Goal: Task Accomplishment & Management: Use online tool/utility

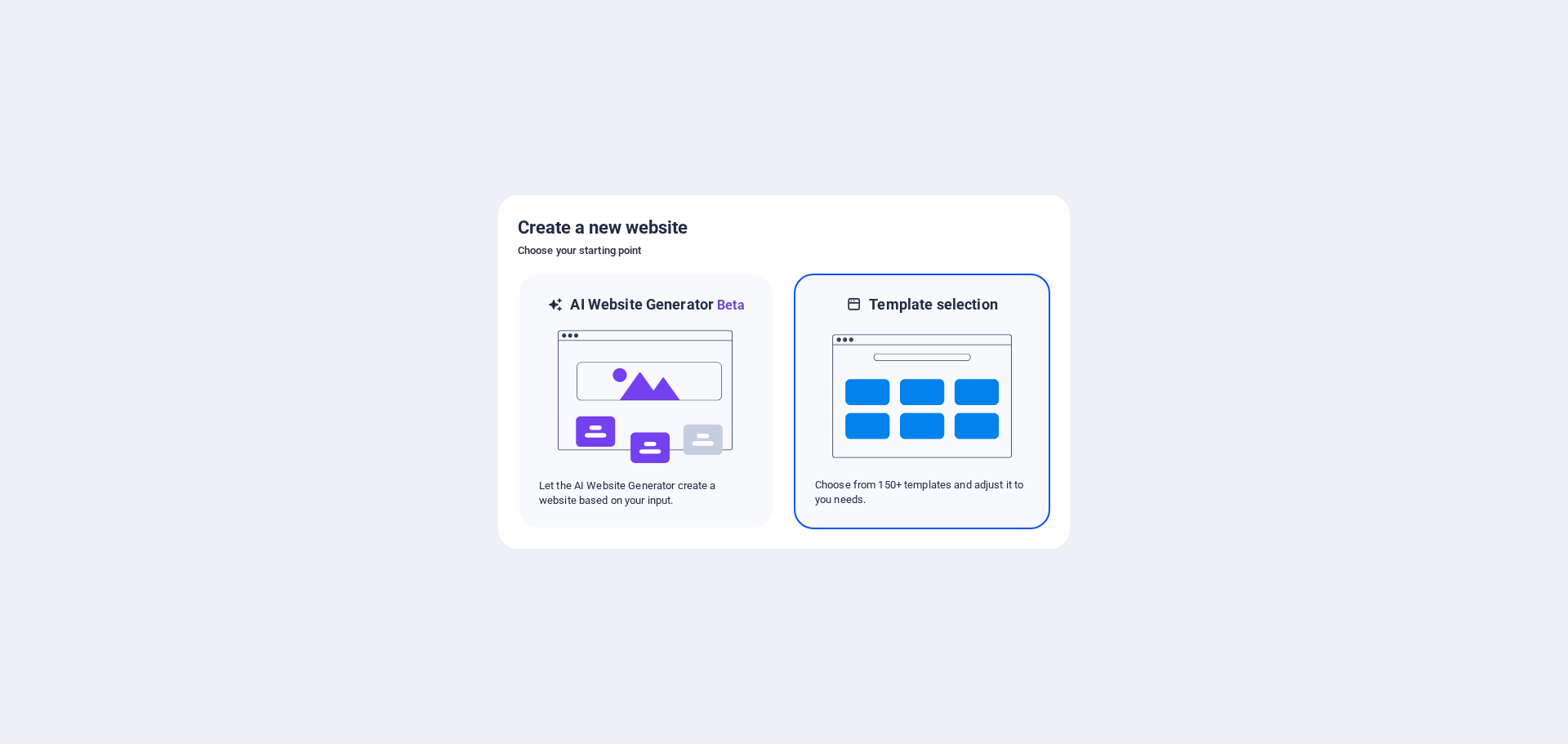
click at [934, 385] on img at bounding box center [922, 395] width 180 height 163
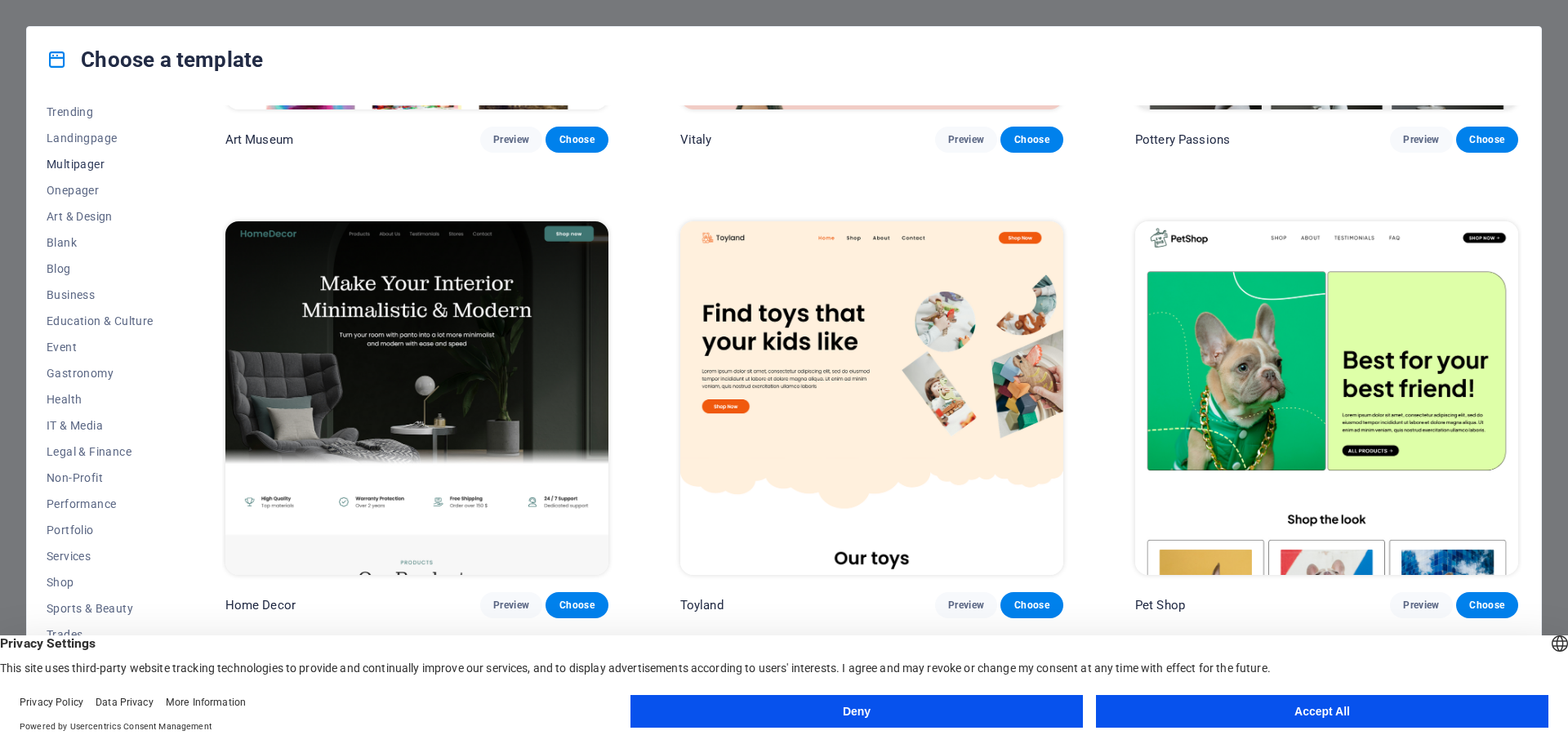
scroll to position [87, 0]
click at [74, 547] on span "Services" at bounding box center [100, 553] width 107 height 13
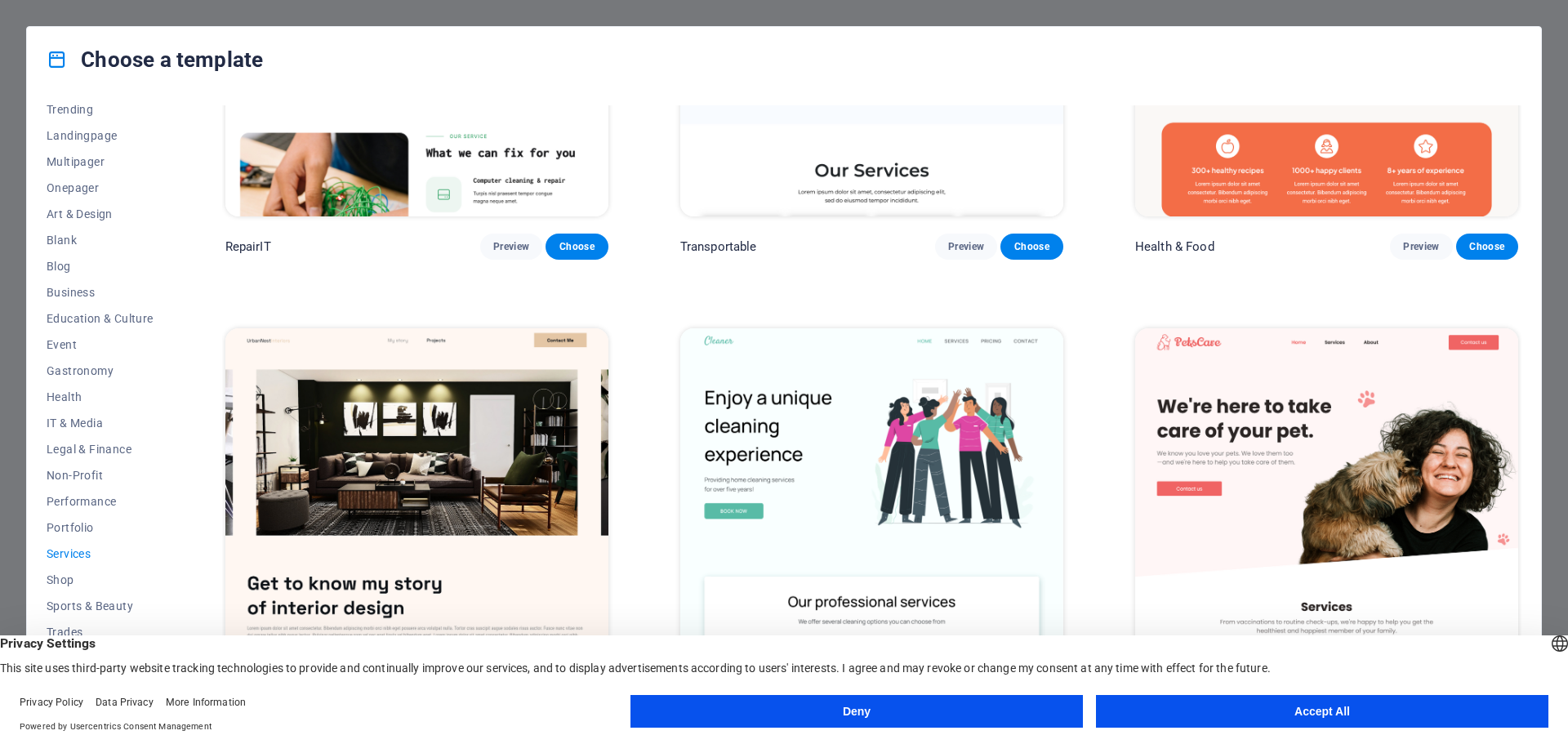
scroll to position [0, 0]
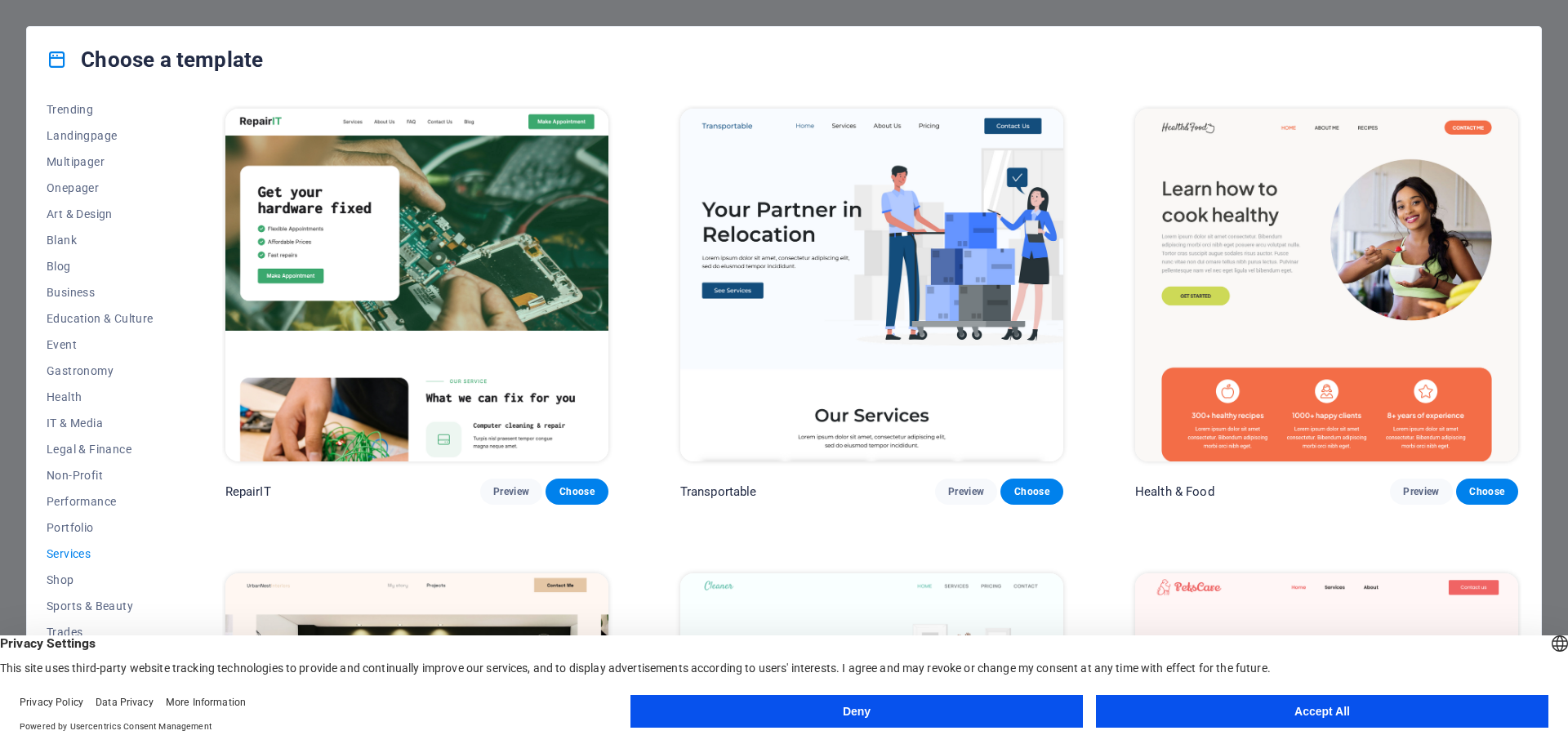
click at [1327, 703] on button "Accept All" at bounding box center [1322, 711] width 453 height 33
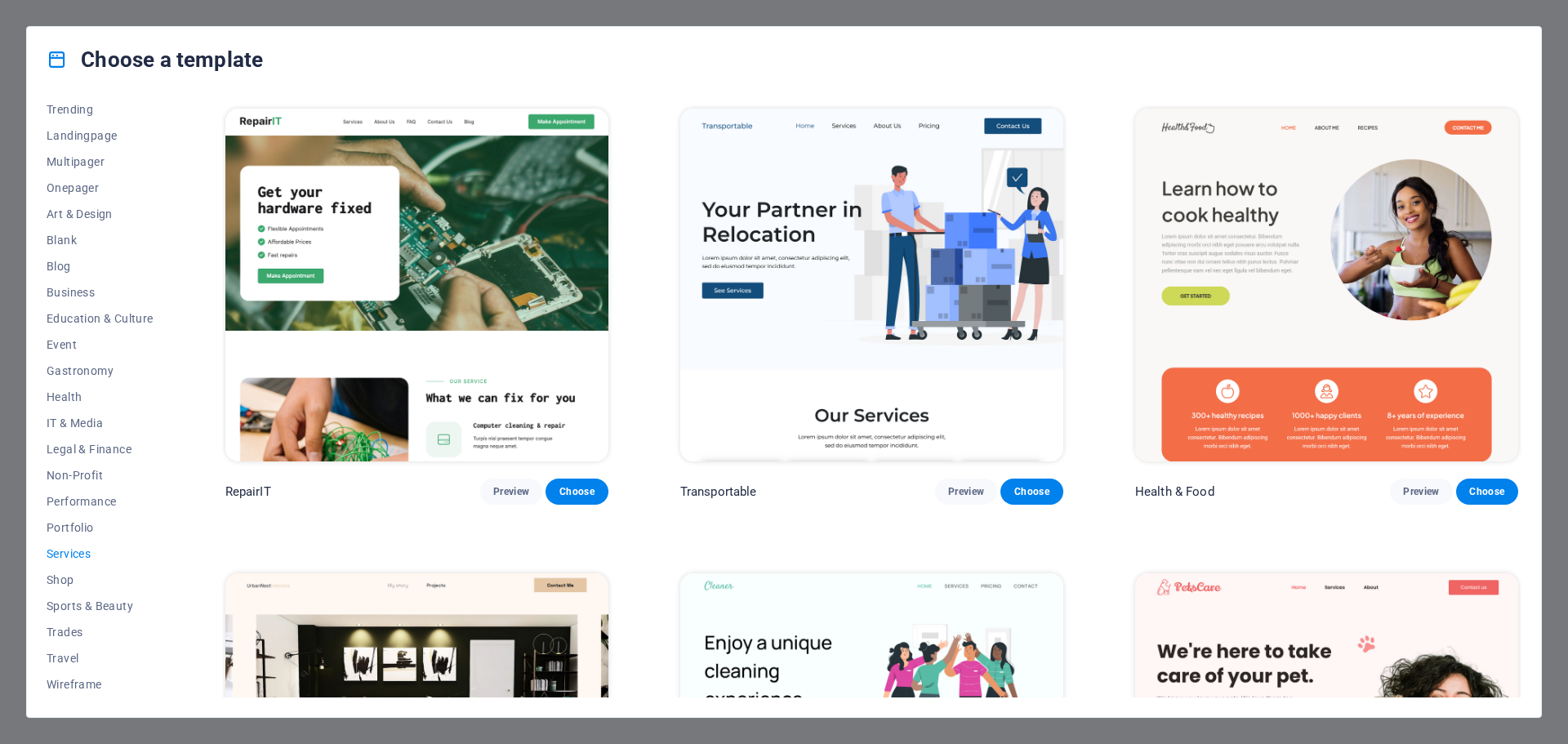
drag, startPoint x: 169, startPoint y: 587, endPoint x: 194, endPoint y: 296, distance: 292.1
click at [194, 296] on div "All Templates My Templates New Trending Landingpage Multipager Onepager Art & D…" at bounding box center [784, 404] width 1514 height 624
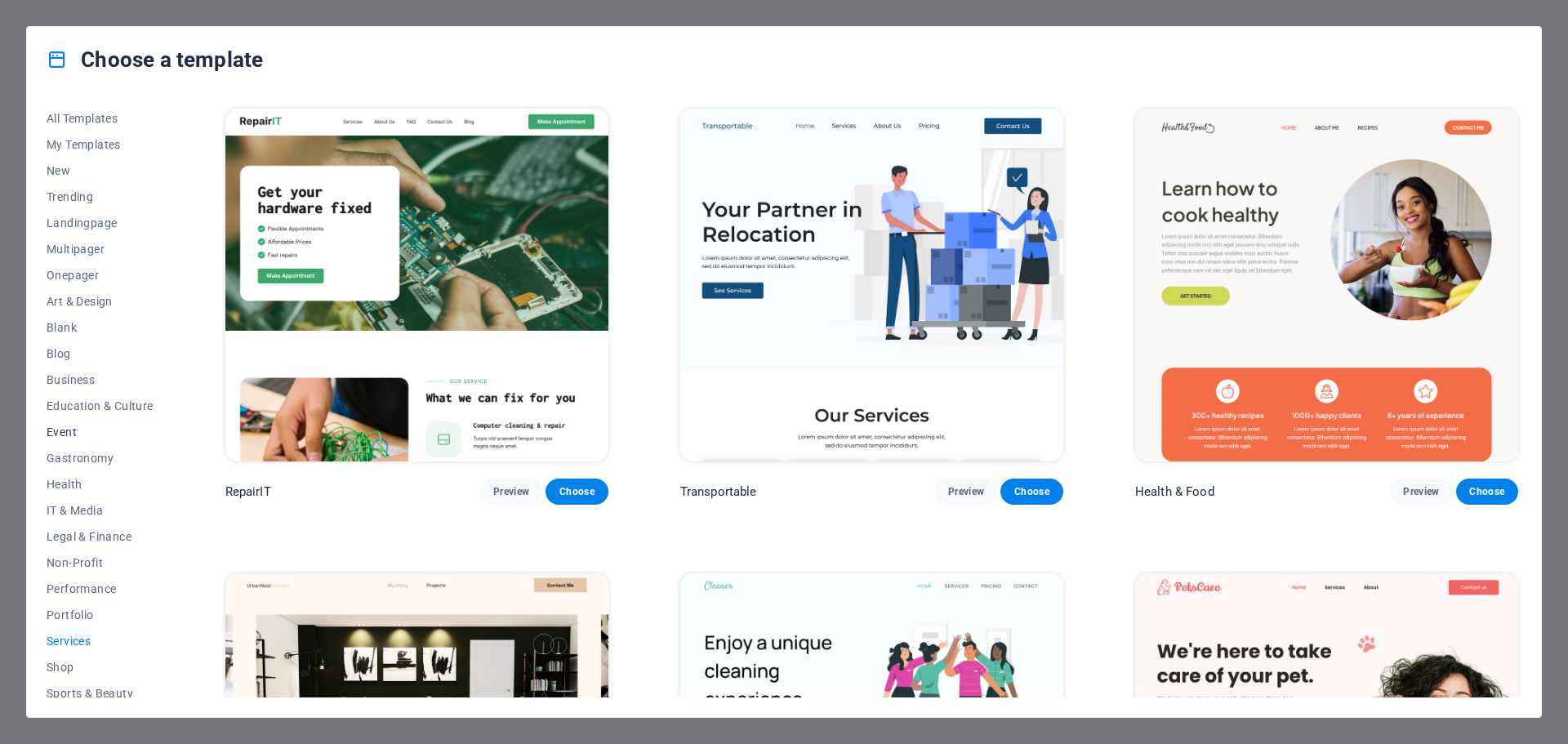
scroll to position [87, 0]
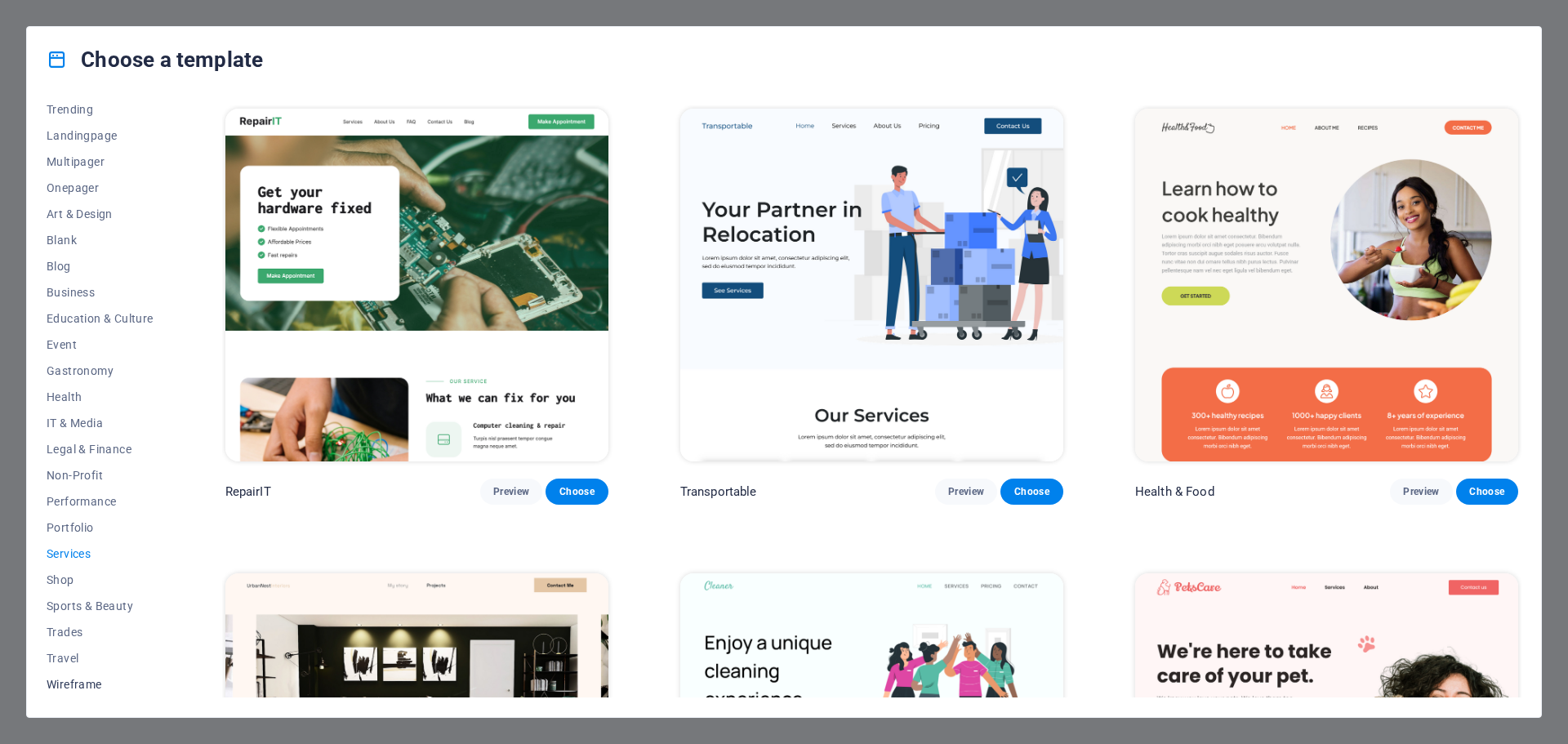
click at [75, 680] on span "Wireframe" at bounding box center [100, 683] width 107 height 13
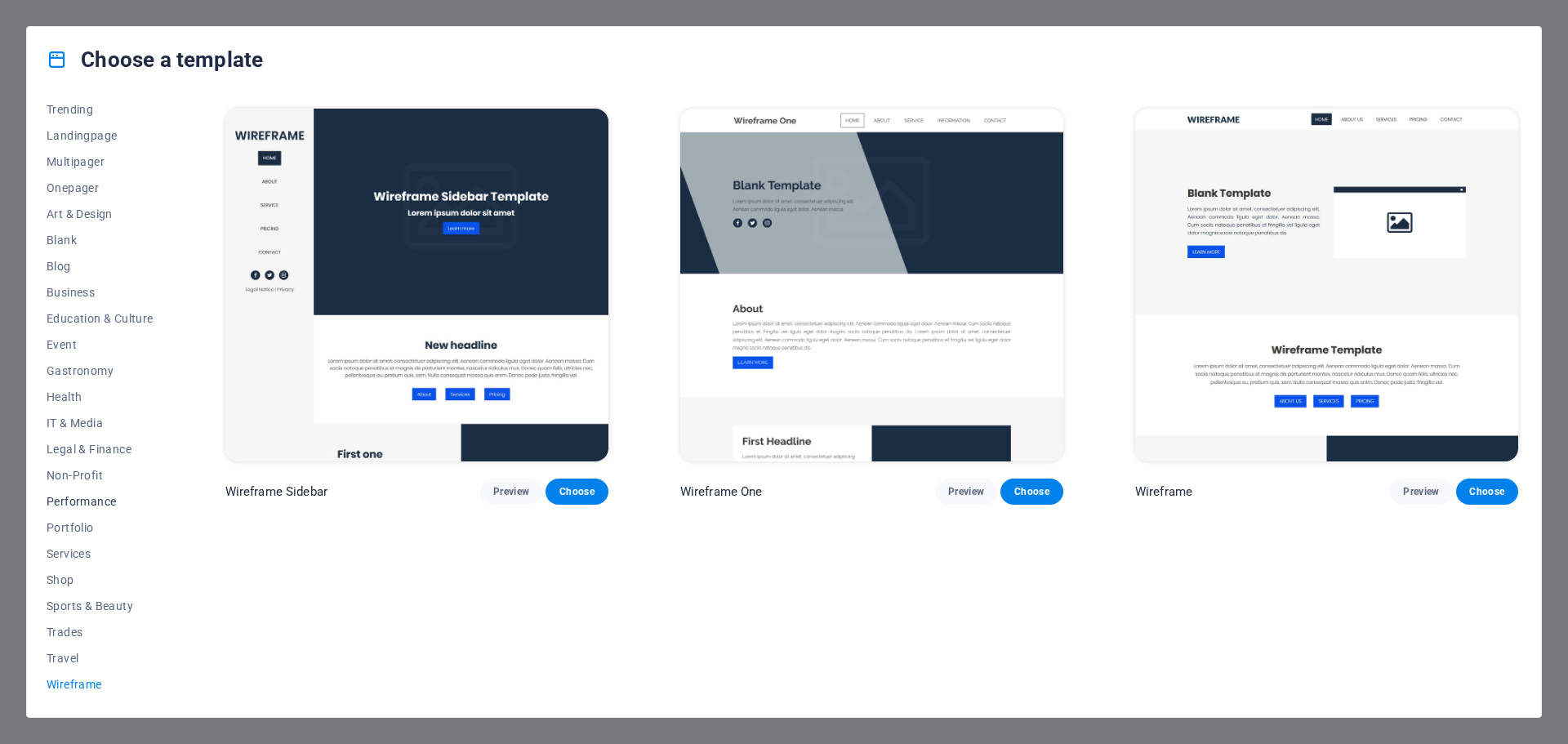
click at [84, 501] on span "Performance" at bounding box center [100, 501] width 107 height 13
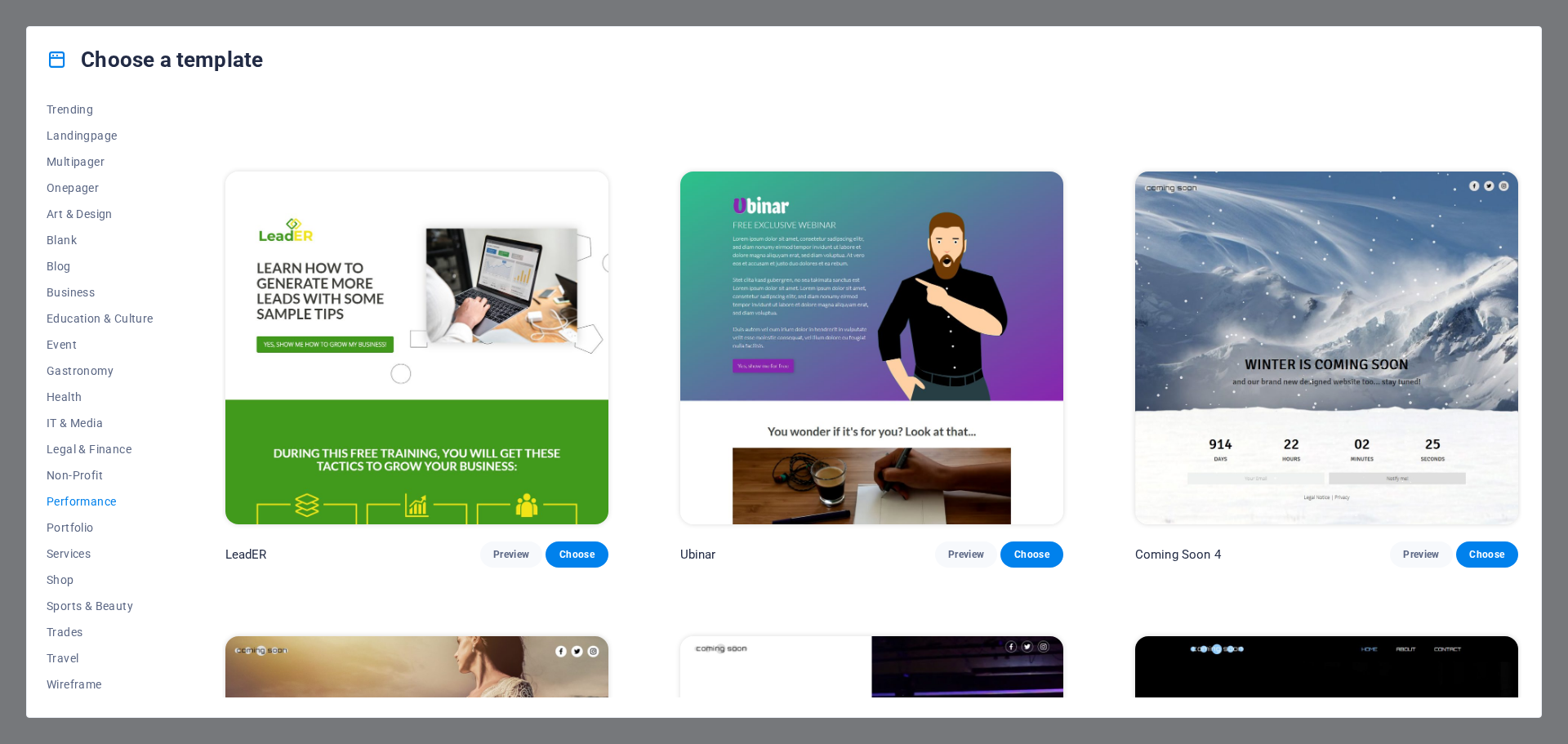
scroll to position [2120, 0]
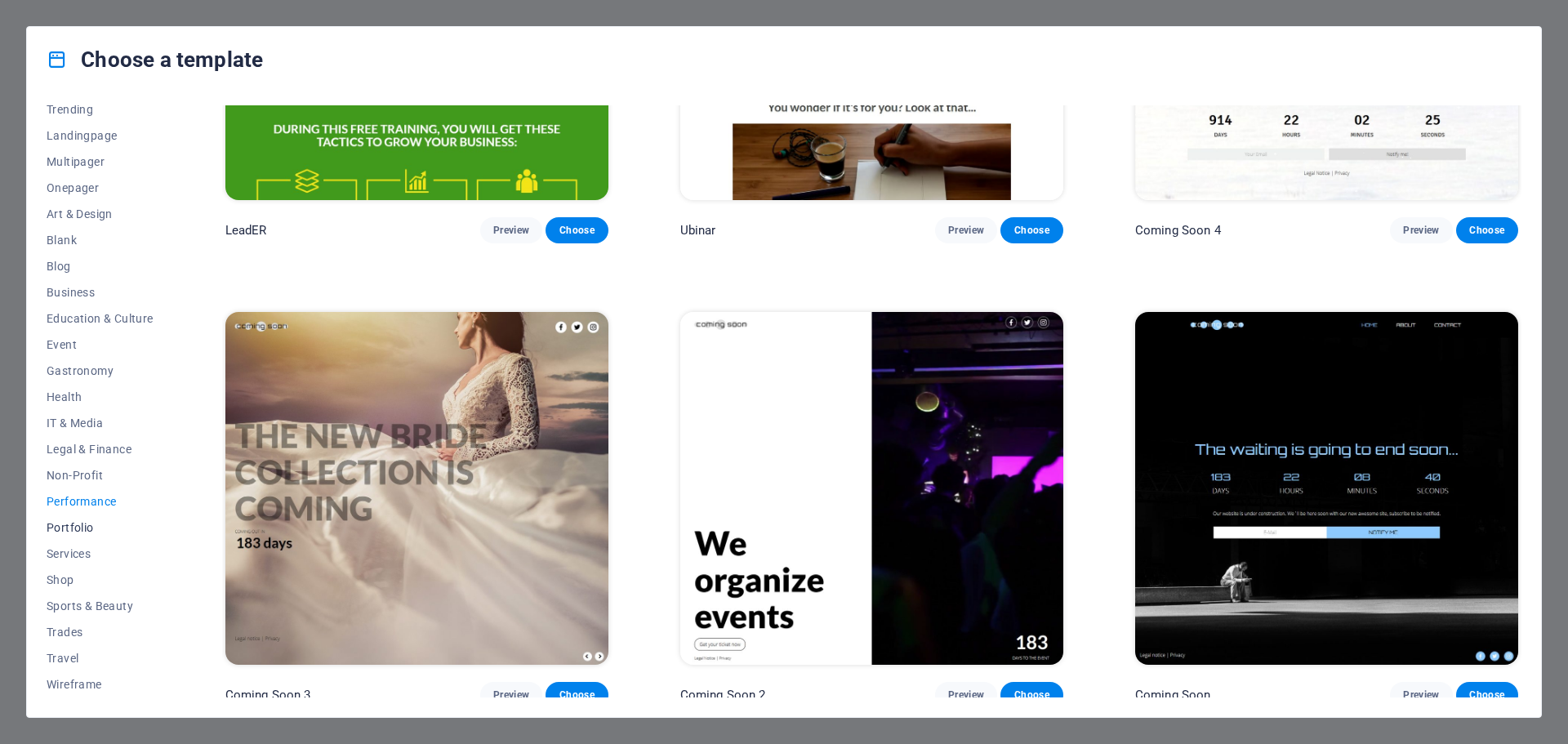
click at [63, 526] on span "Portfolio" at bounding box center [100, 527] width 107 height 13
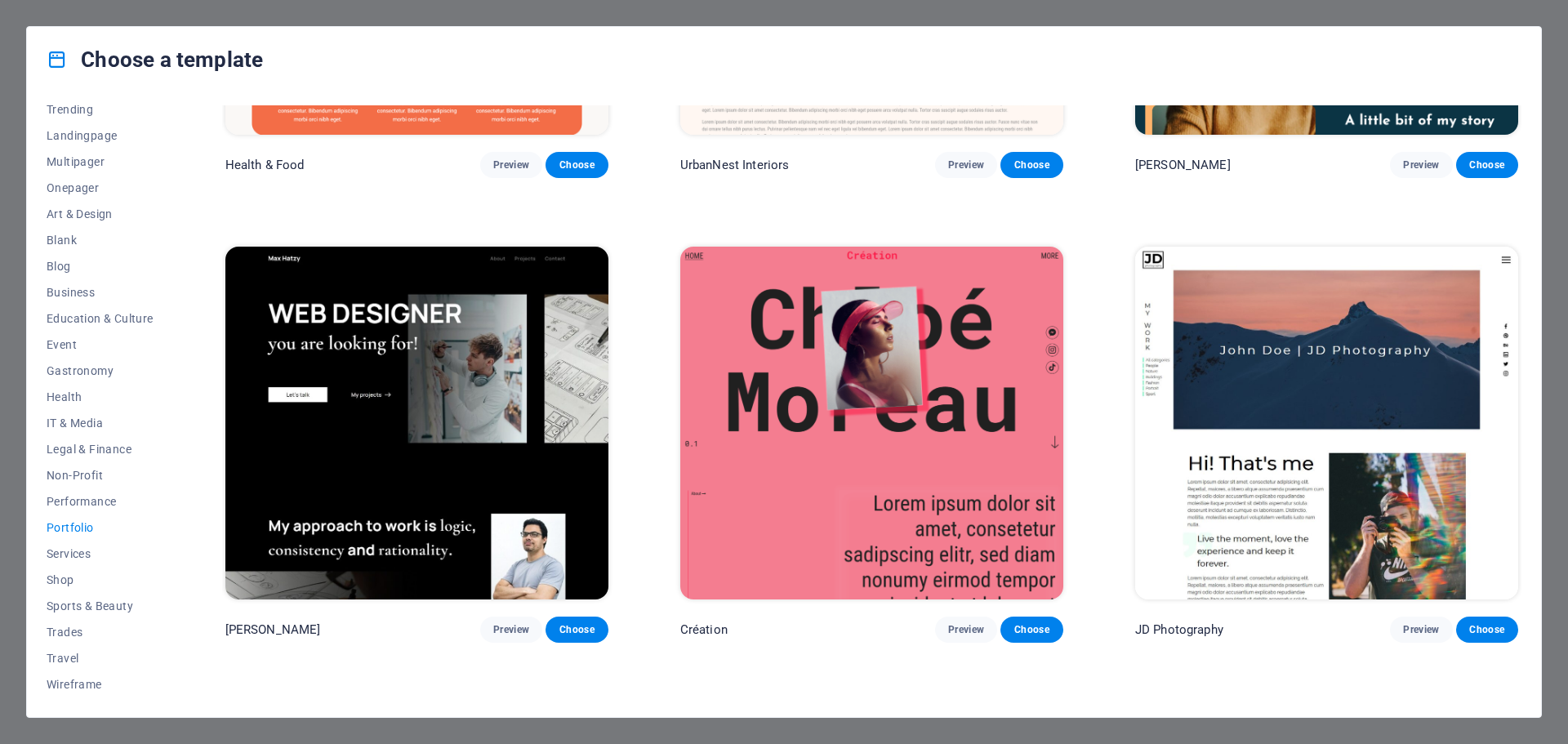
scroll to position [732, 0]
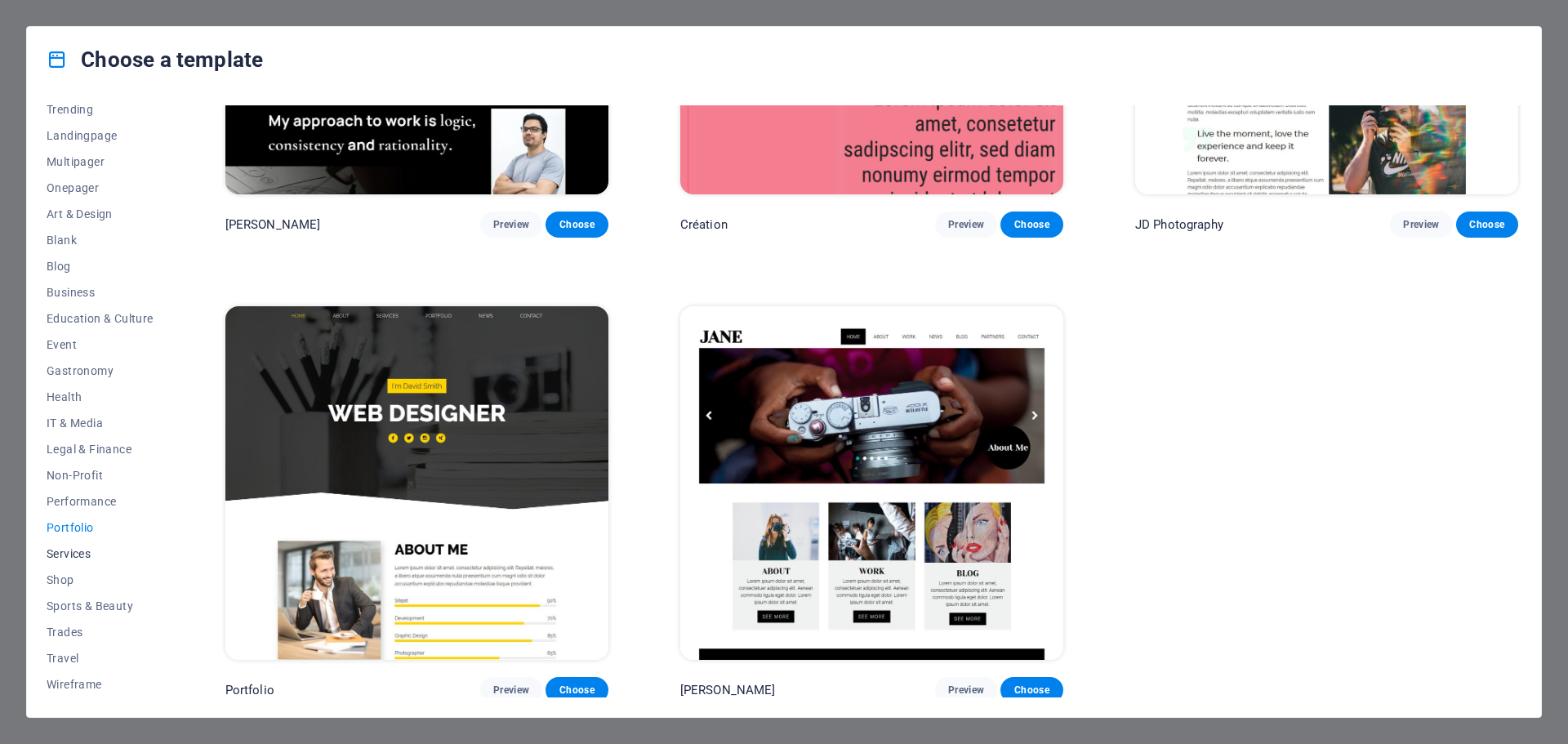
click at [75, 554] on span "Services" at bounding box center [100, 553] width 107 height 13
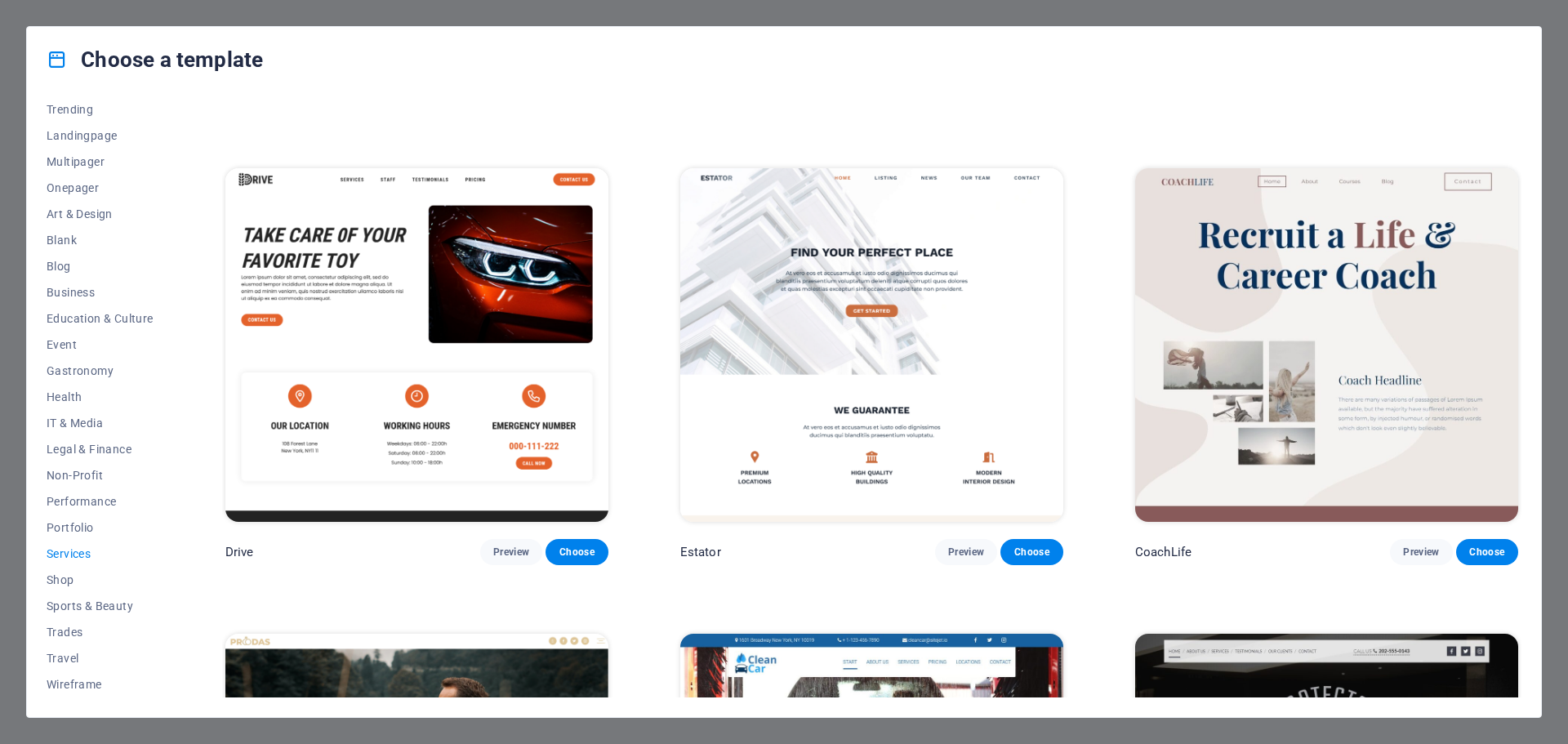
scroll to position [868, 0]
click at [76, 297] on span "Business" at bounding box center [100, 291] width 107 height 13
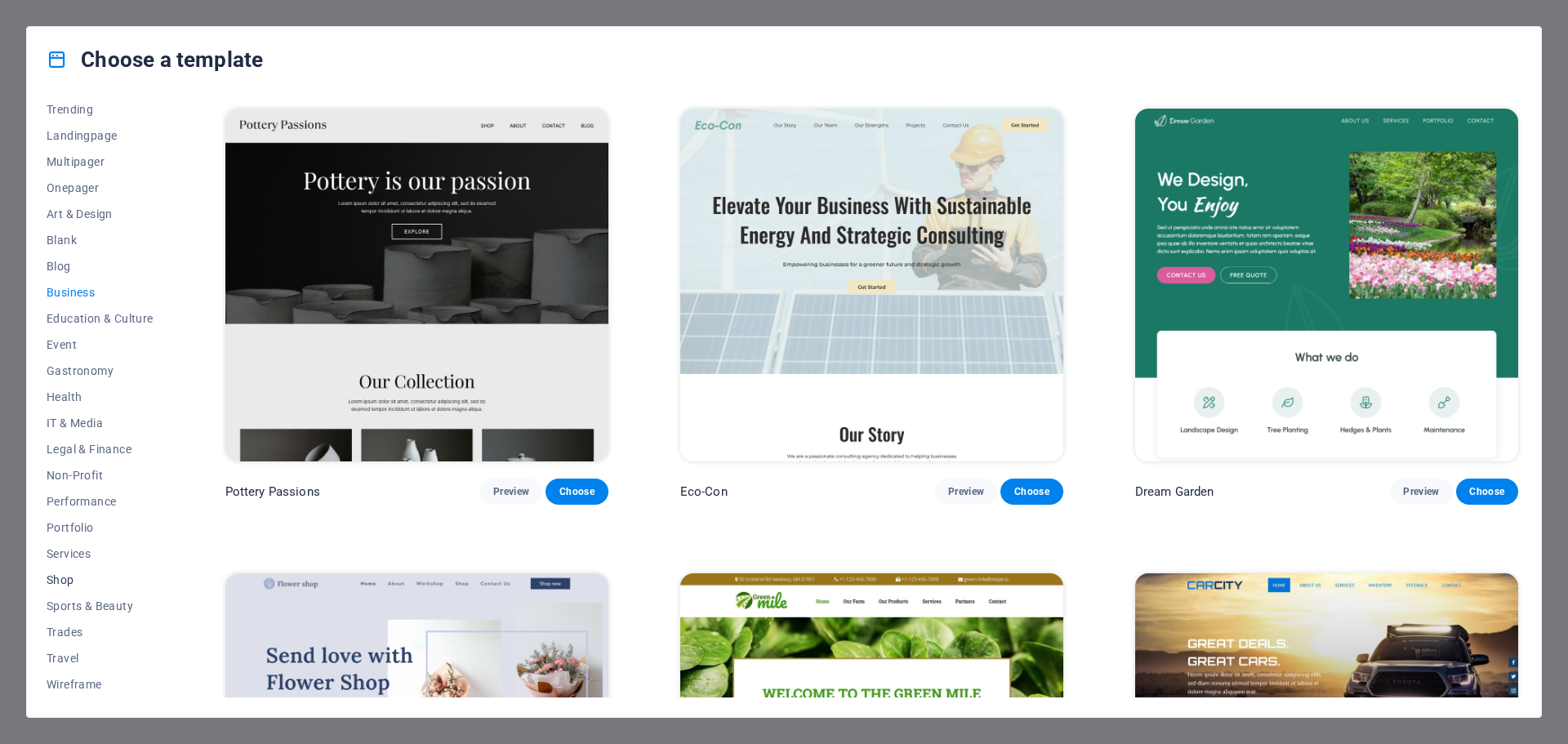
scroll to position [0, 0]
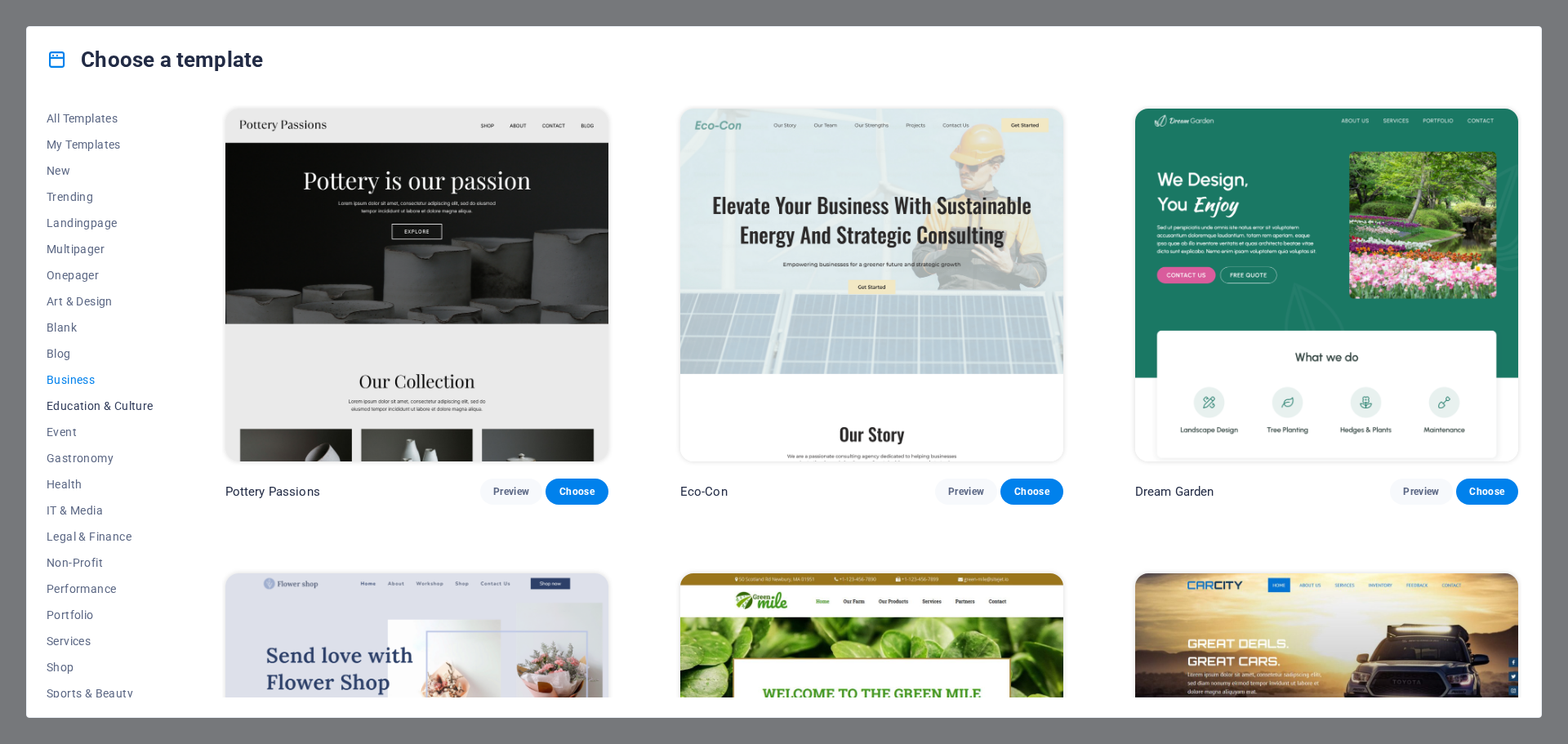
click at [122, 405] on span "Education & Culture" at bounding box center [100, 405] width 107 height 13
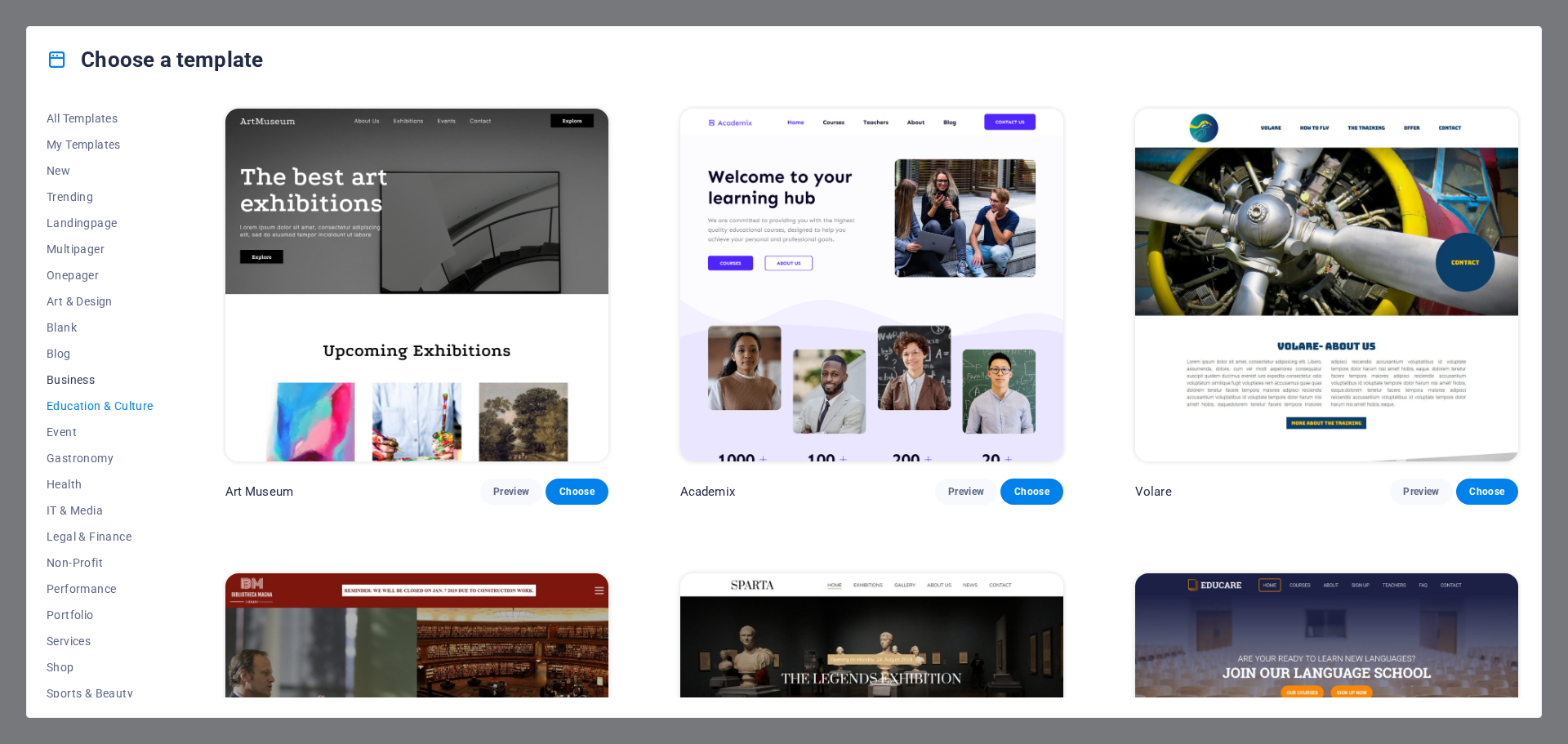
click at [80, 386] on span "Business" at bounding box center [100, 379] width 107 height 13
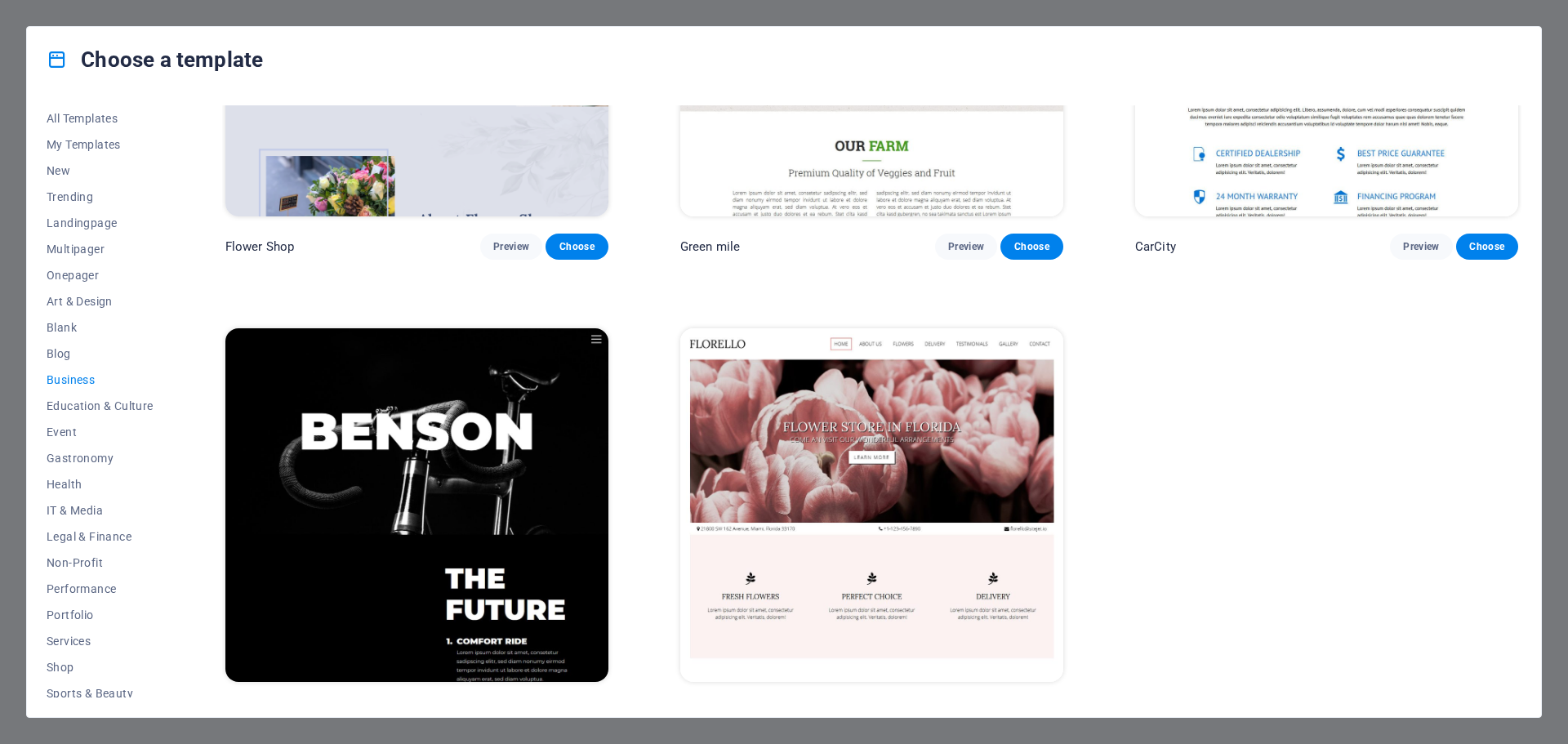
scroll to position [732, 0]
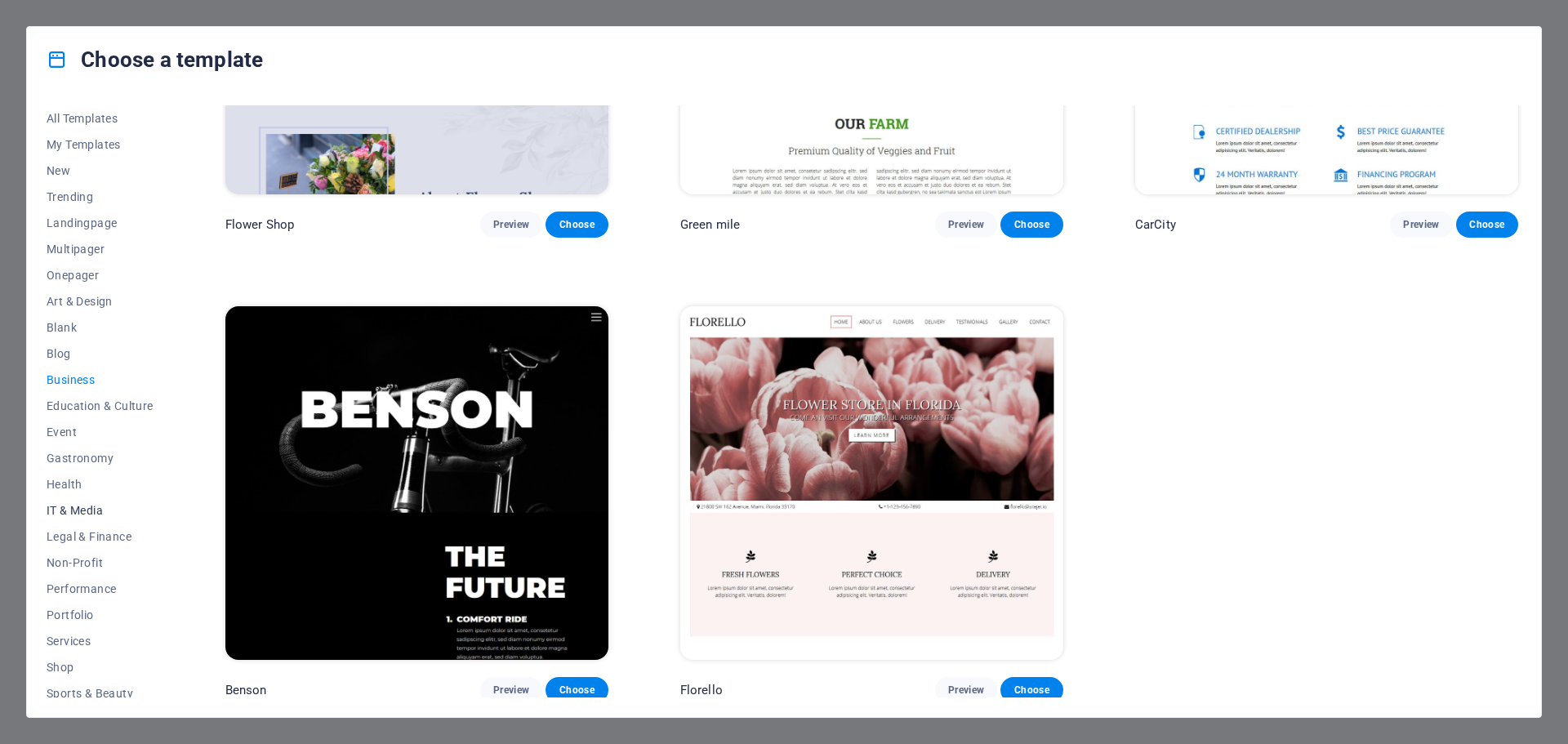
click at [94, 513] on span "IT & Media" at bounding box center [100, 510] width 107 height 13
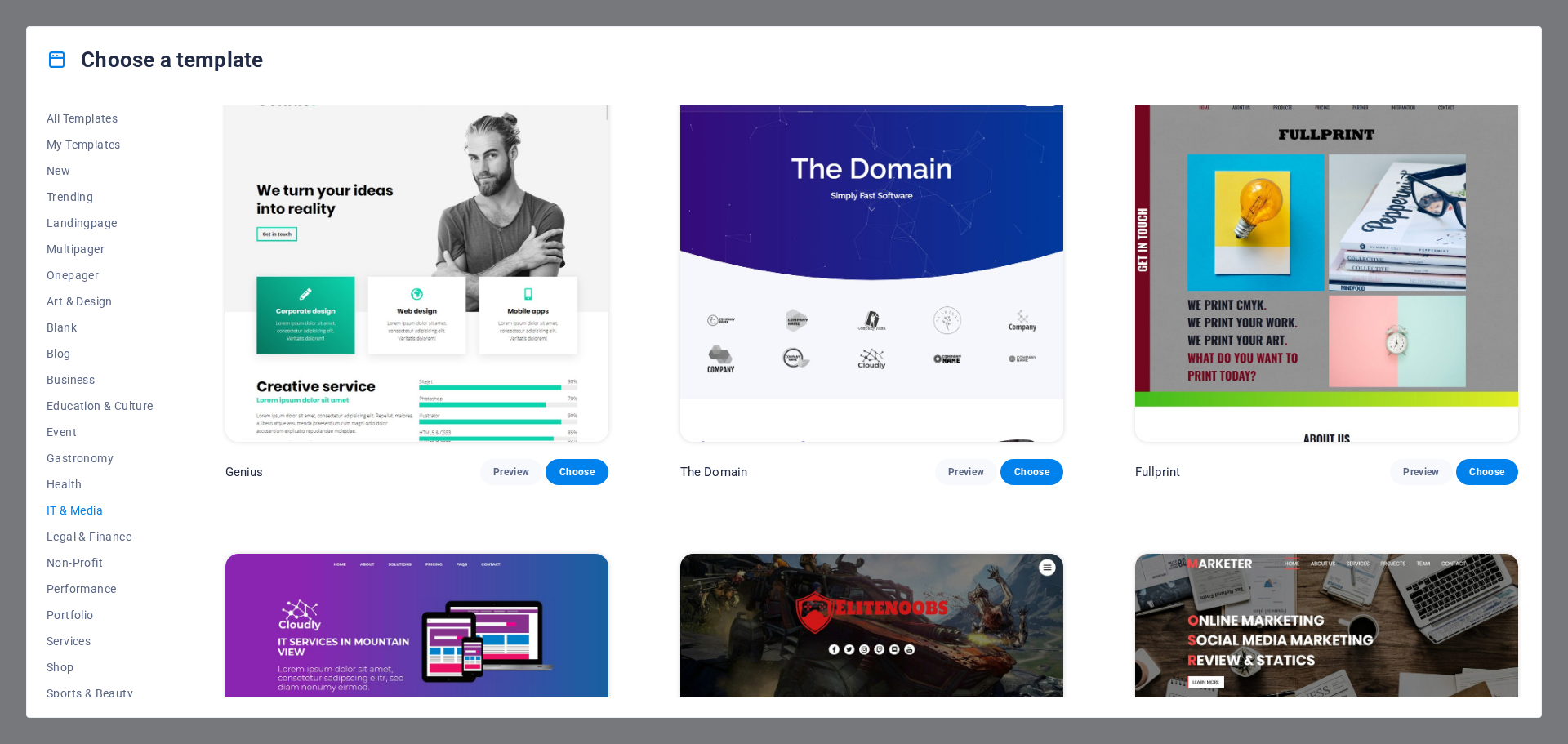
scroll to position [867, 0]
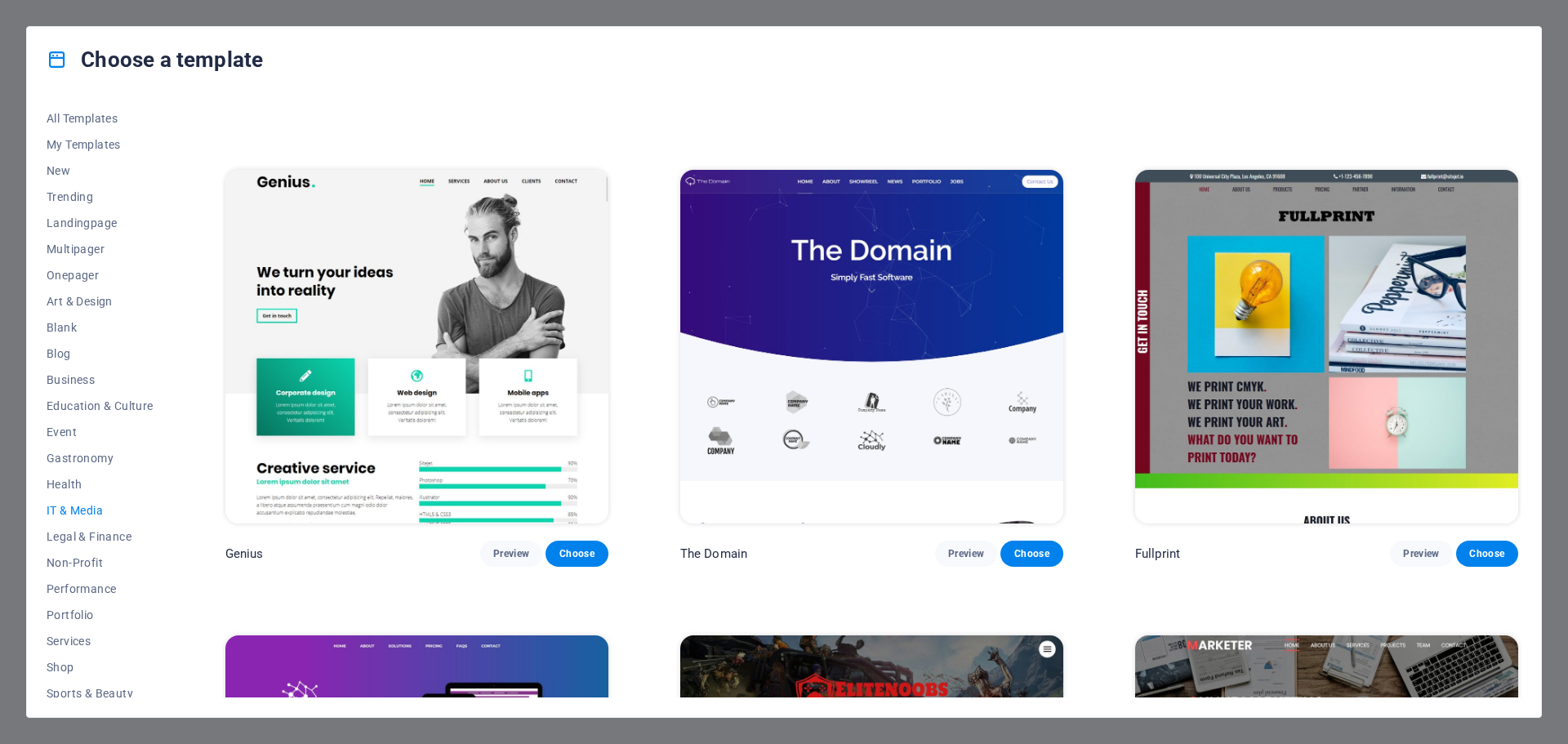
click at [389, 280] on img at bounding box center [417, 346] width 383 height 352
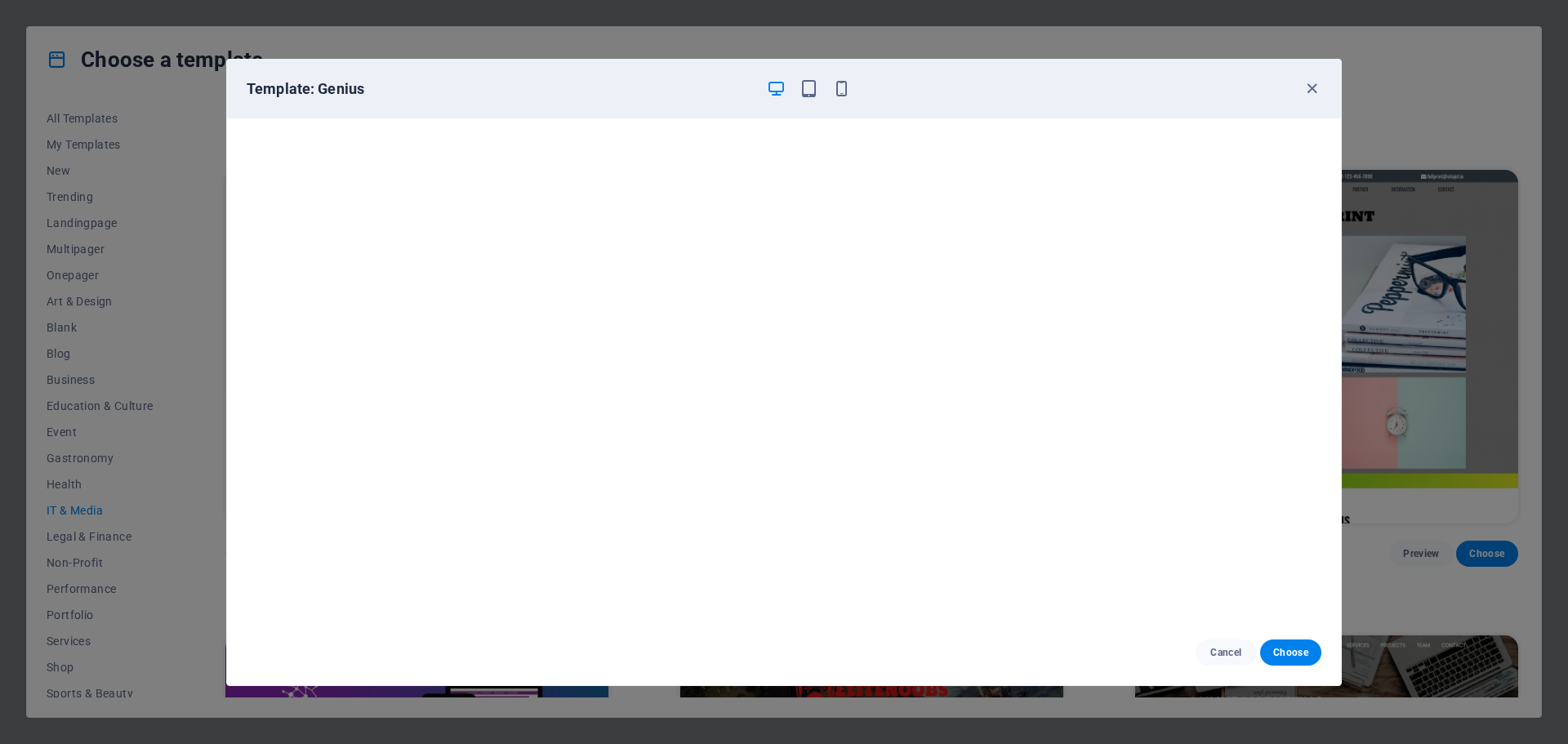
scroll to position [4, 0]
click at [816, 83] on icon "button" at bounding box center [809, 88] width 18 height 18
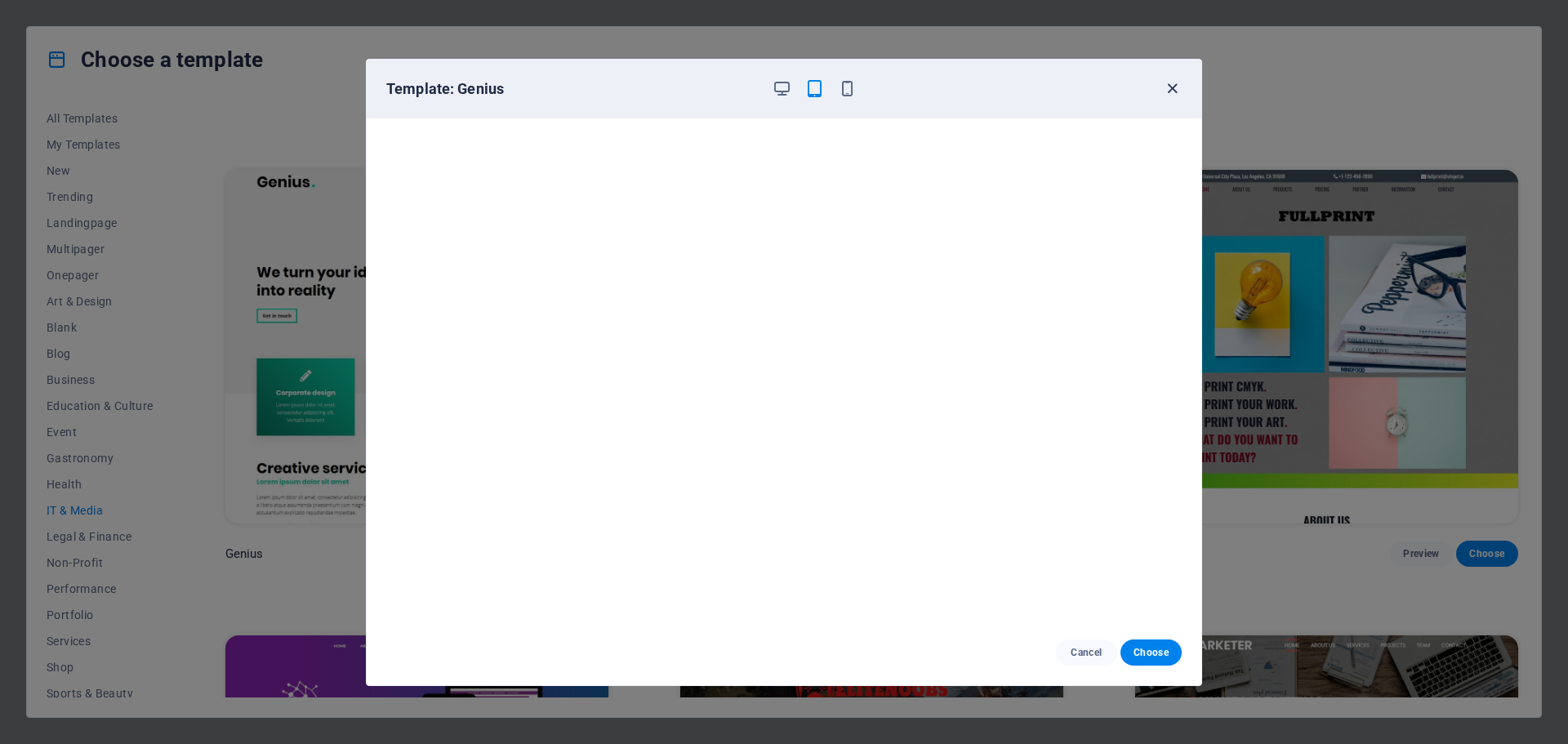
click at [1171, 87] on icon "button" at bounding box center [1172, 88] width 18 height 18
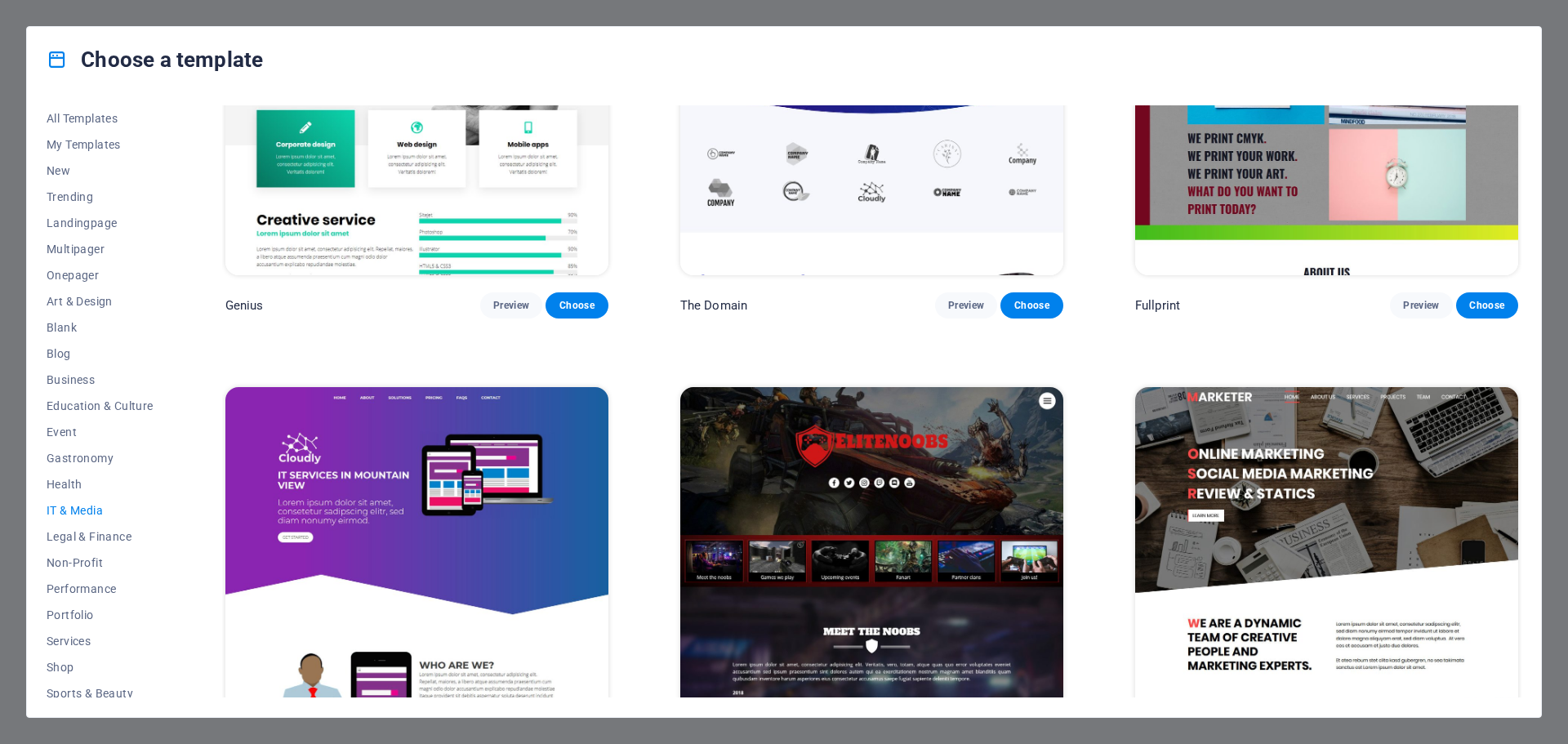
scroll to position [1194, 0]
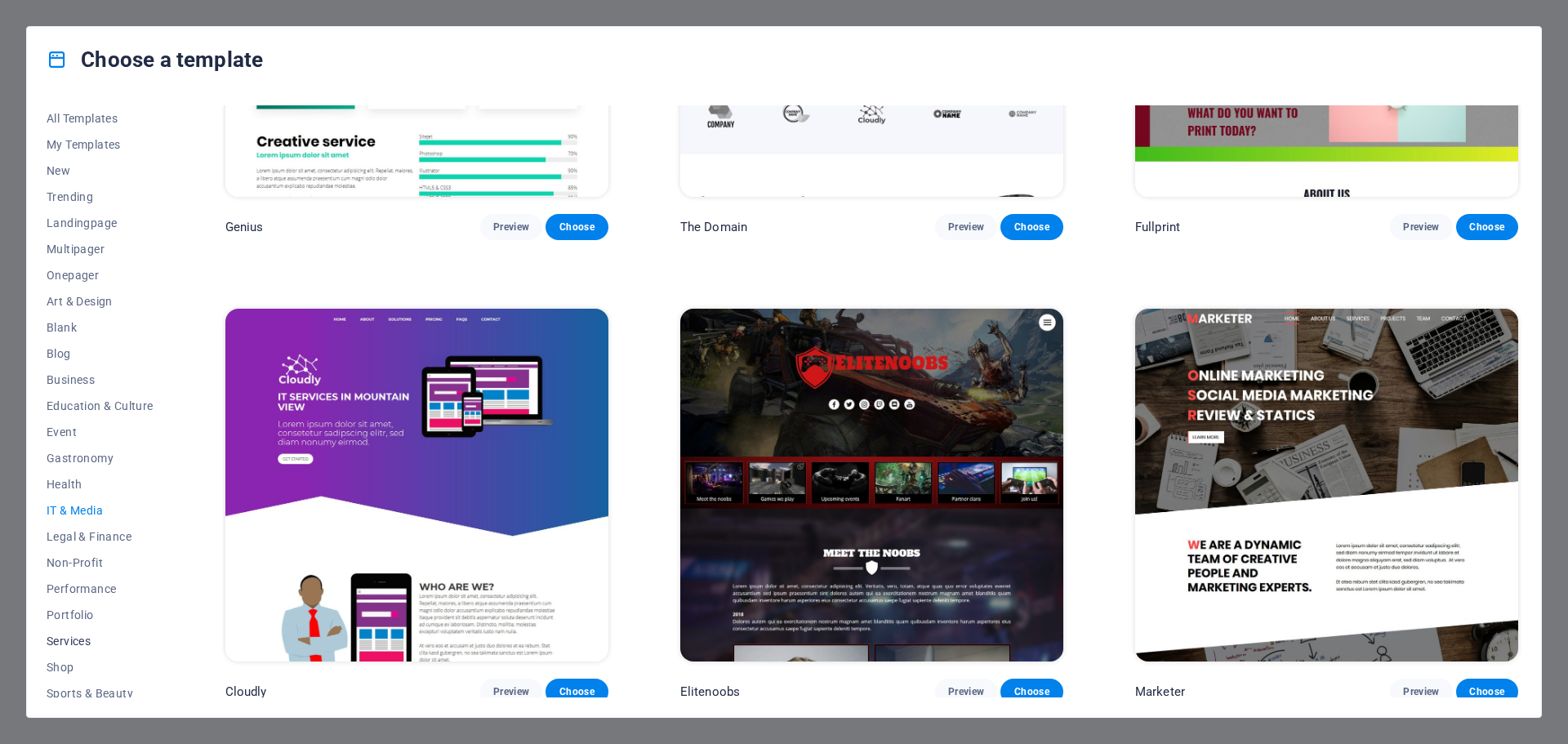
click at [82, 637] on span "Services" at bounding box center [100, 640] width 107 height 13
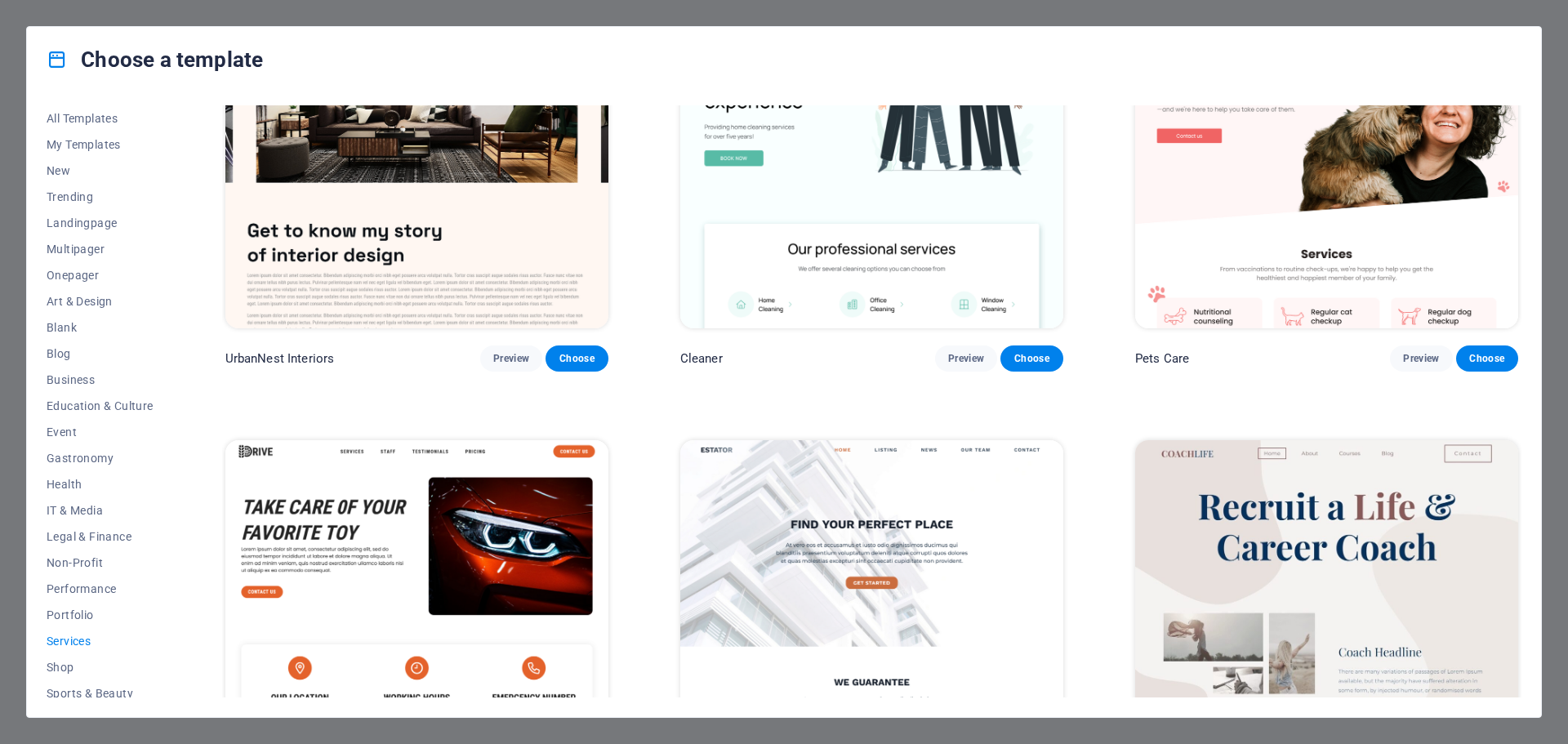
scroll to position [542, 0]
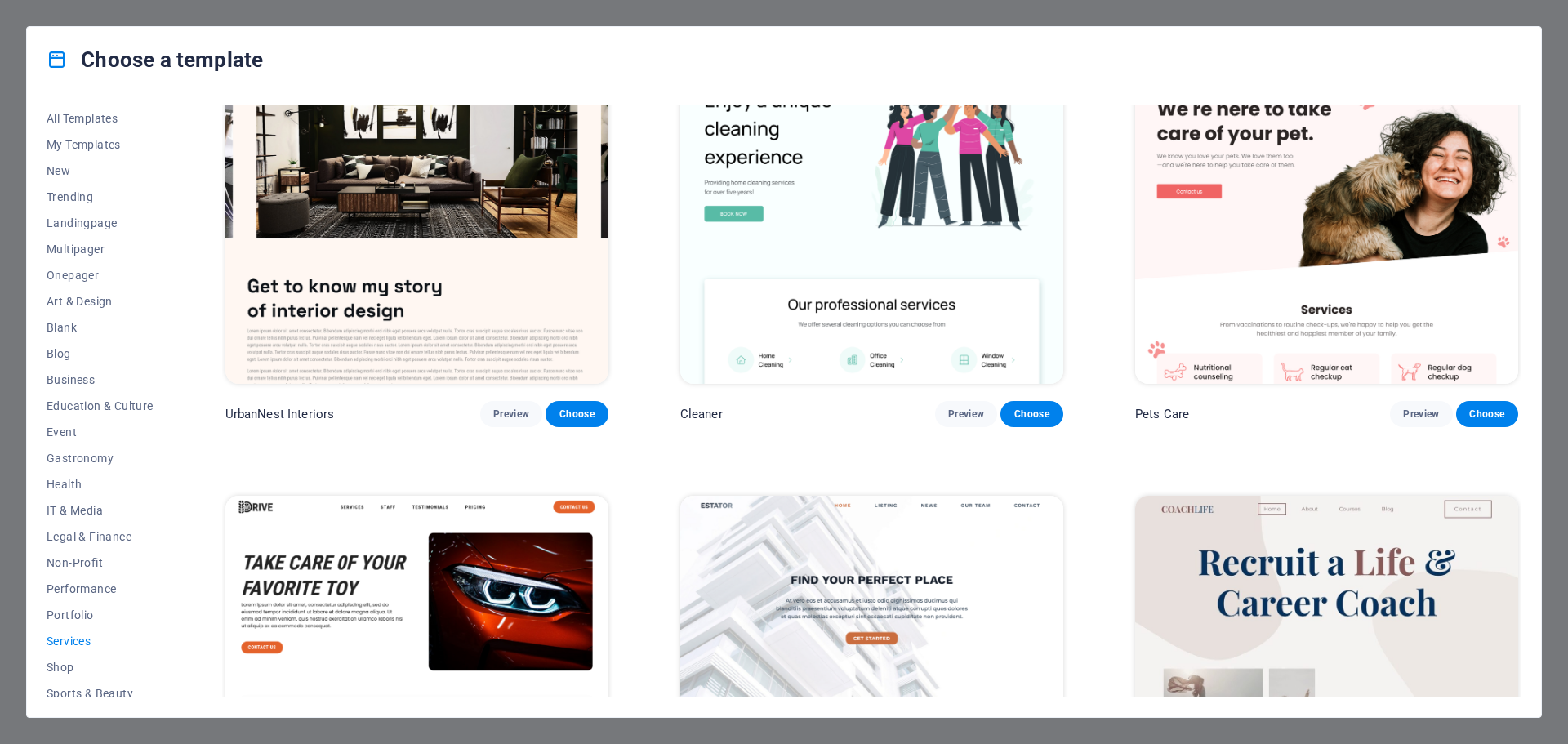
click at [1274, 249] on img at bounding box center [1327, 207] width 383 height 352
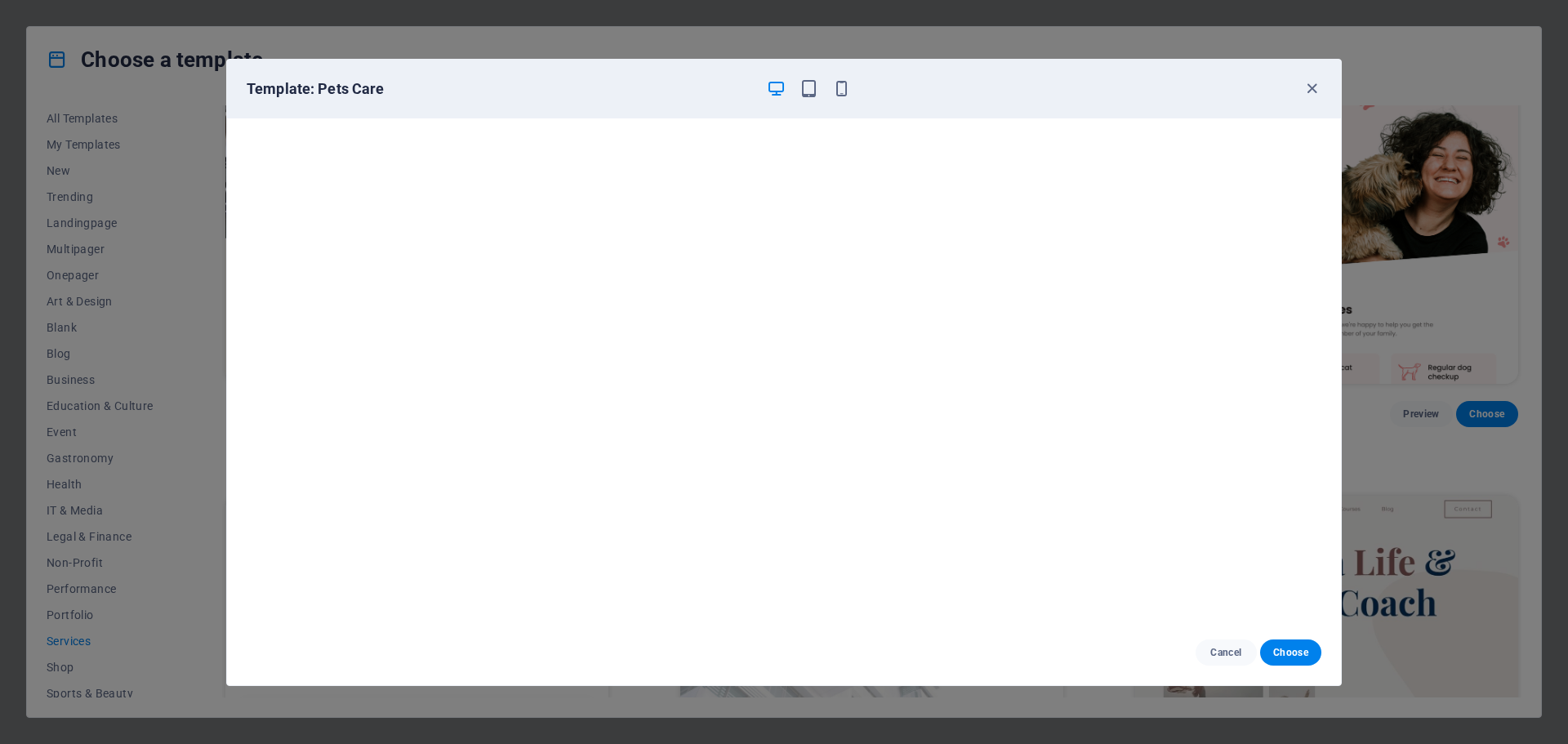
scroll to position [4, 0]
click at [810, 92] on icon "button" at bounding box center [809, 88] width 18 height 18
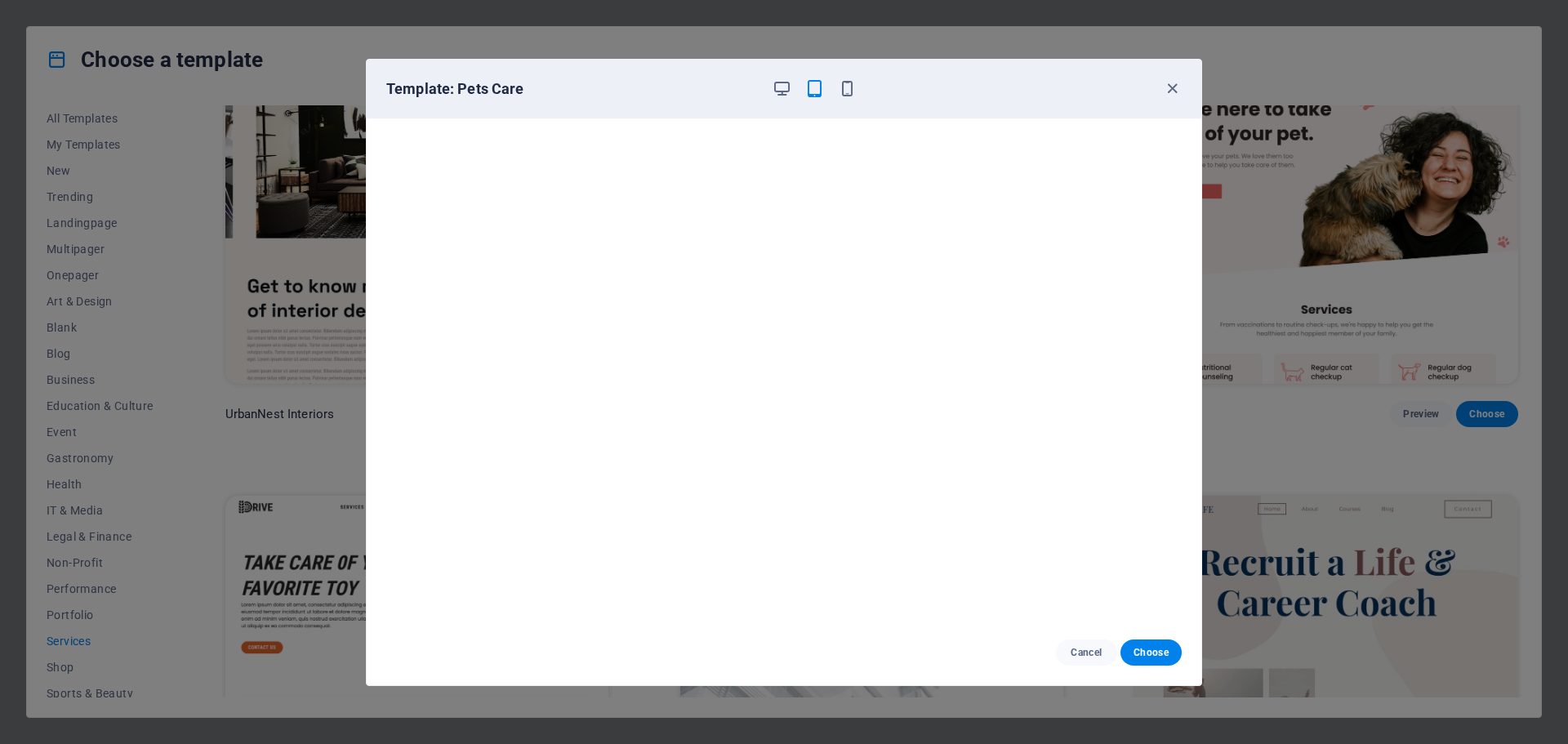
click at [853, 100] on div "Template: Pets Care" at bounding box center [783, 89] width 834 height 59
click at [850, 95] on icon "button" at bounding box center [847, 88] width 18 height 18
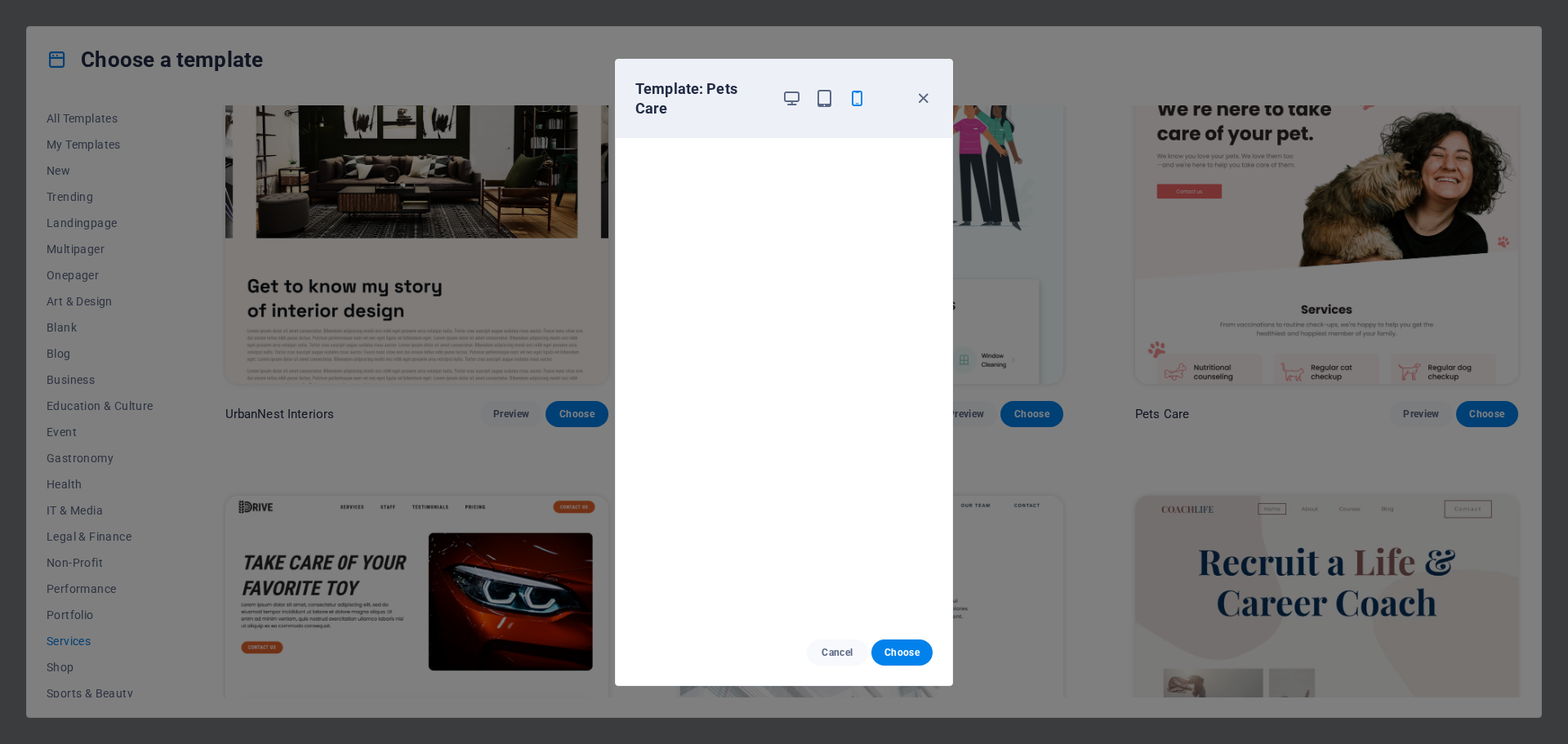
scroll to position [0, 0]
click at [920, 105] on icon "button" at bounding box center [922, 98] width 18 height 18
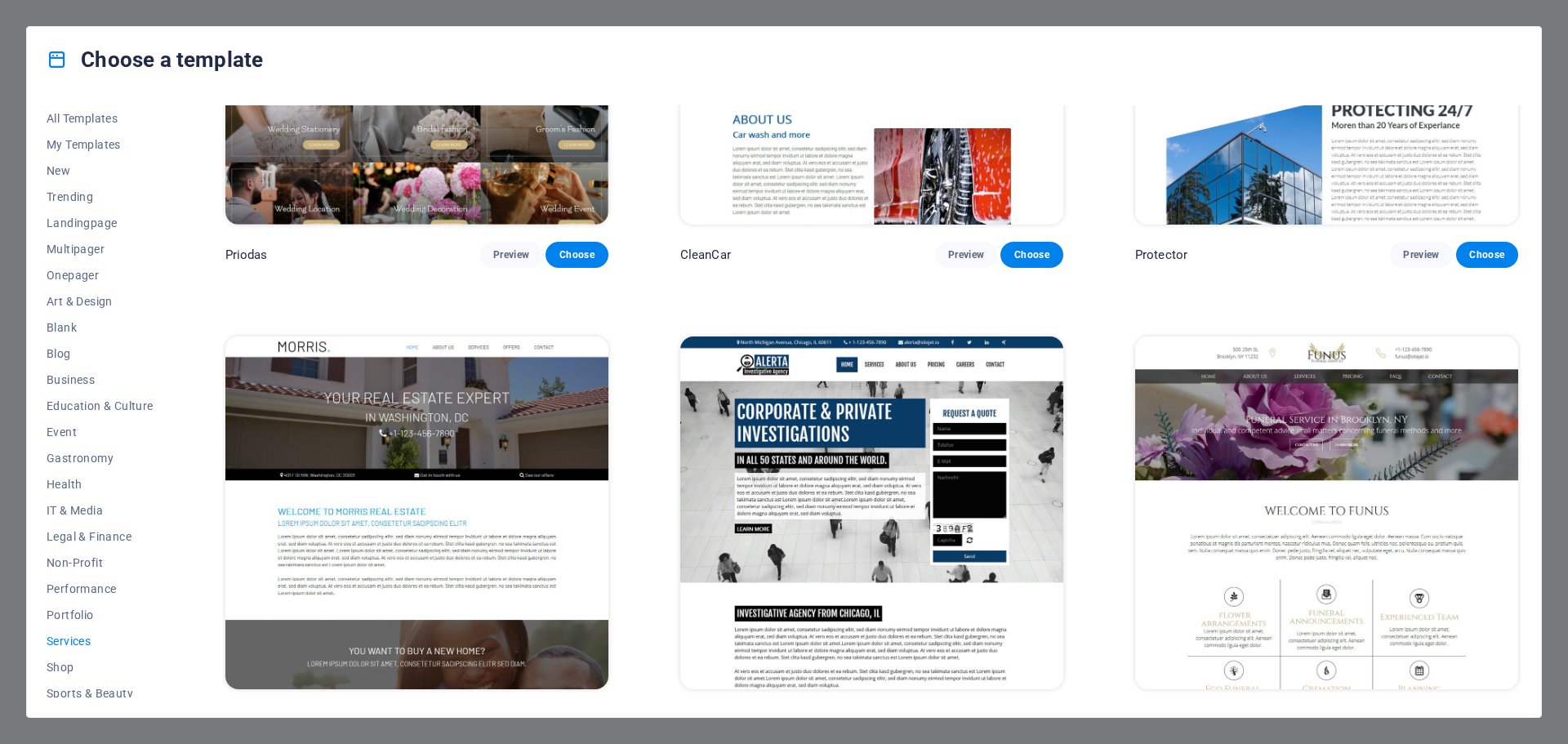
scroll to position [1766, 0]
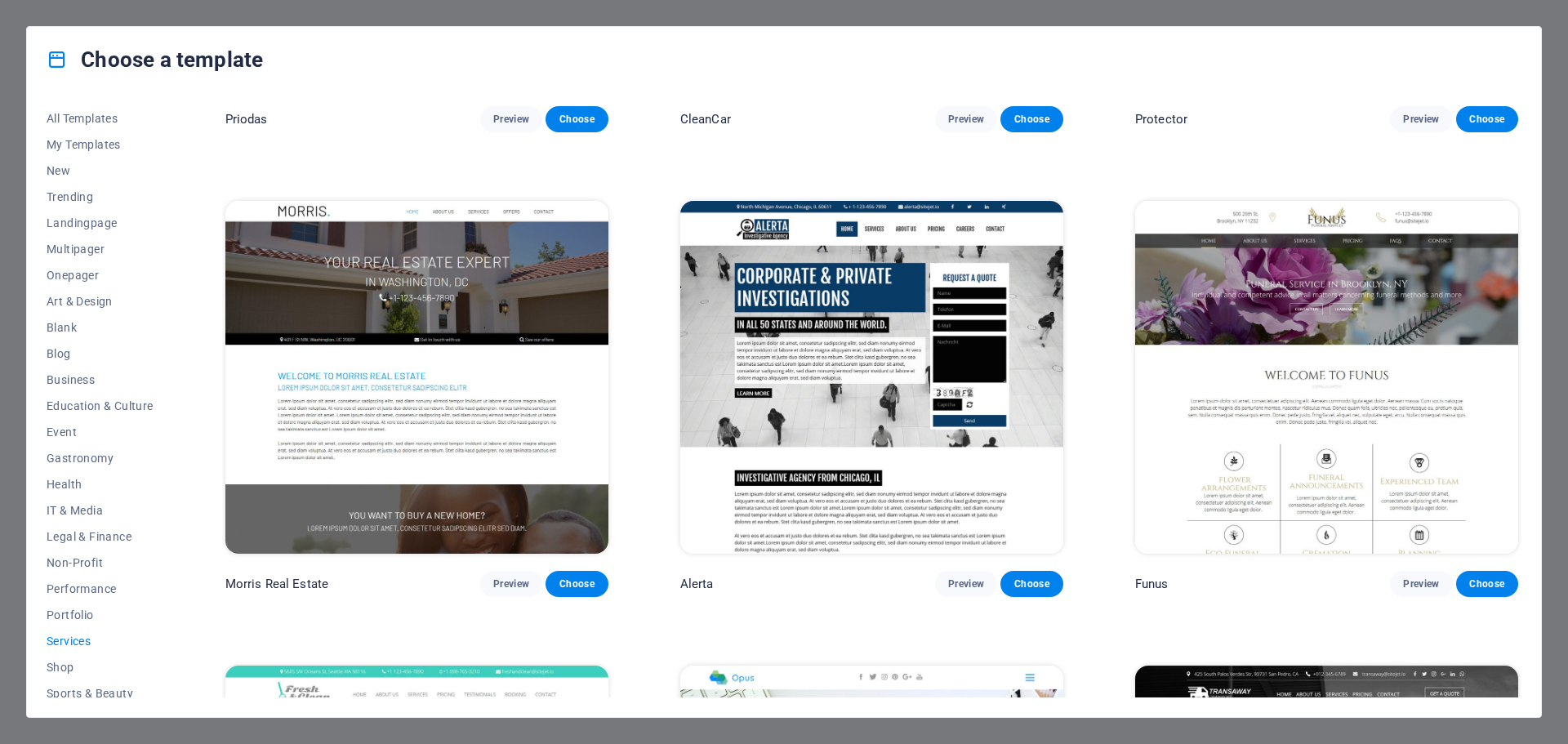
click at [876, 362] on img at bounding box center [871, 377] width 383 height 352
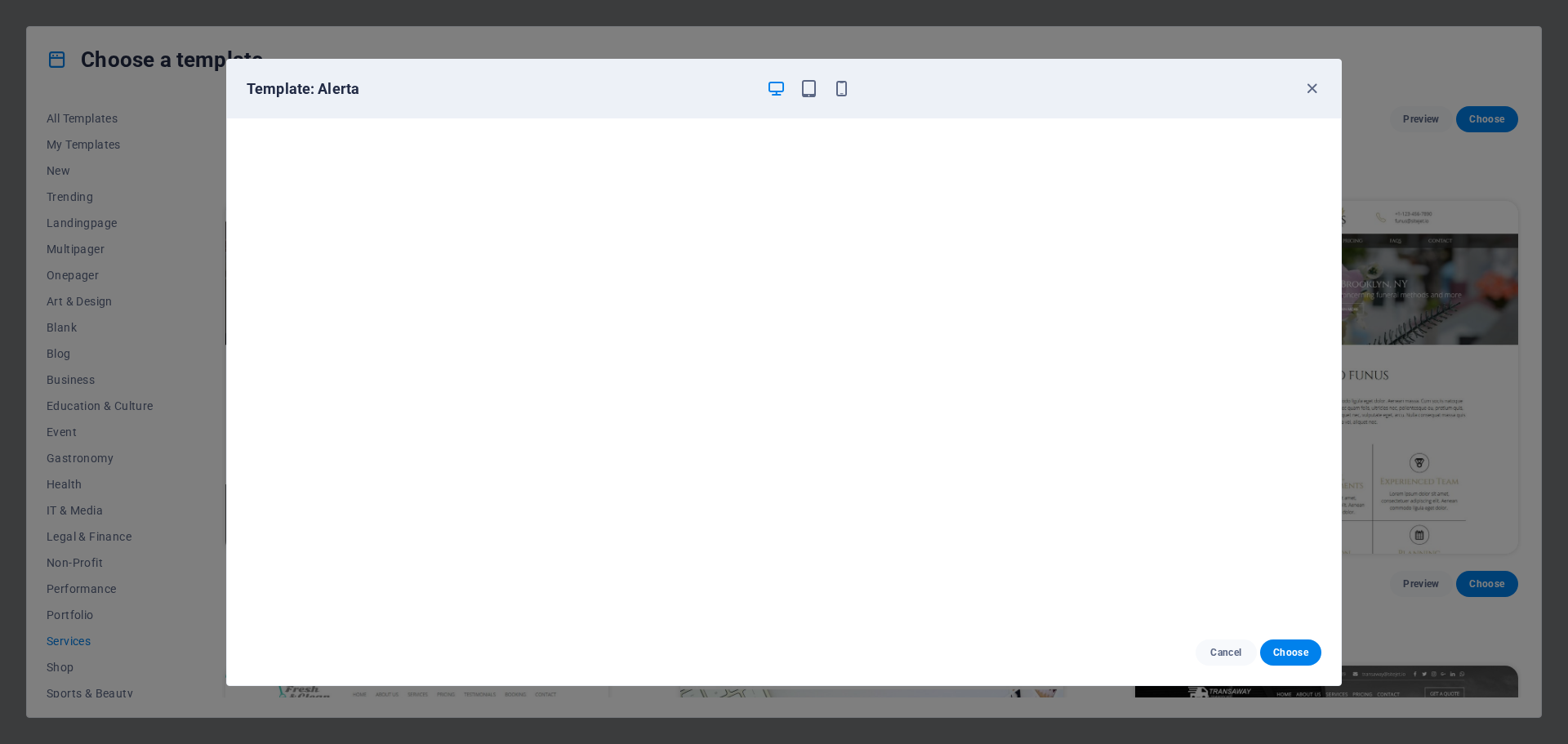
scroll to position [4, 0]
click at [1305, 90] on icon "button" at bounding box center [1312, 88] width 18 height 18
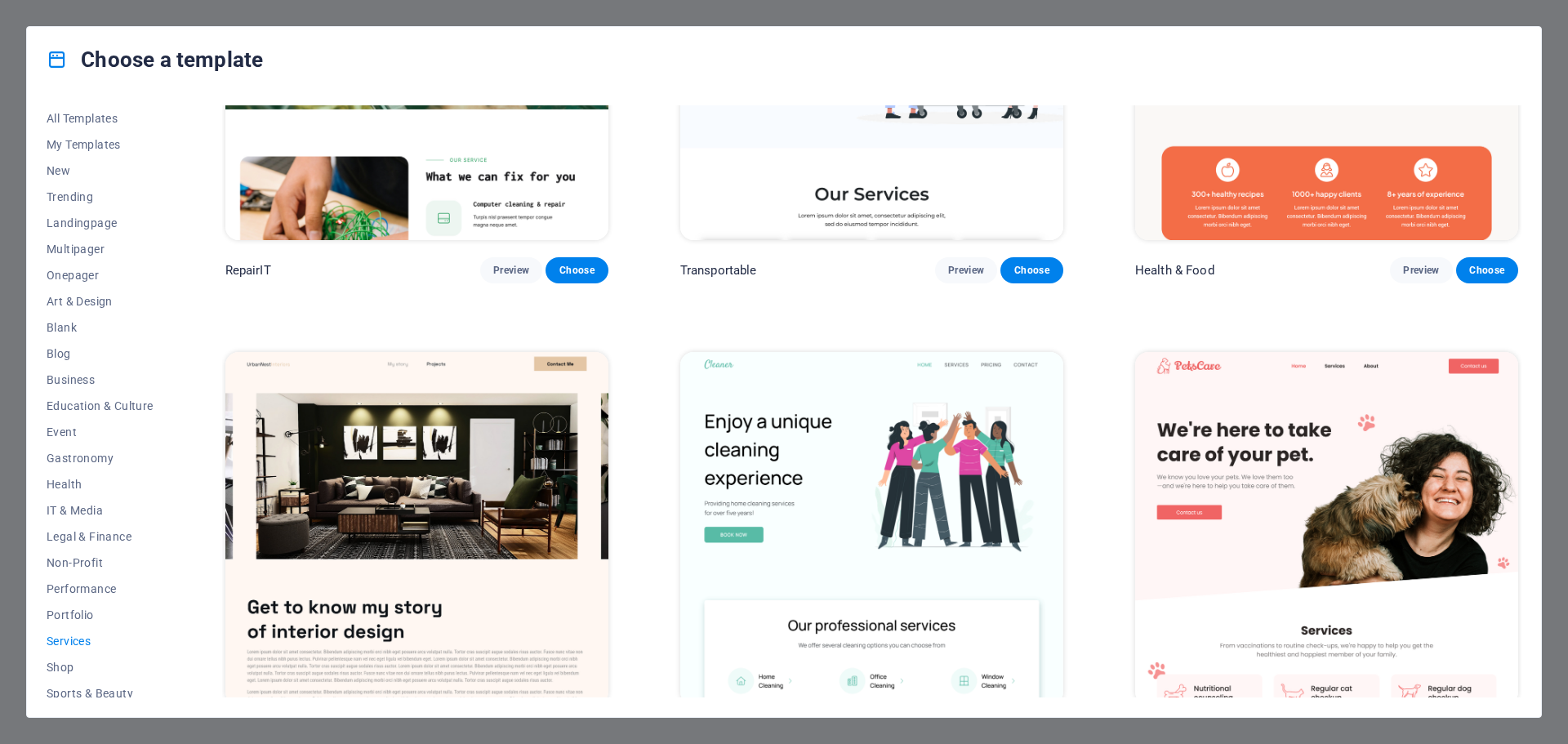
scroll to position [216, 0]
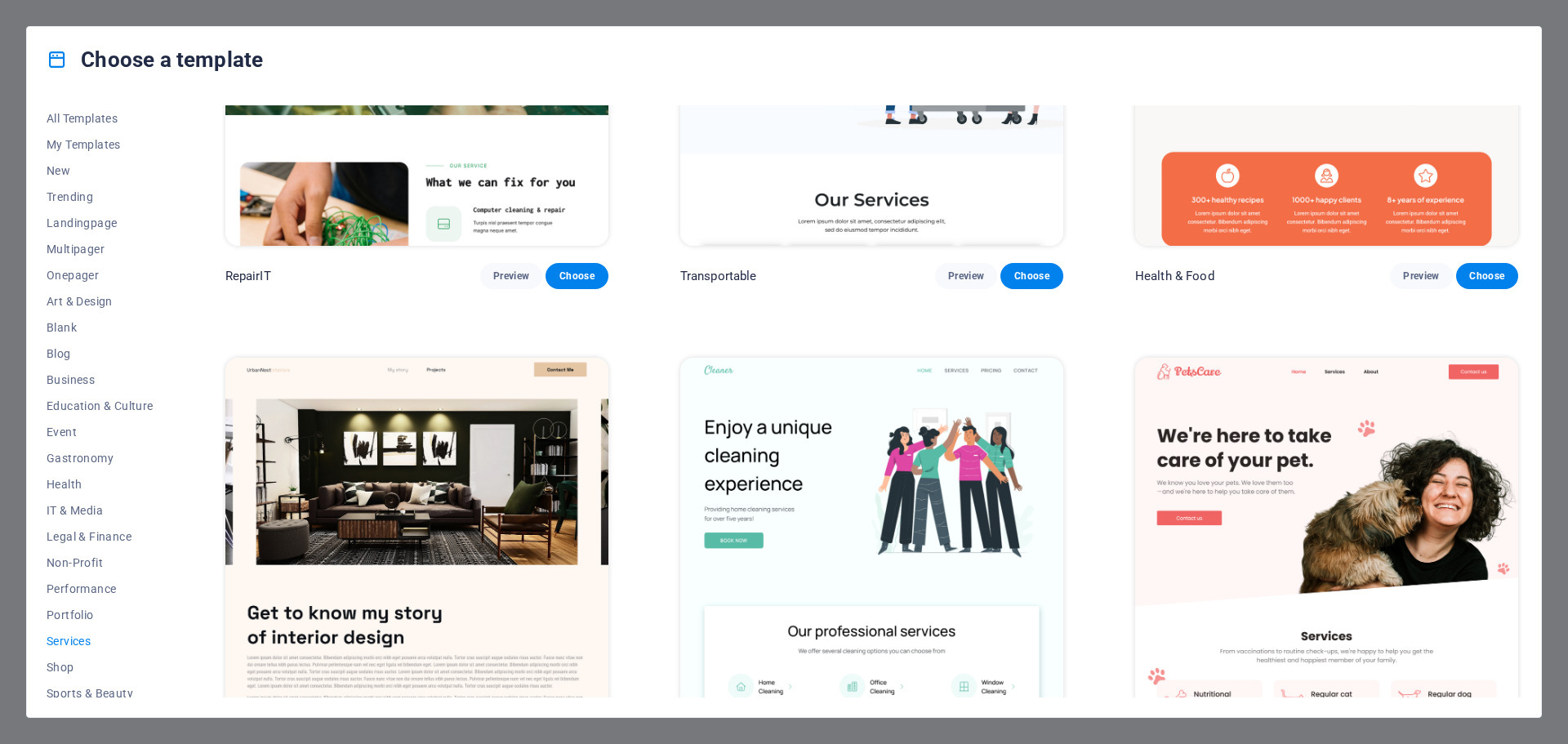
click at [1299, 423] on img at bounding box center [1327, 534] width 383 height 352
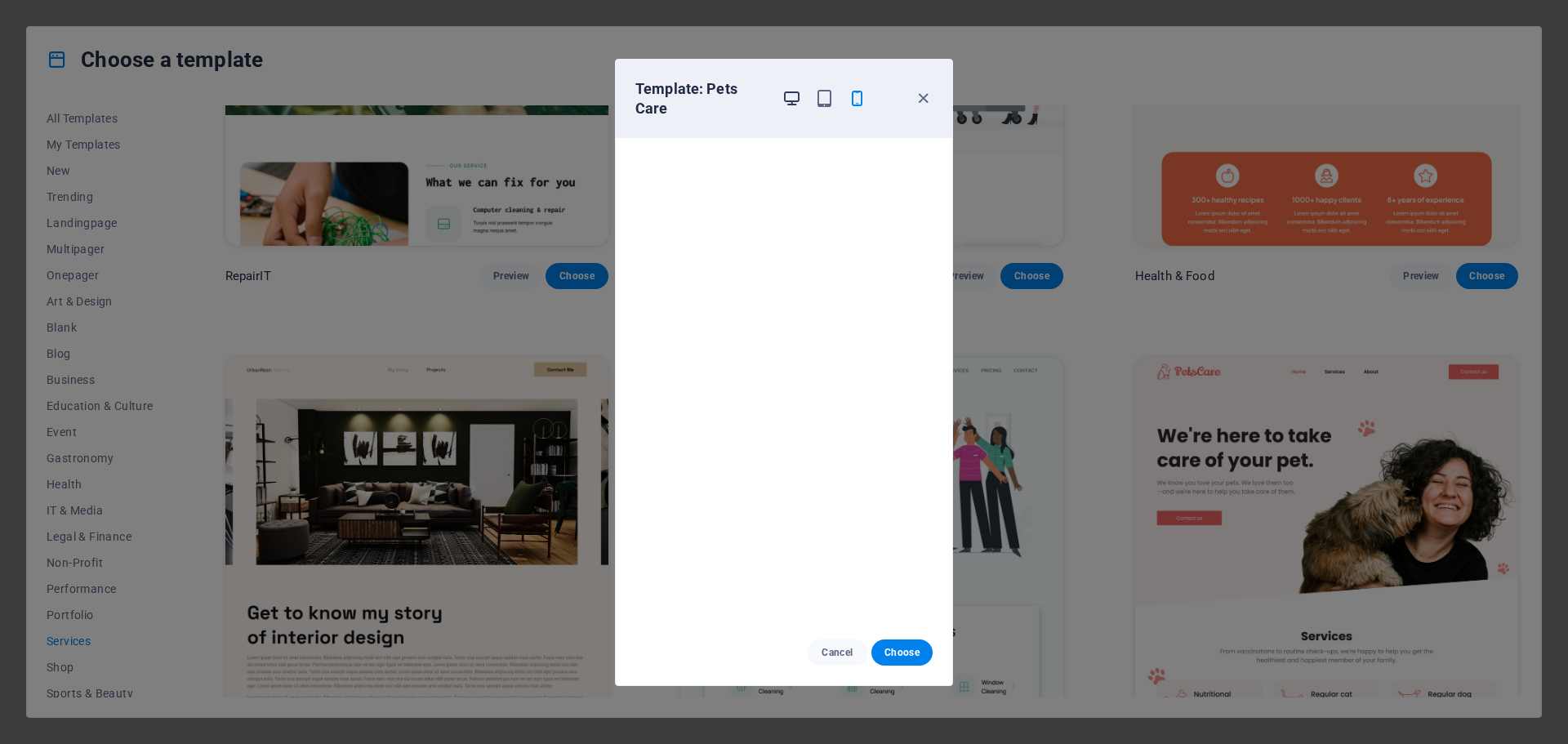
click at [794, 103] on icon "button" at bounding box center [791, 98] width 18 height 18
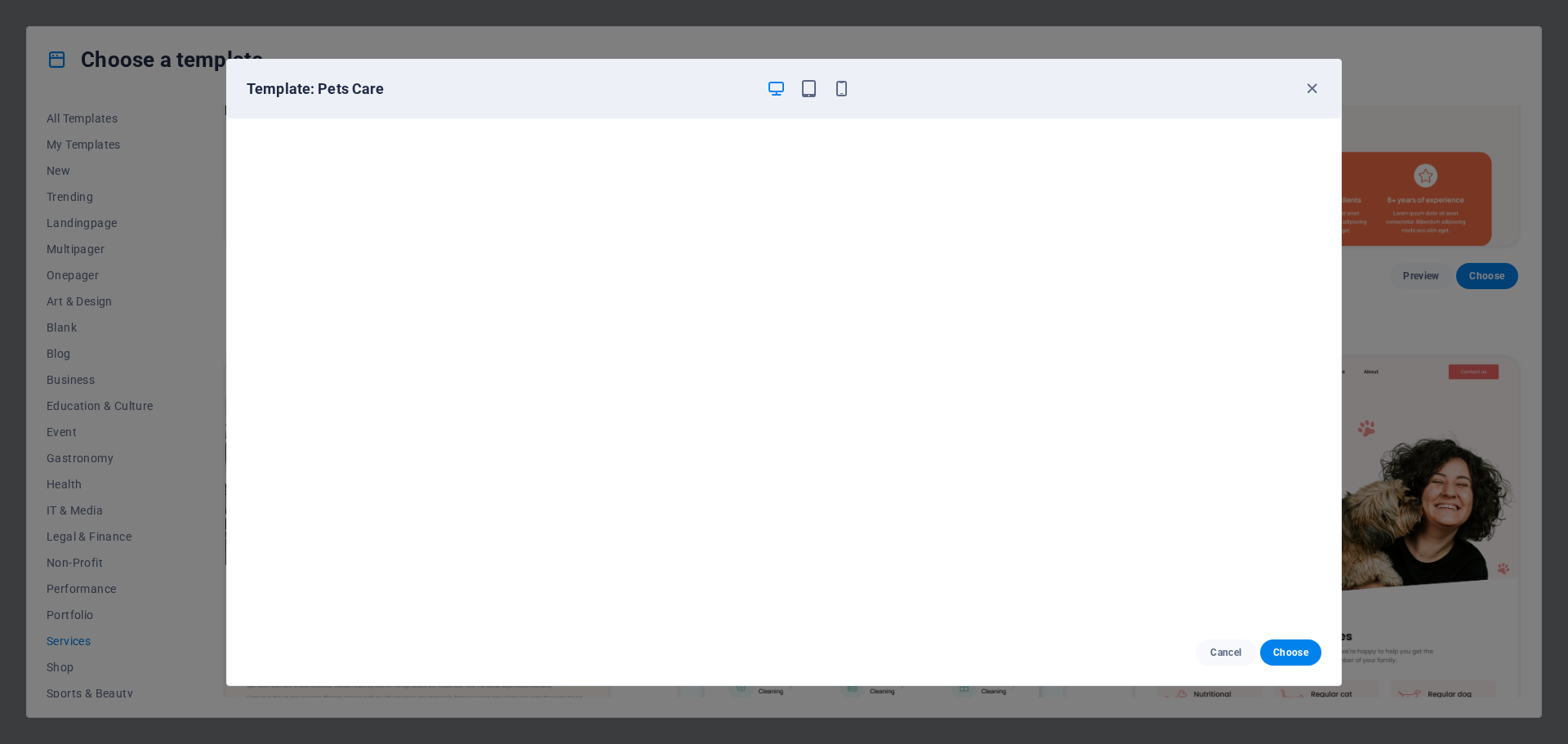
scroll to position [4, 0]
click at [1314, 85] on icon "button" at bounding box center [1312, 88] width 18 height 18
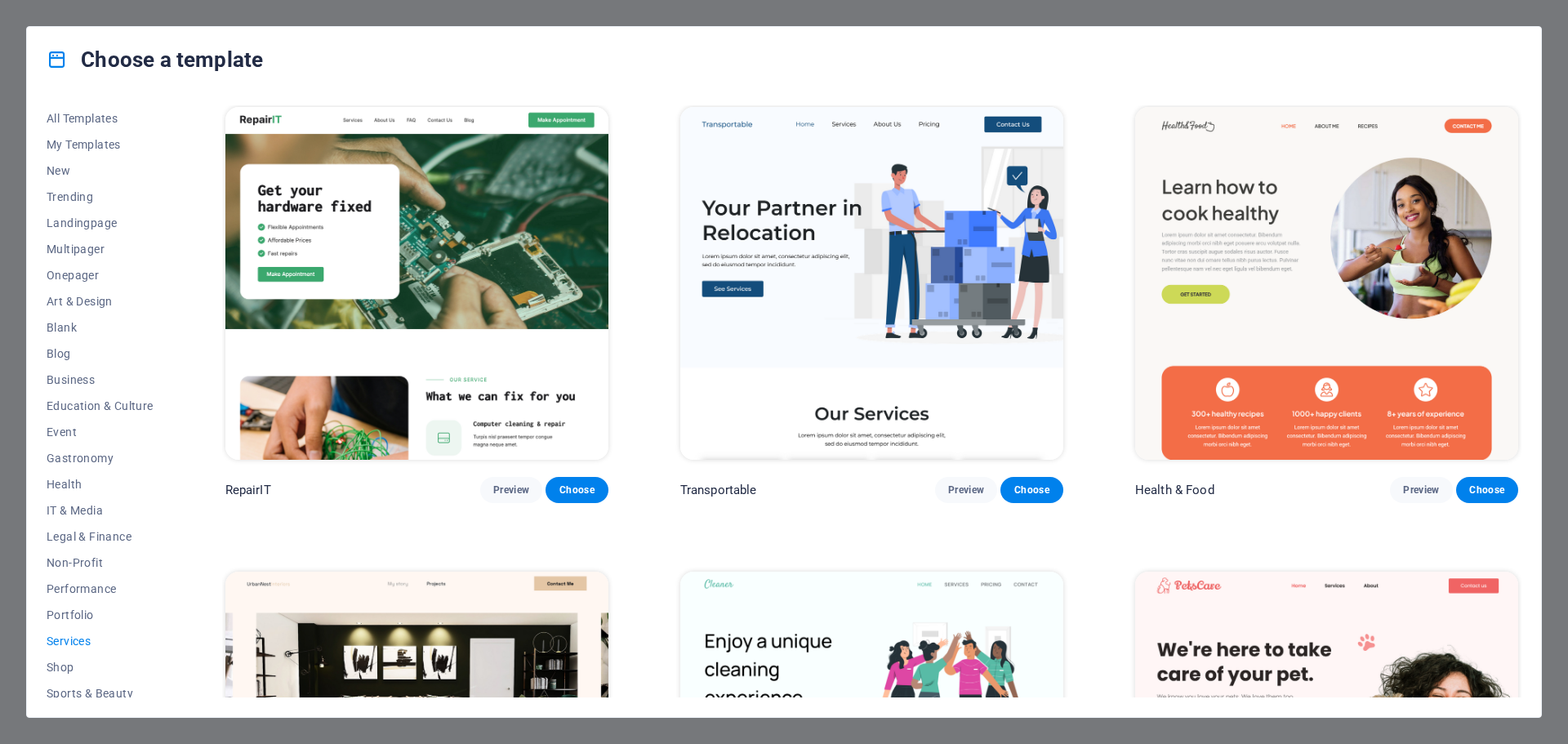
scroll to position [0, 0]
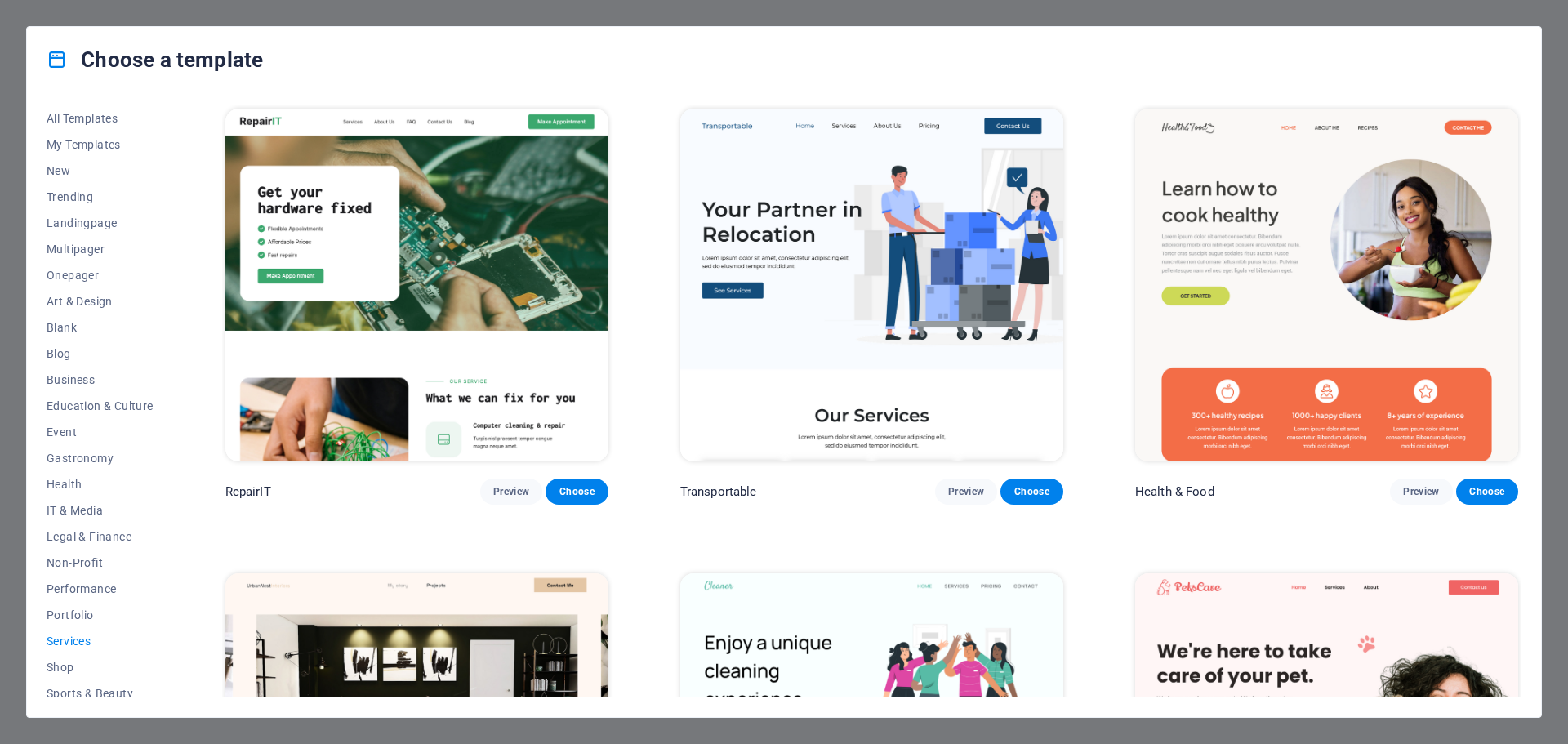
click at [935, 320] on img at bounding box center [871, 284] width 383 height 352
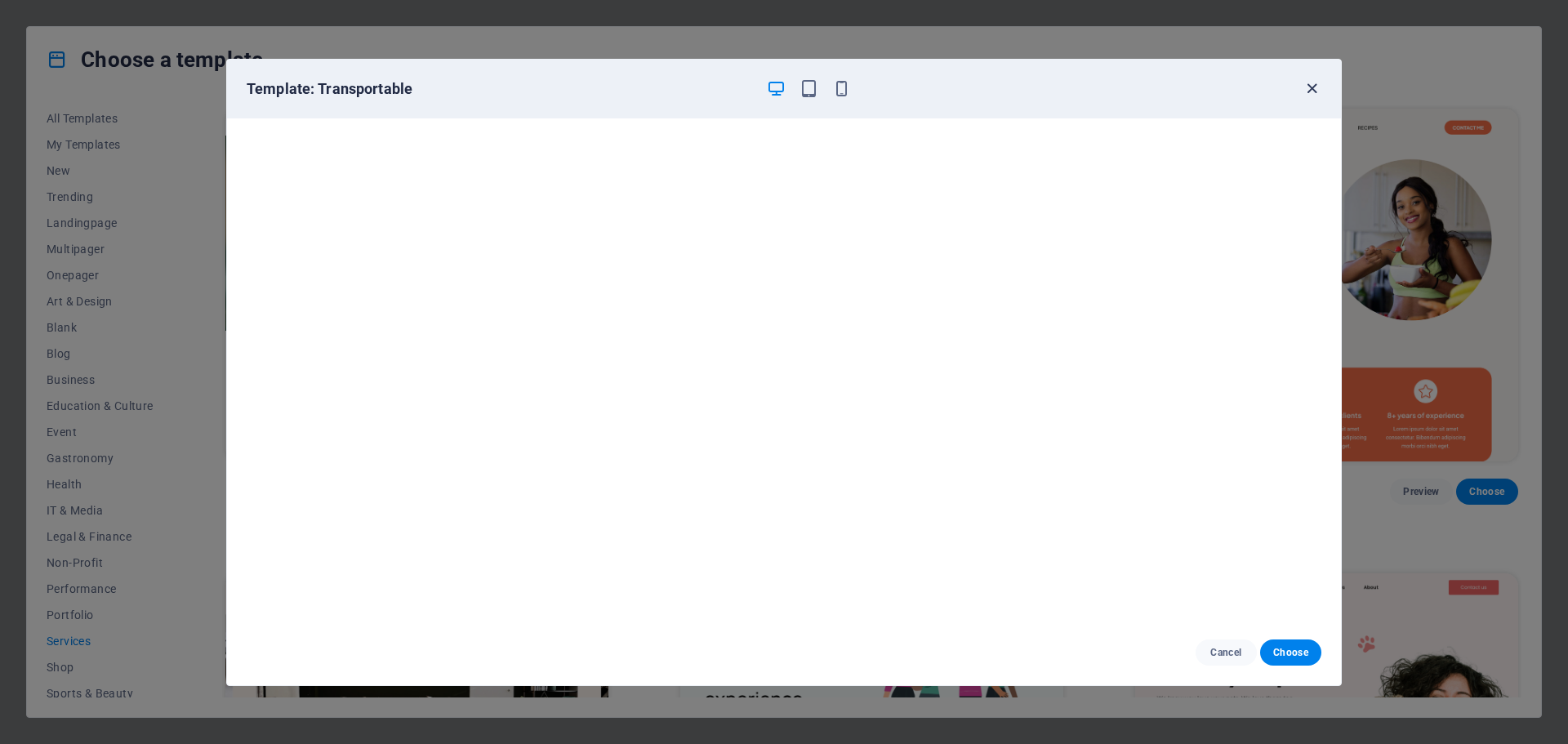
click at [1304, 80] on icon "button" at bounding box center [1312, 88] width 18 height 18
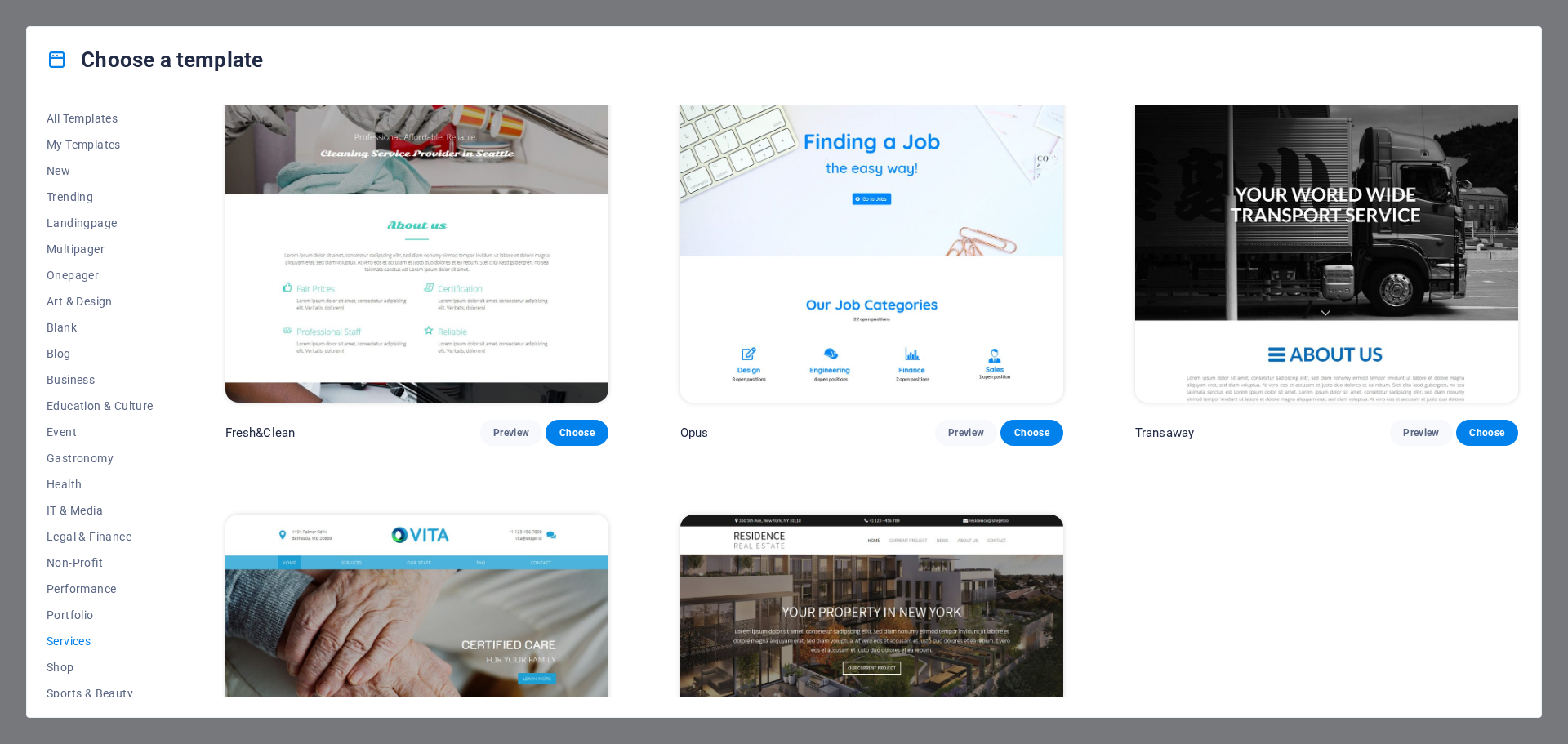
scroll to position [2582, 0]
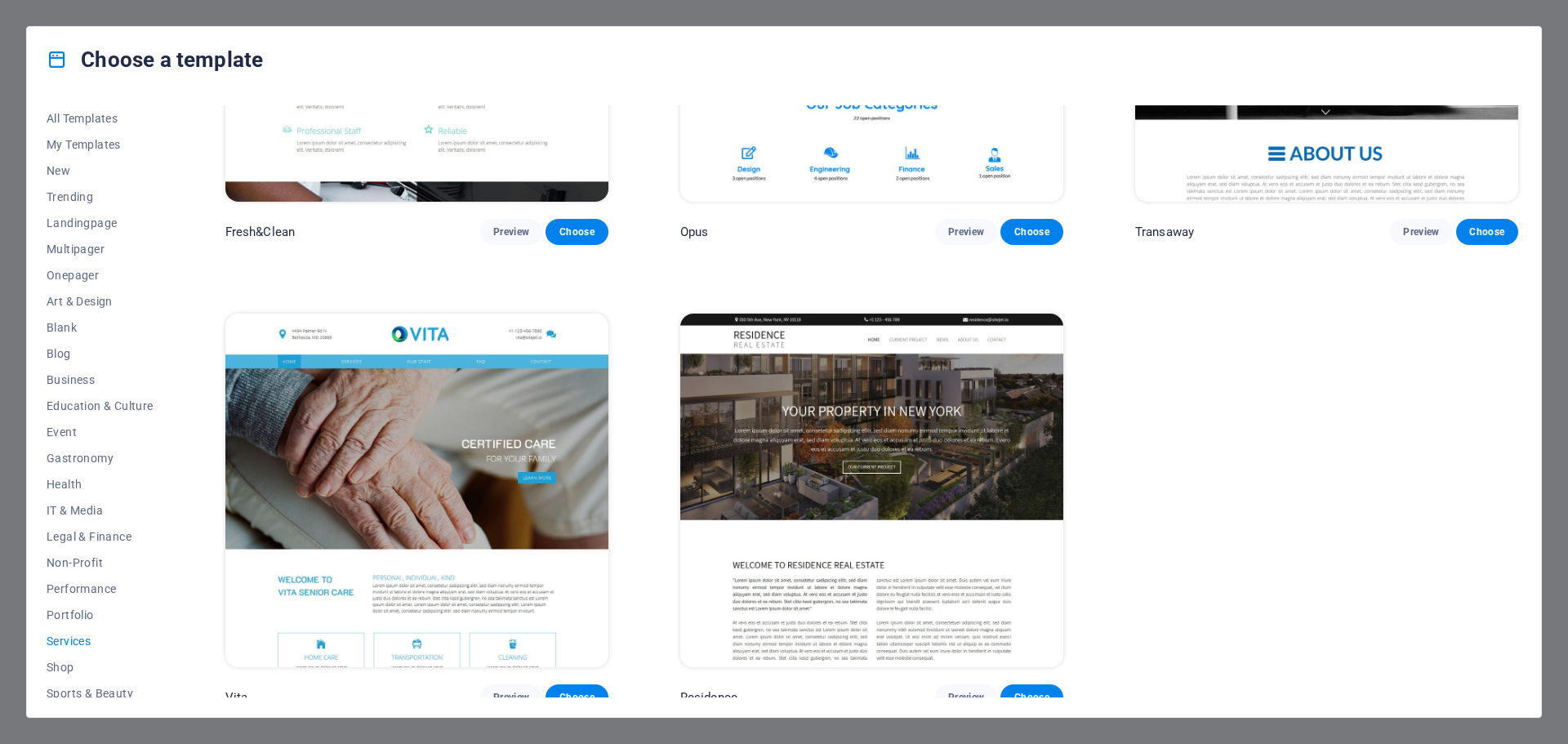
click at [923, 427] on img at bounding box center [871, 490] width 383 height 352
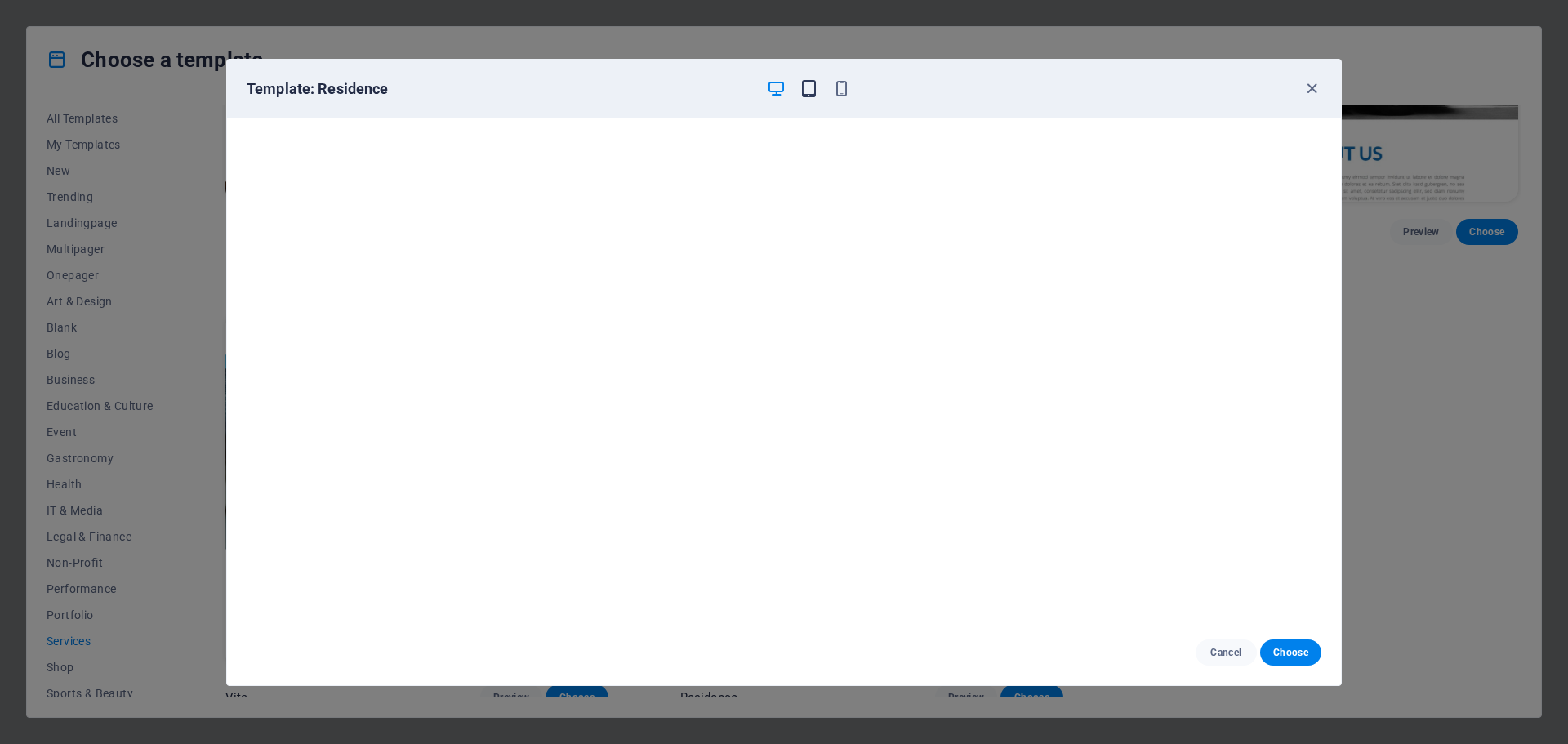
click at [804, 96] on icon "button" at bounding box center [809, 88] width 18 height 18
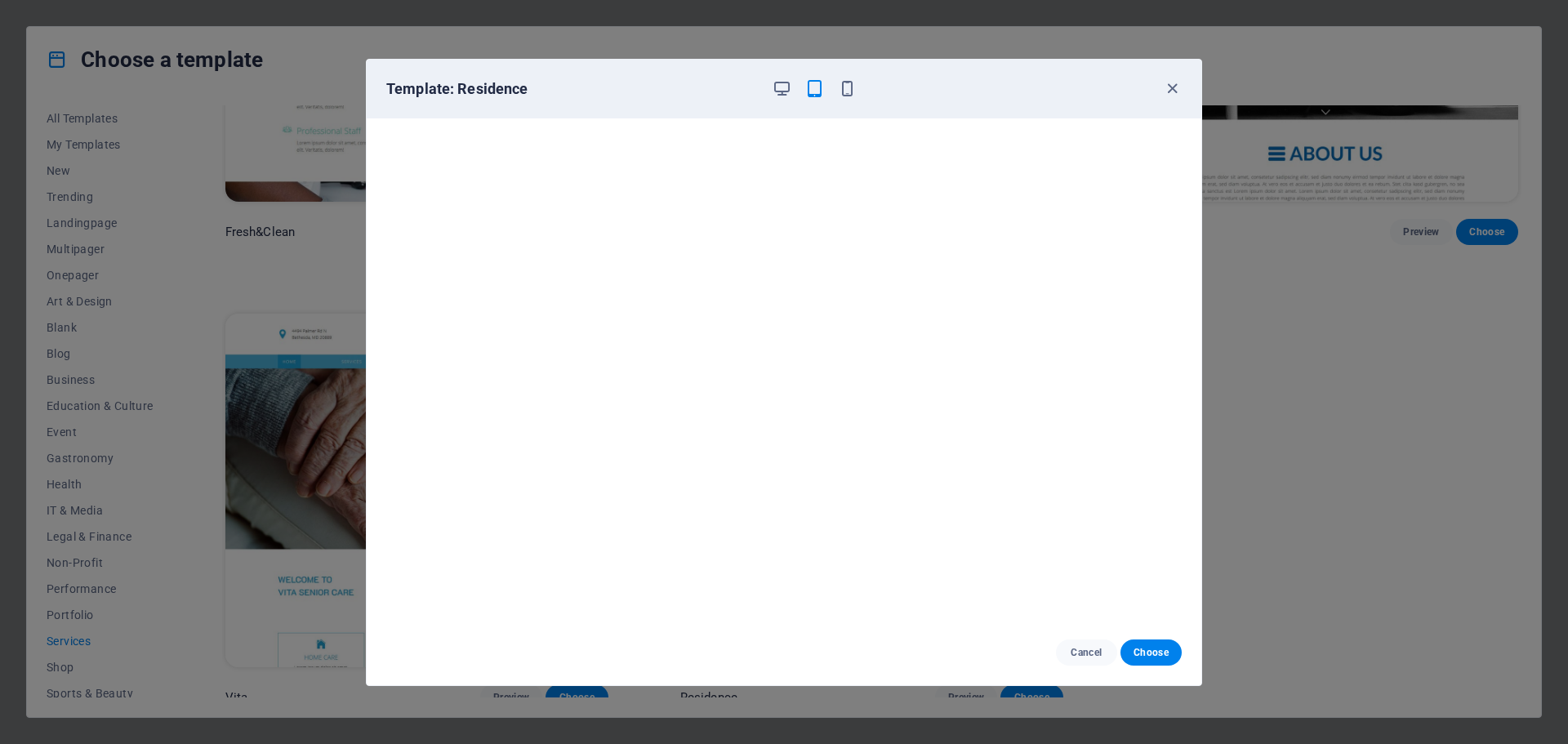
scroll to position [4, 0]
click at [1177, 99] on div "Template: Residence" at bounding box center [783, 89] width 834 height 59
click at [1176, 85] on icon "button" at bounding box center [1172, 88] width 18 height 18
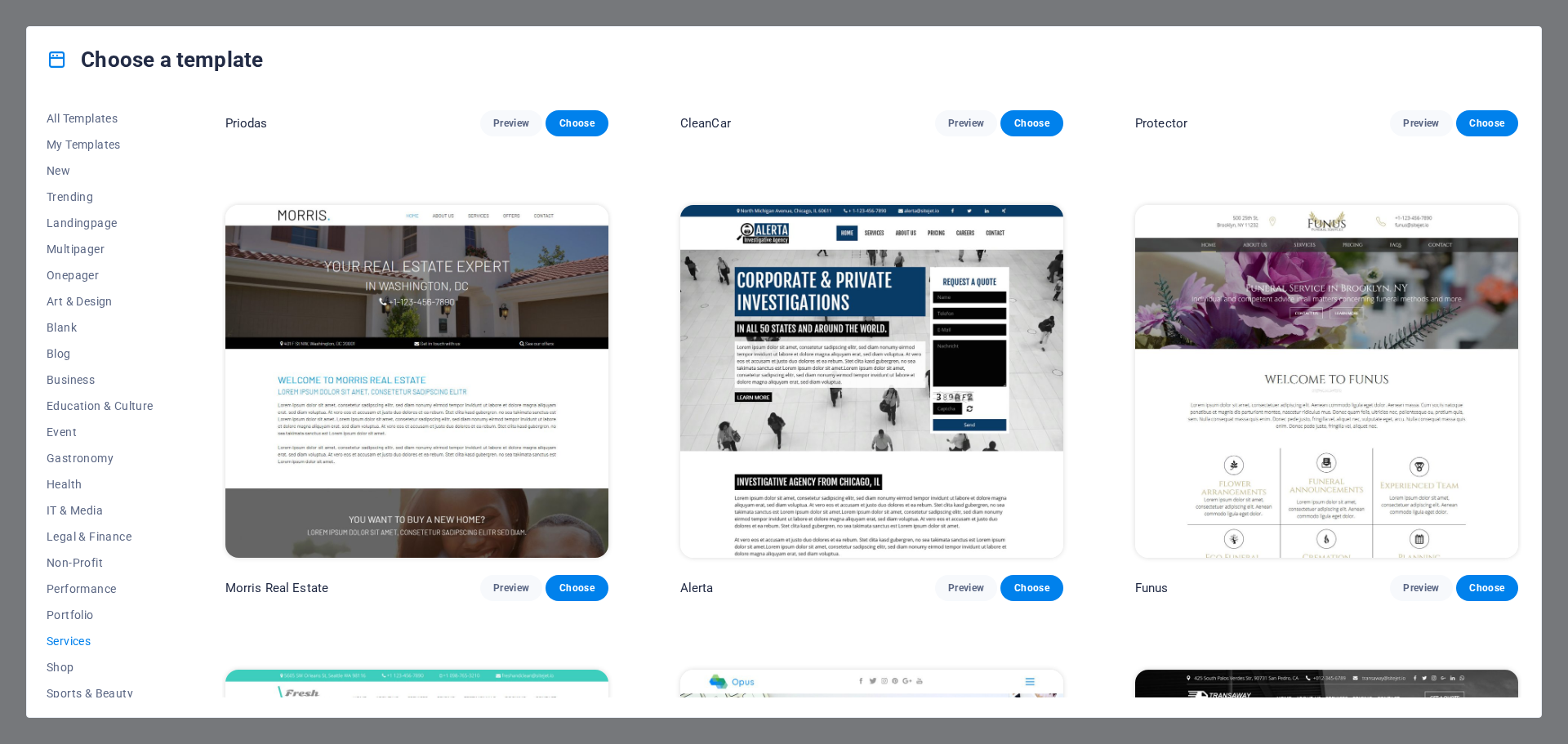
scroll to position [1684, 0]
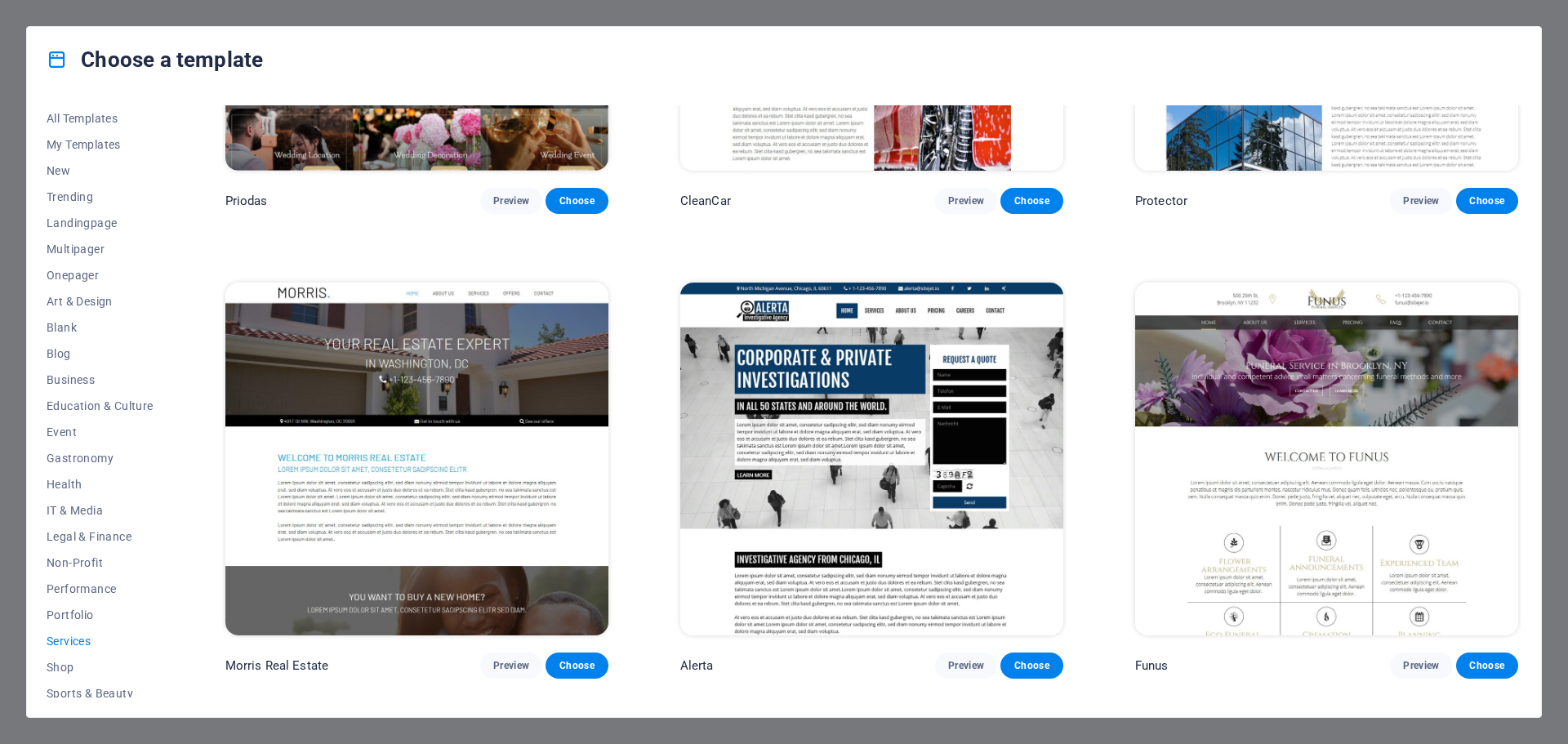
click at [751, 431] on img at bounding box center [871, 459] width 383 height 352
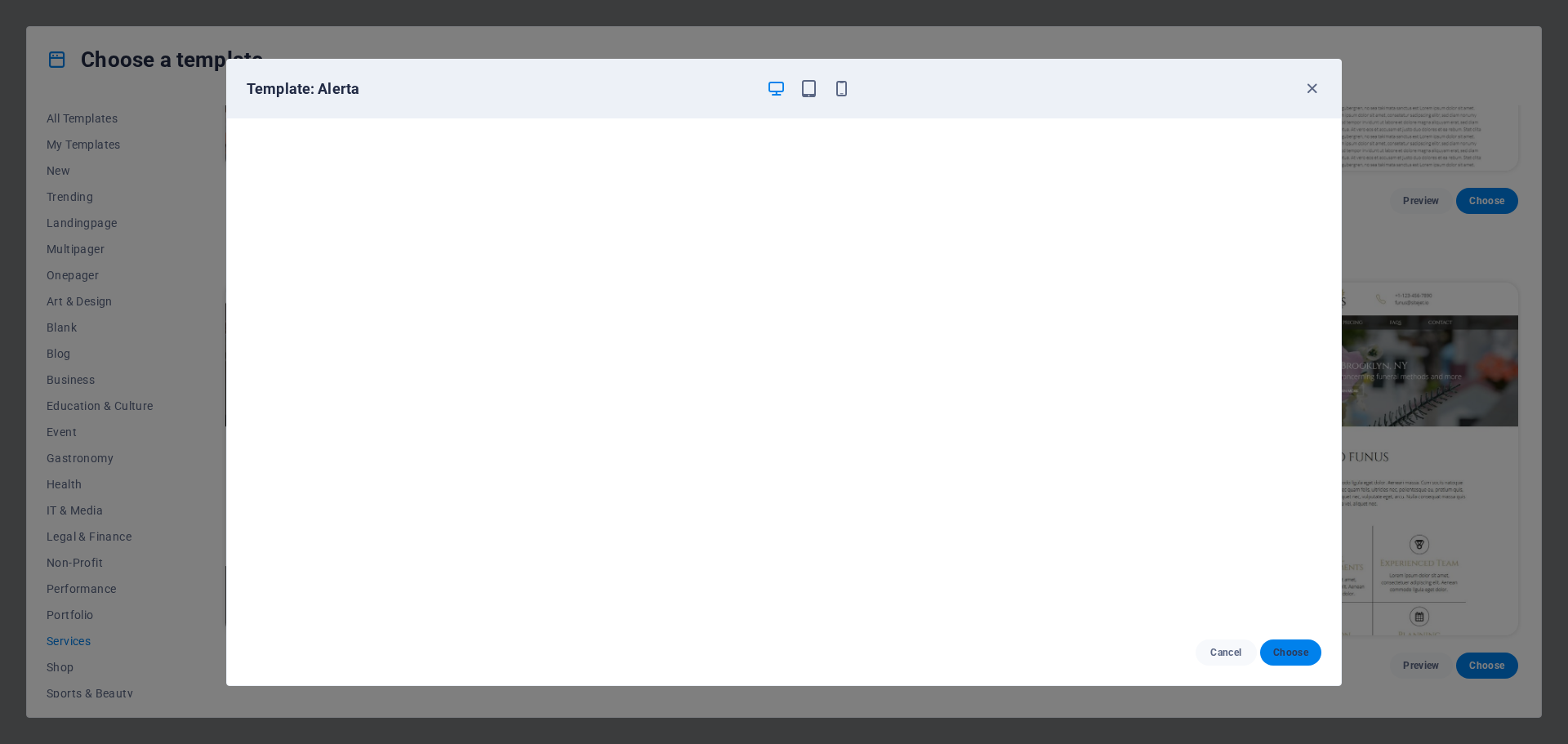
click at [1291, 653] on span "Choose" at bounding box center [1291, 652] width 35 height 13
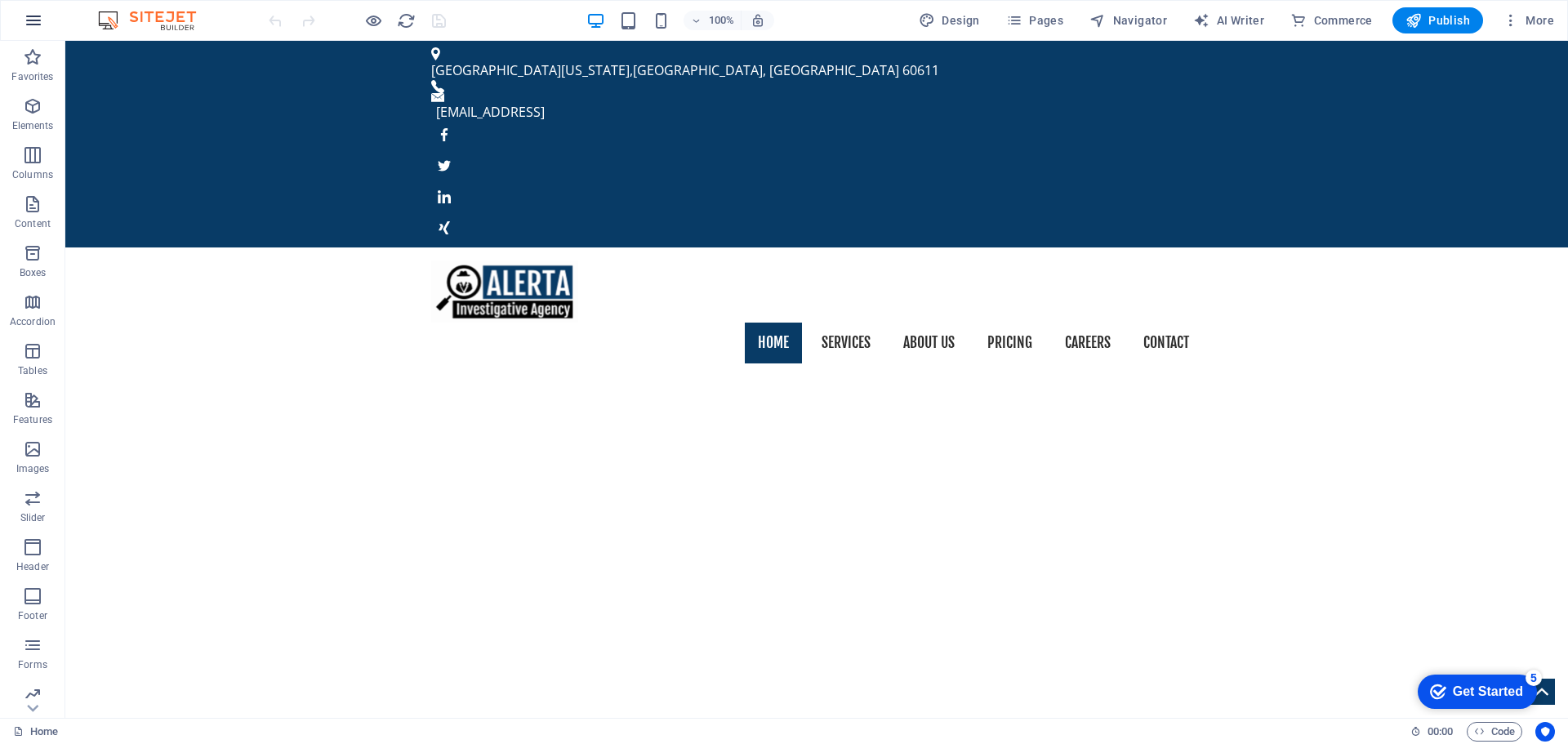
click at [31, 20] on icon "button" at bounding box center [33, 20] width 19 height 19
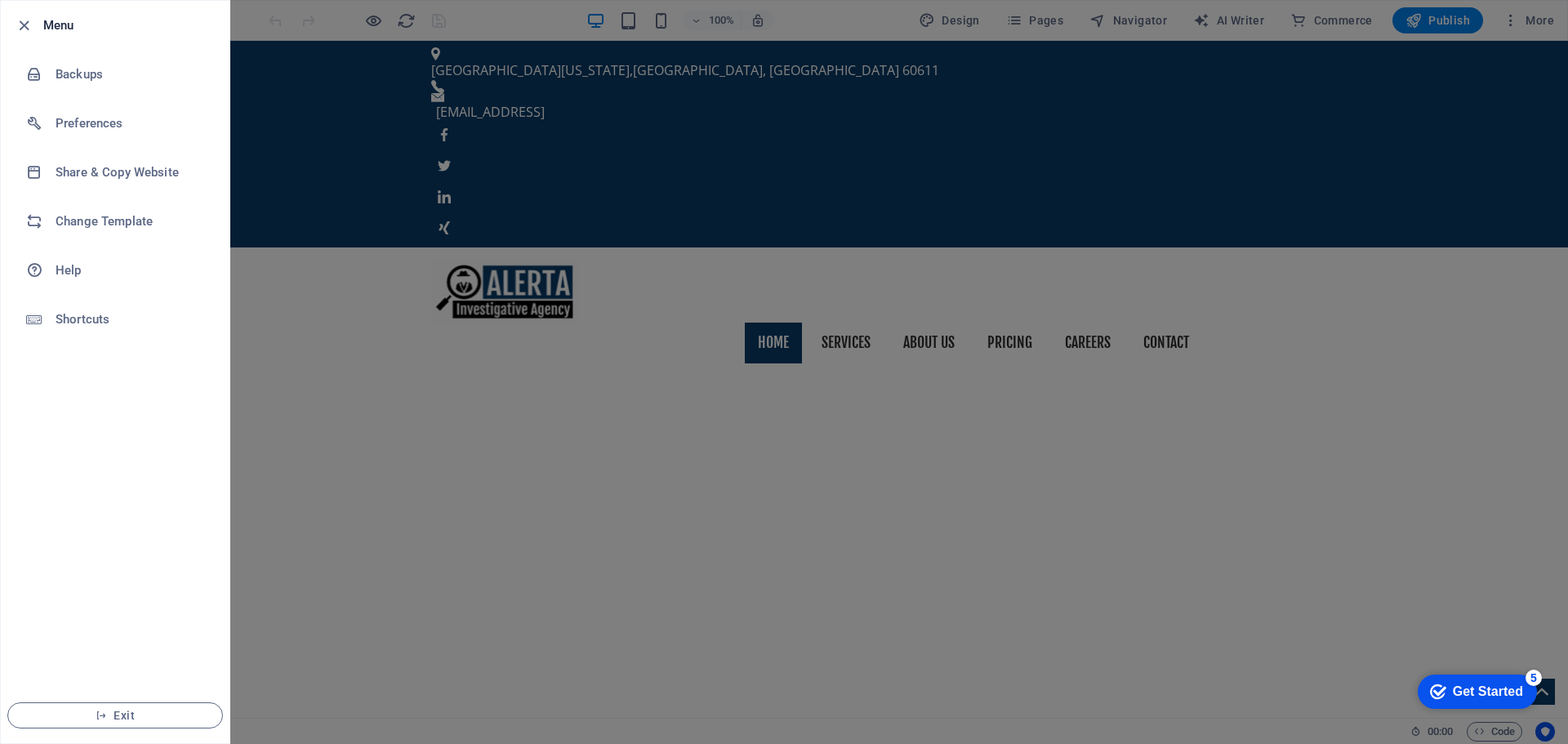
click at [357, 224] on div at bounding box center [784, 372] width 1568 height 744
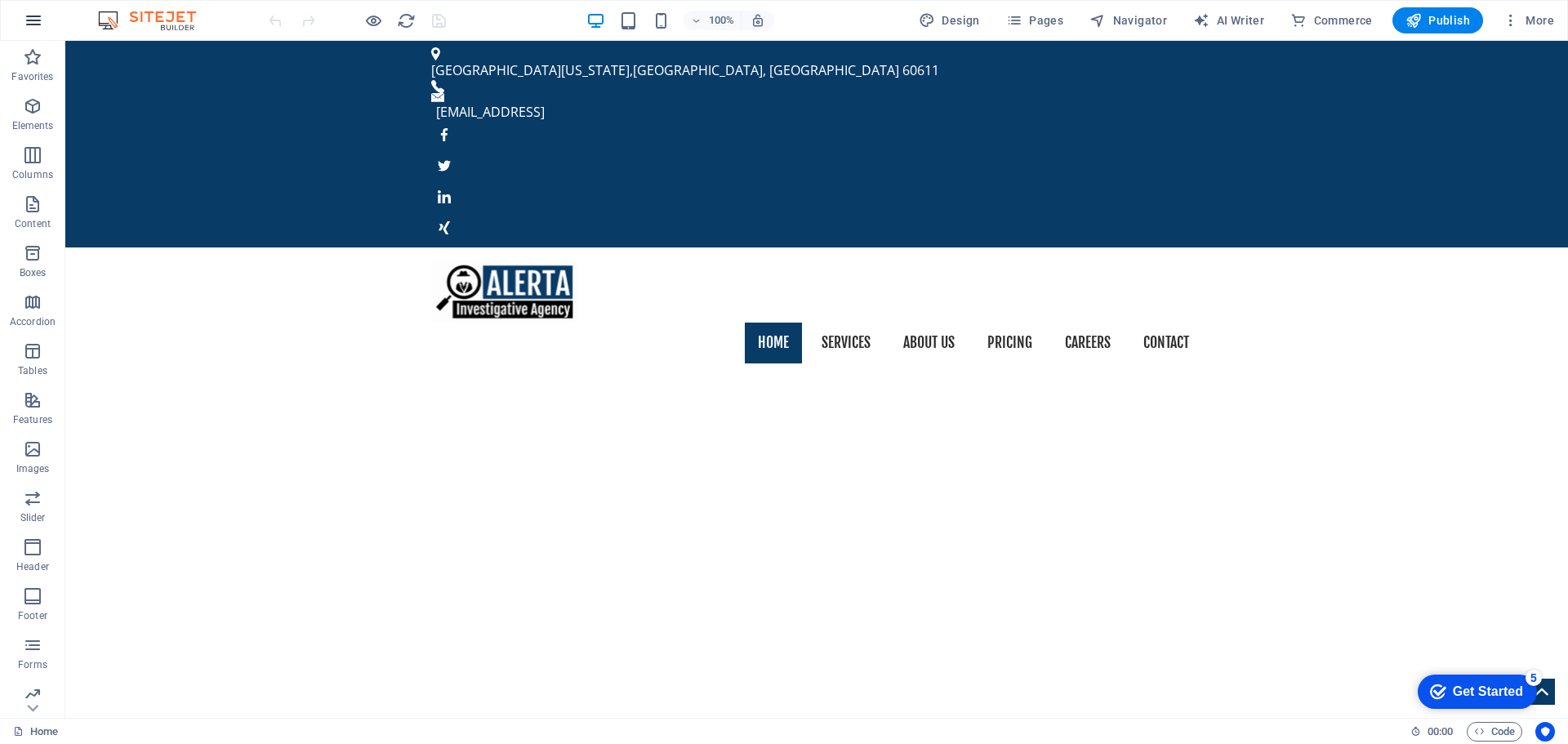
click at [35, 19] on icon "button" at bounding box center [33, 20] width 19 height 19
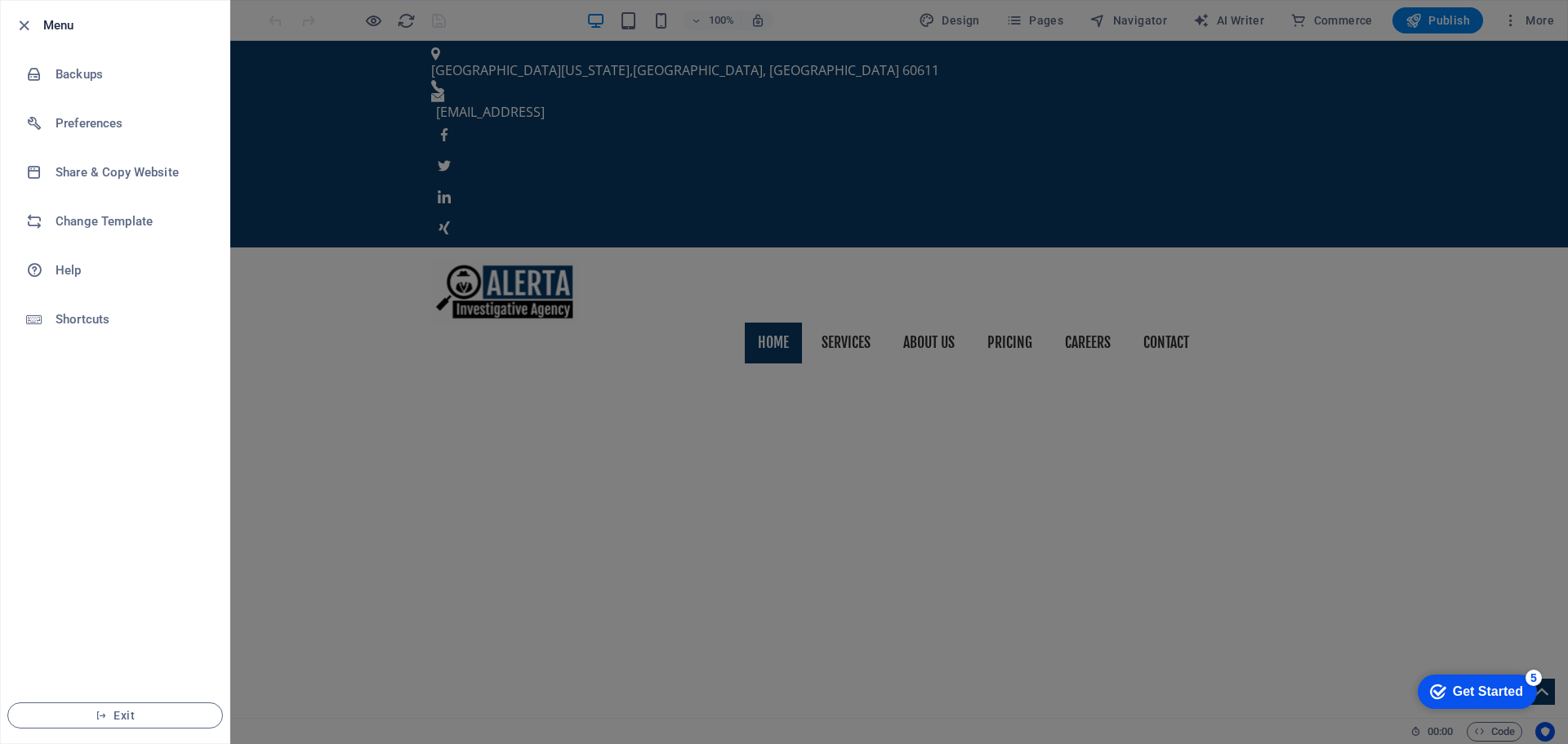
click at [355, 179] on div at bounding box center [784, 372] width 1568 height 744
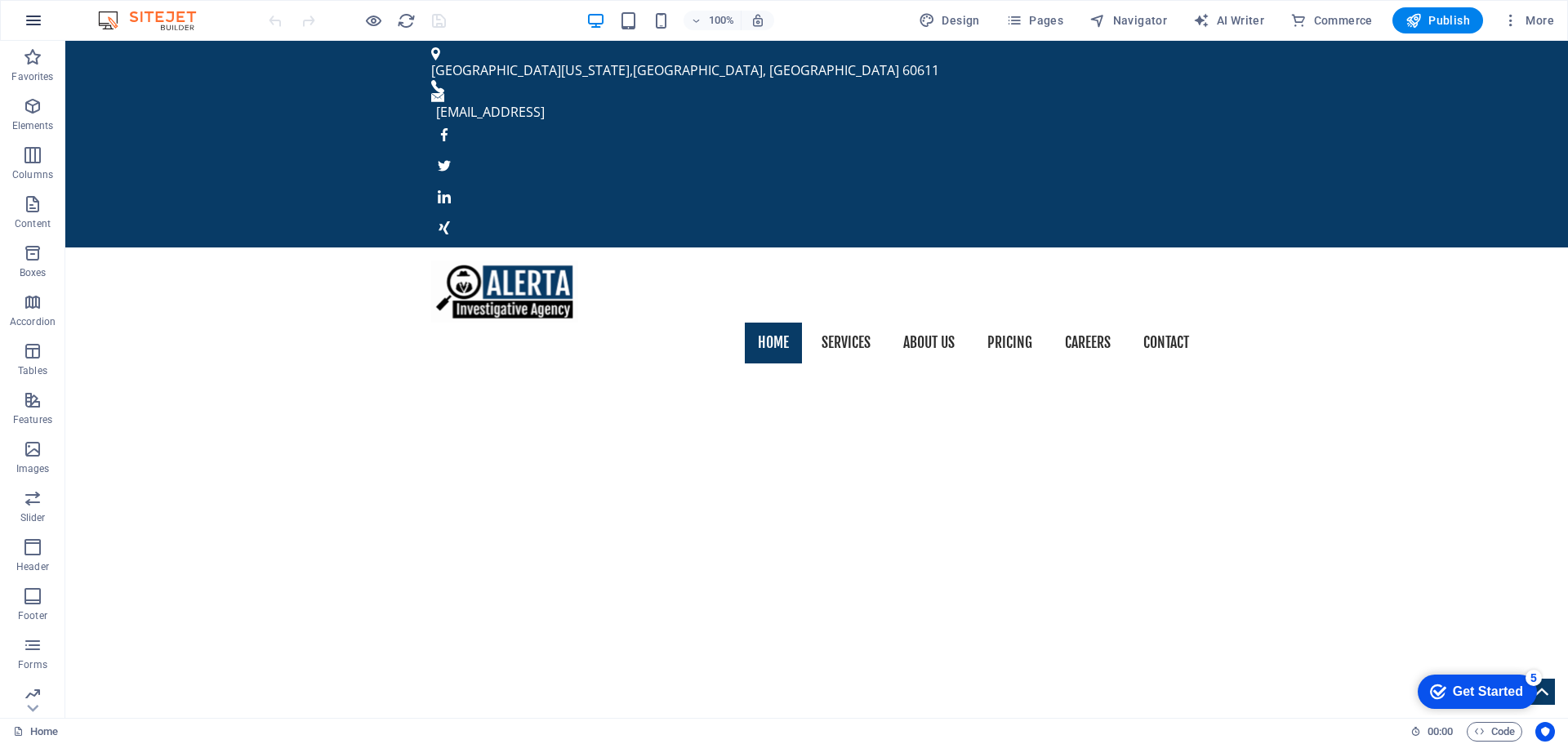
click at [39, 17] on icon "button" at bounding box center [33, 20] width 19 height 19
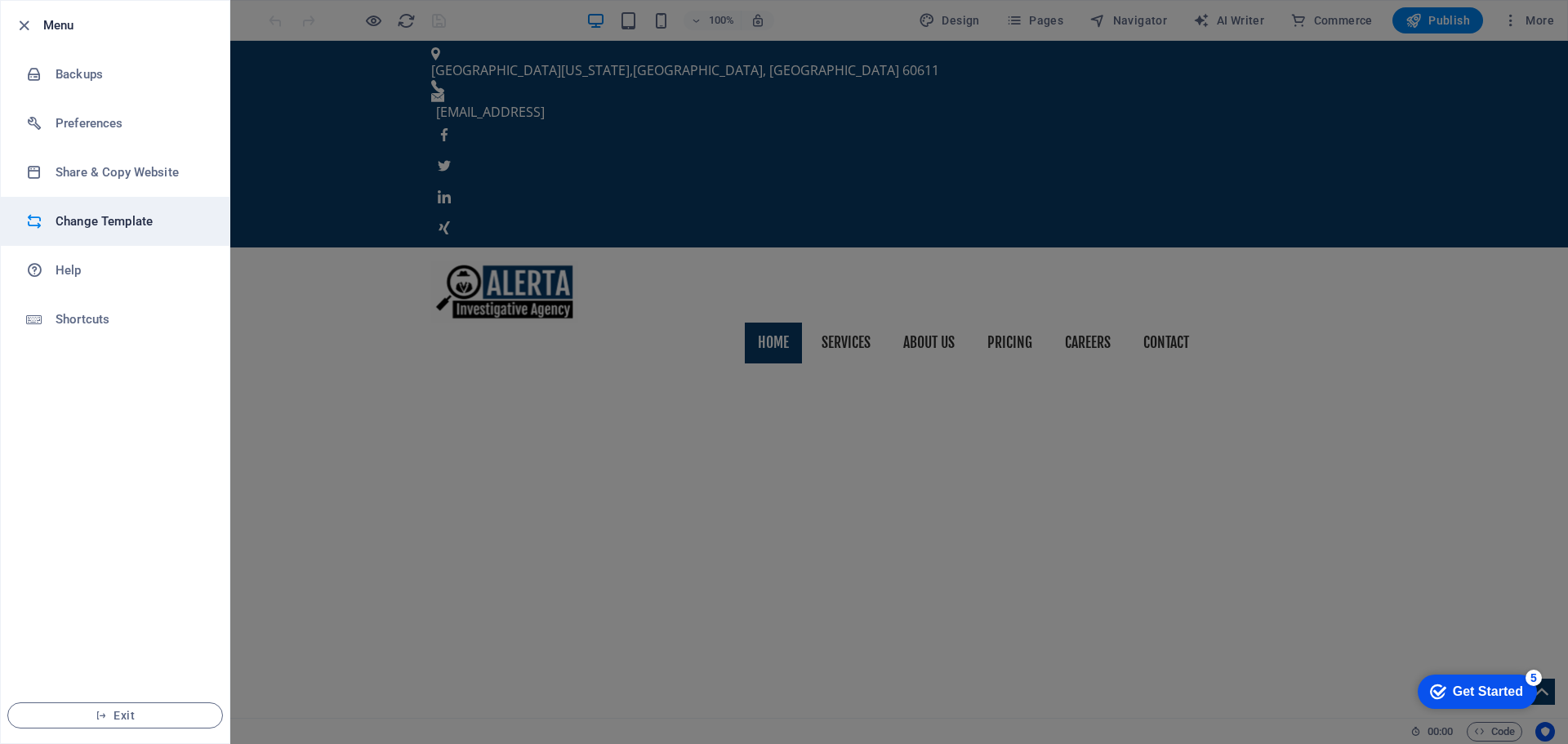
click at [115, 207] on li "Change Template" at bounding box center [115, 221] width 229 height 49
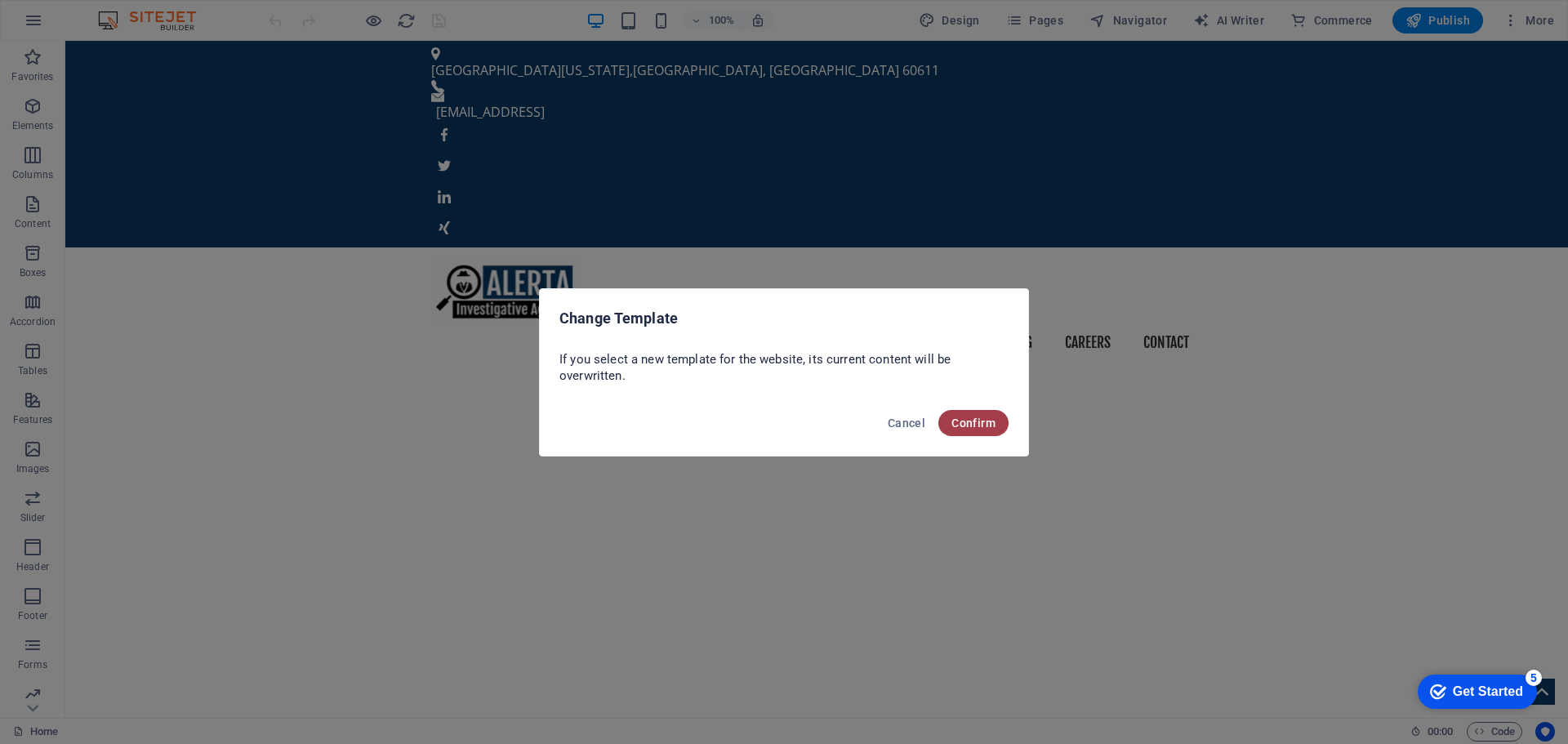
click at [982, 424] on span "Confirm" at bounding box center [973, 423] width 44 height 13
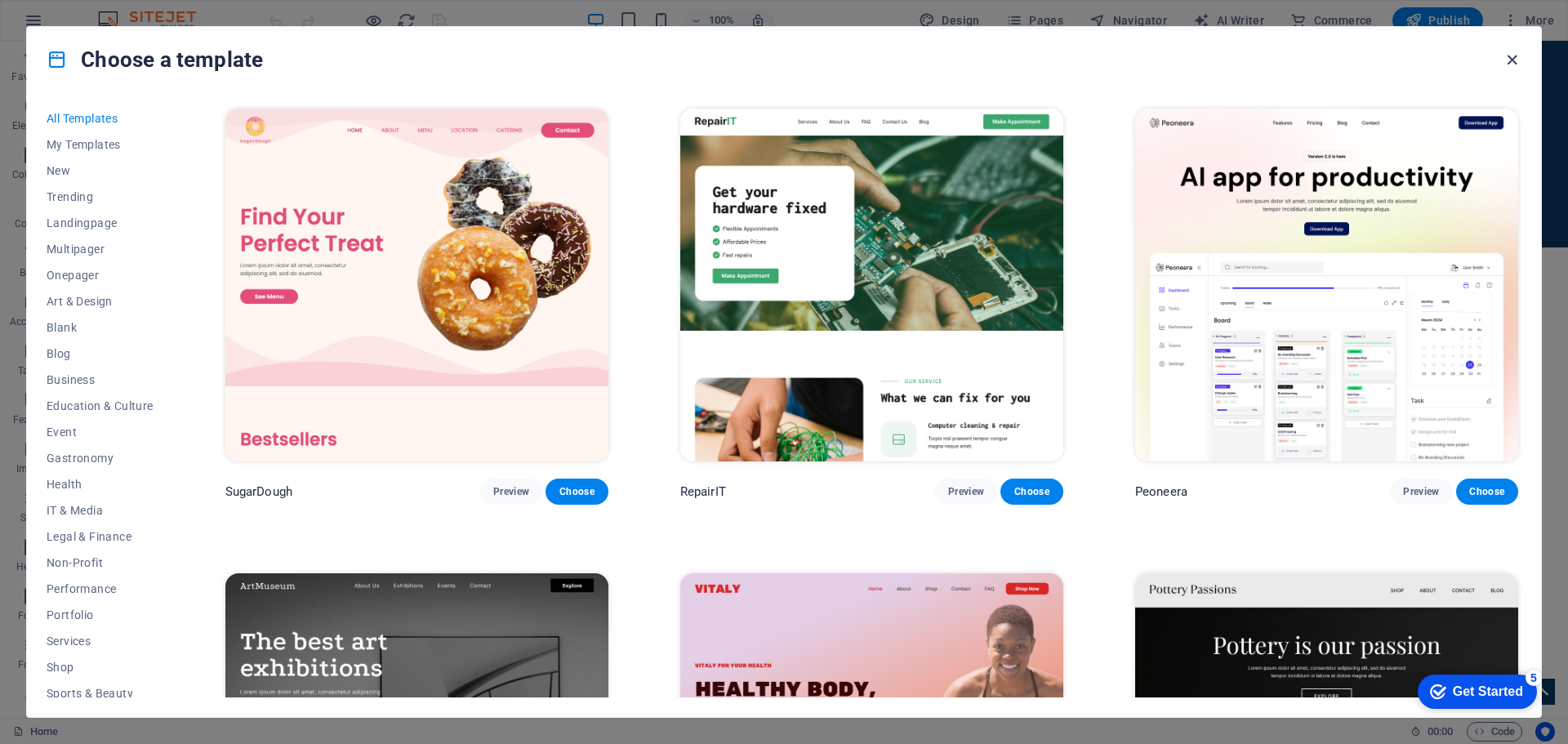
drag, startPoint x: 1514, startPoint y: 63, endPoint x: 1106, endPoint y: 130, distance: 413.5
click at [1514, 63] on icon "button" at bounding box center [1512, 59] width 18 height 18
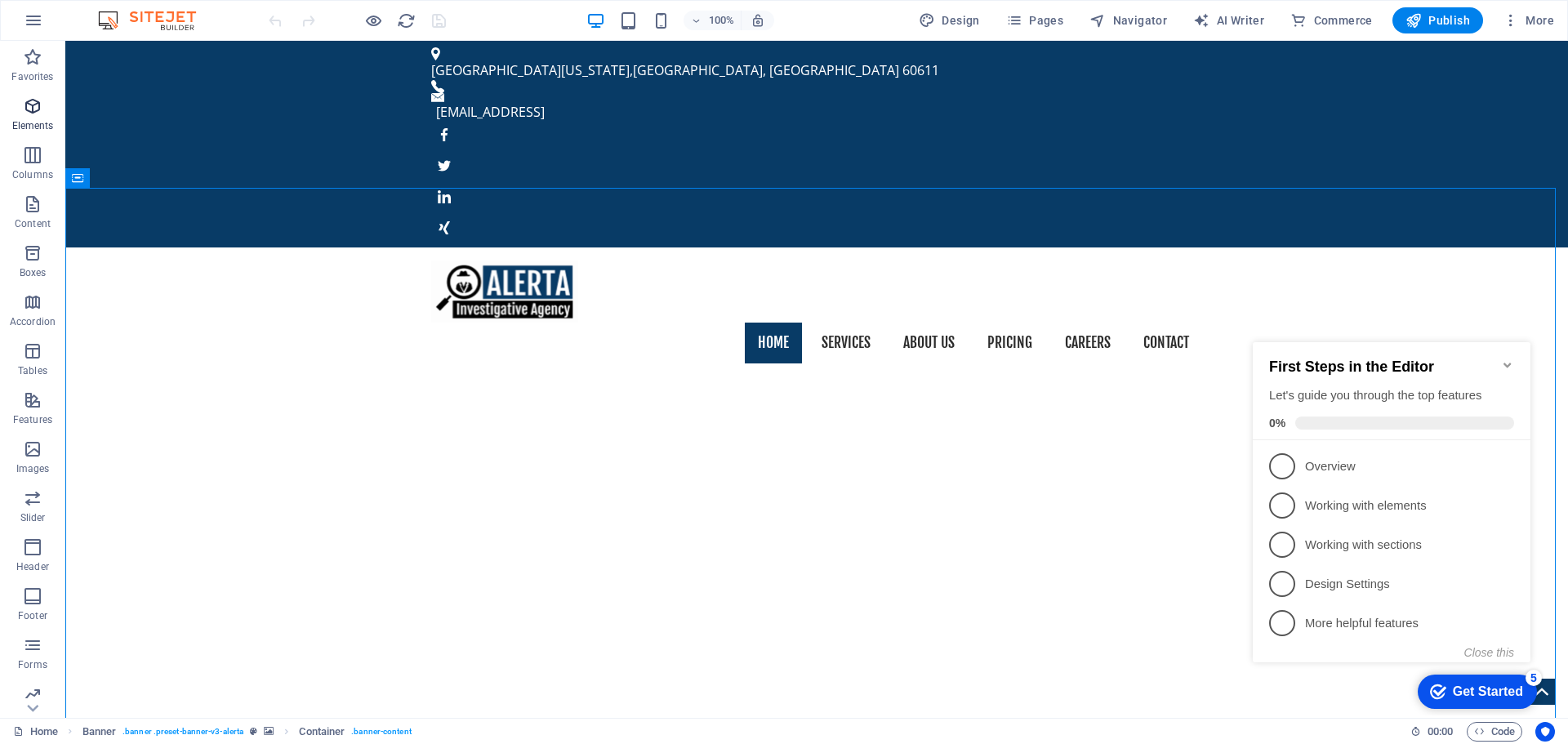
click at [35, 114] on icon "button" at bounding box center [33, 106] width 19 height 19
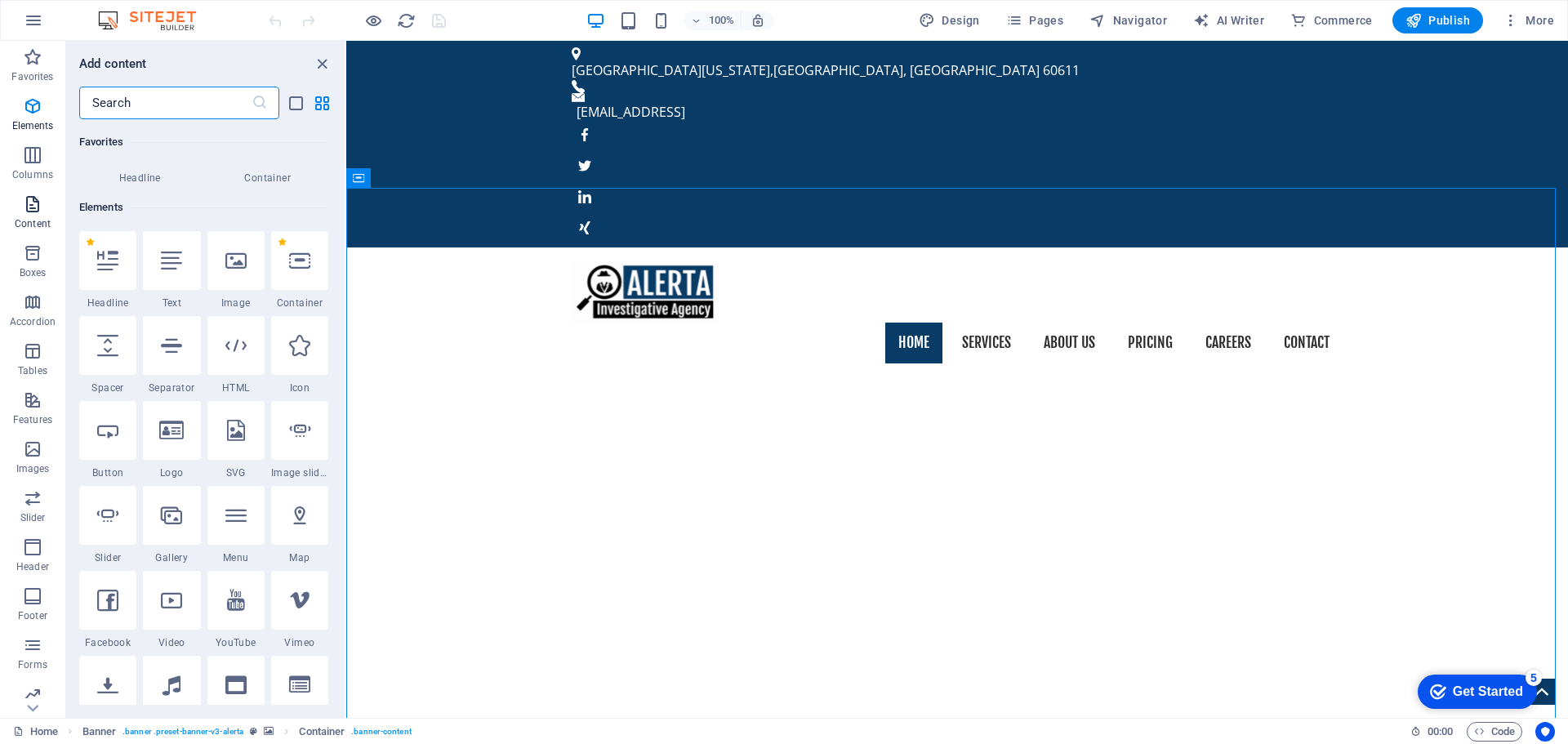
scroll to position [173, 0]
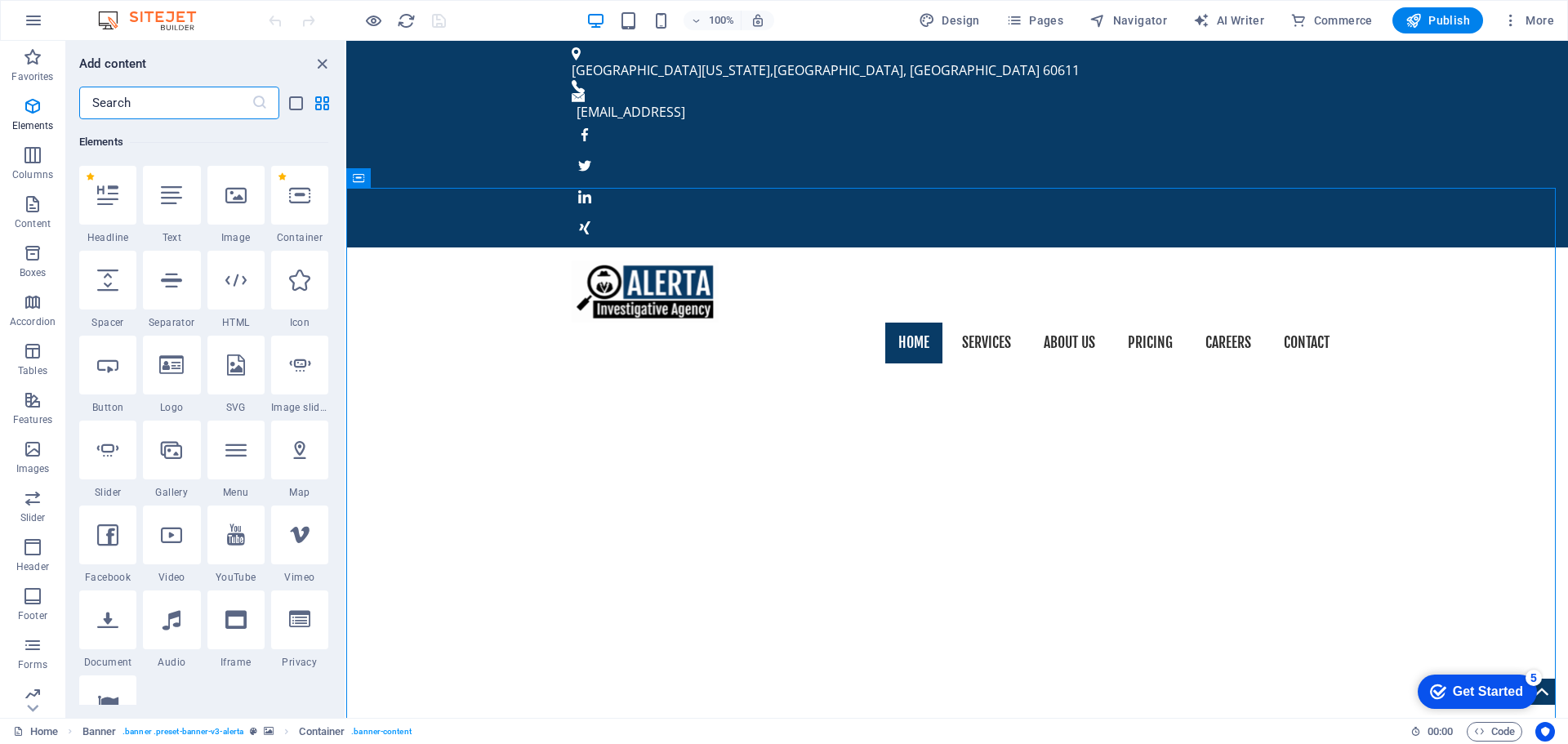
click at [118, 198] on icon at bounding box center [107, 195] width 21 height 21
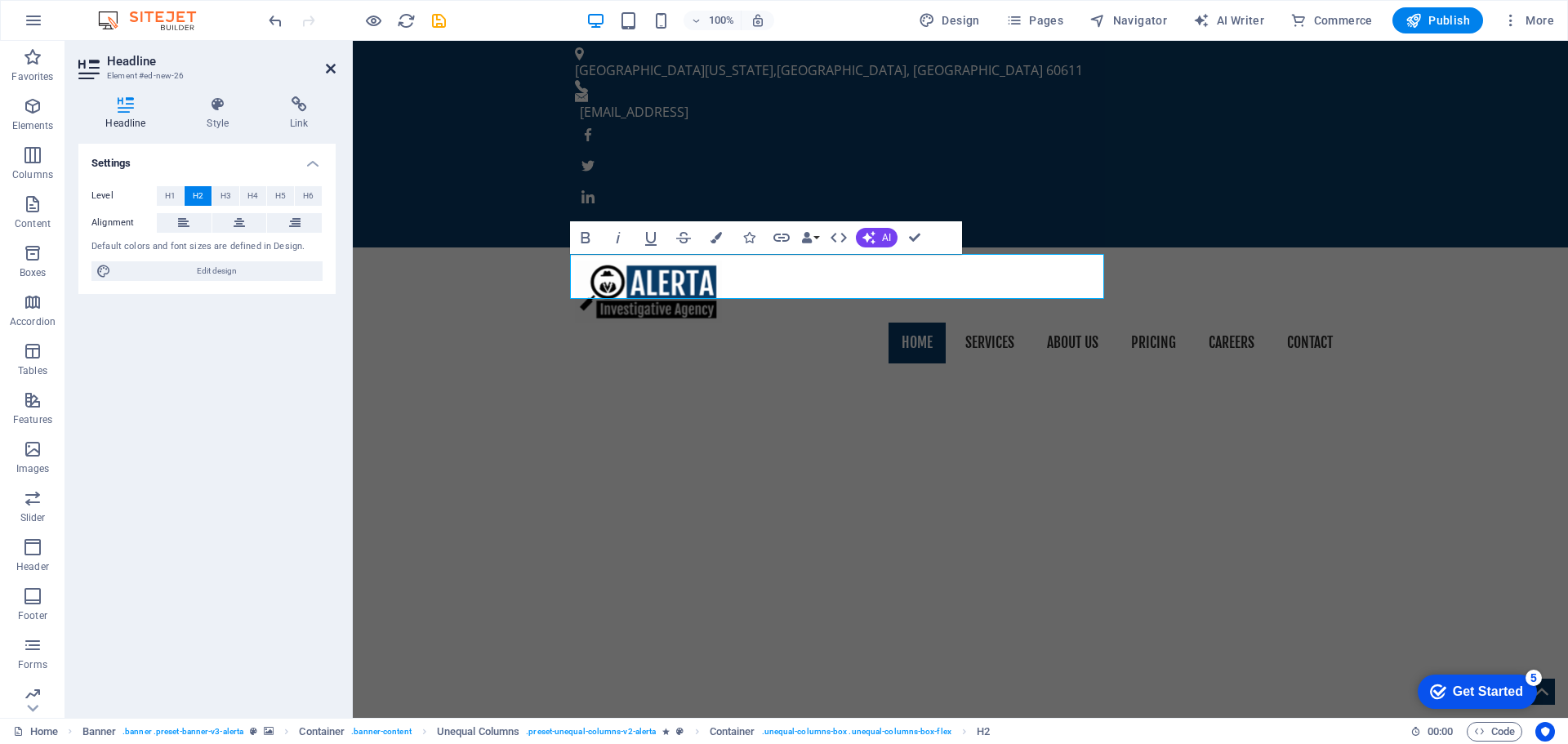
click at [330, 70] on icon at bounding box center [330, 68] width 10 height 13
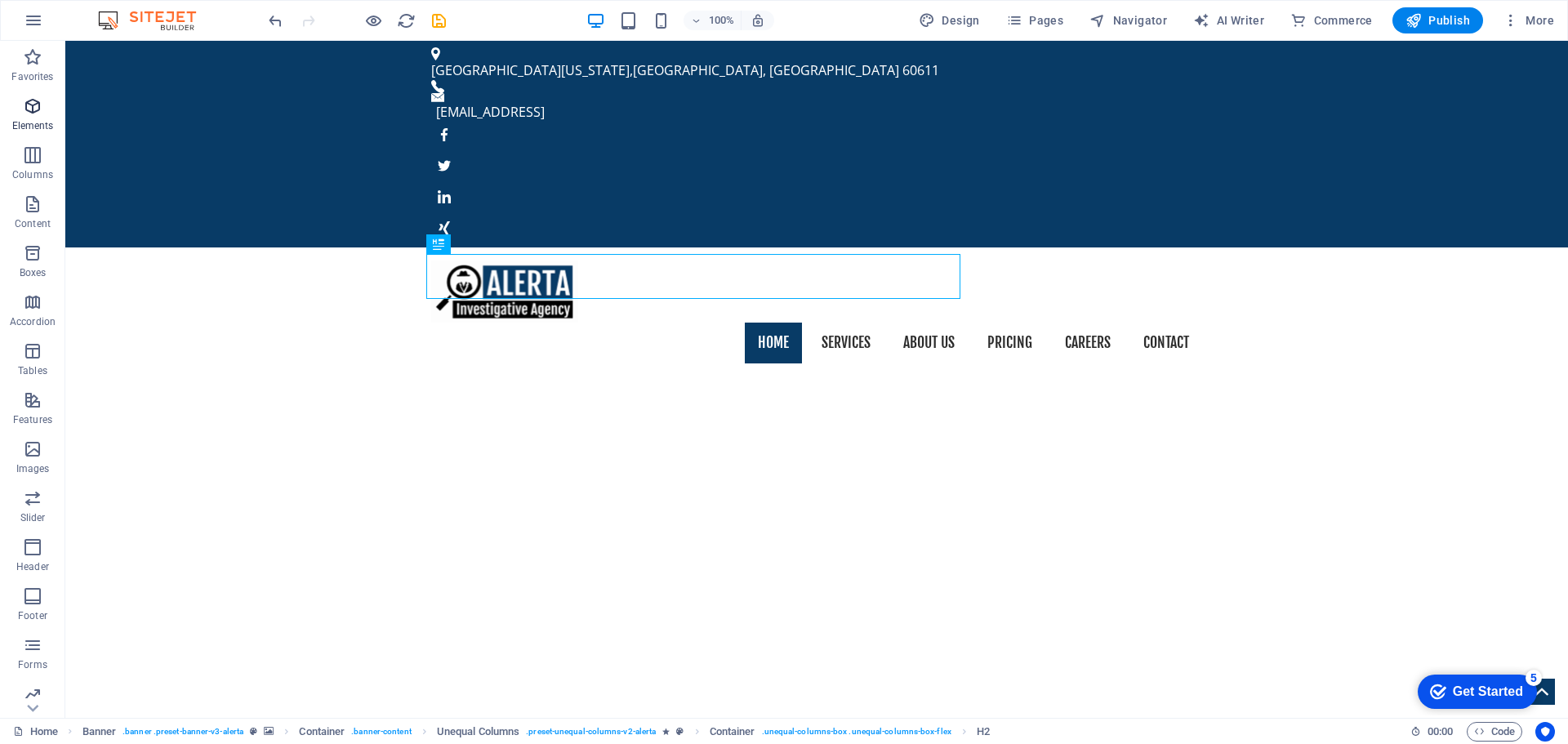
click at [36, 111] on icon "button" at bounding box center [33, 106] width 19 height 19
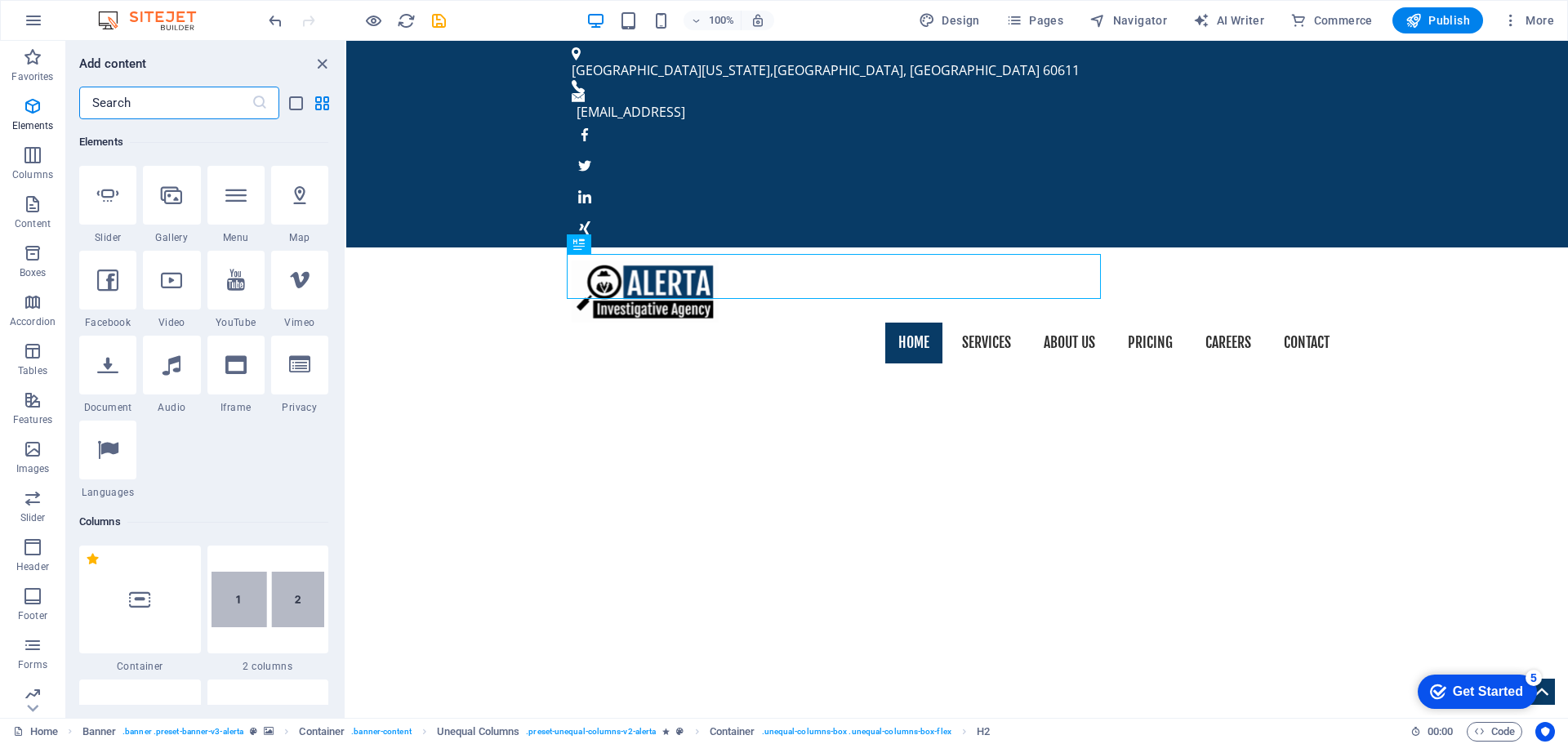
scroll to position [419, 0]
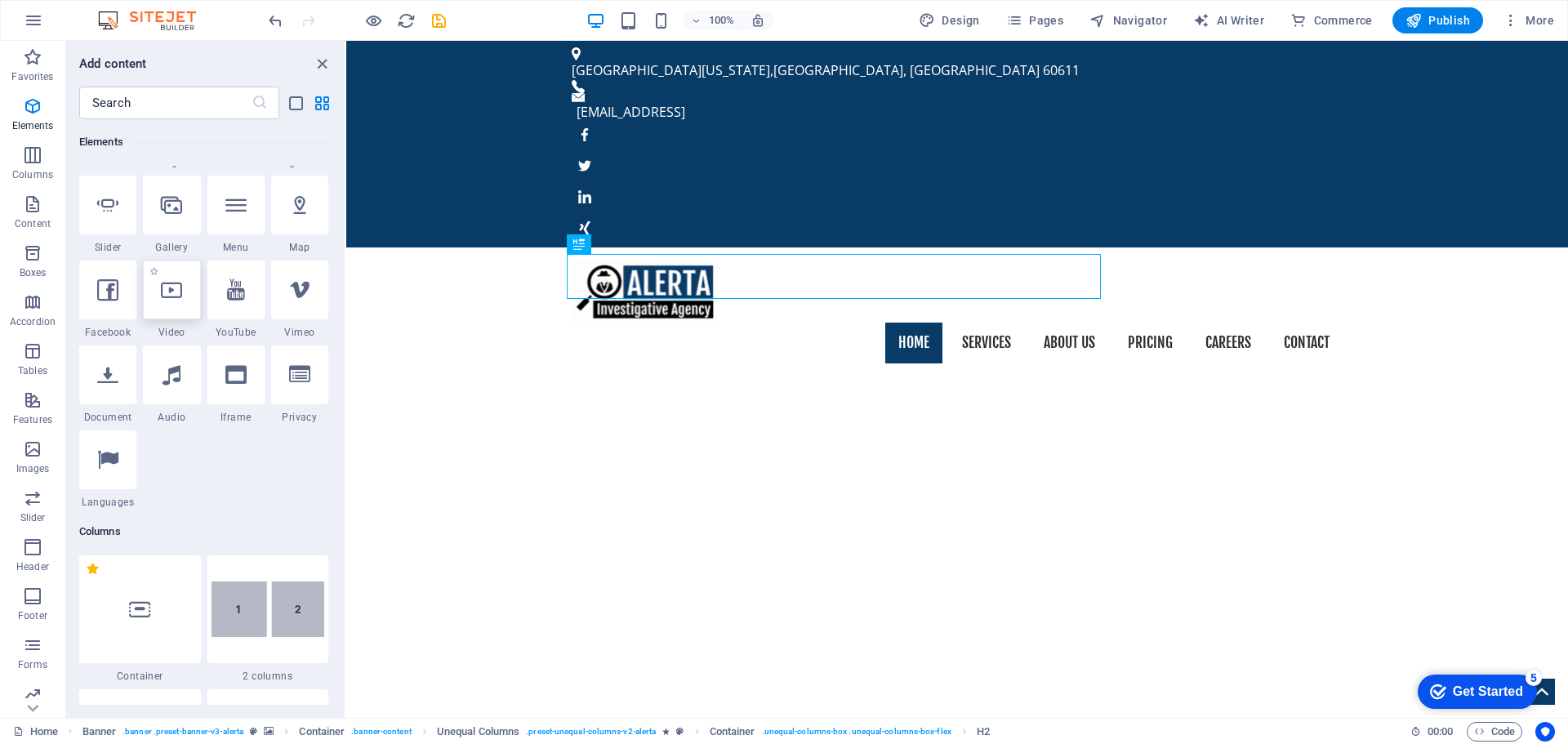
click at [161, 314] on div at bounding box center [171, 290] width 57 height 59
select select "%"
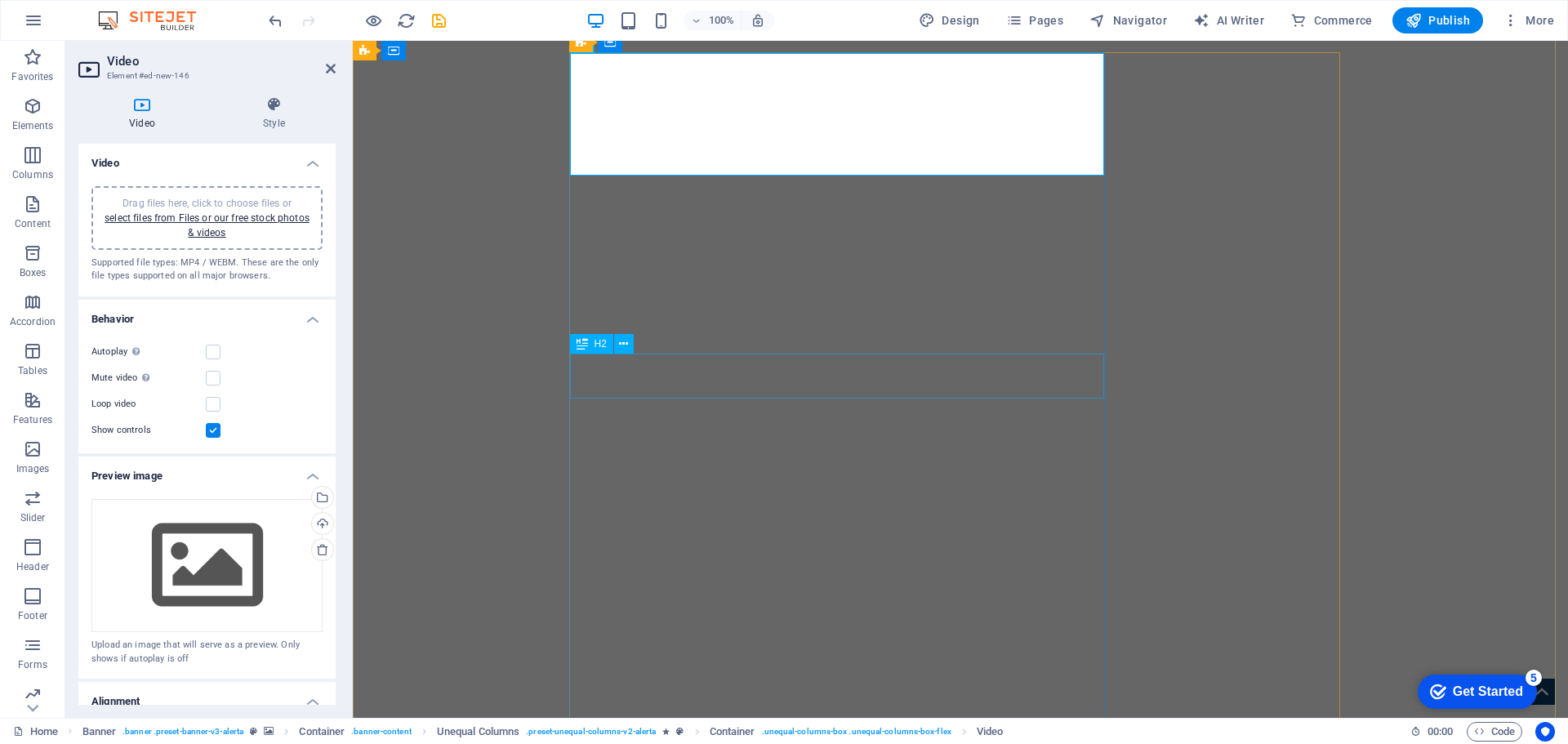
scroll to position [0, 0]
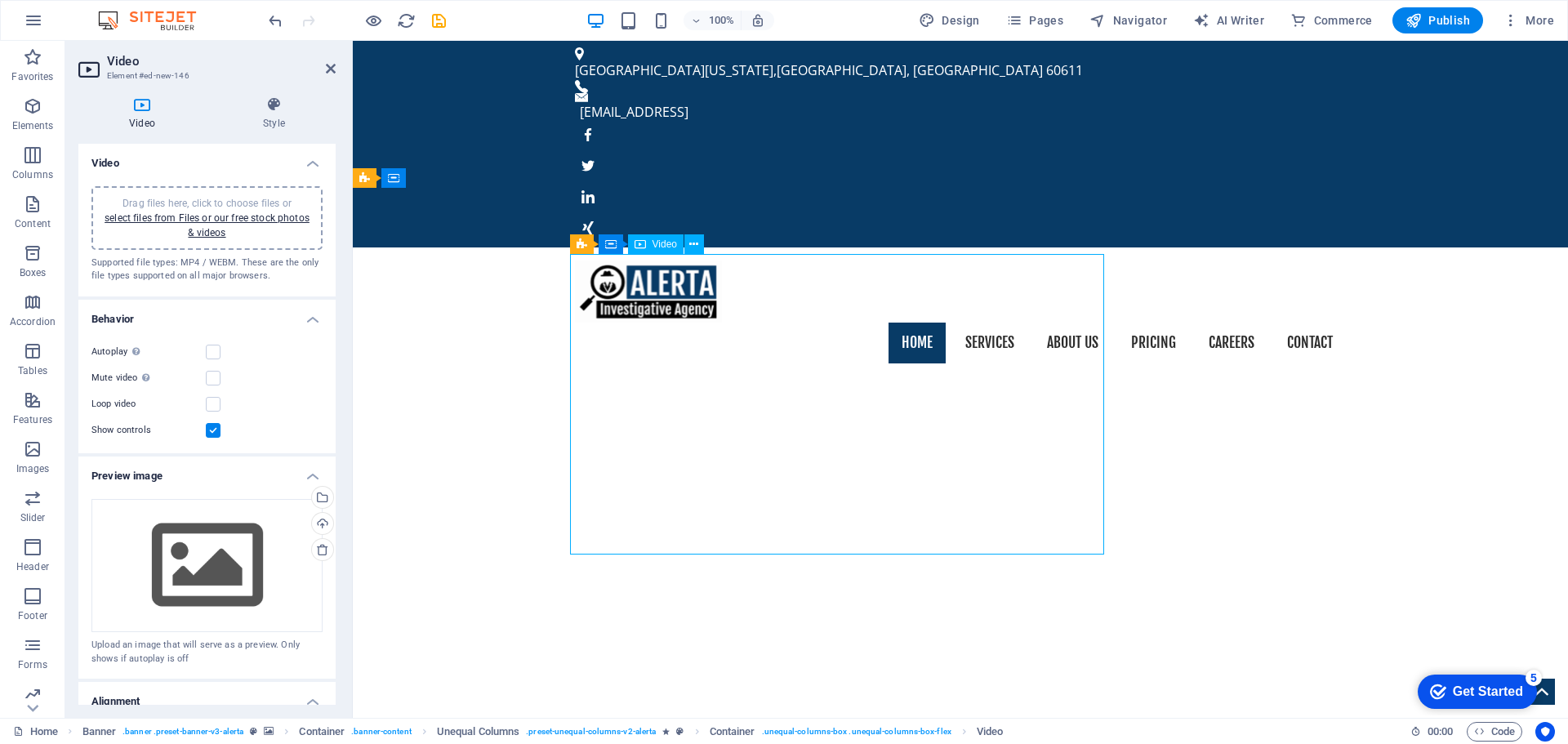
drag, startPoint x: 841, startPoint y: 328, endPoint x: 843, endPoint y: 425, distance: 97.0
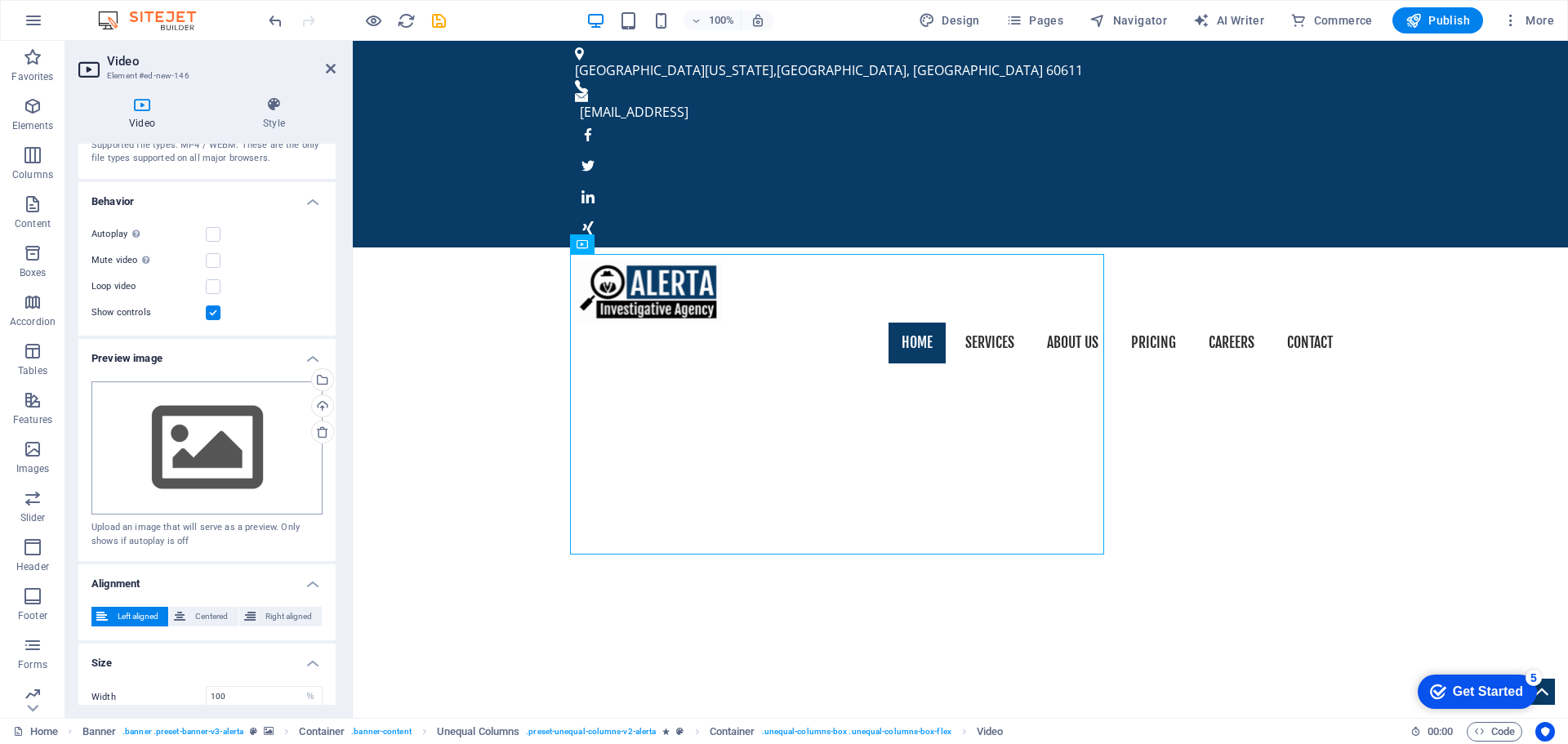
scroll to position [202, 0]
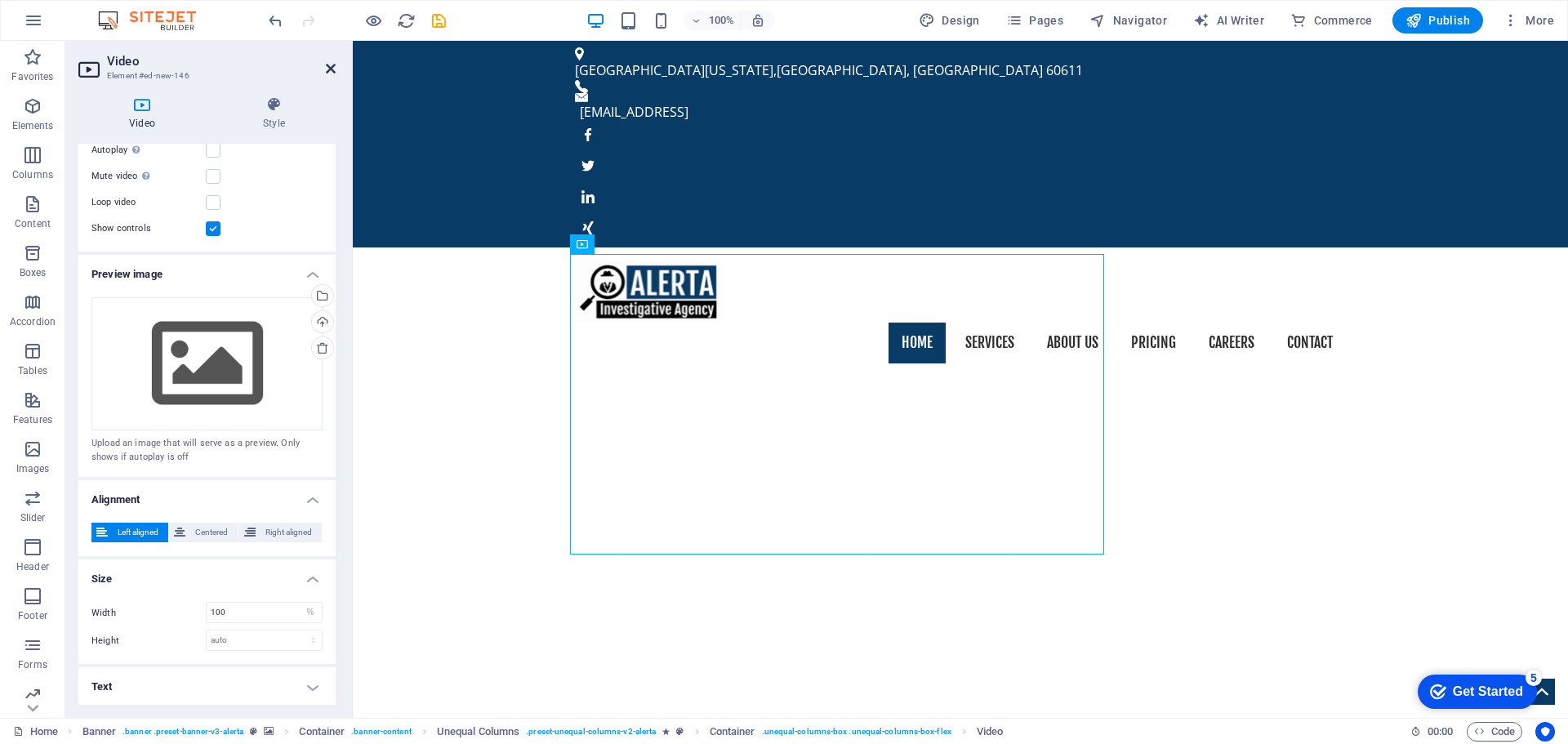
click at [326, 68] on icon at bounding box center [330, 68] width 10 height 13
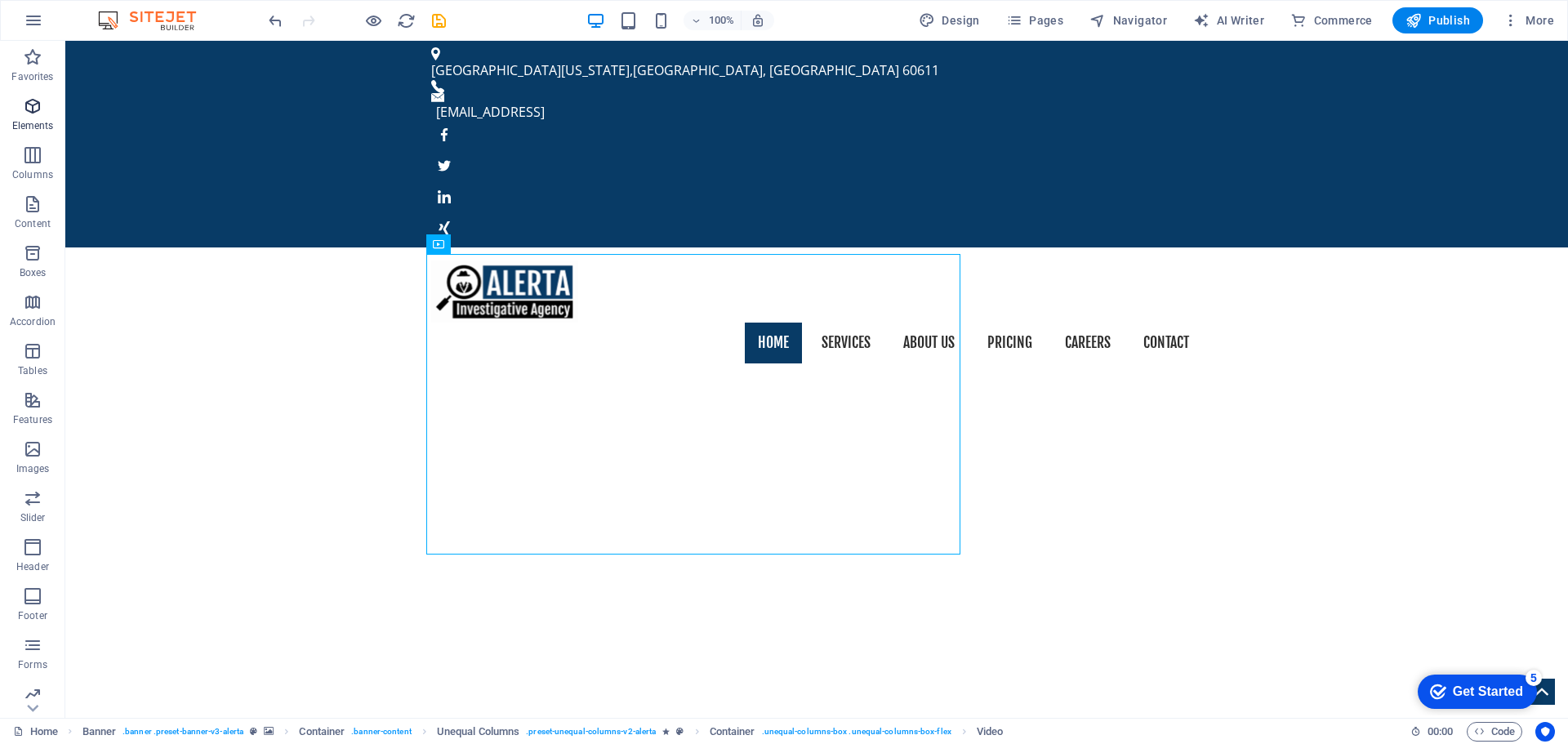
click at [33, 121] on p "Elements" at bounding box center [33, 125] width 41 height 13
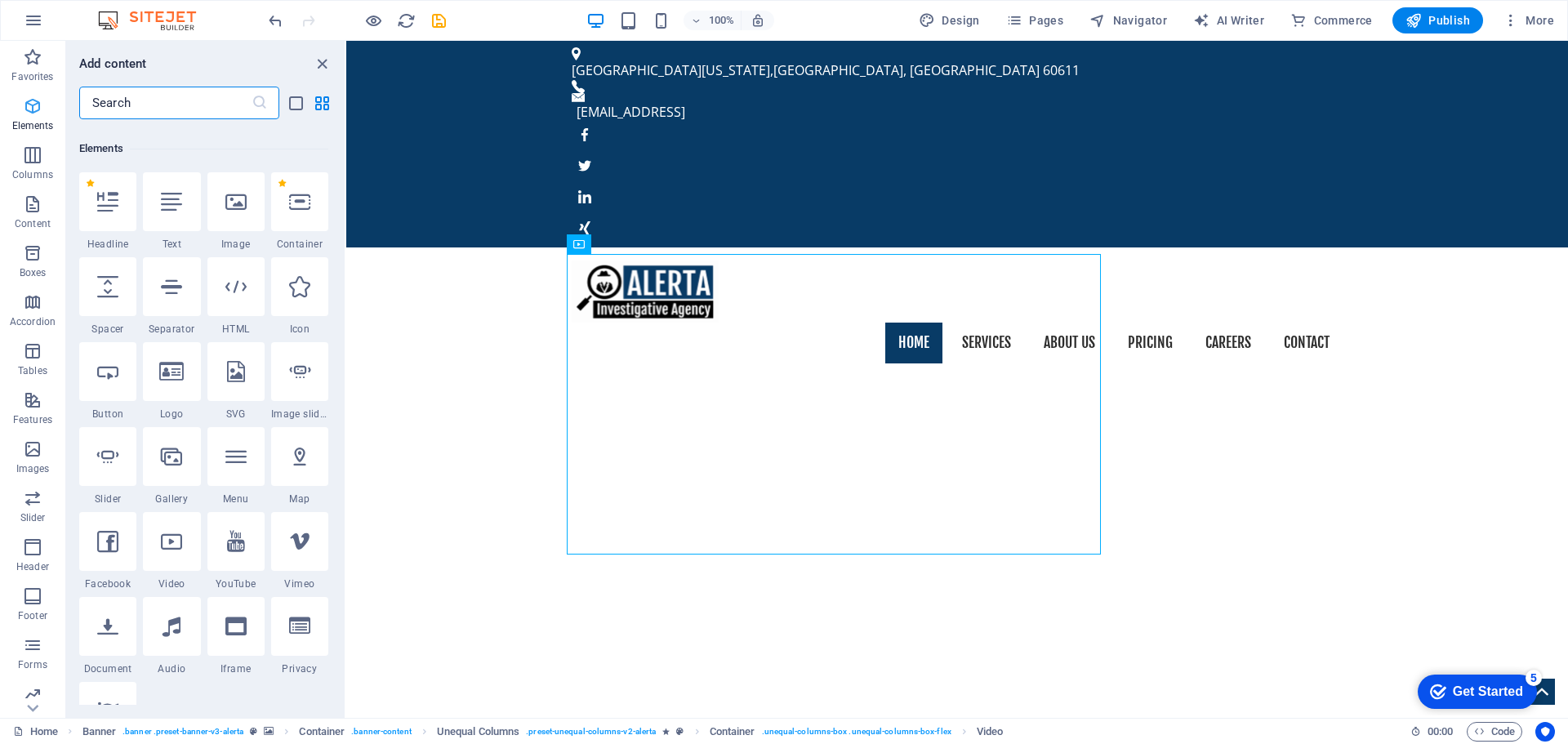
scroll to position [173, 0]
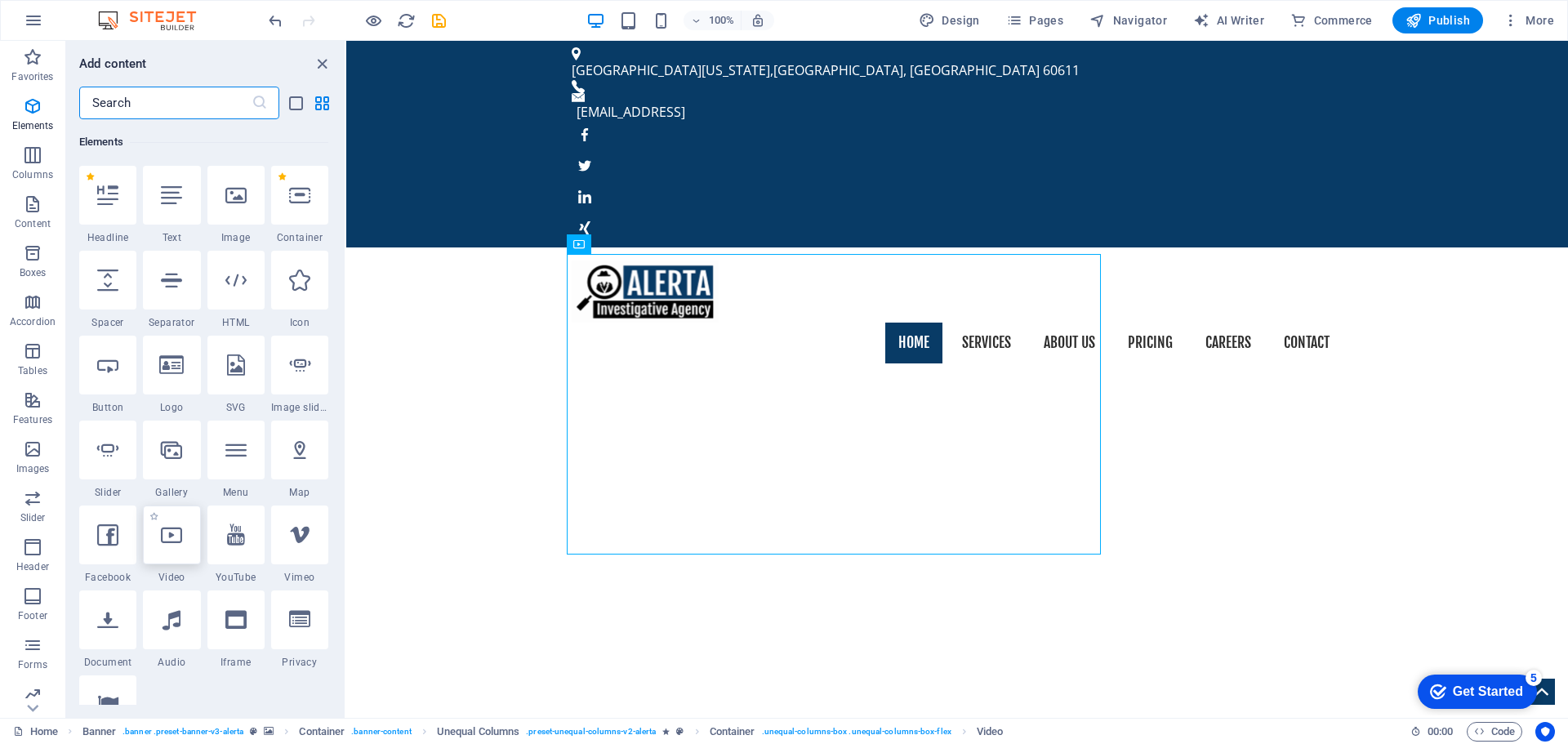
click at [181, 525] on icon at bounding box center [172, 534] width 21 height 21
select select "%"
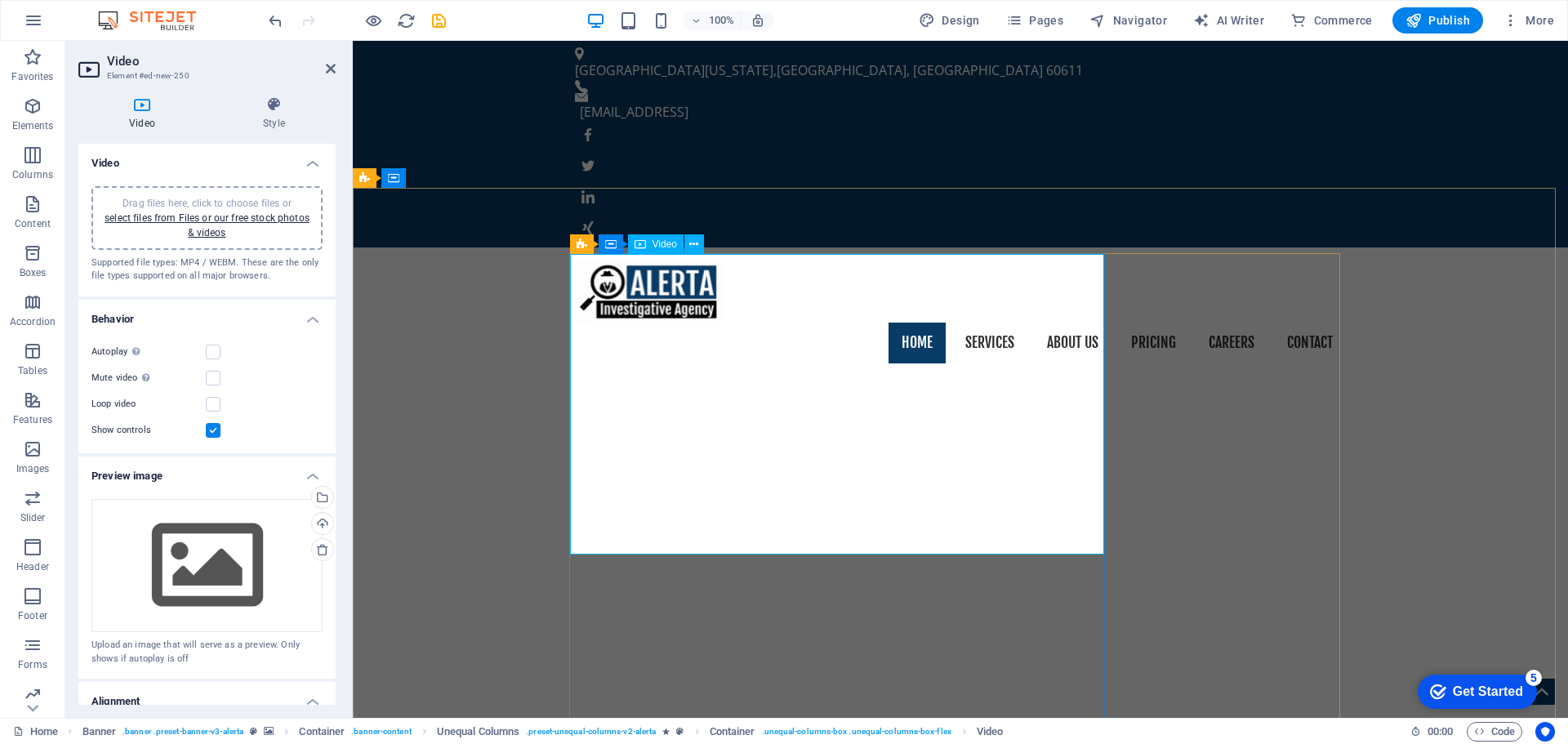
click at [200, 214] on link "select files from Files or our free stock photos & videos" at bounding box center [207, 225] width 205 height 26
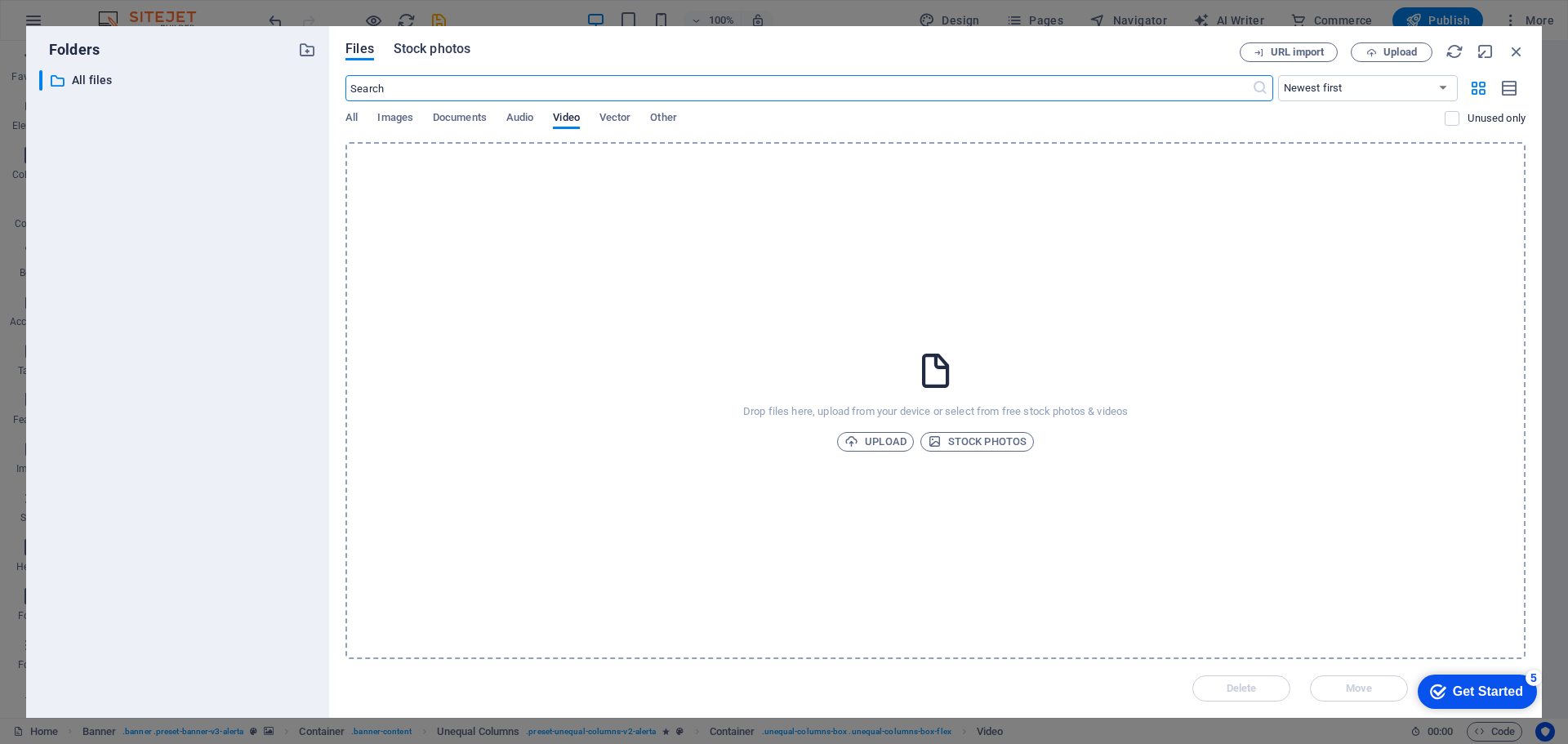
click at [426, 56] on span "Stock photos" at bounding box center [432, 48] width 77 height 19
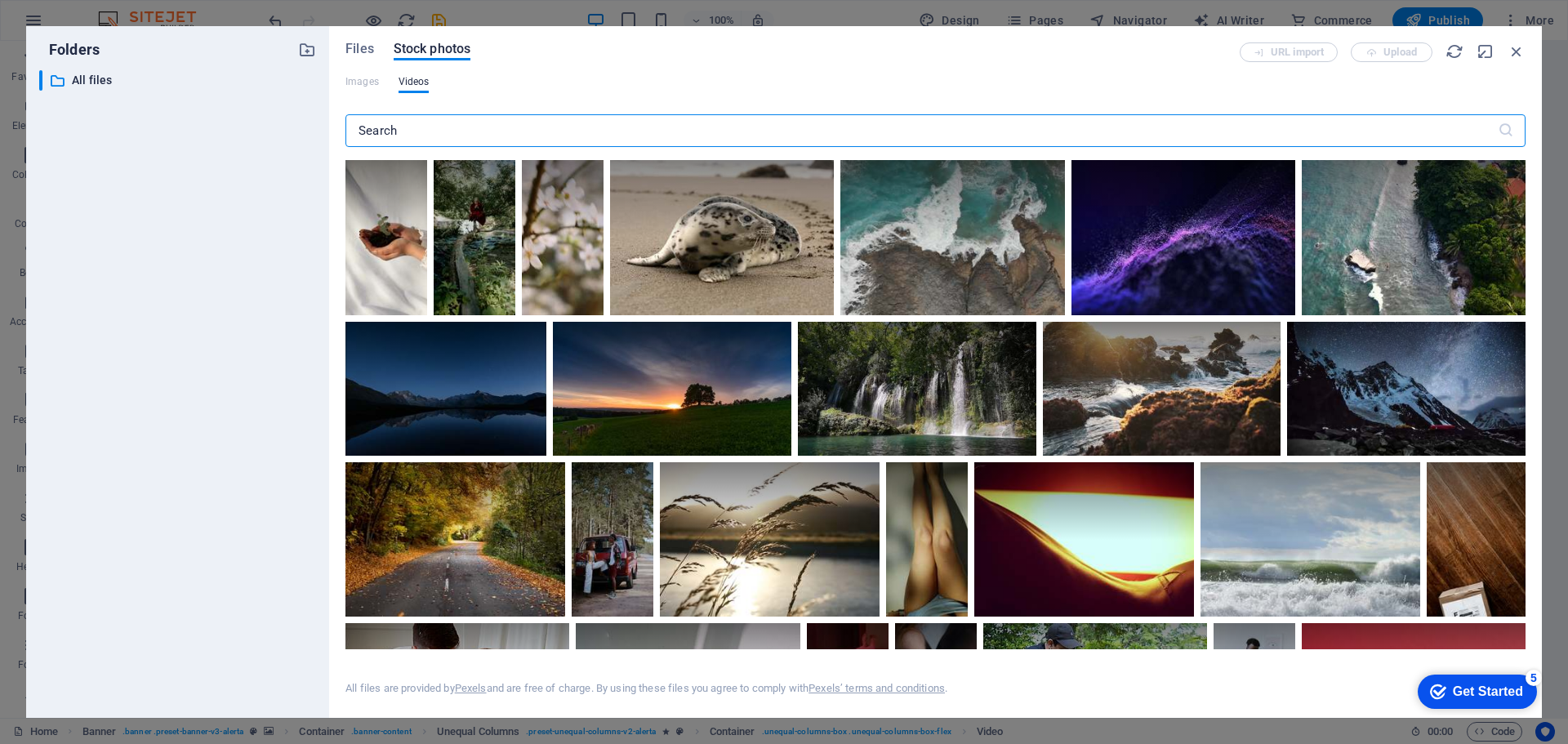
click at [442, 122] on input "text" at bounding box center [921, 130] width 1152 height 33
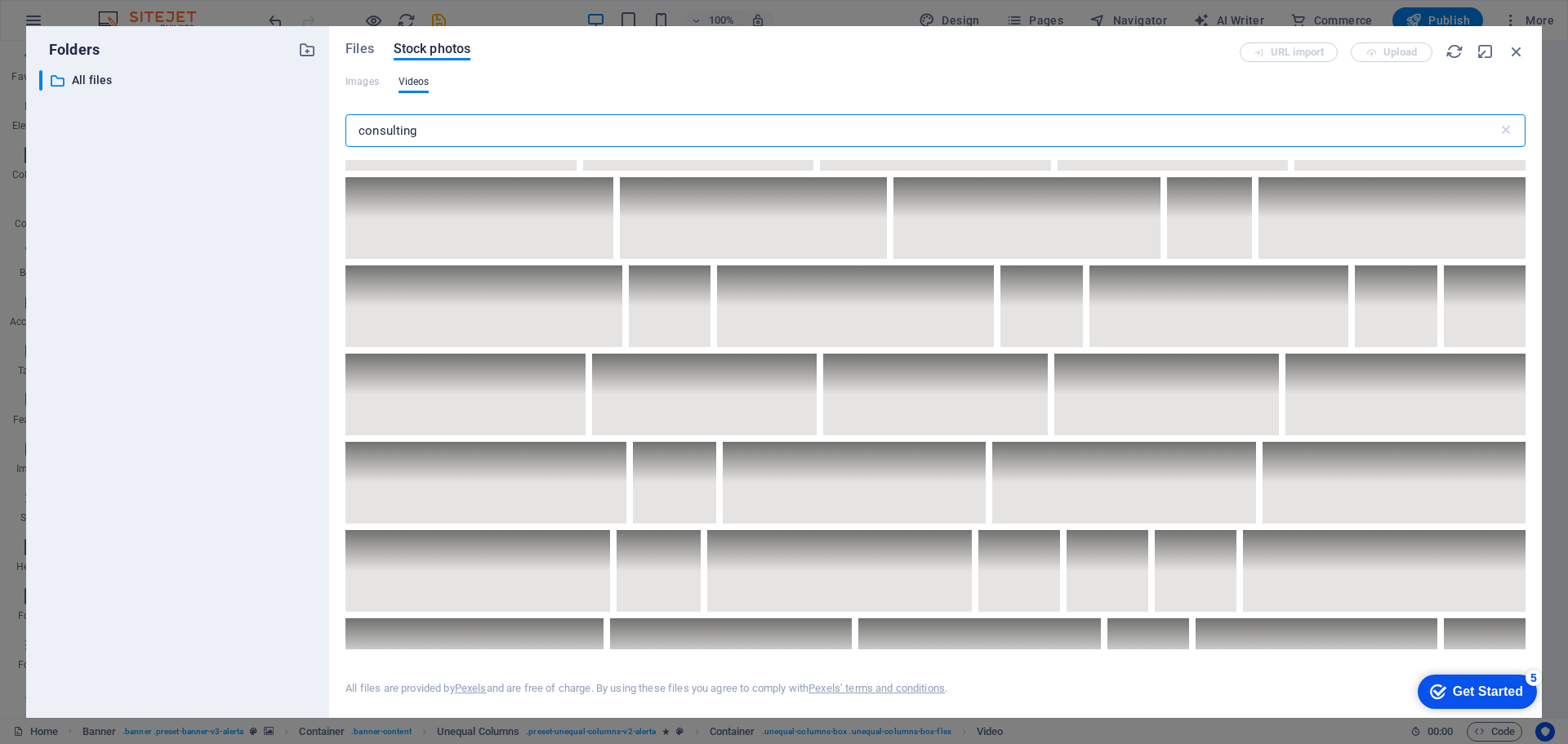
scroll to position [5306, 0]
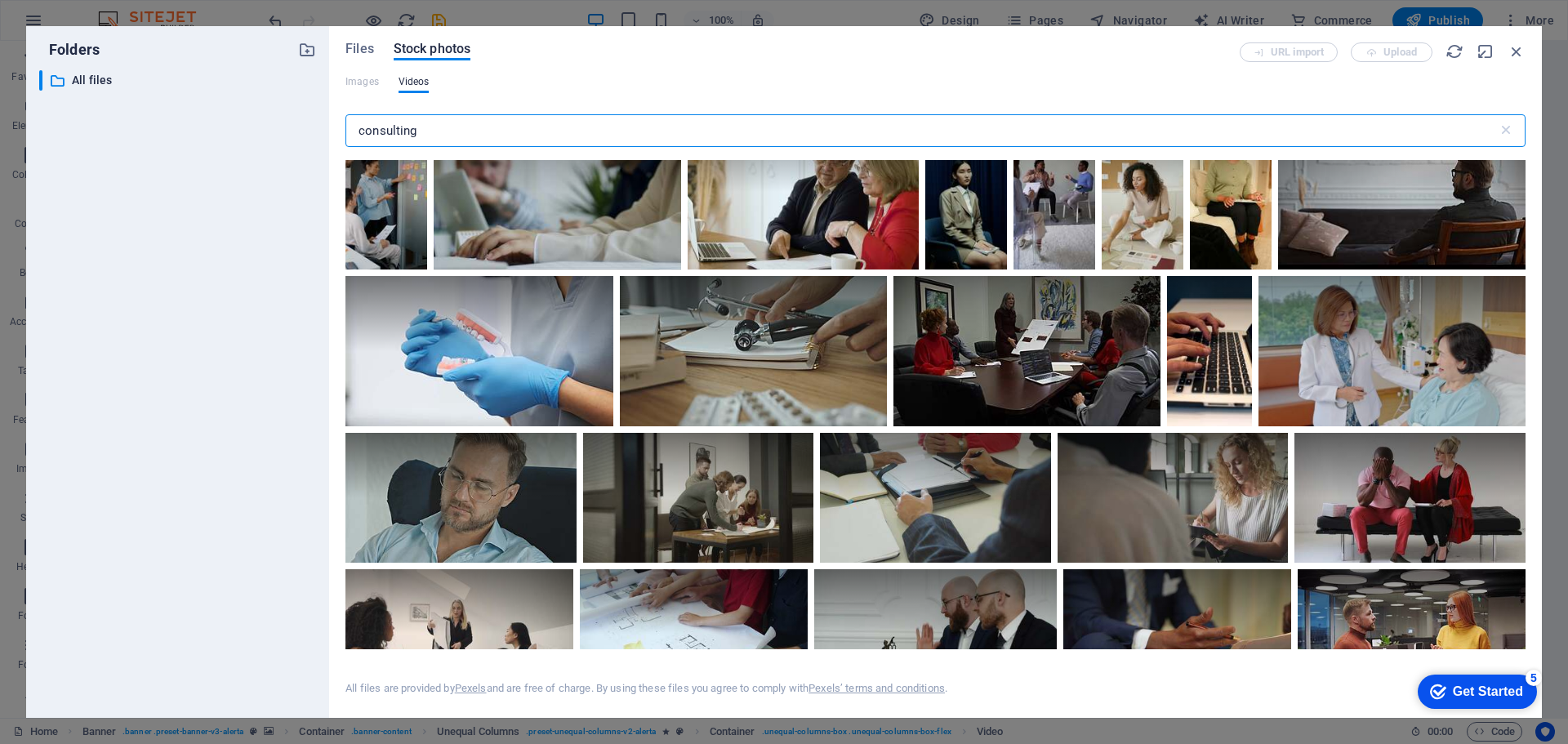
type input "consulting"
drag, startPoint x: 1525, startPoint y: 366, endPoint x: 1527, endPoint y: 325, distance: 41.0
click at [1527, 325] on div "Files Stock photos URL import Upload Images Videos consulting ​ Exceeded number…" at bounding box center [936, 372] width 1213 height 691
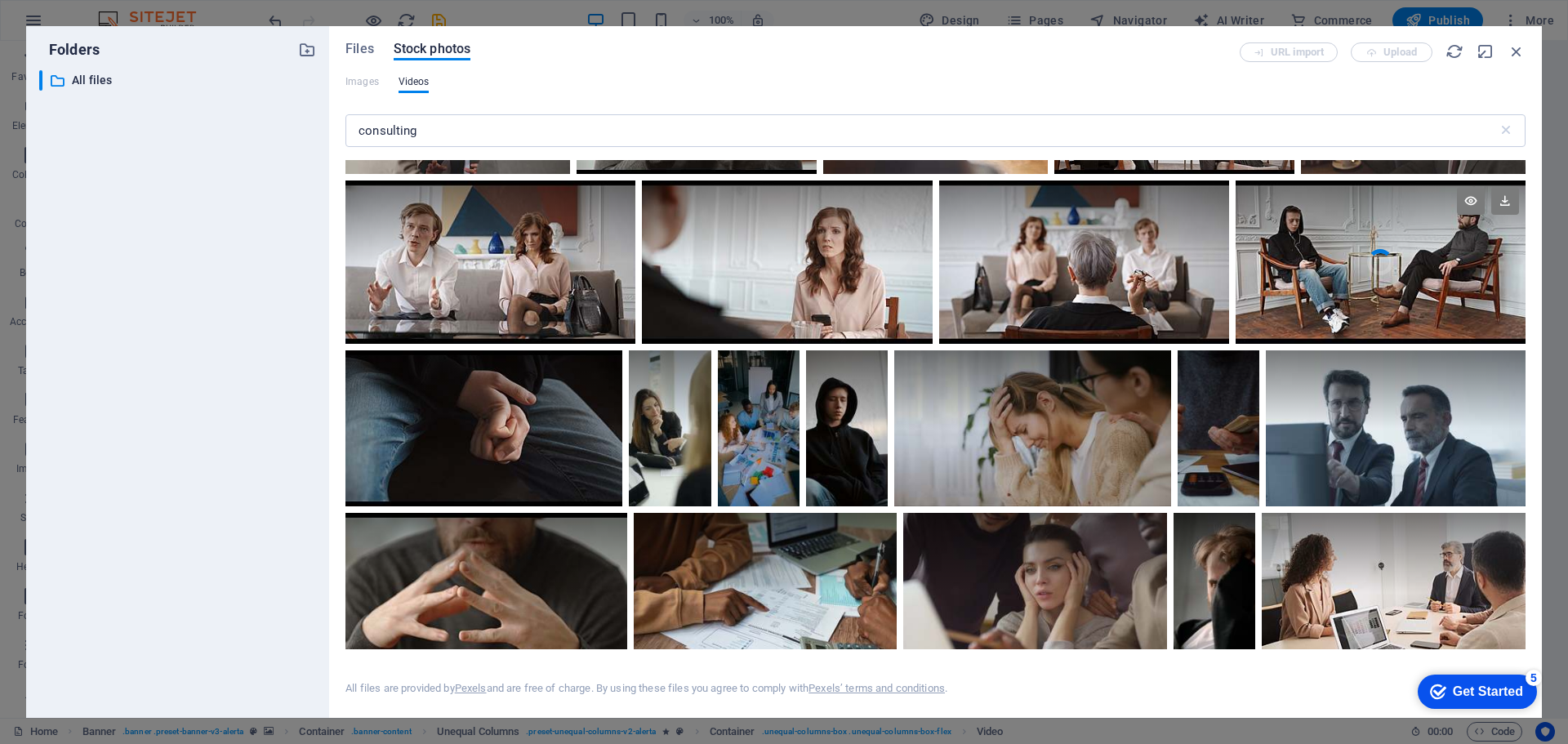
scroll to position [245, 0]
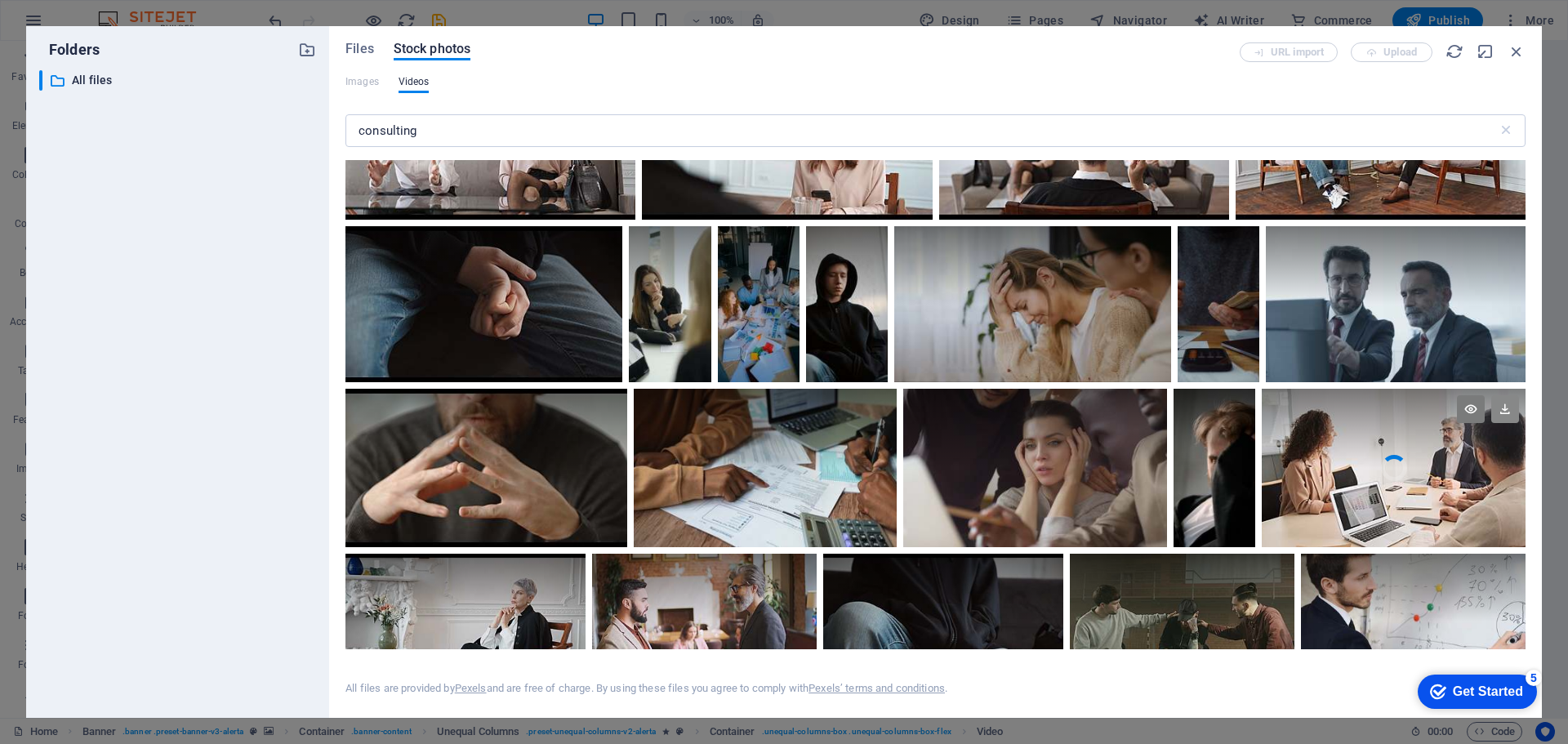
click at [1505, 415] on icon at bounding box center [1505, 409] width 28 height 28
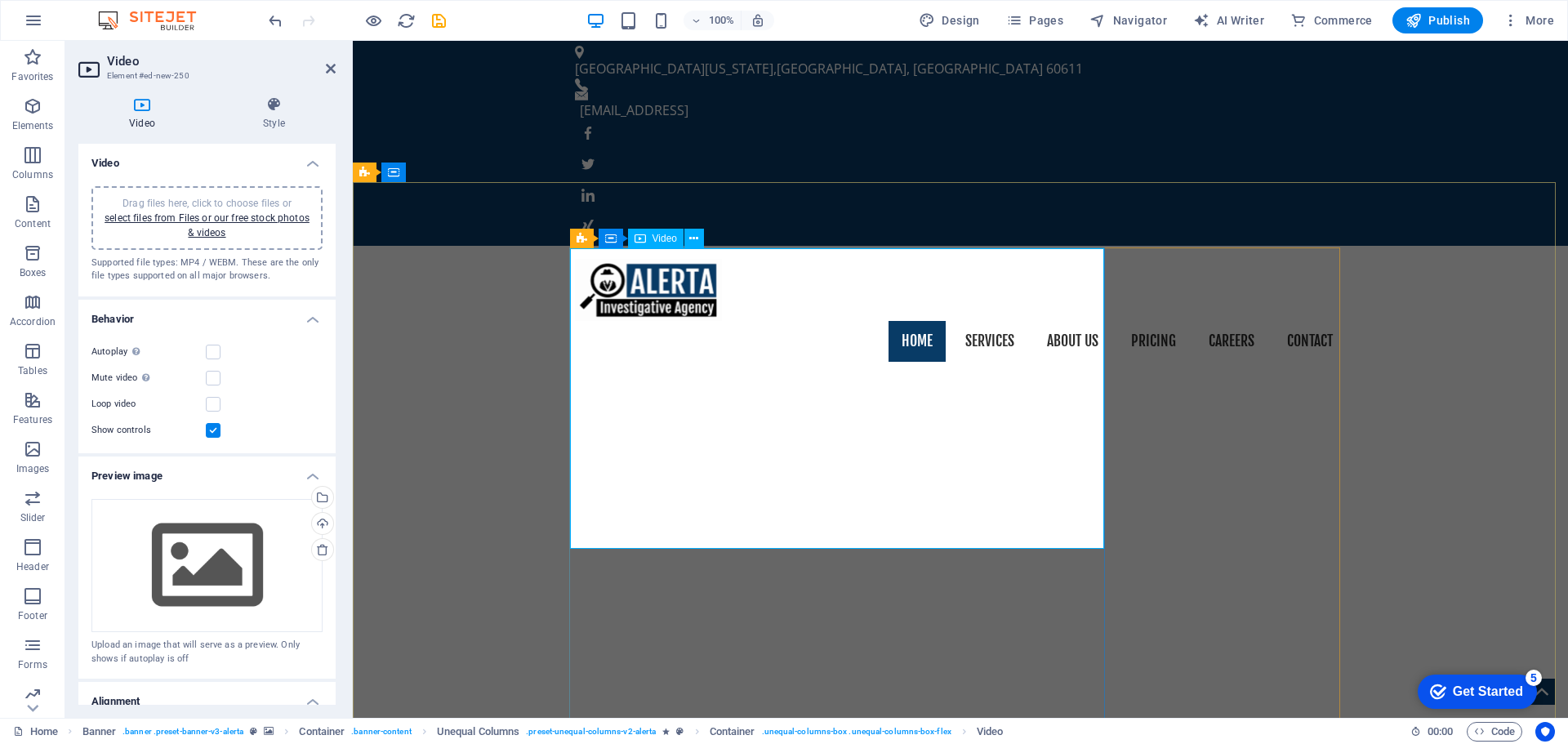
scroll to position [0, 0]
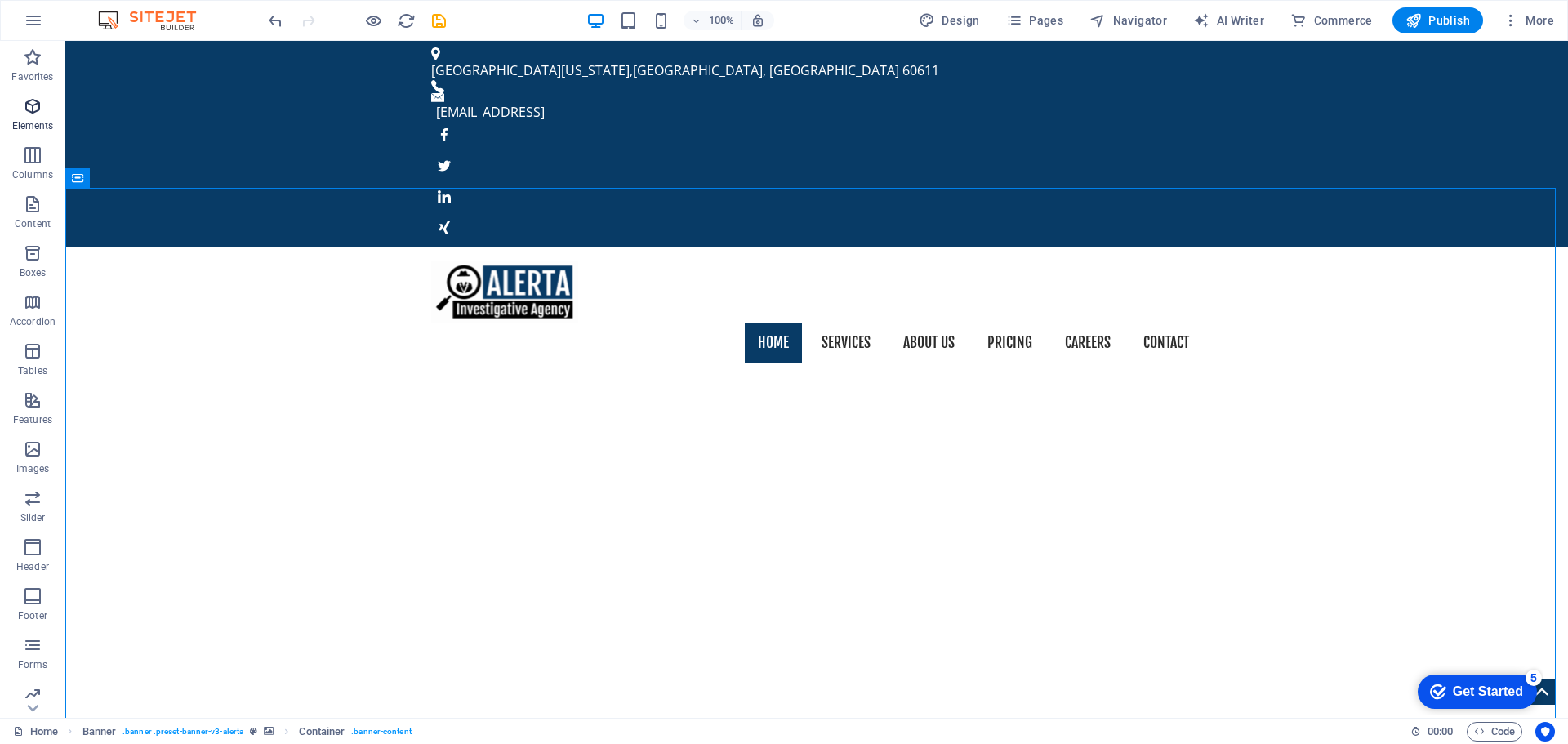
click at [33, 113] on icon "button" at bounding box center [33, 106] width 19 height 19
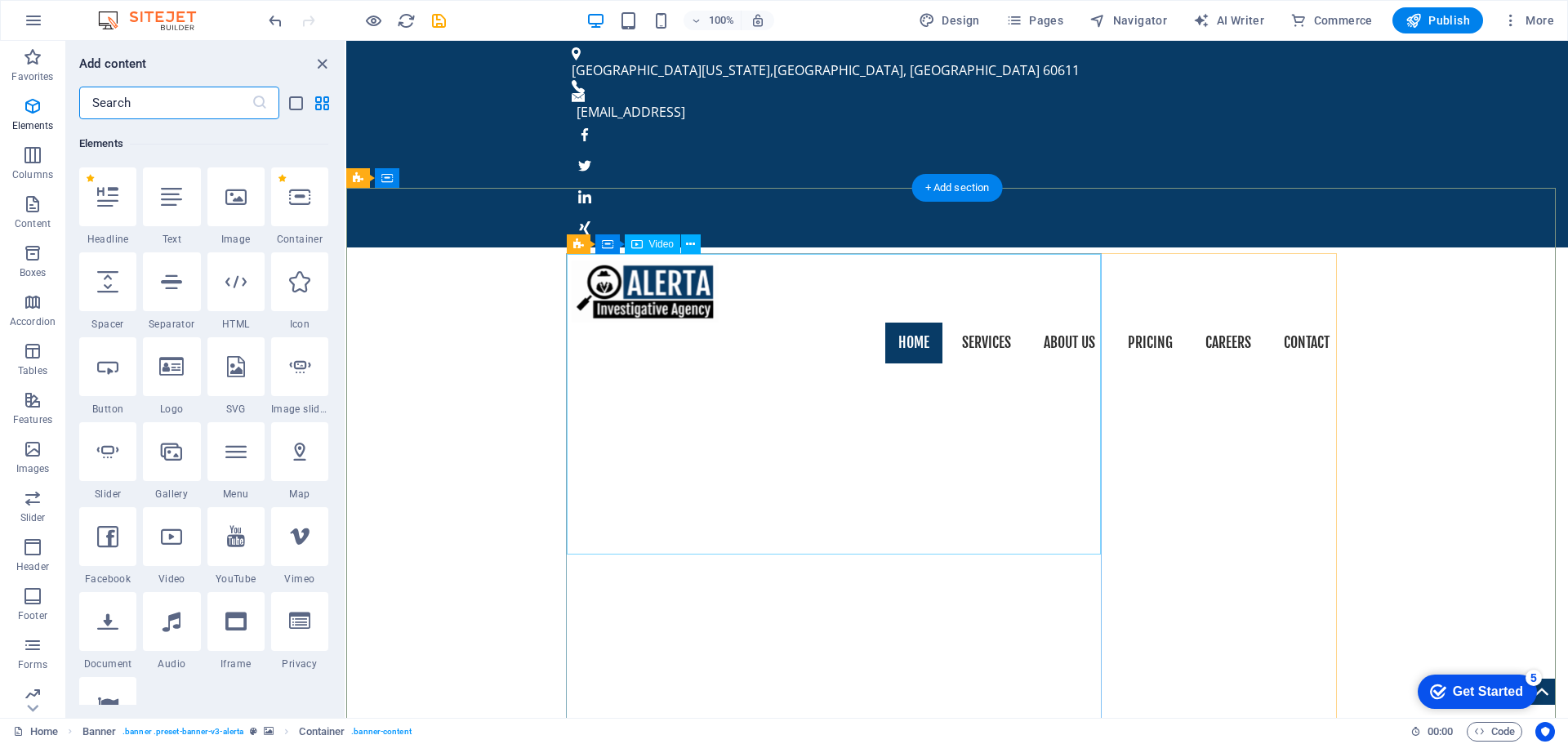
scroll to position [173, 0]
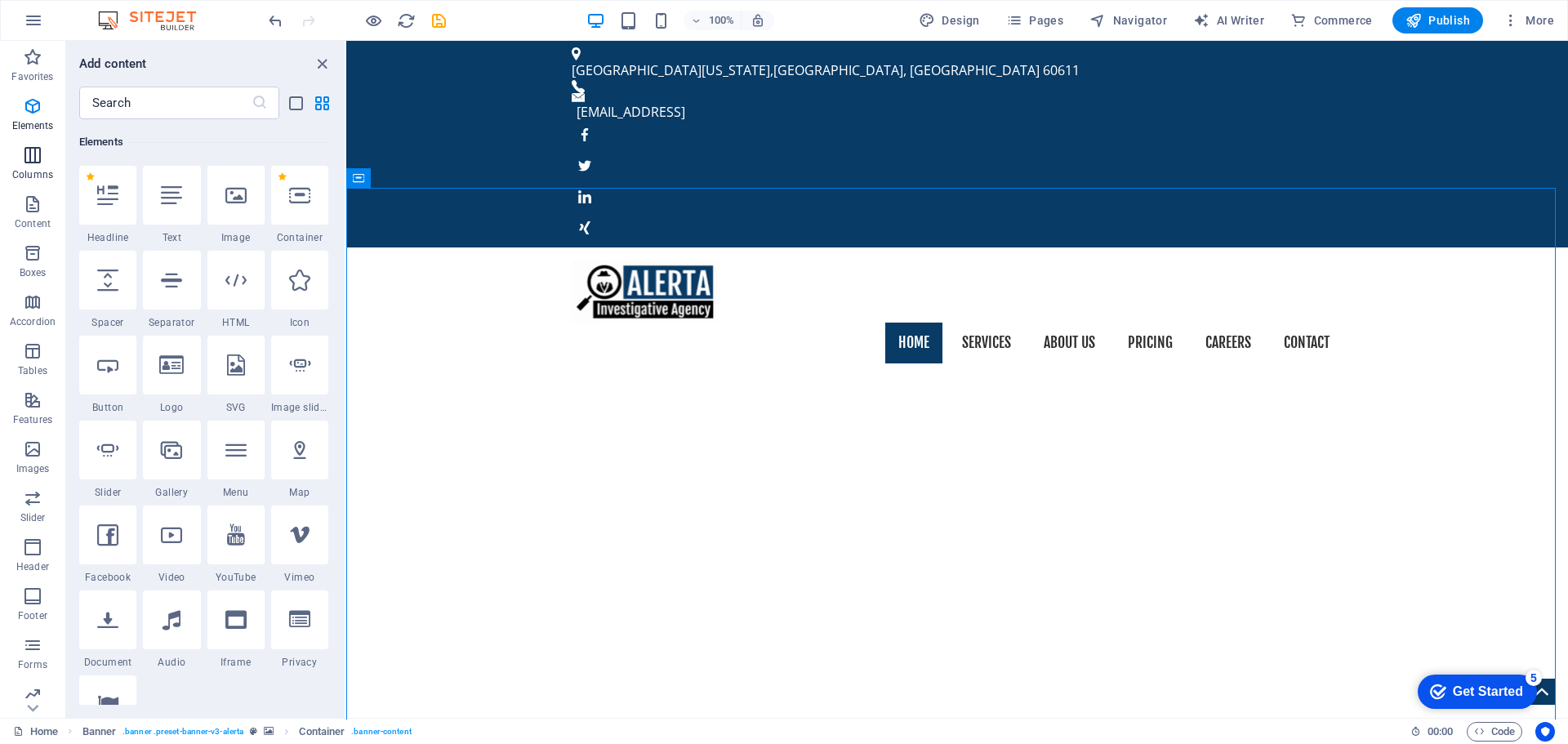
click at [29, 151] on icon "button" at bounding box center [33, 155] width 19 height 19
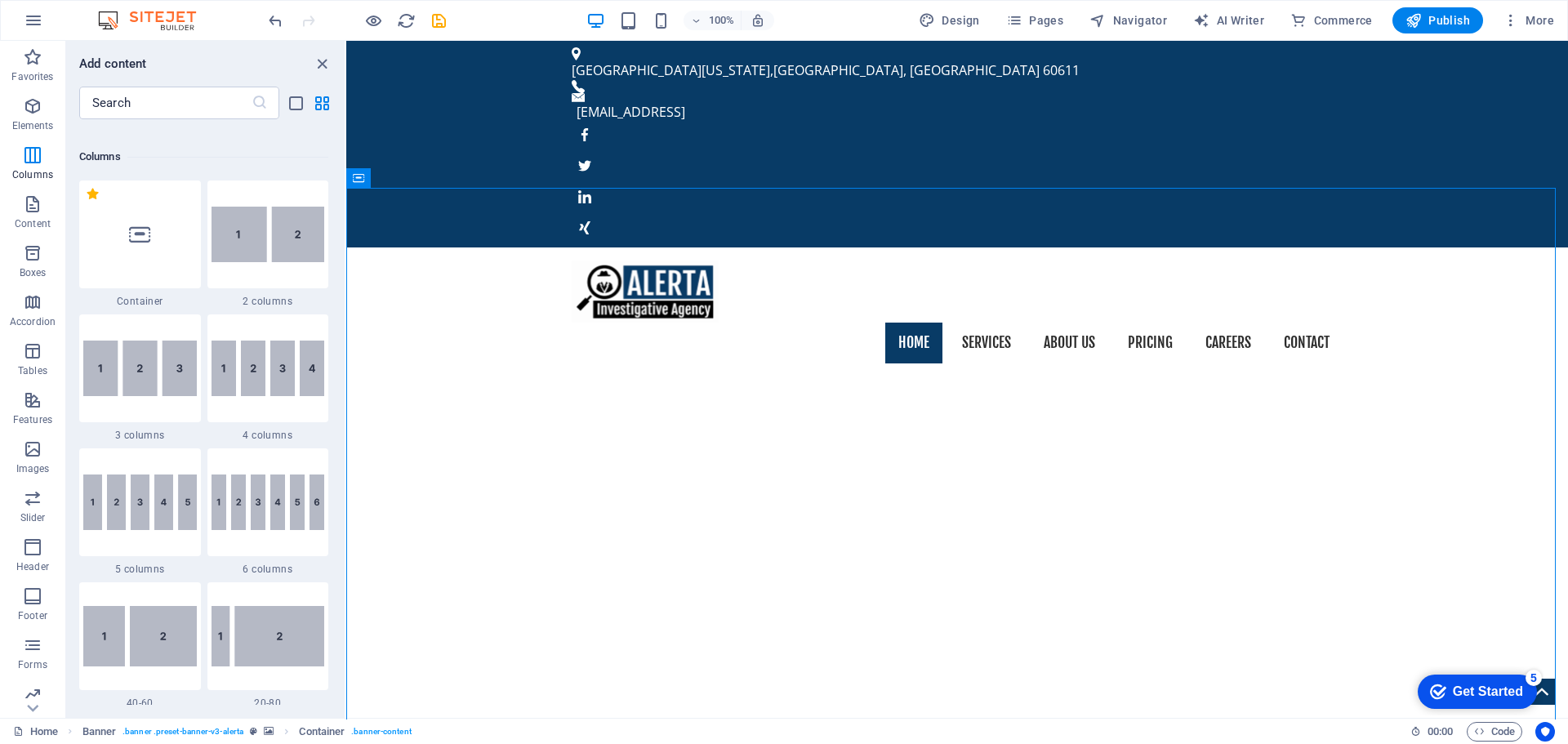
scroll to position [808, 0]
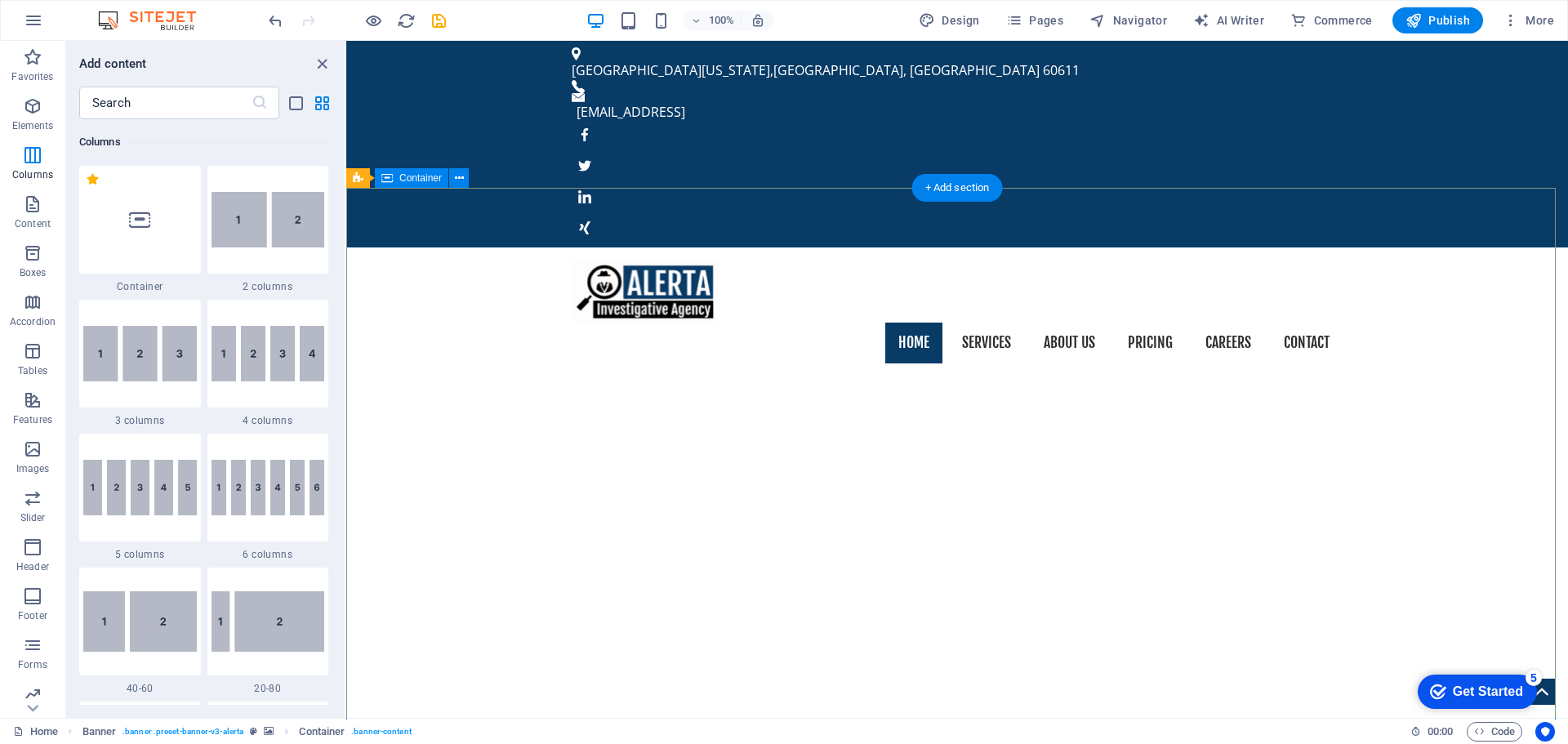
click at [325, 59] on icon "close panel" at bounding box center [322, 63] width 18 height 18
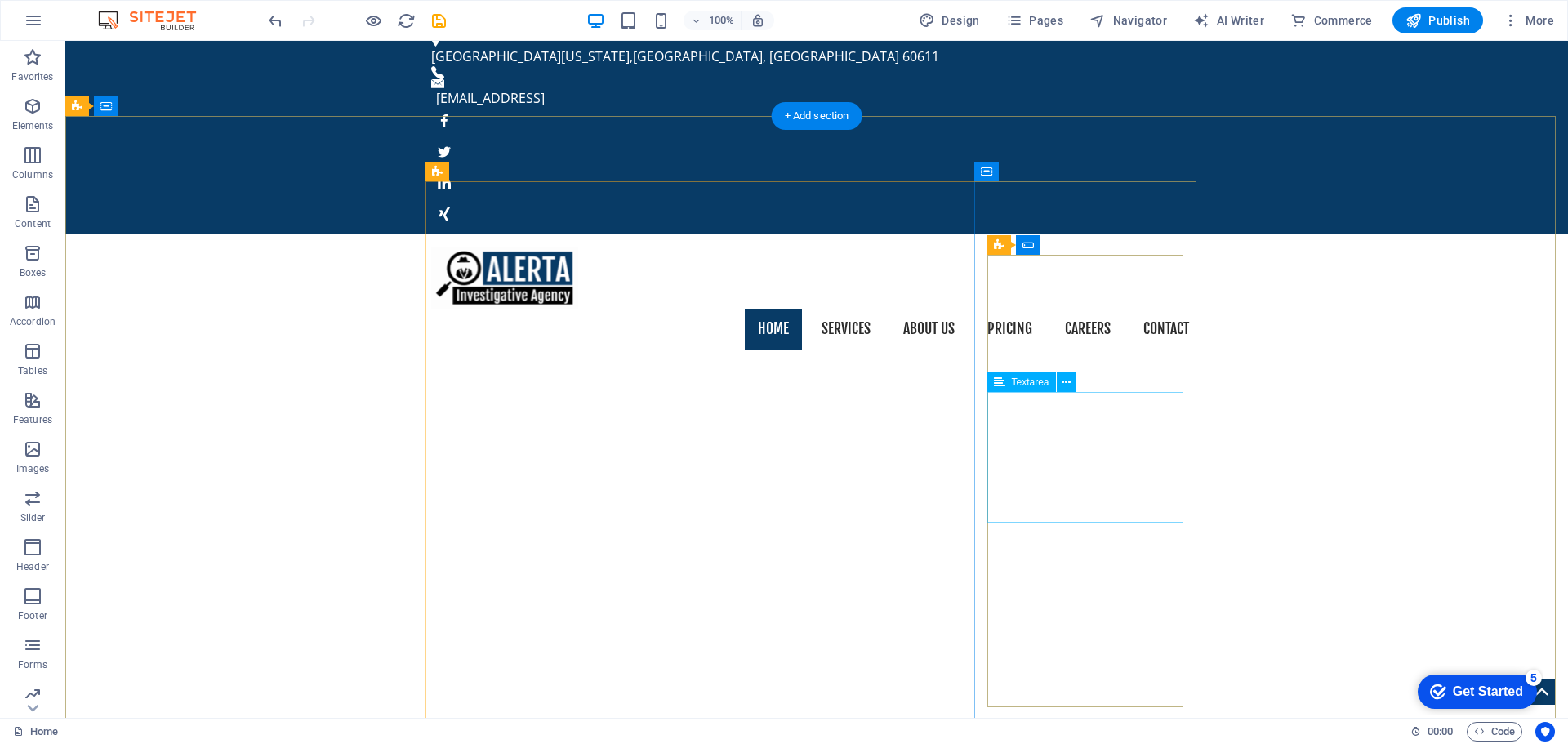
scroll to position [0, 0]
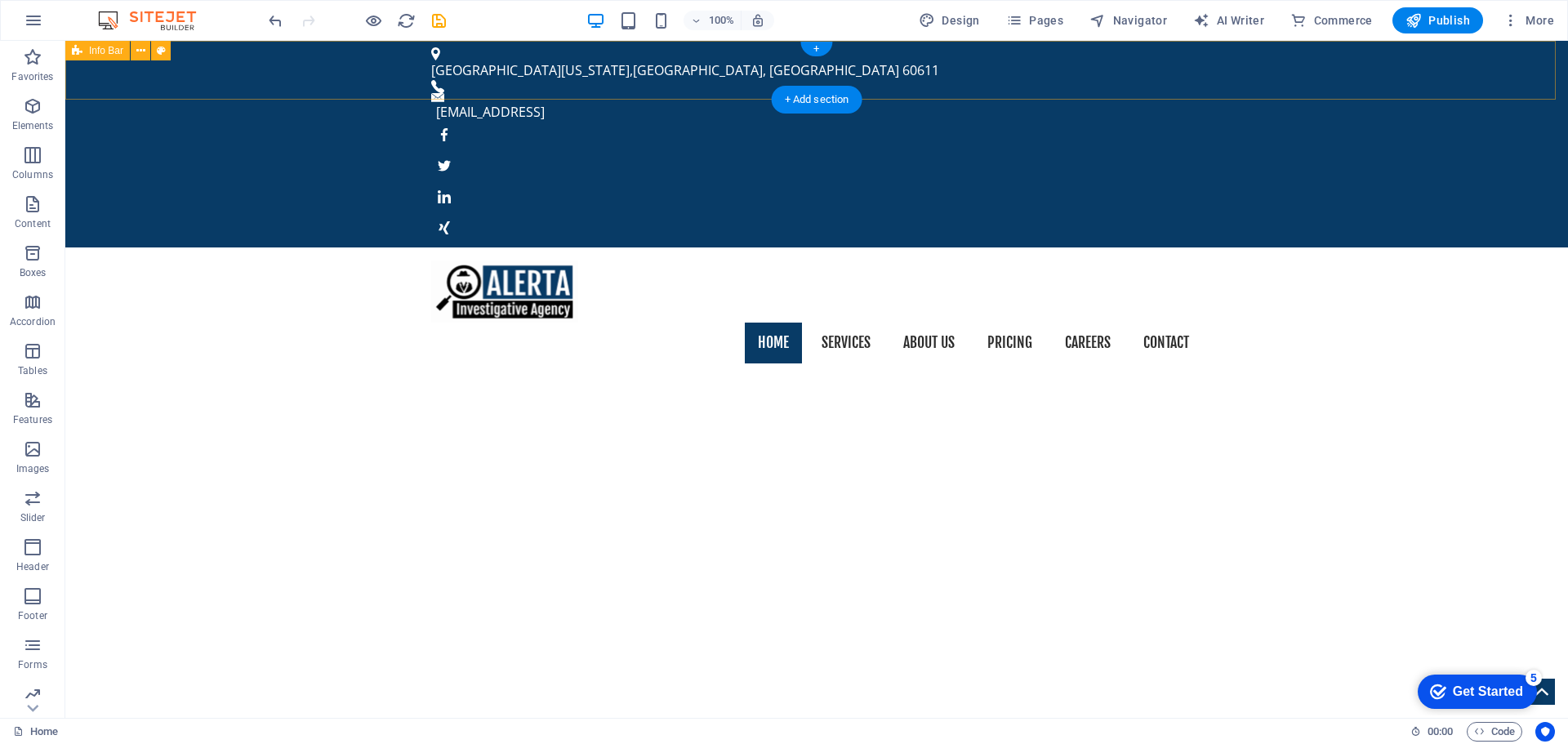
click at [1356, 63] on div "North Michigan Avenue , Chicago, IL 60611 4332729601f91d584060d99fe11ae8@cpanel…" at bounding box center [817, 144] width 1503 height 207
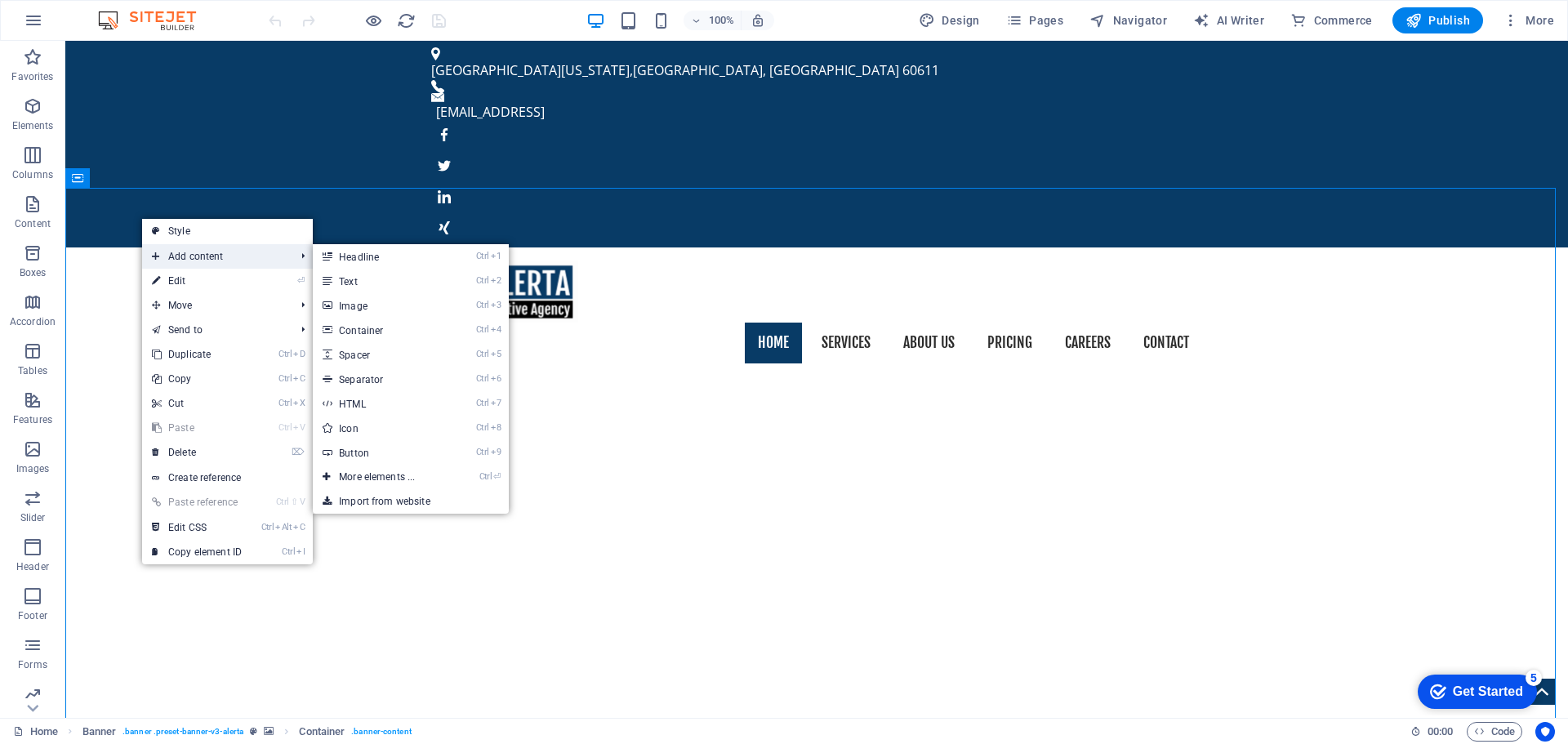
click at [184, 253] on span "Add content" at bounding box center [215, 256] width 146 height 25
click at [381, 305] on link "Ctrl 3 Image" at bounding box center [380, 306] width 135 height 25
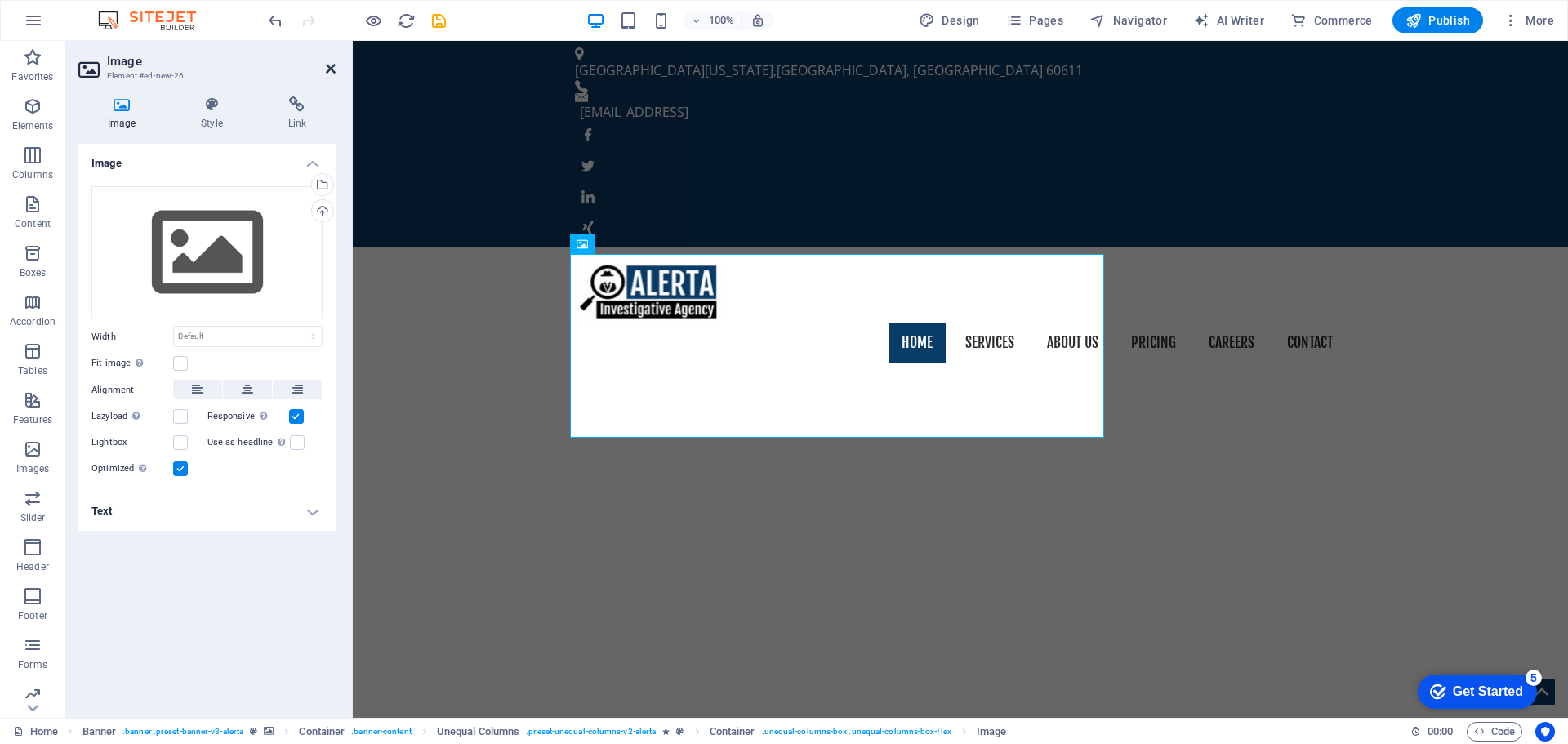
click at [331, 72] on icon at bounding box center [330, 68] width 10 height 13
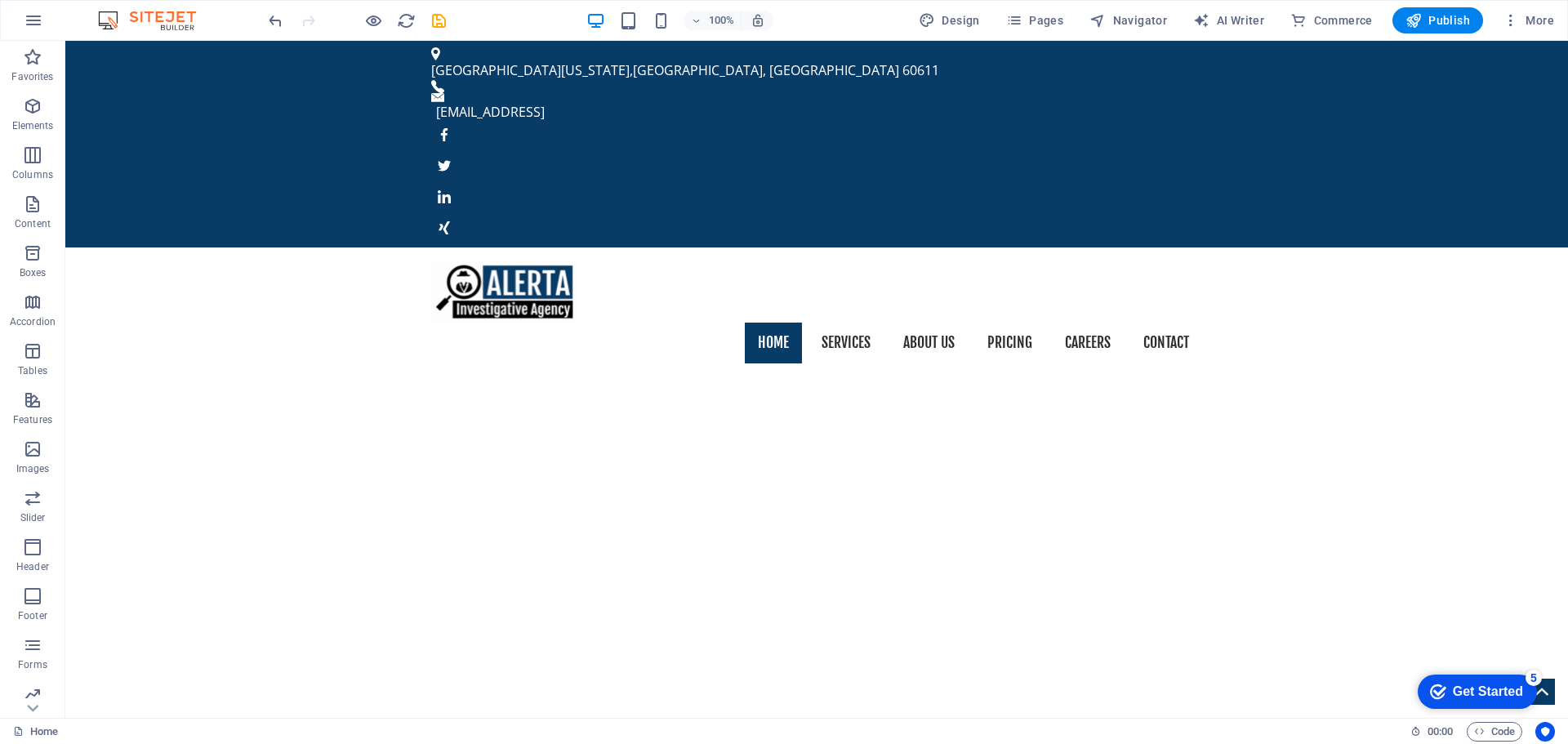
click at [270, 7] on div at bounding box center [357, 20] width 183 height 26
click at [270, 17] on icon "undo" at bounding box center [275, 20] width 18 height 18
click at [33, 28] on icon "button" at bounding box center [33, 20] width 19 height 19
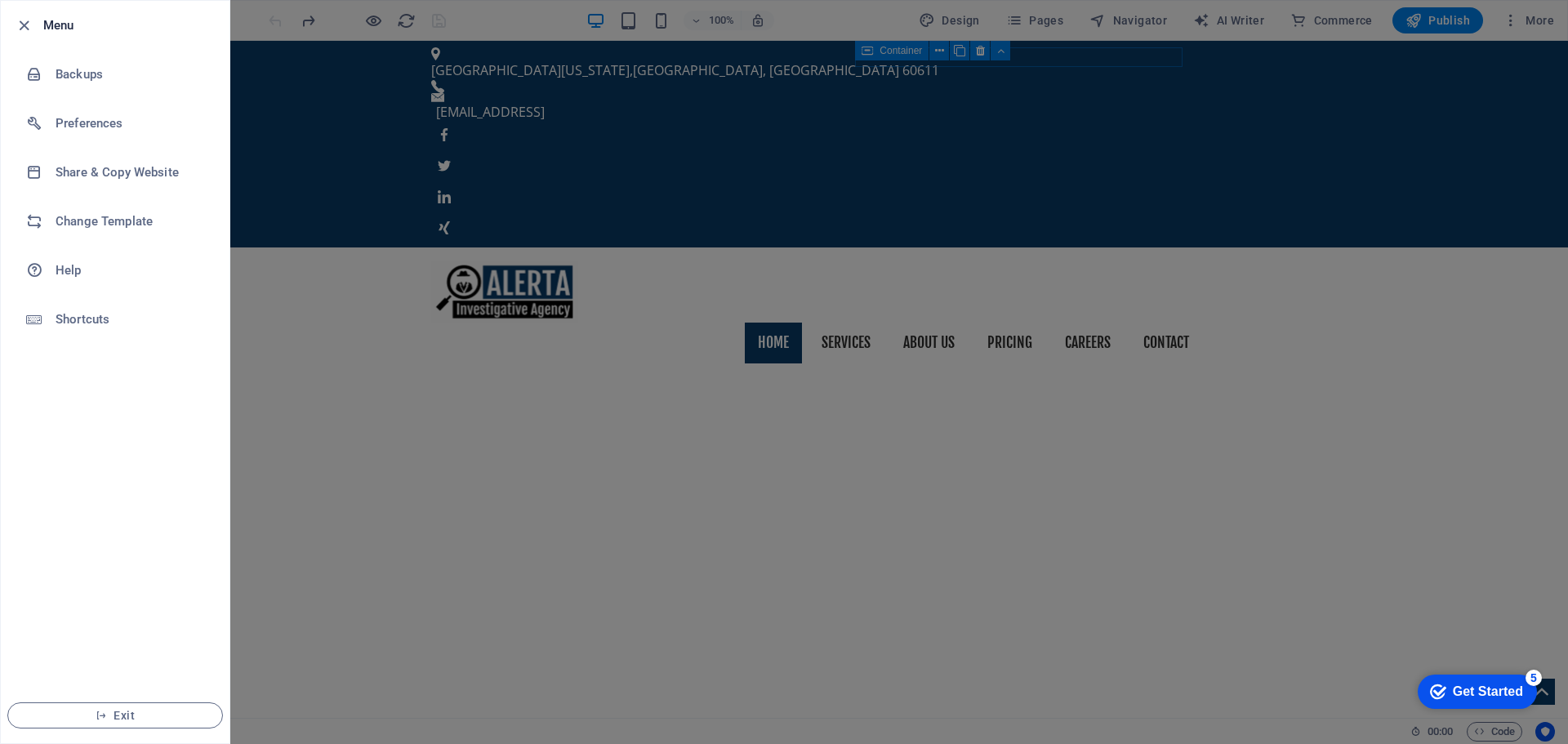
click at [277, 158] on div at bounding box center [784, 372] width 1568 height 744
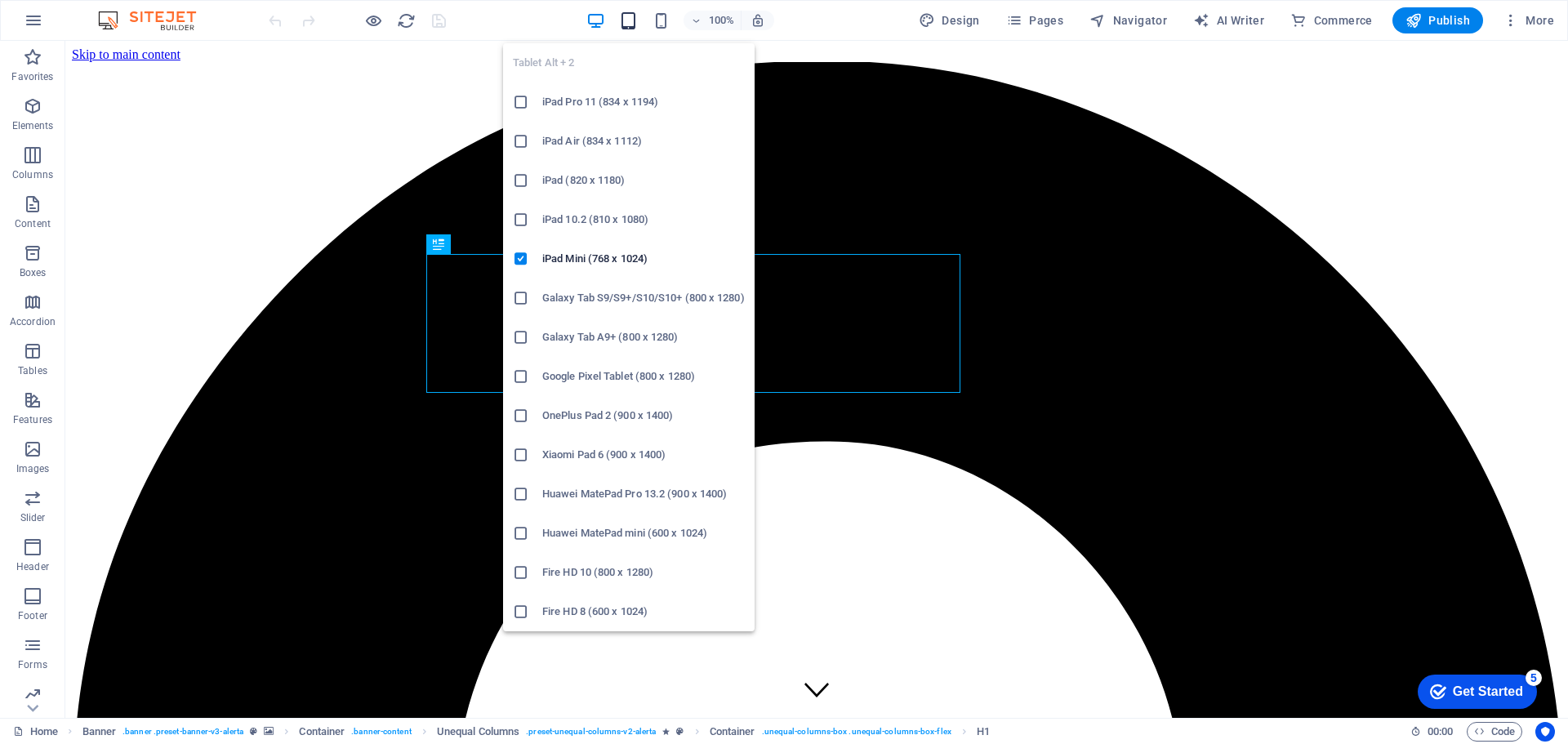
click at [632, 22] on icon "button" at bounding box center [628, 20] width 18 height 18
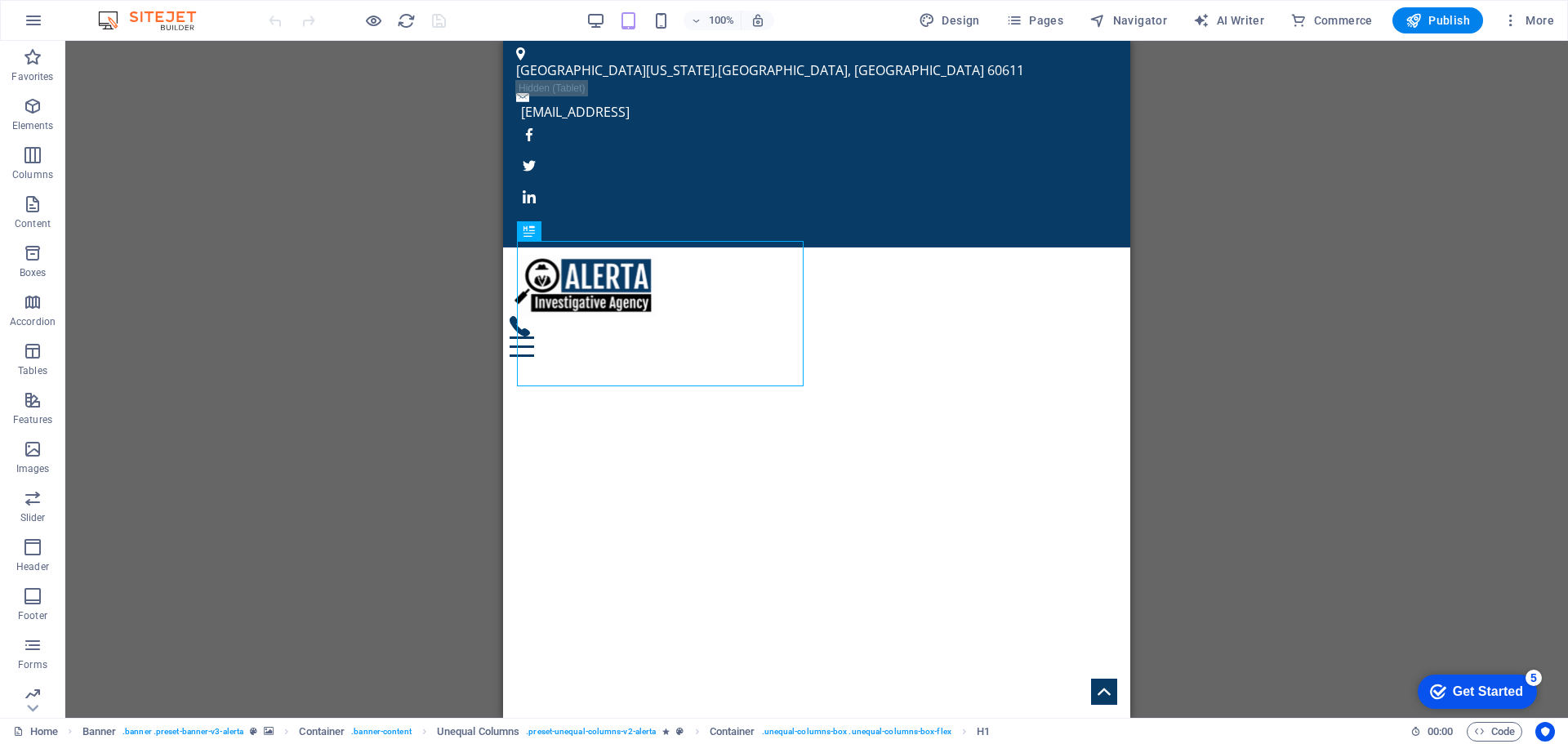
click at [1239, 229] on div "Drag here to replace the existing content. Press “Ctrl” if you want to create a…" at bounding box center [817, 379] width 1503 height 677
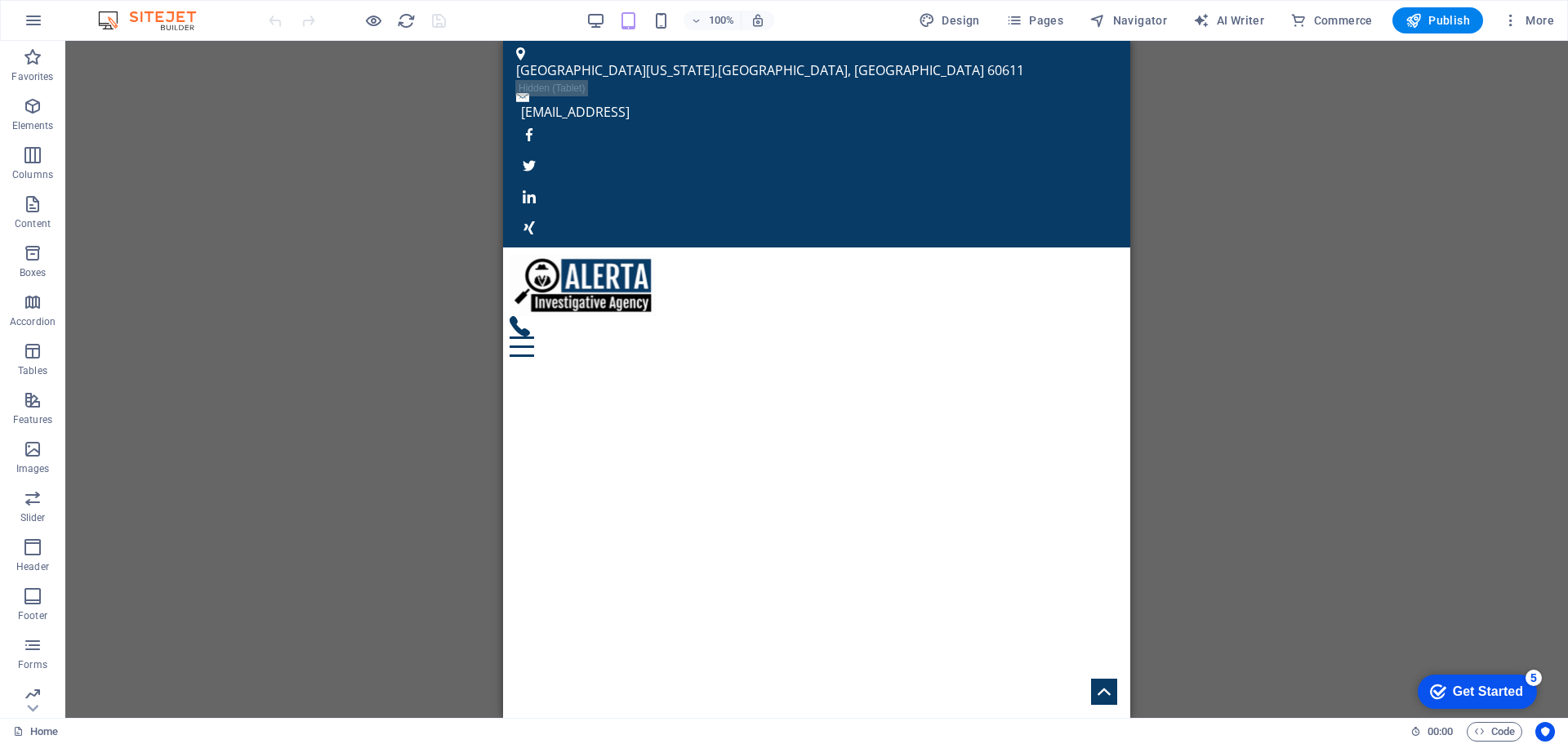
click at [1228, 177] on div "Drag here to replace the existing content. Press “Ctrl” if you want to create a…" at bounding box center [817, 379] width 1503 height 677
click at [980, 122] on figure at bounding box center [817, 135] width 601 height 26
click at [1240, 181] on div "Drag here to replace the existing content. Press “Ctrl” if you want to create a…" at bounding box center [817, 379] width 1503 height 677
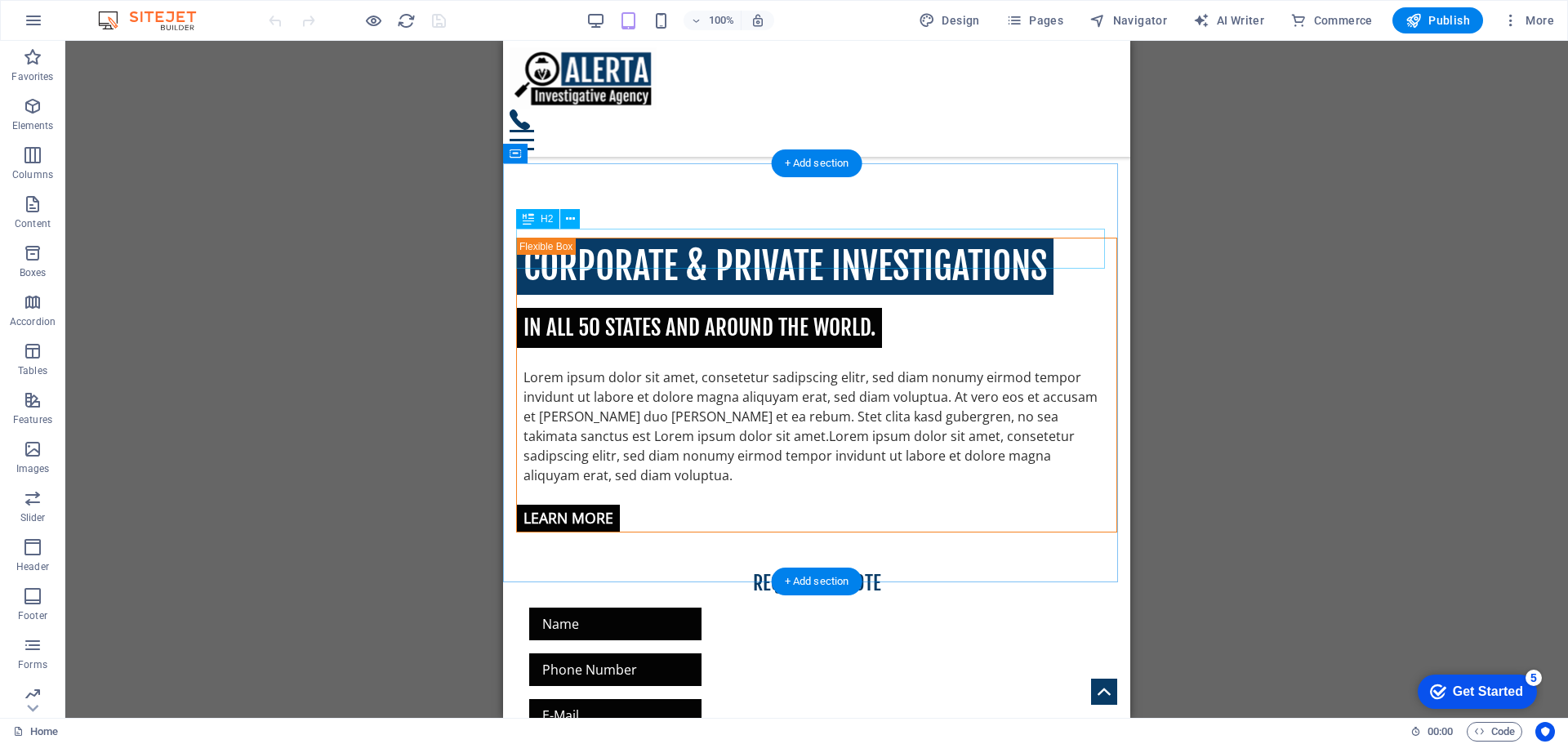
scroll to position [637, 0]
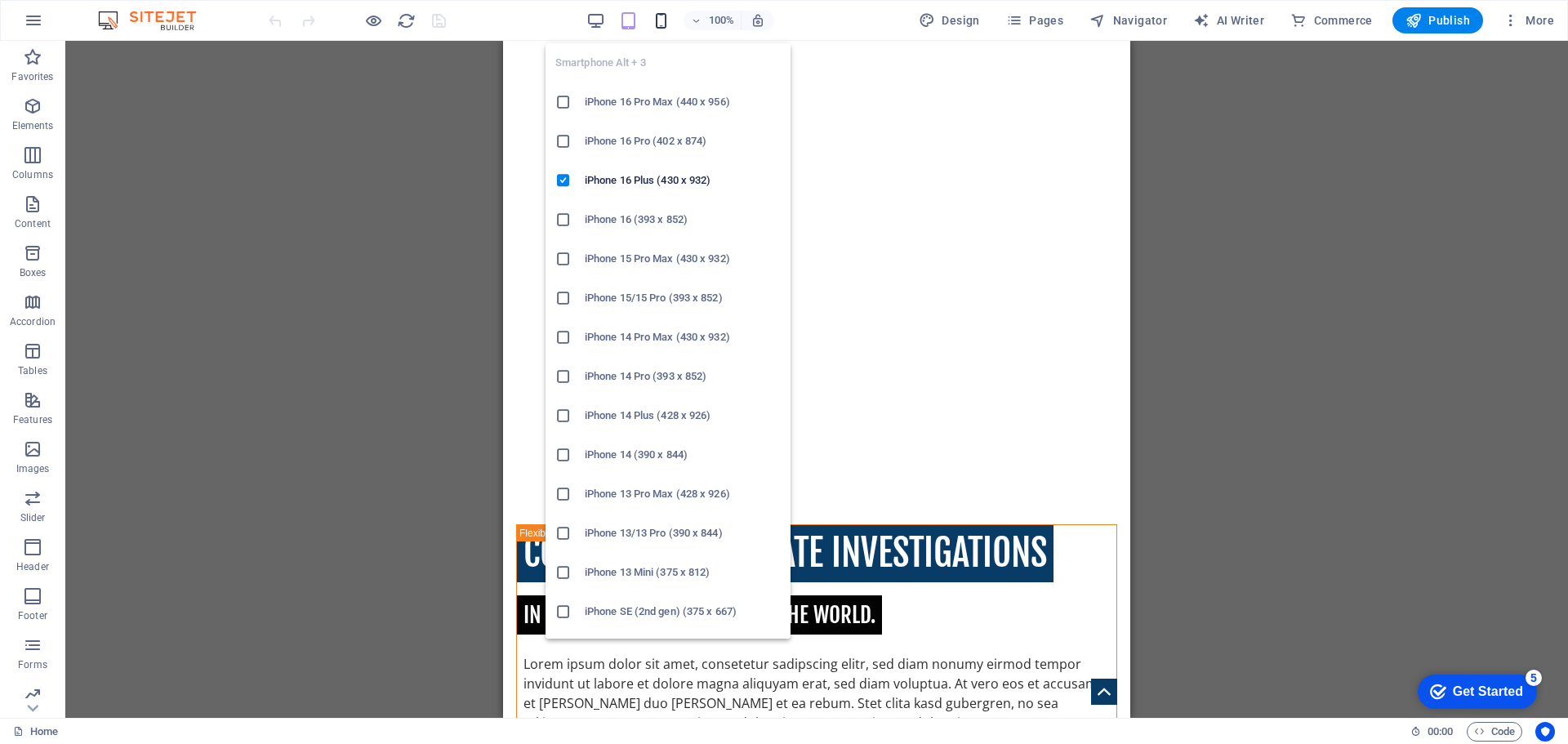
click at [659, 22] on icon "button" at bounding box center [661, 20] width 18 height 18
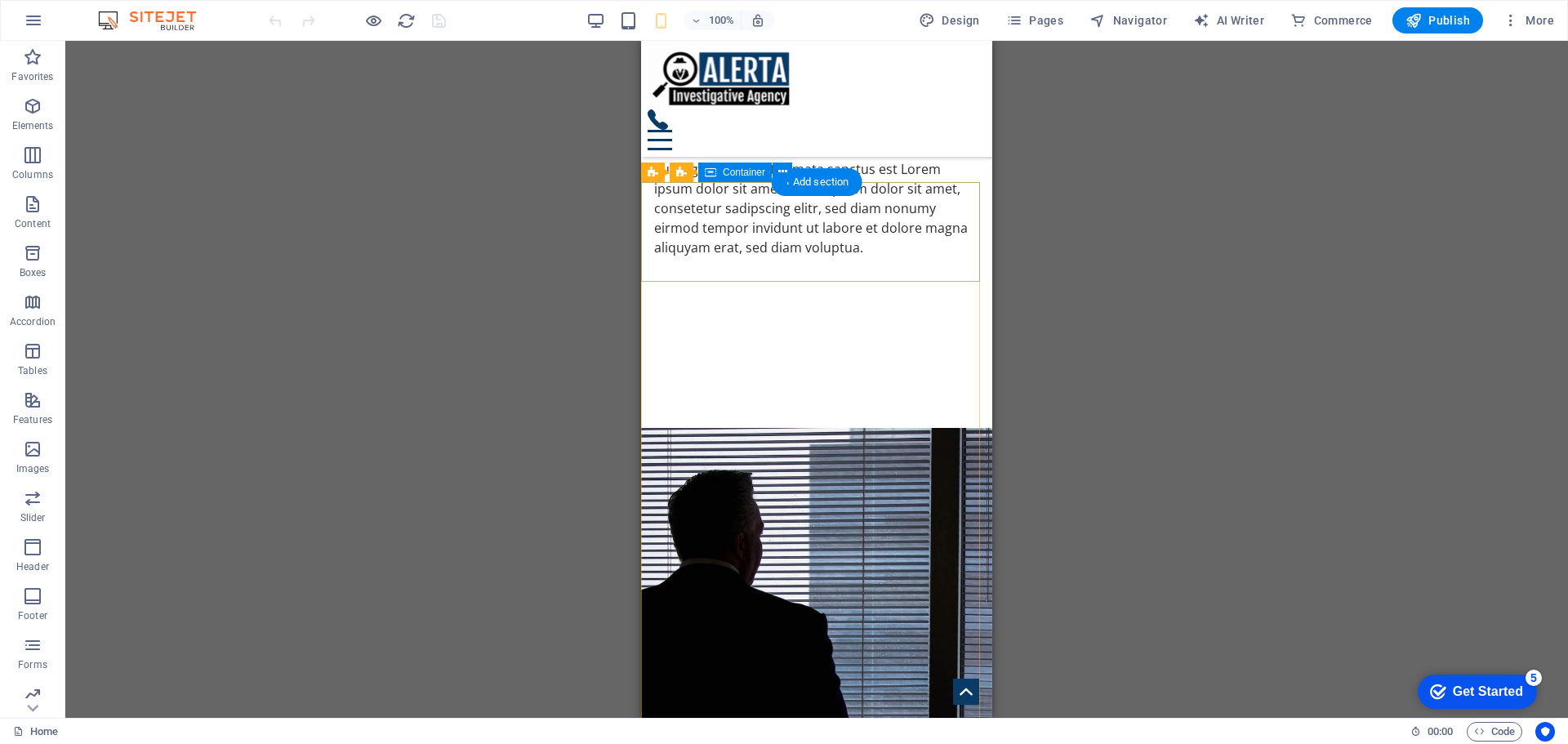
scroll to position [2122, 0]
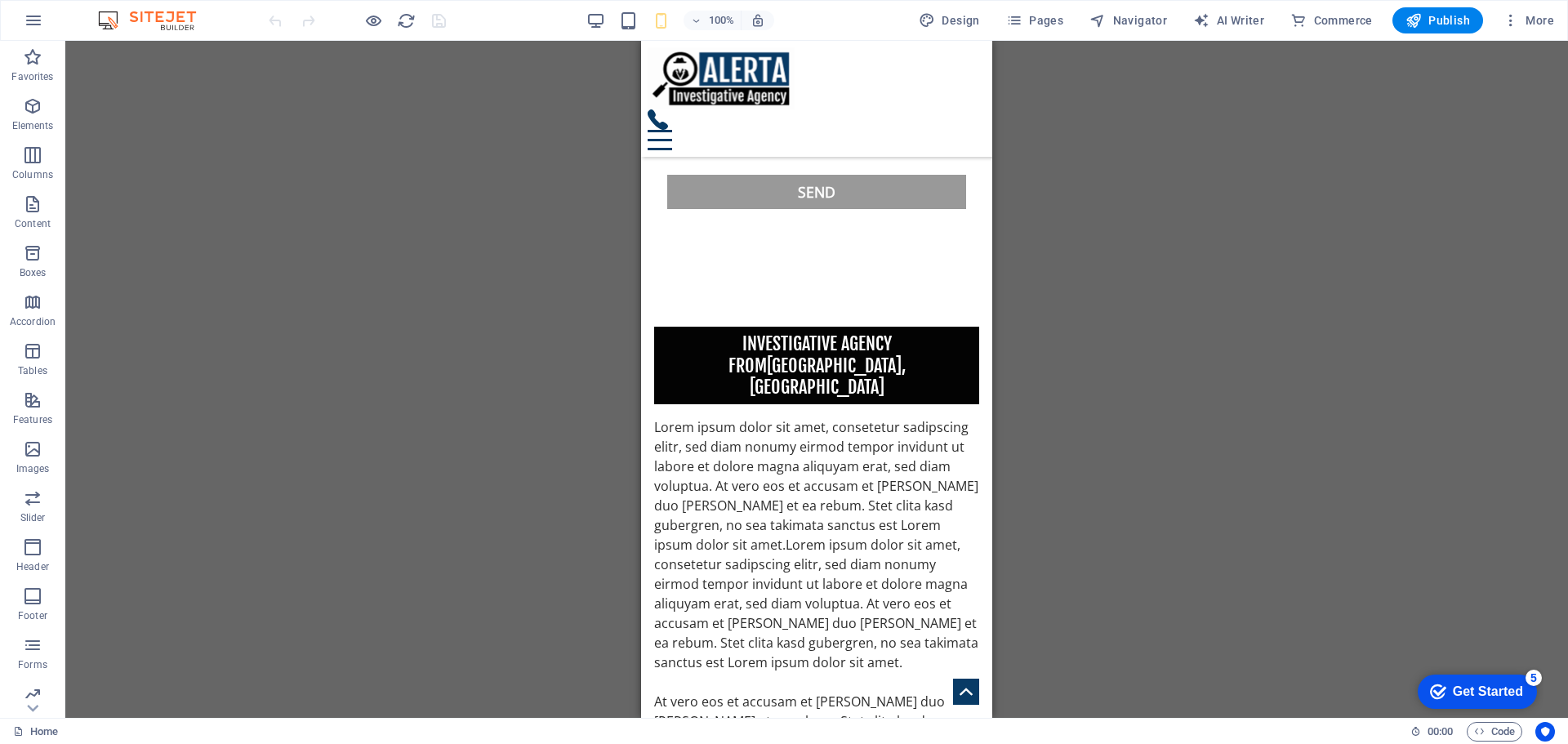
click at [595, 32] on div "100%" at bounding box center [680, 20] width 189 height 26
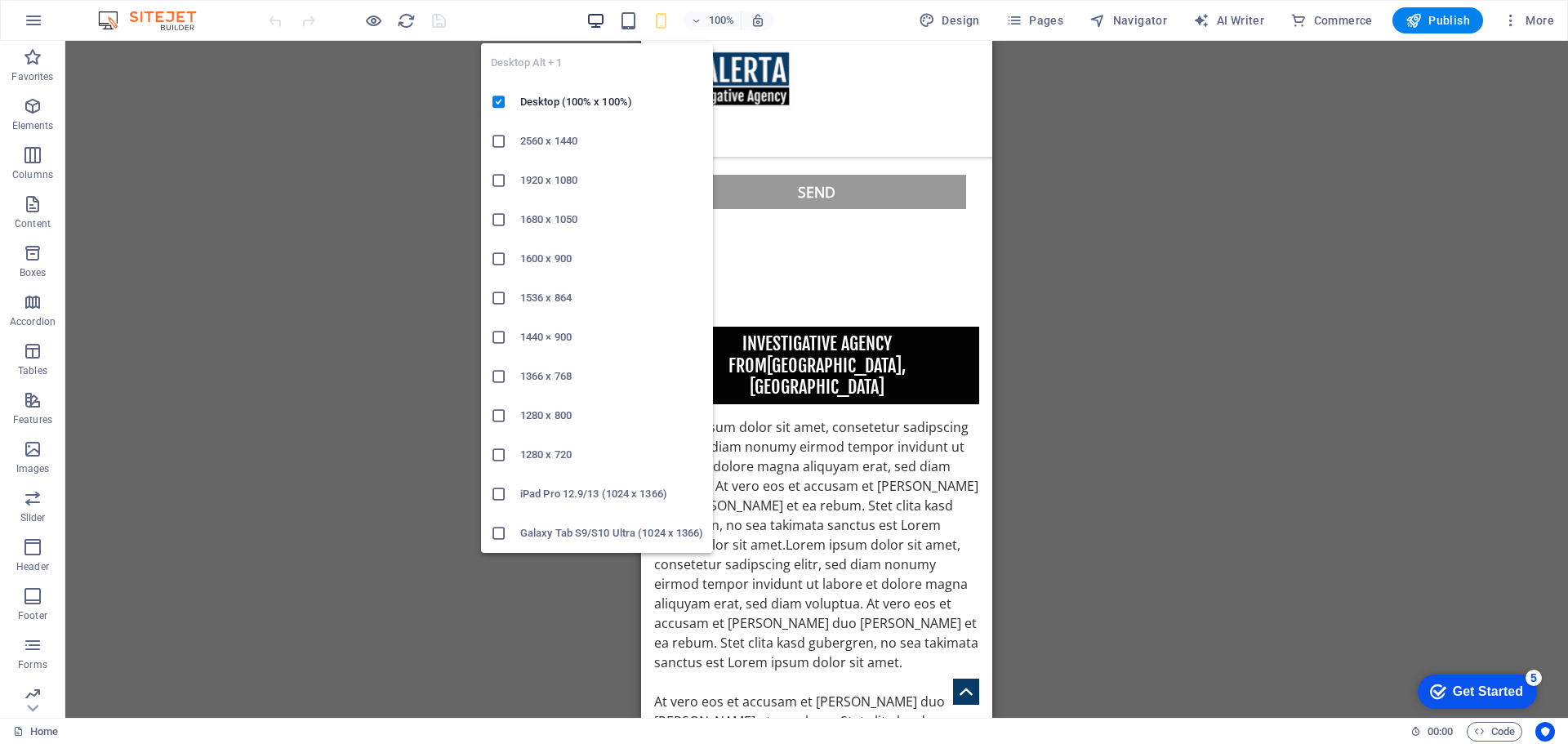
click at [600, 18] on icon "button" at bounding box center [595, 20] width 18 height 18
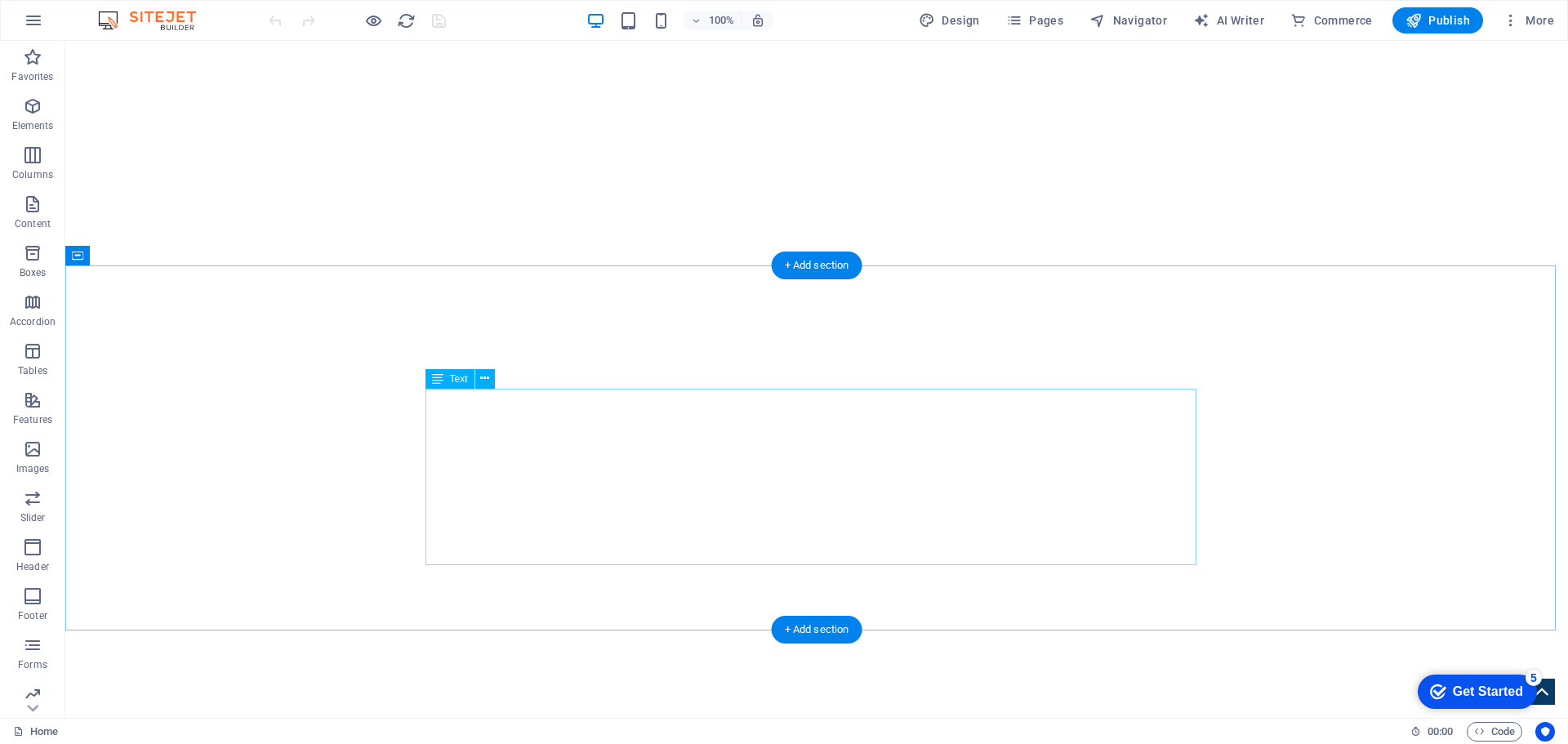
scroll to position [0, 0]
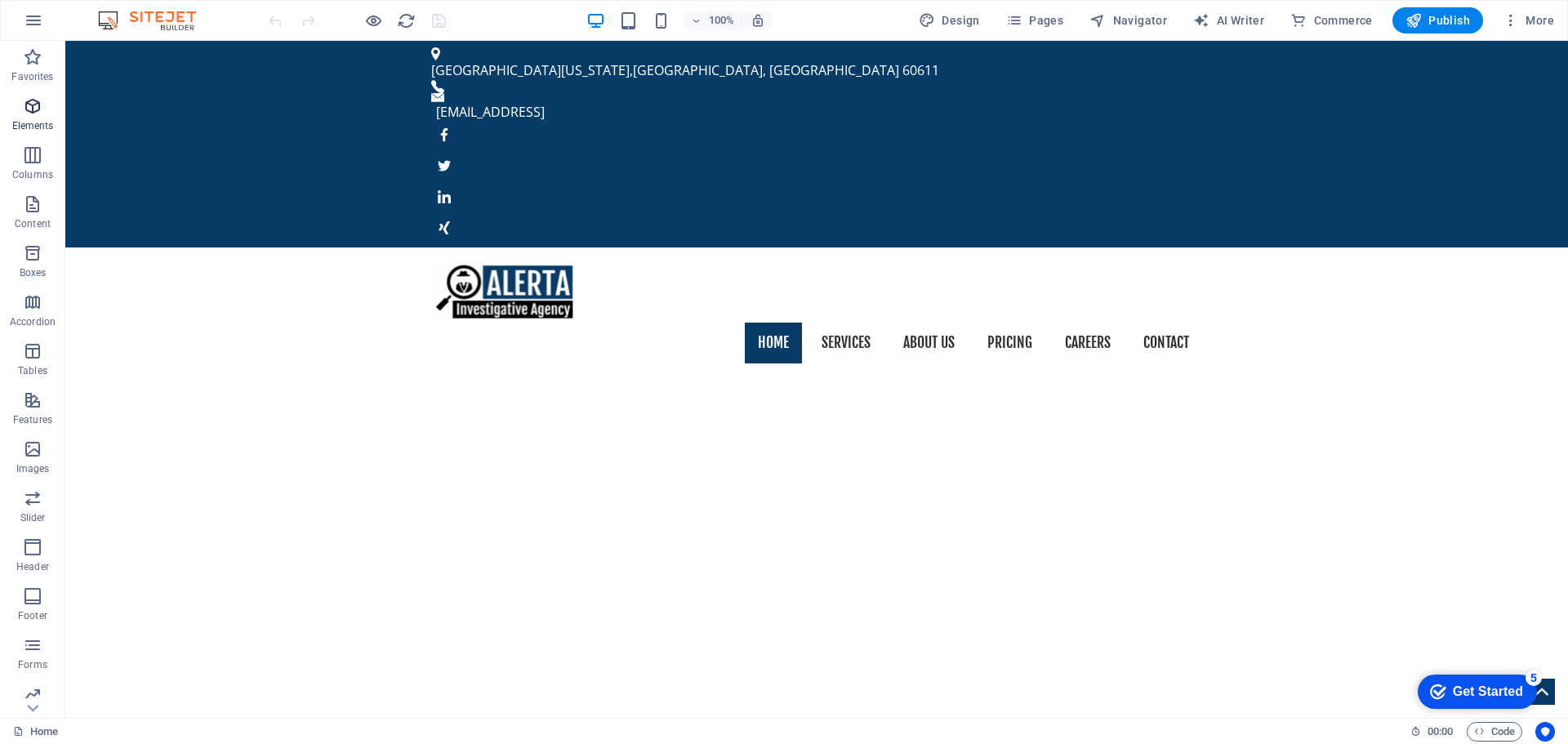
click at [35, 129] on p "Elements" at bounding box center [33, 125] width 41 height 13
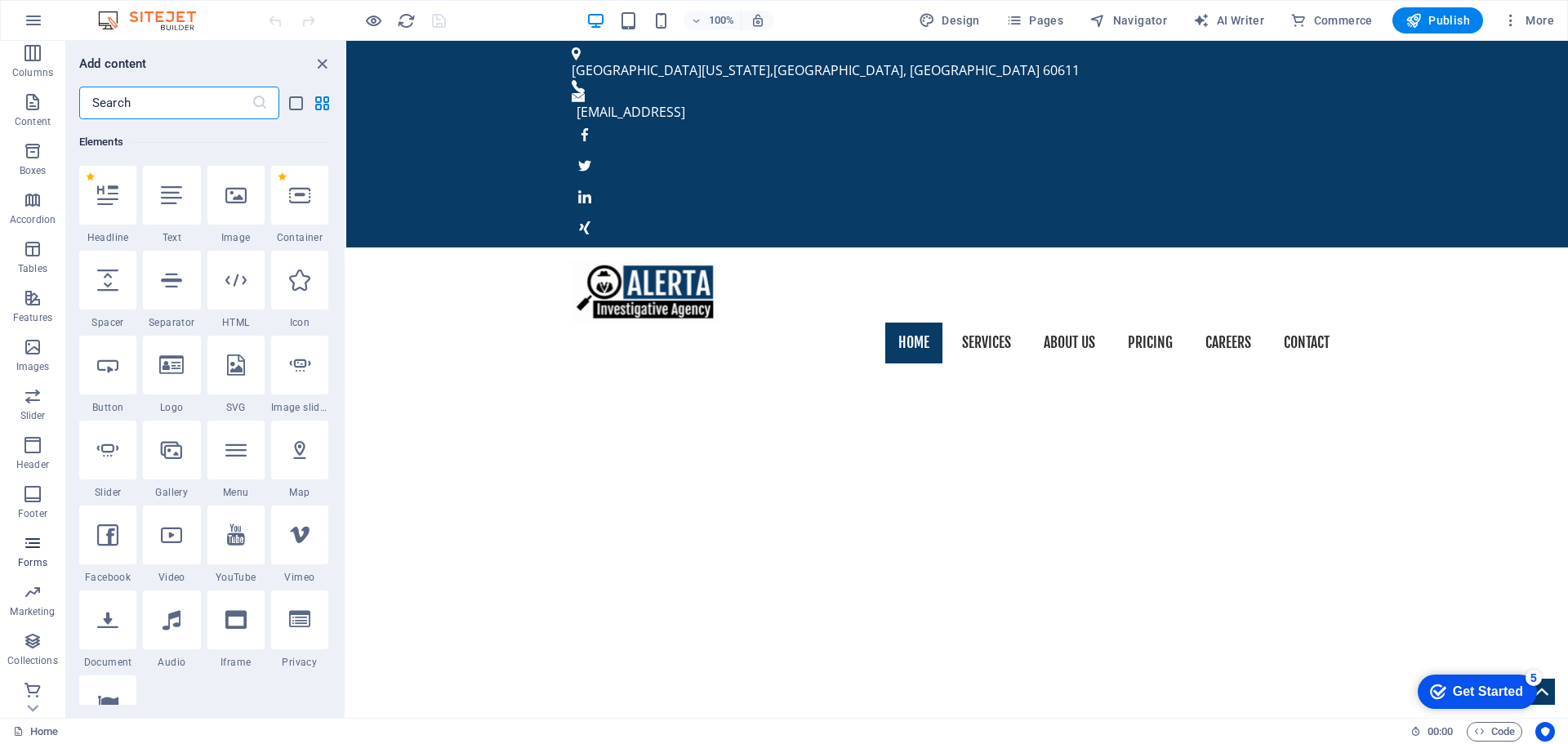
scroll to position [107, 0]
click at [34, 296] on icon "button" at bounding box center [33, 293] width 19 height 19
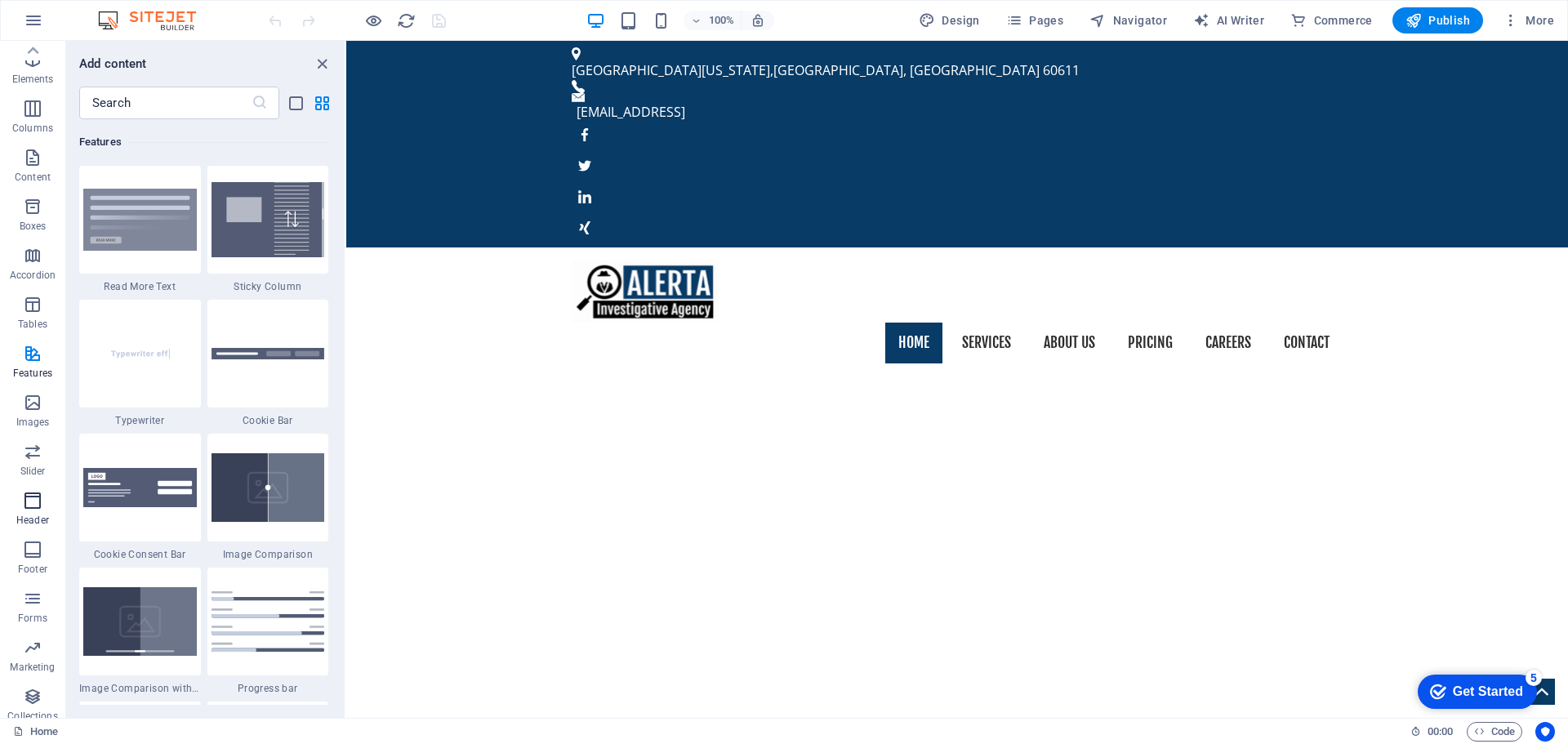
scroll to position [0, 0]
click at [43, 315] on p "Accordion" at bounding box center [33, 321] width 46 height 13
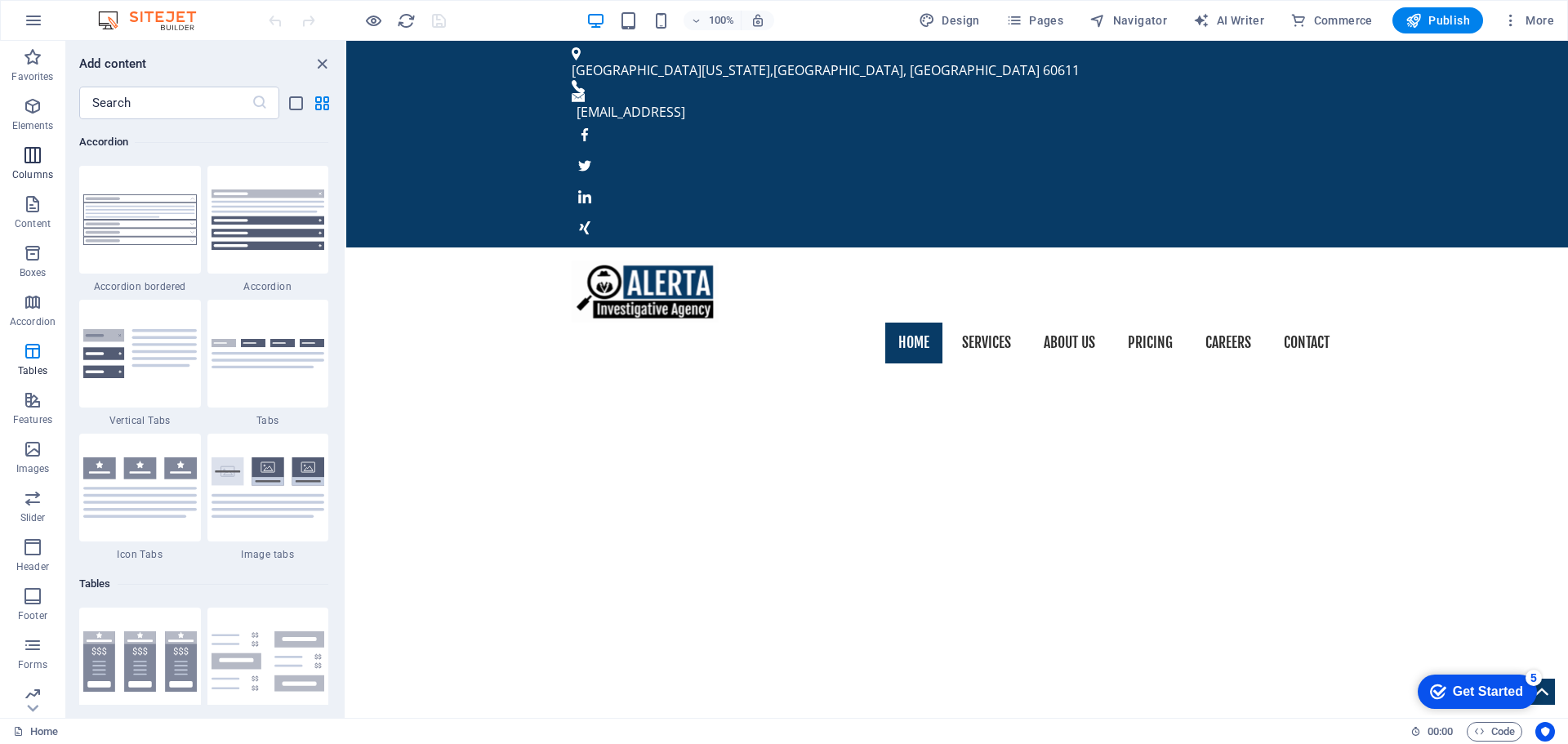
click at [39, 168] on p "Columns" at bounding box center [33, 174] width 41 height 13
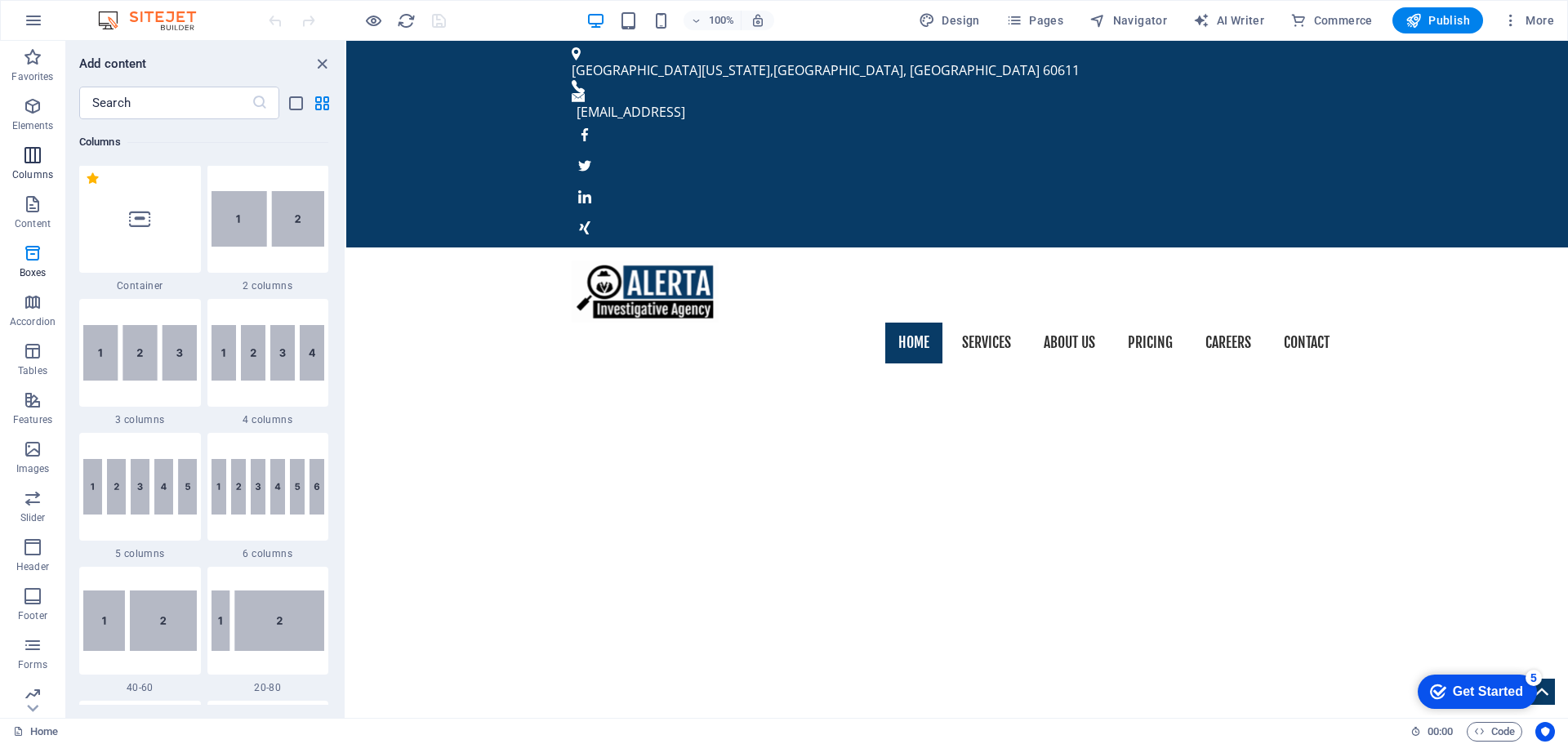
scroll to position [808, 0]
click at [29, 125] on p "Elements" at bounding box center [33, 125] width 41 height 13
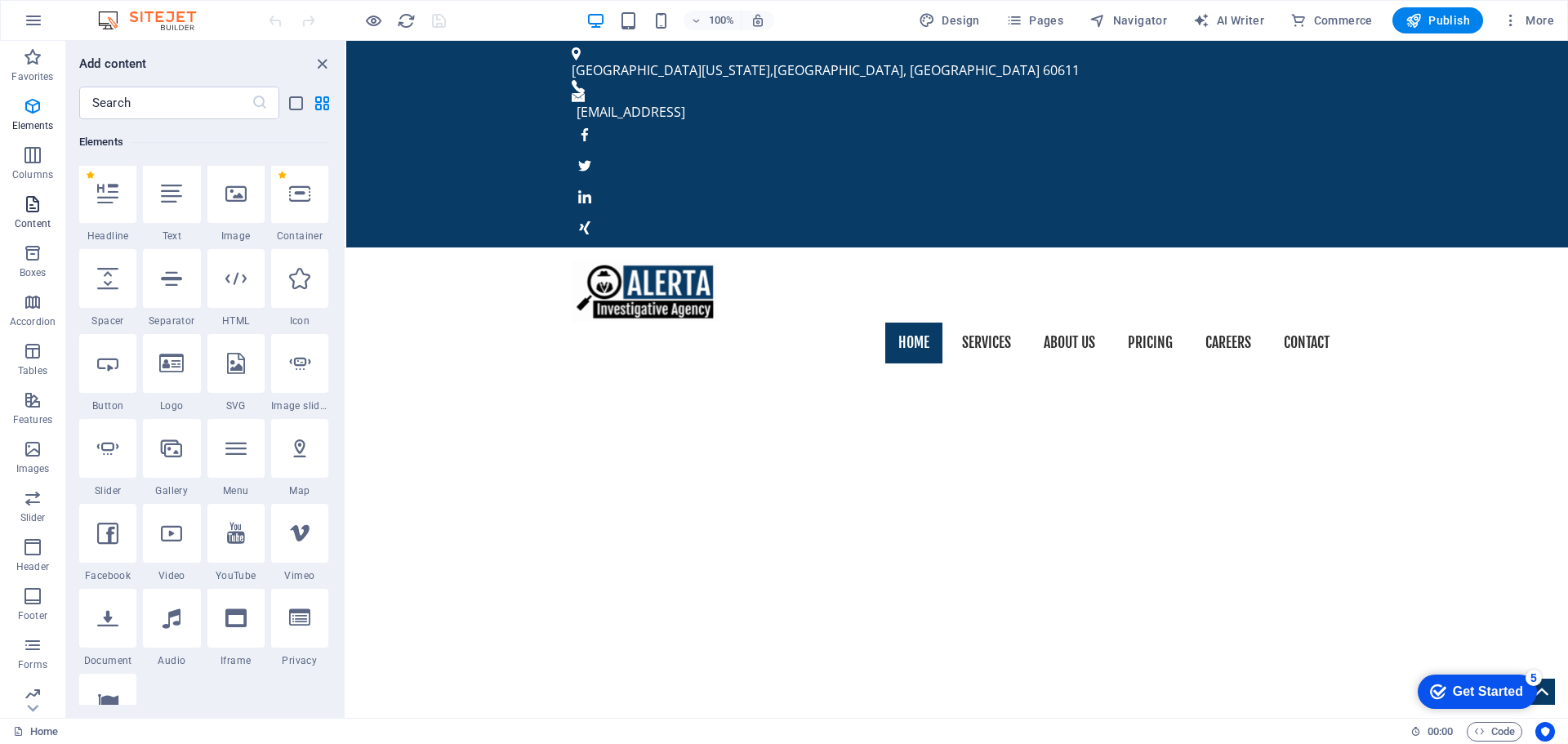
scroll to position [173, 0]
click at [328, 70] on icon "close panel" at bounding box center [322, 63] width 18 height 18
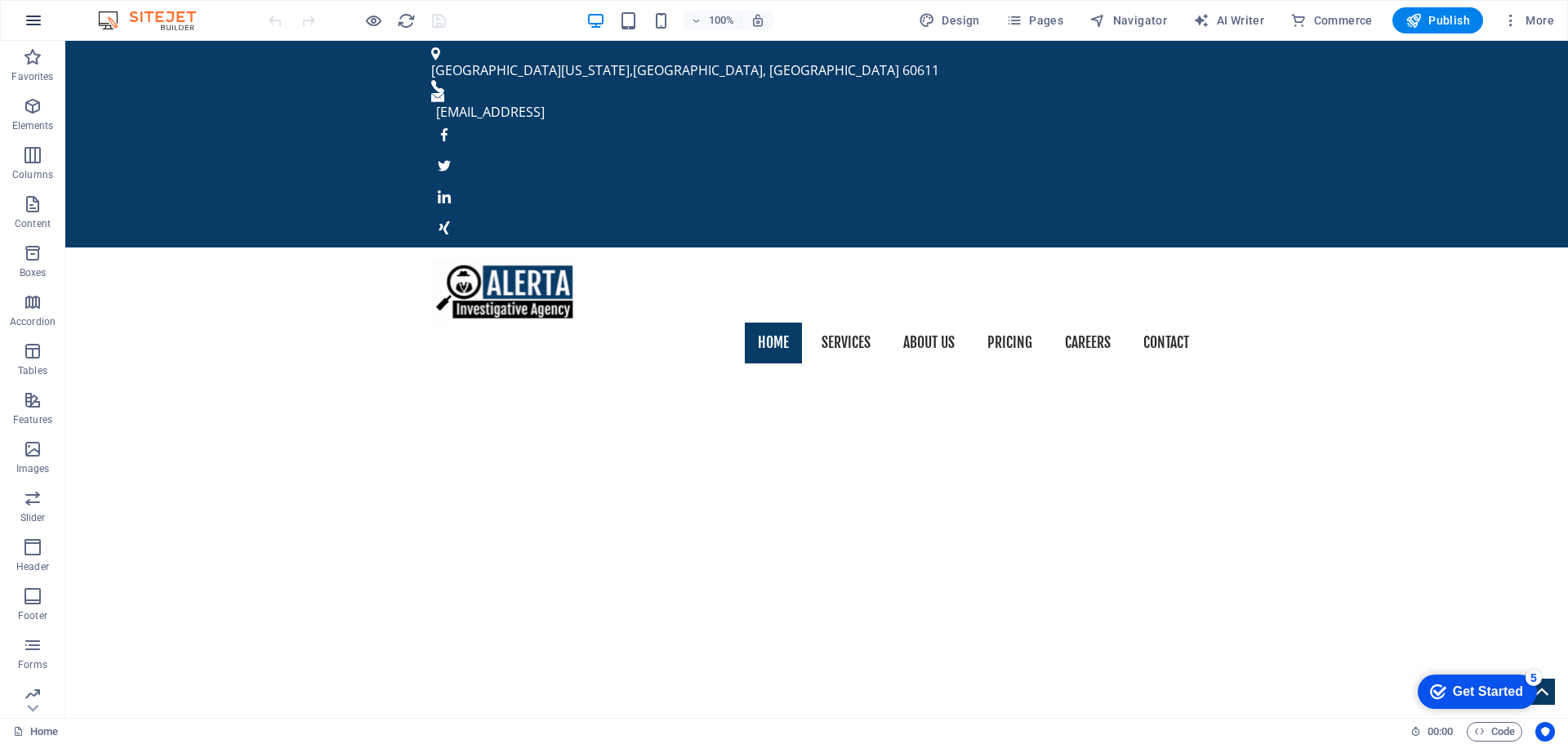
click at [39, 18] on icon "button" at bounding box center [33, 20] width 19 height 19
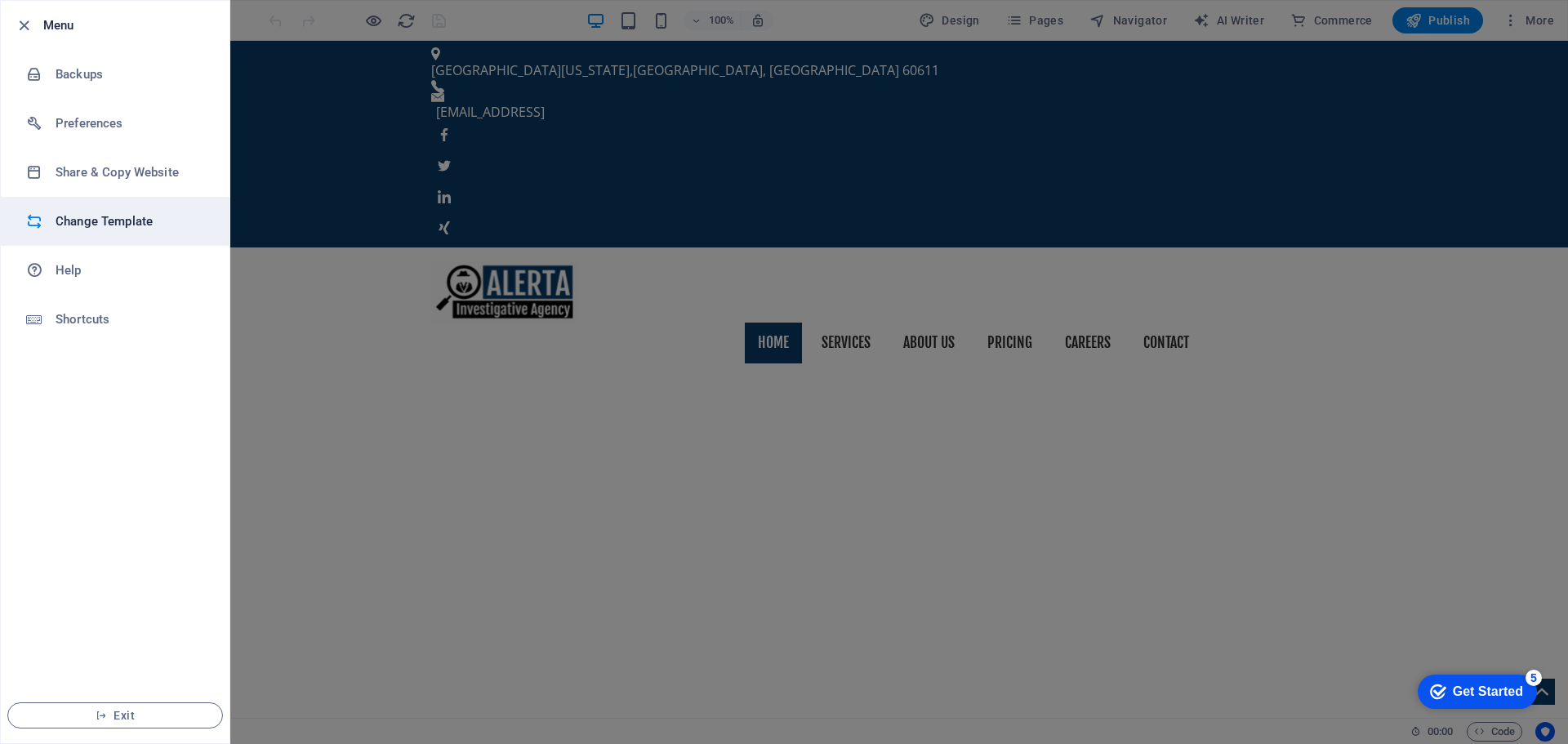
click at [124, 223] on h6 "Change Template" at bounding box center [131, 221] width 152 height 19
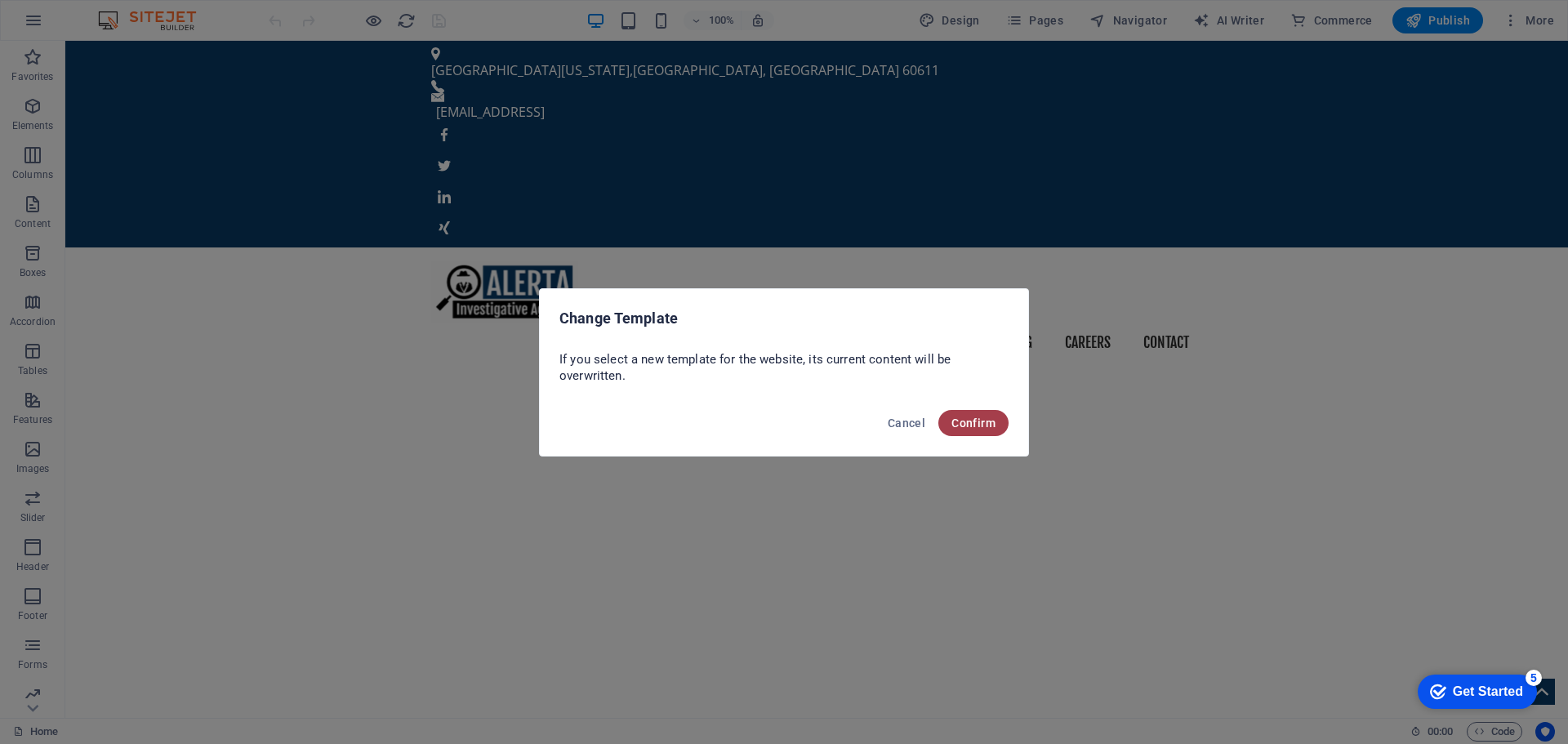
click at [978, 415] on button "Confirm" at bounding box center [973, 423] width 70 height 26
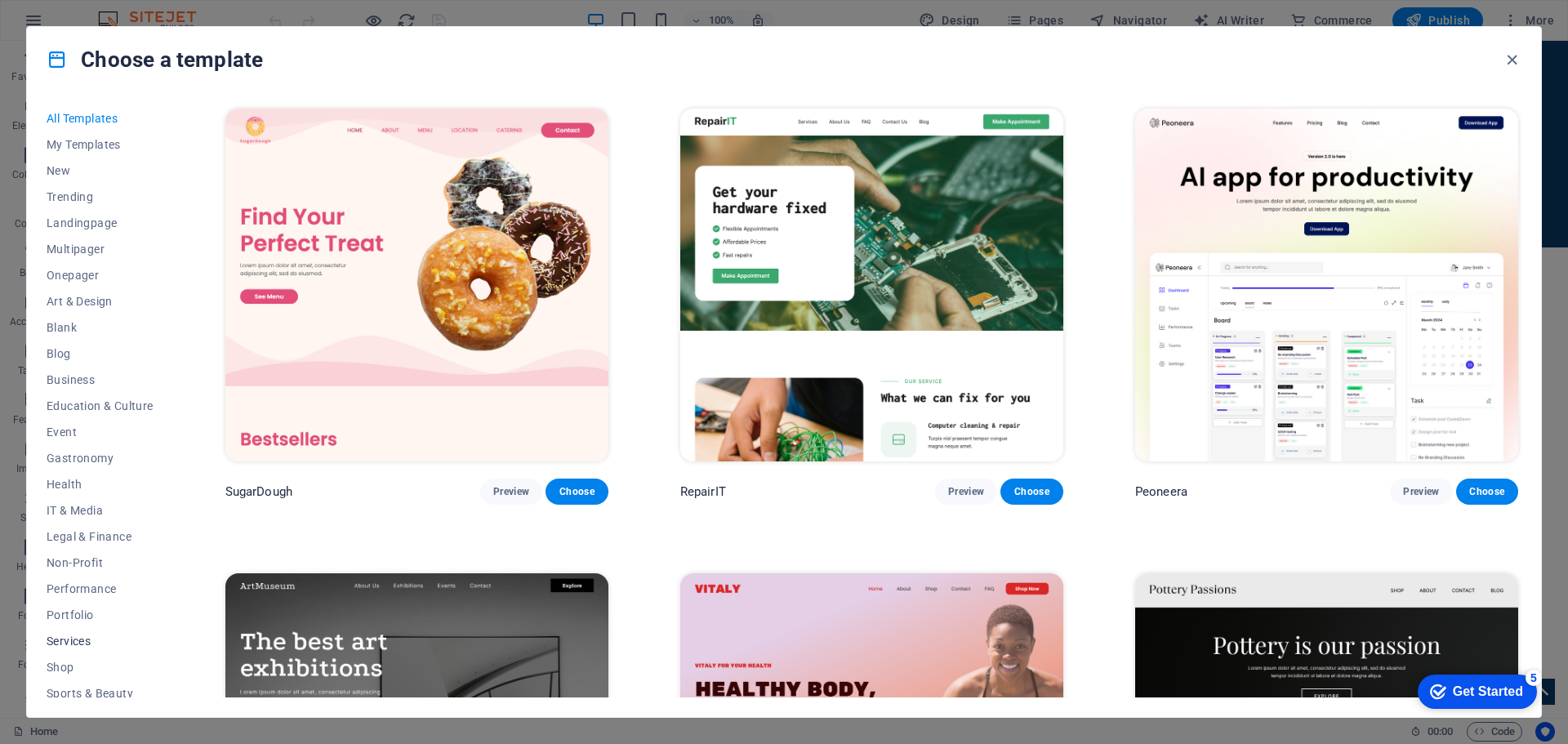
click at [76, 634] on span "Services" at bounding box center [100, 640] width 107 height 13
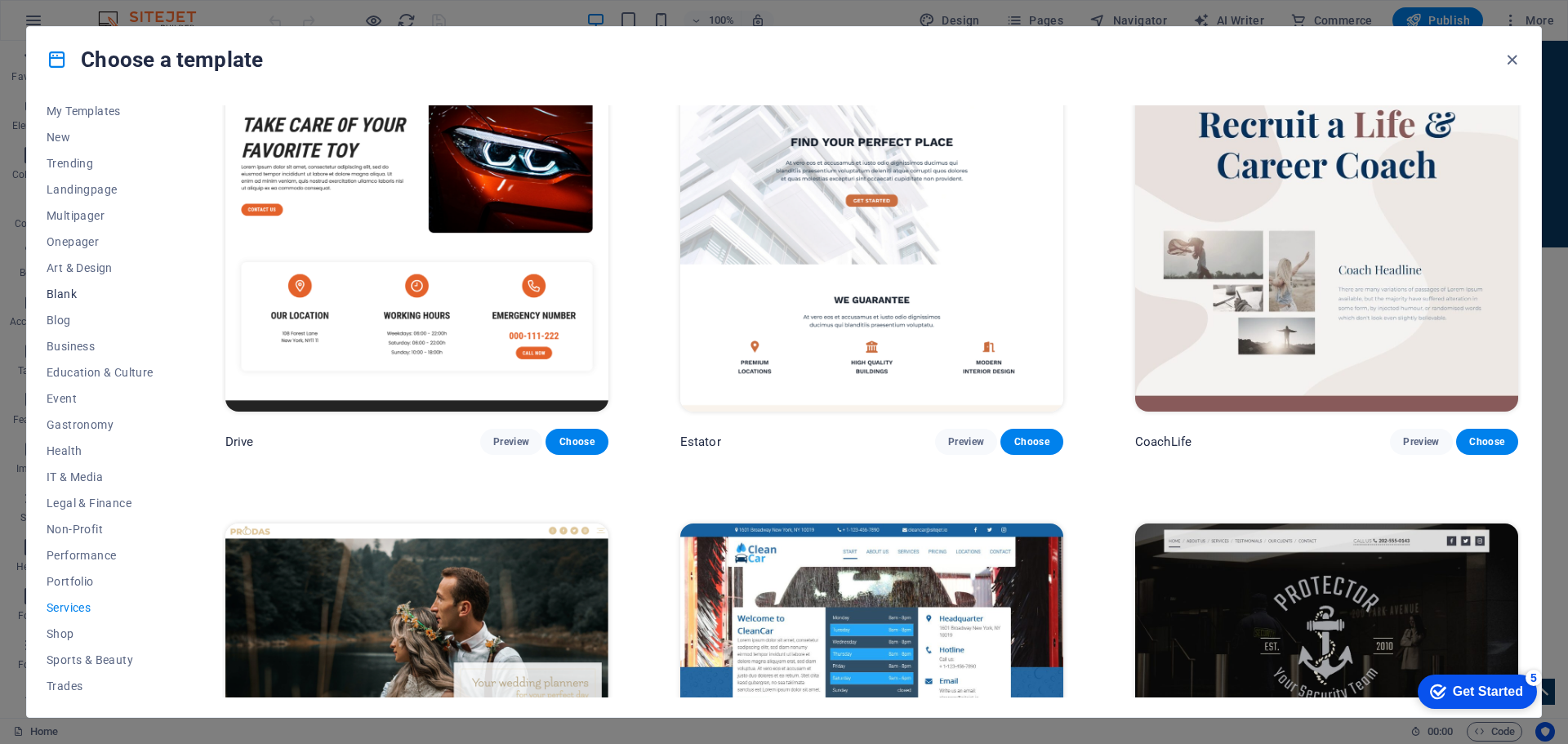
scroll to position [5, 0]
click at [82, 247] on span "Multipager" at bounding box center [100, 243] width 107 height 13
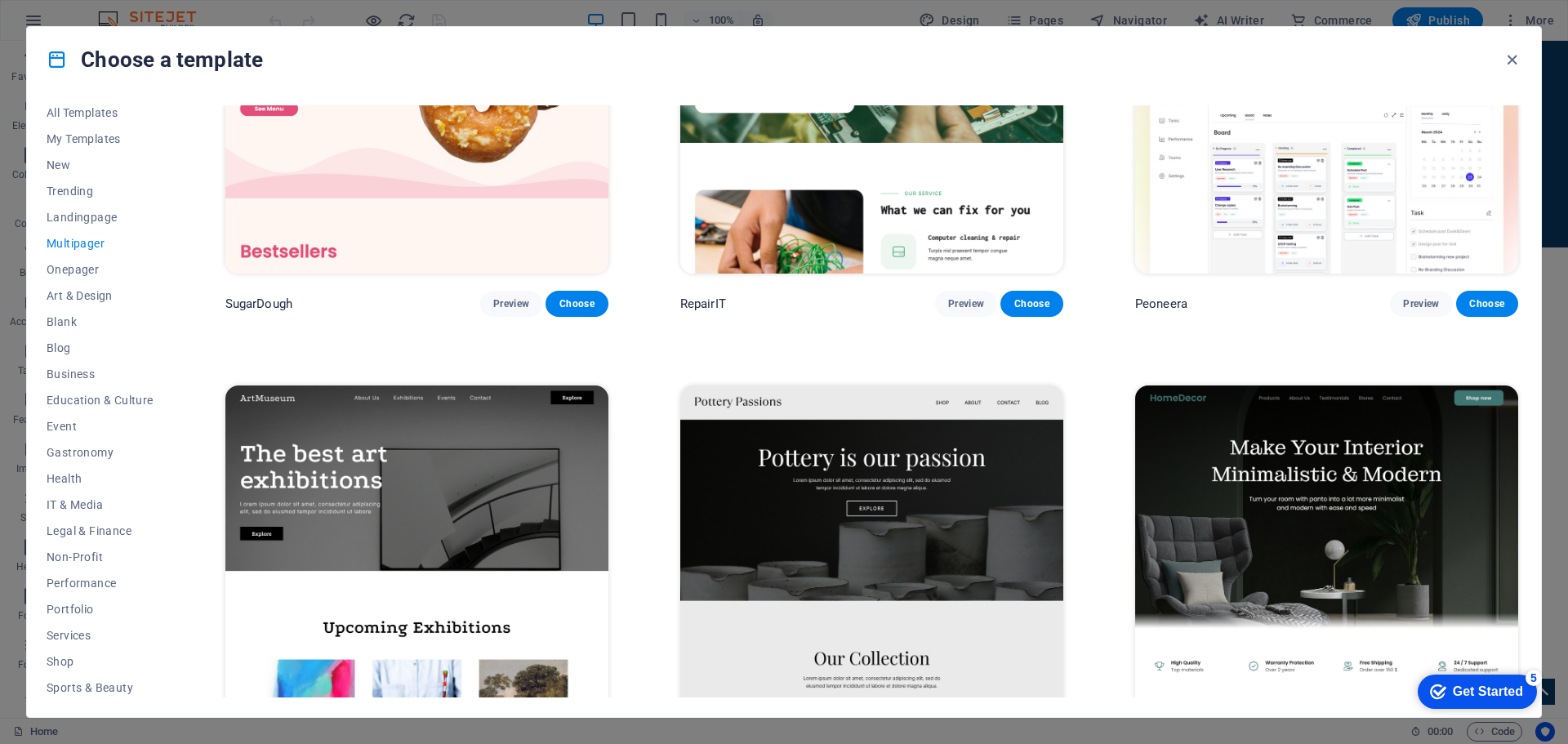
scroll to position [0, 0]
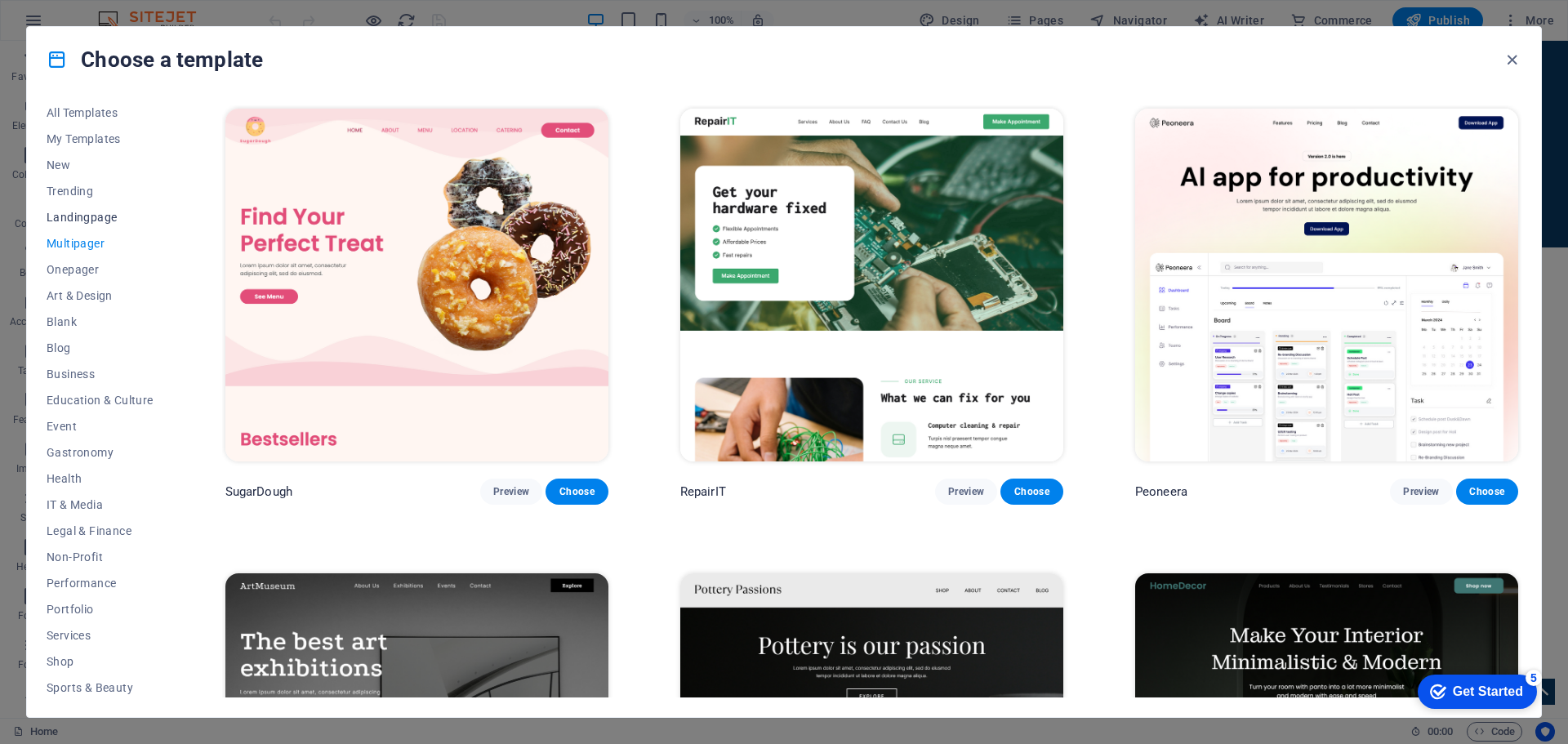
click at [91, 208] on button "Landingpage" at bounding box center [100, 217] width 107 height 26
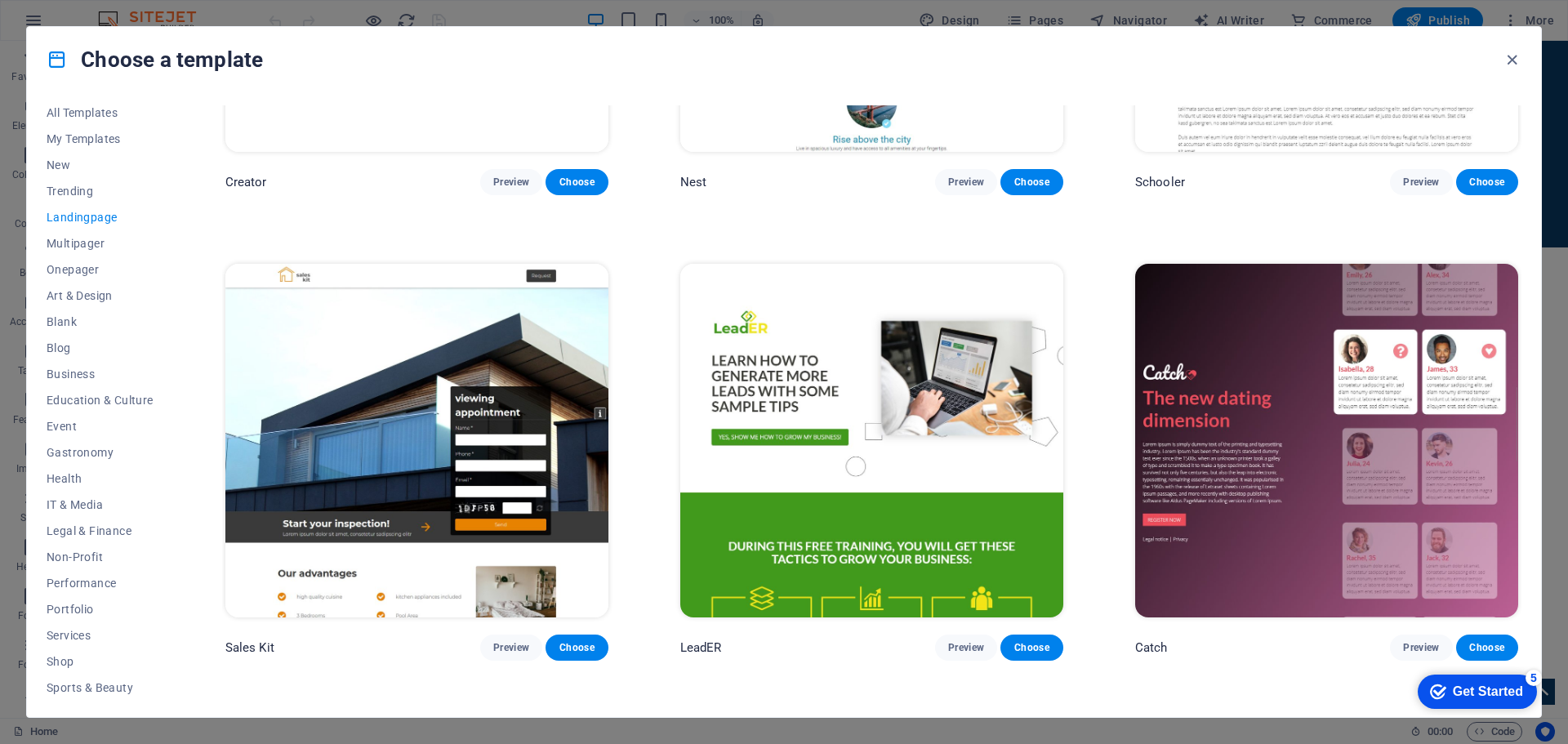
scroll to position [2693, 0]
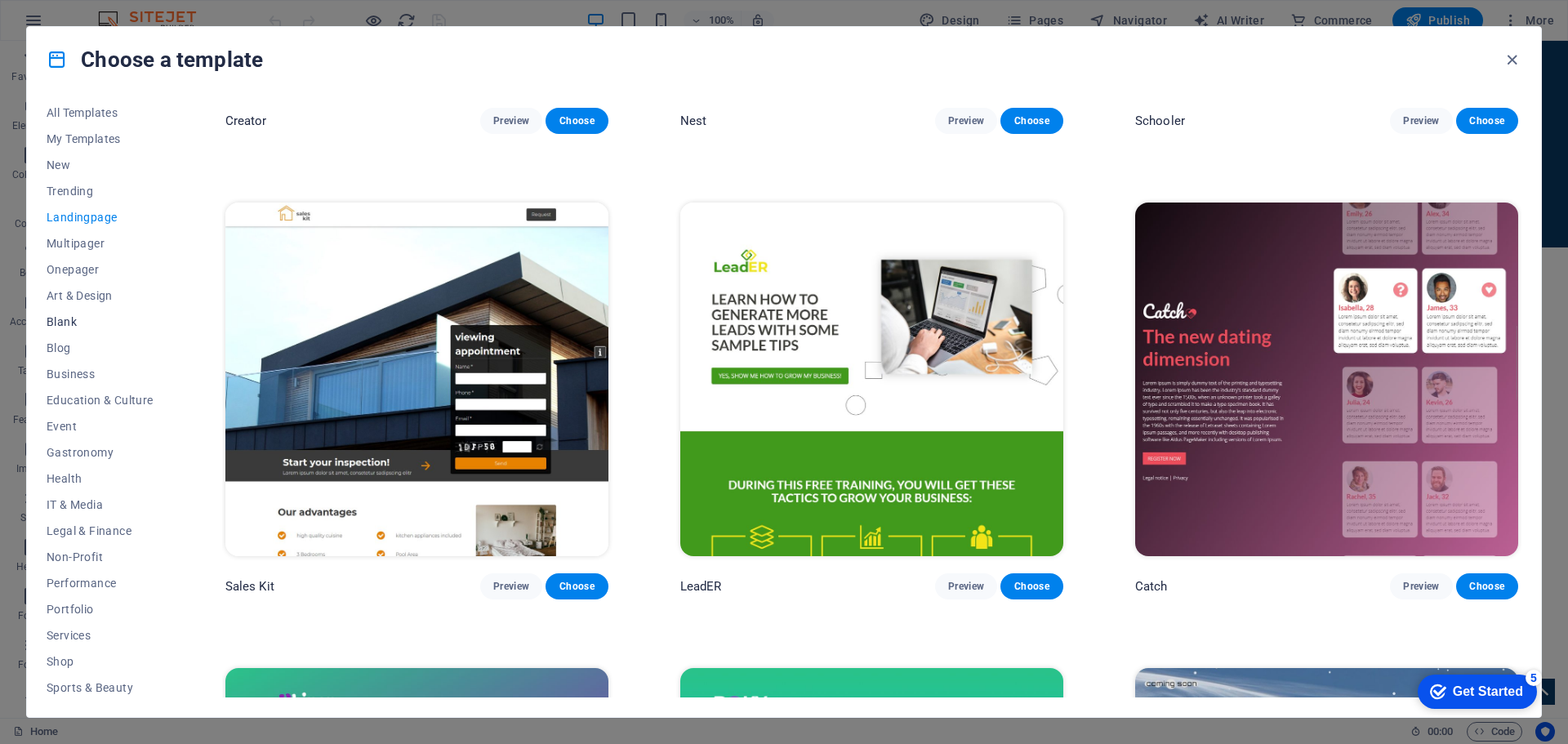
click at [71, 325] on span "Blank" at bounding box center [100, 321] width 107 height 13
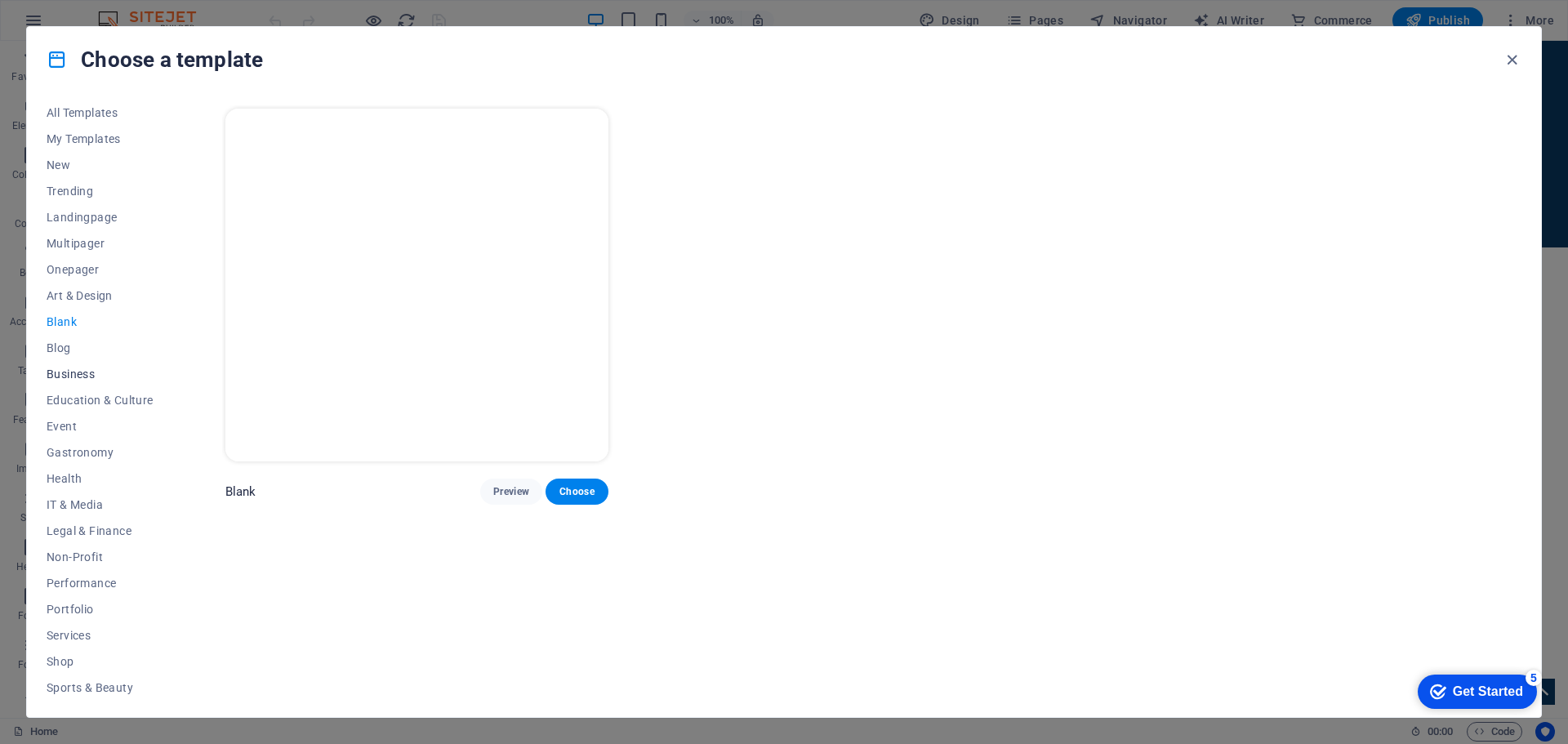
click at [75, 375] on span "Business" at bounding box center [100, 373] width 107 height 13
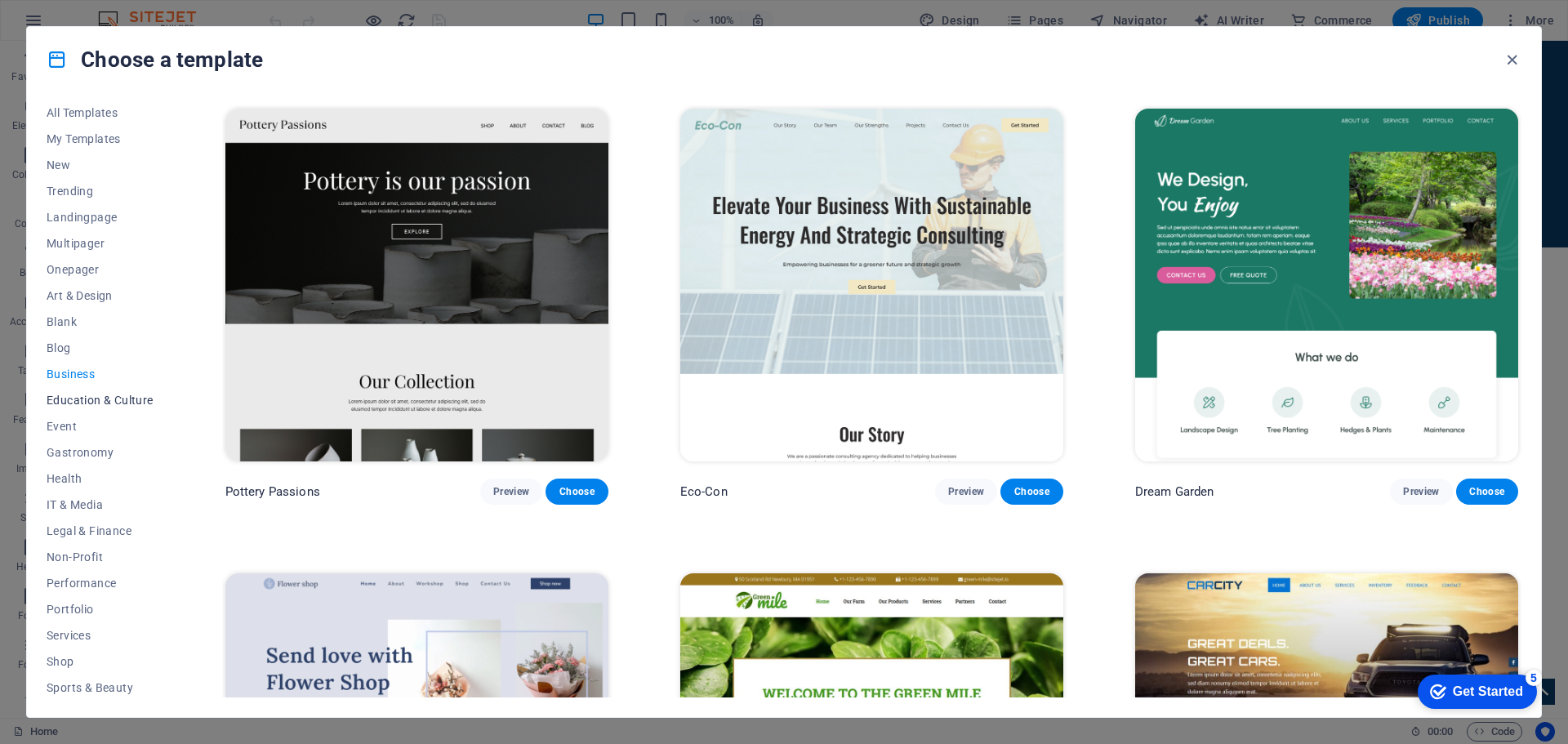
click at [88, 394] on span "Education & Culture" at bounding box center [100, 400] width 107 height 13
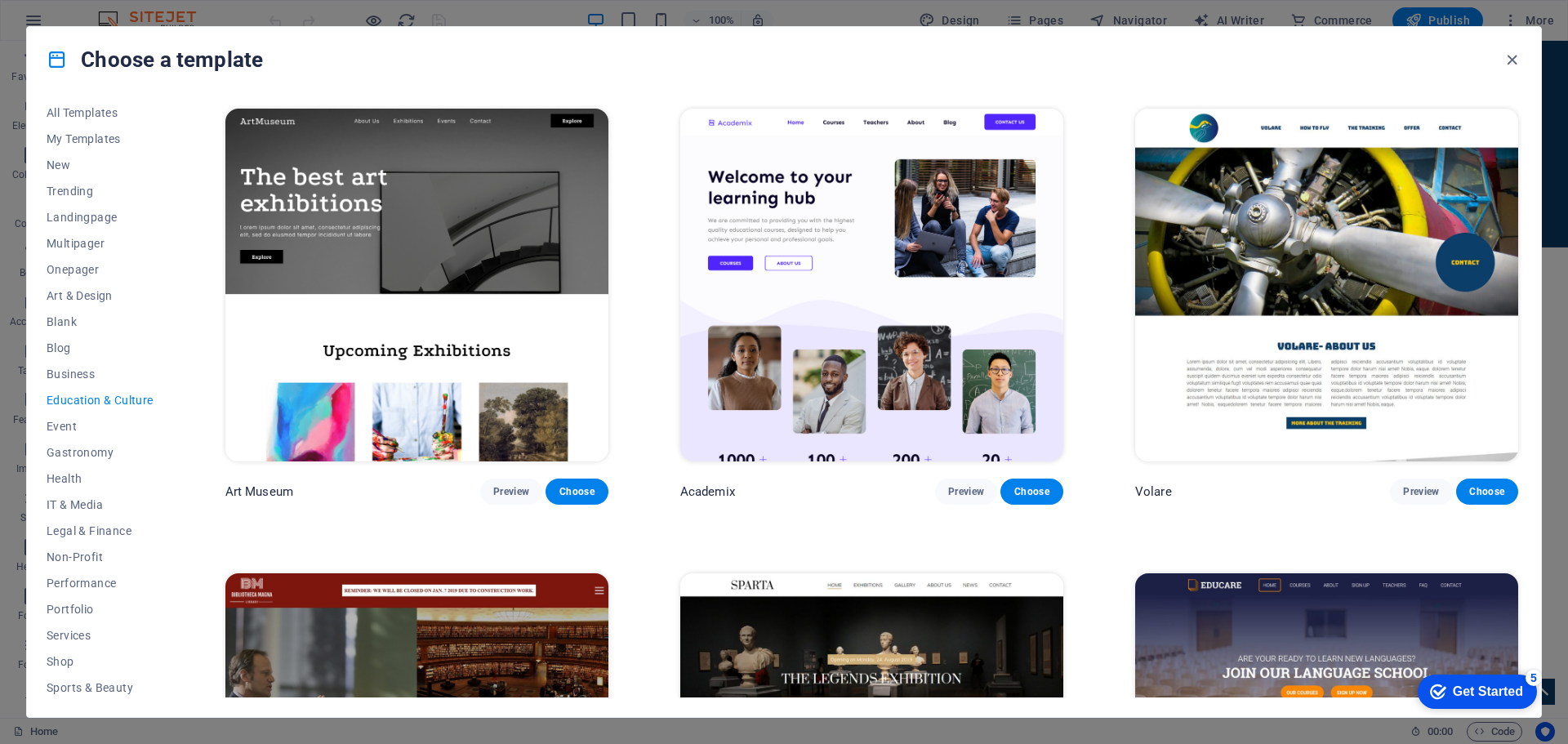
click at [925, 291] on img at bounding box center [871, 284] width 383 height 352
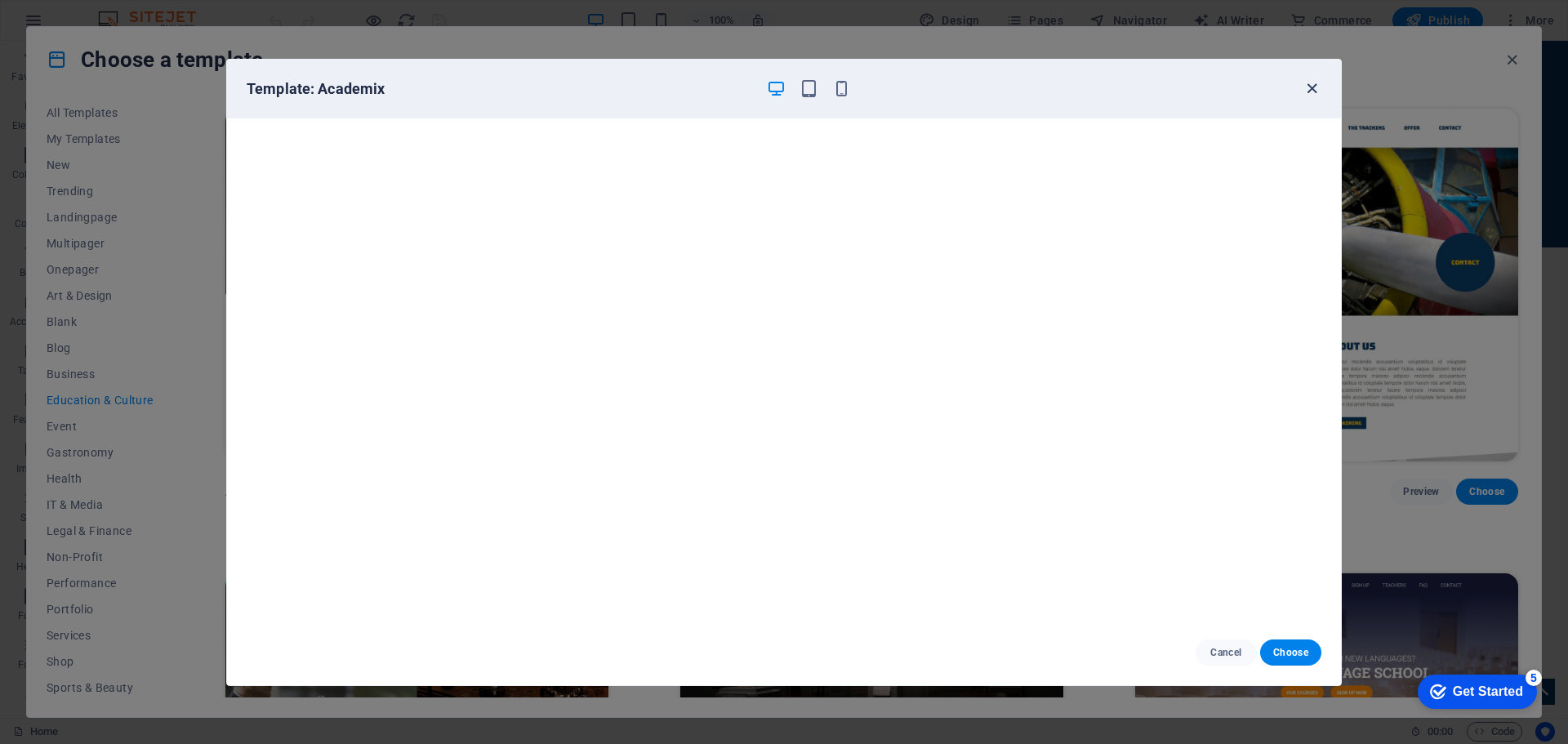
click at [1314, 89] on icon "button" at bounding box center [1312, 88] width 18 height 18
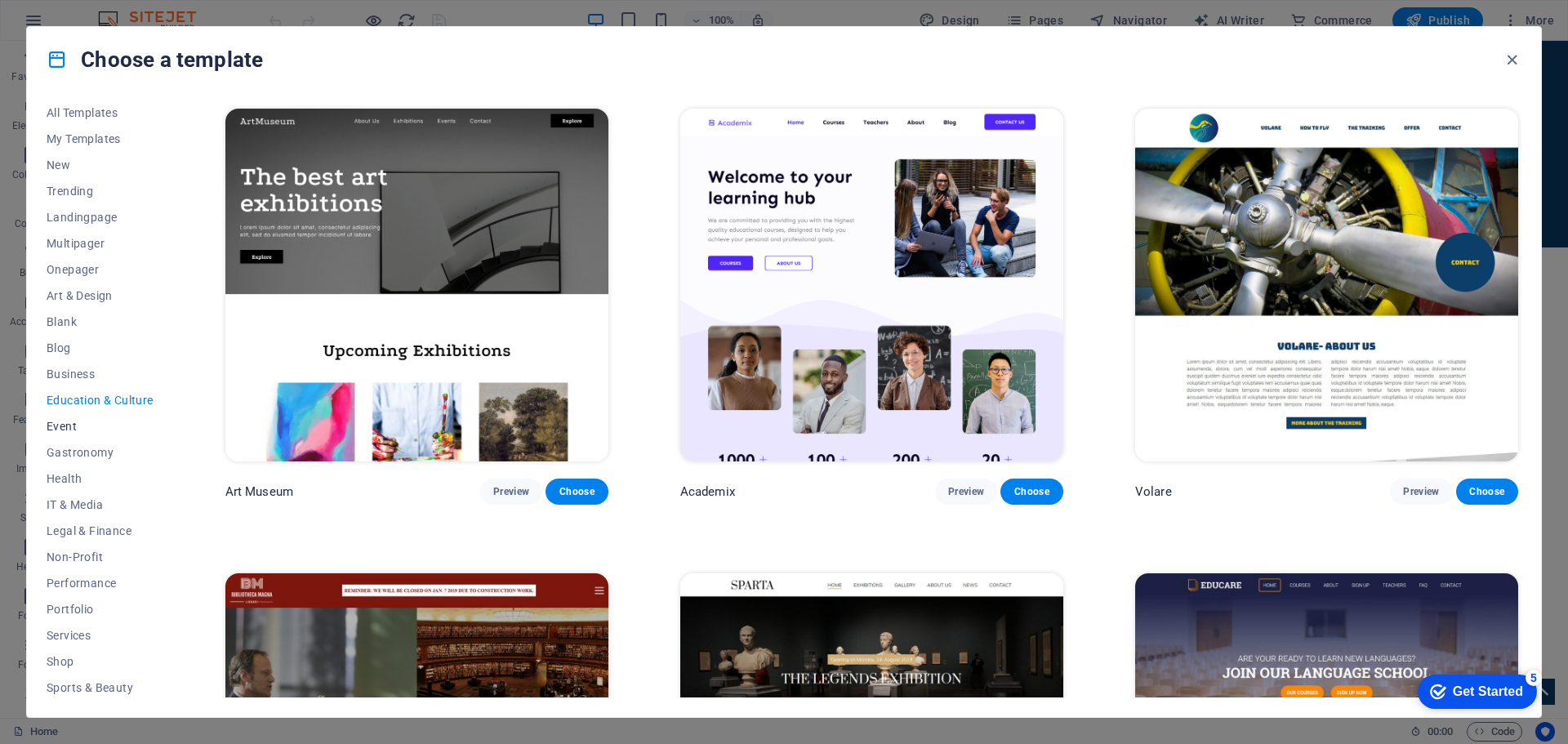
click at [69, 421] on span "Event" at bounding box center [100, 426] width 107 height 13
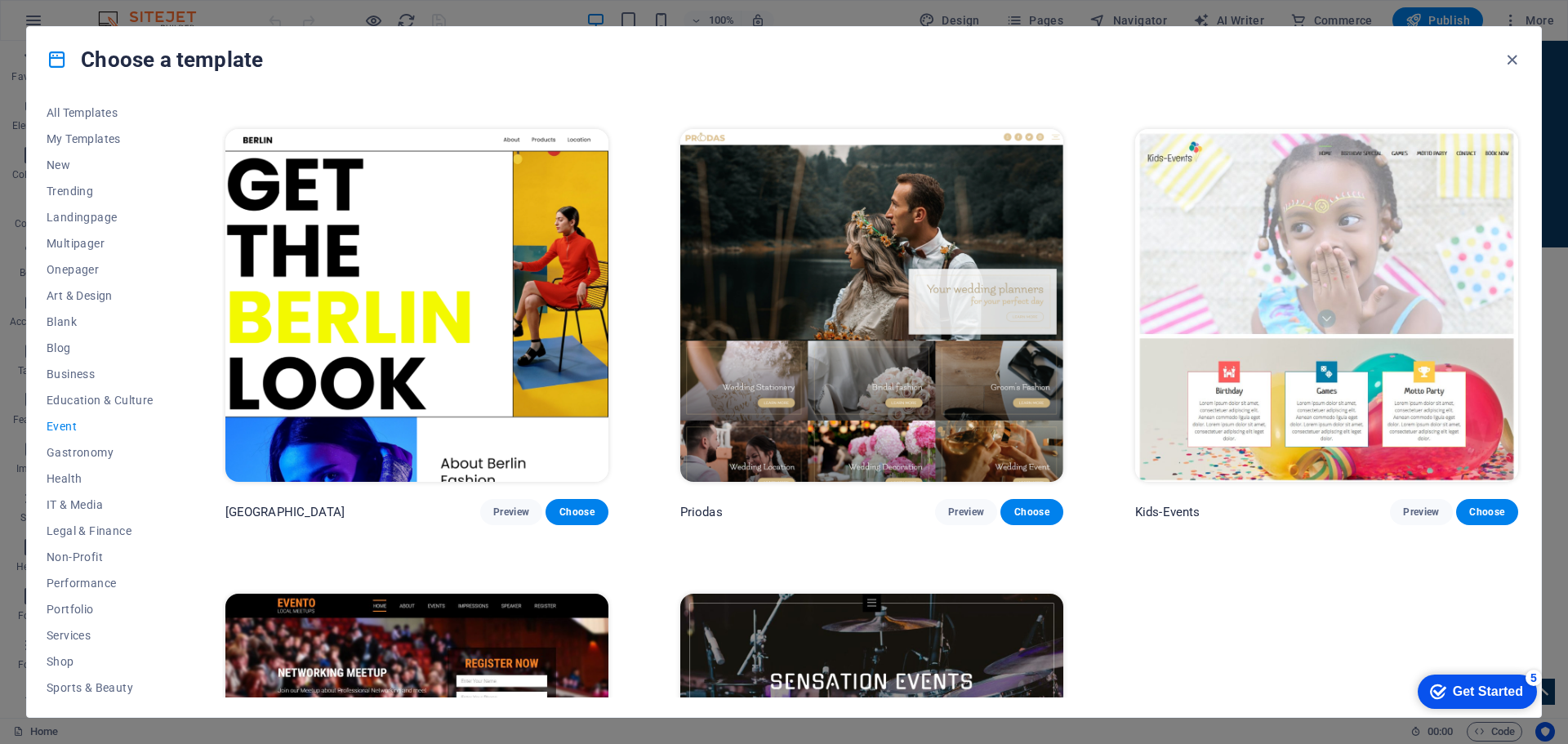
scroll to position [732, 0]
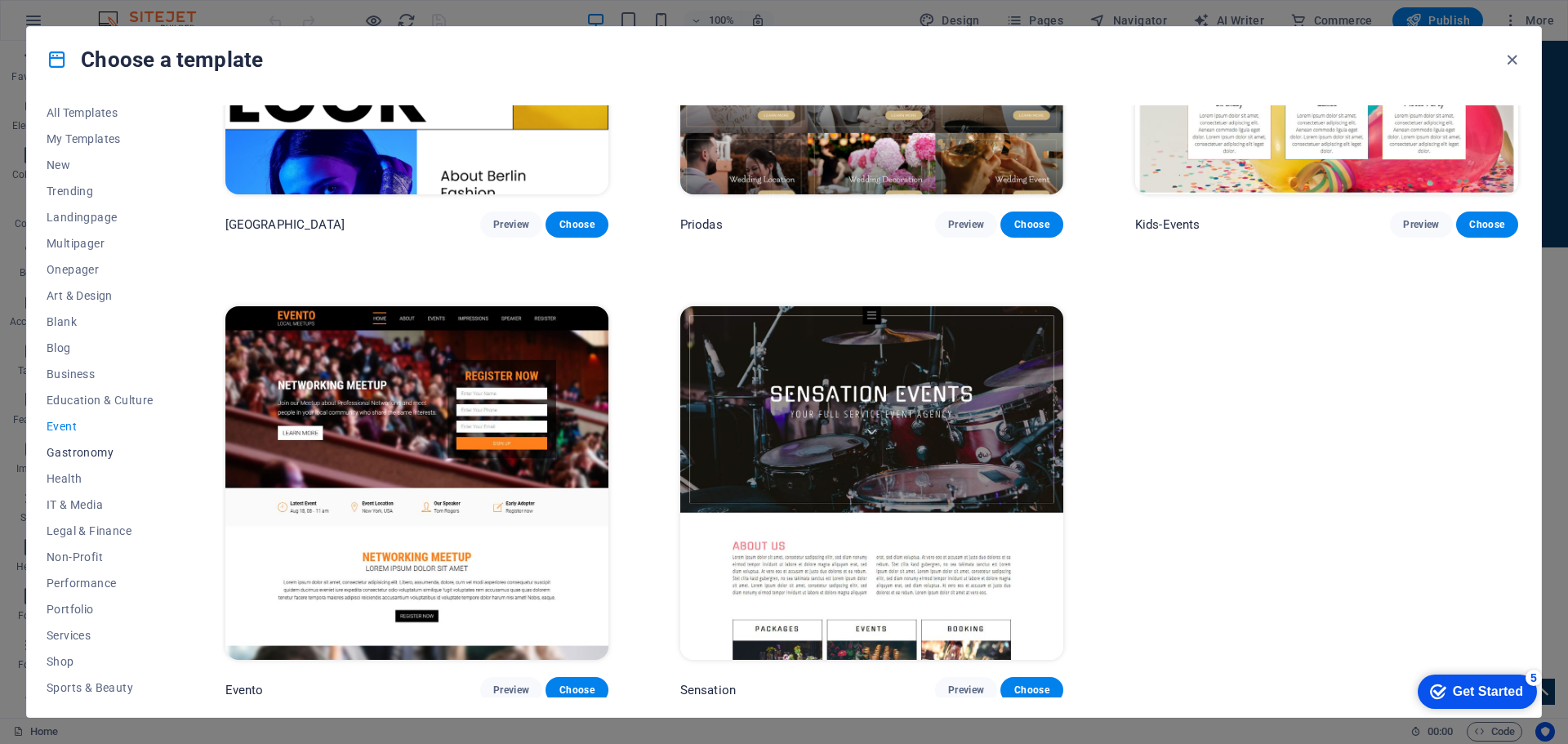
click at [100, 453] on span "Gastronomy" at bounding box center [100, 452] width 107 height 13
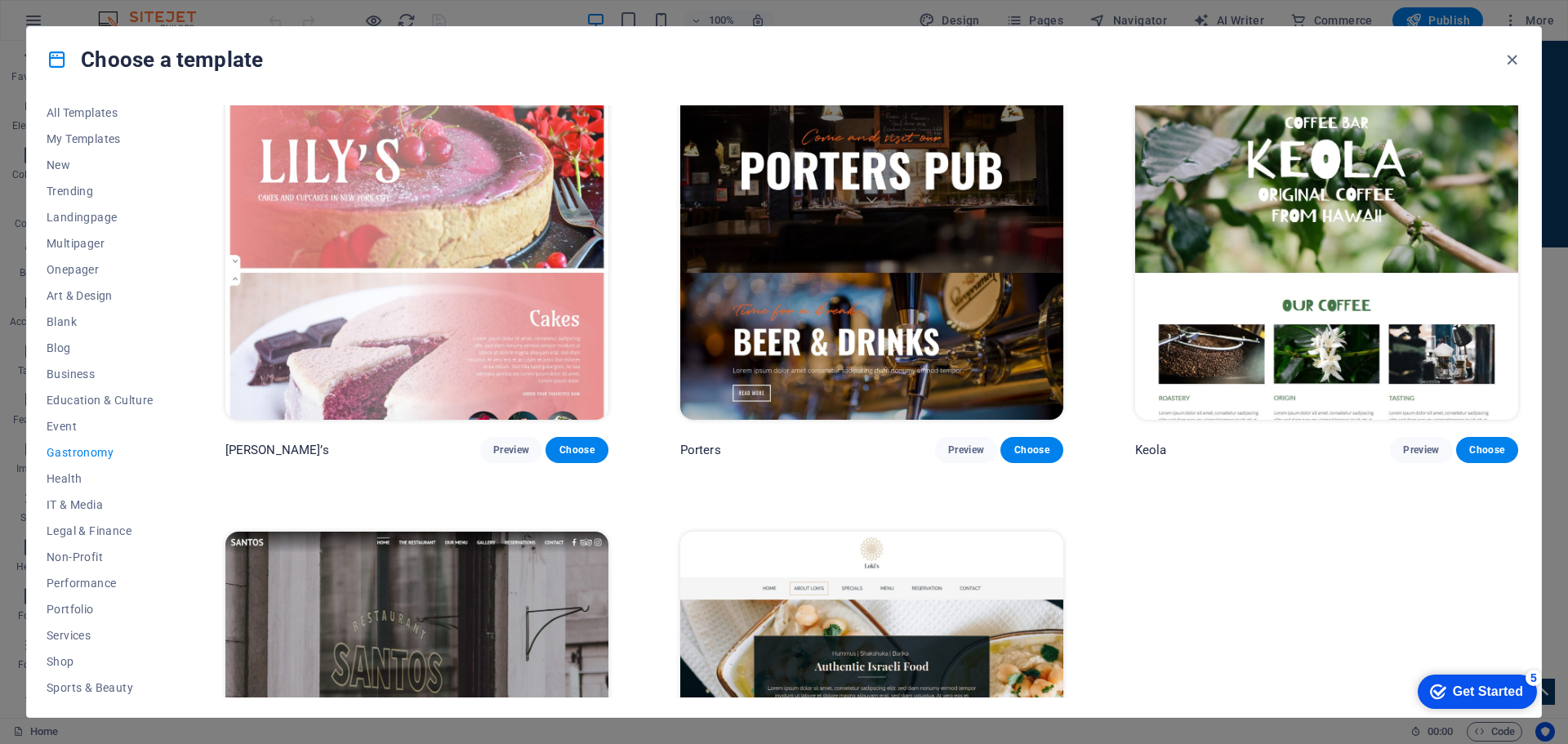
scroll to position [2120, 0]
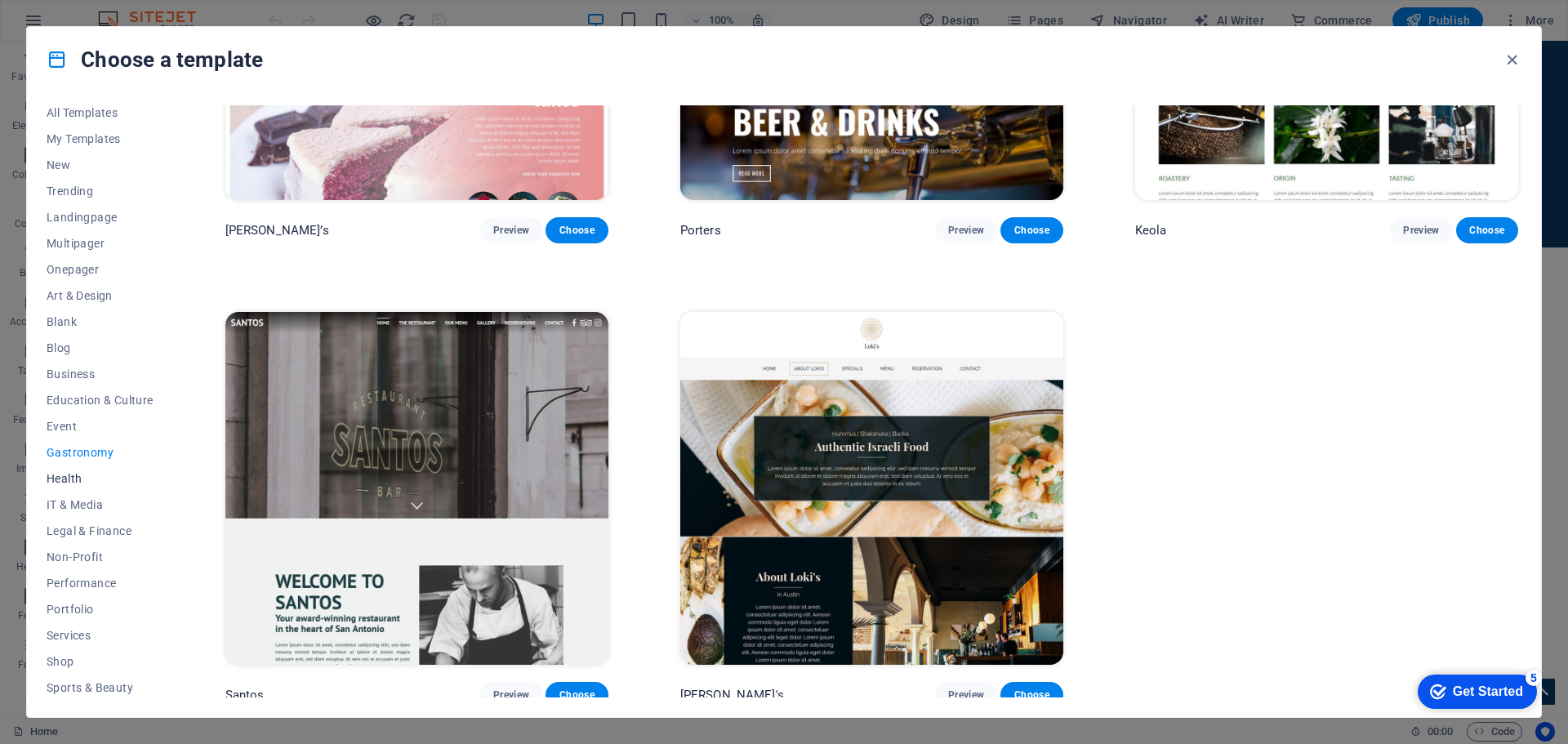
click at [67, 478] on span "Health" at bounding box center [100, 478] width 107 height 13
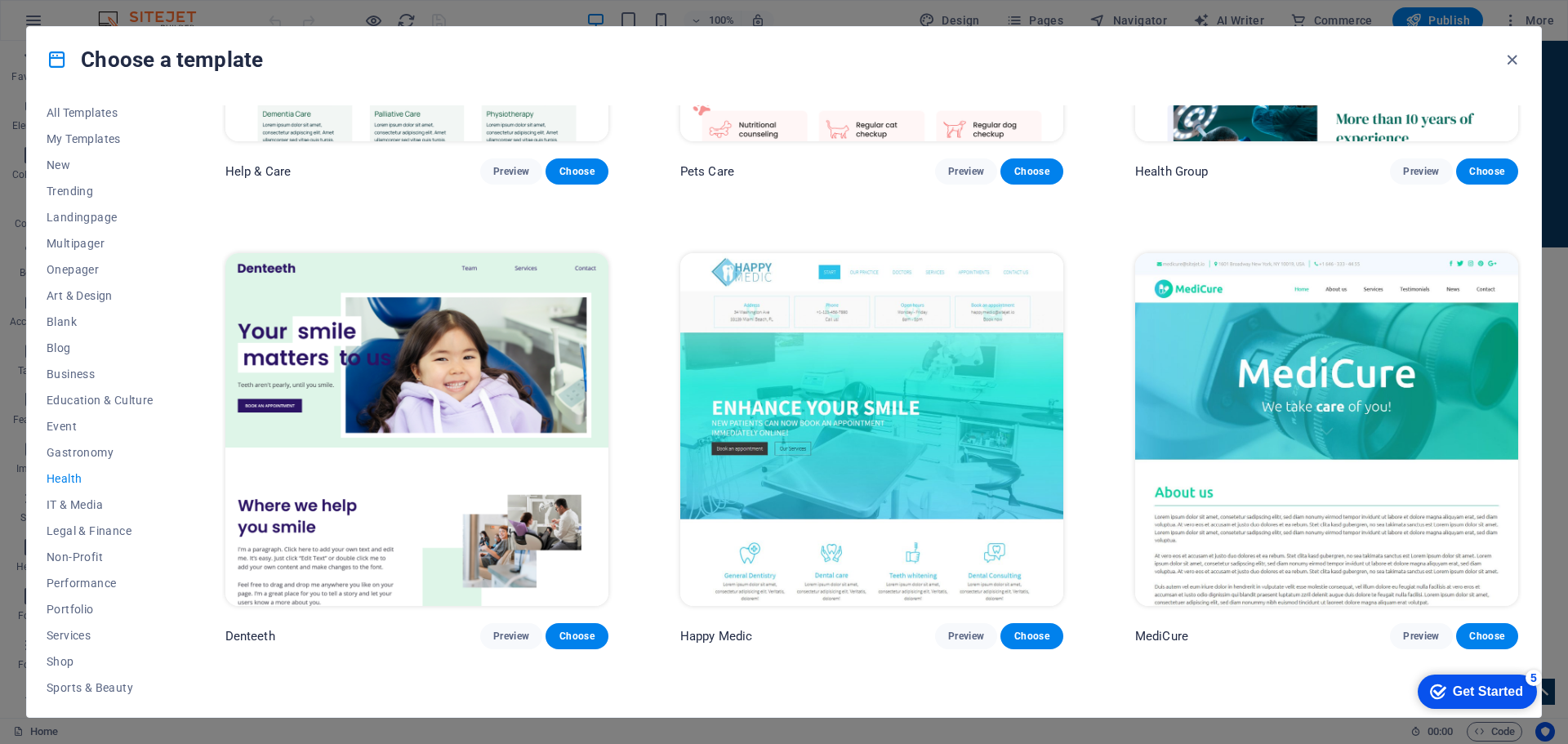
scroll to position [653, 0]
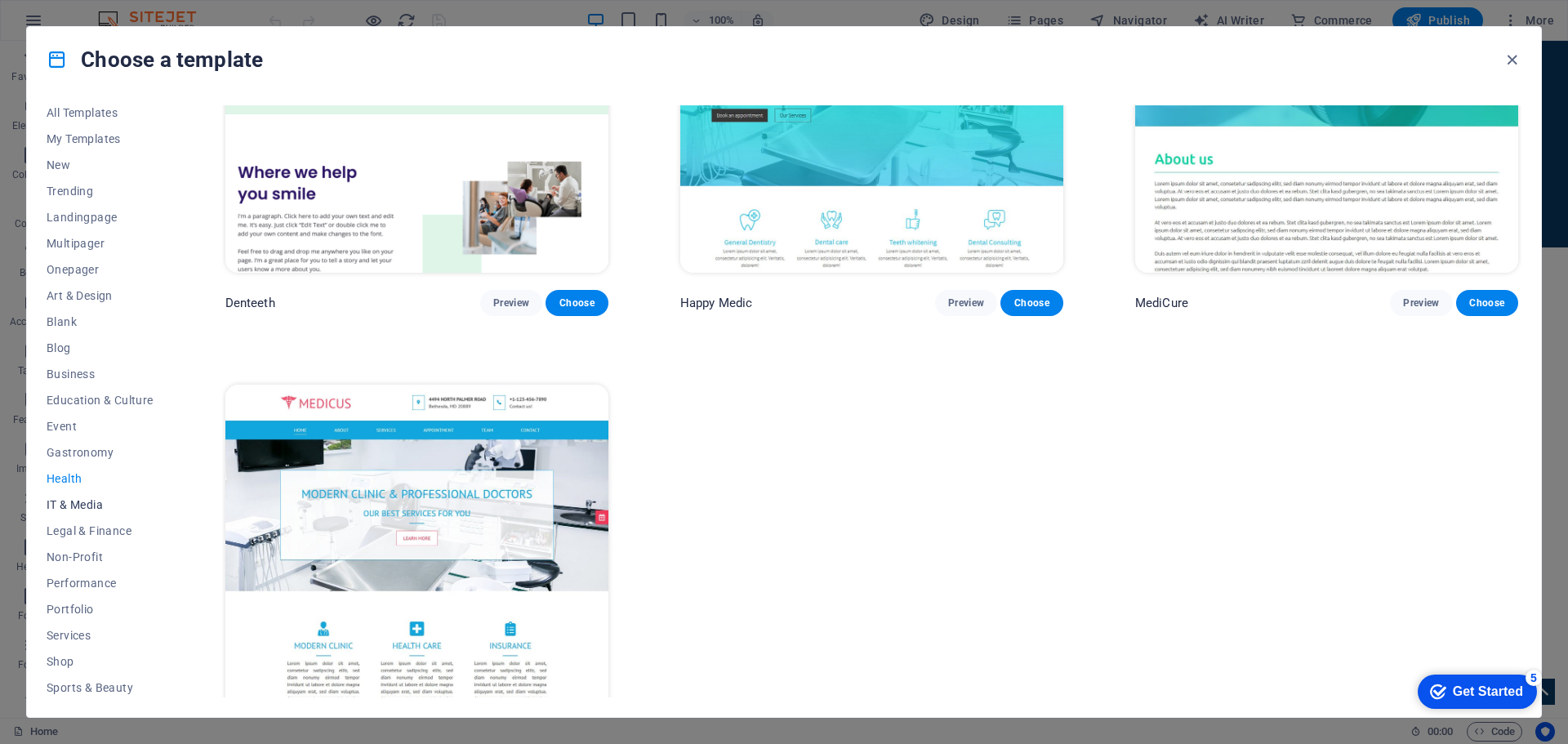
click at [57, 507] on span "IT & Media" at bounding box center [100, 504] width 107 height 13
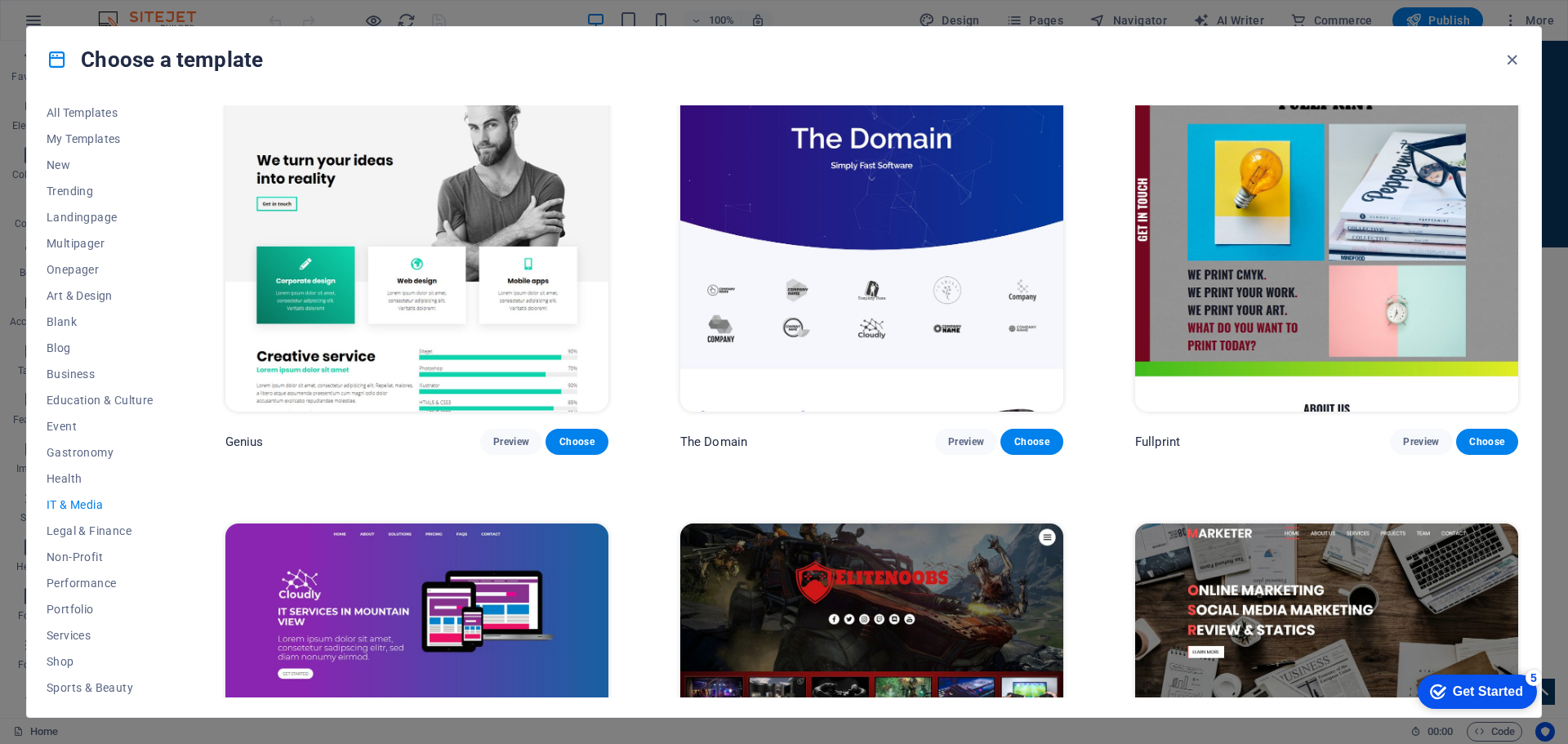
scroll to position [816, 0]
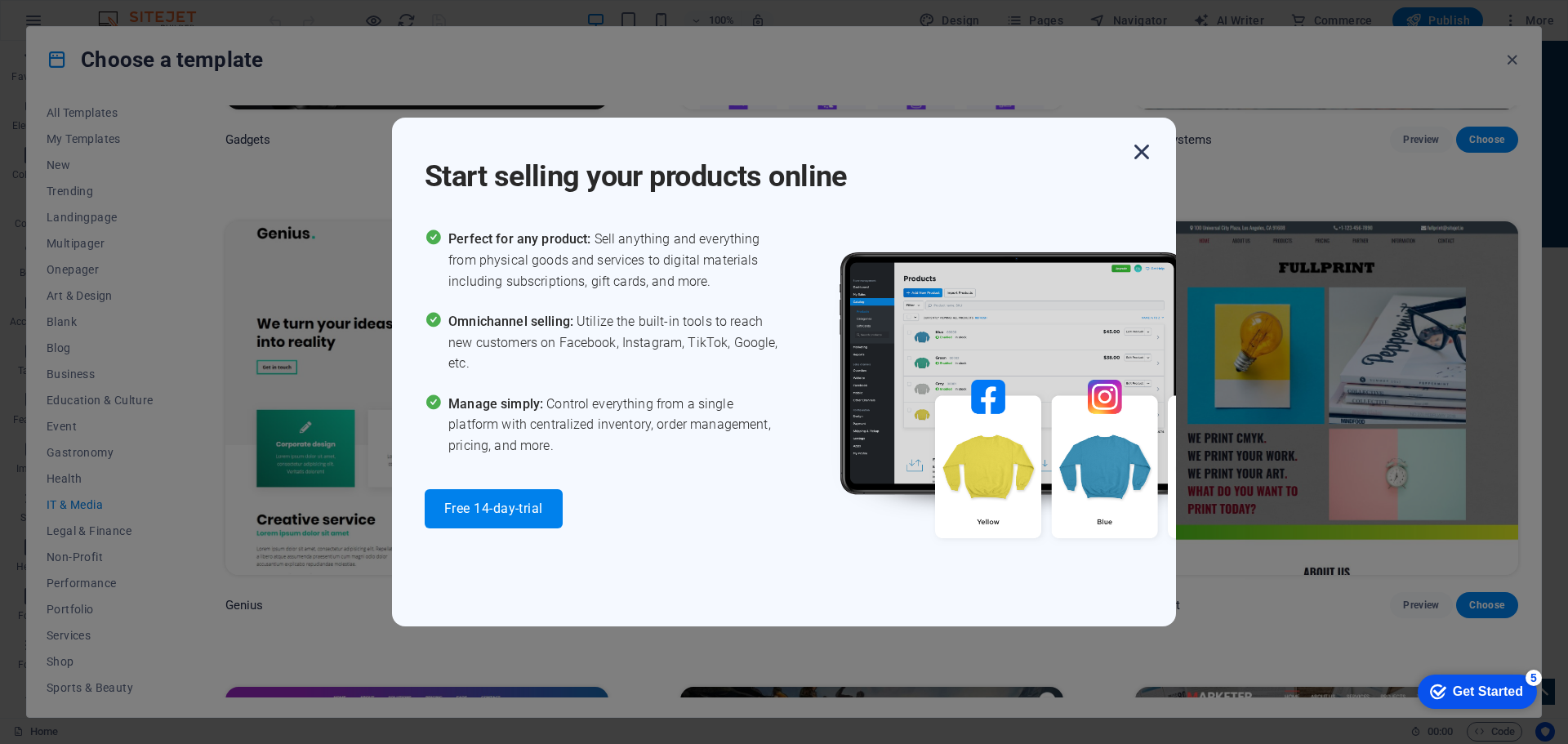
click at [1143, 152] on icon "button" at bounding box center [1141, 151] width 29 height 29
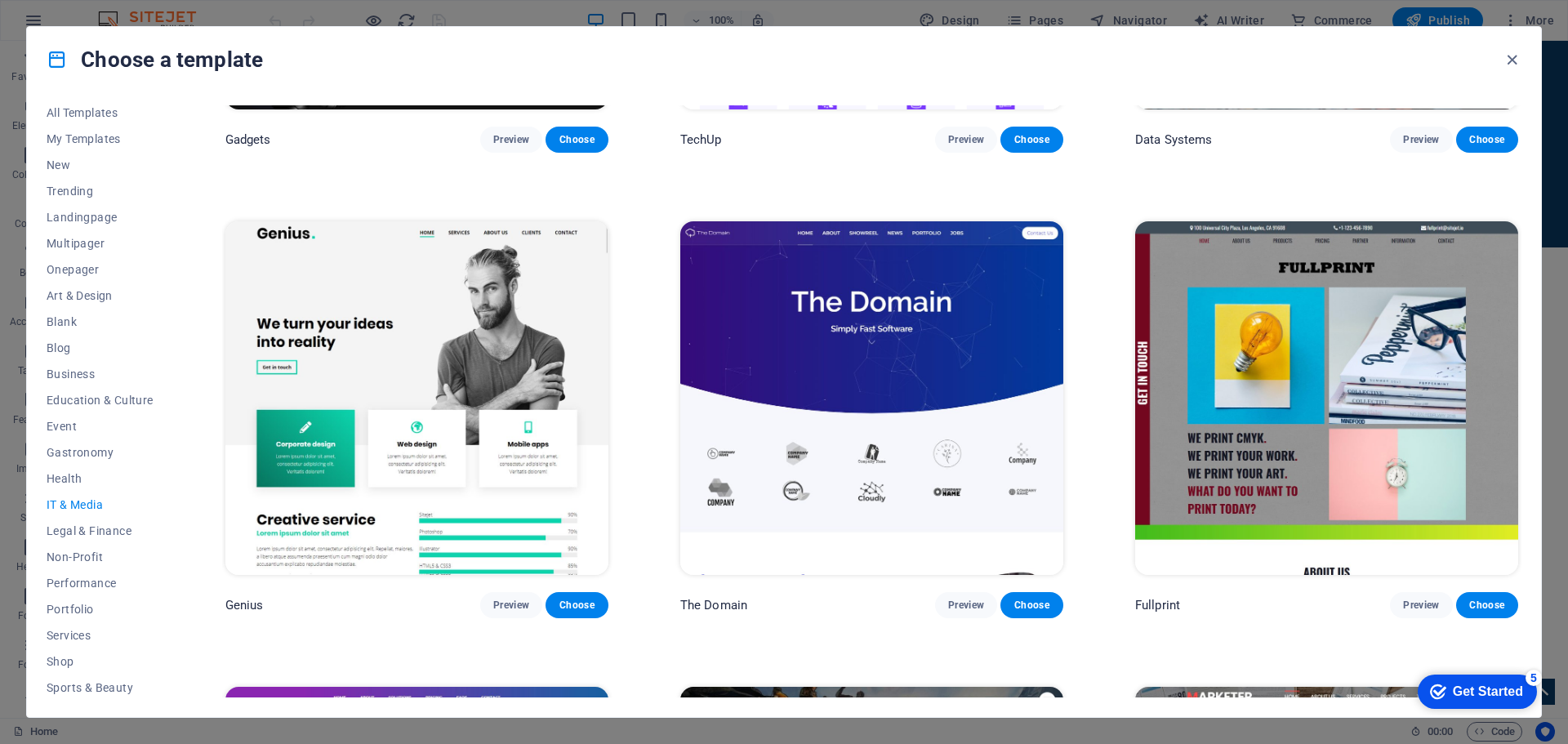
click at [443, 346] on img at bounding box center [417, 397] width 383 height 352
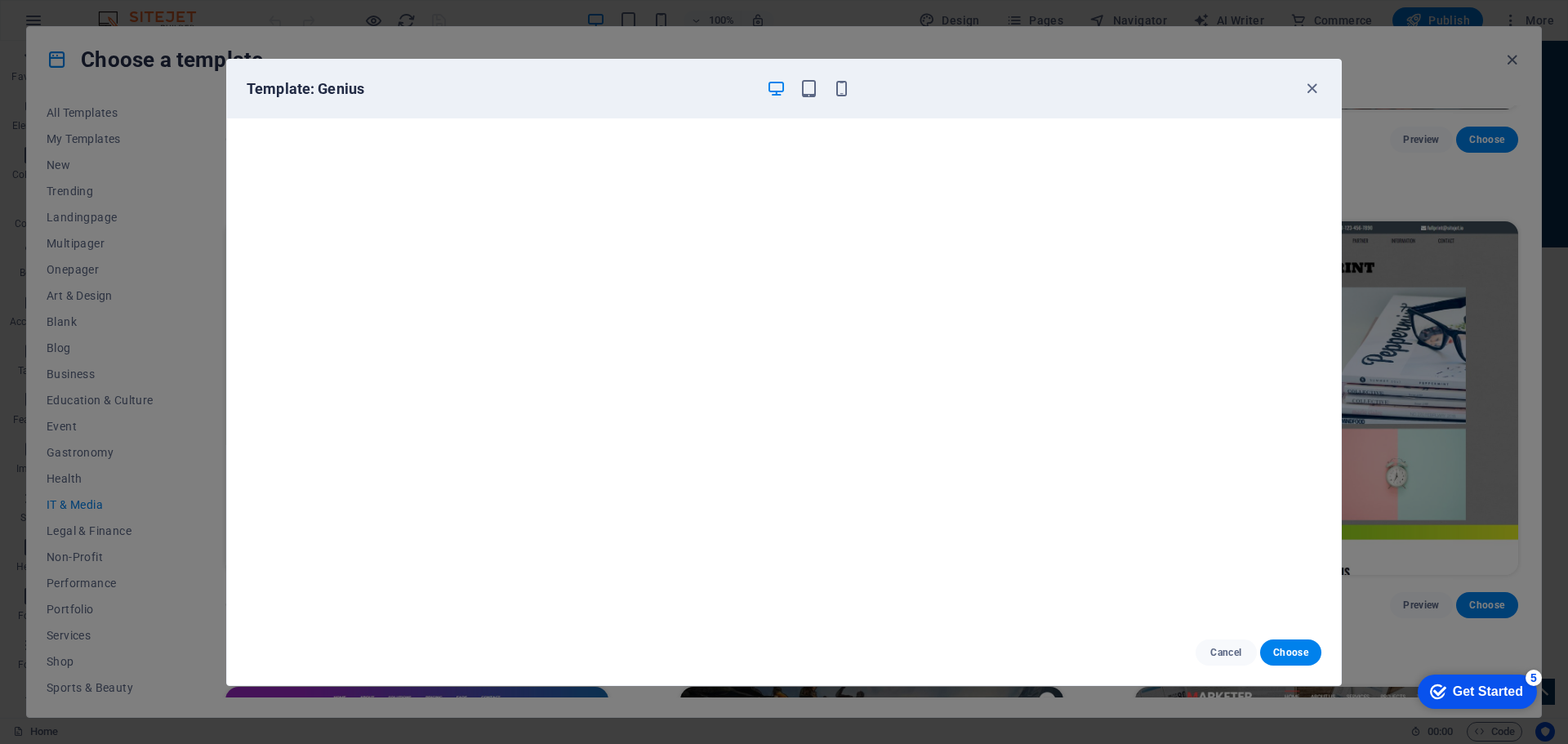
scroll to position [0, 0]
click at [1309, 85] on icon "button" at bounding box center [1312, 88] width 18 height 18
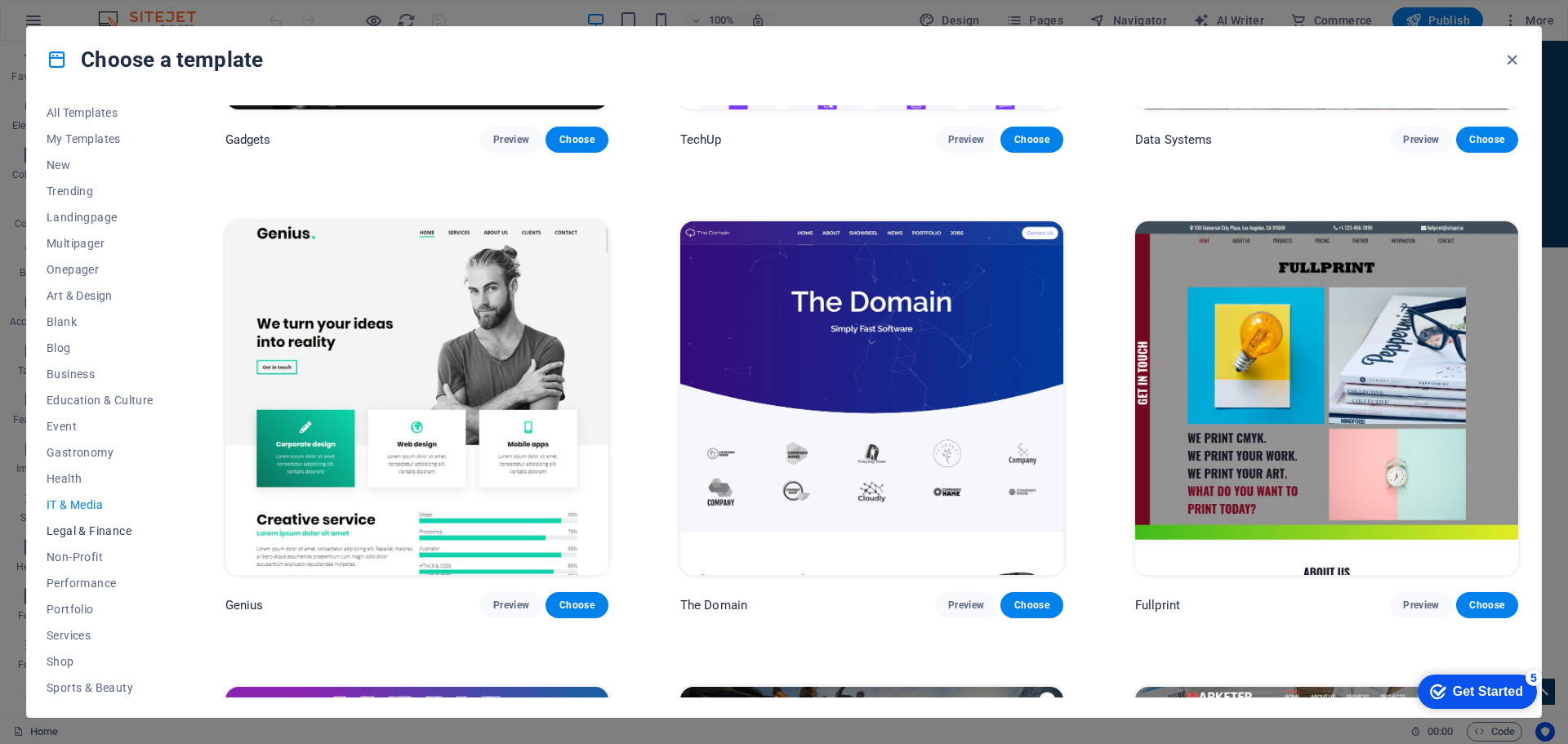
click at [118, 526] on span "Legal & Finance" at bounding box center [100, 530] width 107 height 13
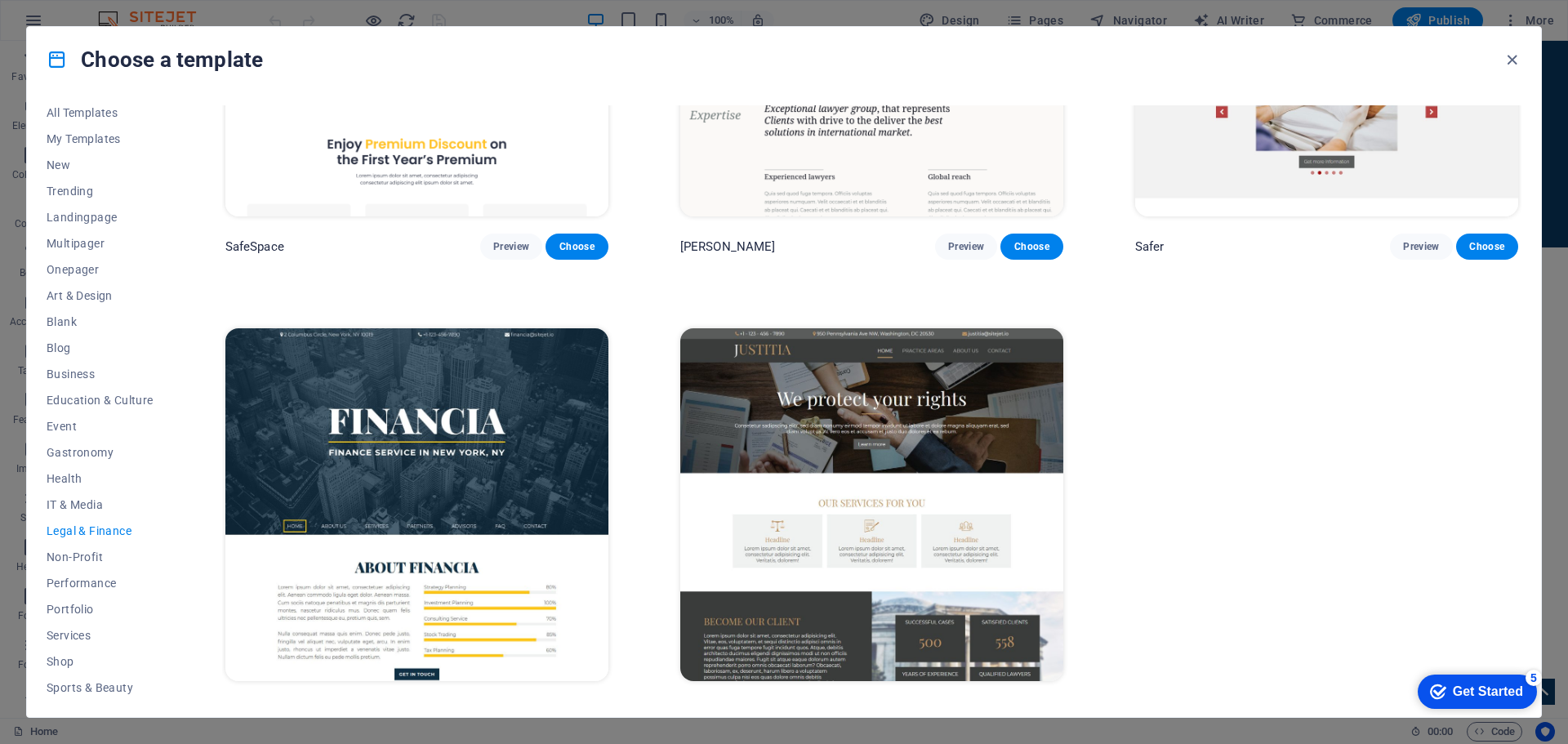
scroll to position [269, 0]
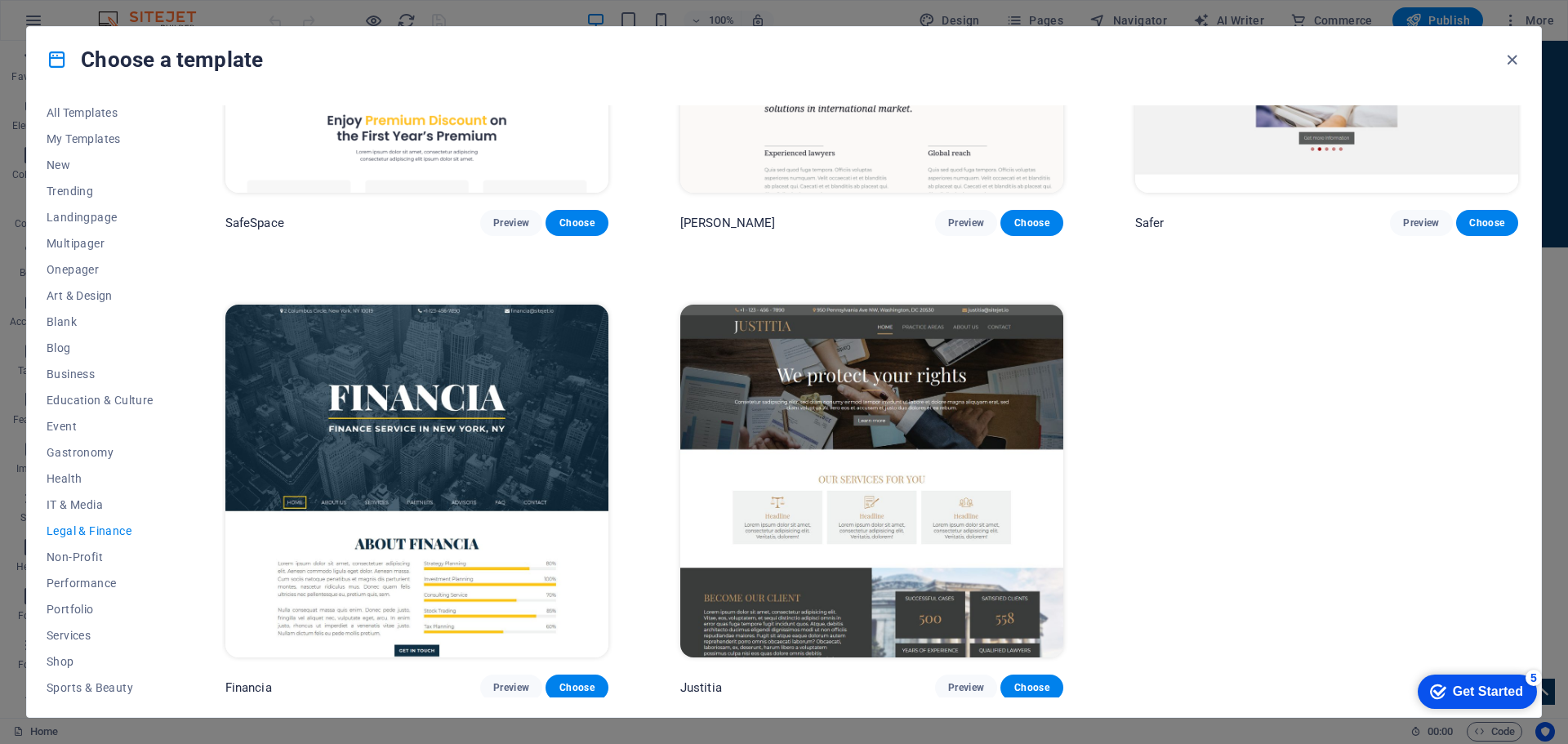
click at [461, 411] on img at bounding box center [417, 481] width 383 height 352
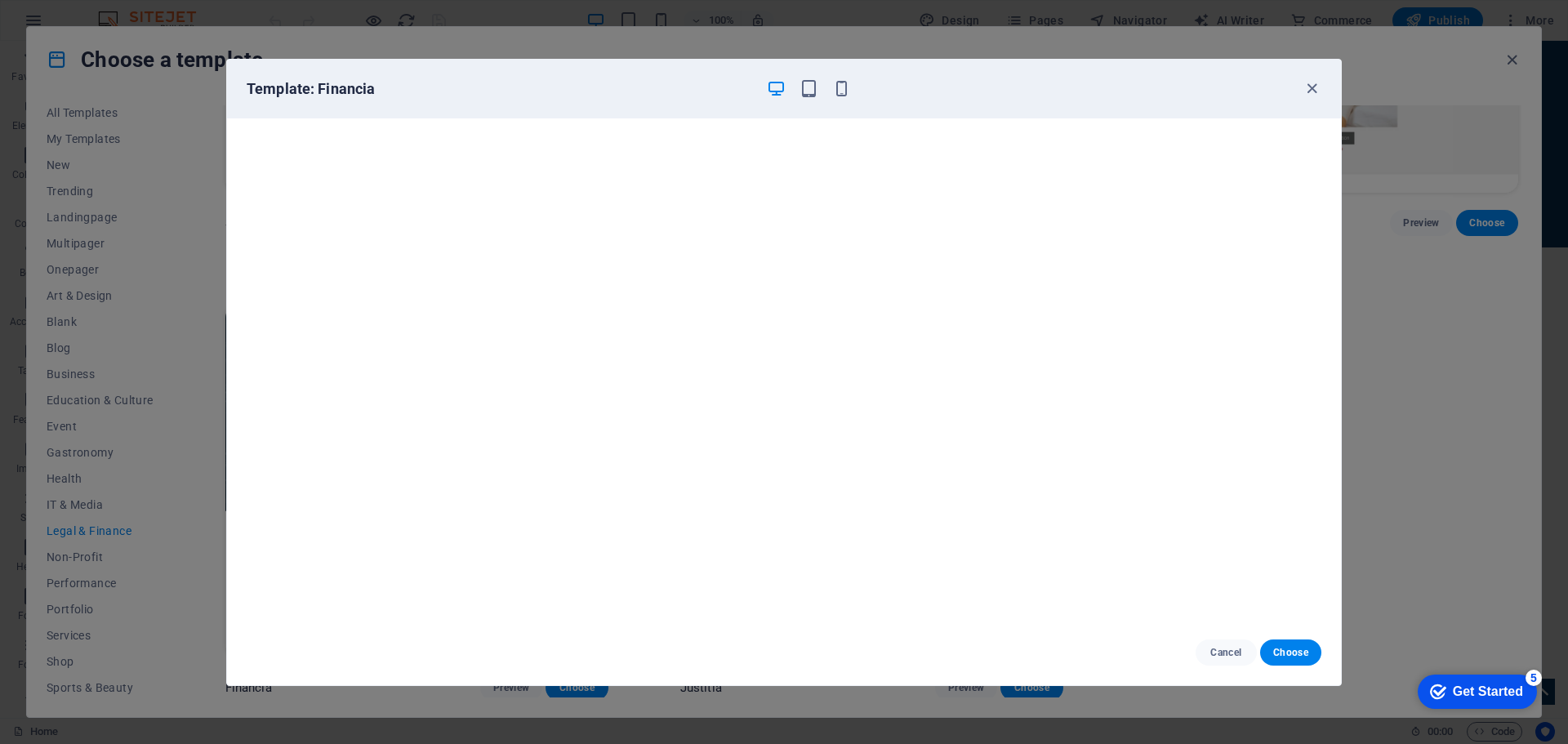
scroll to position [0, 0]
click at [1313, 89] on icon "button" at bounding box center [1312, 88] width 18 height 18
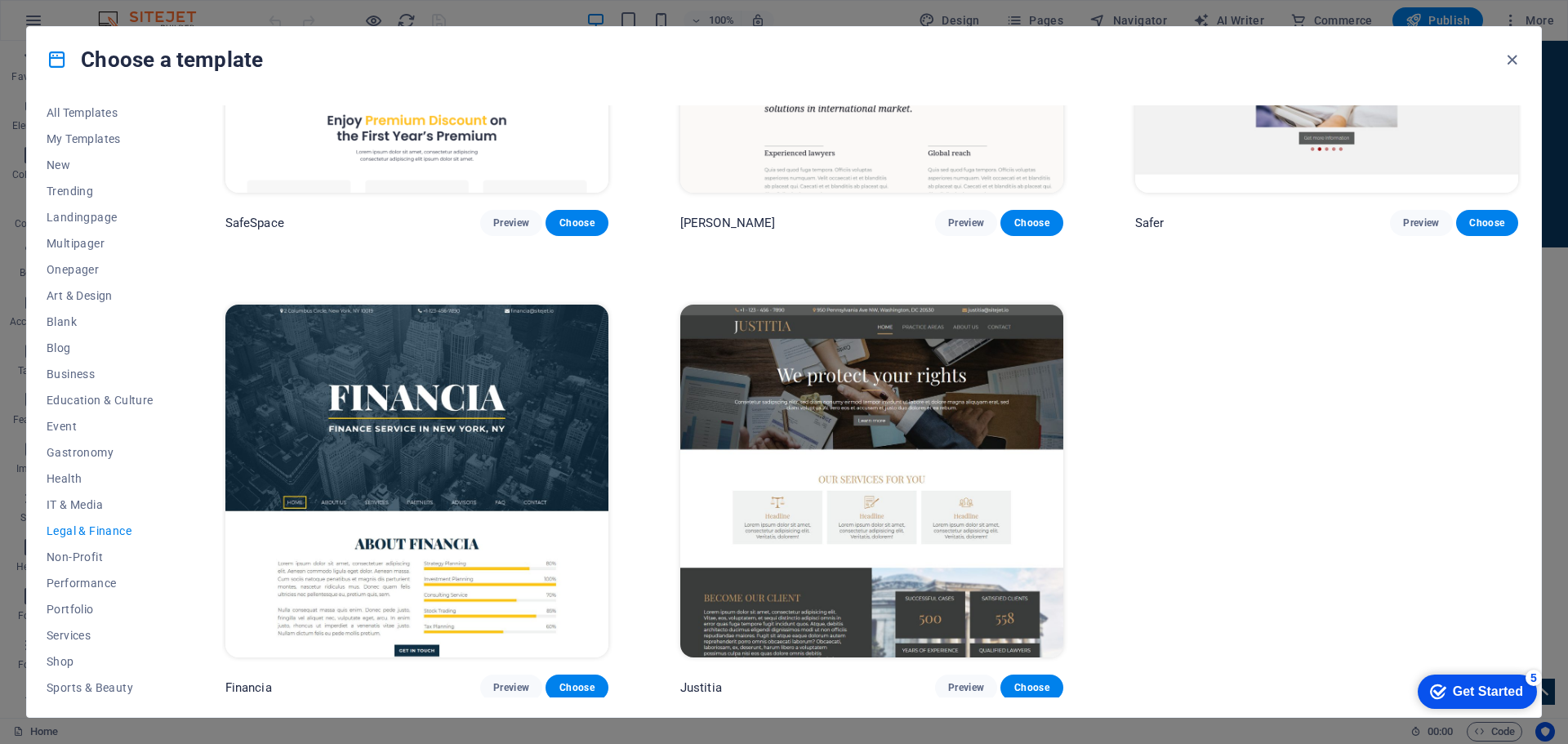
click at [1244, 407] on div "SafeSpace Preview Choose [PERSON_NAME] Preview Choose Safer Preview Choose Fina…" at bounding box center [871, 269] width 1299 height 864
click at [868, 352] on img at bounding box center [871, 481] width 383 height 352
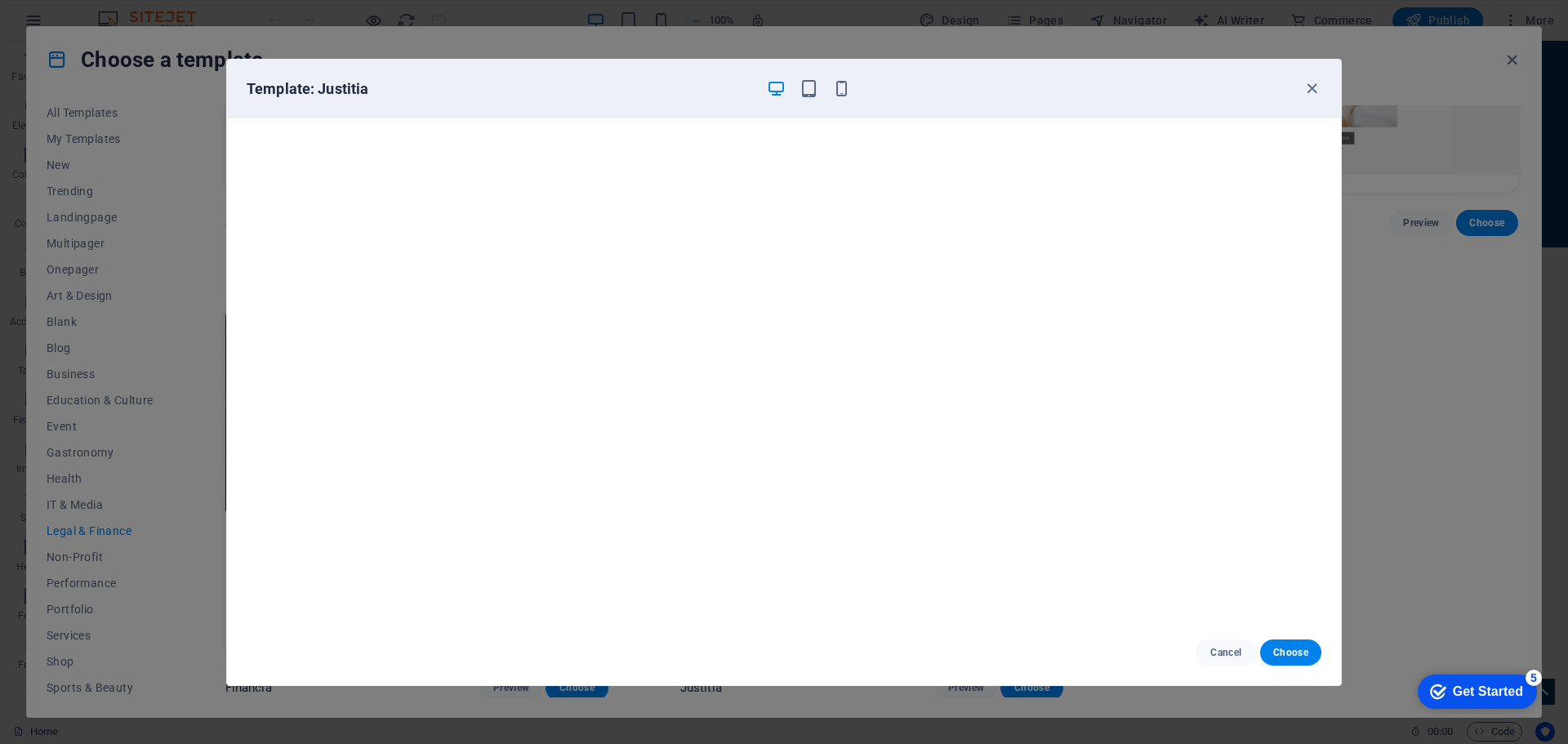
scroll to position [4, 0]
click at [1313, 91] on icon "button" at bounding box center [1312, 88] width 18 height 18
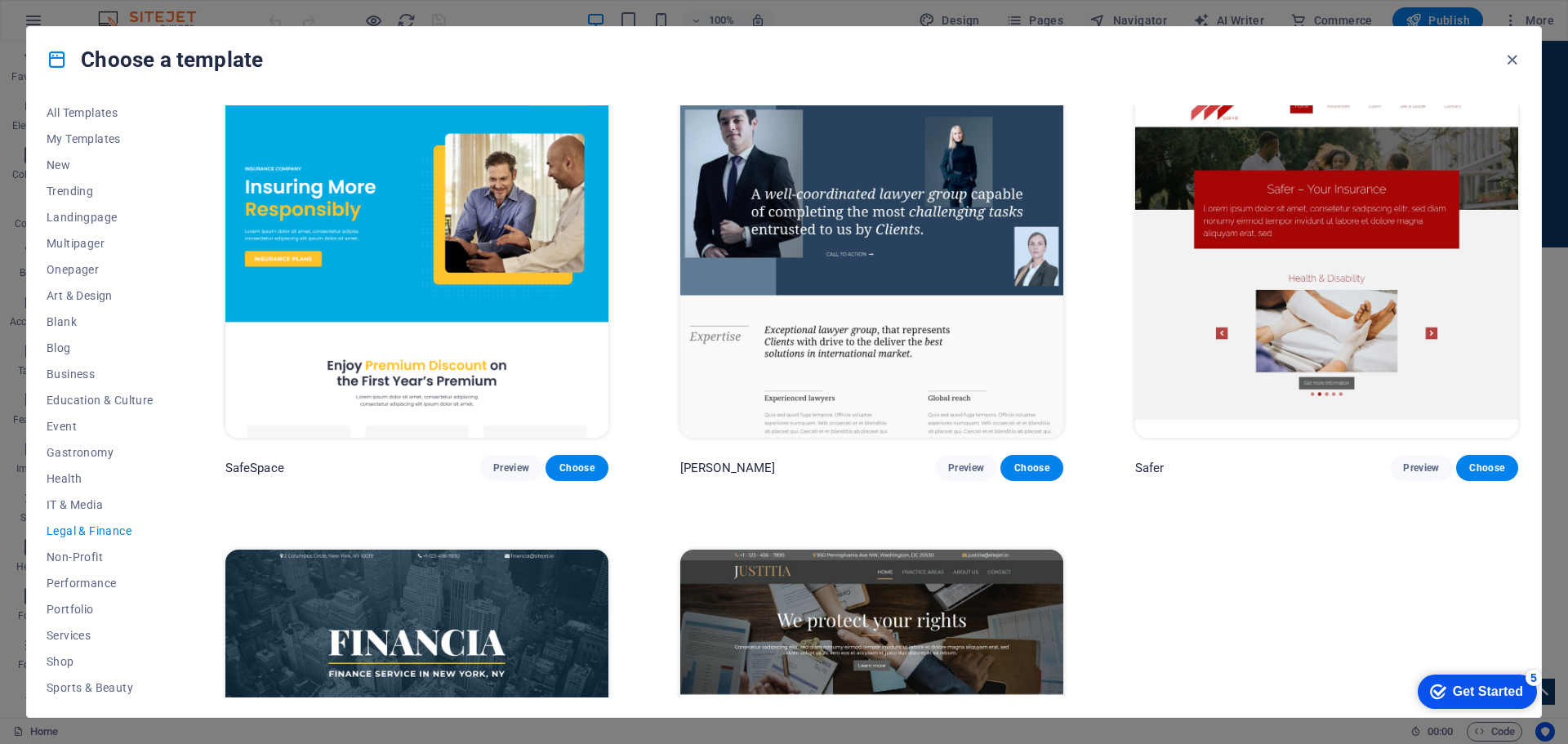
scroll to position [0, 0]
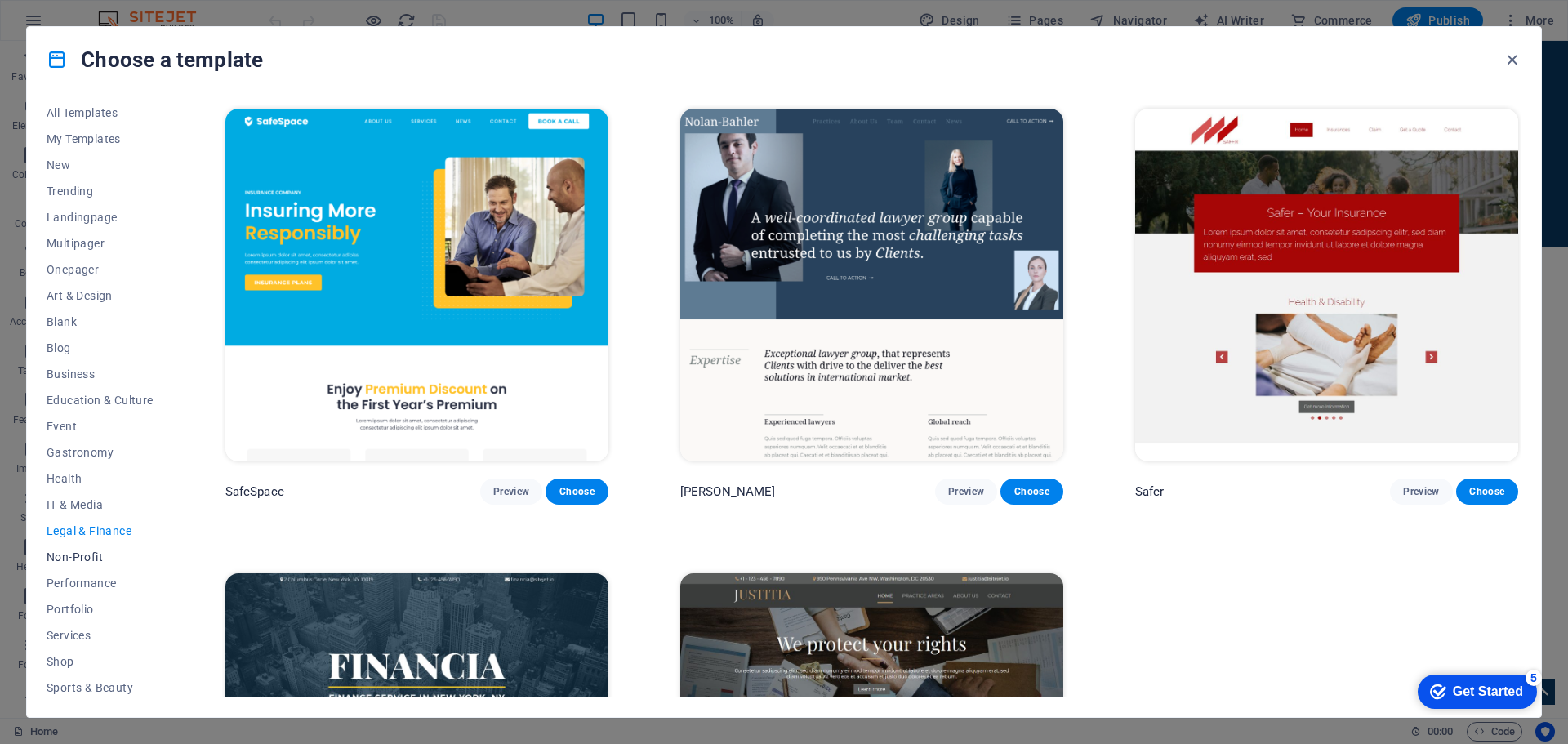
click at [73, 552] on span "Non-Profit" at bounding box center [100, 556] width 107 height 13
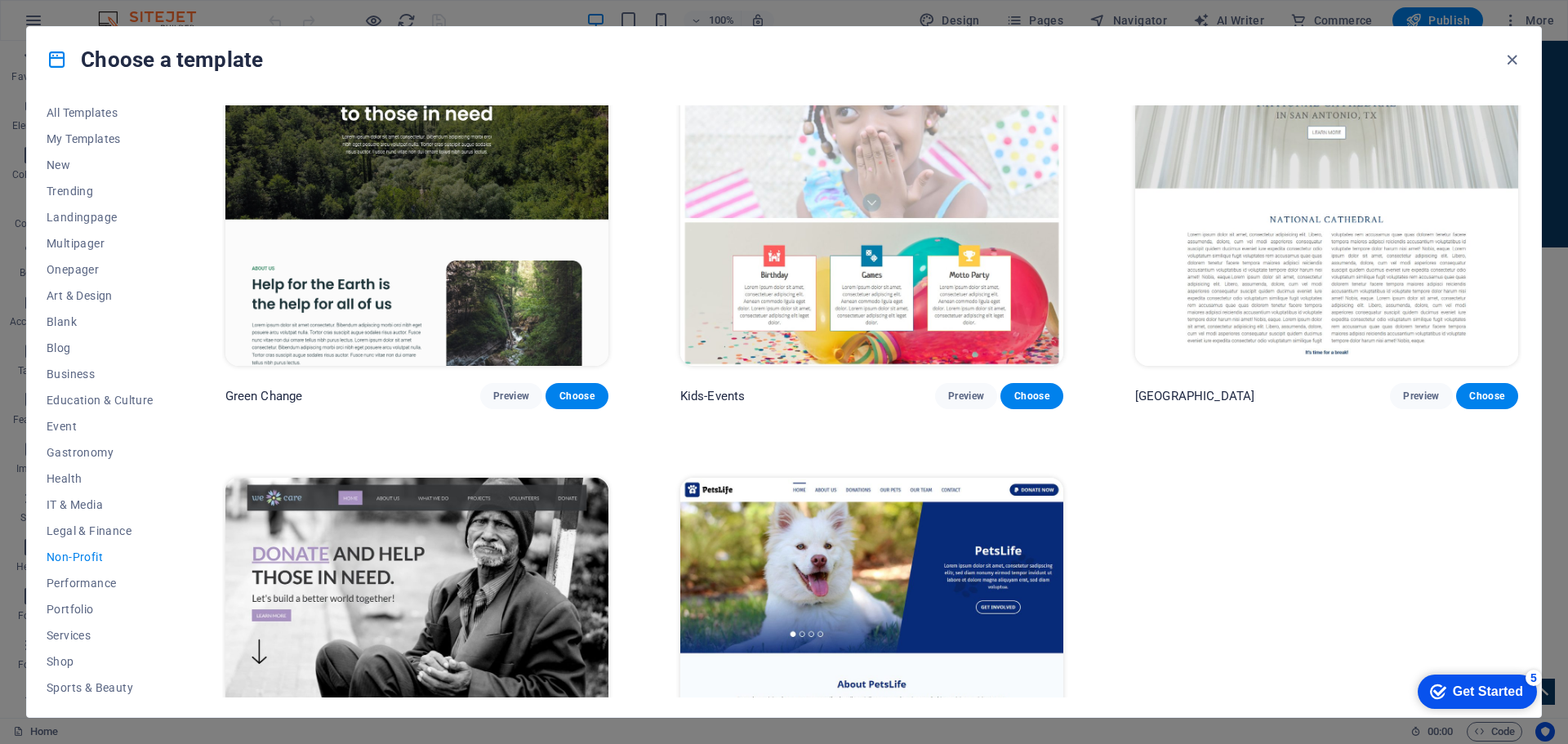
scroll to position [269, 0]
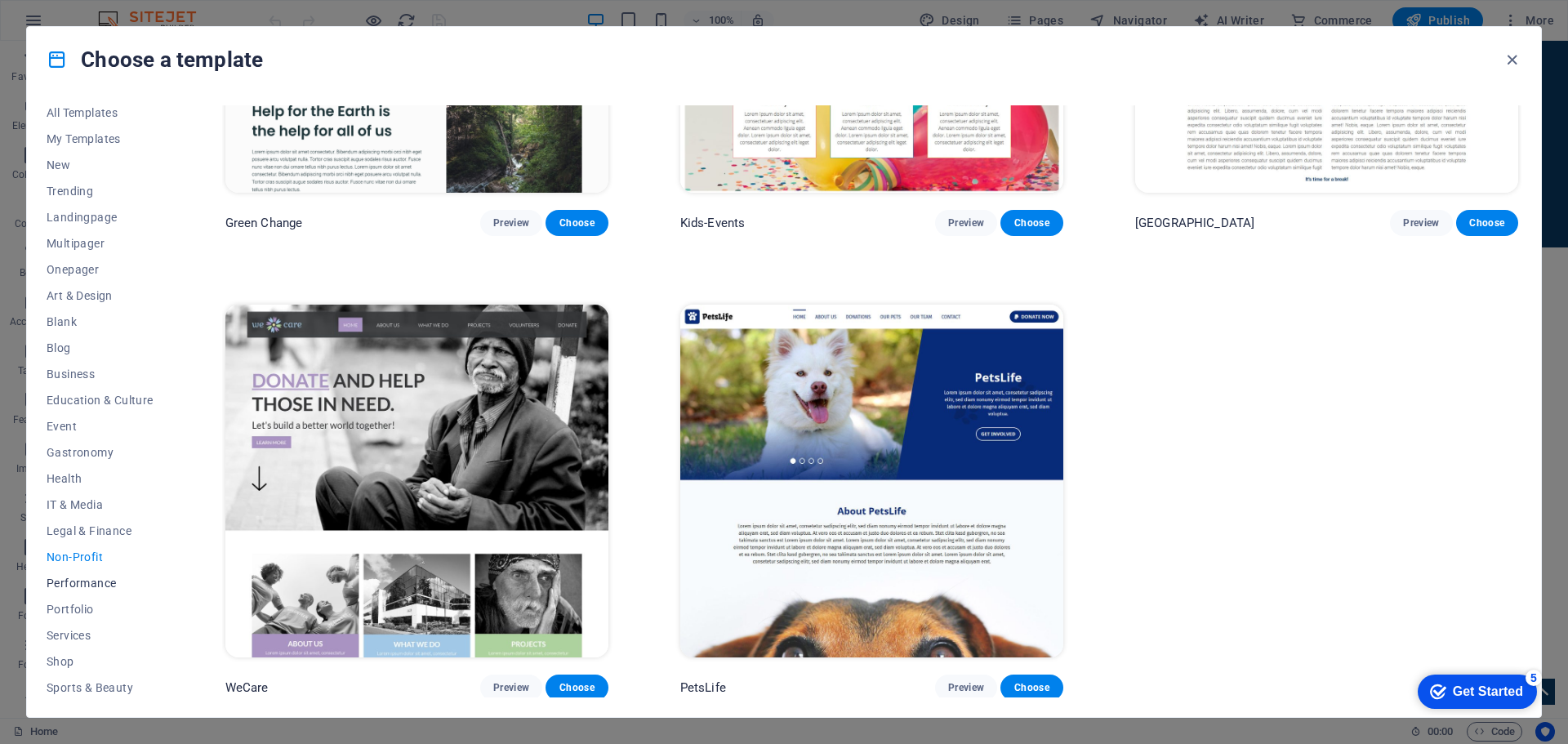
click at [84, 587] on span "Performance" at bounding box center [100, 582] width 107 height 13
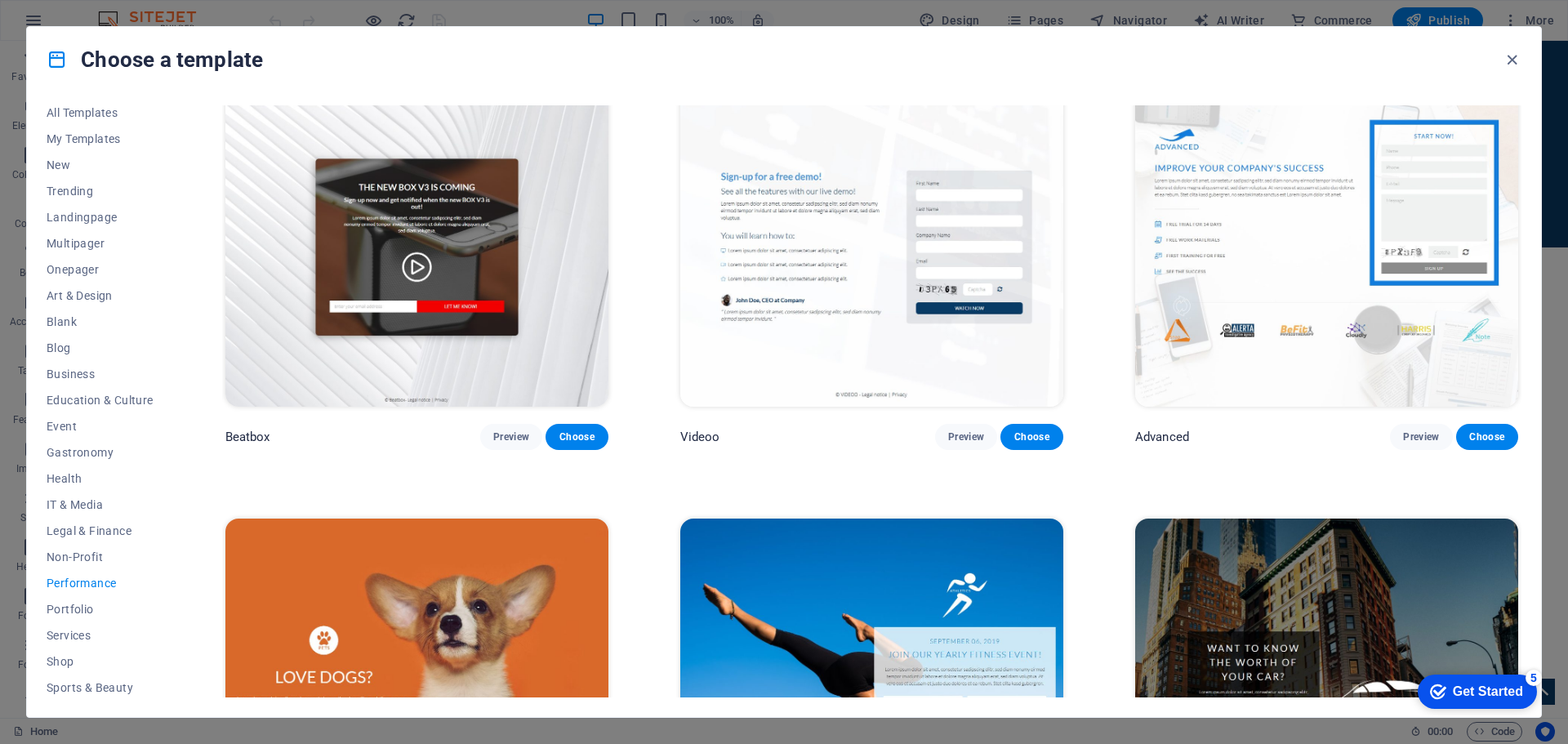
scroll to position [922, 0]
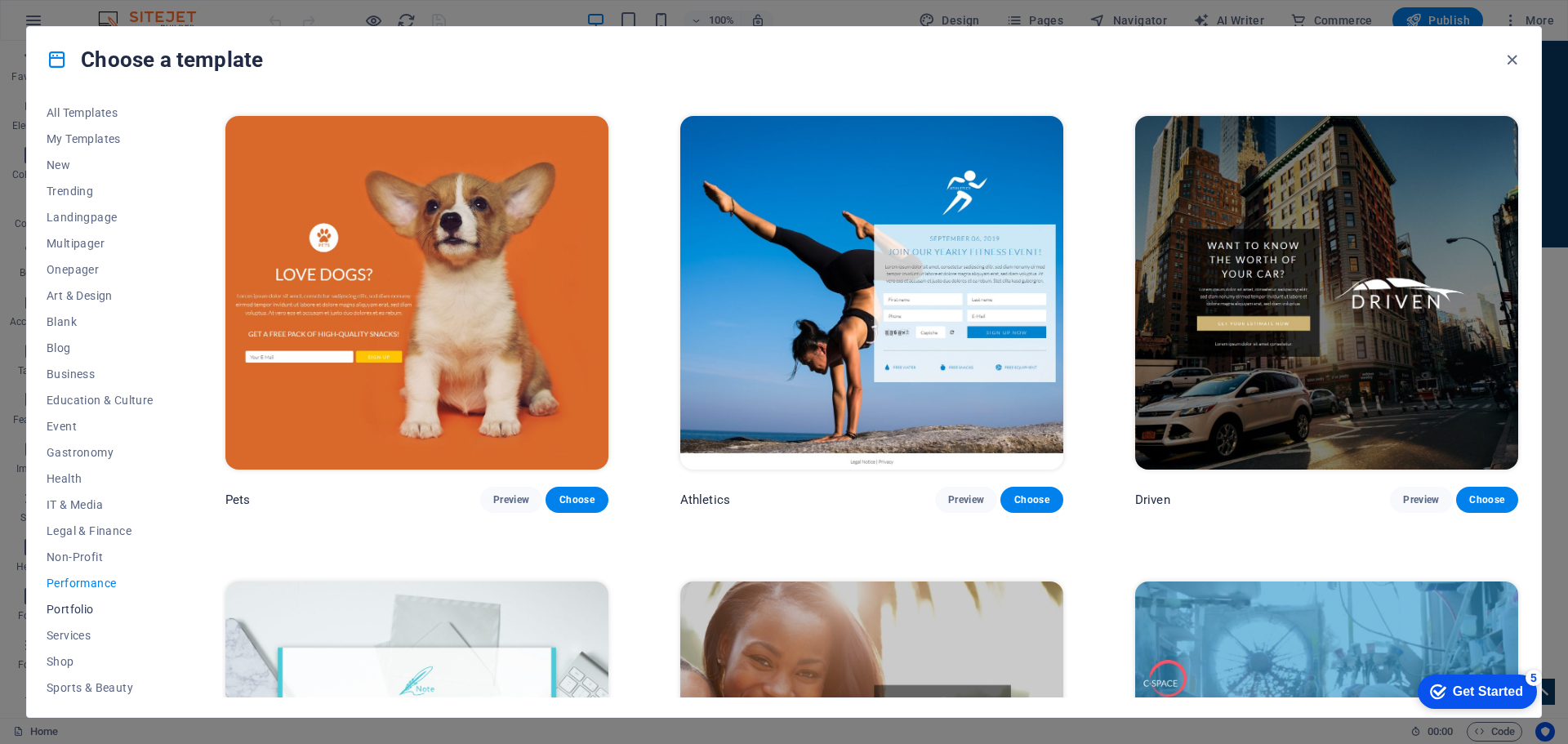
click at [64, 616] on button "Portfolio" at bounding box center [100, 609] width 107 height 26
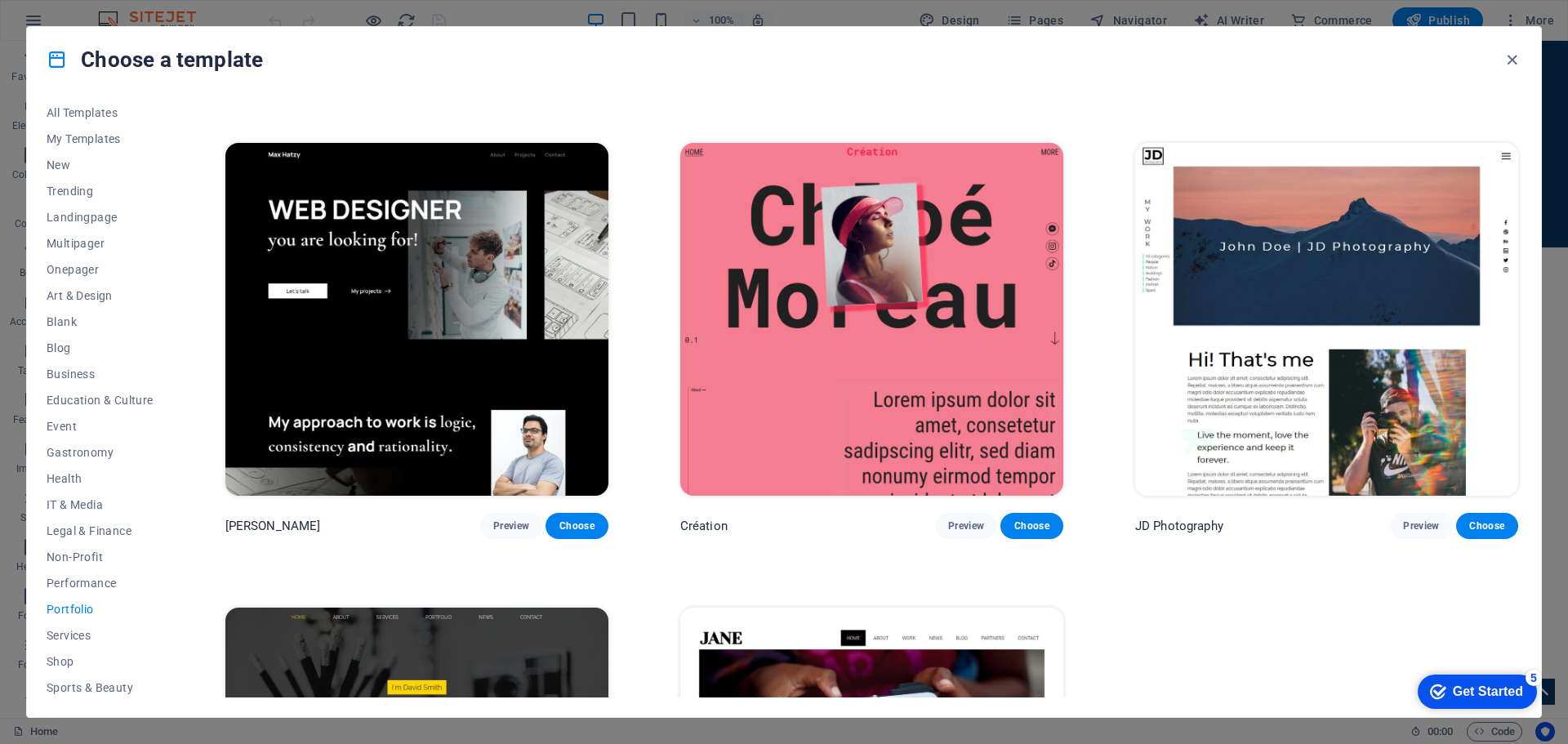
scroll to position [732, 0]
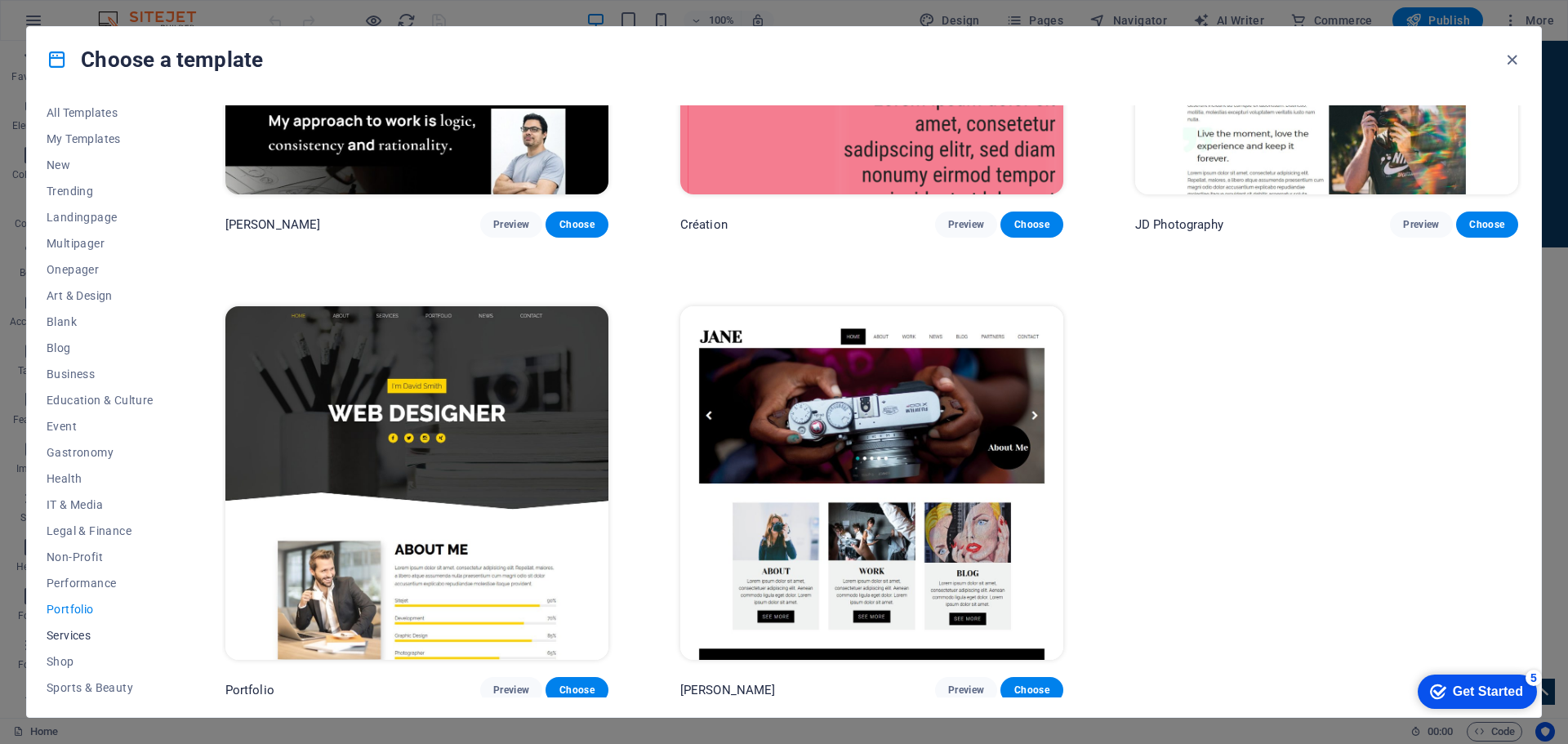
click at [60, 636] on span "Services" at bounding box center [100, 635] width 107 height 13
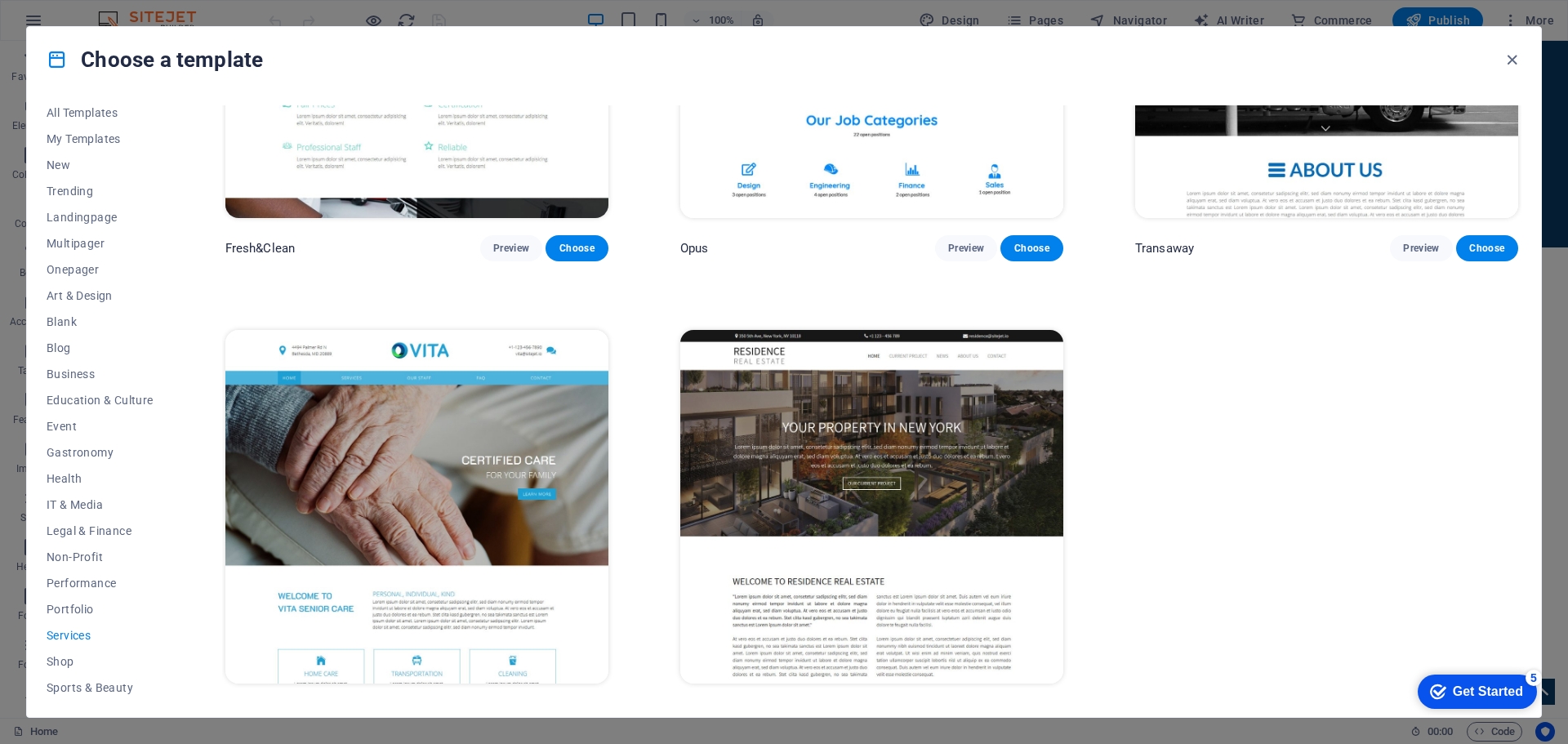
scroll to position [2582, 0]
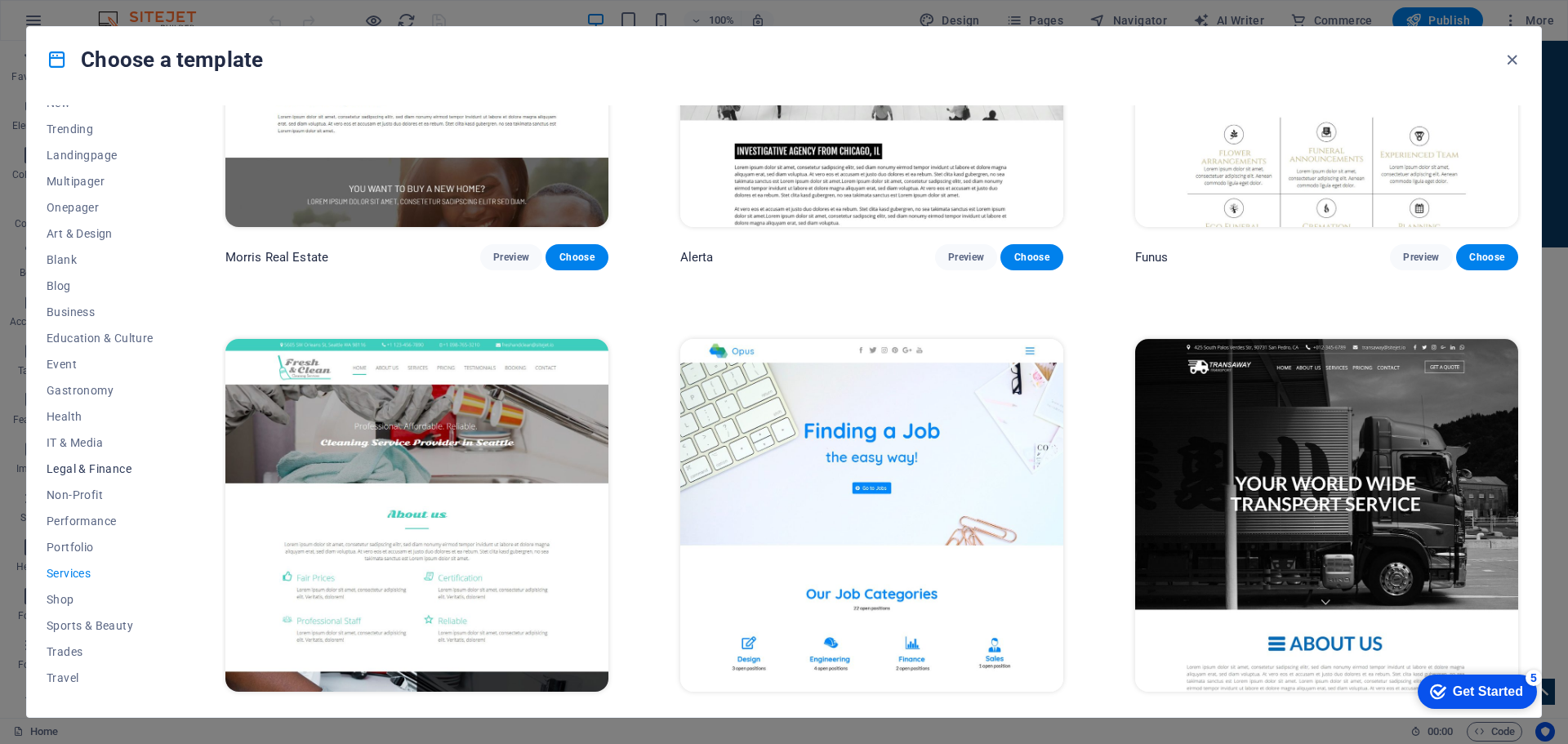
scroll to position [87, 0]
click at [72, 584] on span "Shop" at bounding box center [100, 579] width 107 height 13
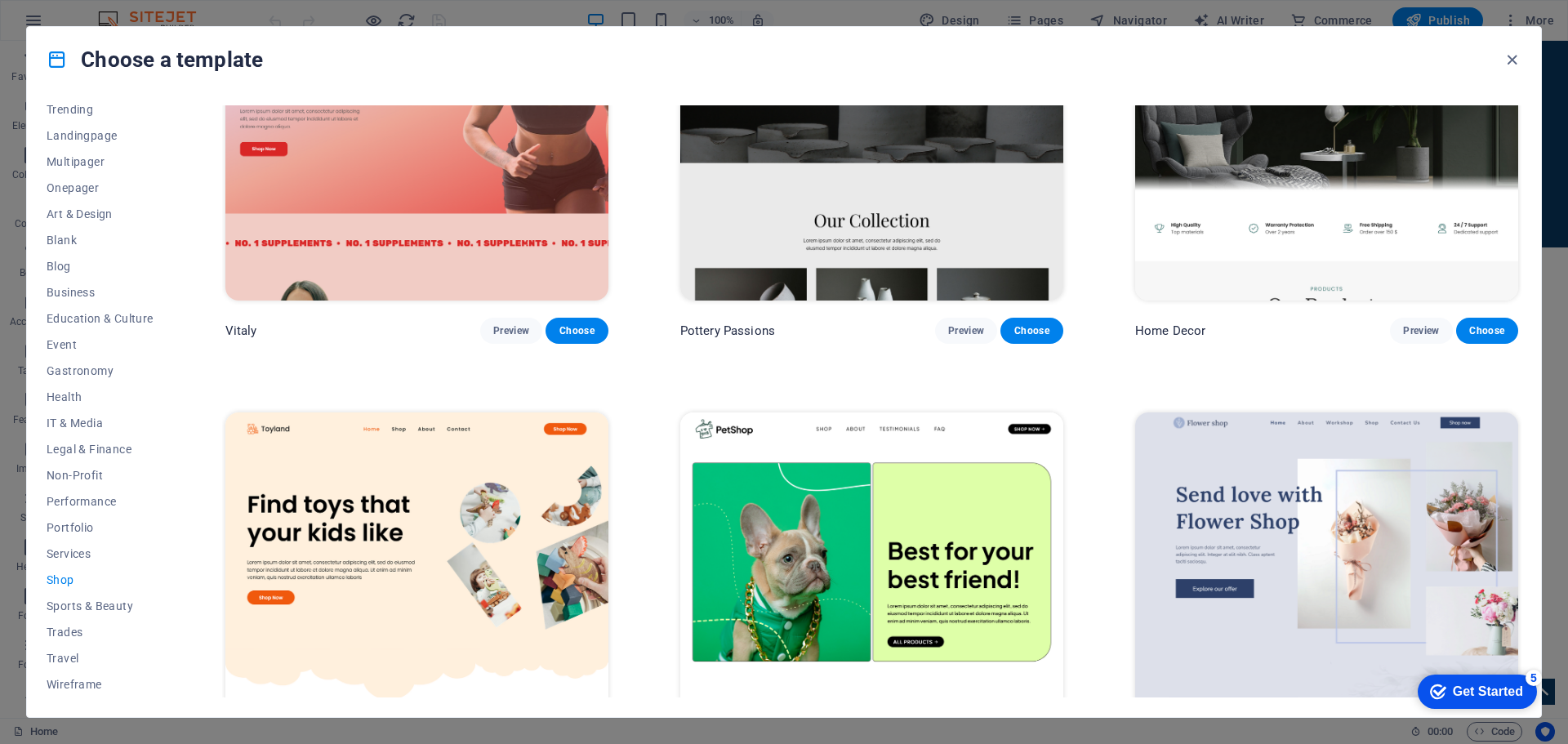
scroll to position [571, 0]
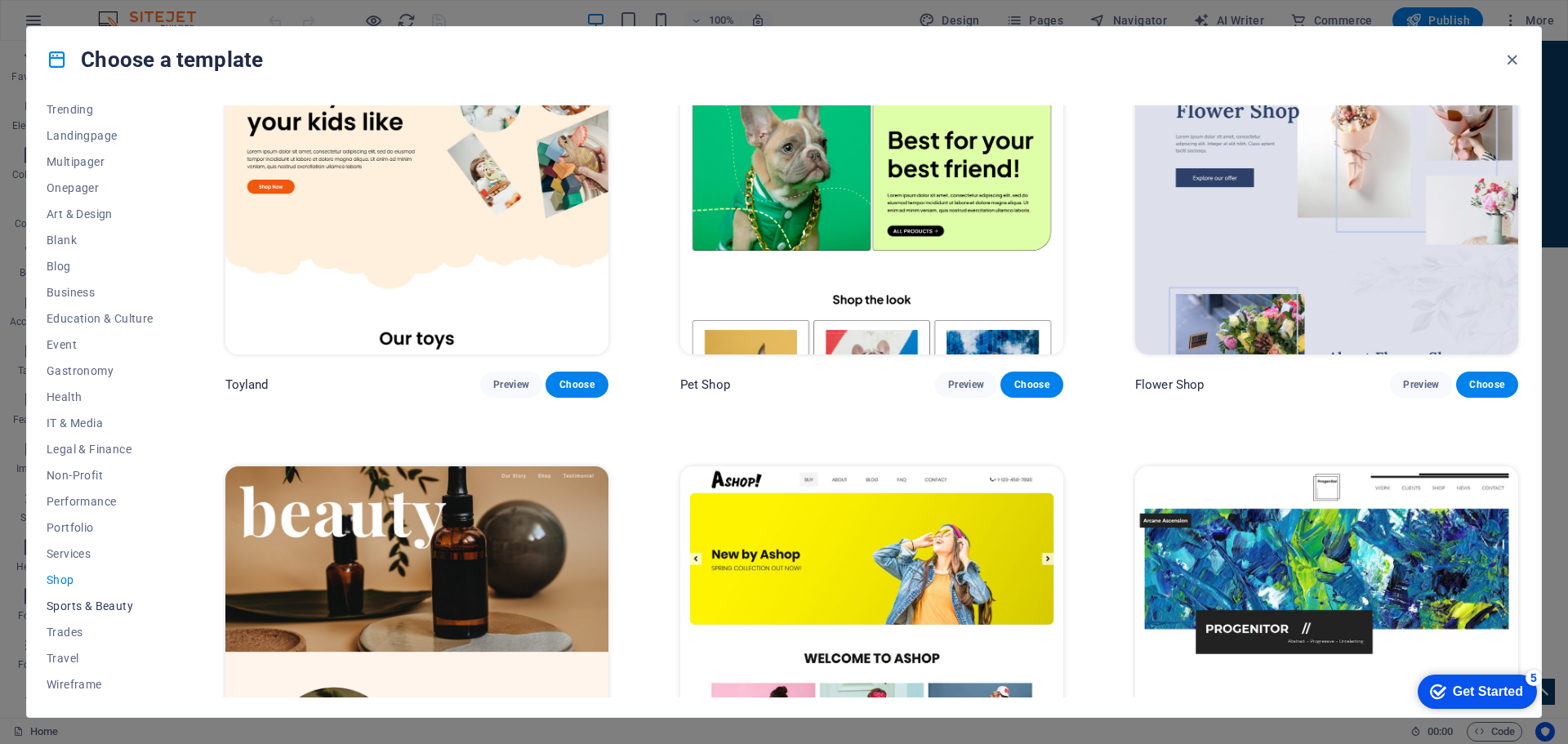
click at [104, 607] on span "Sports & Beauty" at bounding box center [100, 605] width 107 height 13
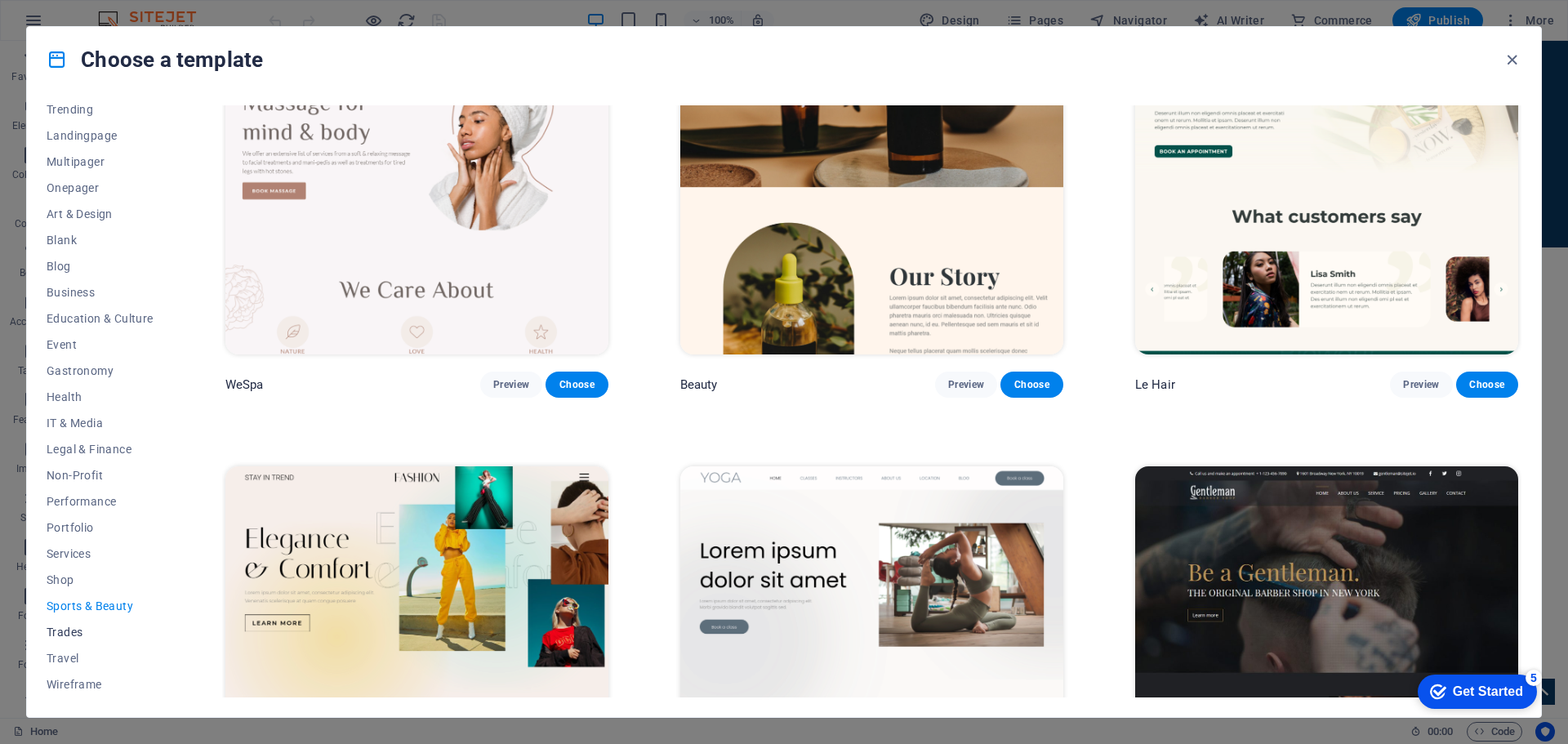
click at [63, 626] on span "Trades" at bounding box center [100, 631] width 107 height 13
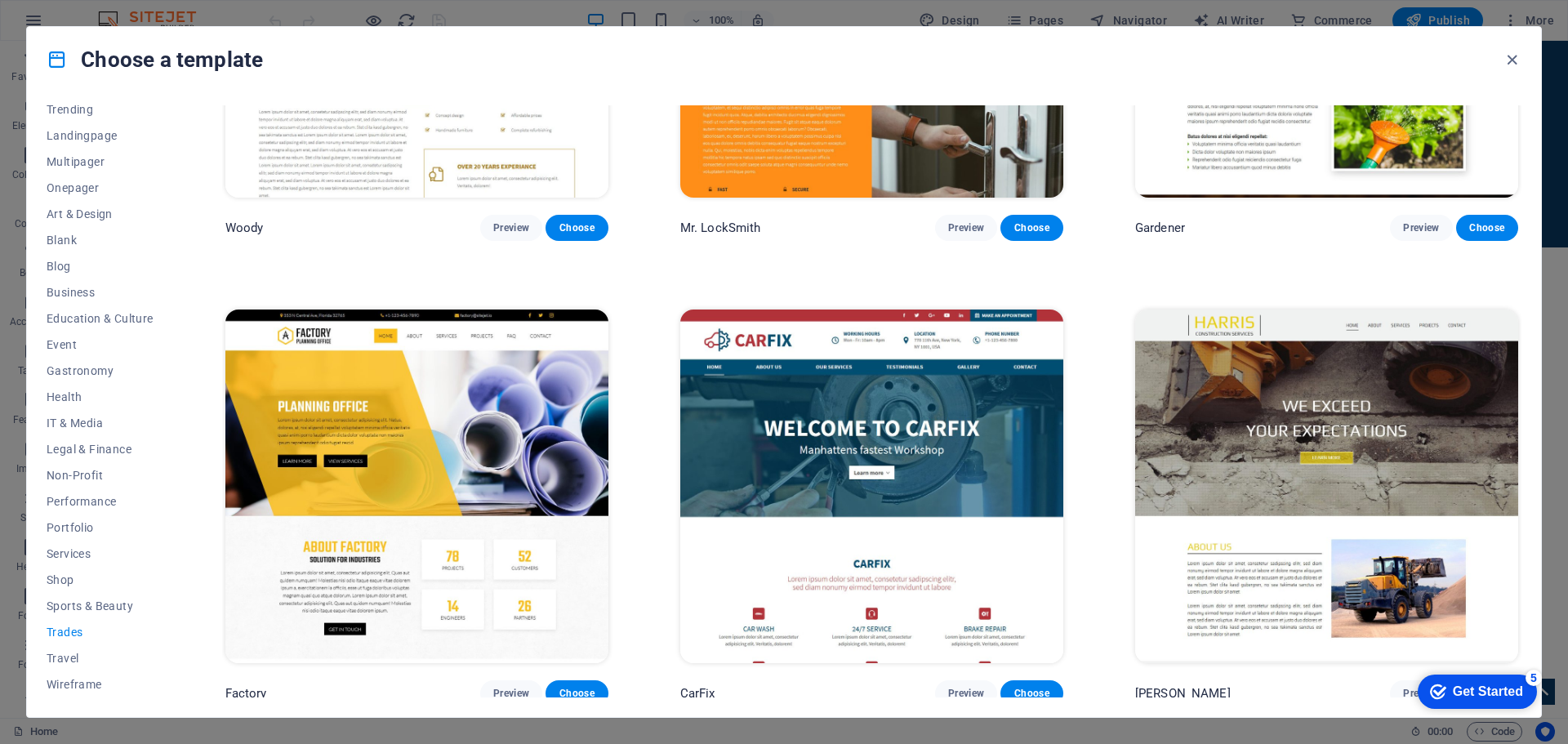
scroll to position [732, 0]
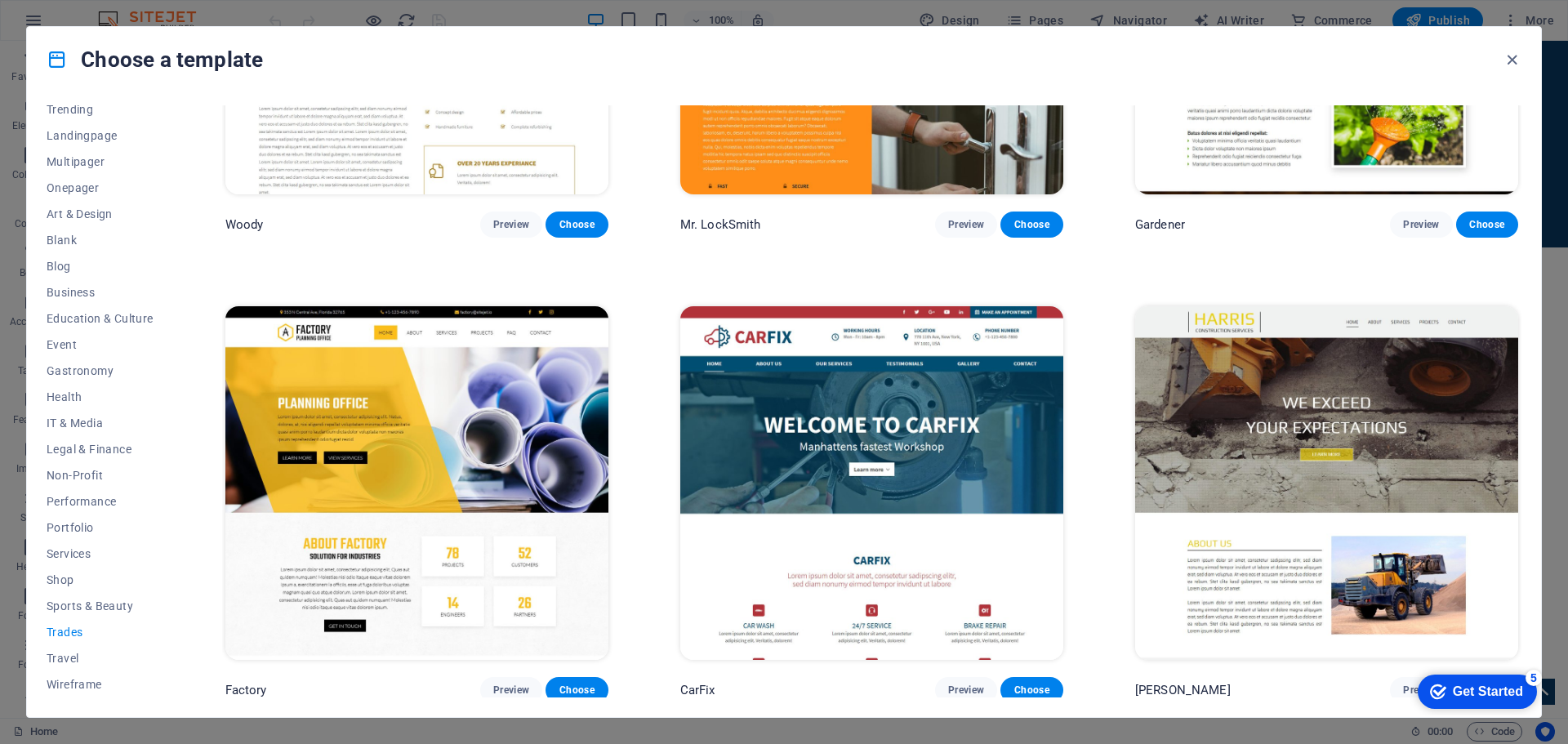
click at [900, 363] on img at bounding box center [871, 482] width 383 height 352
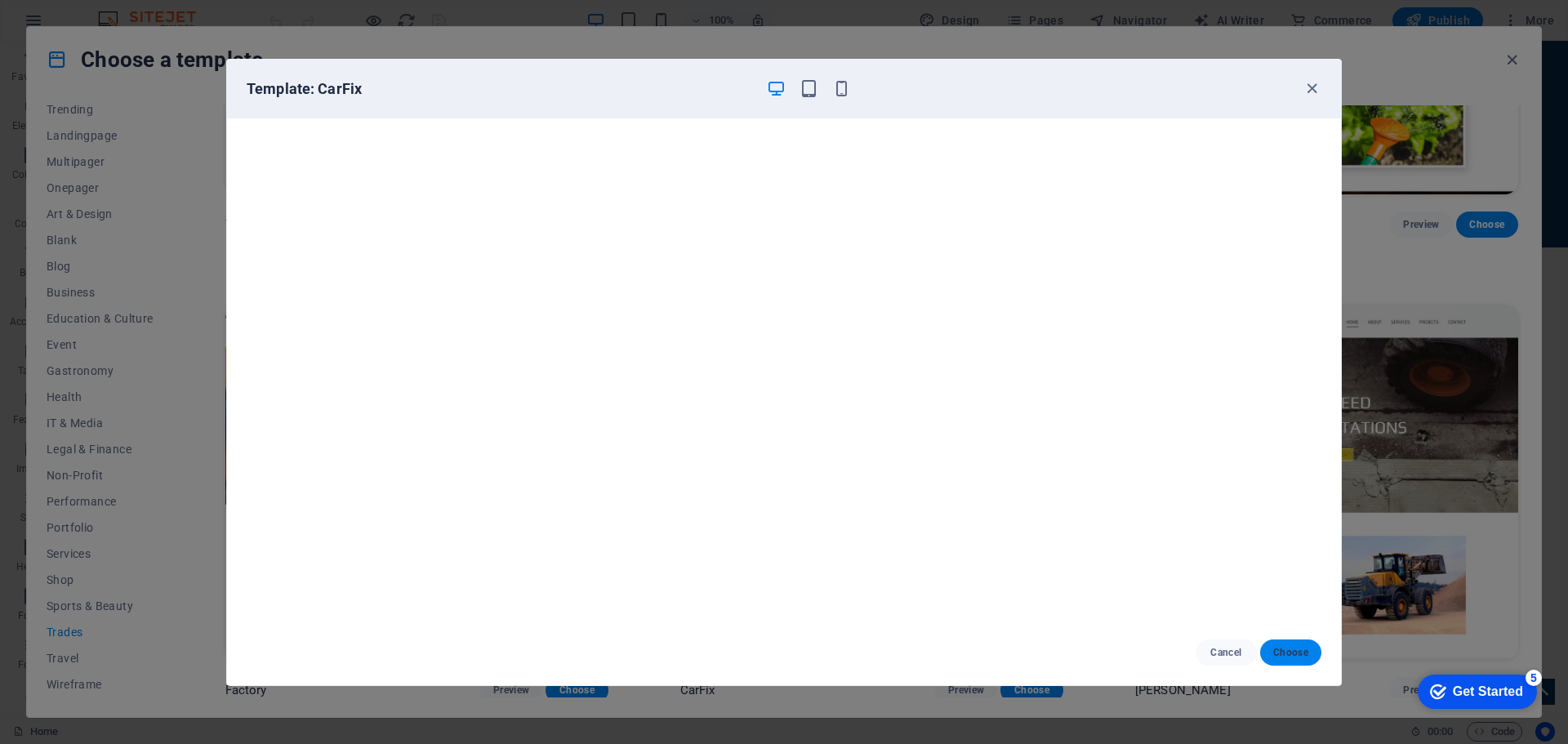
click at [1293, 661] on button "Choose" at bounding box center [1291, 652] width 62 height 26
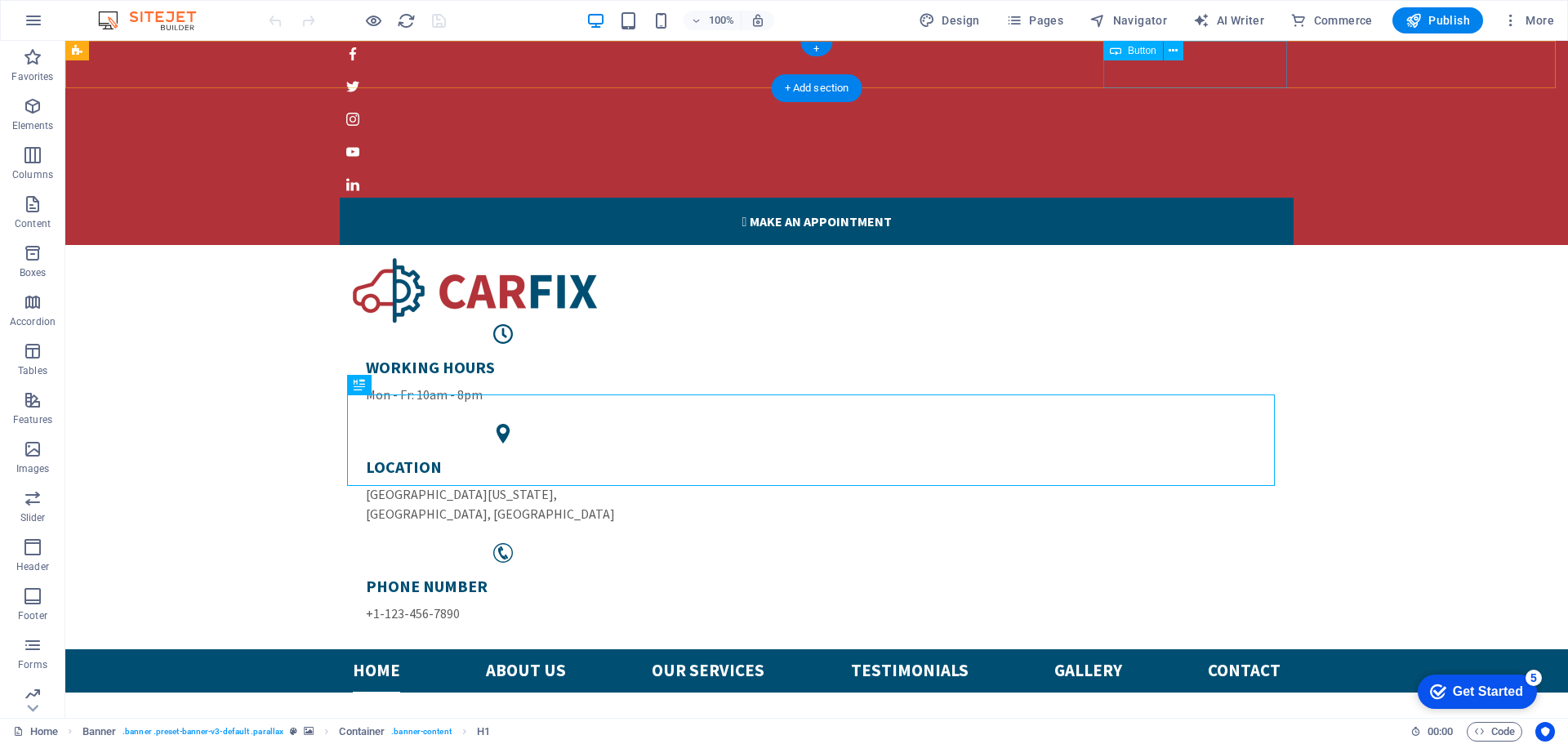
click at [1196, 197] on div " Make an appointment" at bounding box center [817, 221] width 954 height 48
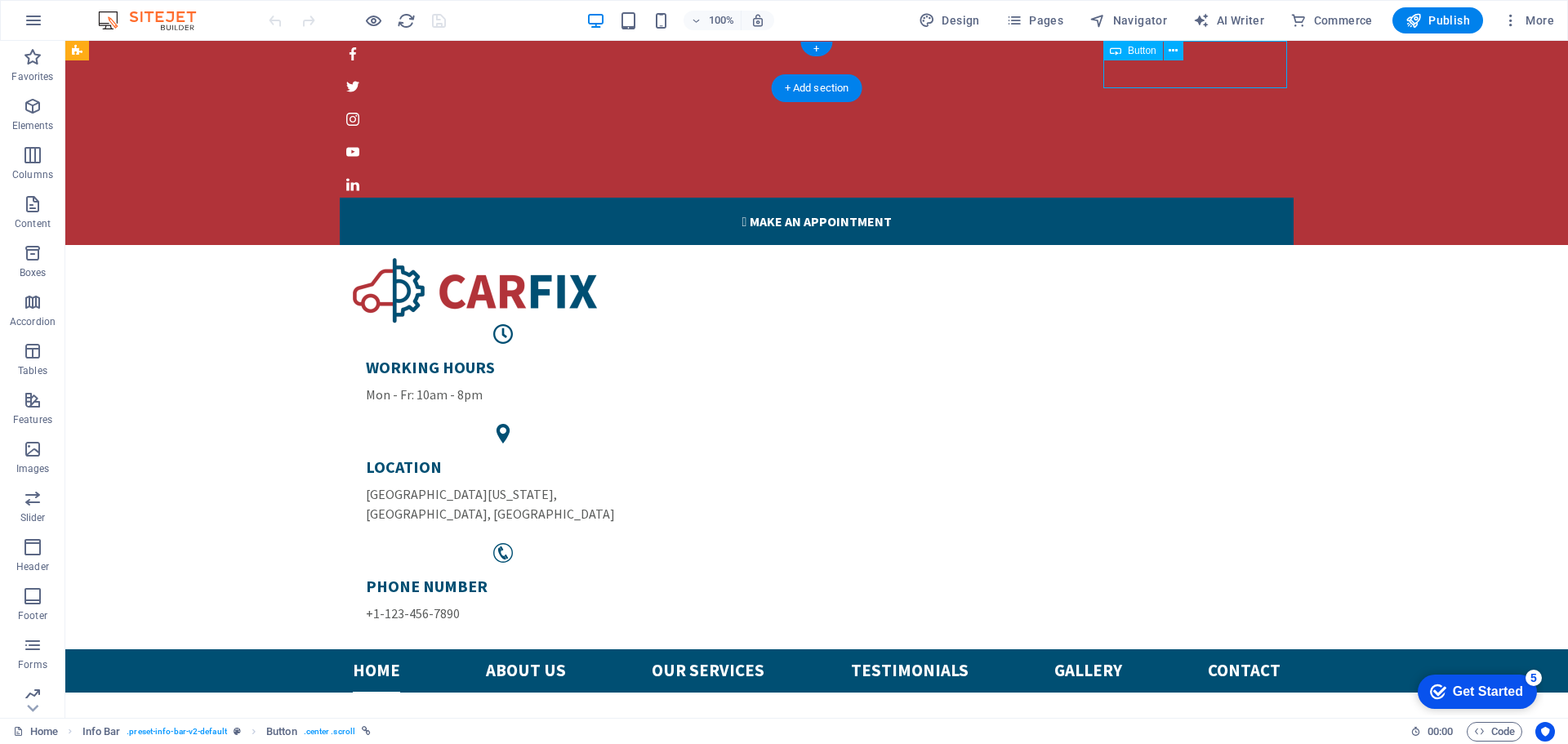
click at [1183, 197] on div " Make an appointment" at bounding box center [817, 221] width 954 height 48
click at [896, 64] on div " Make an appointment" at bounding box center [817, 139] width 1503 height 210
select select "%"
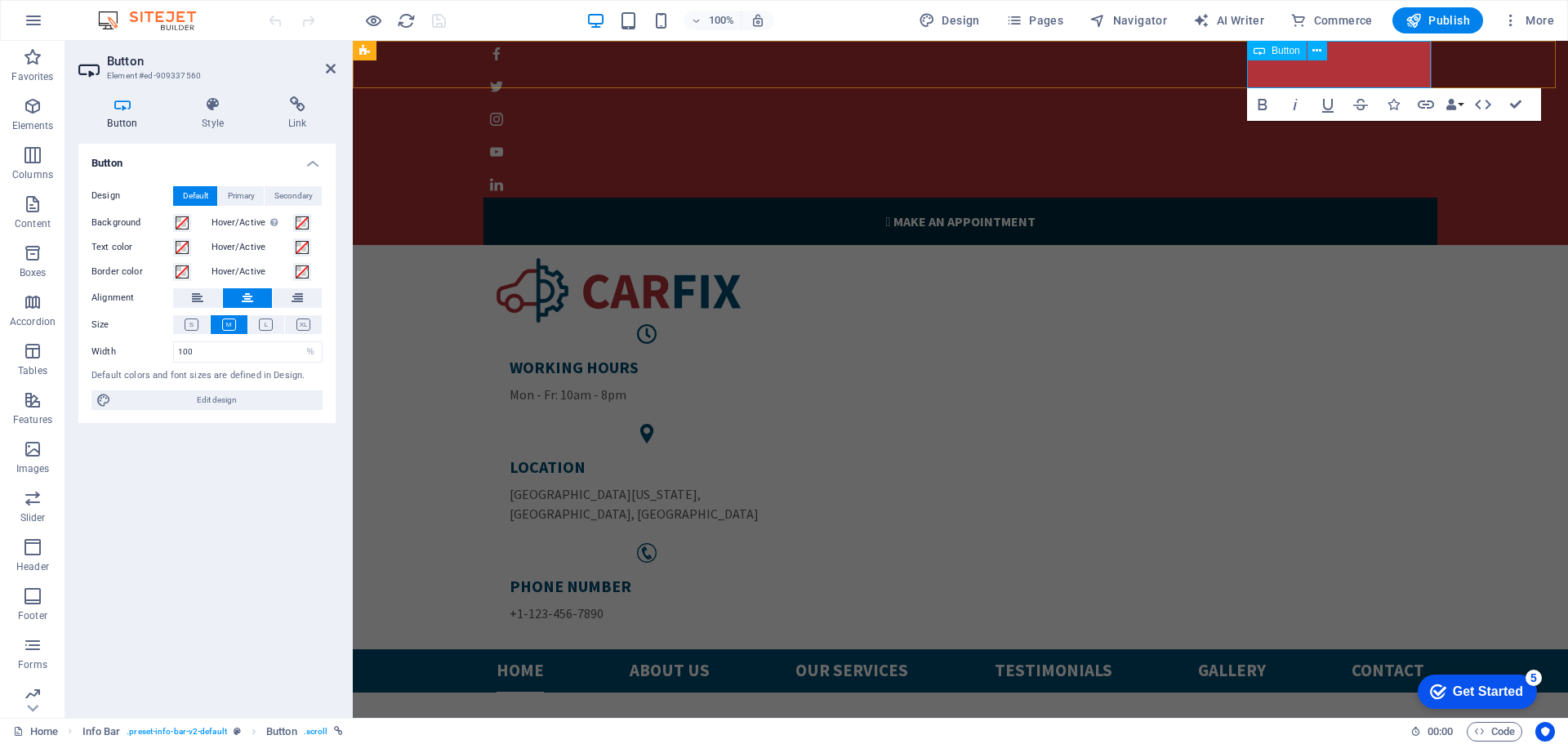
click at [1344, 197] on link " Make an appointment" at bounding box center [960, 221] width 954 height 48
click at [1372, 197] on link " Make an appointment" at bounding box center [960, 221] width 954 height 48
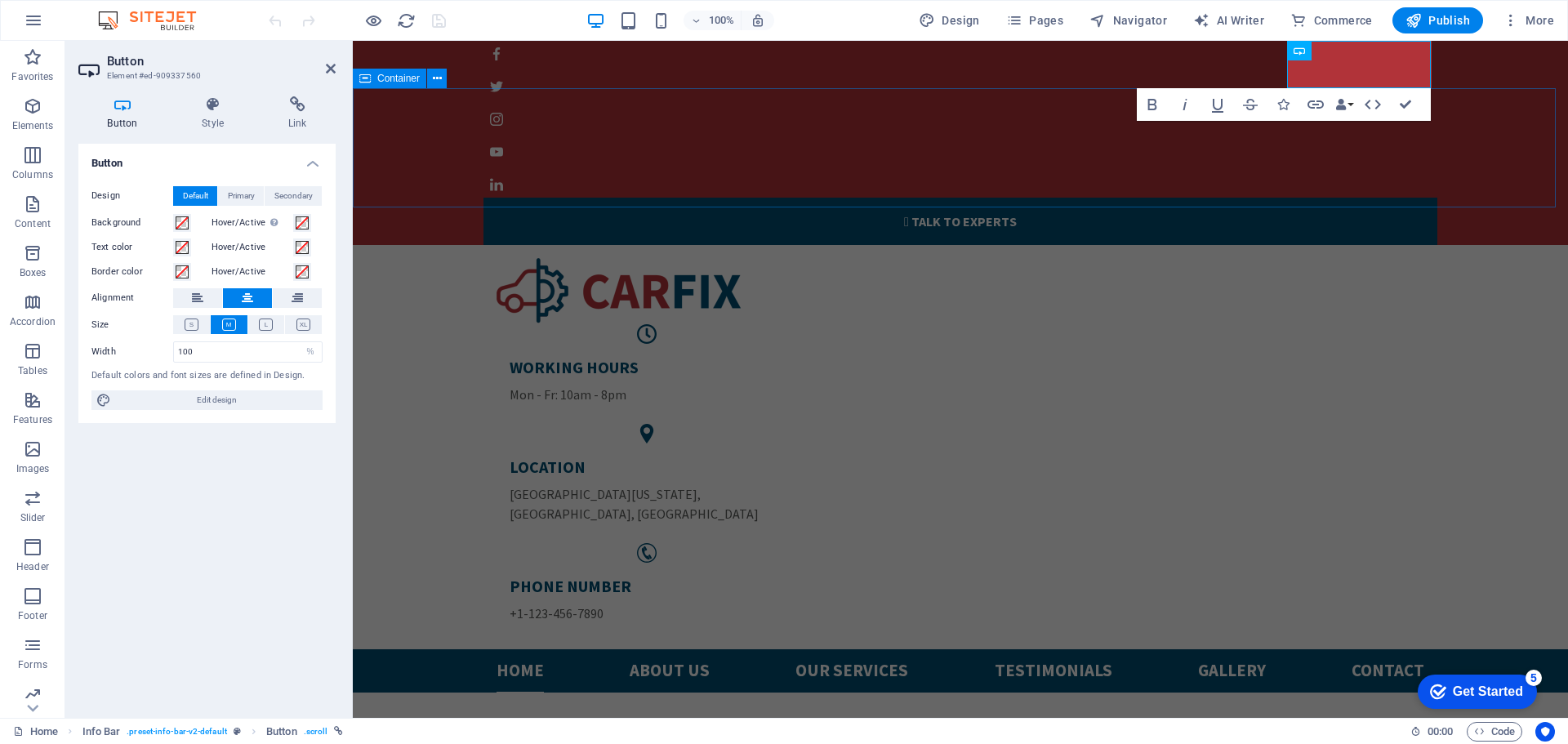
click at [1474, 245] on div "WORKING HOURS Mon - Fr: 10am - 8pm LOCATION [GEOGRAPHIC_DATA][US_STATE] PHONE N…" at bounding box center [959, 446] width 1215 height 404
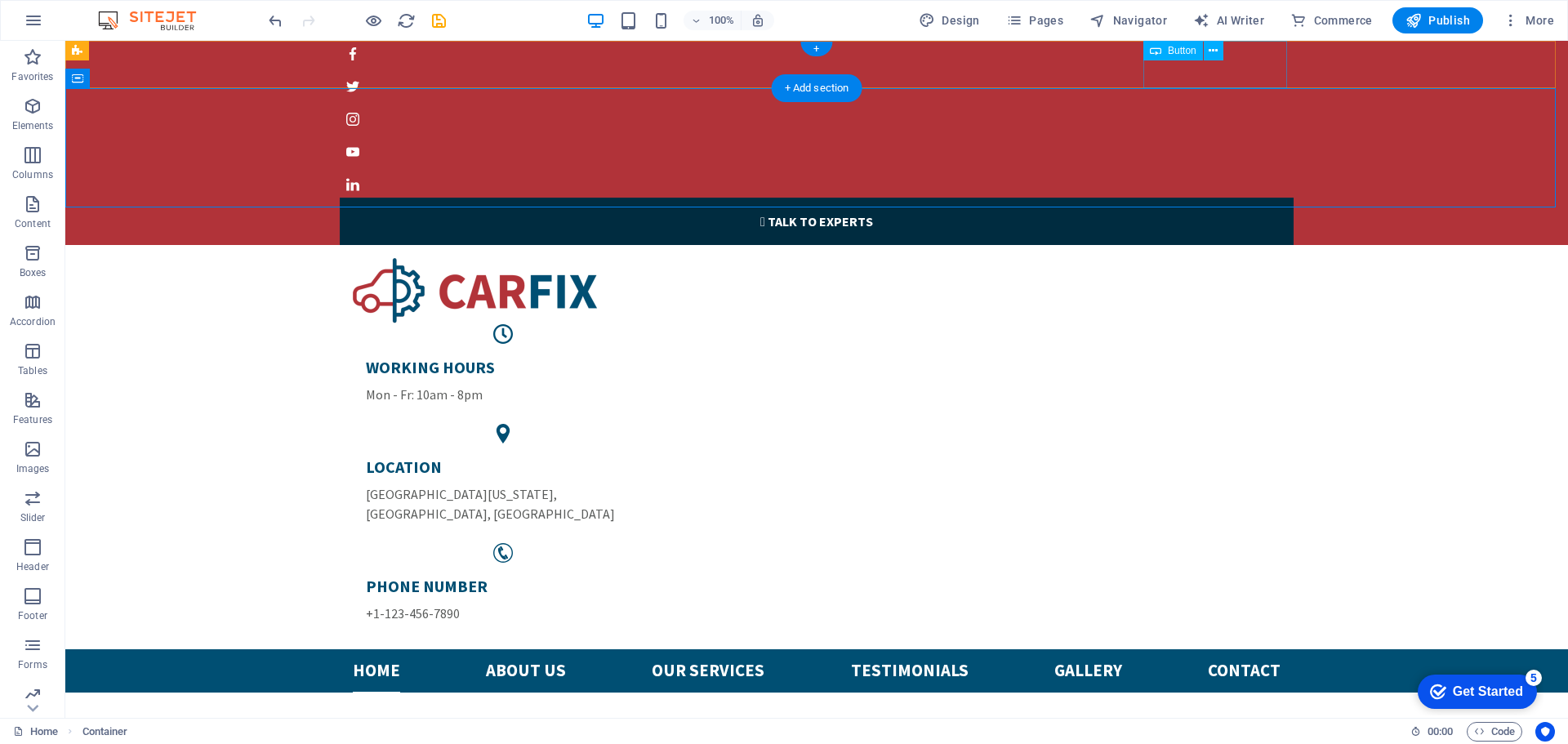
click at [766, 213] on icon "" at bounding box center [763, 221] width 5 height 17
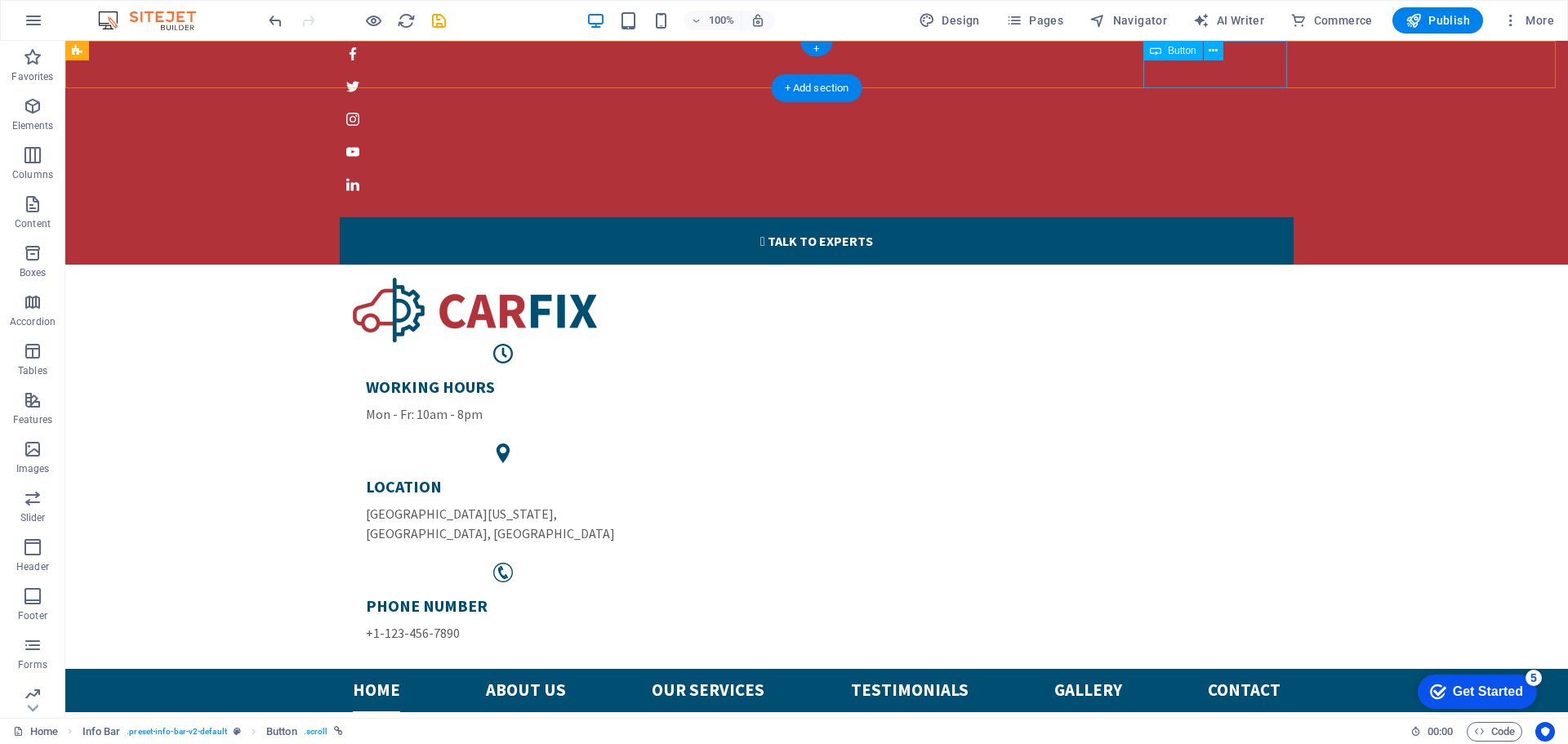
select select "%"
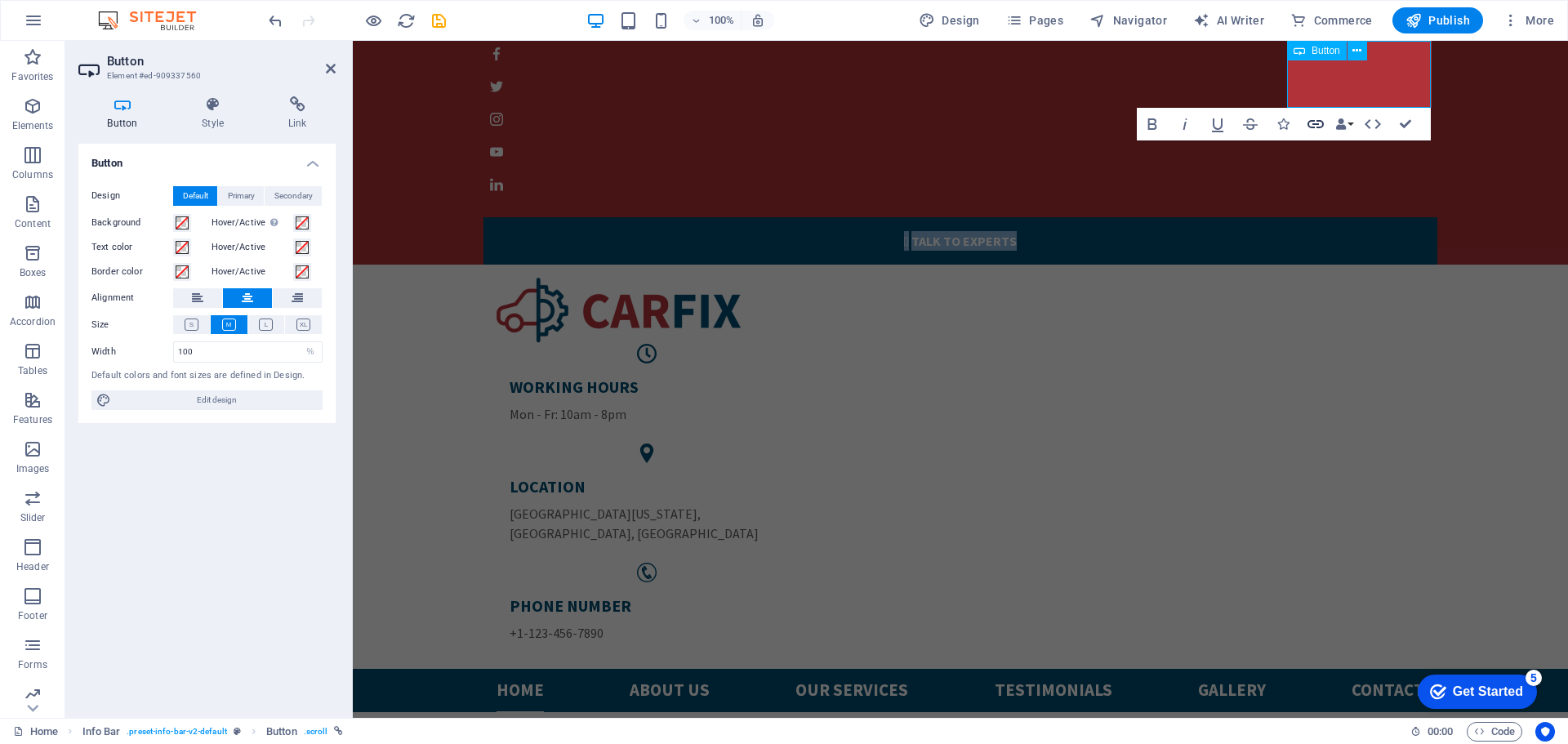
click at [1310, 124] on icon "button" at bounding box center [1315, 124] width 19 height 19
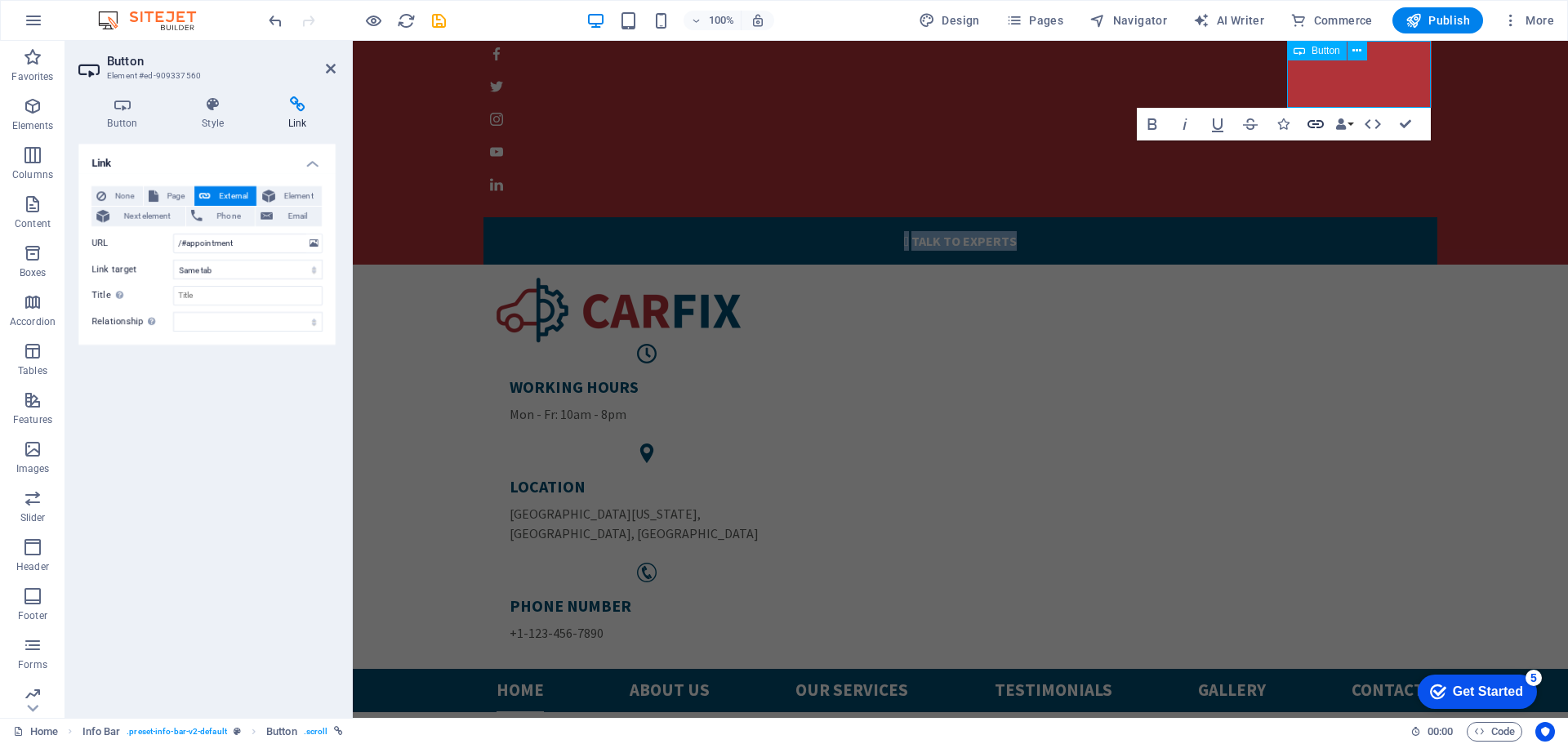
click at [1310, 124] on icon "button" at bounding box center [1315, 124] width 19 height 19
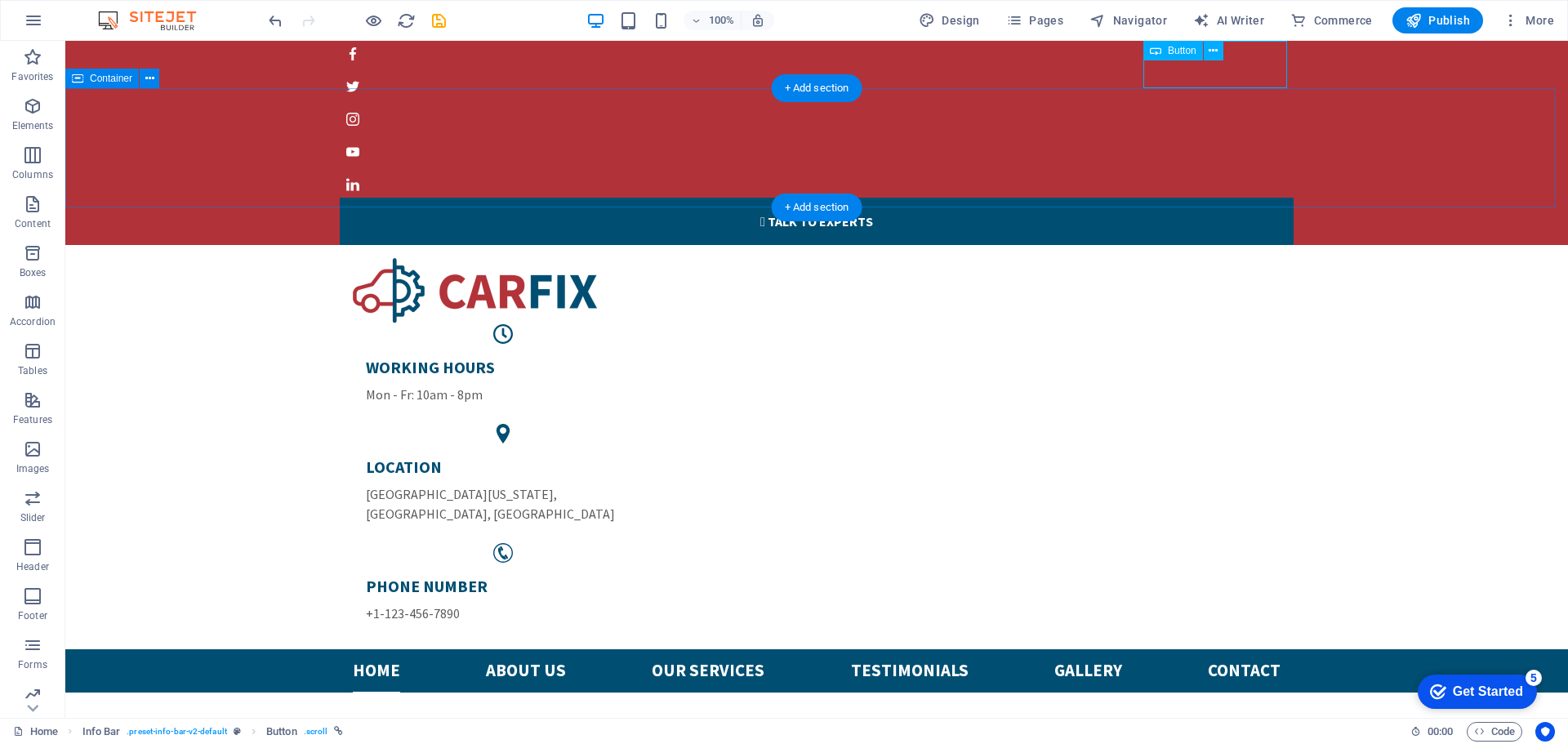
click at [1405, 245] on div "WORKING HOURS Mon - Fr: 10am - 8pm LOCATION North Michigan Avenue , Chicago, IL…" at bounding box center [817, 446] width 1503 height 404
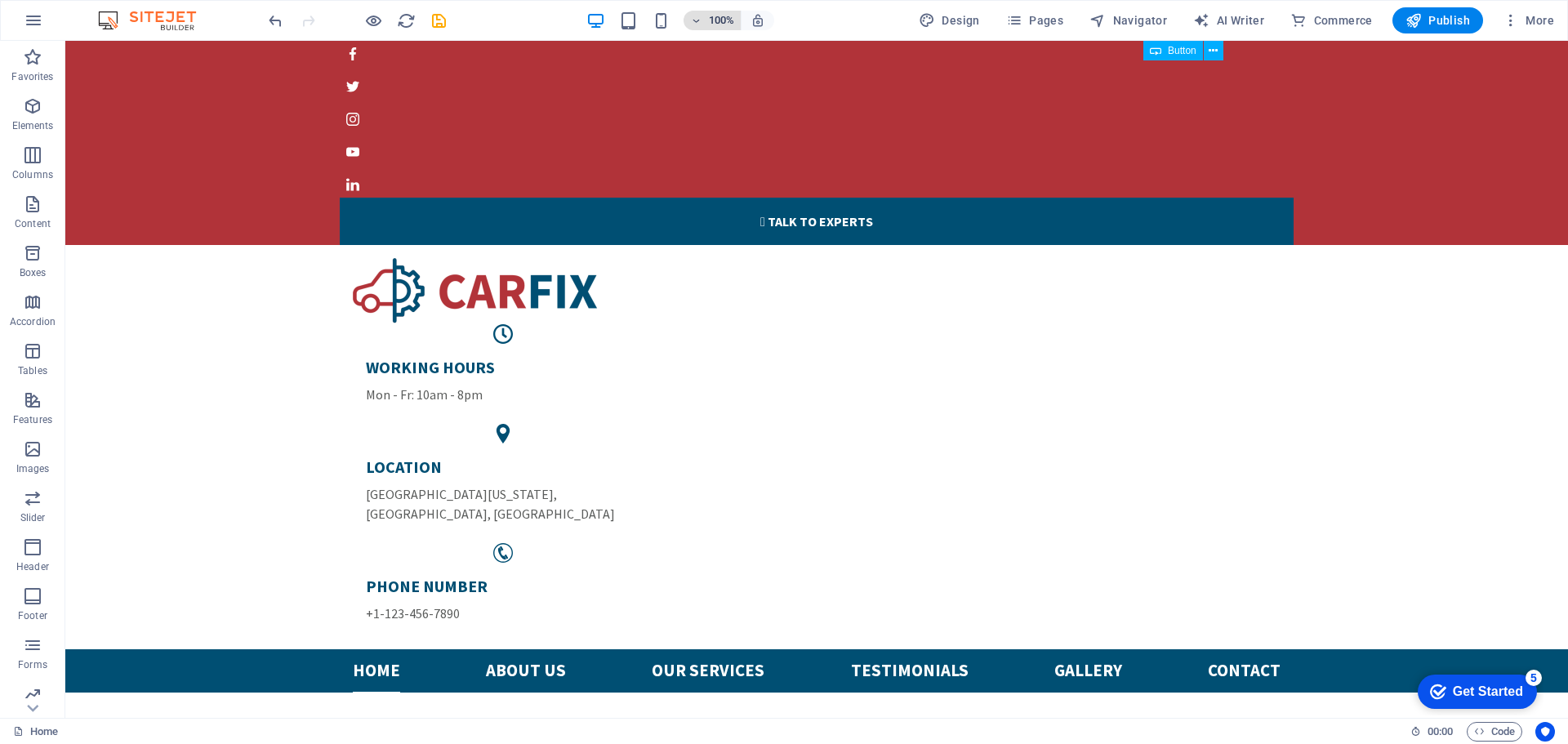
click at [699, 24] on icon "button" at bounding box center [695, 21] width 11 height 11
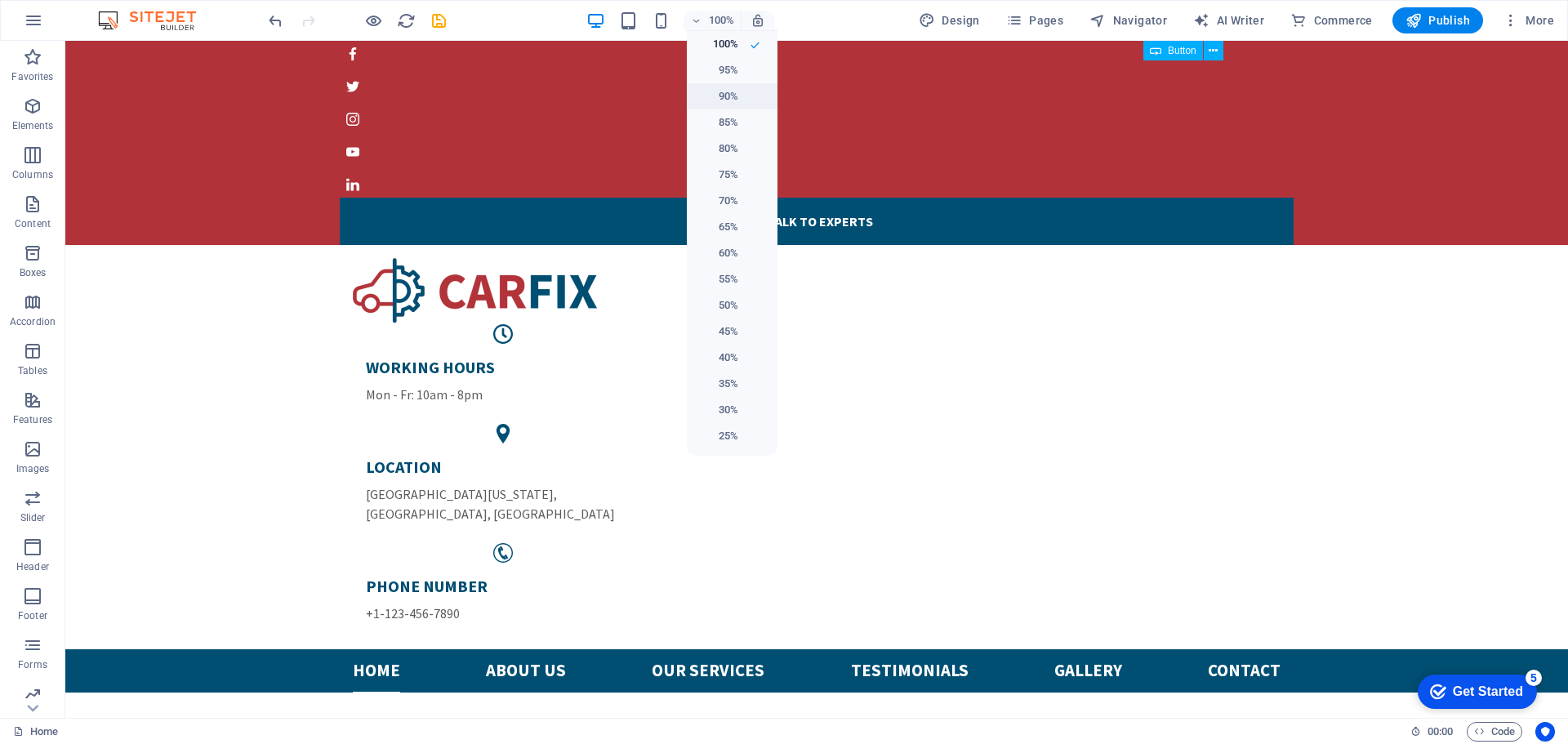
click at [722, 99] on h6 "90%" at bounding box center [717, 96] width 41 height 19
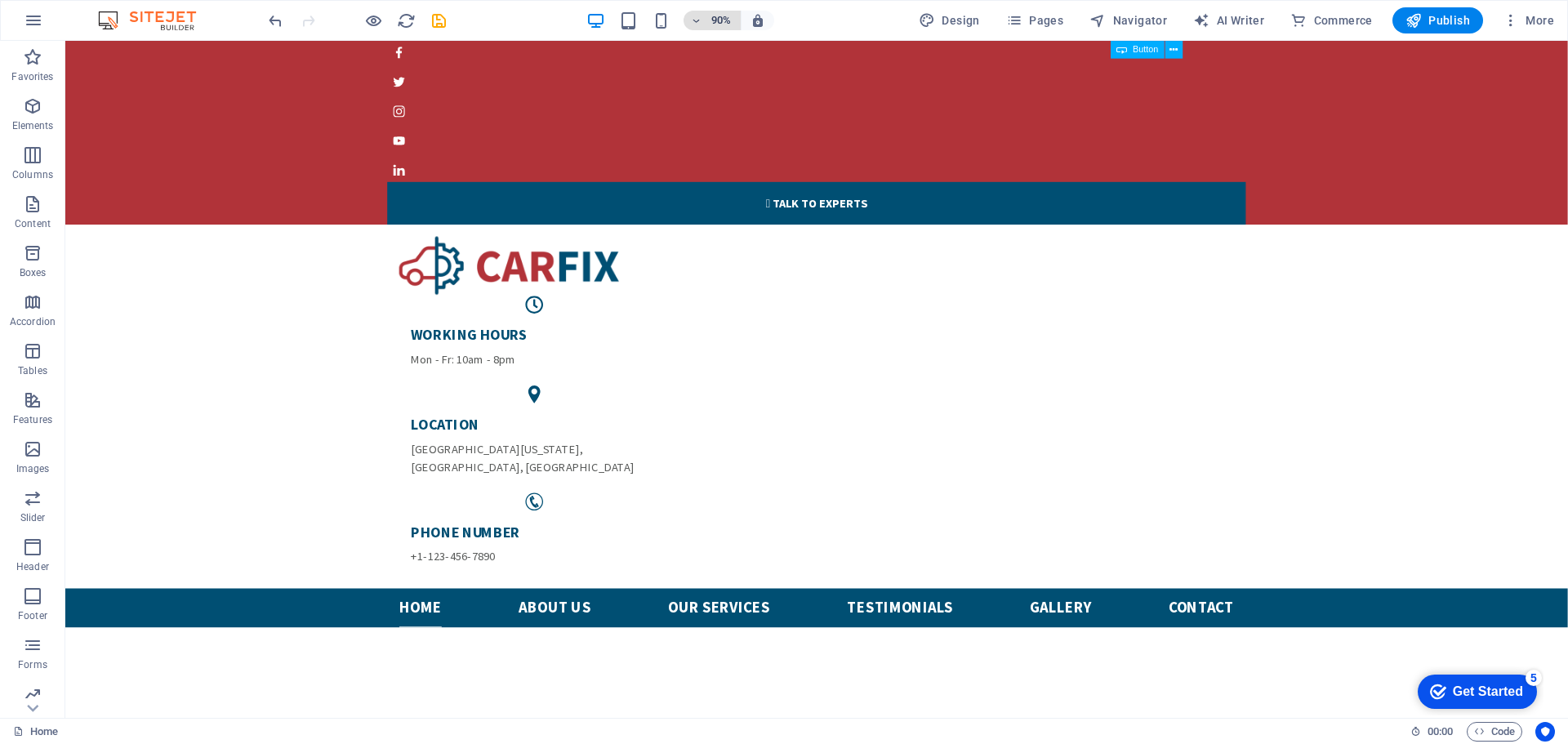
click at [700, 18] on icon "button" at bounding box center [695, 21] width 11 height 11
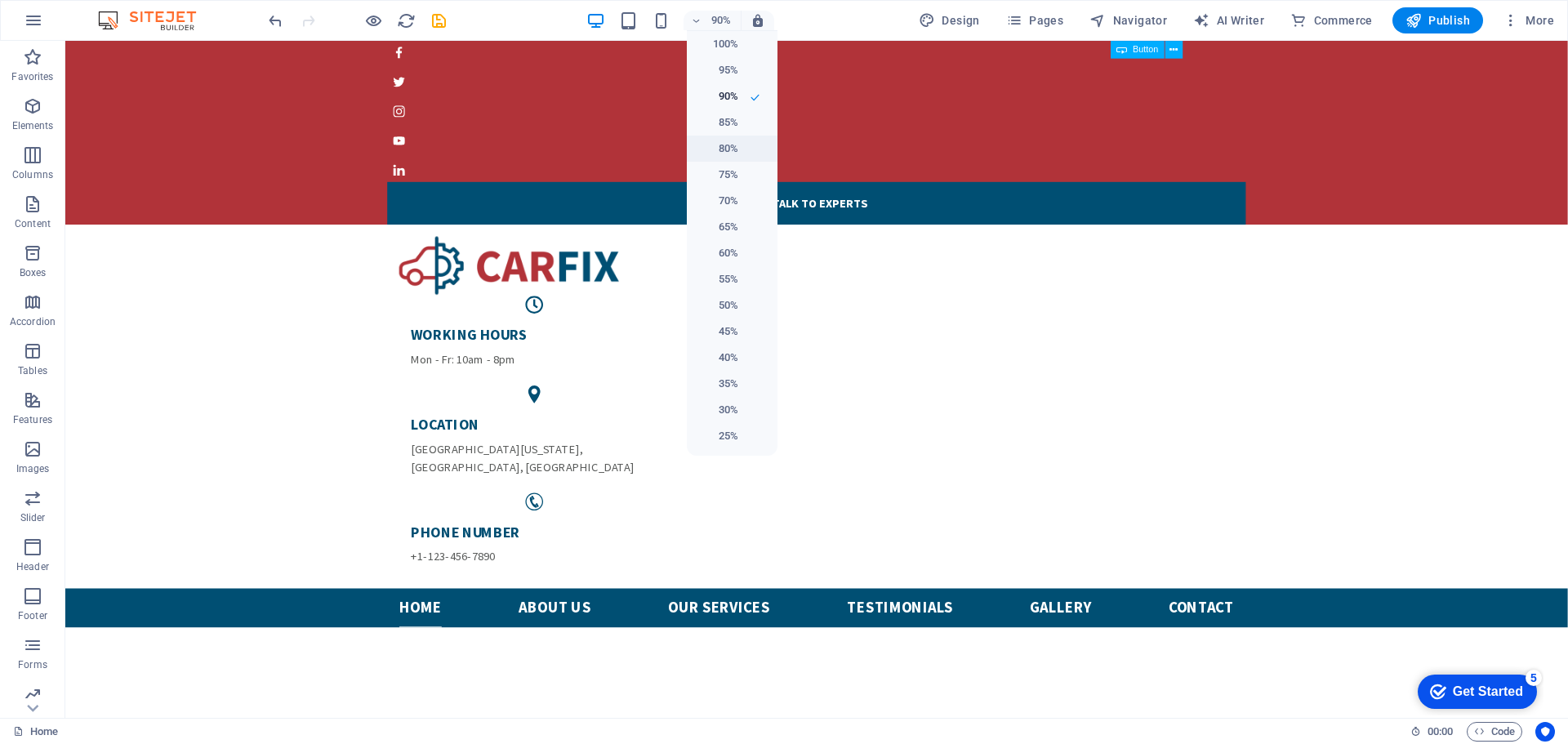
click at [730, 151] on h6 "80%" at bounding box center [717, 149] width 41 height 19
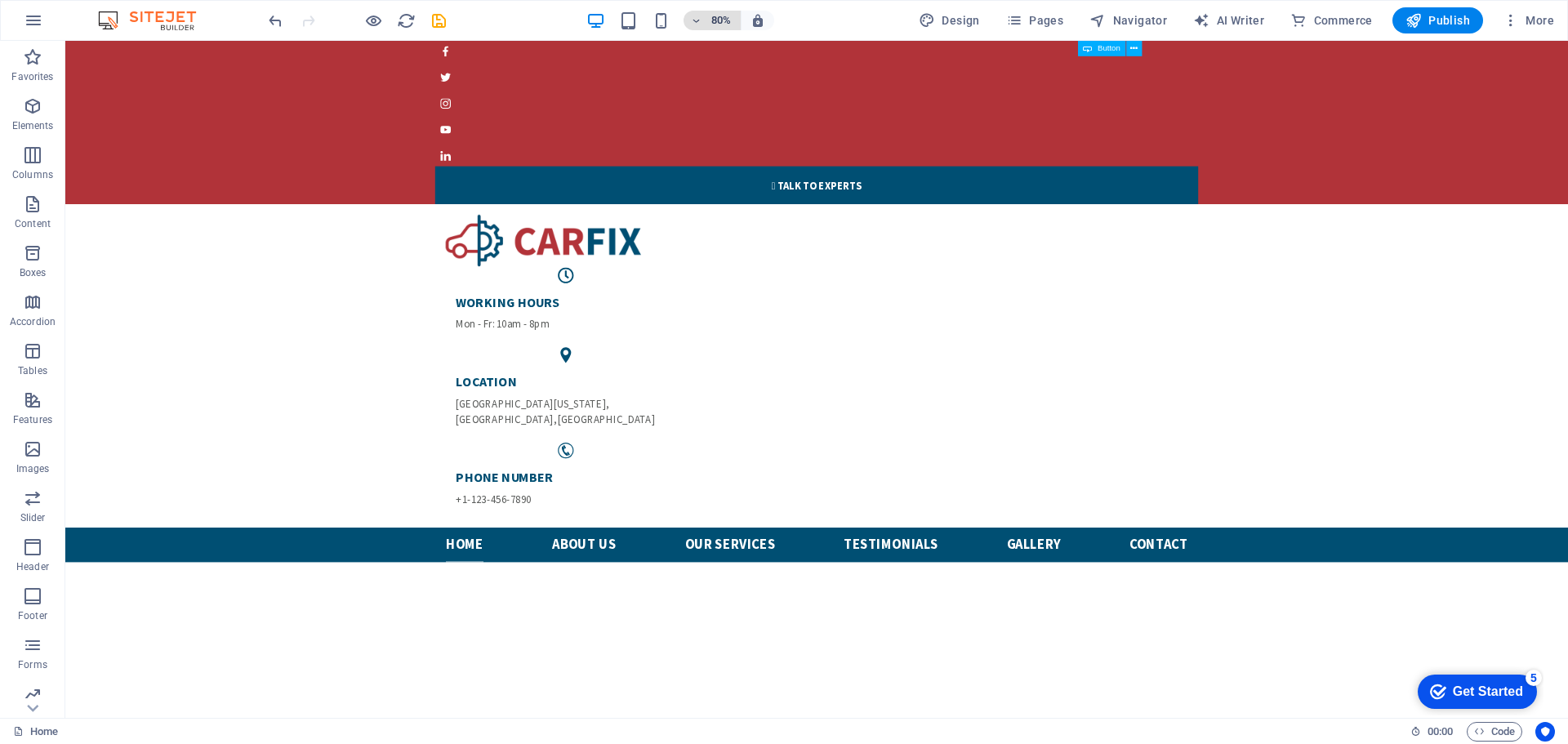
click at [695, 18] on icon "button" at bounding box center [695, 21] width 11 height 11
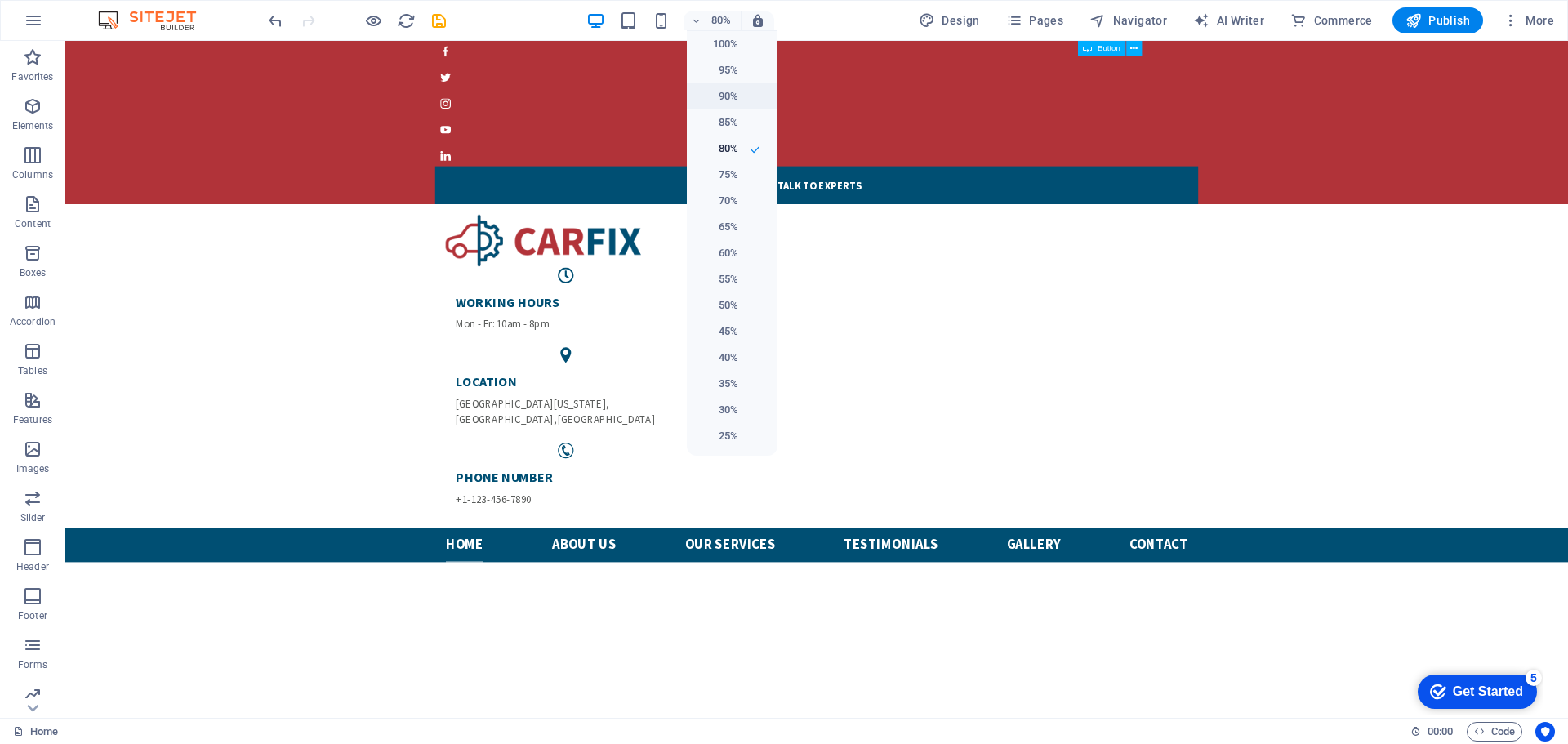
click at [732, 90] on h6 "90%" at bounding box center [717, 96] width 41 height 19
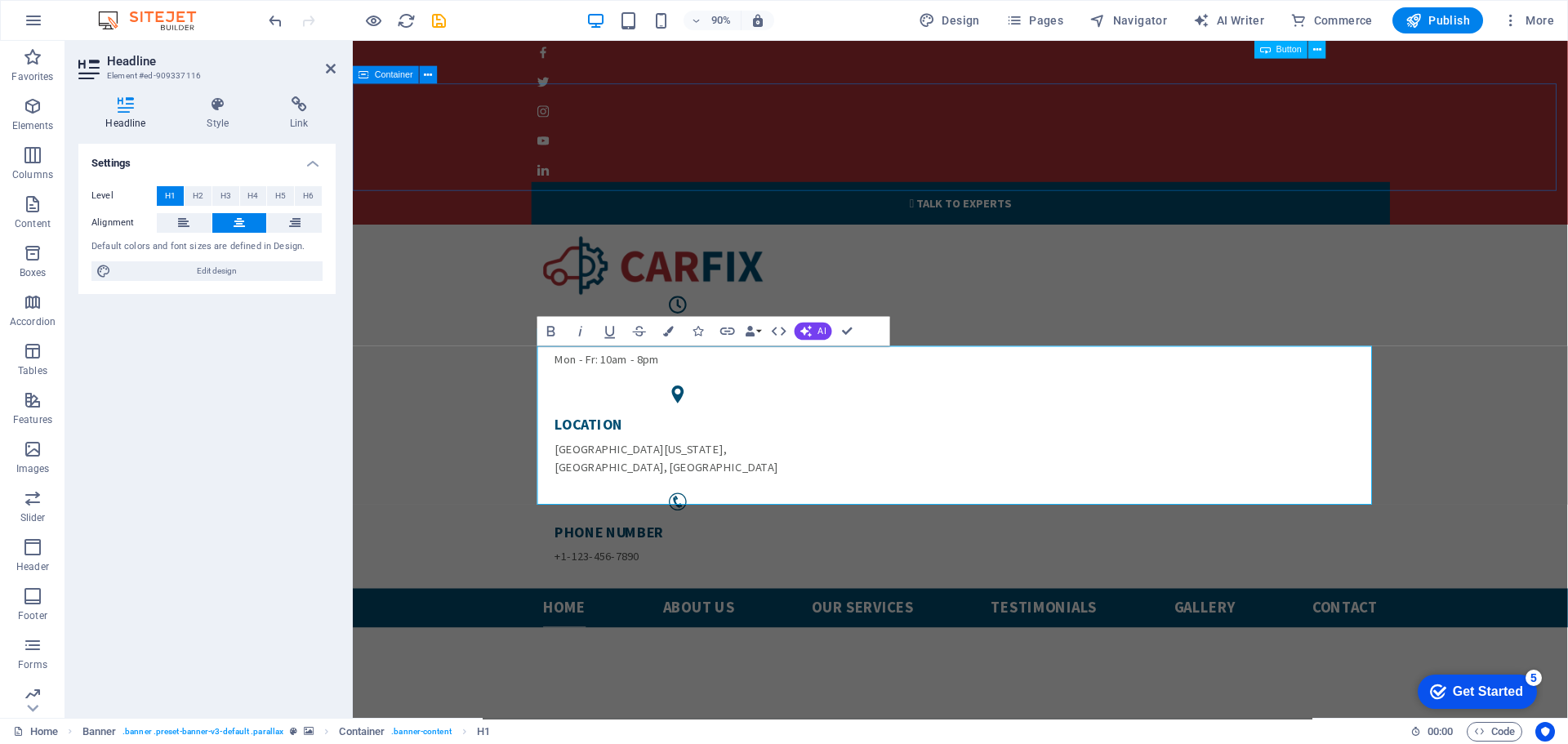
click at [1564, 245] on div "WORKING HOURS Mon - Fr: 10am - 8pm LOCATION North Michigan Avenue , Chicago, IL…" at bounding box center [1027, 446] width 1350 height 404
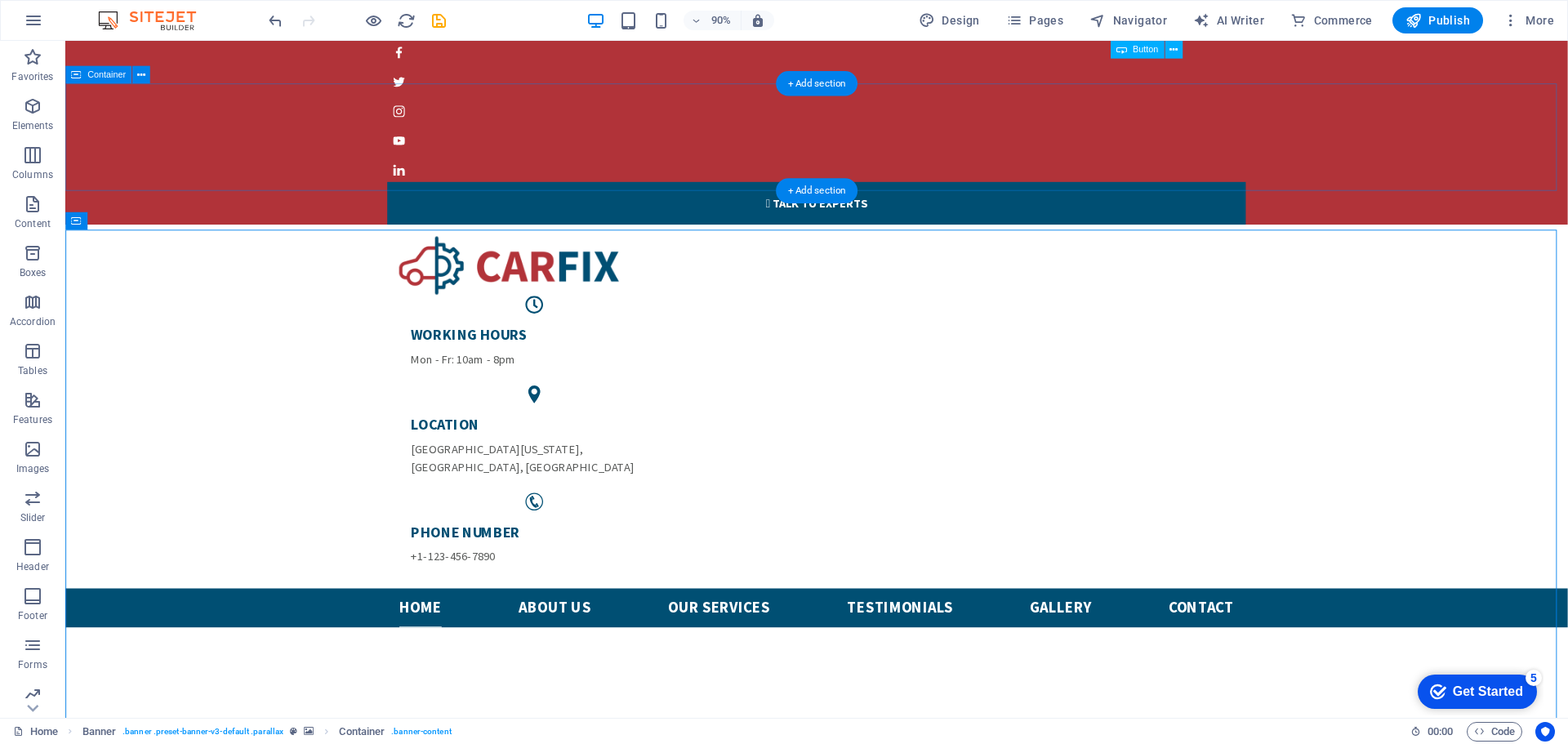
click at [1565, 245] on div "WORKING HOURS Mon - Fr: 10am - 8pm LOCATION North Michigan Avenue , Chicago, IL…" at bounding box center [899, 446] width 1669 height 404
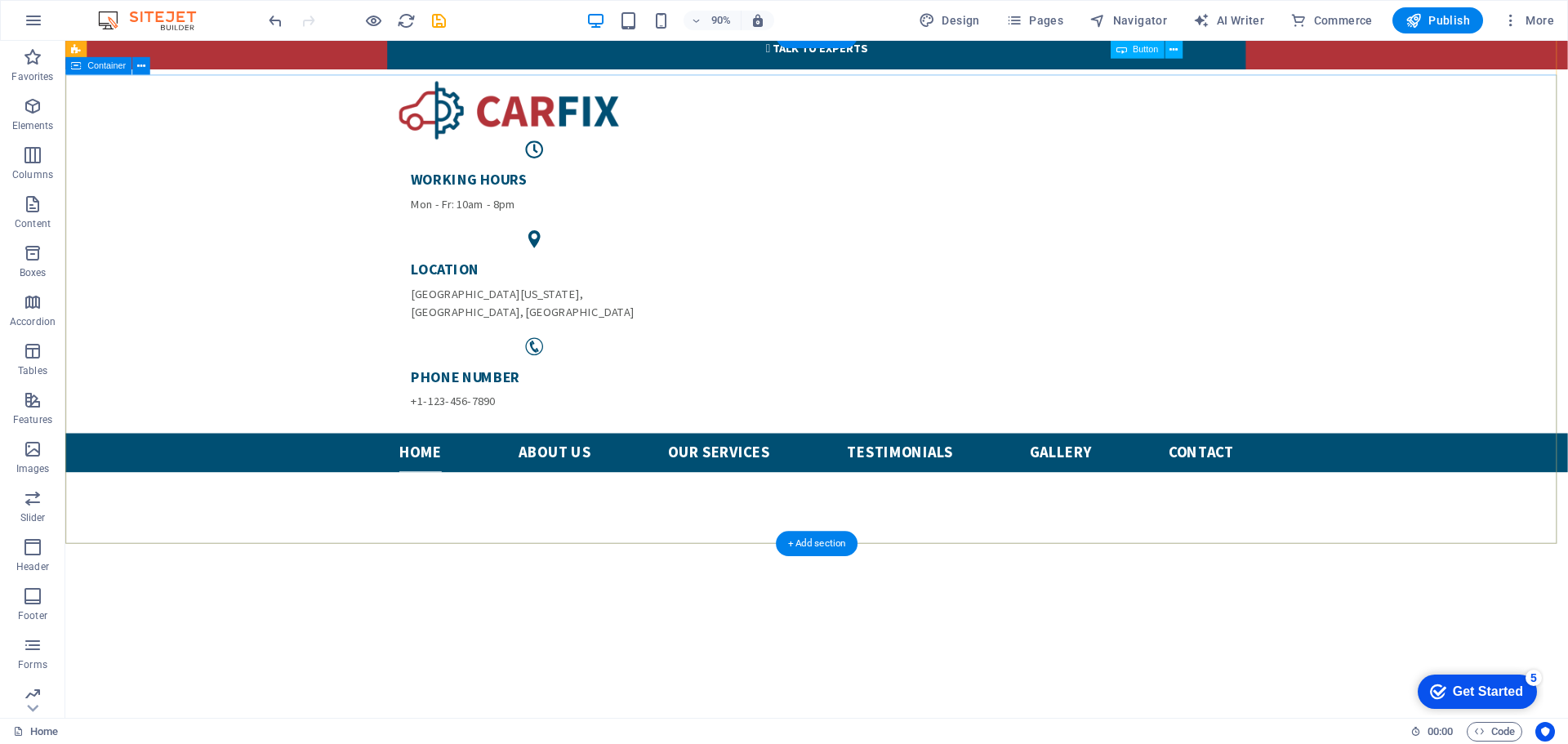
scroll to position [163, 0]
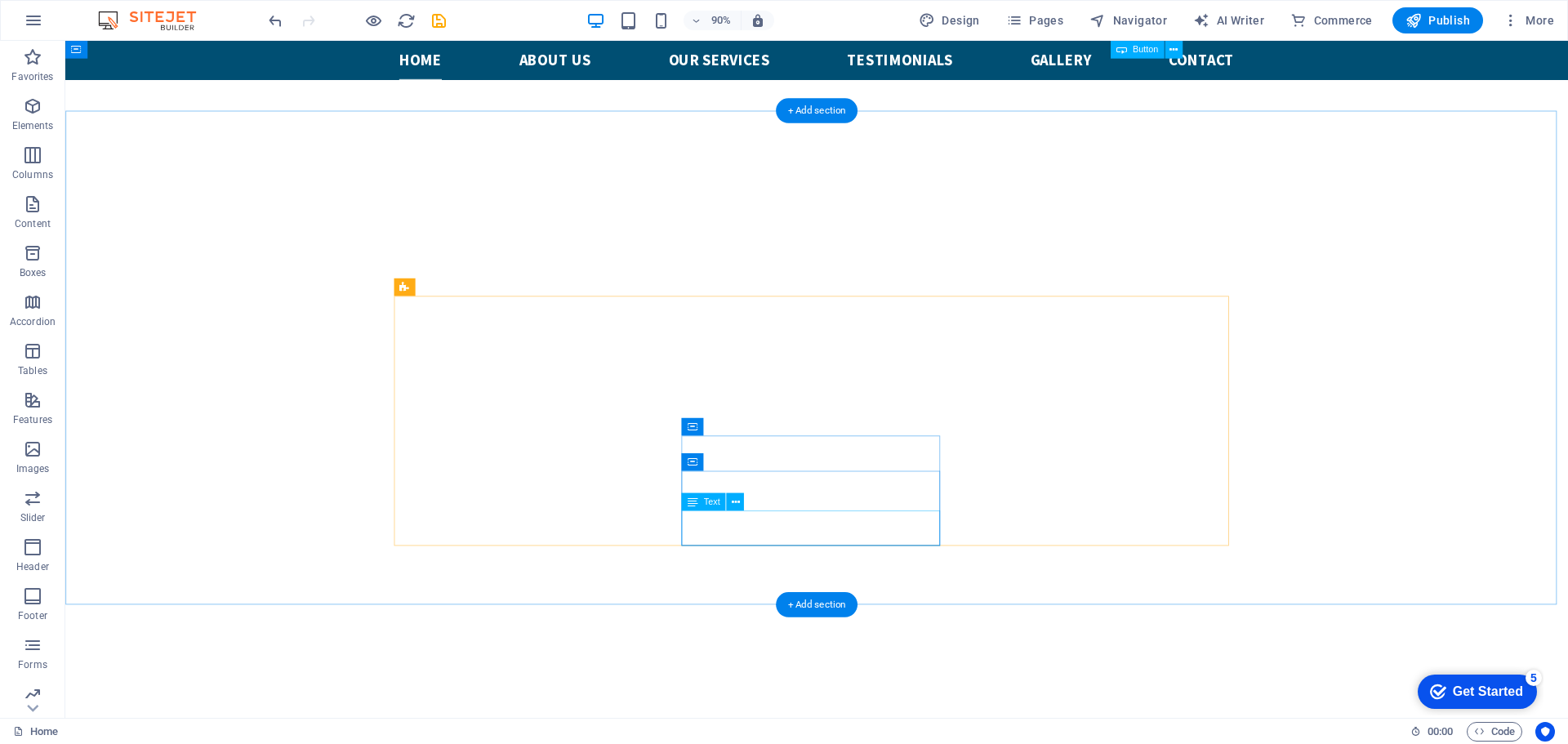
scroll to position [653, 0]
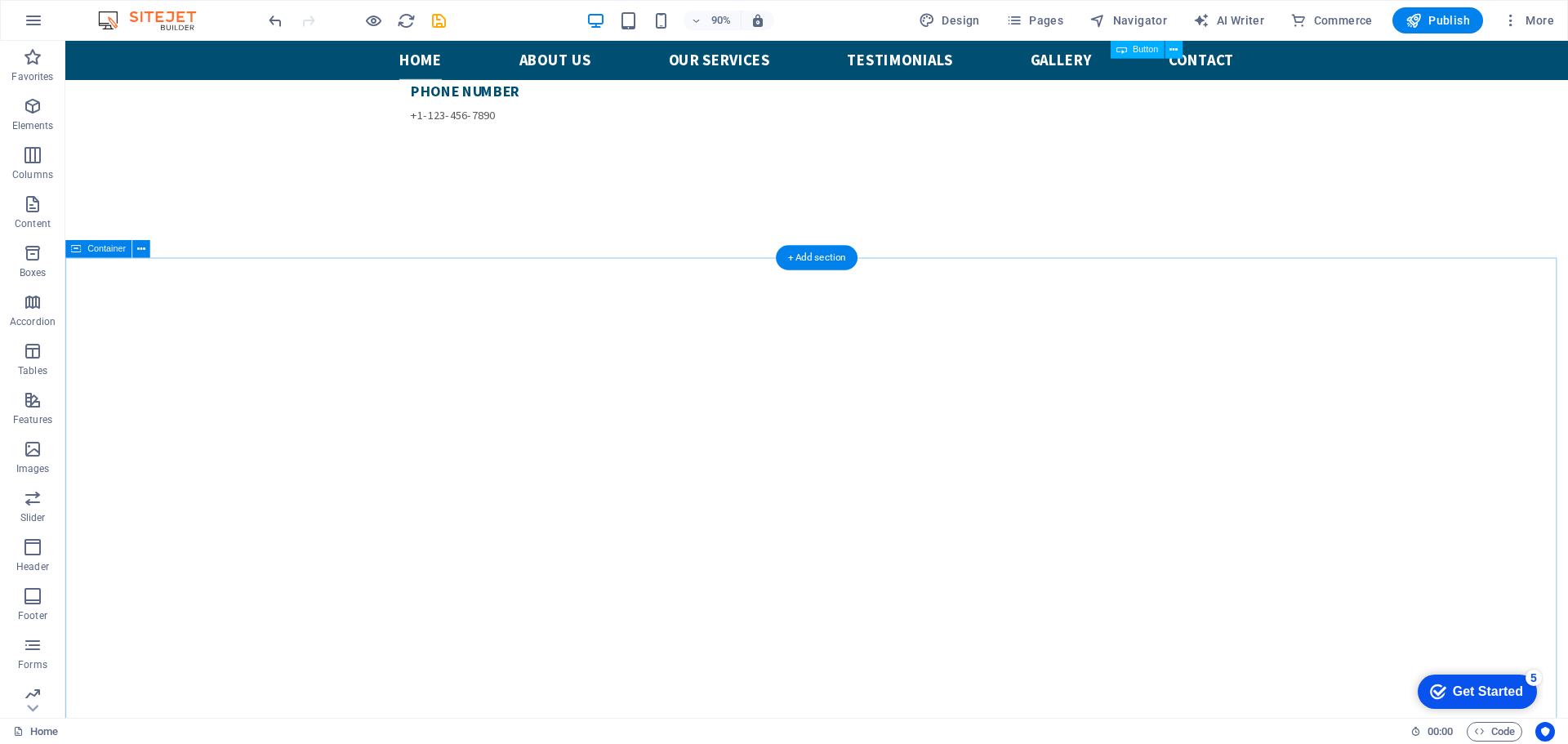
scroll to position [571, 0]
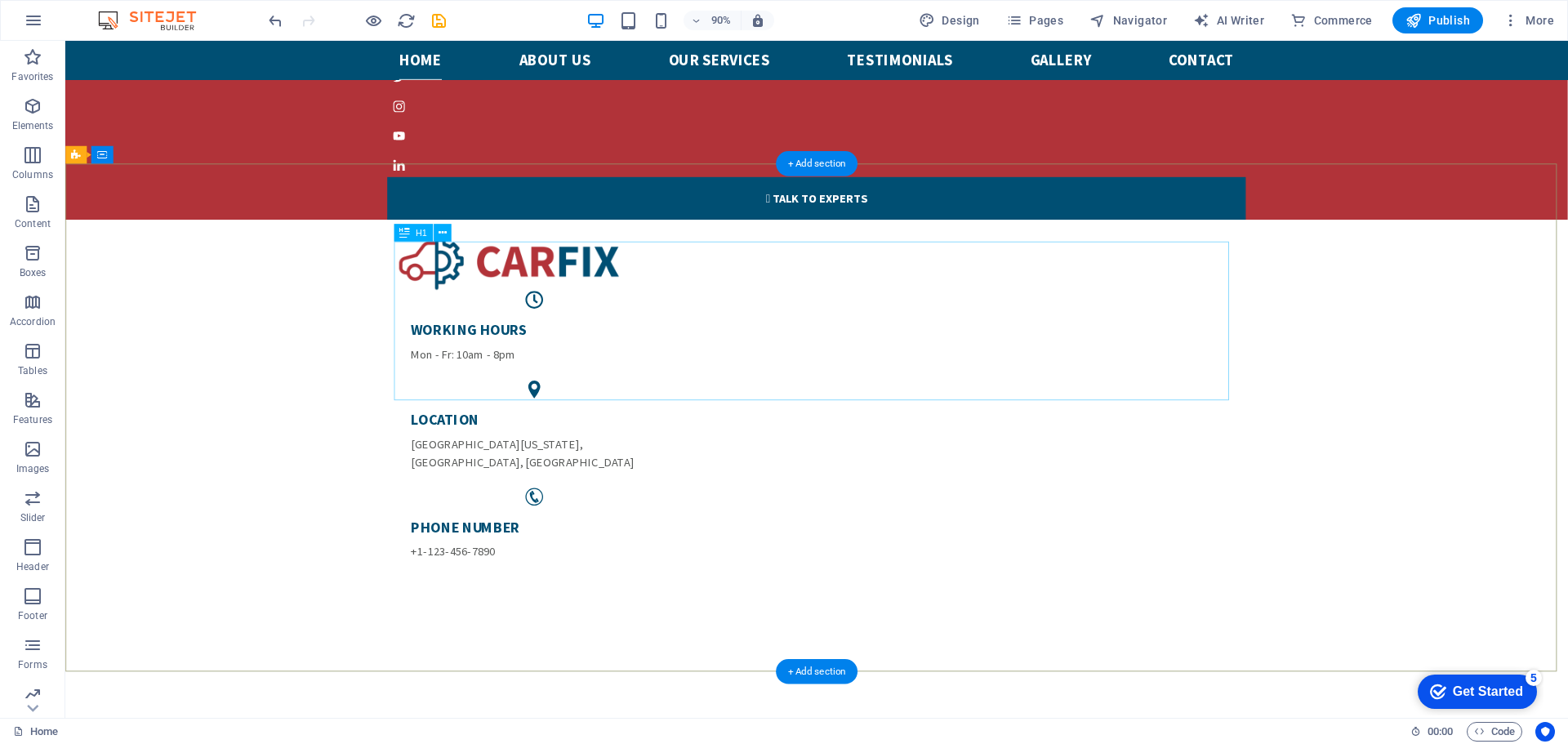
scroll to position [490, 0]
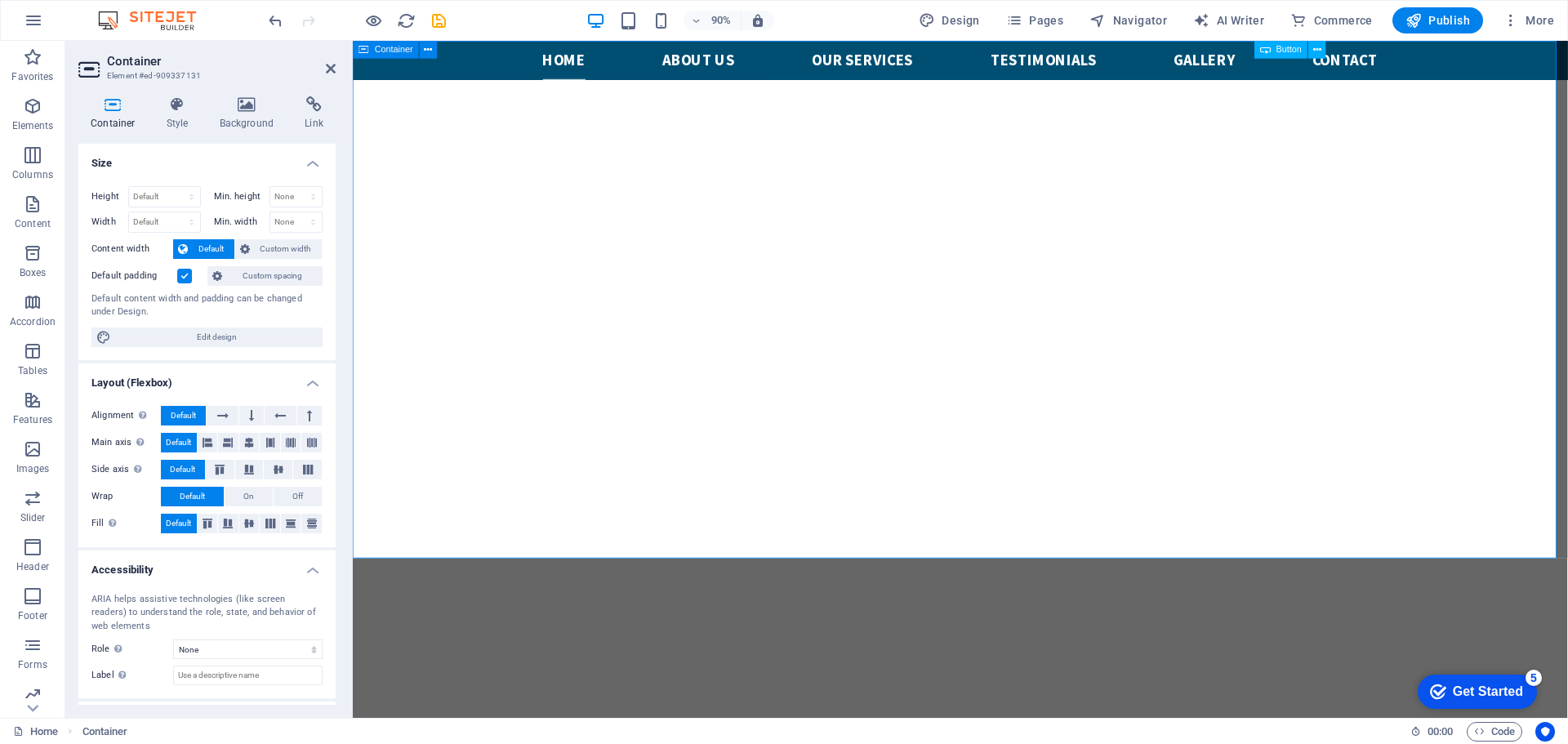
scroll to position [651, 0]
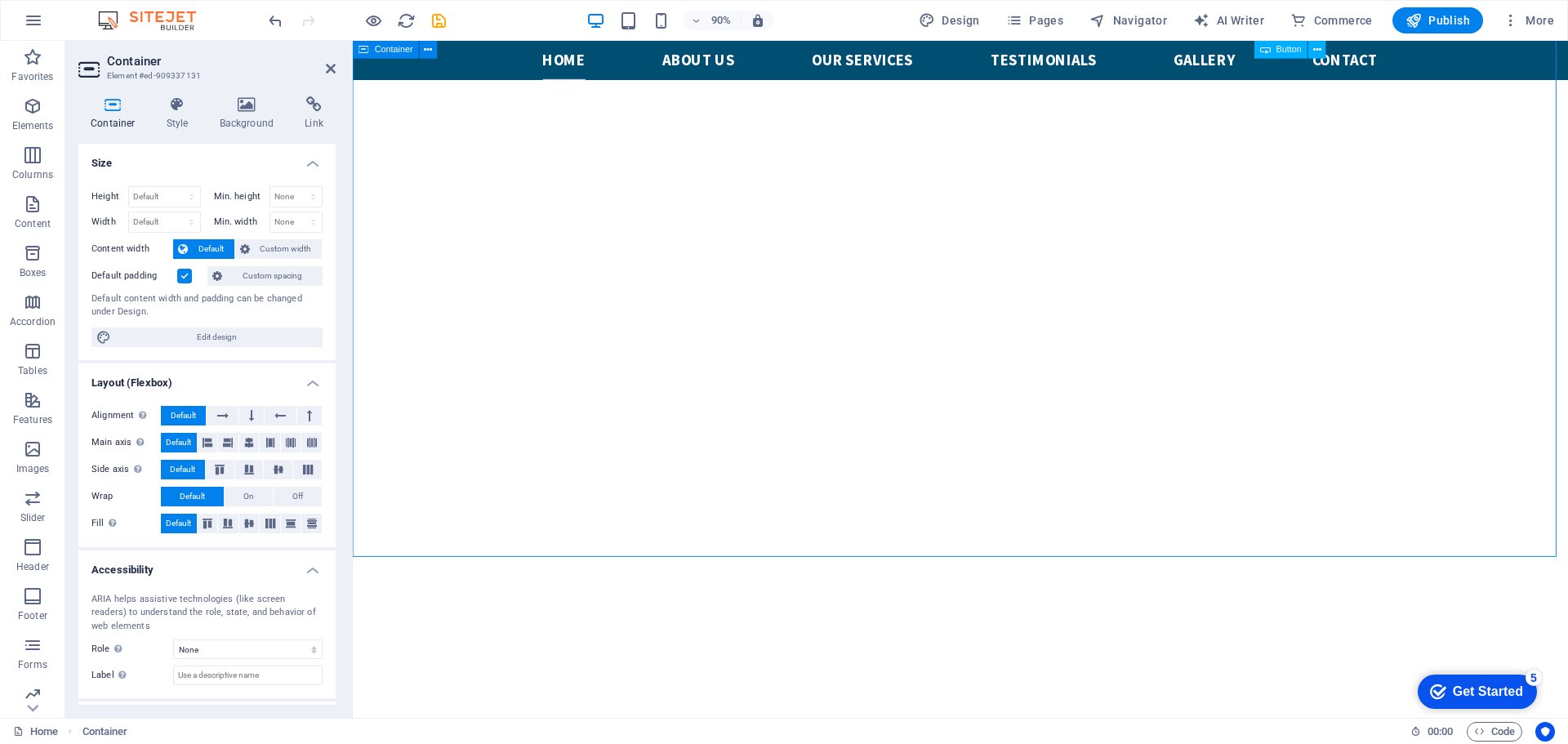
scroll to position [733, 0]
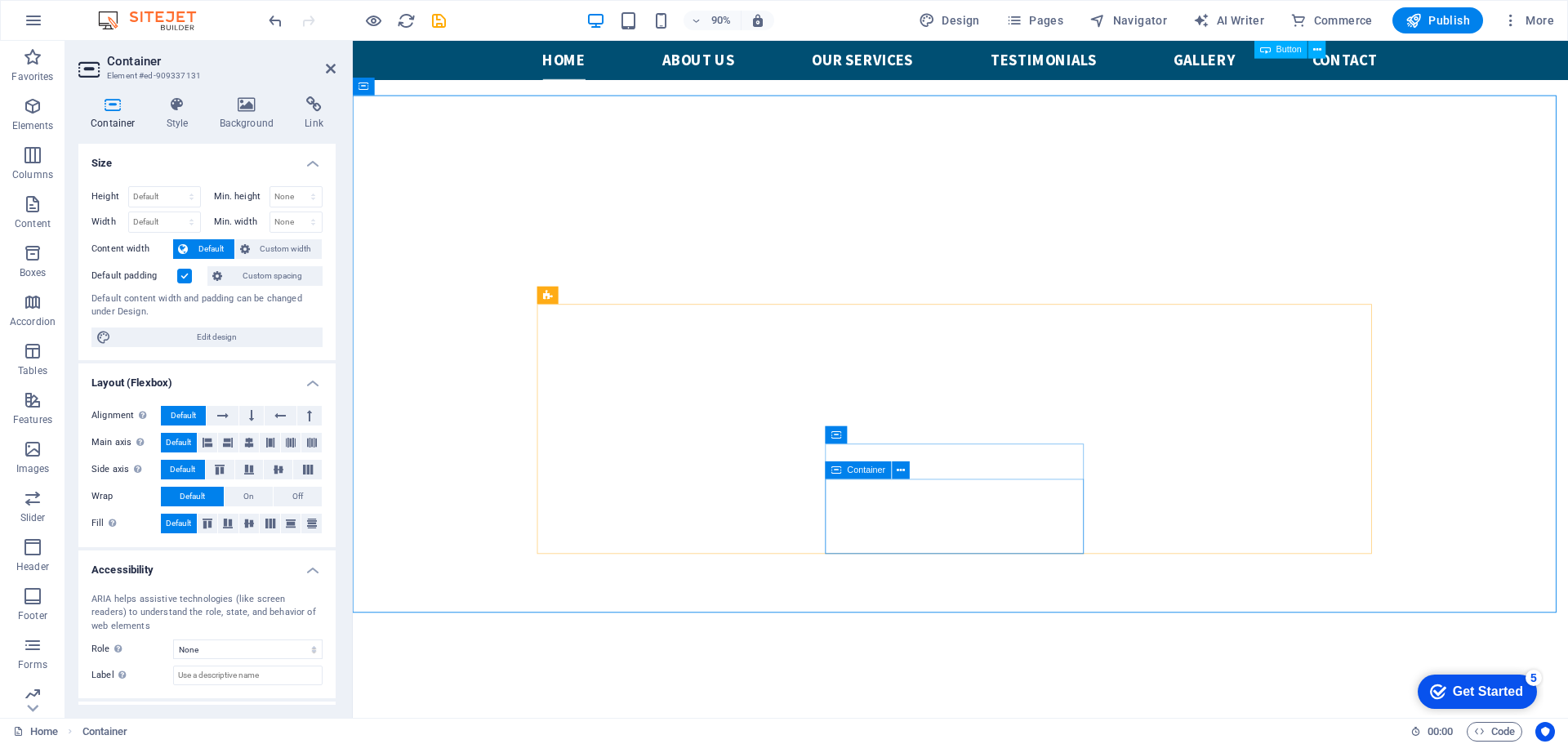
scroll to position [814, 0]
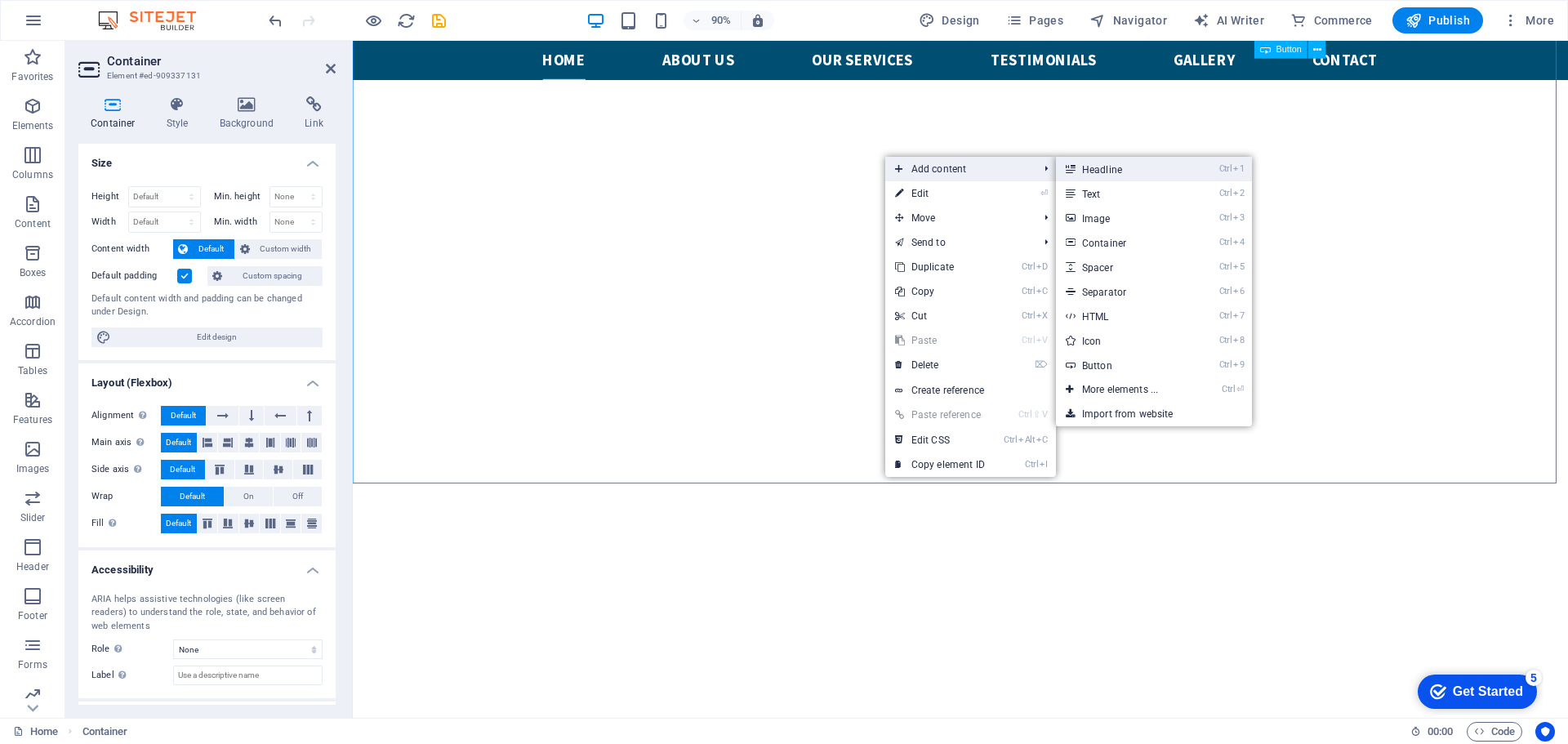
click at [1135, 164] on link "Ctrl 1 Headline" at bounding box center [1123, 169] width 135 height 25
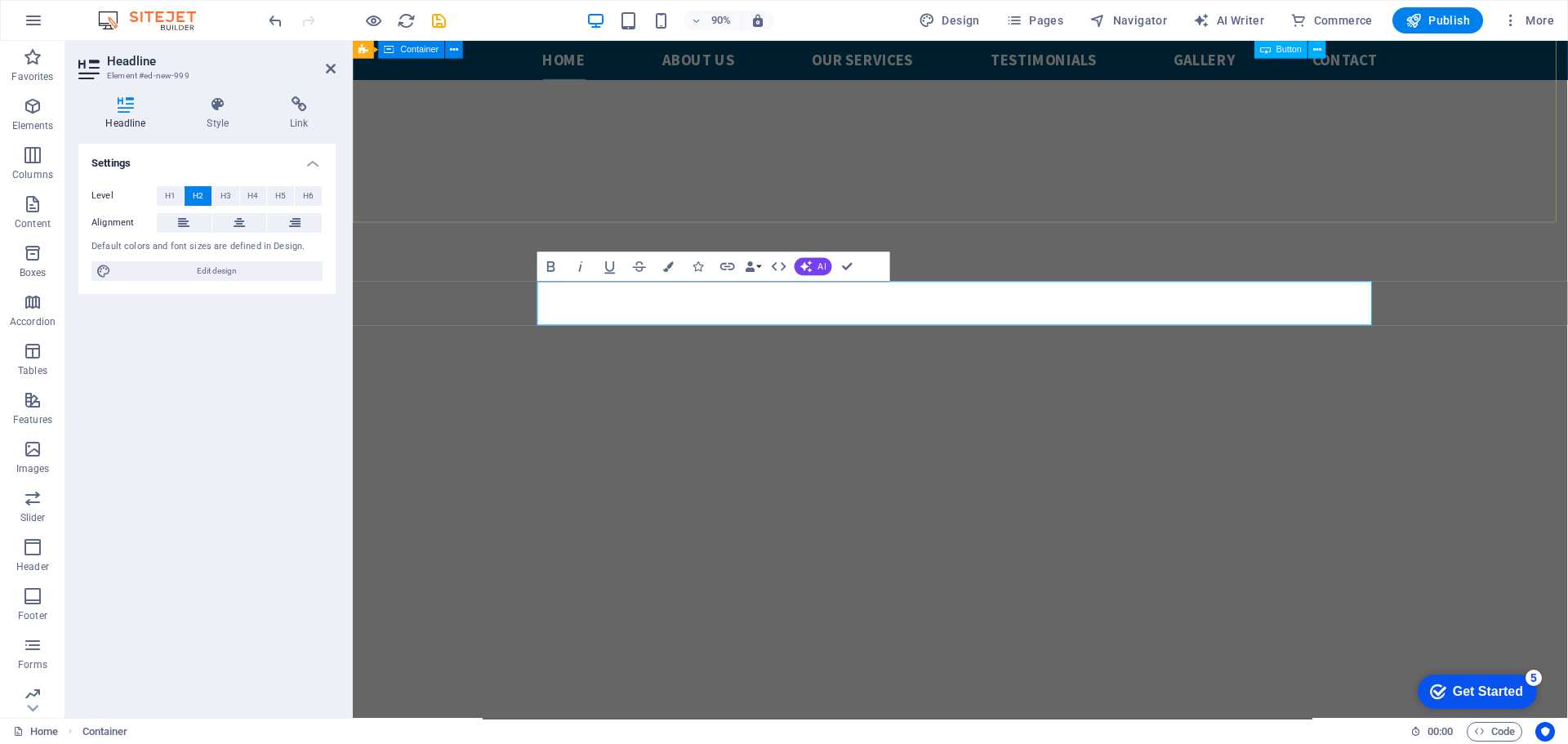
scroll to position [445, 0]
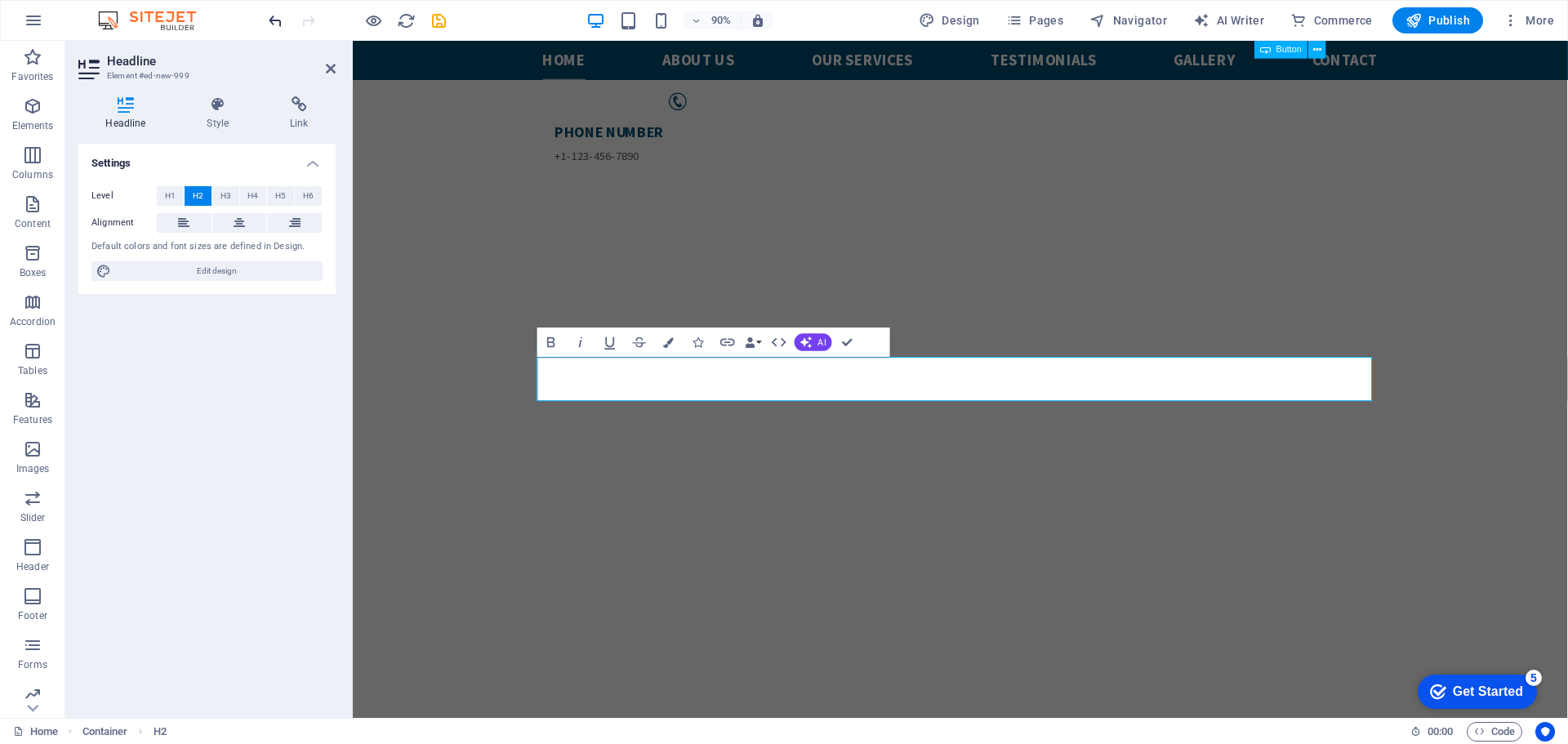
click at [278, 20] on icon "undo" at bounding box center [275, 20] width 18 height 18
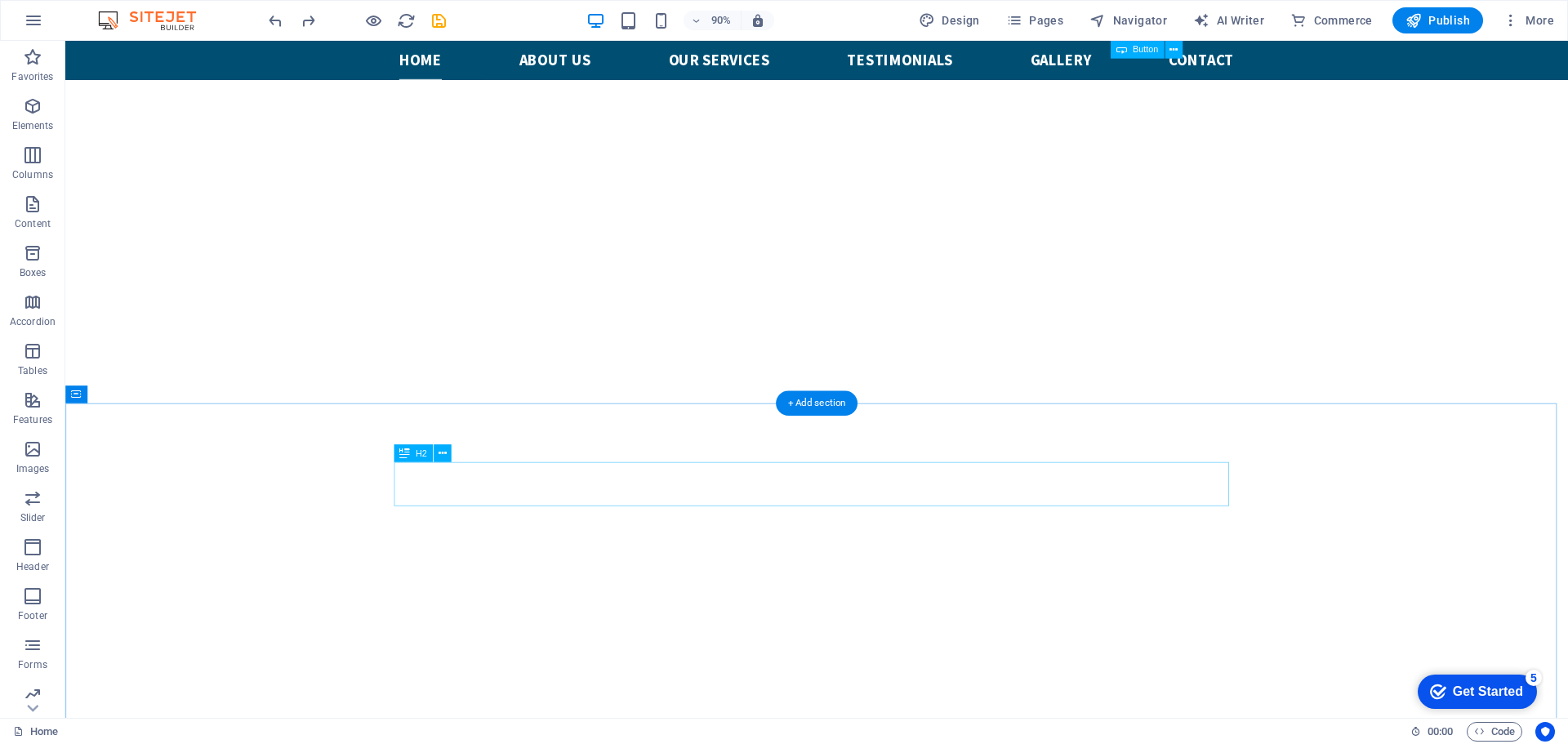
scroll to position [816, 0]
click at [820, 476] on div "+ Add section" at bounding box center [817, 481] width 82 height 26
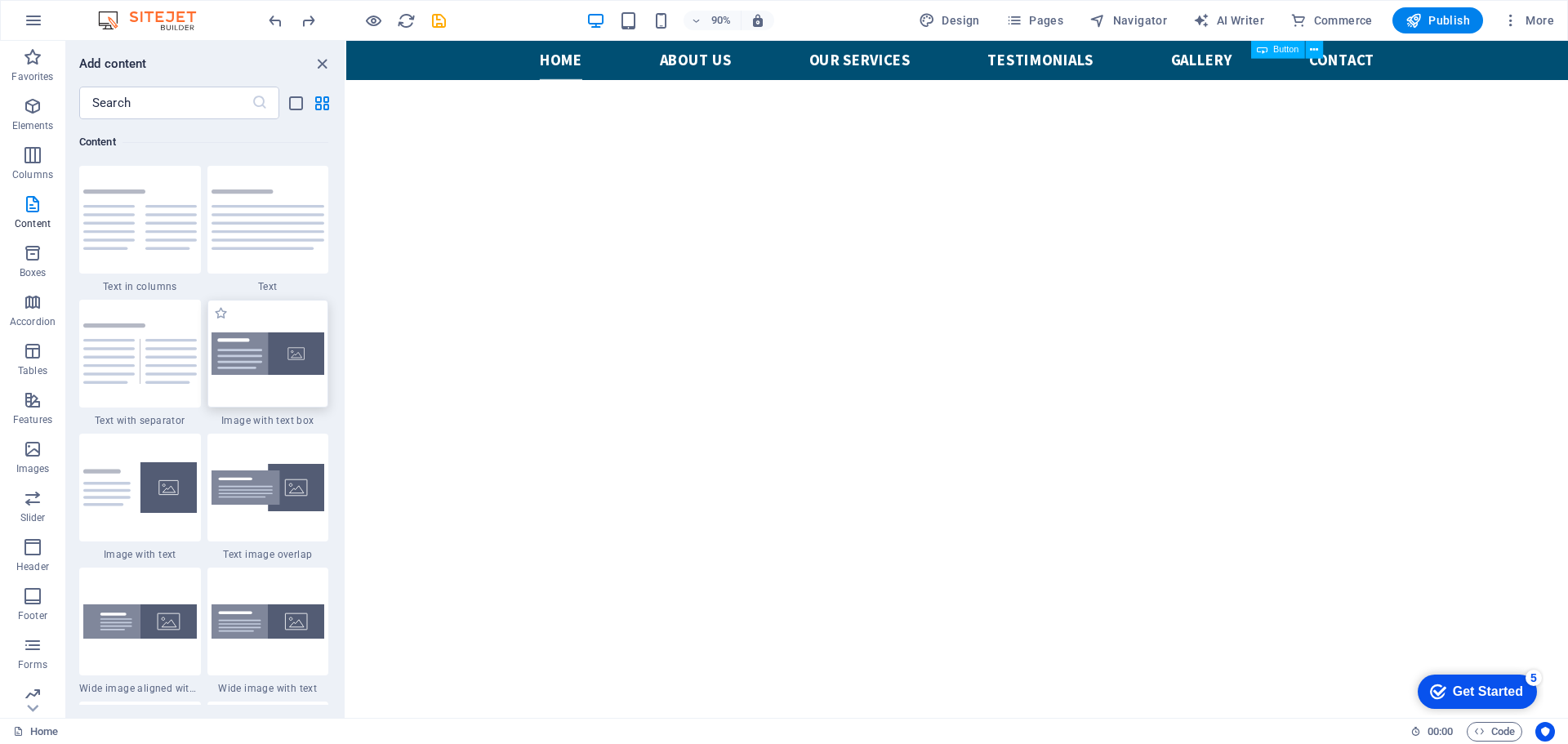
click at [269, 350] on img at bounding box center [268, 353] width 114 height 43
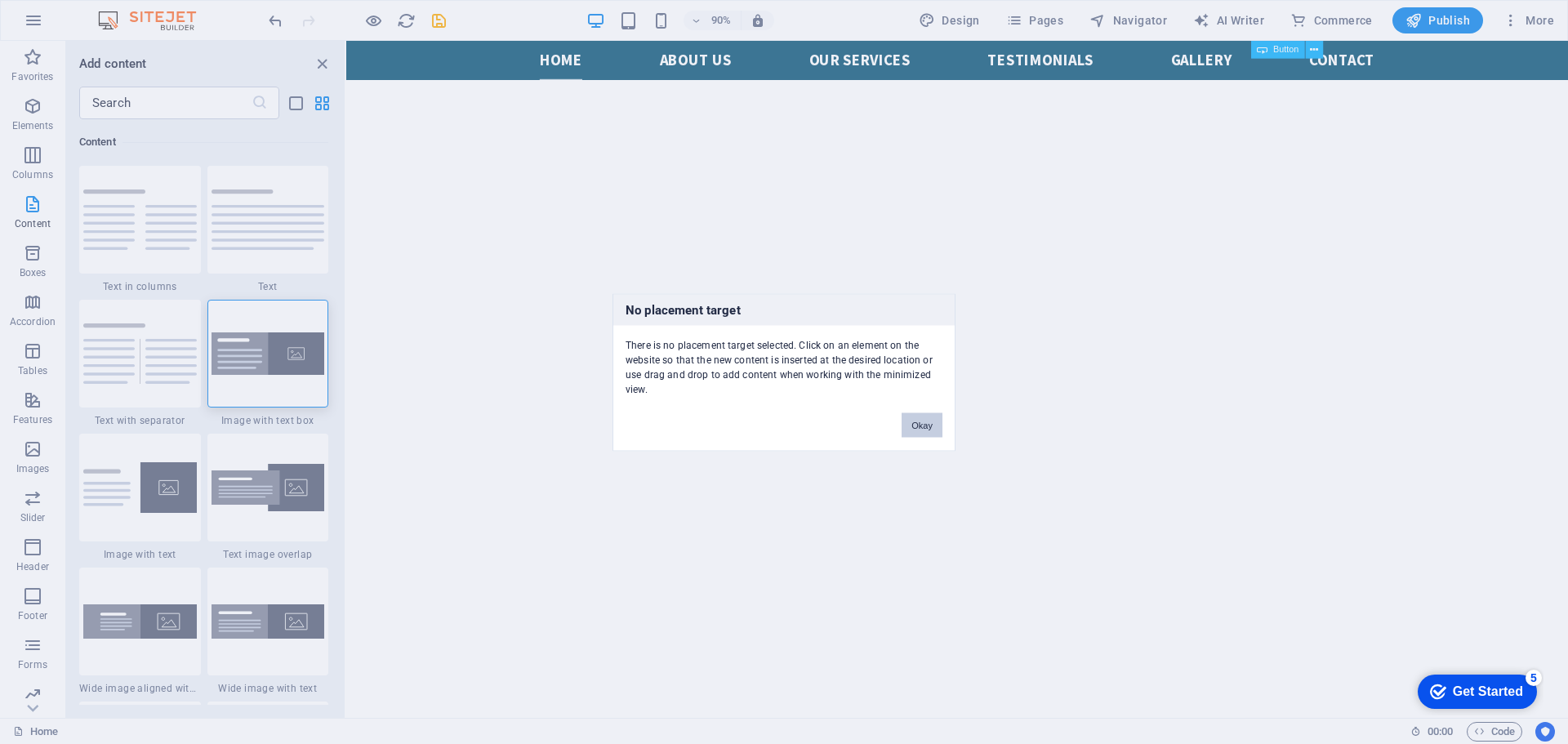
click at [916, 425] on button "Okay" at bounding box center [921, 424] width 41 height 25
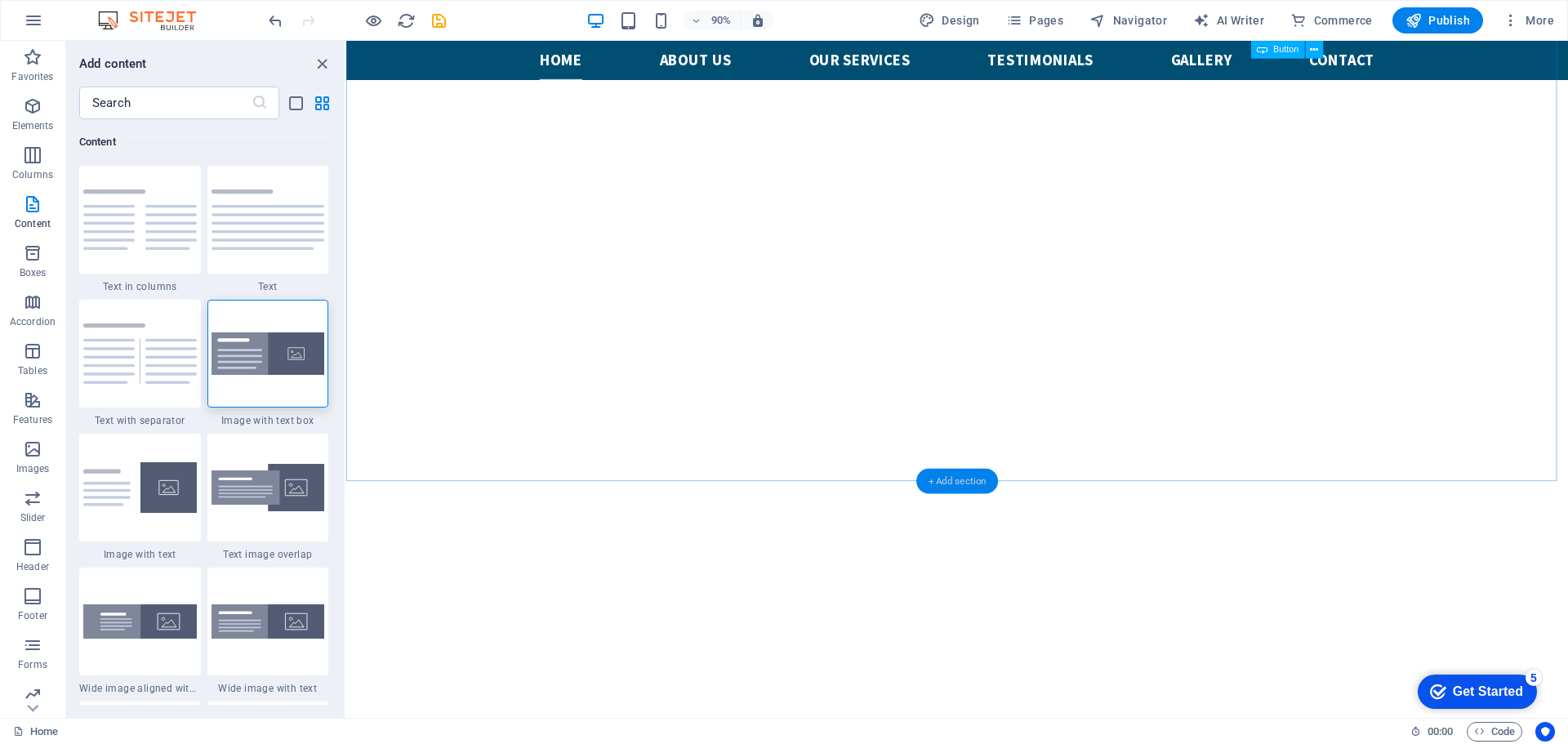
click at [958, 481] on div "+ Add section" at bounding box center [957, 481] width 82 height 26
click at [283, 351] on img at bounding box center [268, 353] width 114 height 43
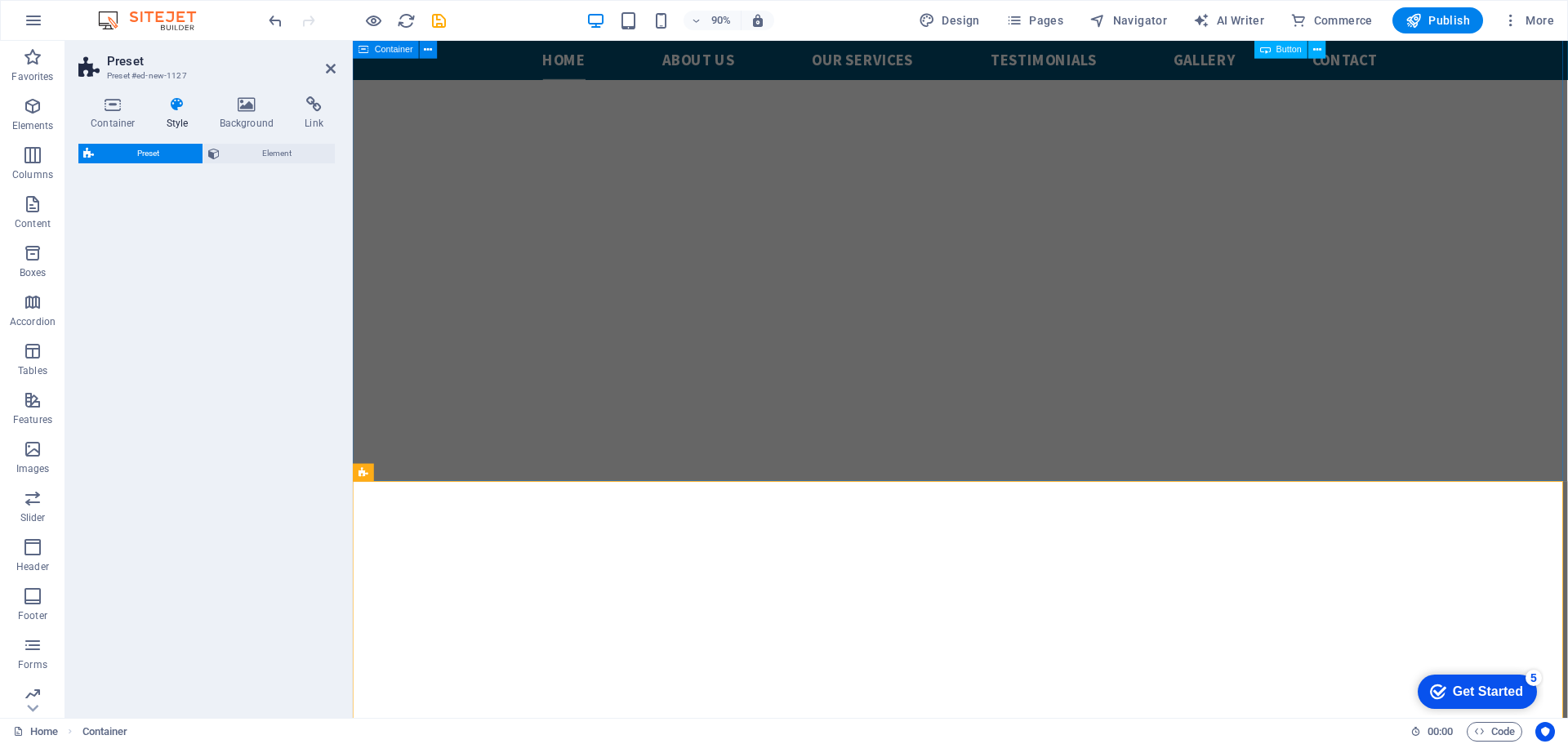
select select "rem"
select select "px"
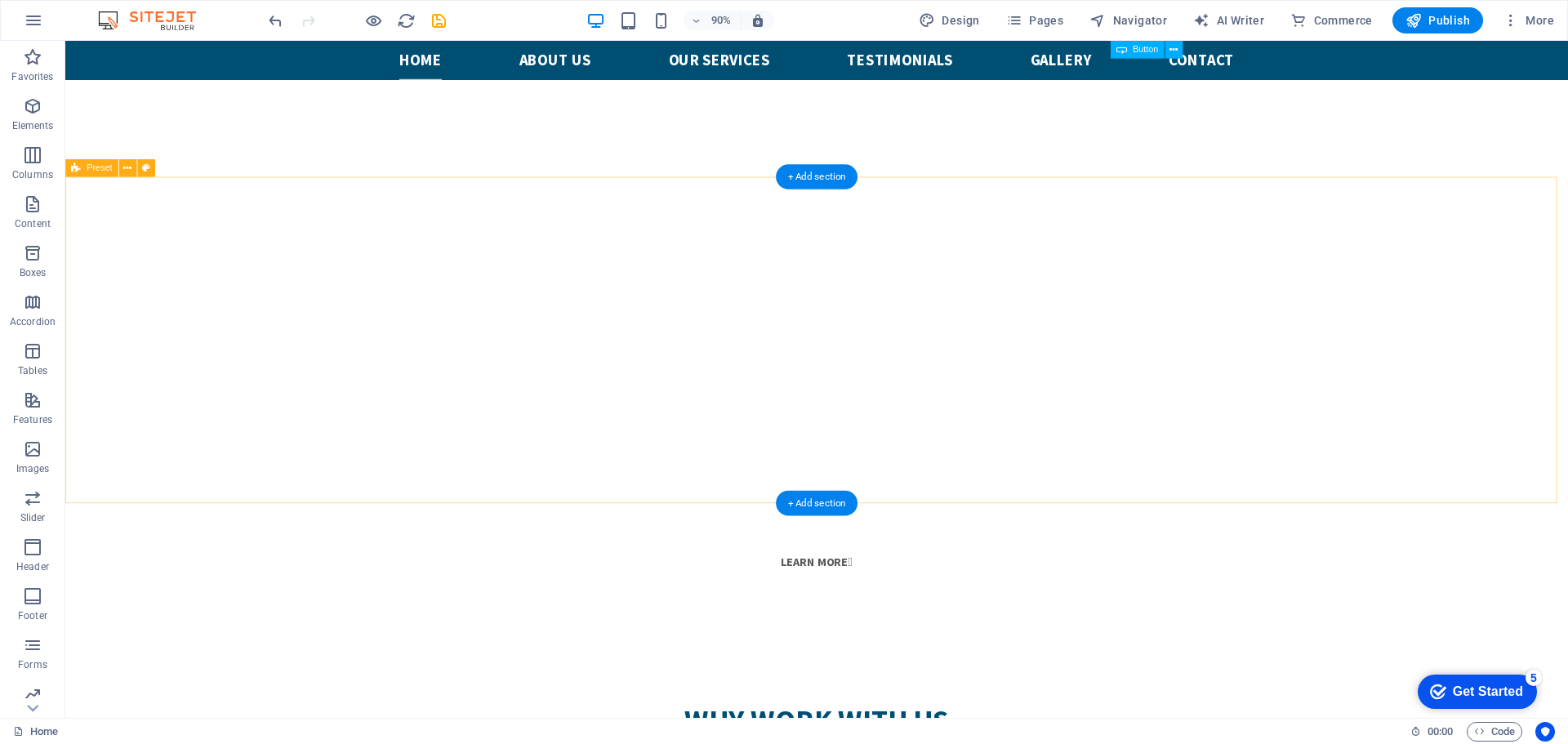
scroll to position [1143, 0]
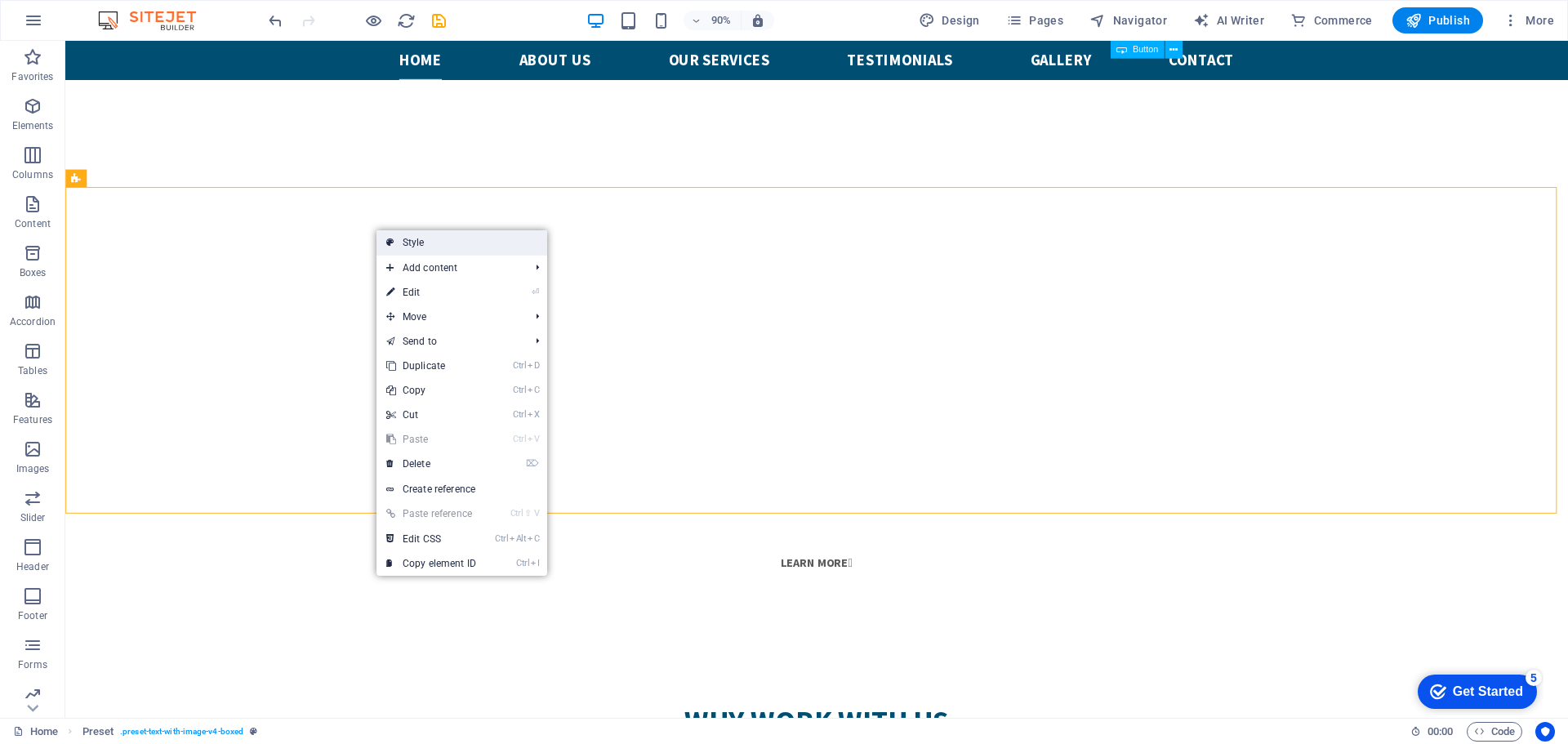
click at [510, 237] on link "Style" at bounding box center [462, 242] width 171 height 25
select select "rem"
select select "px"
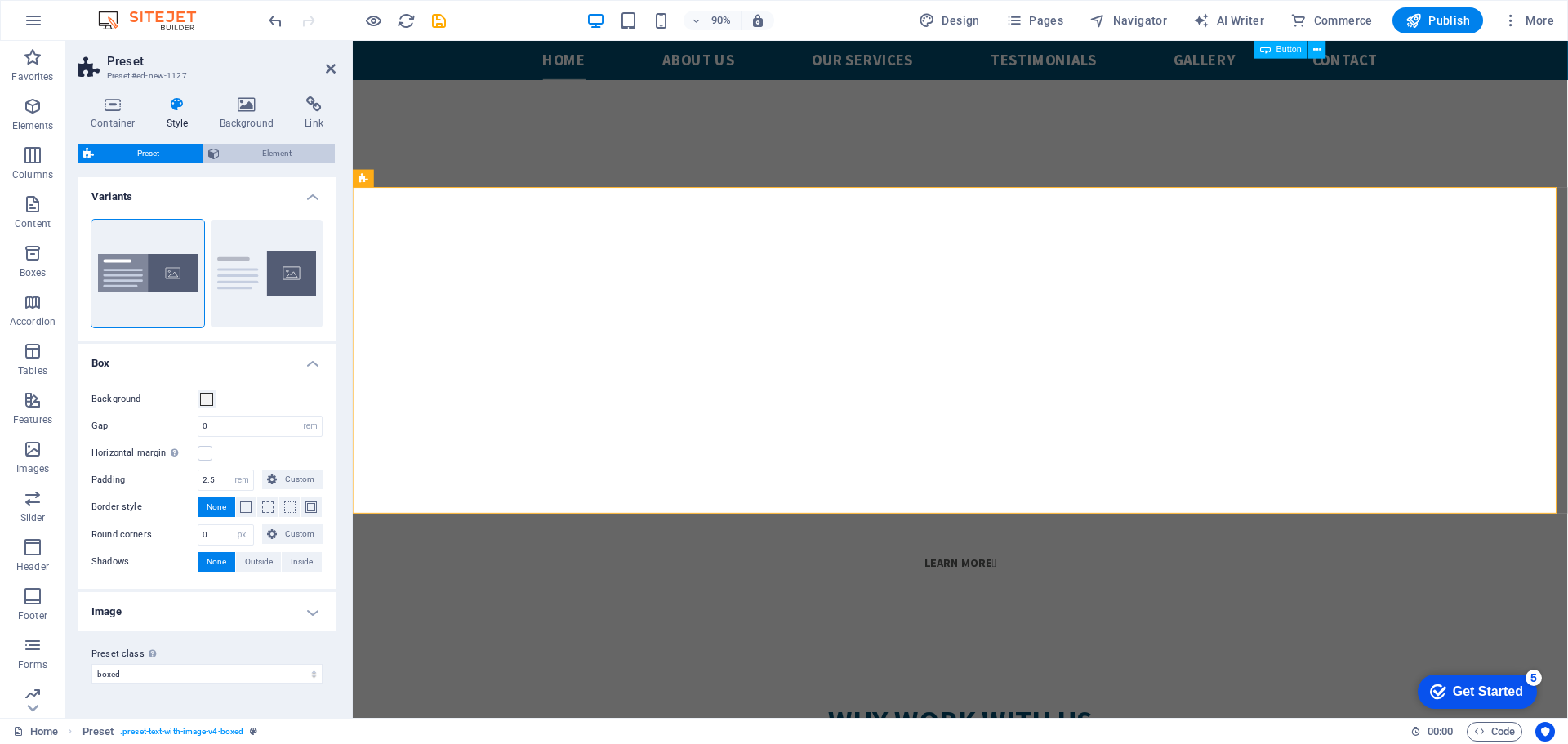
click at [264, 150] on span "Element" at bounding box center [277, 153] width 107 height 19
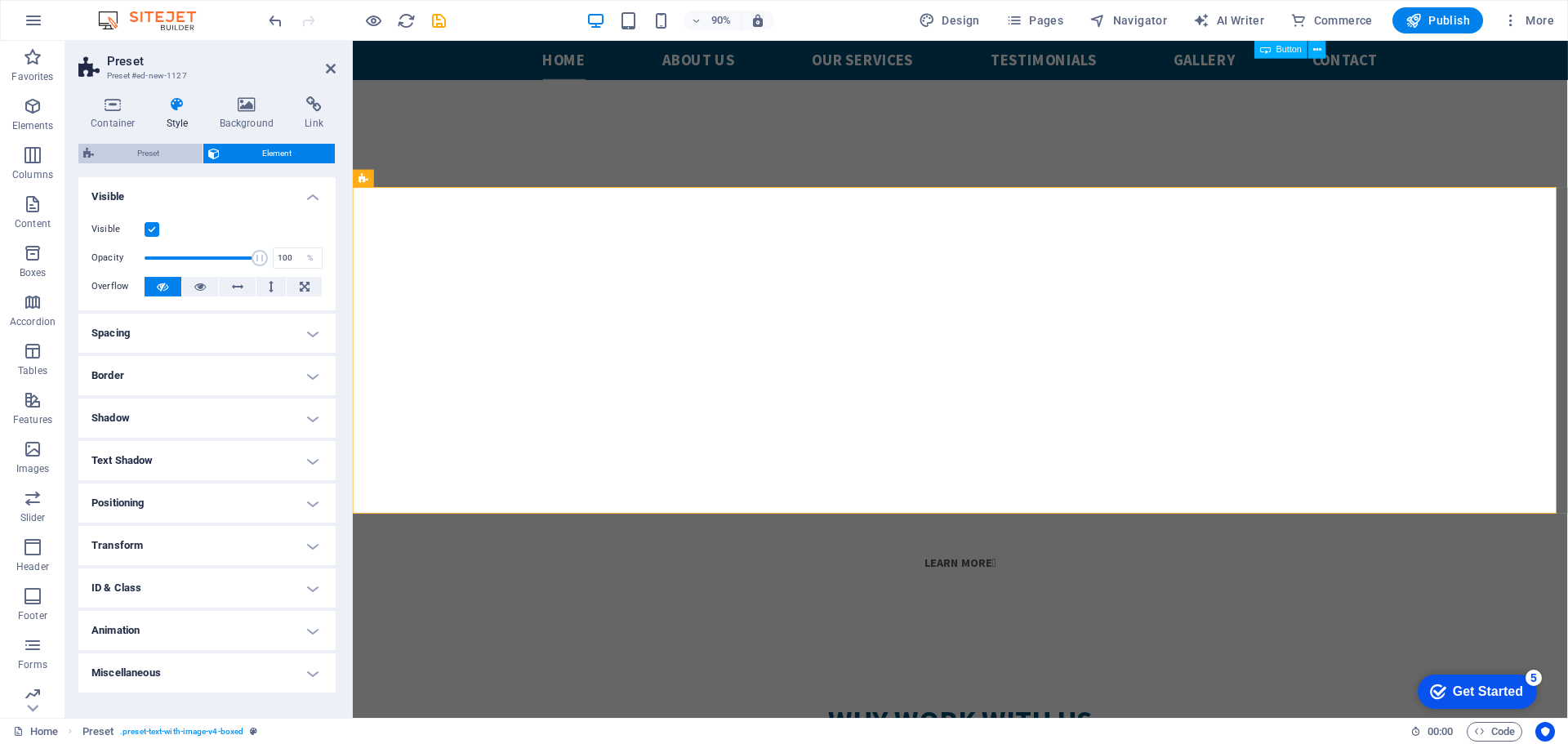
click at [160, 156] on span "Preset" at bounding box center [148, 153] width 99 height 19
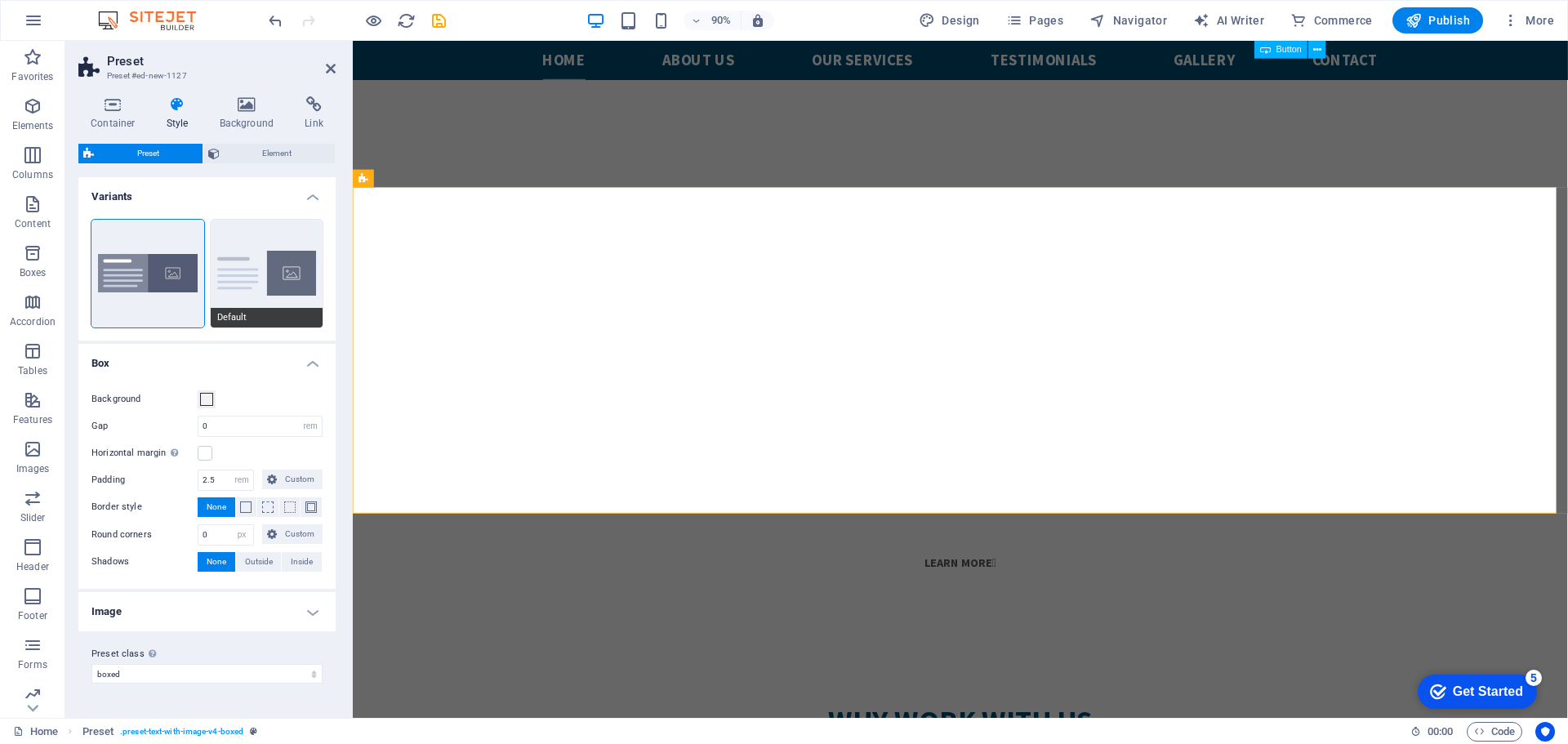
click at [250, 284] on button "Default" at bounding box center [267, 273] width 113 height 107
type input "2"
type input "0"
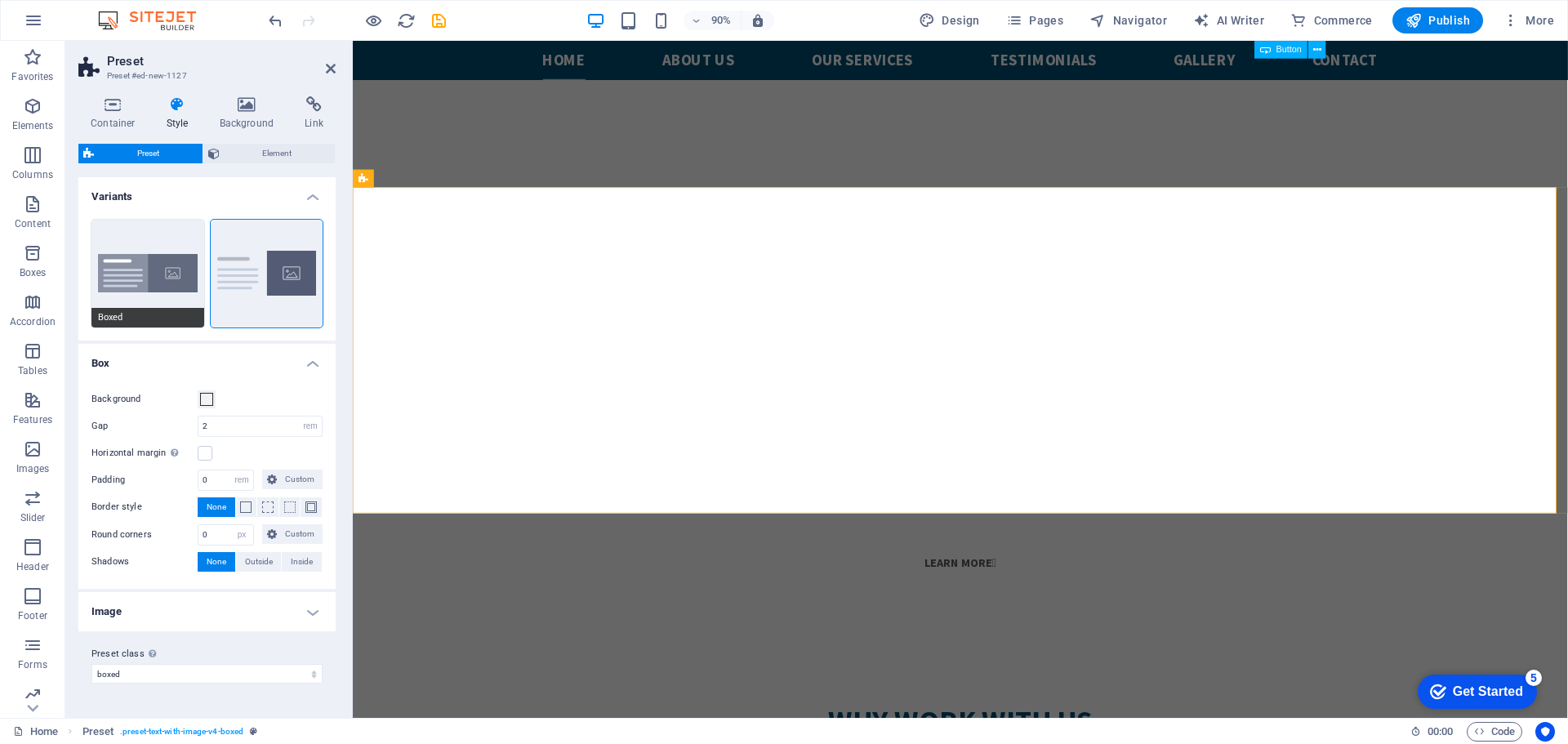
click at [145, 274] on button "Boxed" at bounding box center [148, 273] width 113 height 107
type input "0"
type input "2.5"
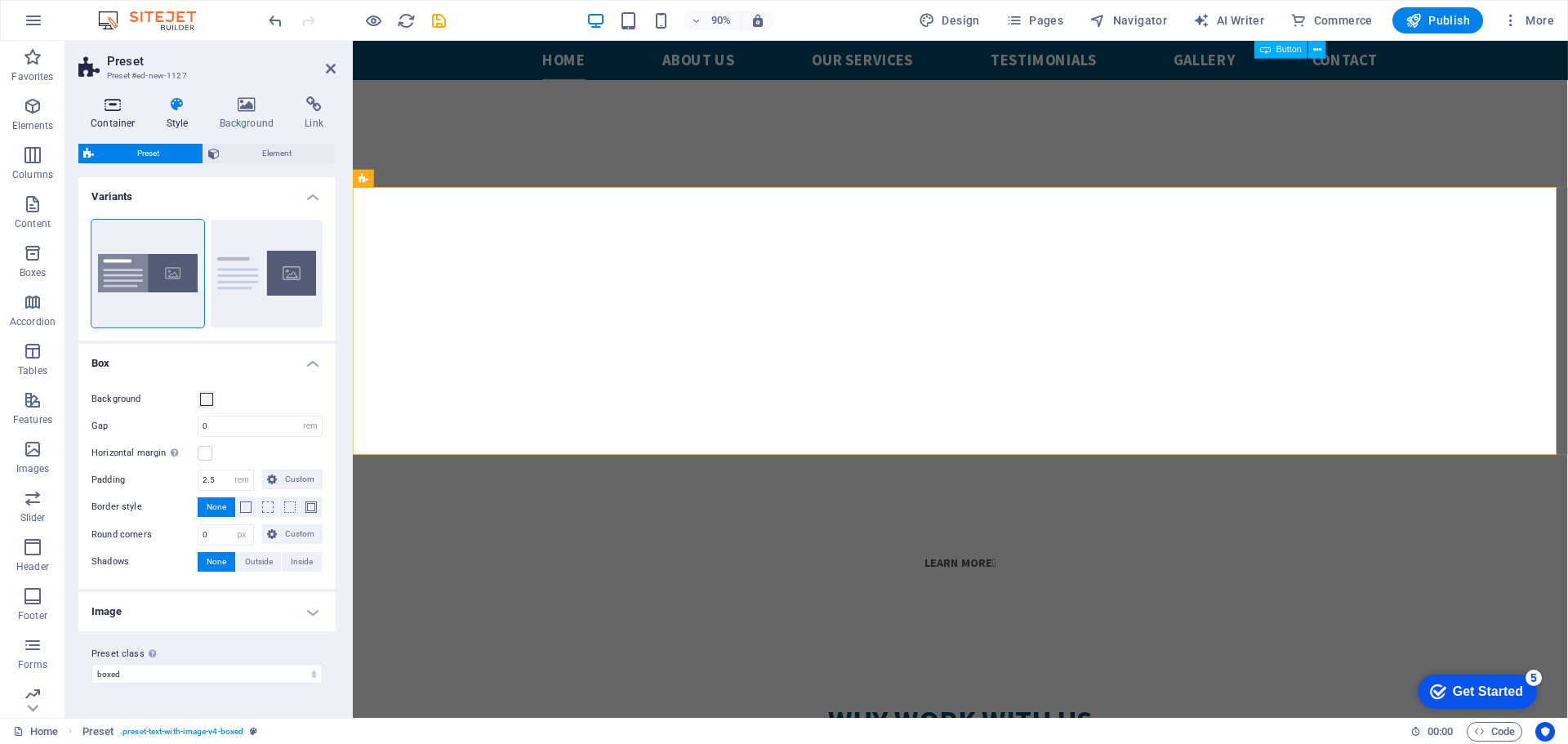
click at [118, 99] on icon at bounding box center [113, 104] width 70 height 17
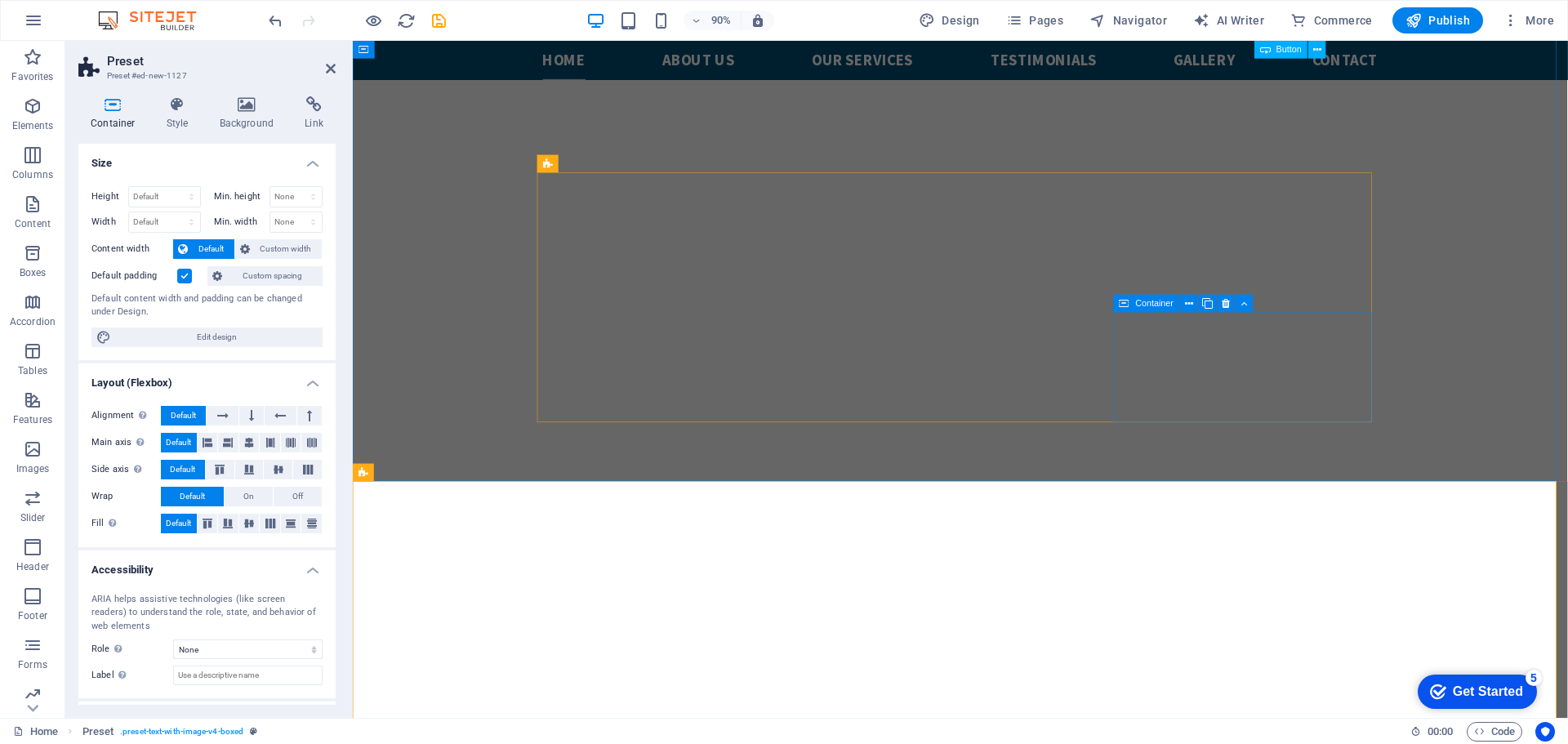
scroll to position [653, 0]
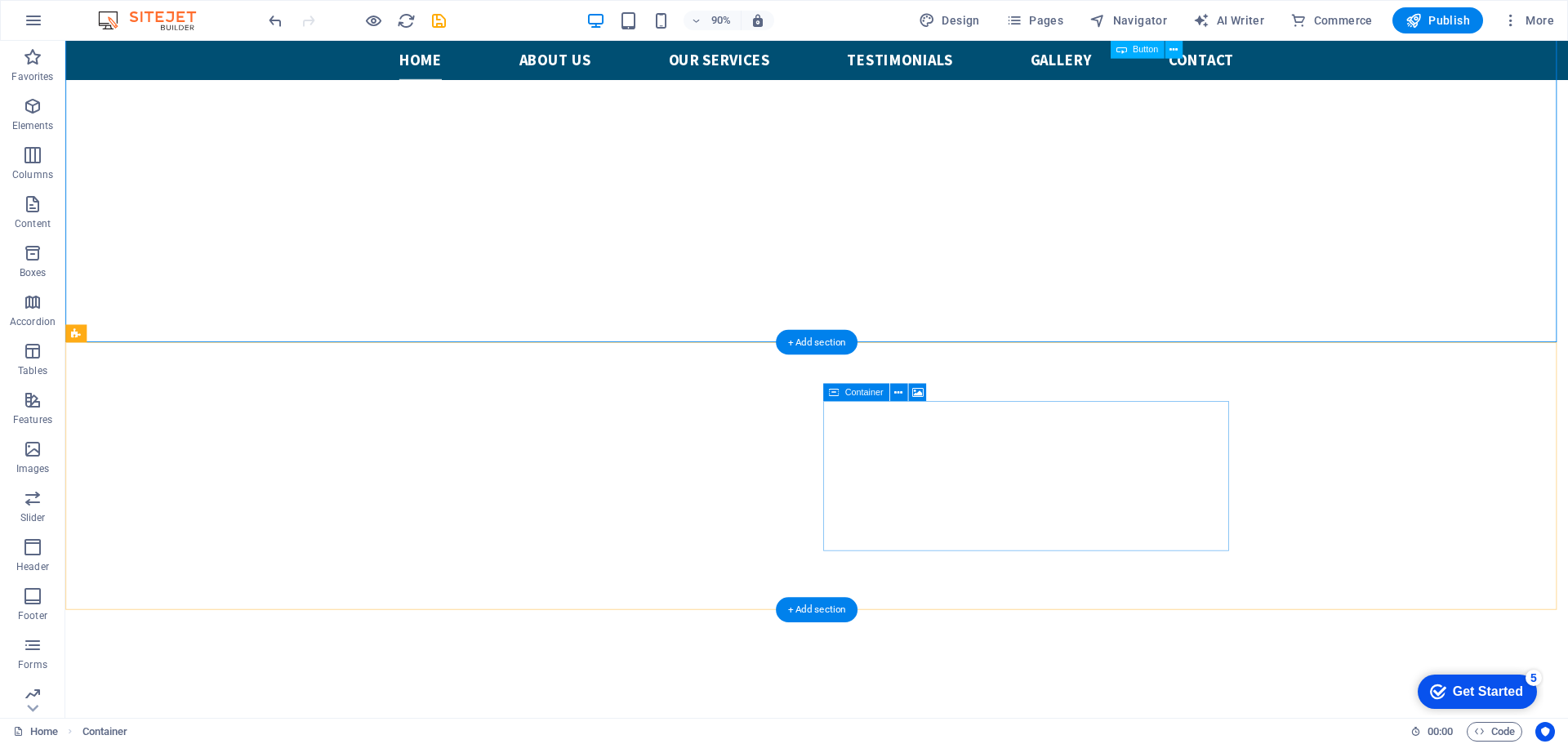
scroll to position [979, 0]
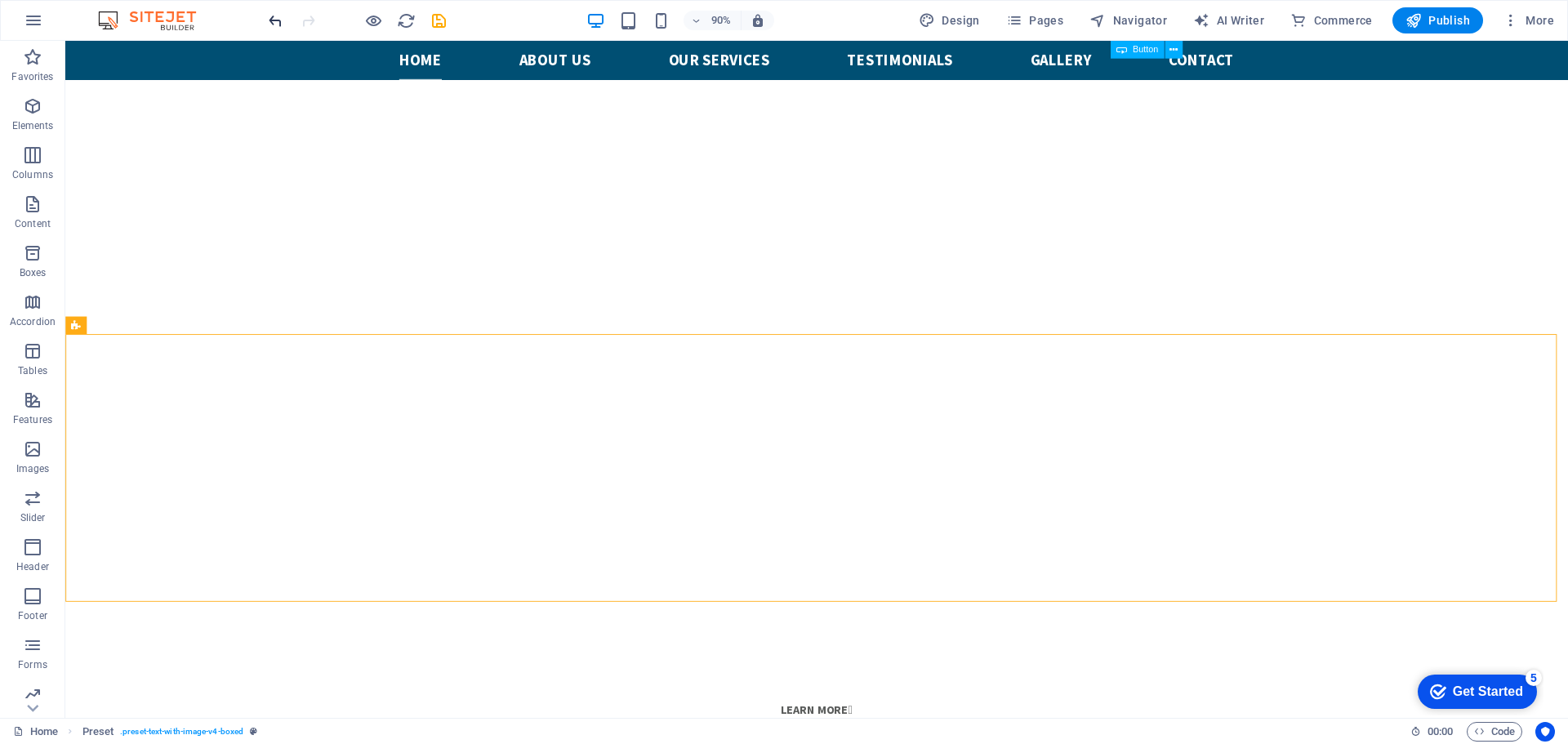
click at [274, 20] on icon "undo" at bounding box center [275, 20] width 18 height 18
drag, startPoint x: 281, startPoint y: 26, endPoint x: 242, endPoint y: 34, distance: 39.8
click at [281, 26] on icon "undo" at bounding box center [275, 20] width 18 height 18
drag, startPoint x: 277, startPoint y: 18, endPoint x: 234, endPoint y: 56, distance: 57.4
click at [277, 18] on icon "undo" at bounding box center [275, 20] width 18 height 18
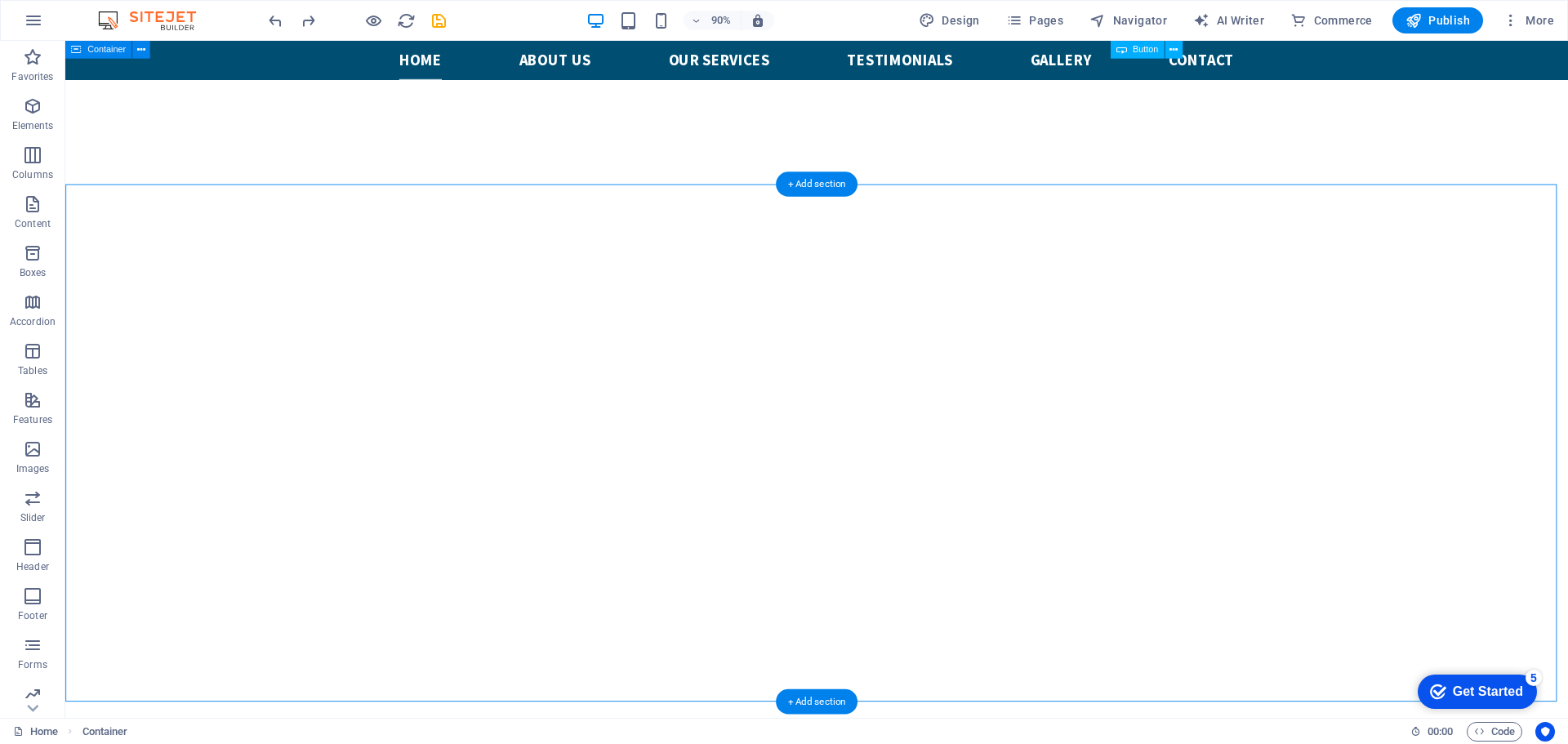
scroll to position [571, 0]
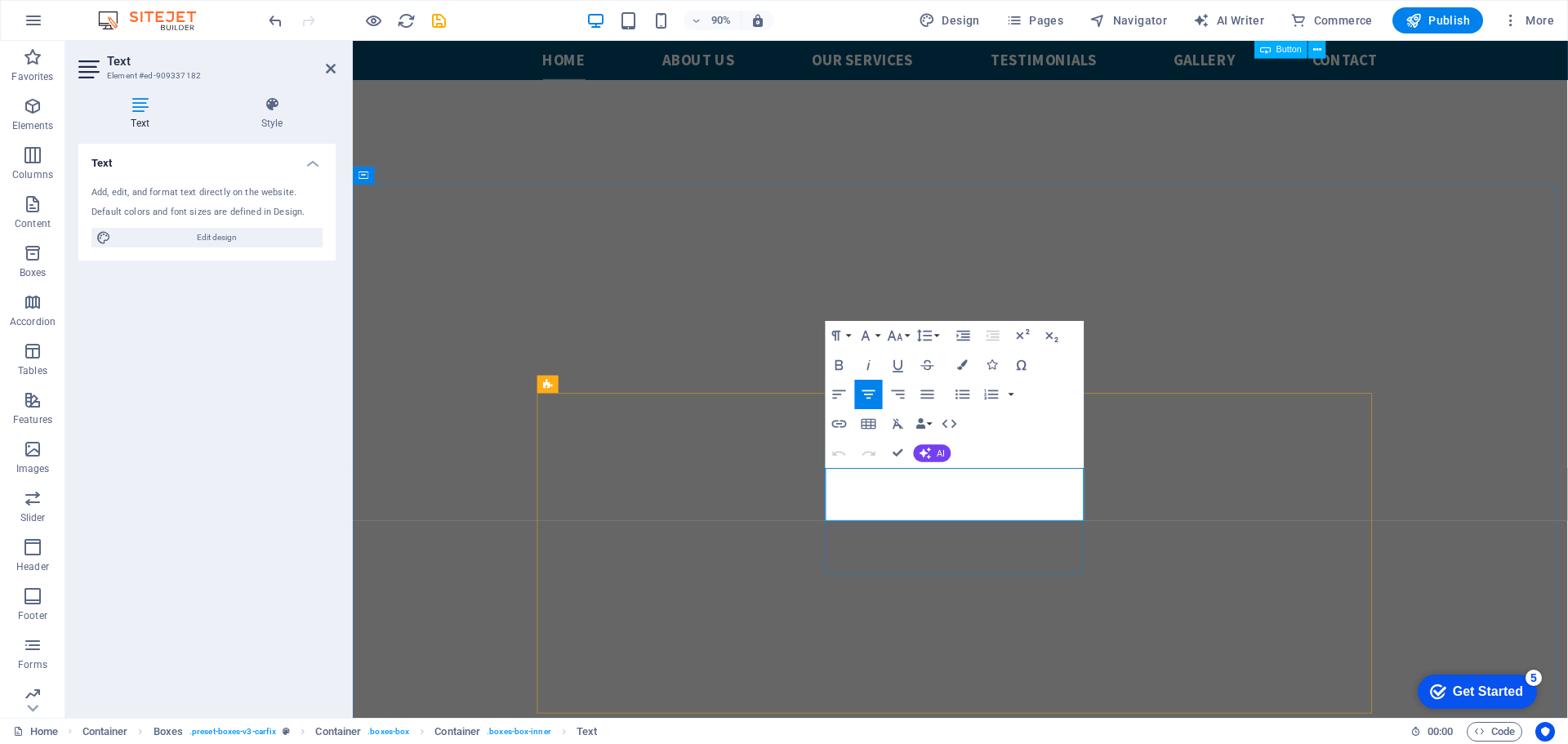
drag, startPoint x: 1100, startPoint y: 563, endPoint x: 1010, endPoint y: 556, distance: 90.3
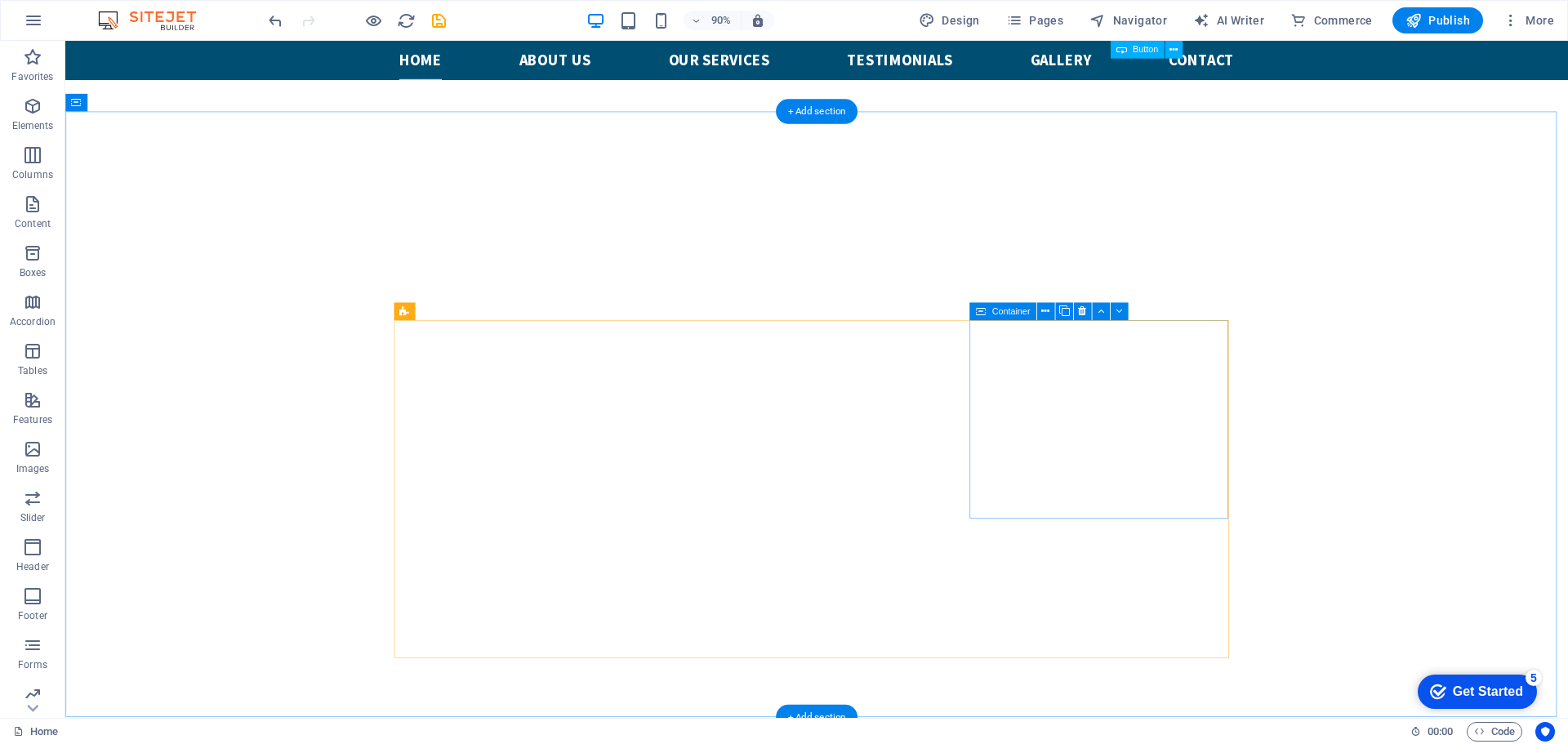
scroll to position [653, 0]
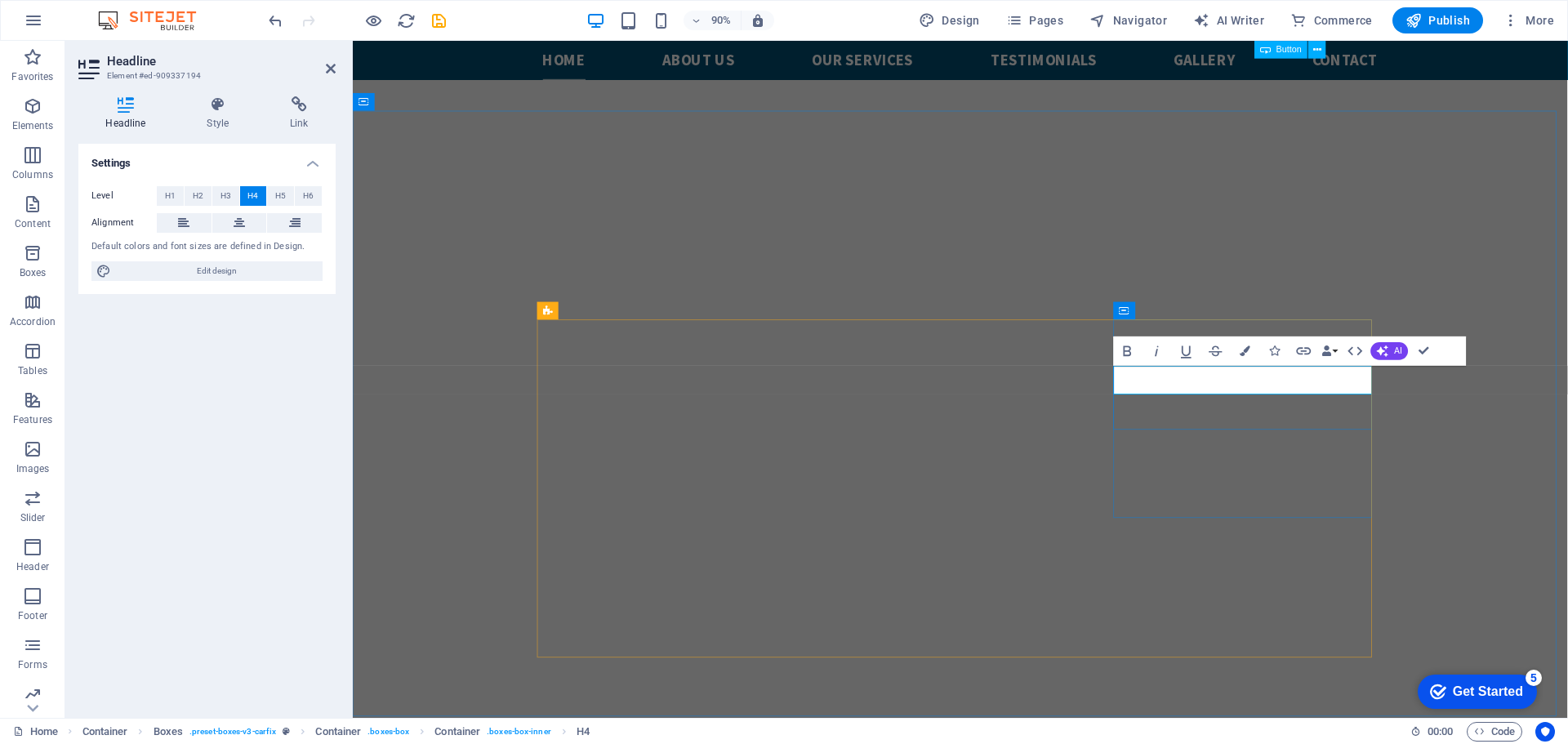
drag, startPoint x: 1411, startPoint y: 417, endPoint x: 1290, endPoint y: 425, distance: 121.3
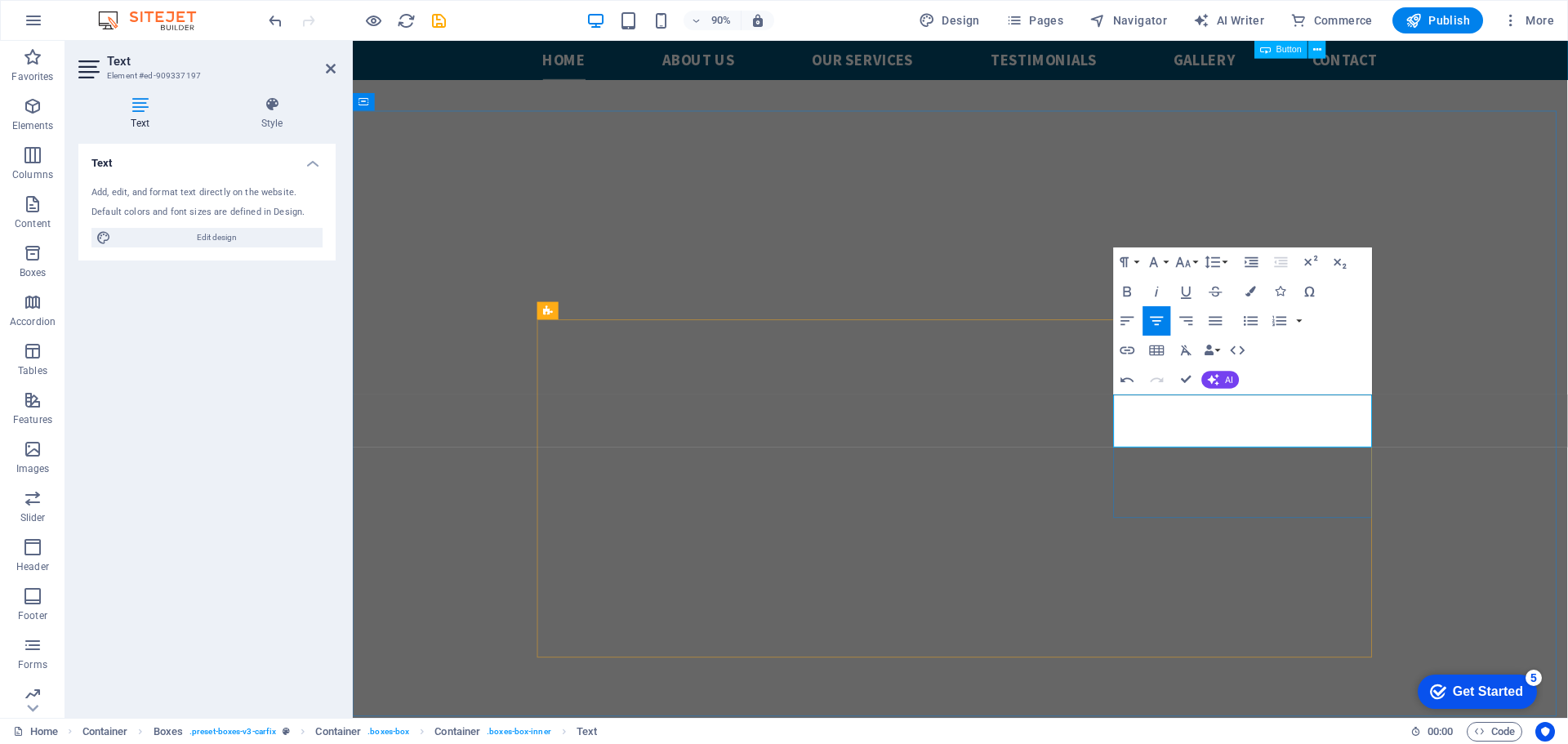
drag, startPoint x: 1340, startPoint y: 453, endPoint x: 1425, endPoint y: 481, distance: 89.5
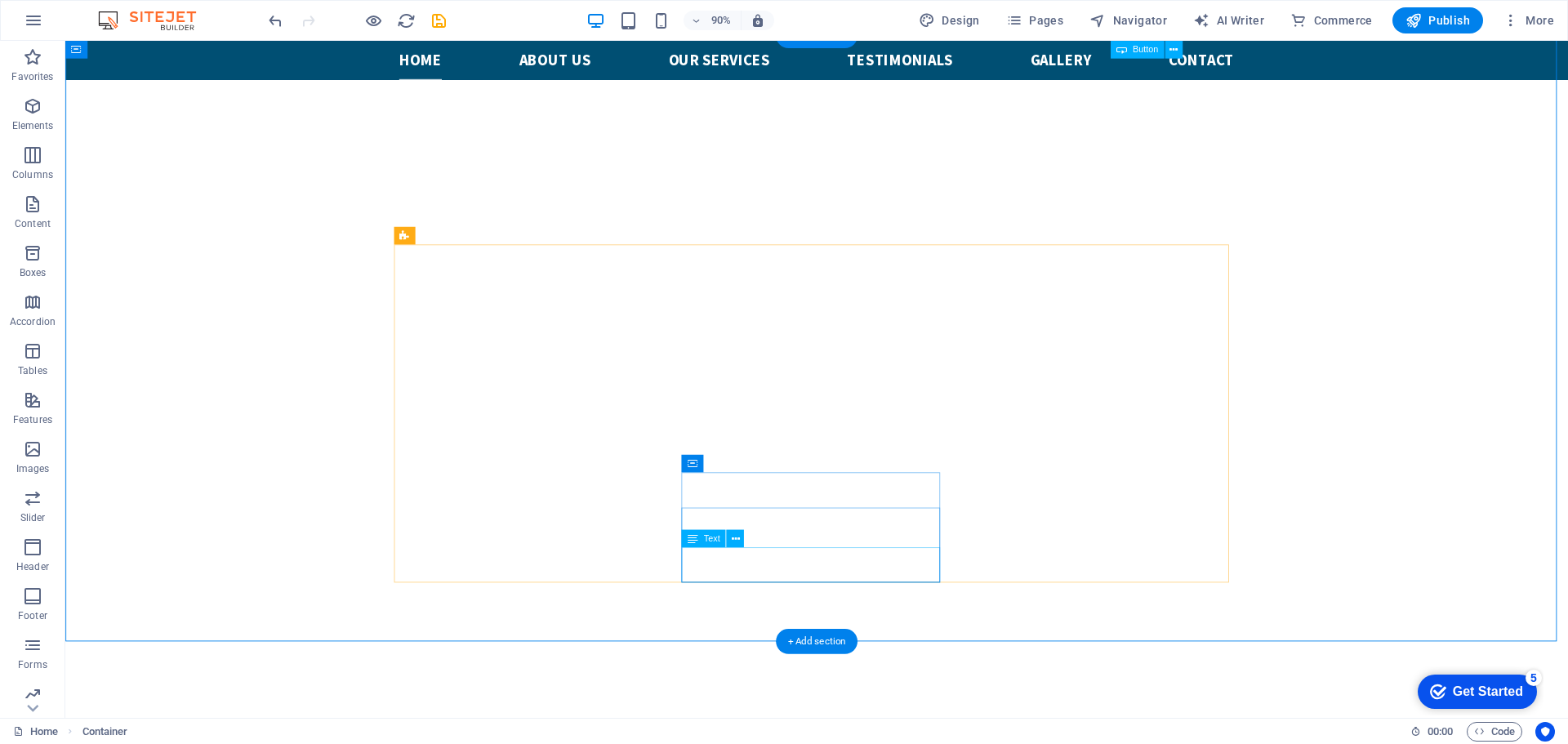
scroll to position [898, 0]
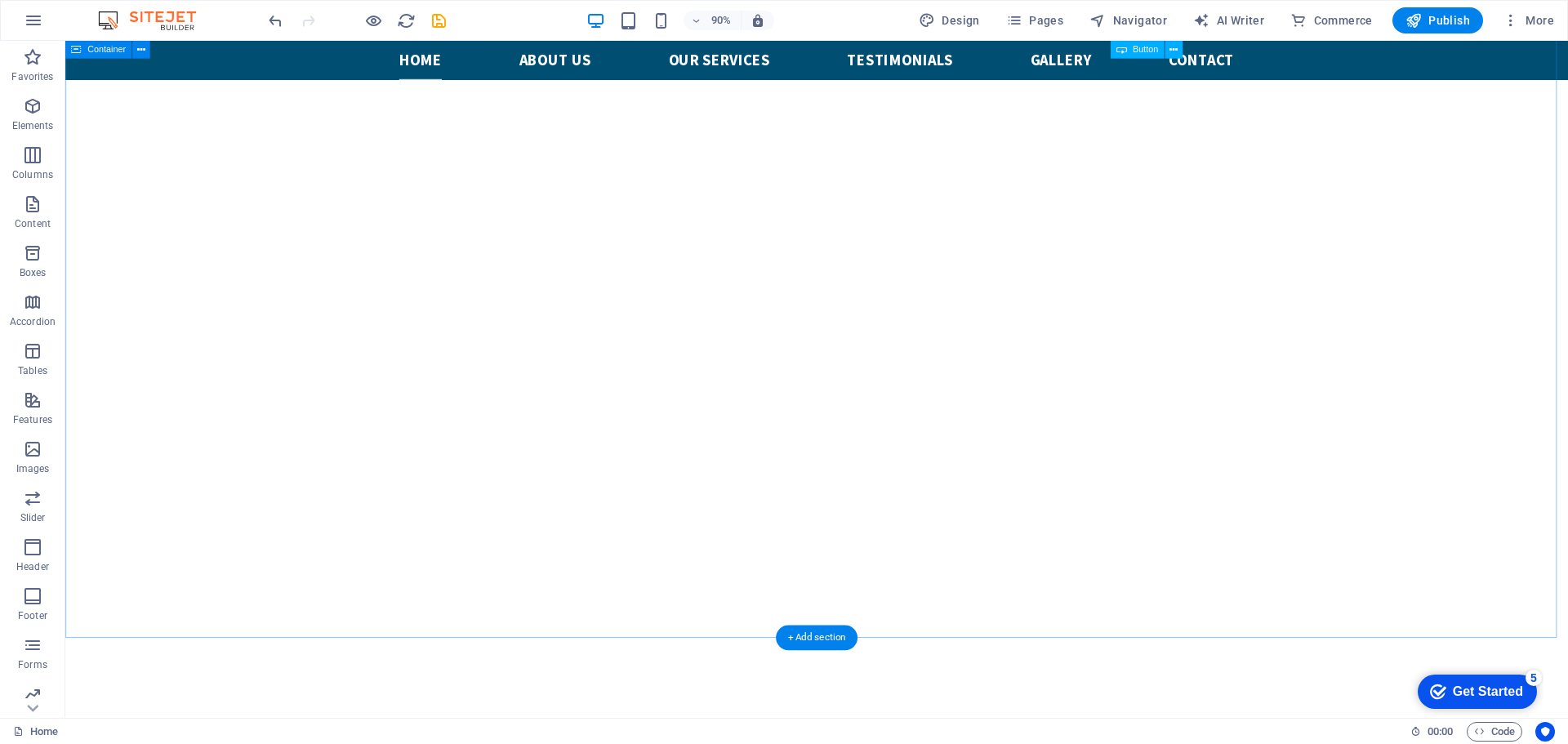
scroll to position [816, 0]
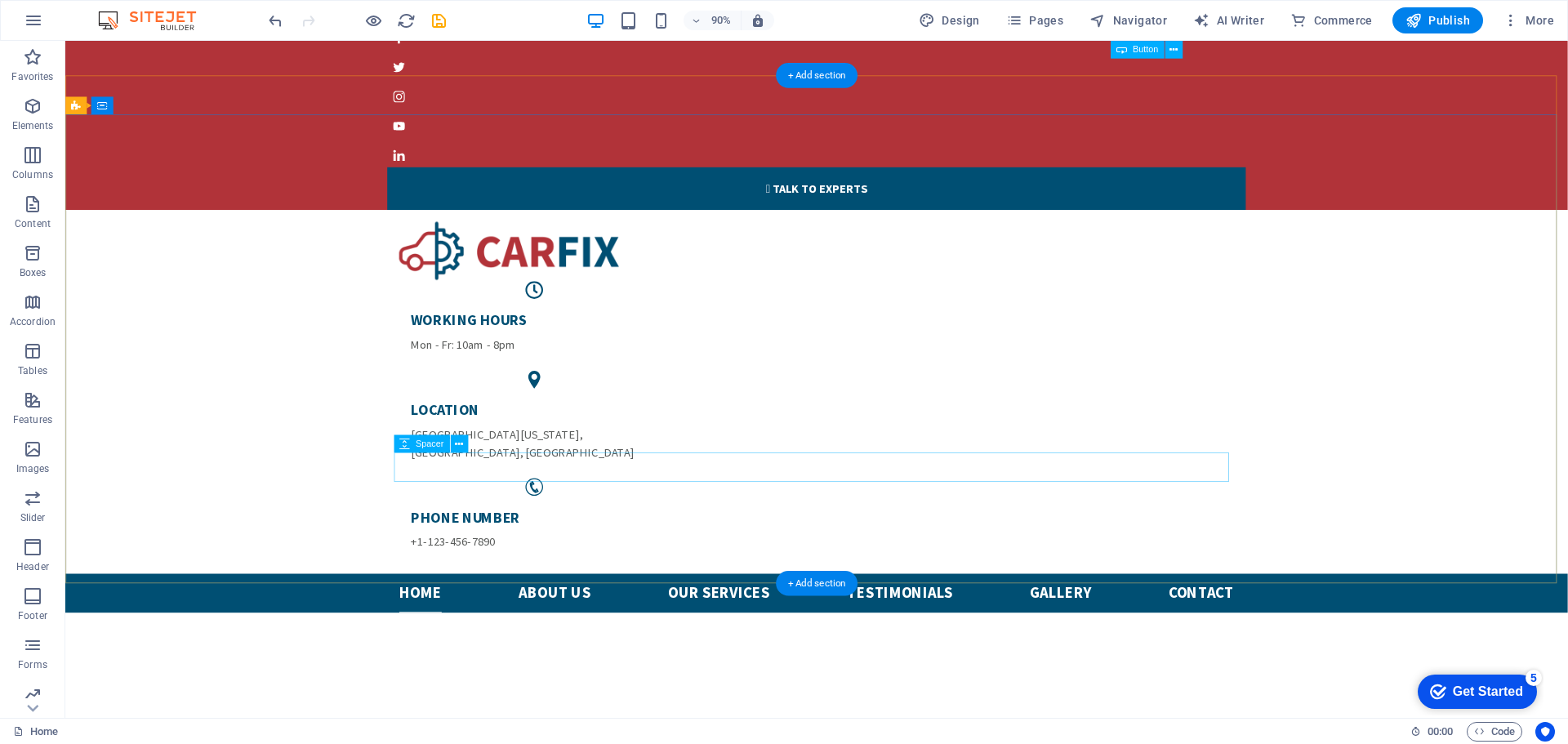
scroll to position [0, 0]
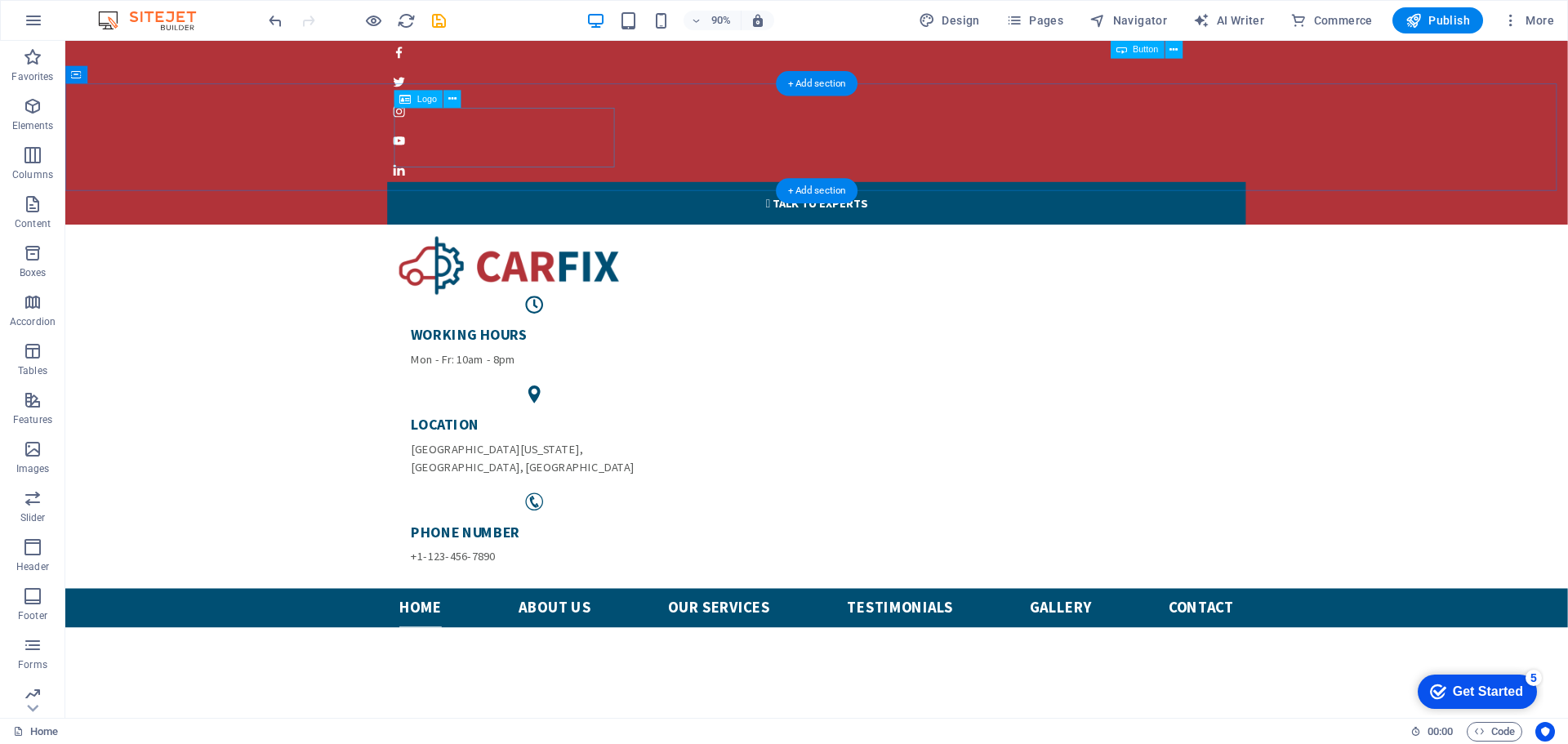
click at [461, 258] on div at bounding box center [899, 291] width 928 height 66
click at [360, 245] on div "WORKING HOURS Mon - Fr: 10am - 8pm LOCATION North Michigan Avenue , Chicago, IL…" at bounding box center [899, 446] width 1669 height 404
click at [477, 258] on div at bounding box center [899, 291] width 928 height 66
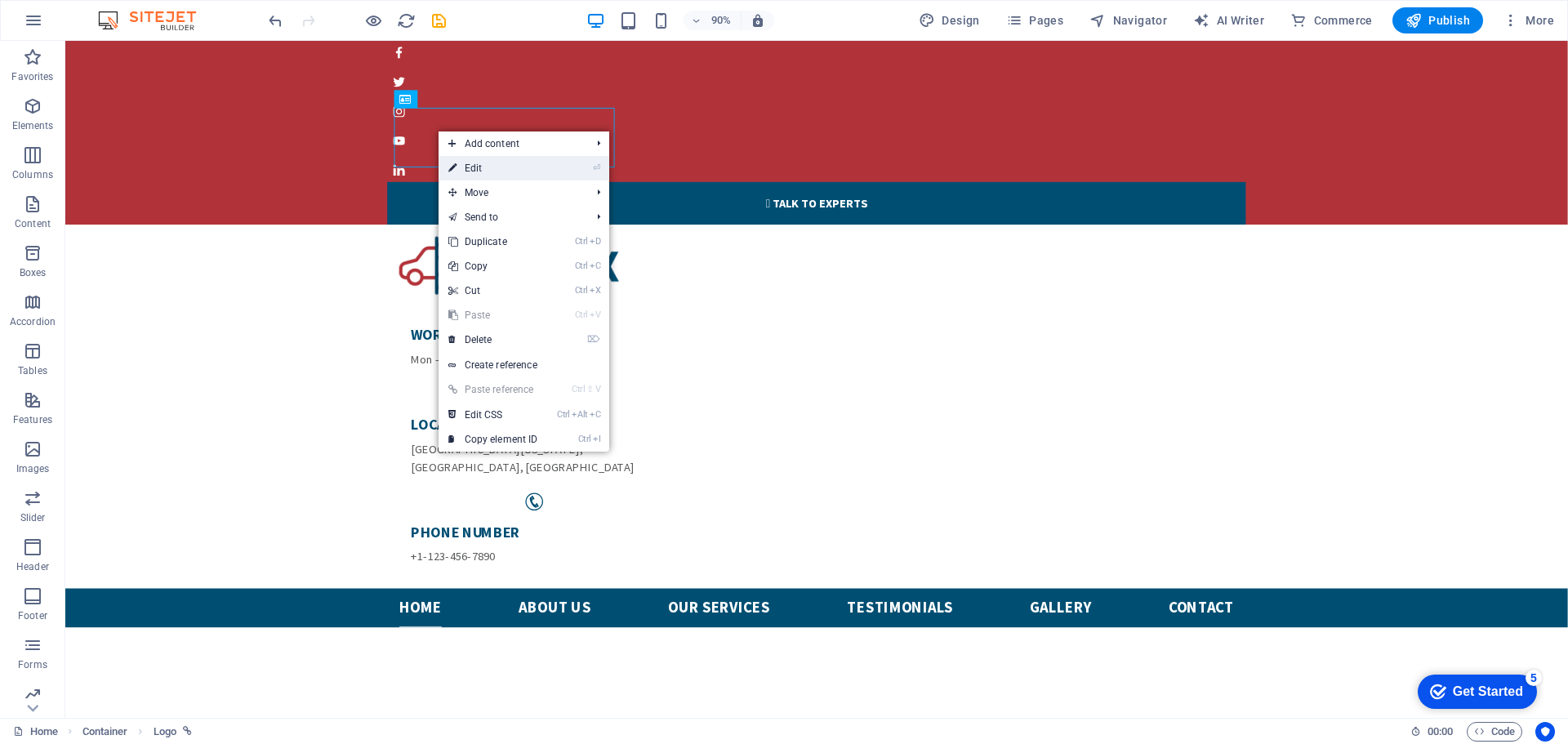
click at [495, 171] on link "⏎ Edit" at bounding box center [493, 168] width 109 height 25
select select "px"
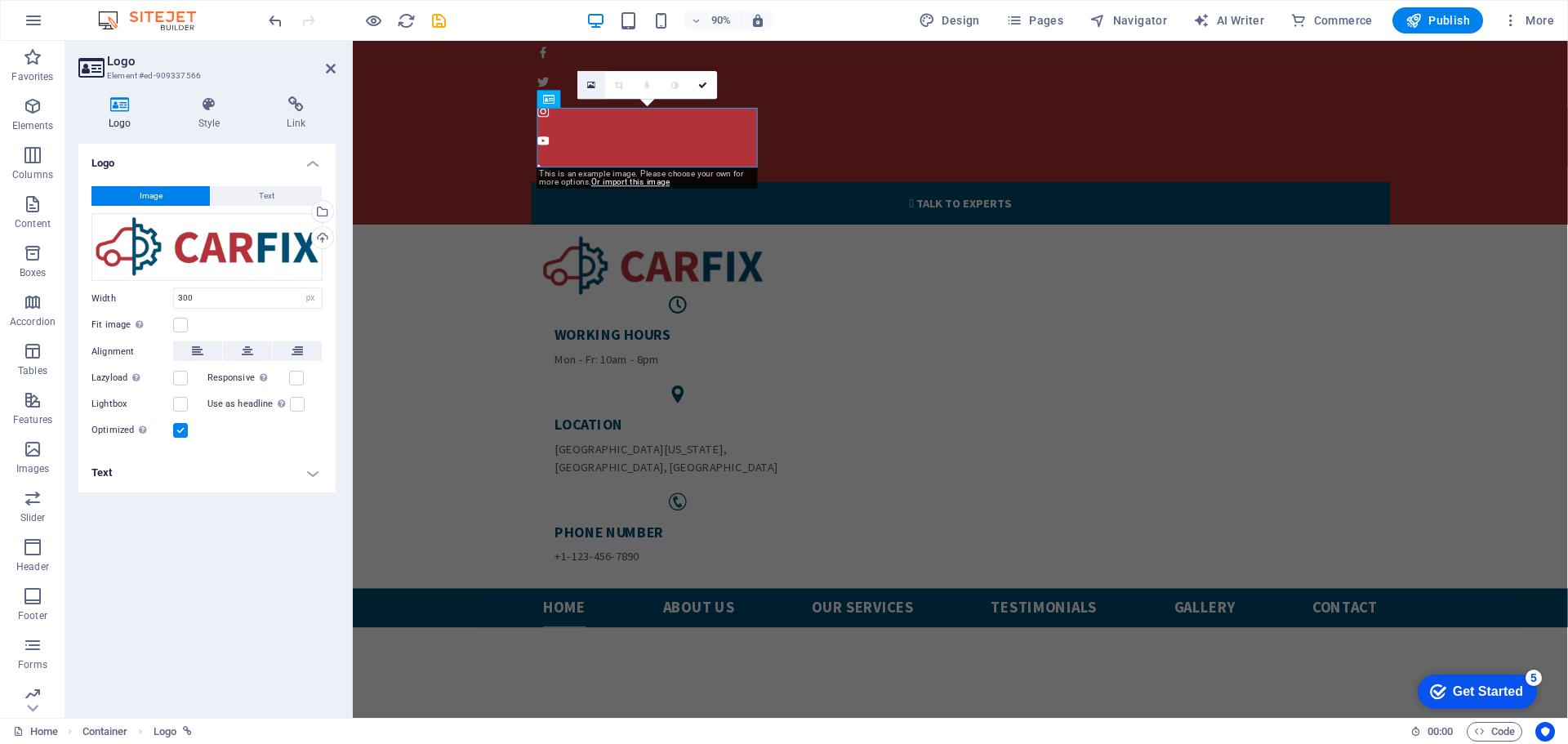
click at [590, 82] on icon at bounding box center [591, 85] width 8 height 11
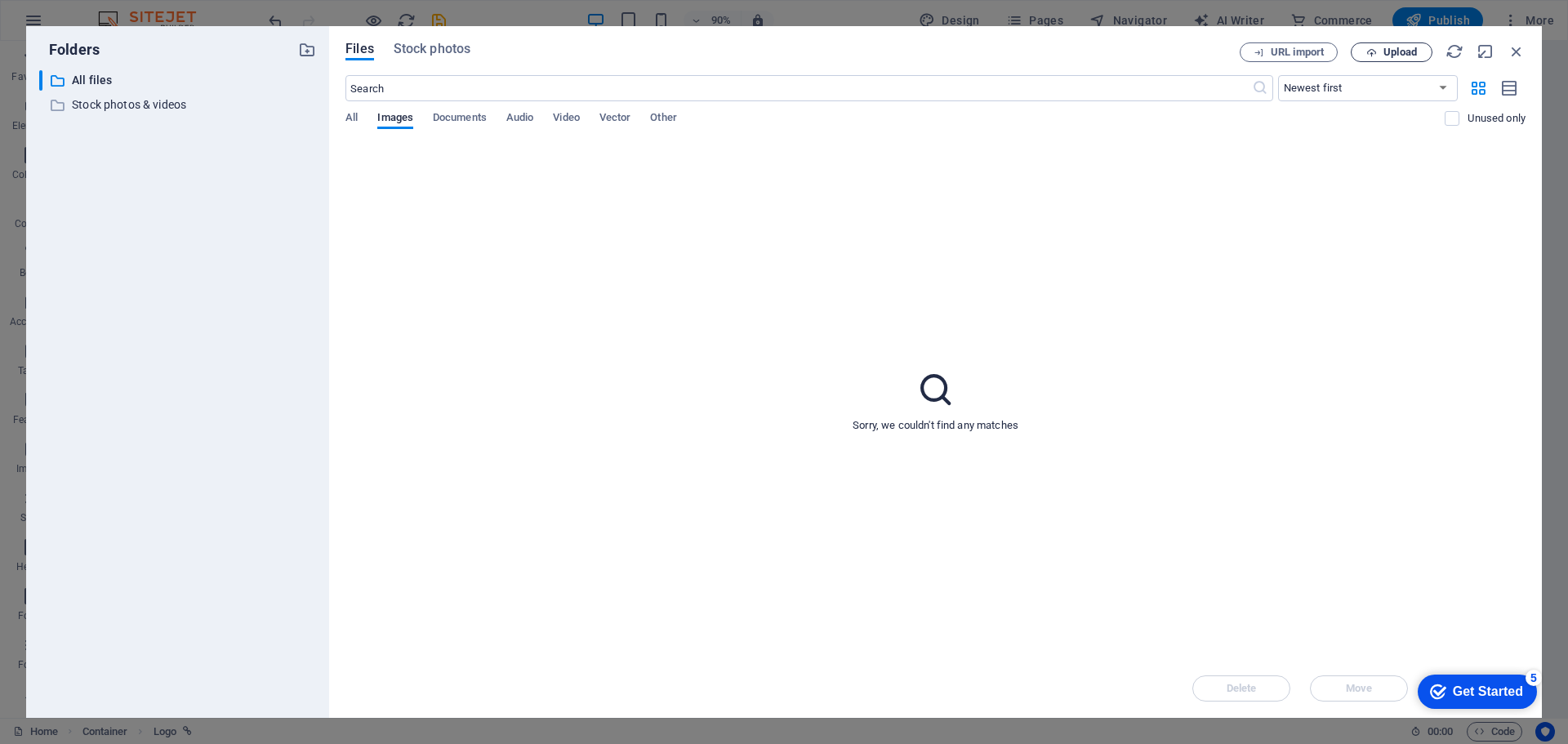
click at [1392, 48] on span "Upload" at bounding box center [1400, 52] width 33 height 10
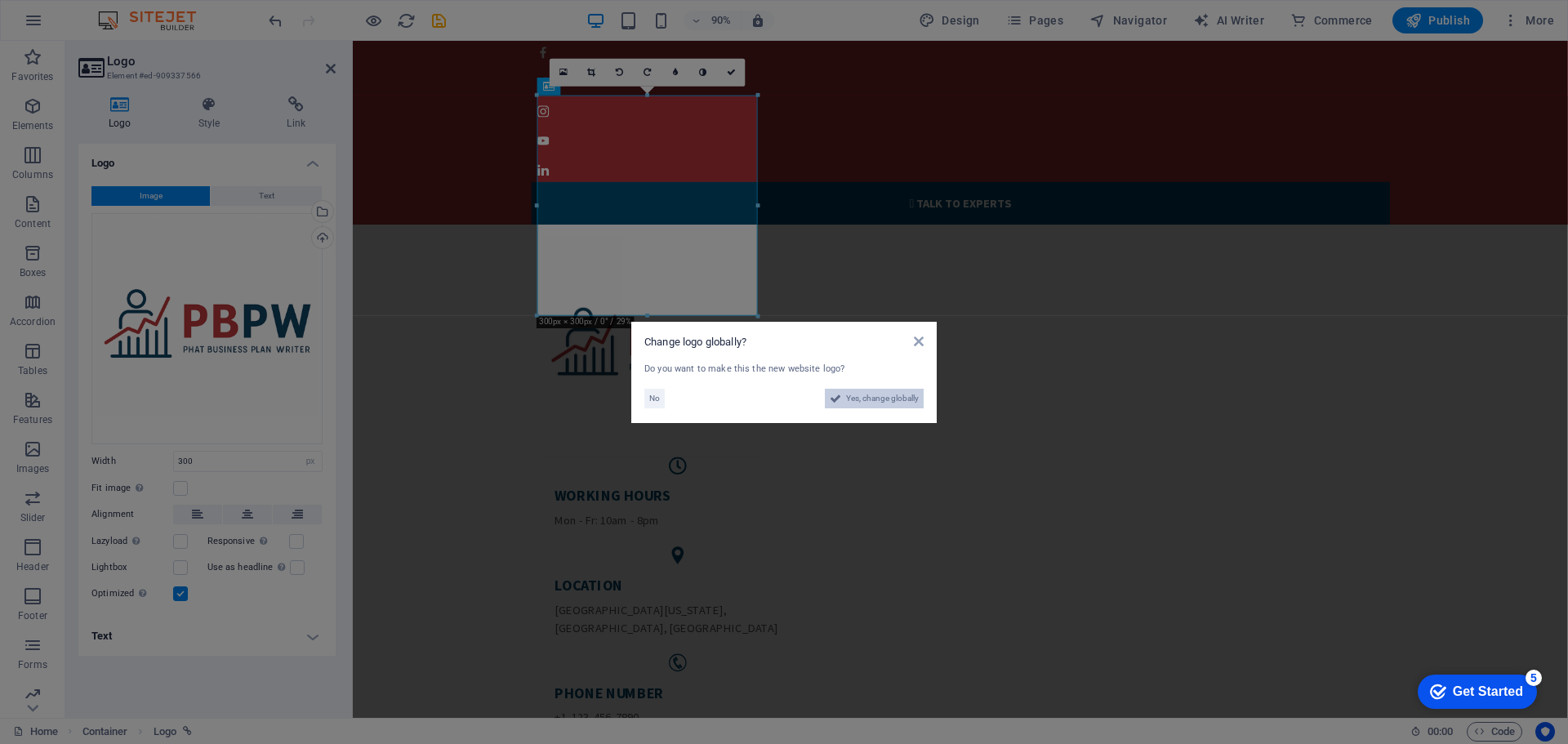
click at [856, 397] on span "Yes, change globally" at bounding box center [882, 398] width 73 height 19
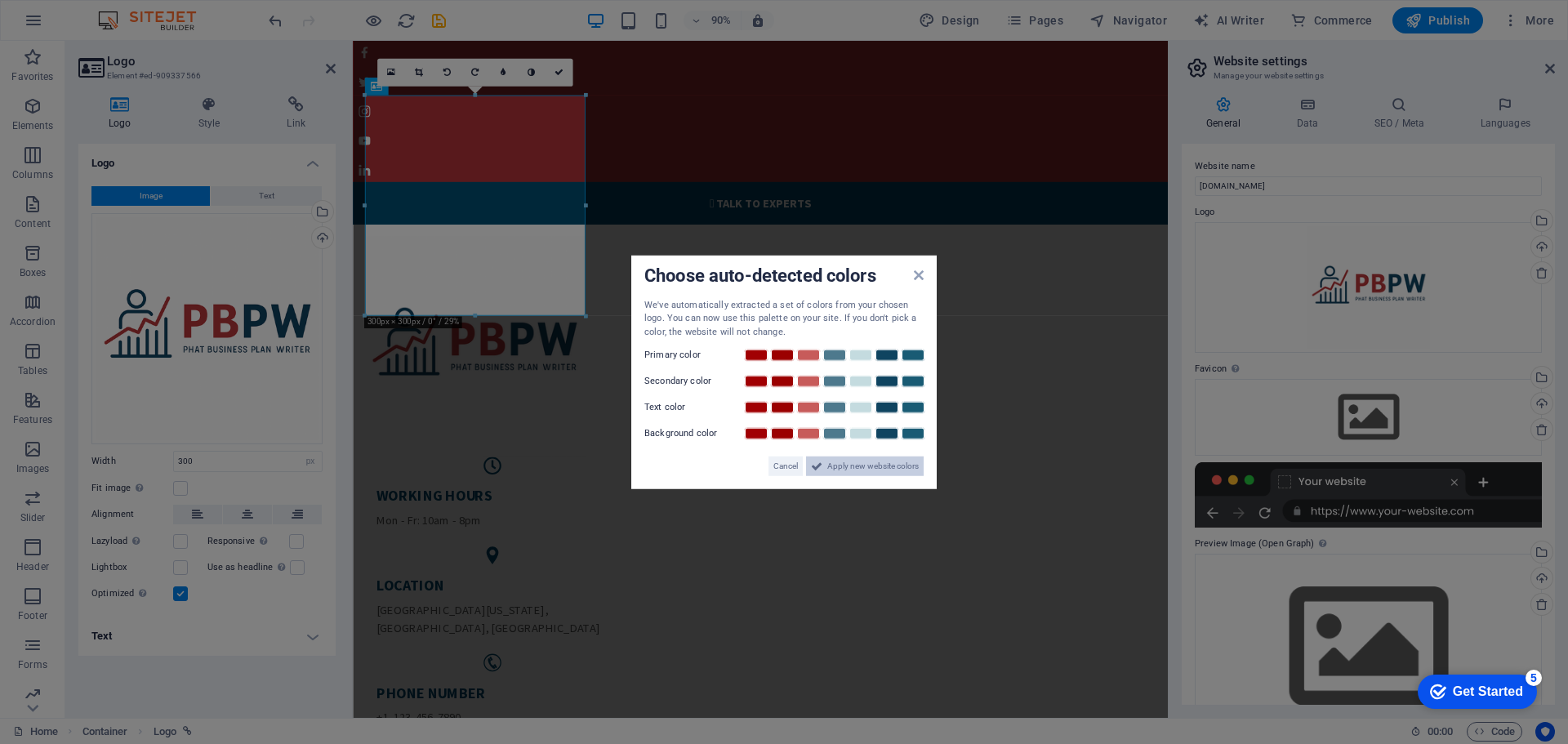
click at [887, 463] on span "Apply new website colors" at bounding box center [873, 466] width 92 height 19
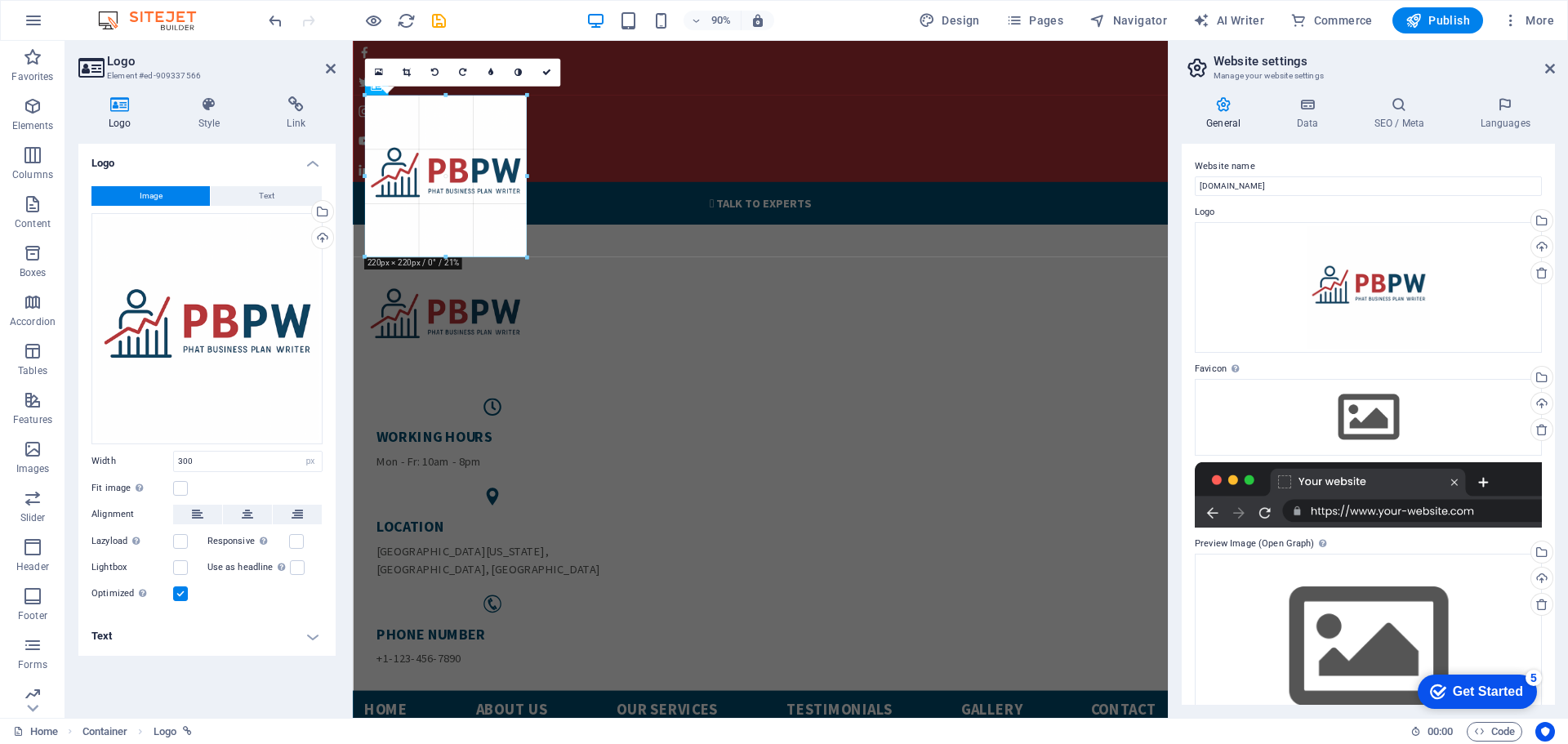
drag, startPoint x: 129, startPoint y: 308, endPoint x: 475, endPoint y: 251, distance: 350.7
type input "220"
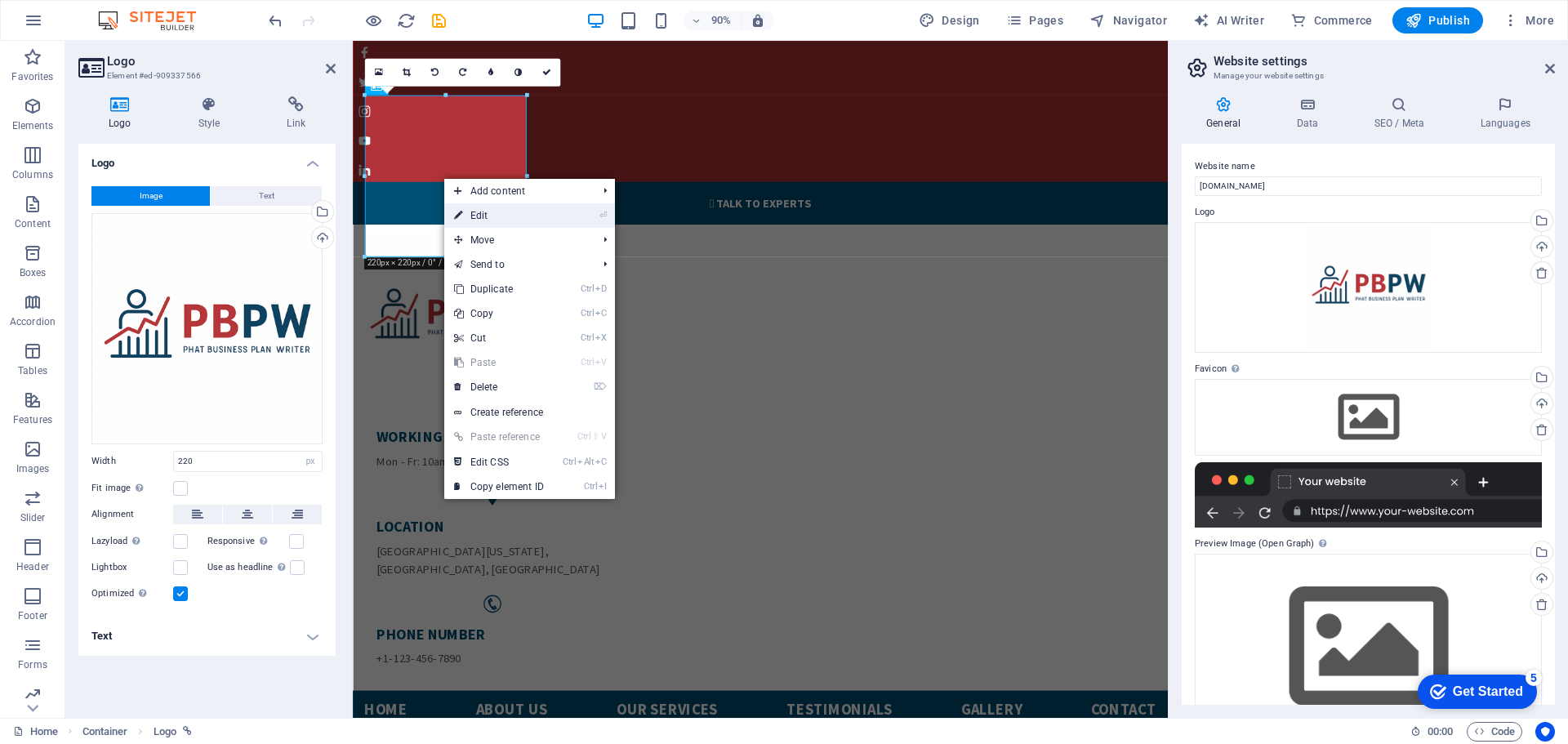
click at [482, 217] on link "⏎ Edit" at bounding box center [499, 216] width 109 height 25
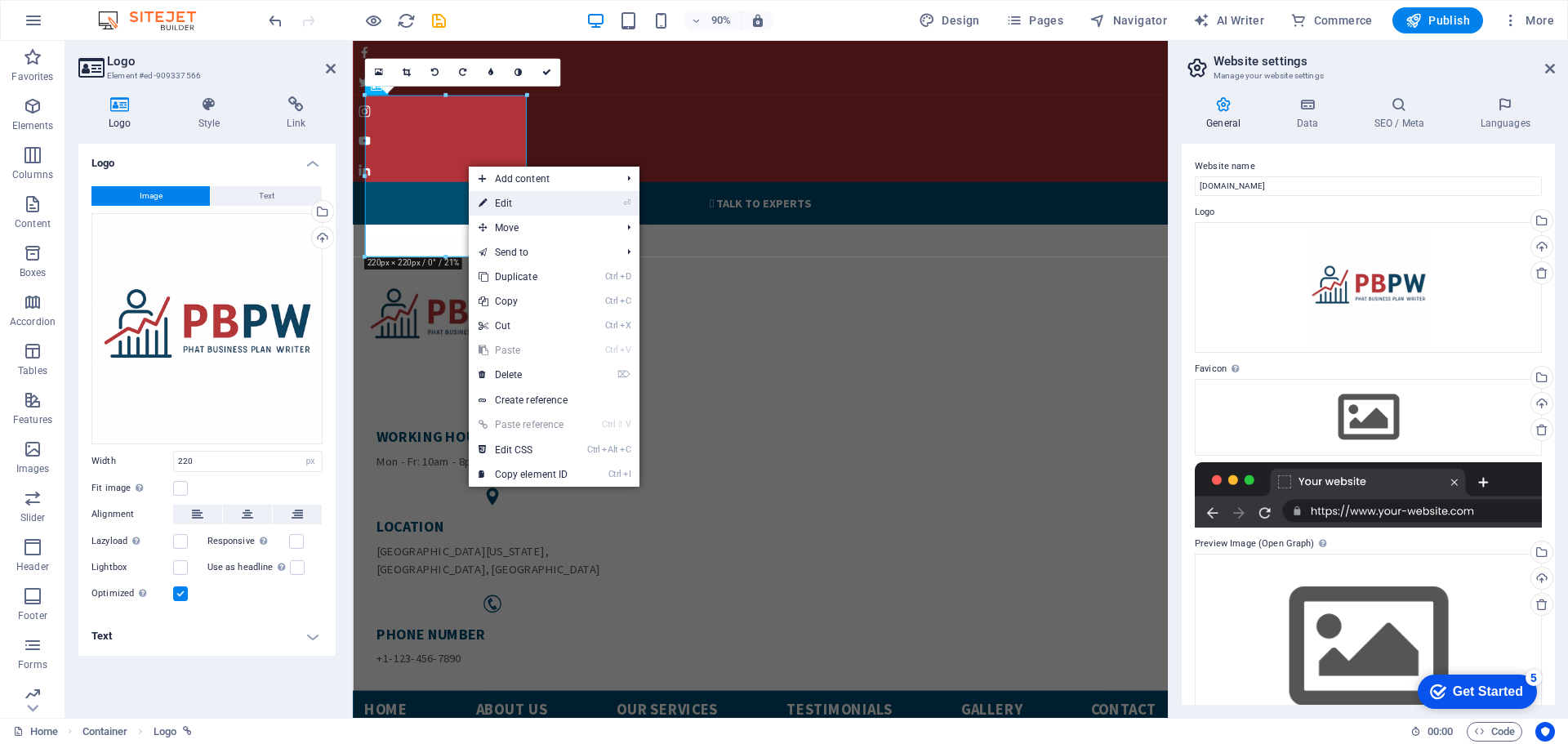
click at [519, 201] on link "⏎ Edit" at bounding box center [523, 203] width 109 height 25
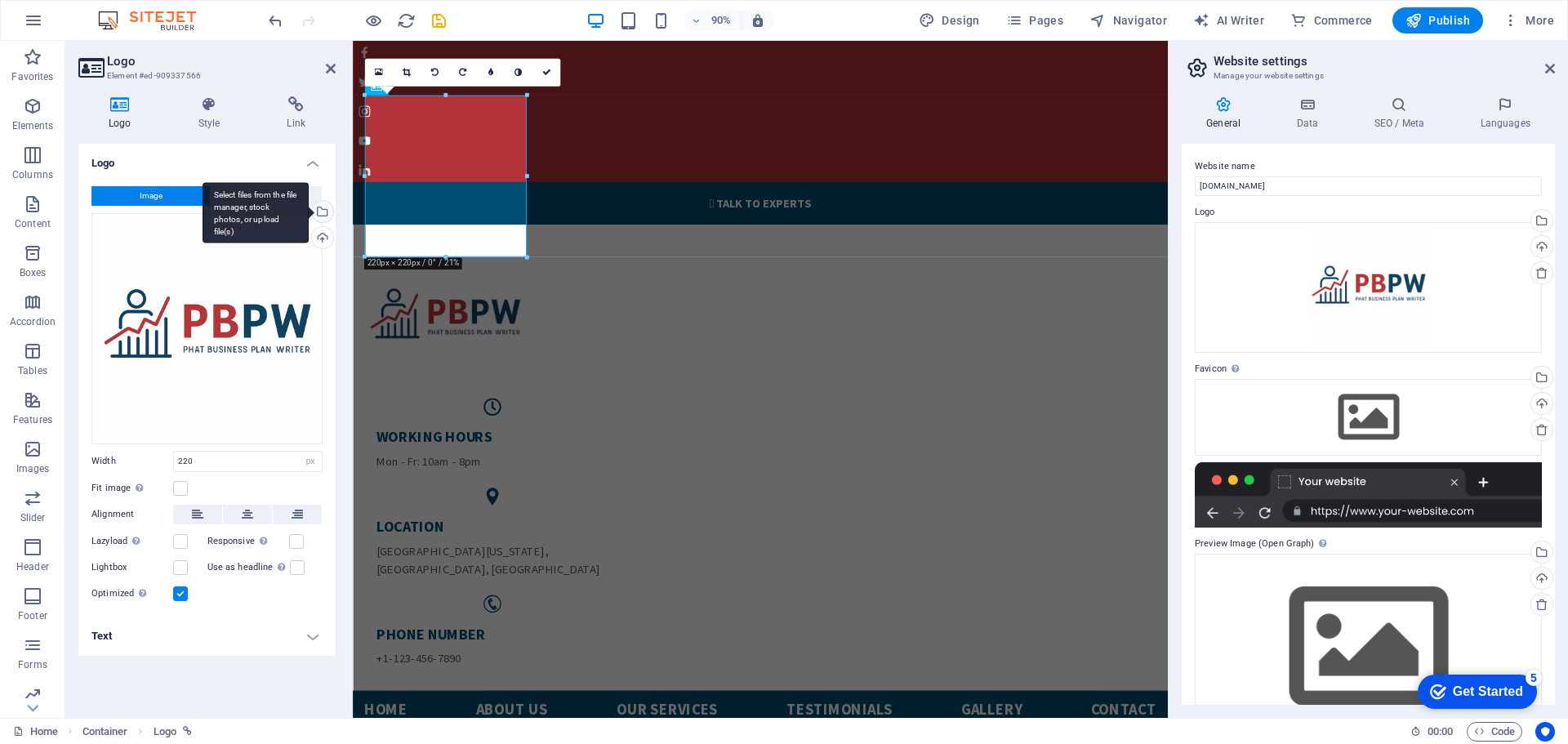
click at [324, 212] on div "Select files from the file manager, stock photos, or upload file(s)" at bounding box center [321, 213] width 25 height 25
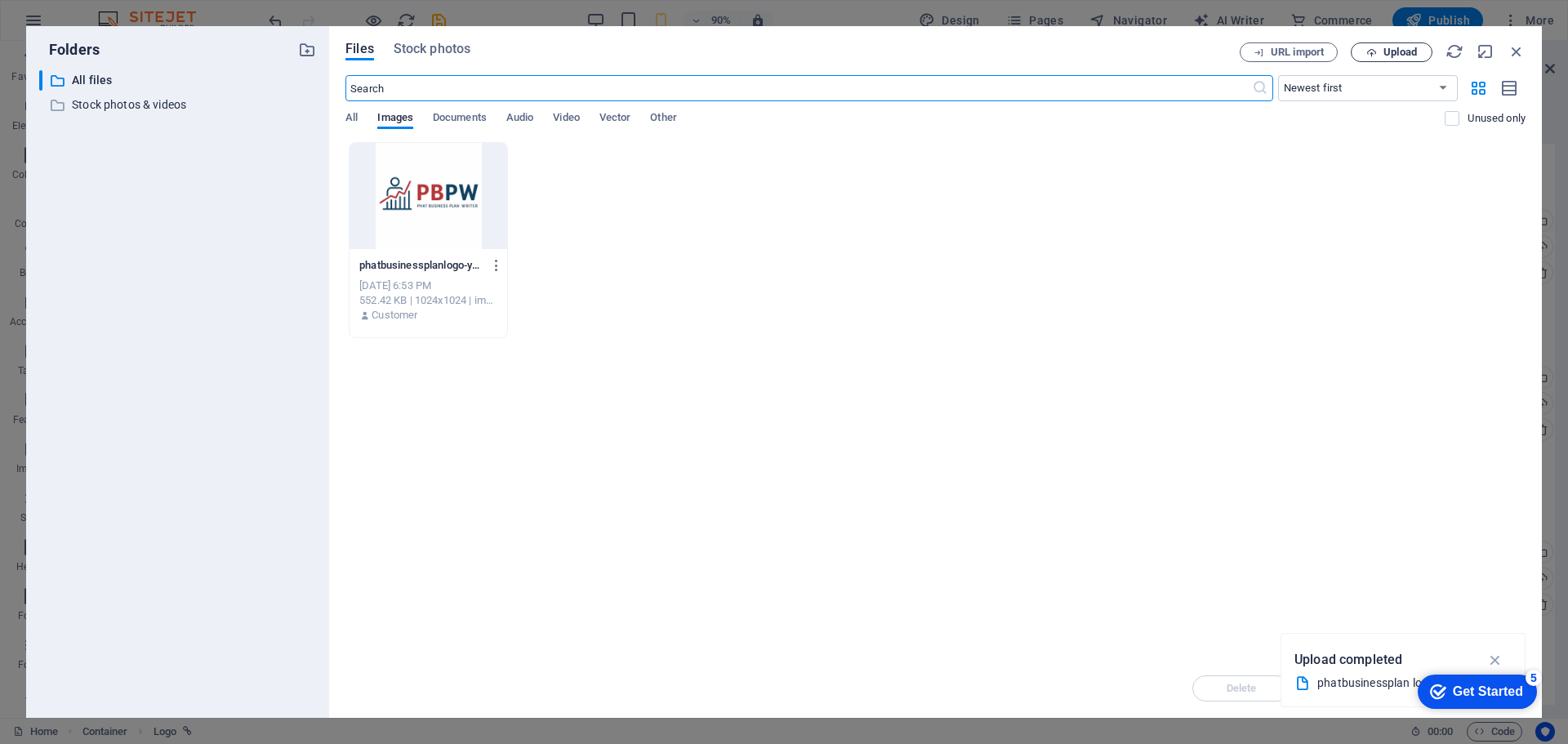
click at [1413, 44] on button "Upload" at bounding box center [1391, 52] width 82 height 19
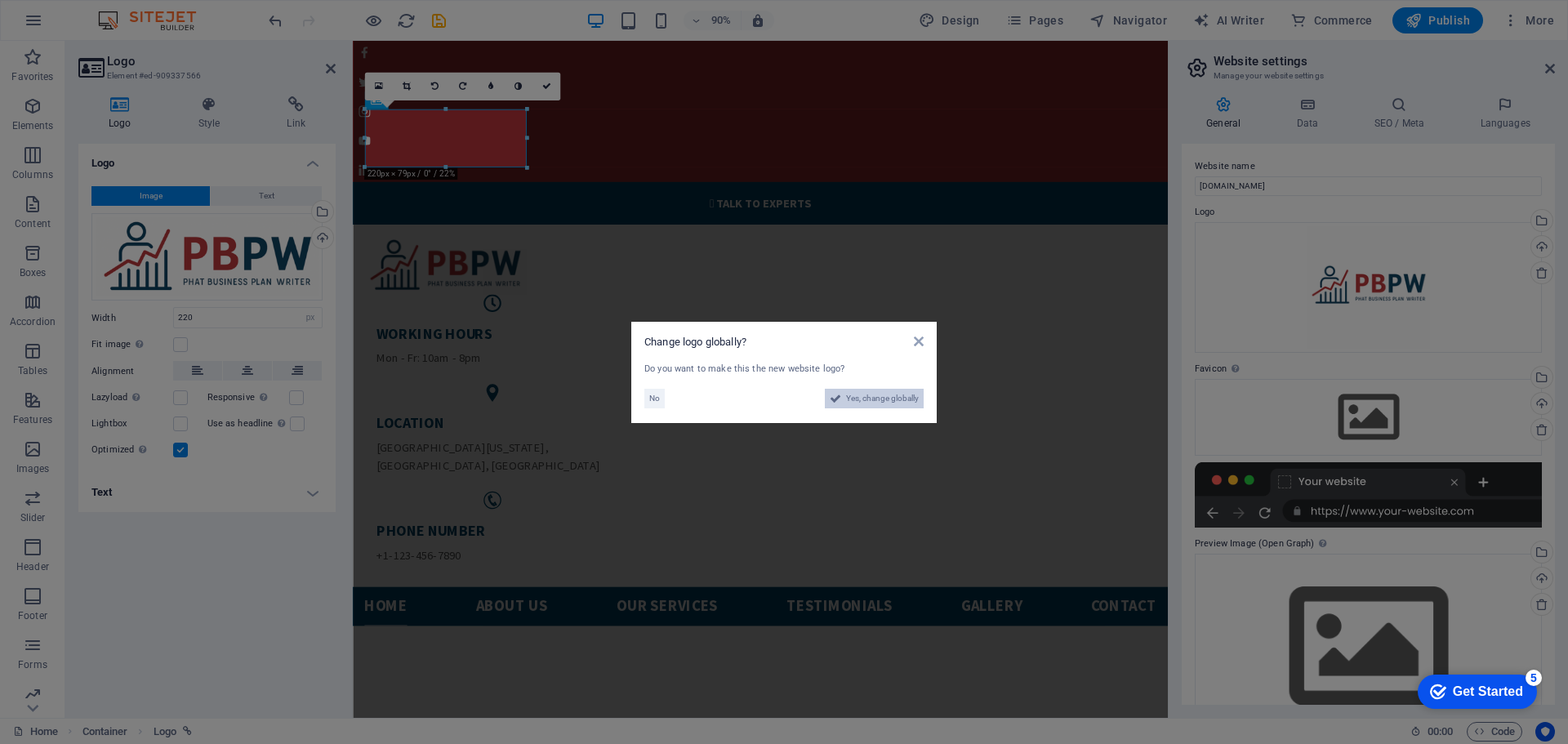
click at [877, 404] on span "Yes, change globally" at bounding box center [882, 398] width 73 height 19
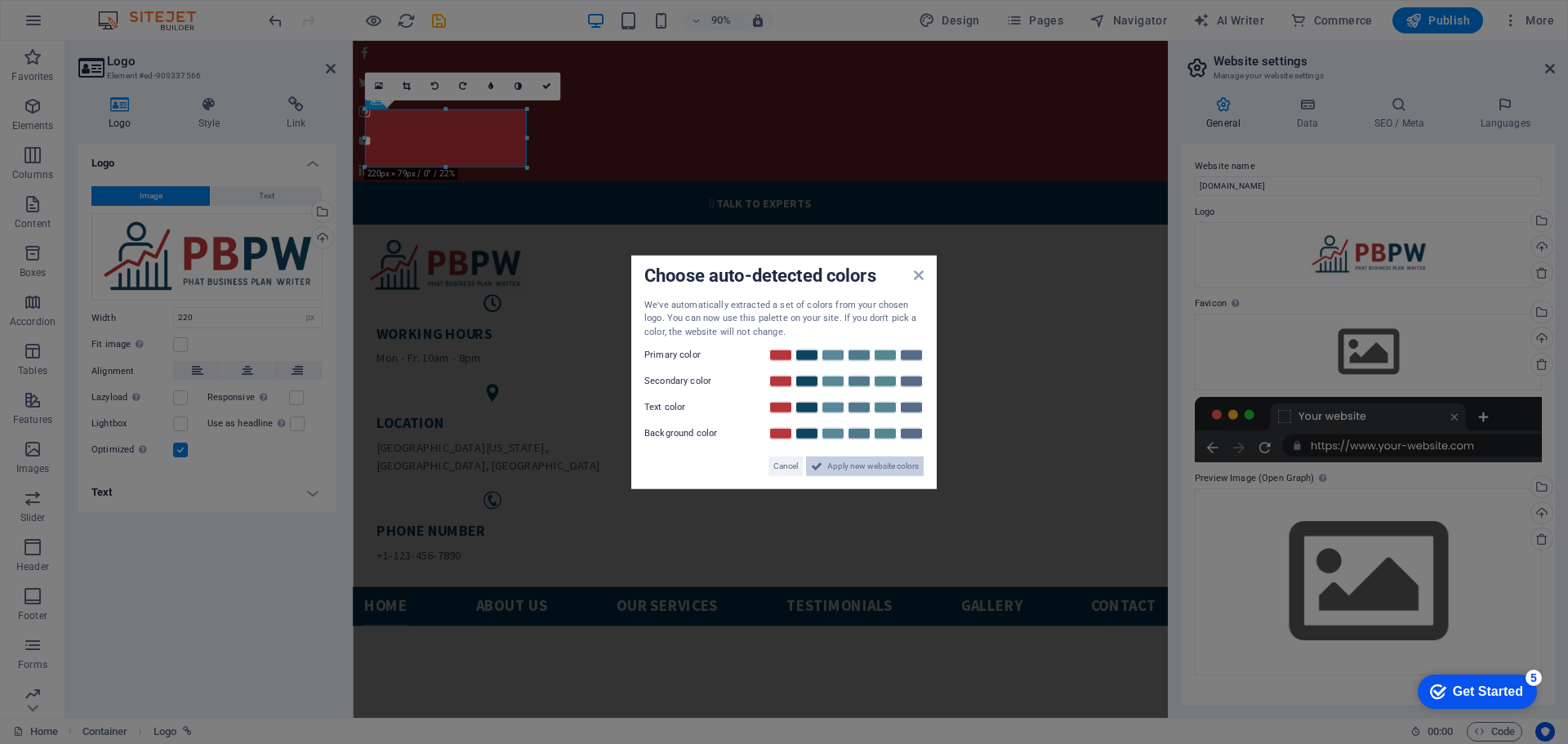
click at [870, 462] on span "Apply new website colors" at bounding box center [873, 466] width 92 height 19
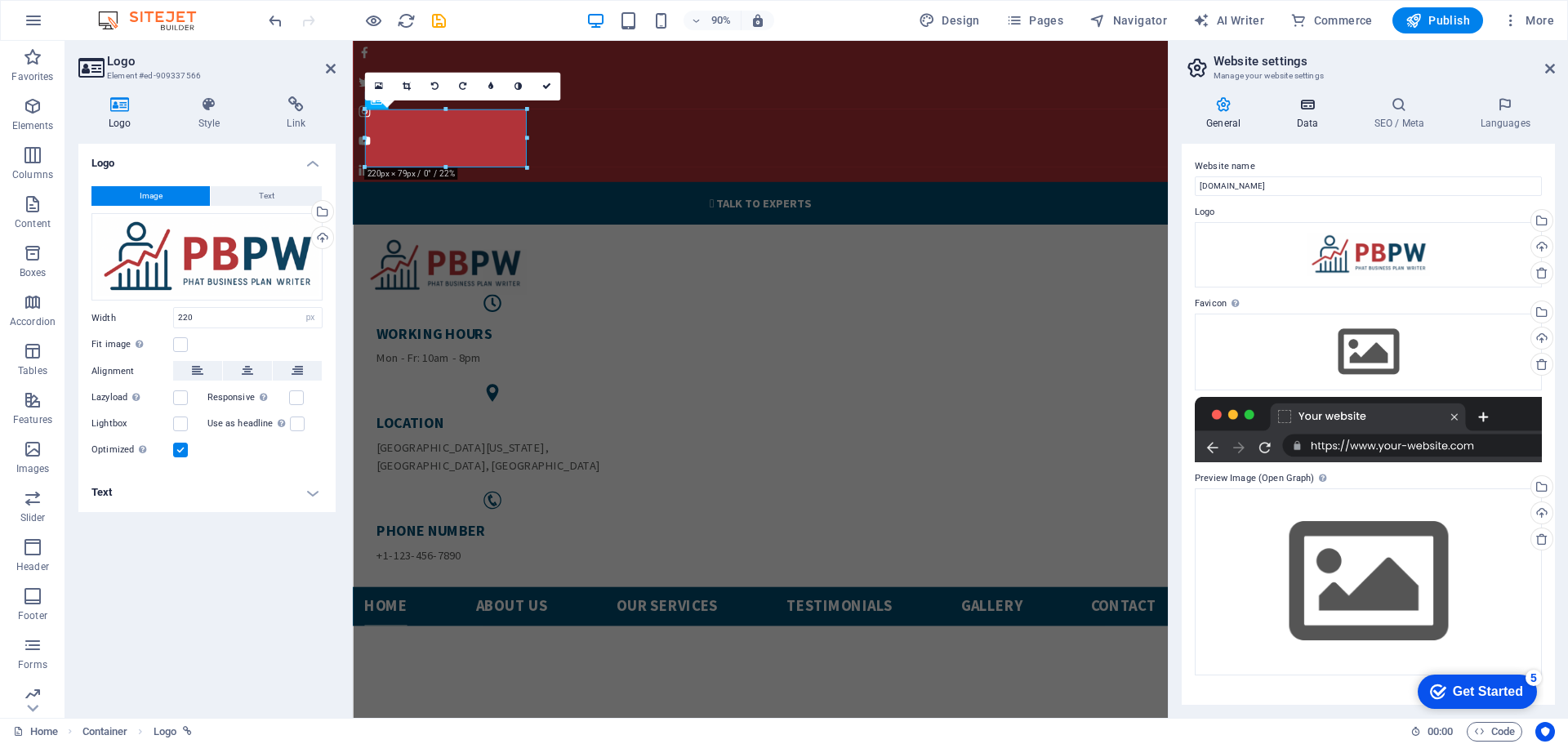
click at [1314, 119] on h4 "Data" at bounding box center [1310, 113] width 78 height 34
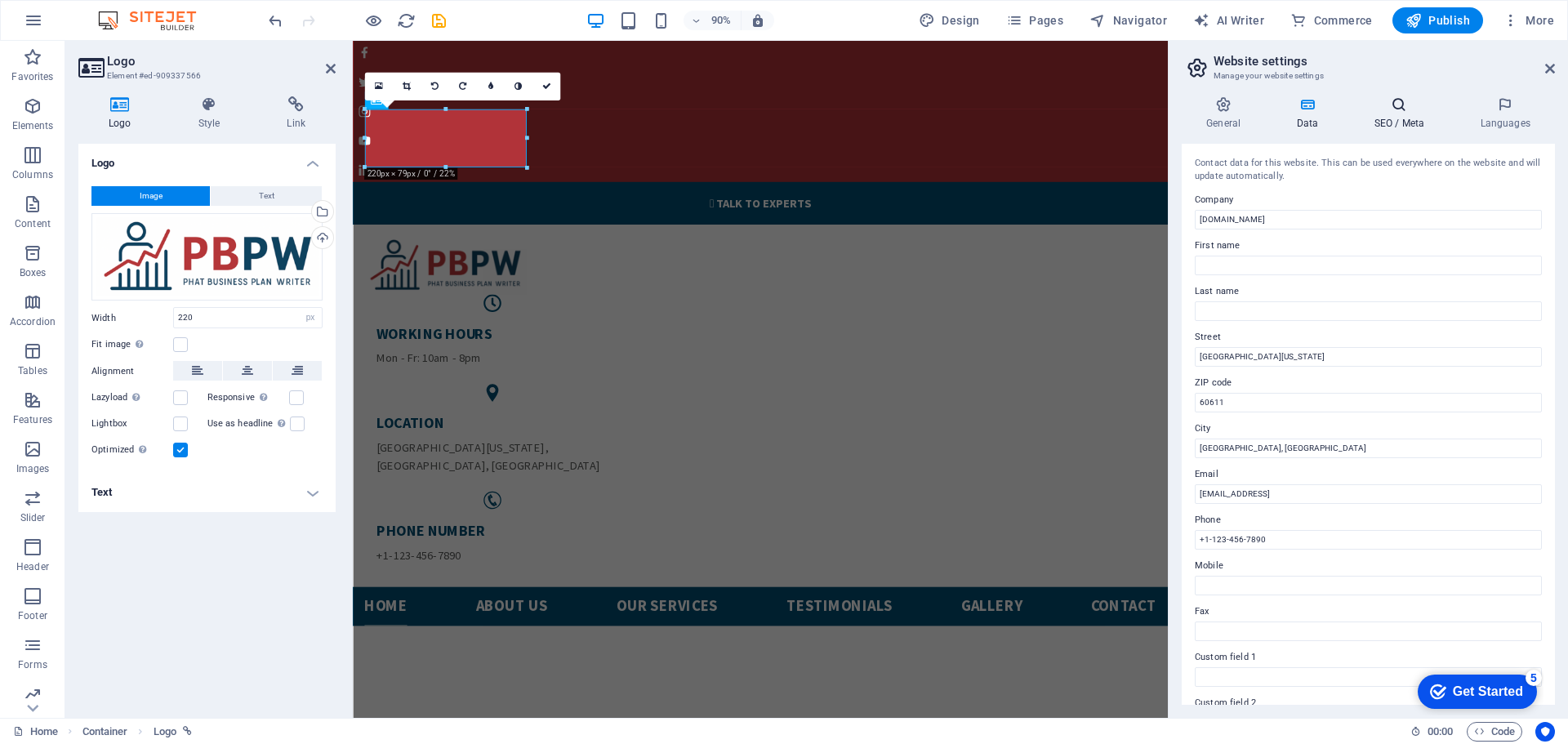
click at [1405, 111] on icon at bounding box center [1398, 104] width 100 height 17
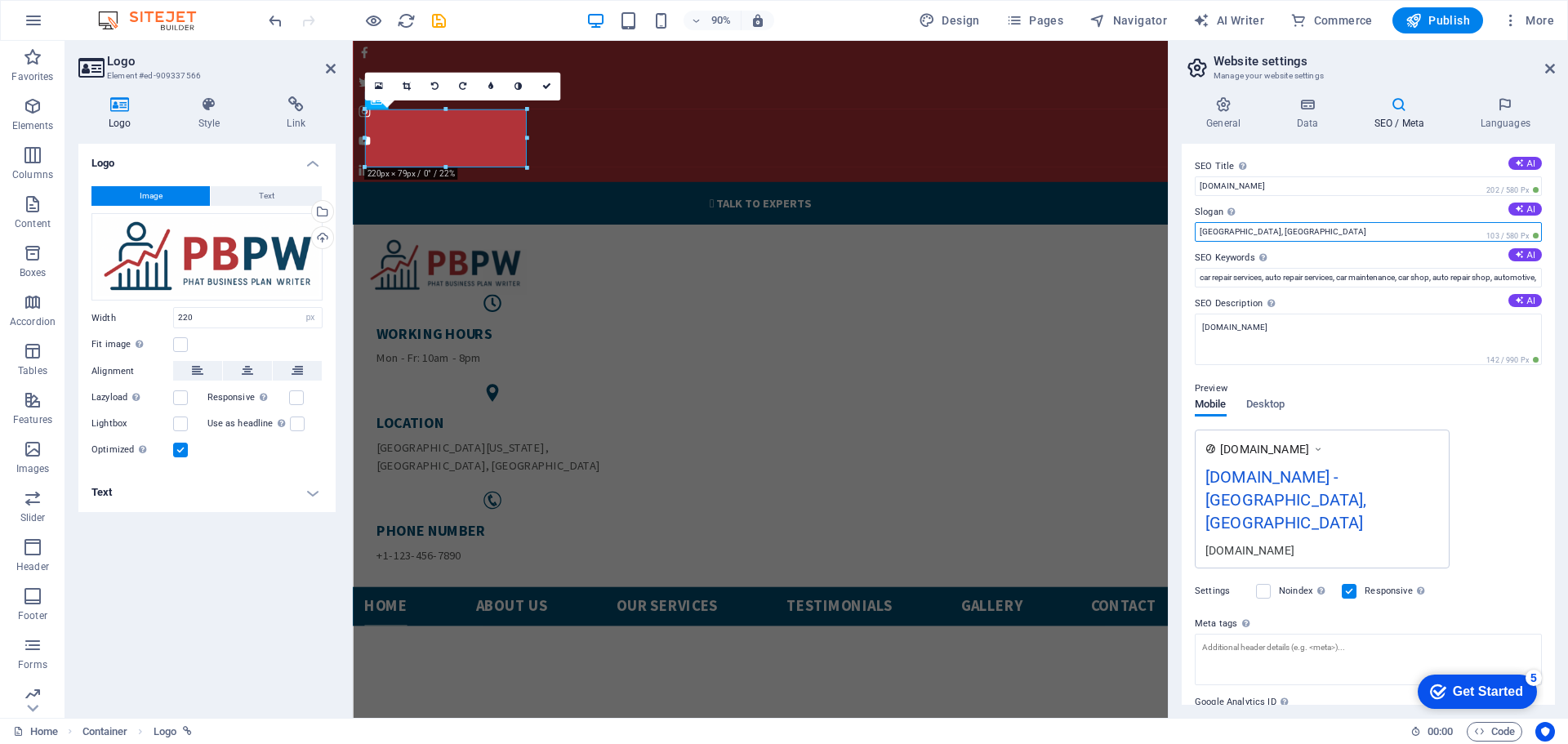
drag, startPoint x: 1244, startPoint y: 228, endPoint x: 1202, endPoint y: 231, distance: 42.1
click at [1202, 231] on input "[GEOGRAPHIC_DATA], [GEOGRAPHIC_DATA]" at bounding box center [1368, 232] width 347 height 19
click at [1268, 232] on input "[GEOGRAPHIC_DATA], [GEOGRAPHIC_DATA]" at bounding box center [1368, 232] width 347 height 19
drag, startPoint x: 1266, startPoint y: 232, endPoint x: 1191, endPoint y: 232, distance: 75.0
click at [1191, 232] on div "SEO Title The title of your website - make it something that stands out in sear…" at bounding box center [1368, 424] width 374 height 561
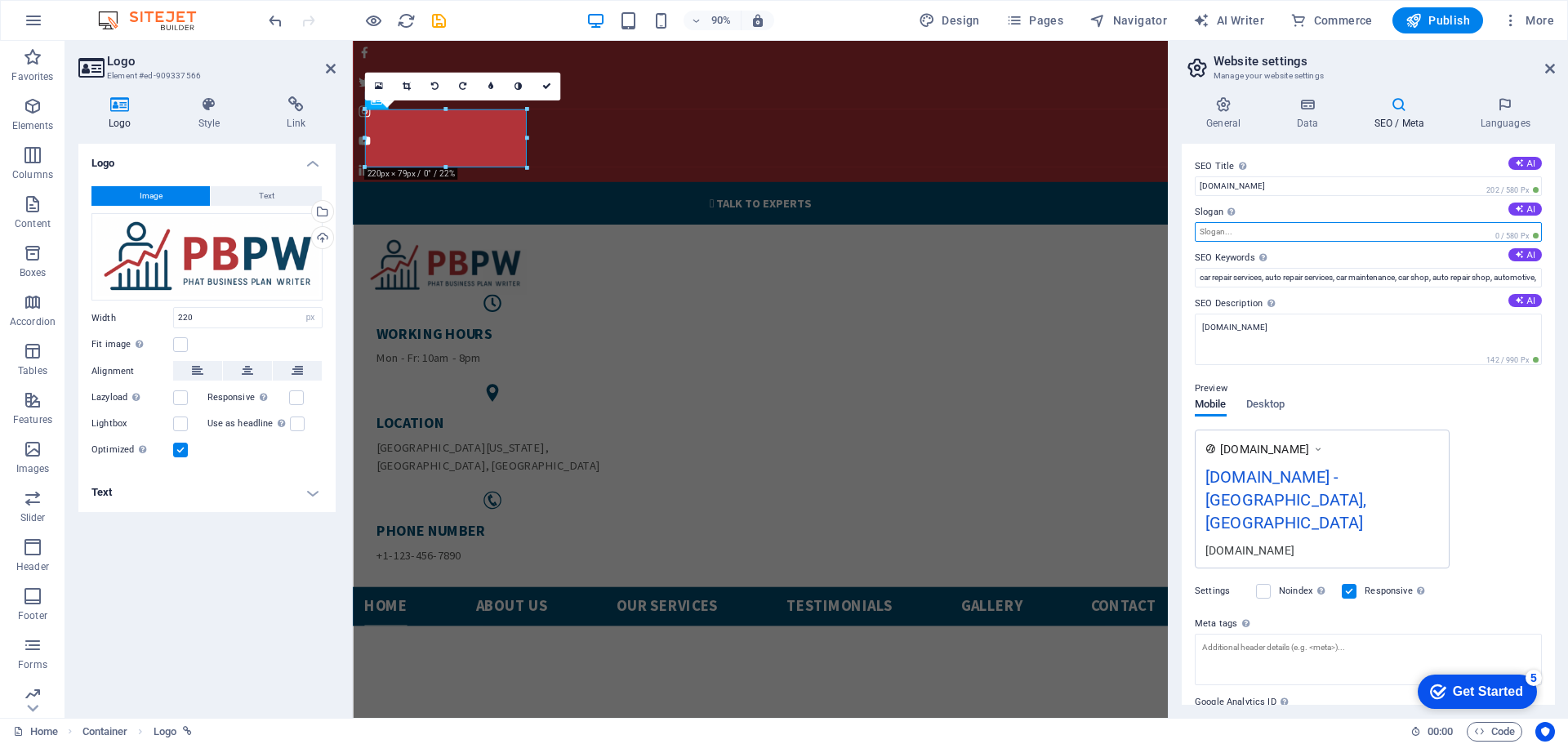
paste input "Expert Business Plans That Secure Funding"
type input "Expert Business Plans That Secure Funding"
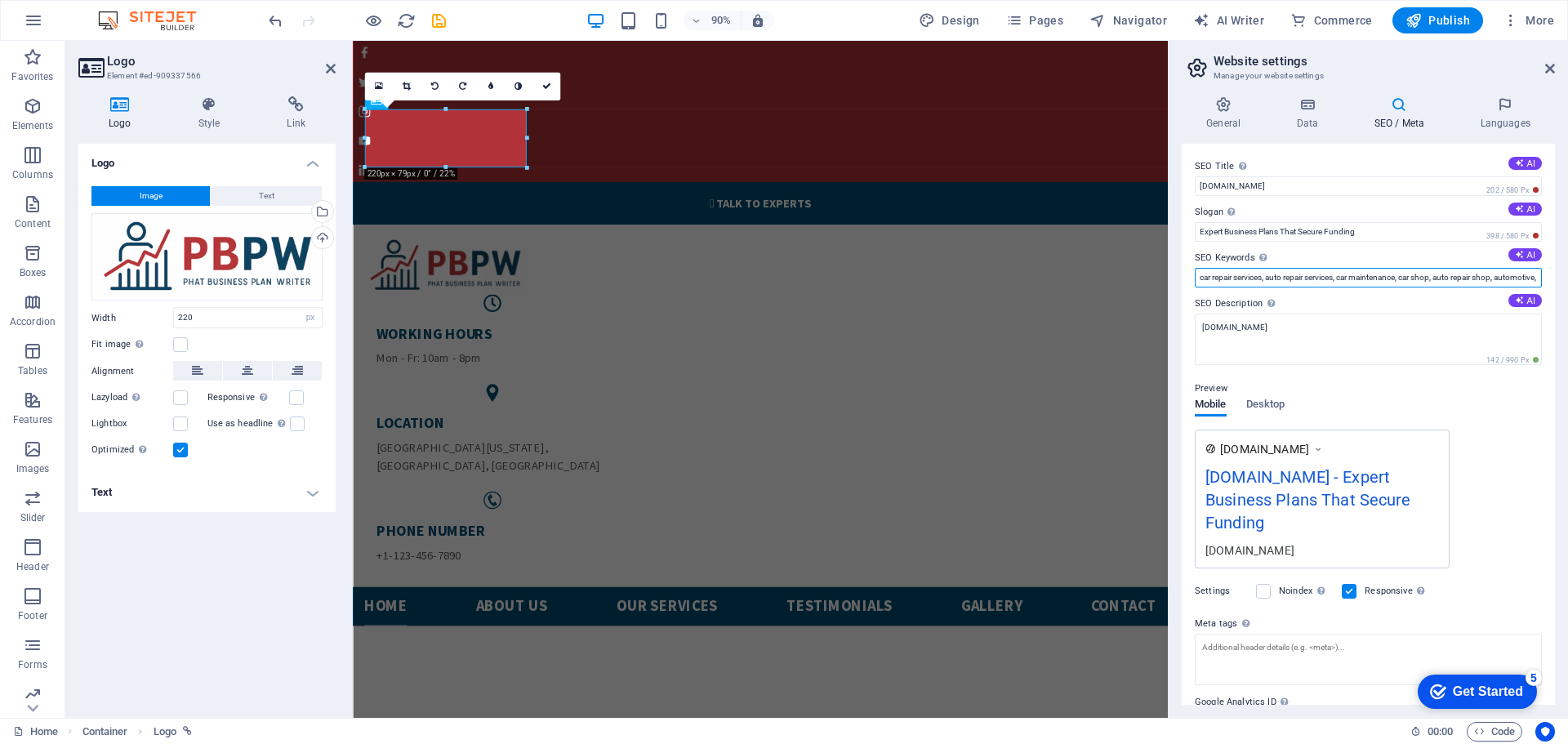
click at [1239, 284] on input "car repair services, auto repair services, car maintenance, car shop, auto repa…" at bounding box center [1368, 277] width 347 height 19
type input "business plan writer, professional business plan, startup business plan writer,…"
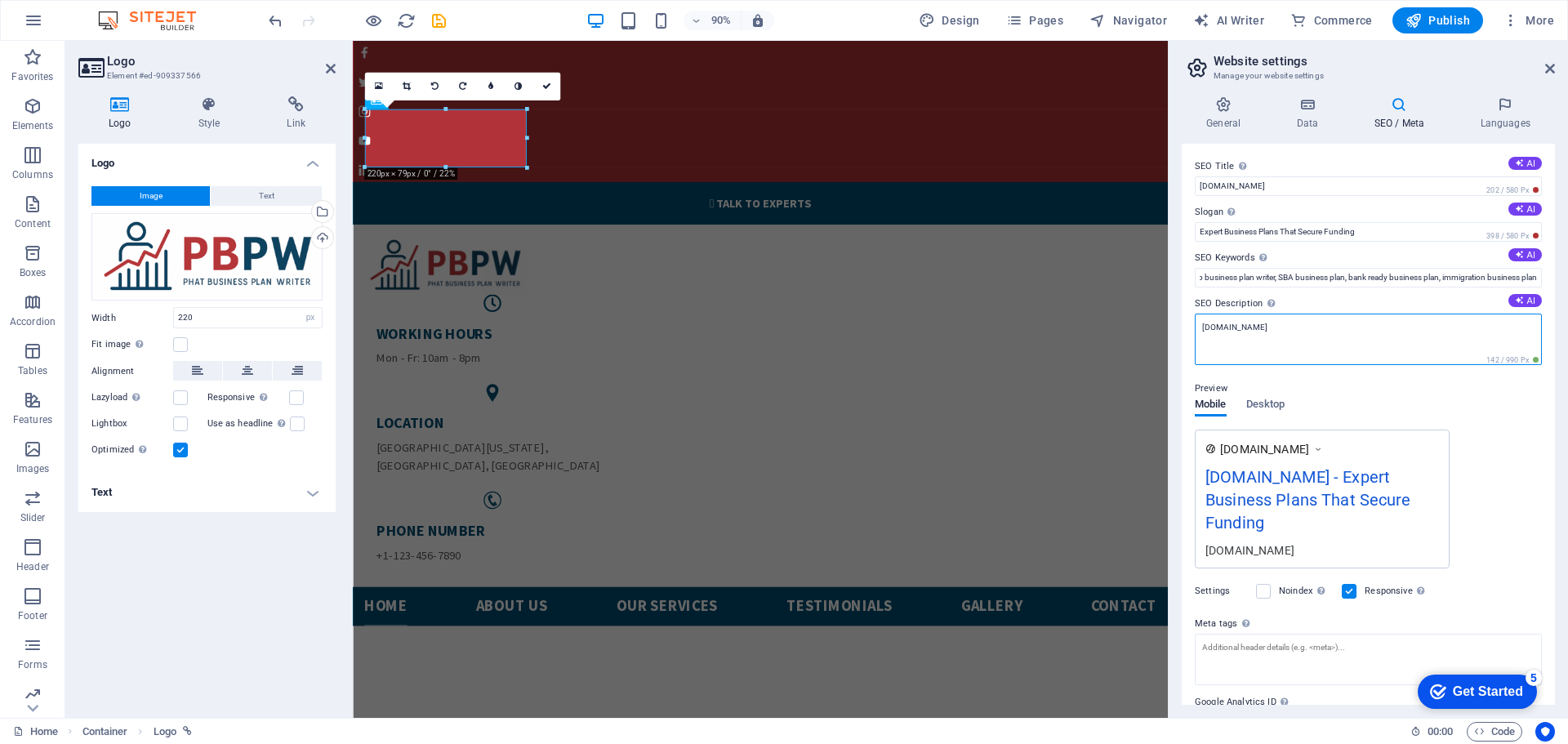
click at [1310, 337] on textarea "[DOMAIN_NAME]" at bounding box center [1368, 339] width 347 height 51
click at [1322, 336] on textarea "[DOMAIN_NAME]" at bounding box center [1368, 339] width 347 height 51
drag, startPoint x: 1273, startPoint y: 327, endPoint x: 1313, endPoint y: 329, distance: 40.0
click at [1274, 327] on textarea "[DOMAIN_NAME]" at bounding box center [1368, 339] width 347 height 51
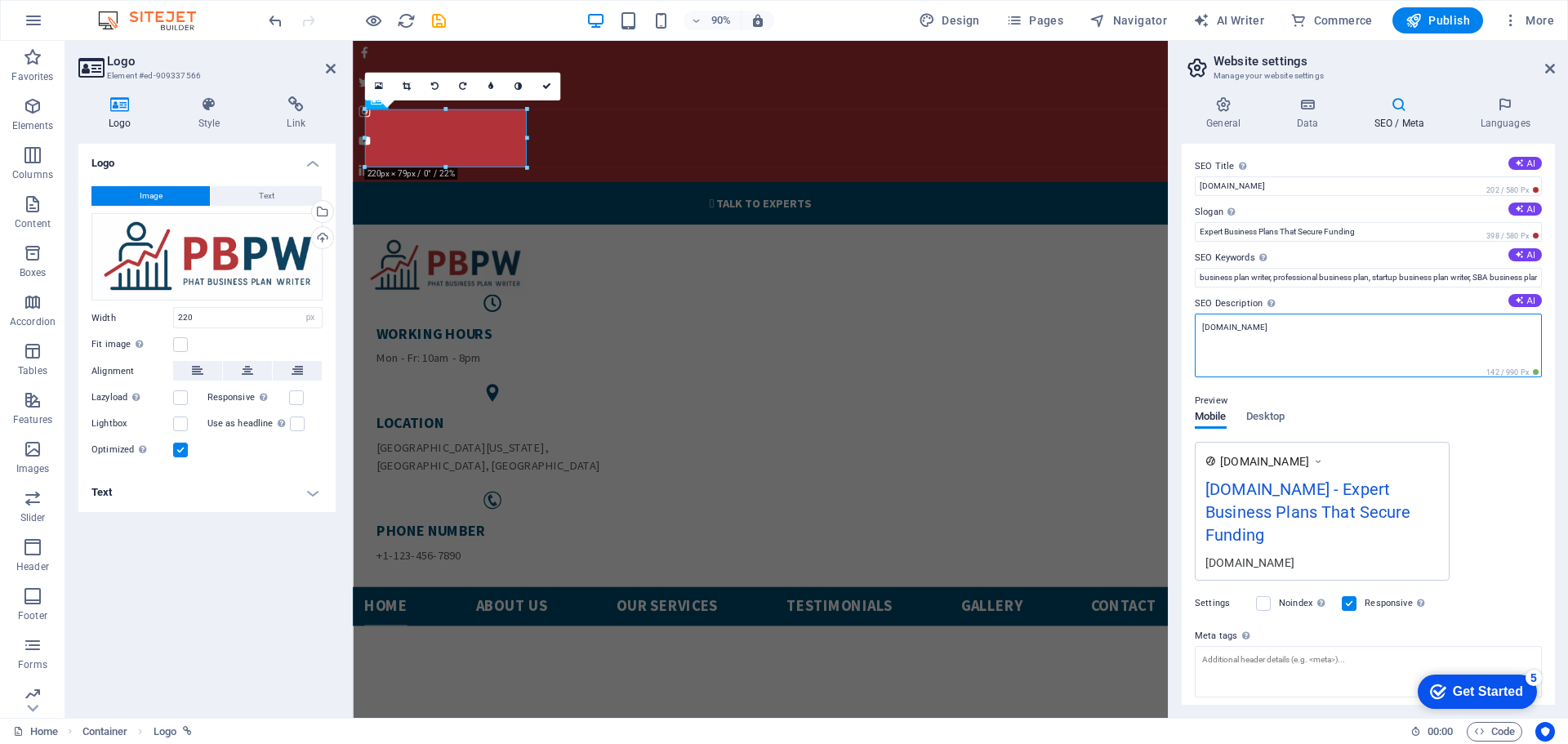
drag, startPoint x: 1313, startPoint y: 329, endPoint x: 1192, endPoint y: 345, distance: 122.1
click at [1192, 345] on div "SEO Title The title of your website - make it something that stands out in sear…" at bounding box center [1368, 424] width 374 height 561
paste textarea "Phat Business Plan Writer is a professional business plan consulting firm helpi…"
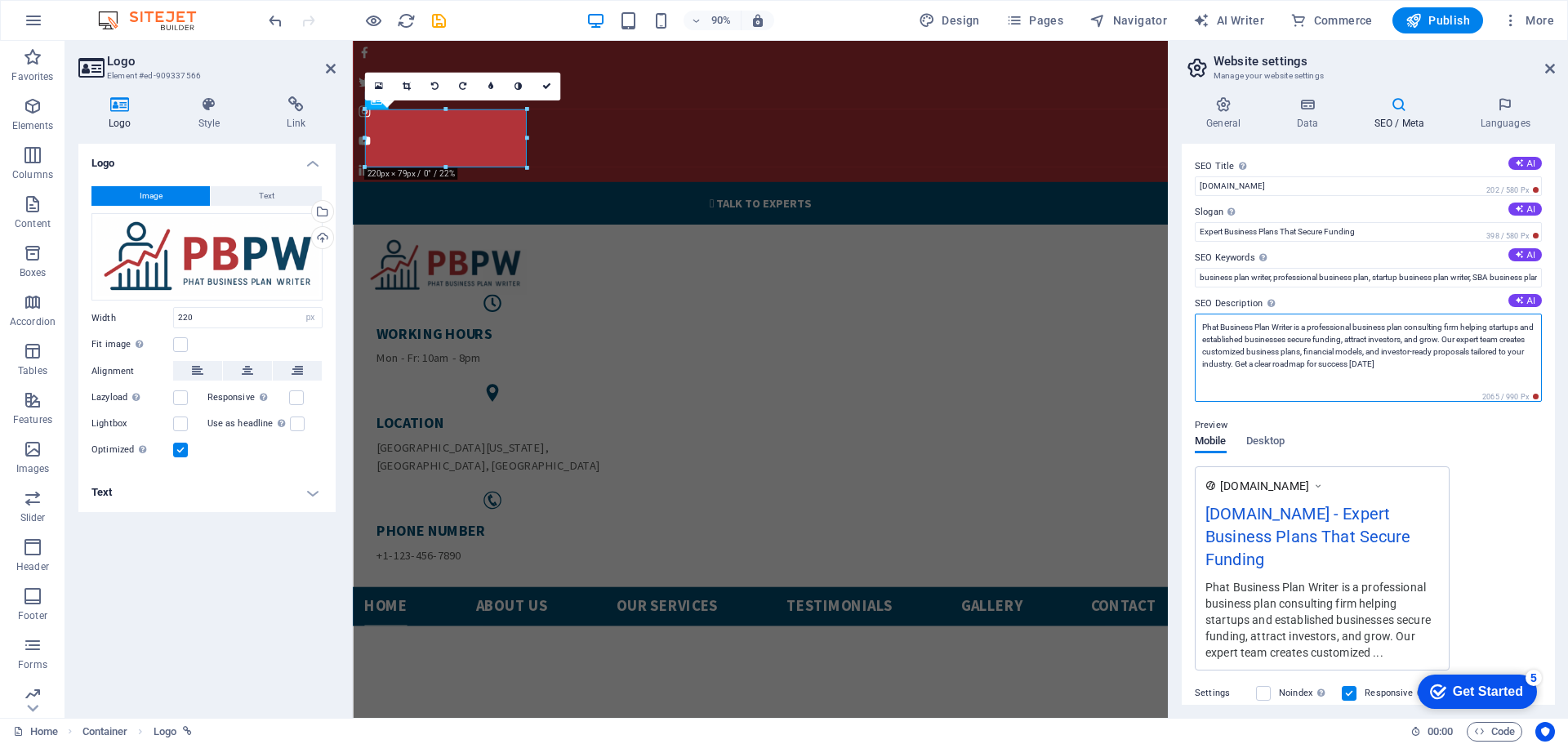
click at [1433, 363] on textarea "Phat Business Plan Writer is a professional business plan consulting firm helpi…" at bounding box center [1368, 357] width 347 height 88
click at [1271, 343] on textarea "Phat Business Plan Writer is a professional business plan consulting firm helpi…" at bounding box center [1368, 357] width 347 height 88
drag, startPoint x: 1464, startPoint y: 343, endPoint x: 1464, endPoint y: 379, distance: 36.0
click at [1464, 379] on textarea "Phat Business Plan Writer is a professional business plan consulting firm helpi…" at bounding box center [1368, 357] width 347 height 88
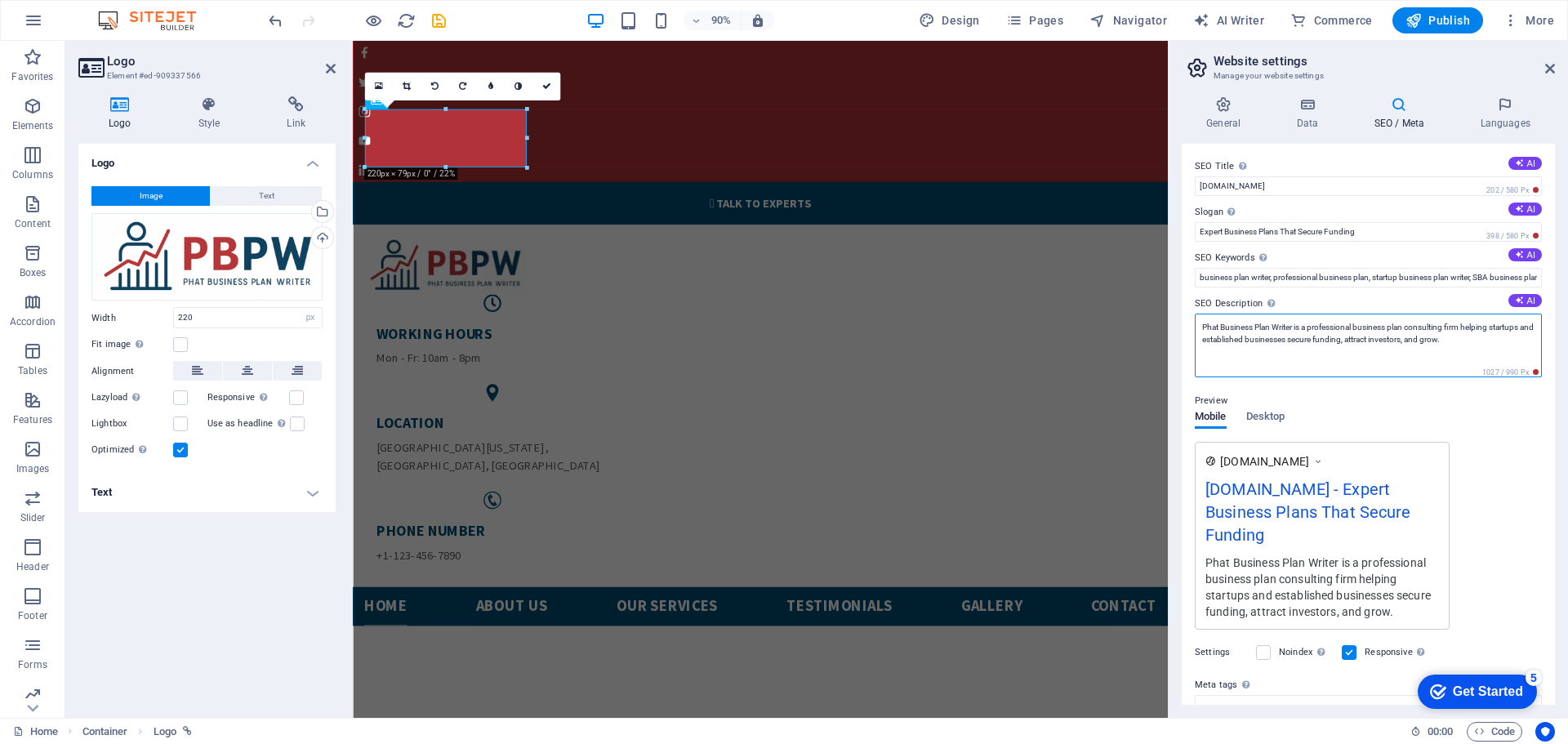
type textarea "Phat Business Plan Writer is a professional business plan consulting firm helpi…"
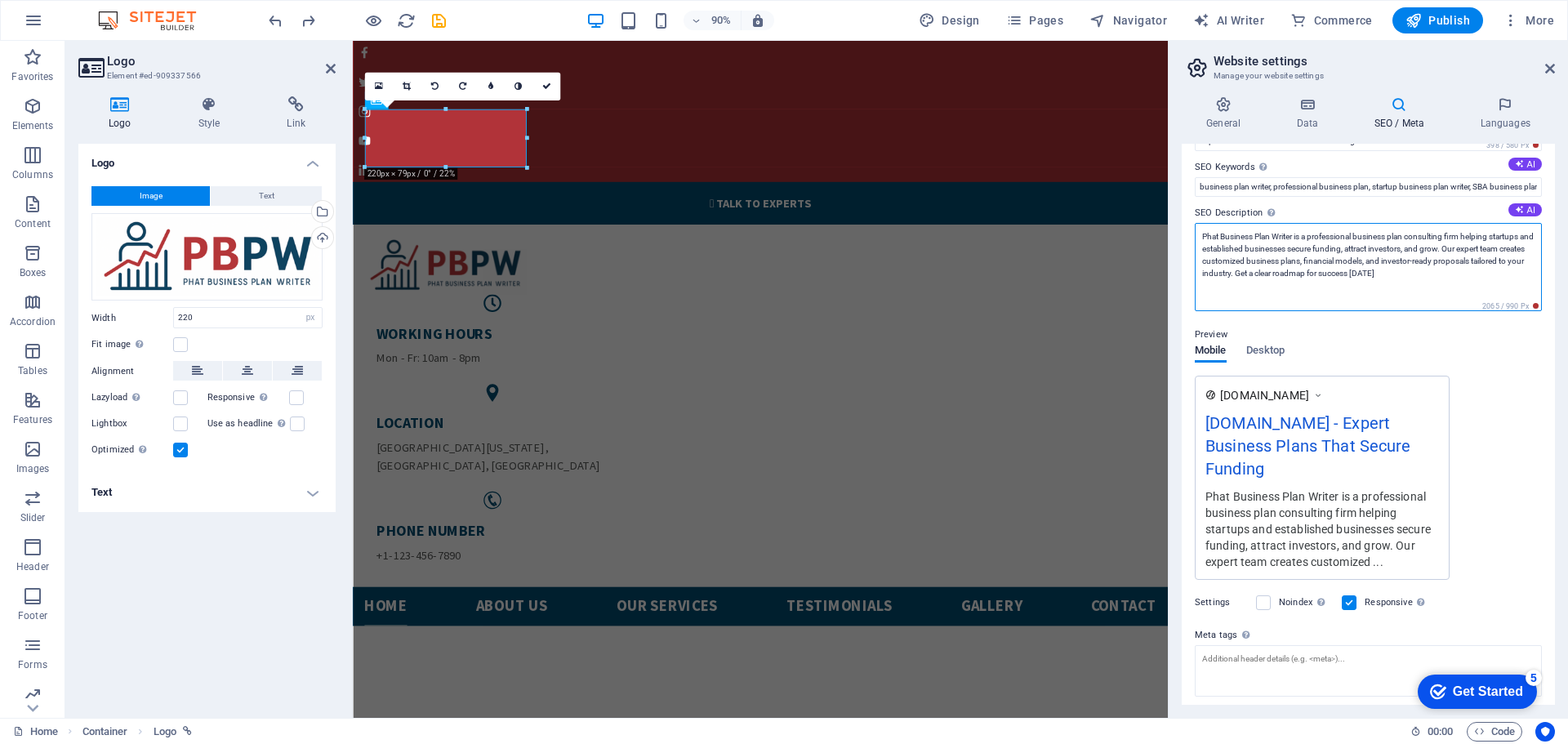
scroll to position [188, 0]
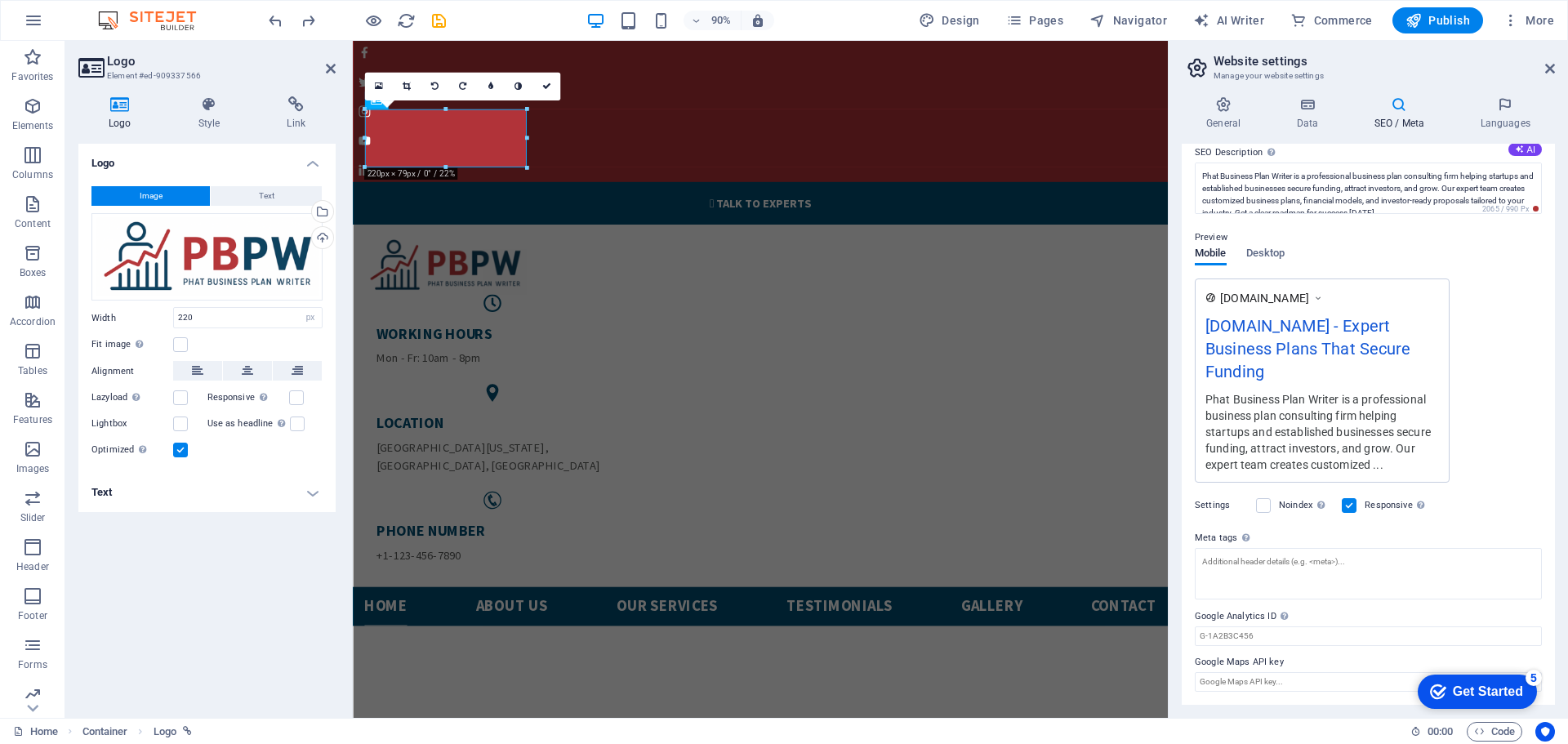
drag, startPoint x: 1312, startPoint y: 123, endPoint x: 1320, endPoint y: 143, distance: 21.5
click at [1313, 123] on h4 "Data" at bounding box center [1310, 113] width 78 height 34
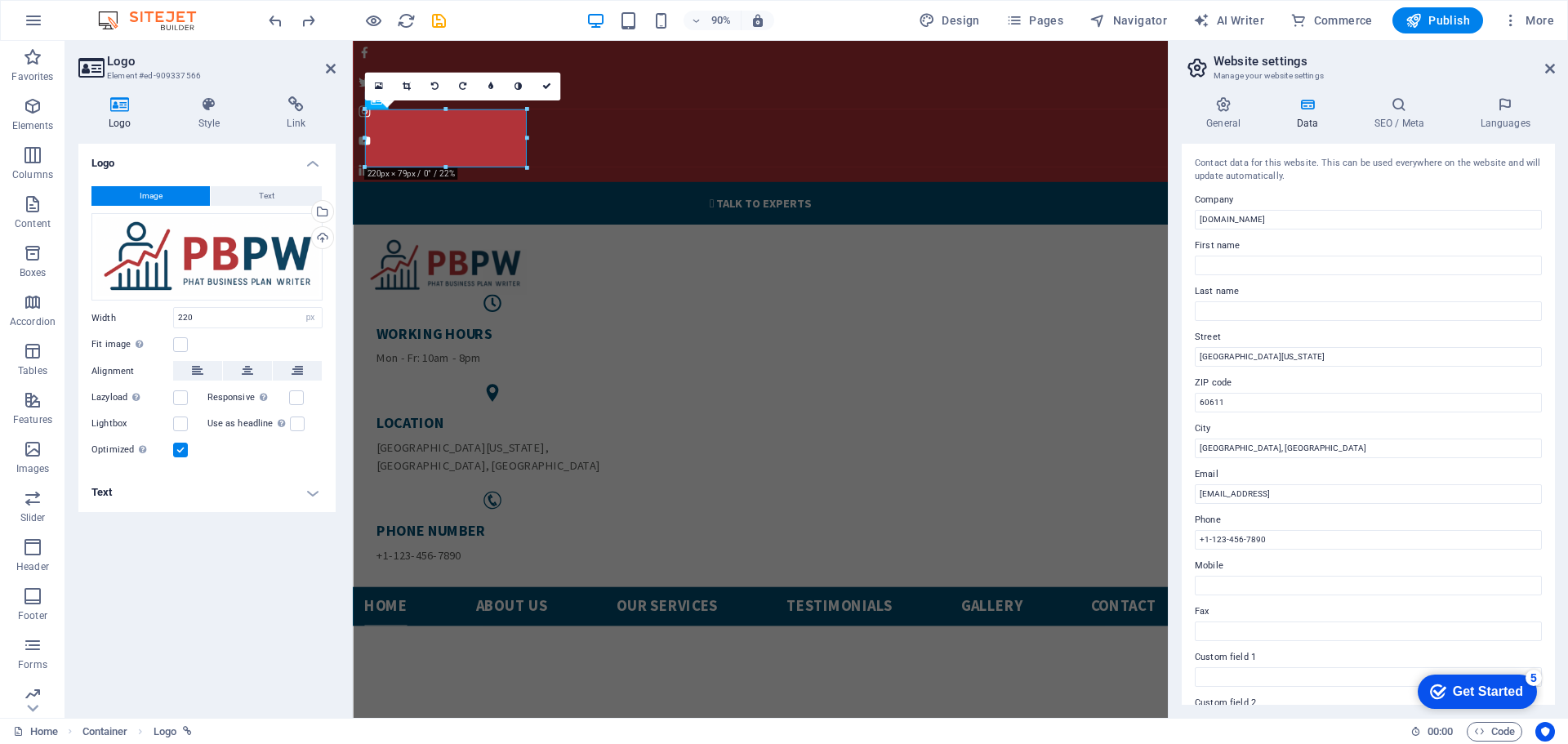
click at [1396, 130] on div "General Data SEO / Meta Languages Website name phatbusinessplan.com Logo Drag f…" at bounding box center [1368, 400] width 374 height 608
click at [1401, 113] on h4 "SEO / Meta" at bounding box center [1402, 113] width 107 height 34
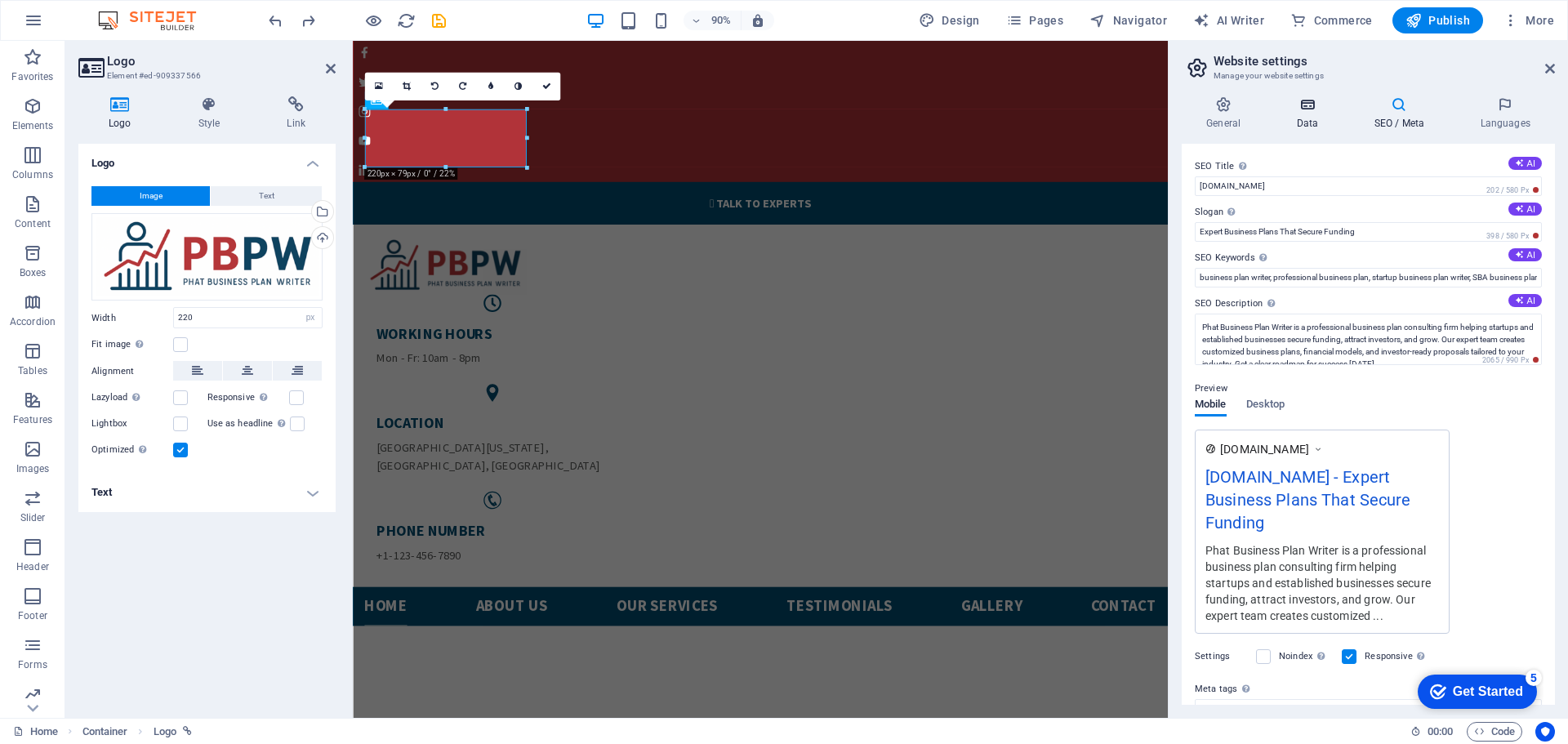
click at [1304, 122] on h4 "Data" at bounding box center [1310, 113] width 78 height 34
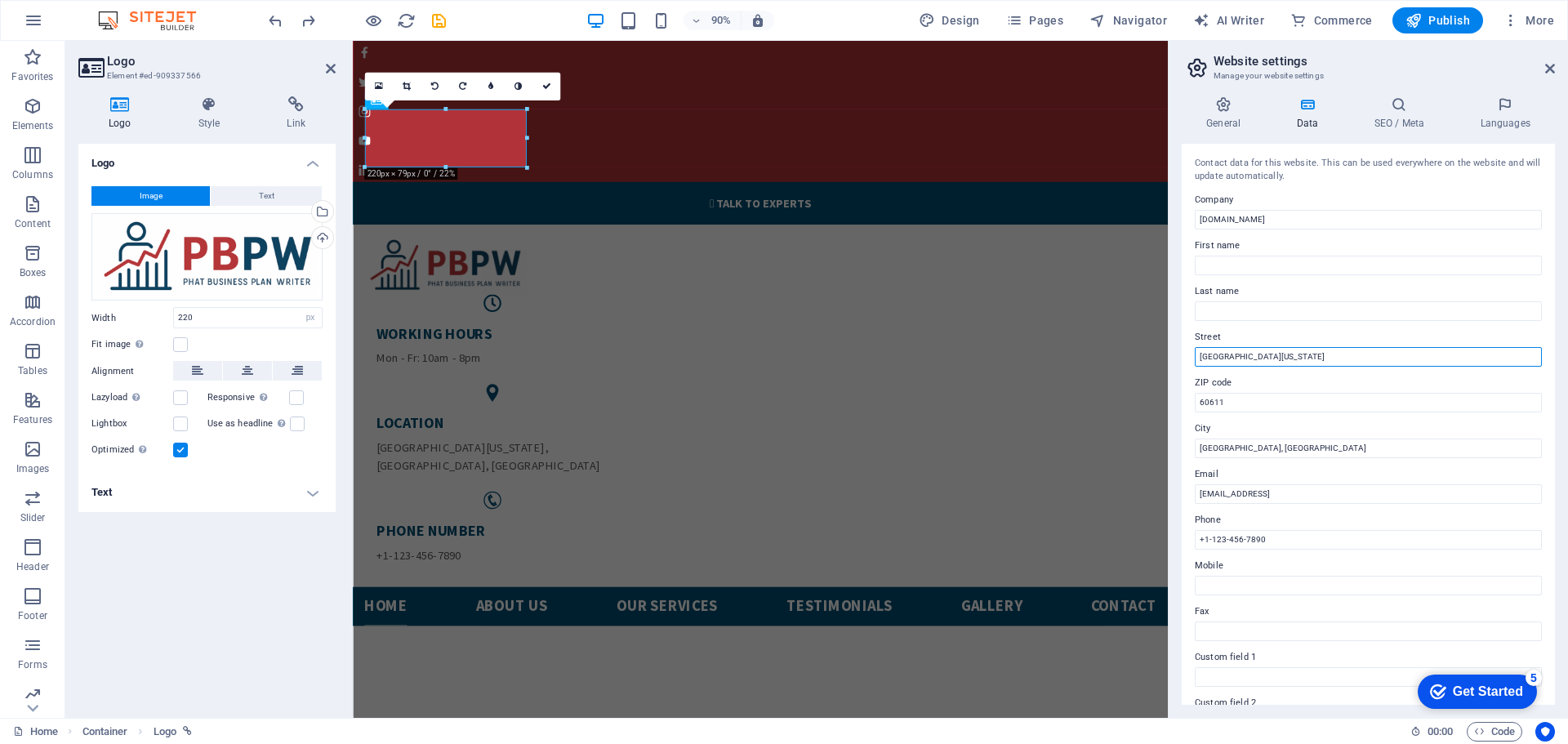
drag, startPoint x: 1646, startPoint y: 398, endPoint x: 1524, endPoint y: 400, distance: 122.0
type input "N"
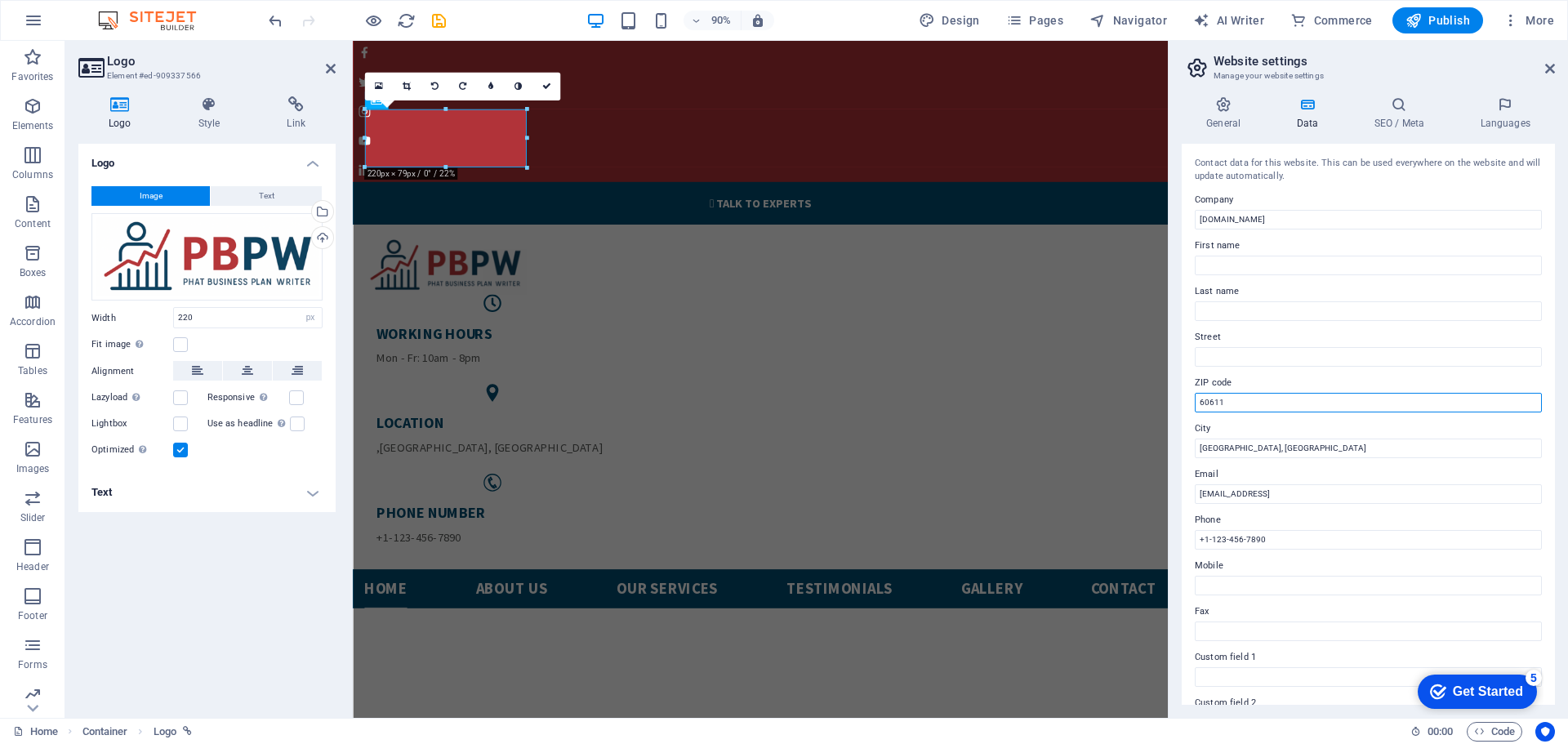
drag, startPoint x: 1584, startPoint y: 438, endPoint x: 1241, endPoint y: 439, distance: 343.0
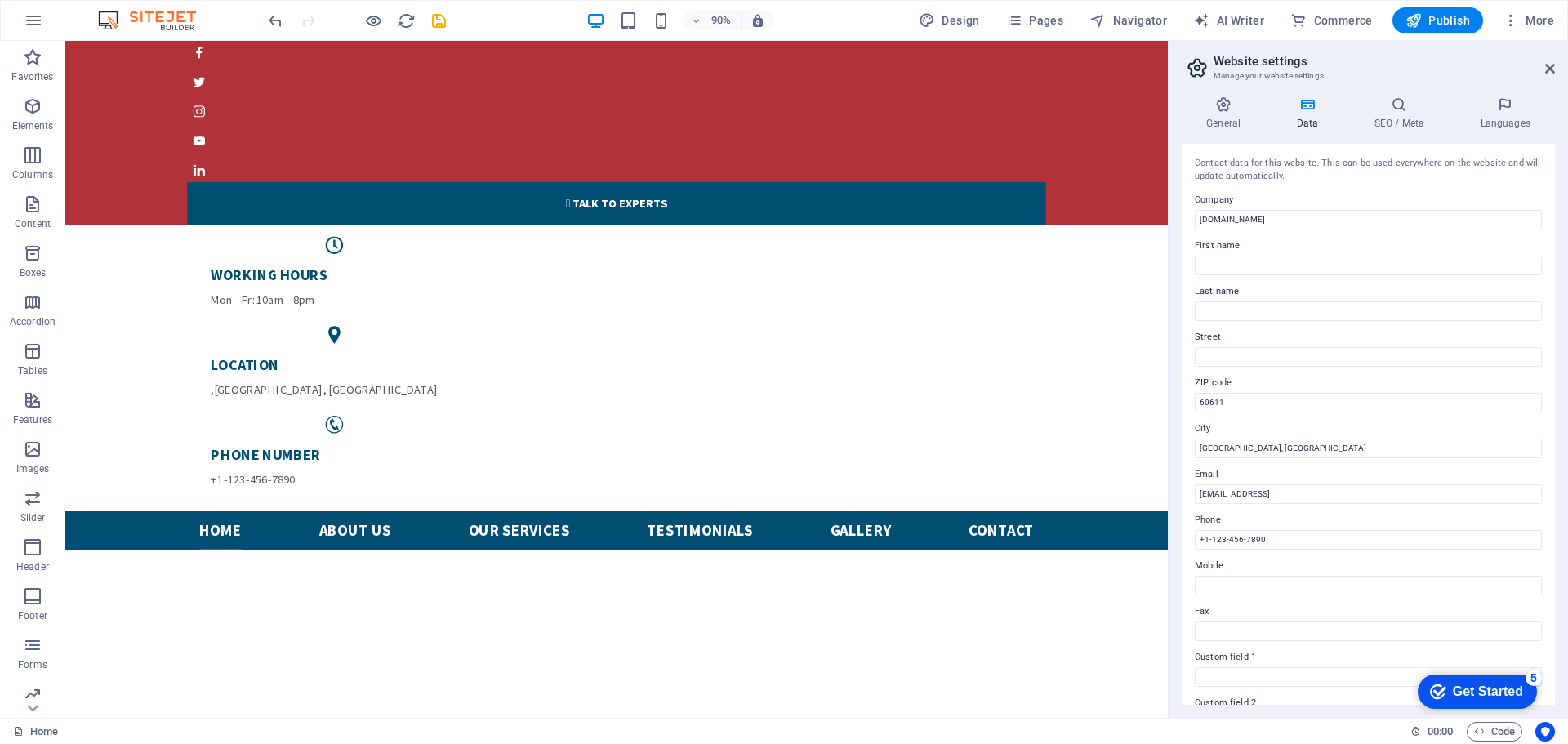
click at [1188, 330] on div "Contact data for this website. This can be used everywhere on the website and w…" at bounding box center [1368, 424] width 374 height 561
type input "[GEOGRAPHIC_DATA][US_STATE]"
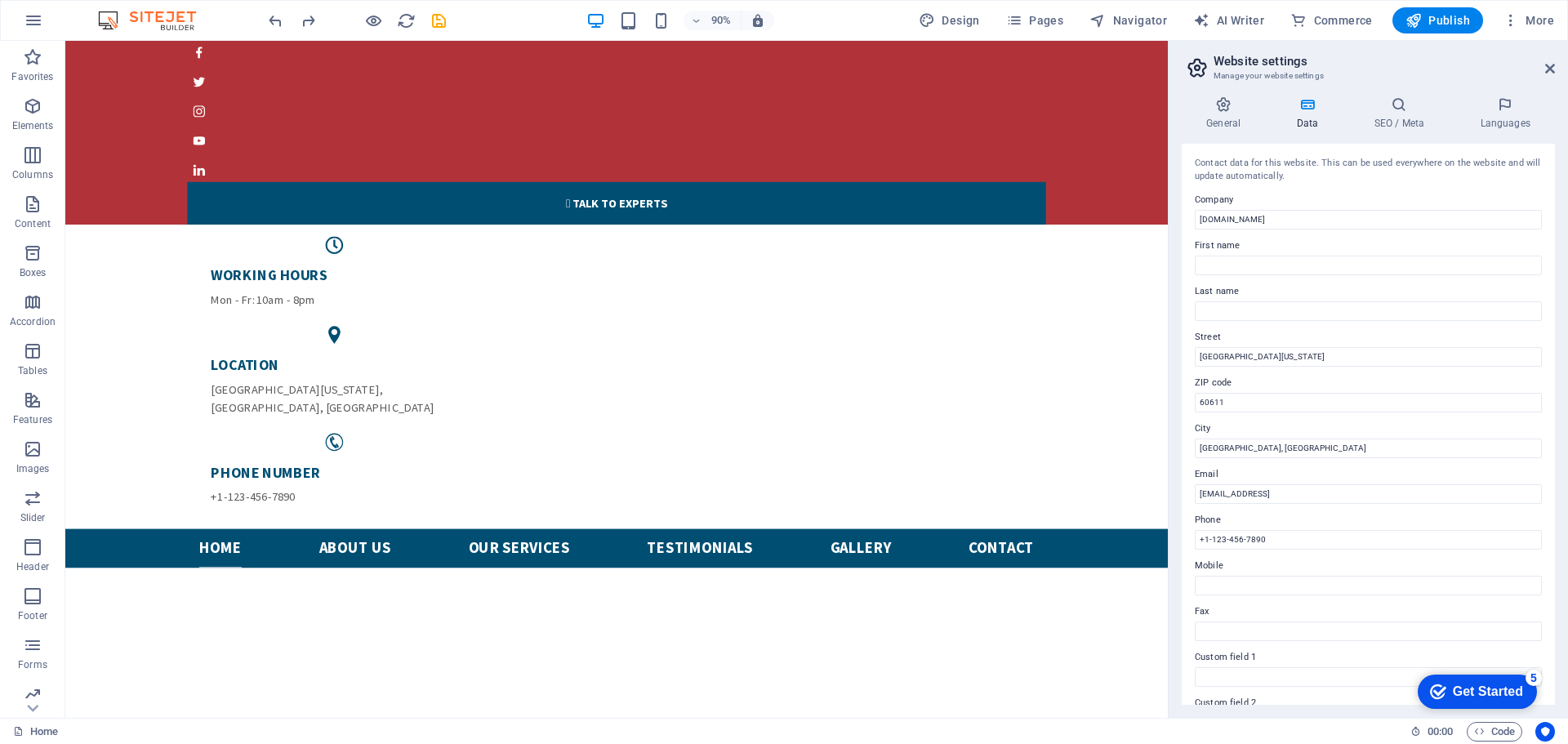
click at [1192, 307] on div "Contact data for this website. This can be used everywhere on the website and w…" at bounding box center [1368, 424] width 374 height 561
click at [1234, 114] on h4 "General" at bounding box center [1226, 113] width 90 height 34
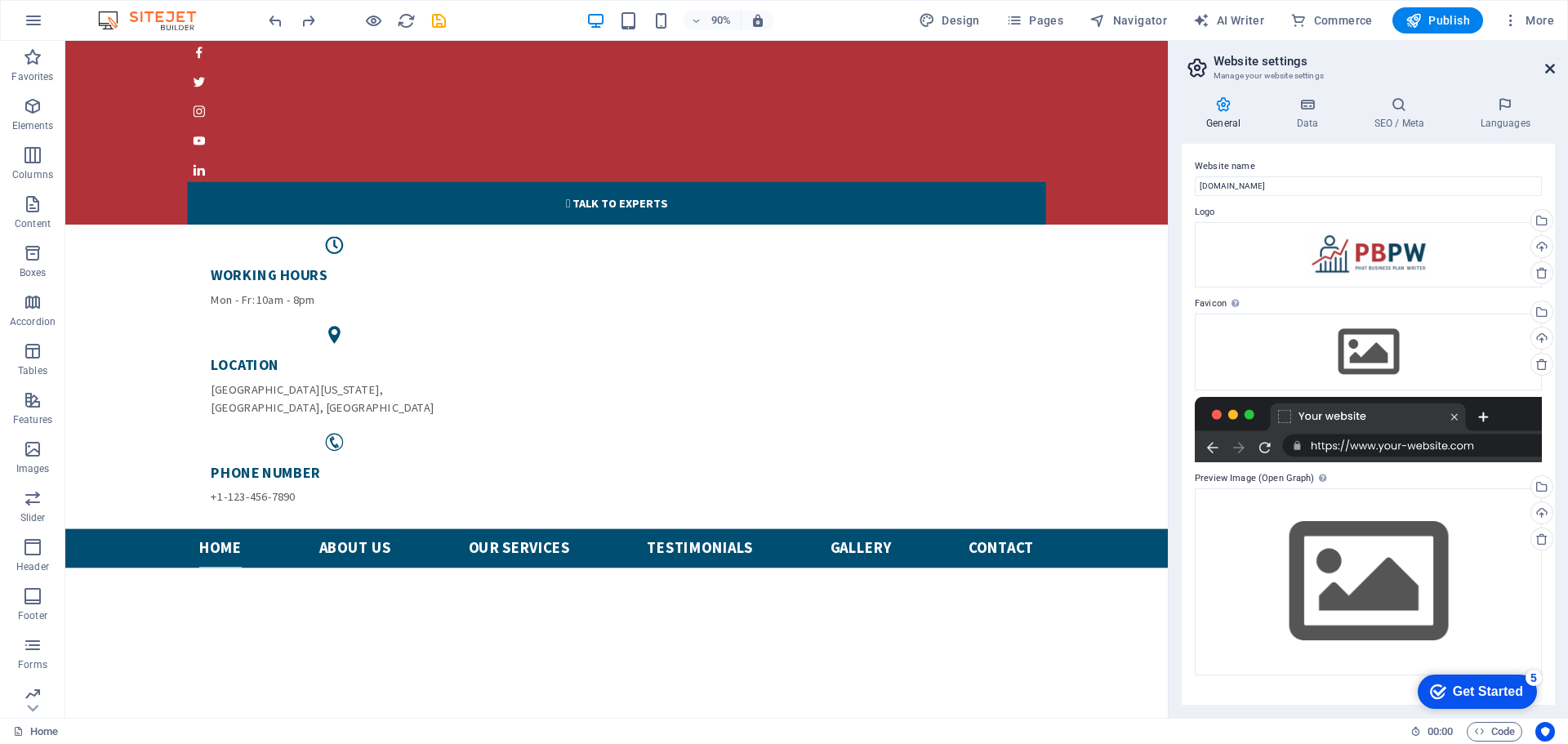
click at [1551, 67] on icon at bounding box center [1550, 68] width 10 height 13
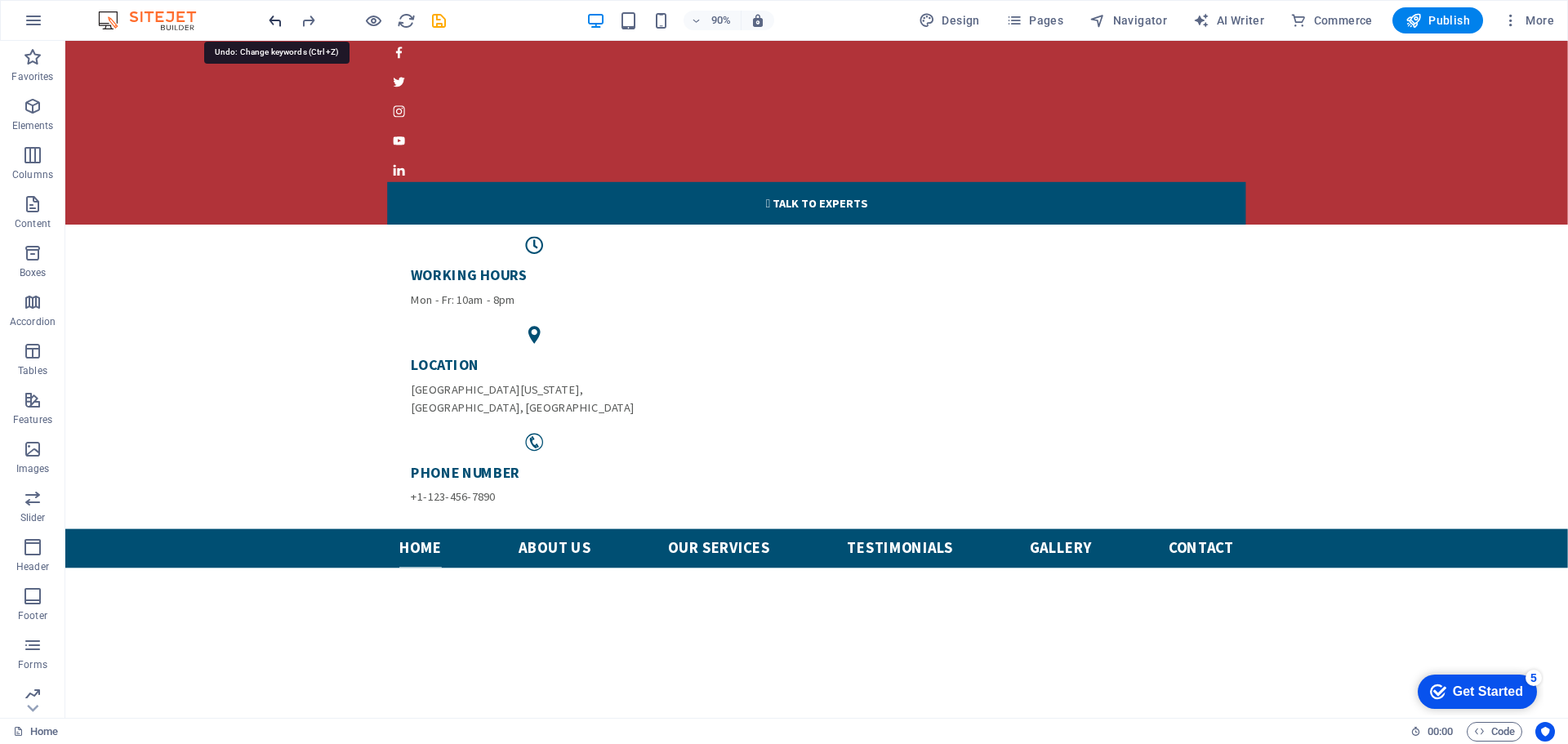
click at [277, 23] on icon "undo" at bounding box center [275, 20] width 18 height 18
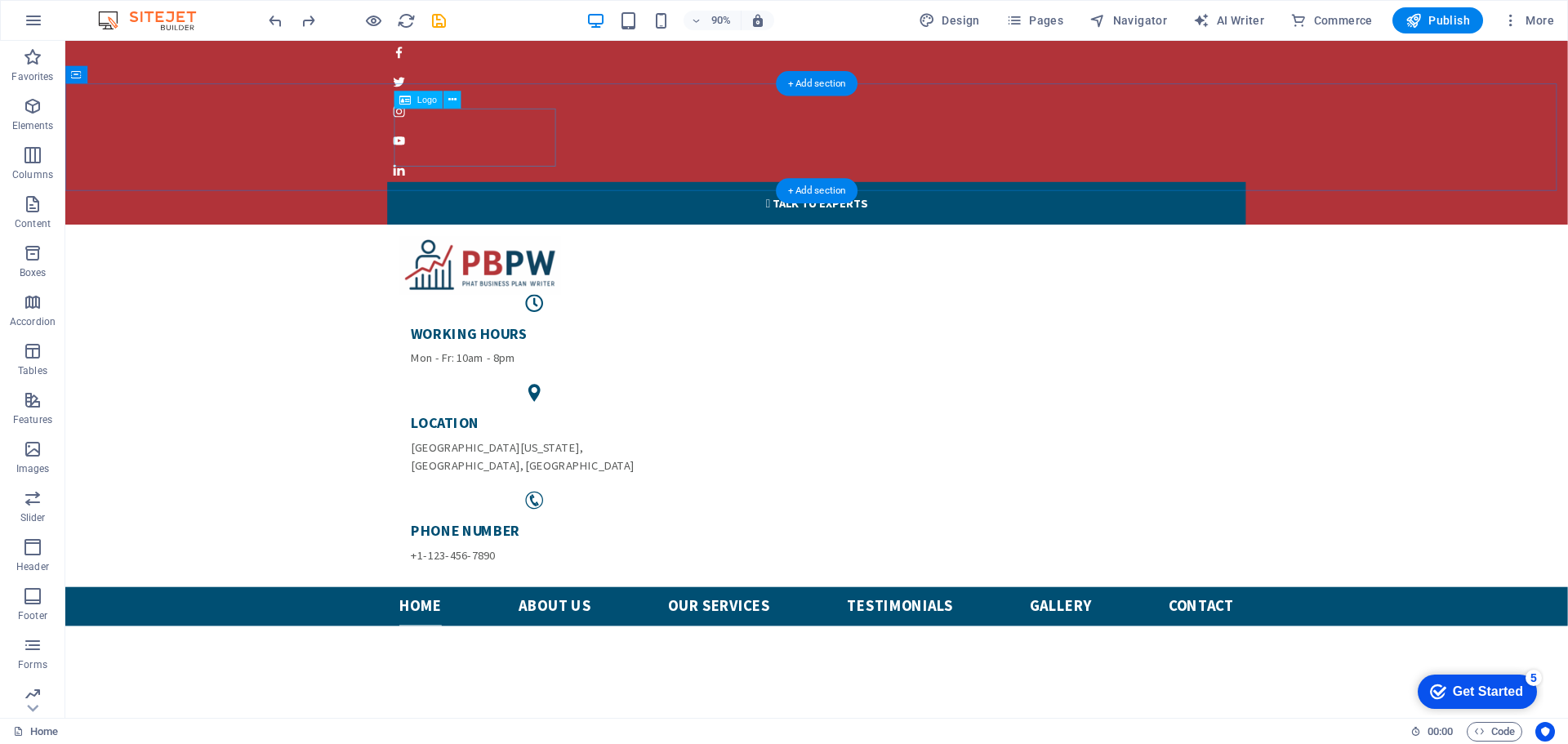
click at [507, 258] on div at bounding box center [899, 290] width 928 height 64
click at [565, 258] on div at bounding box center [899, 290] width 928 height 64
select select "px"
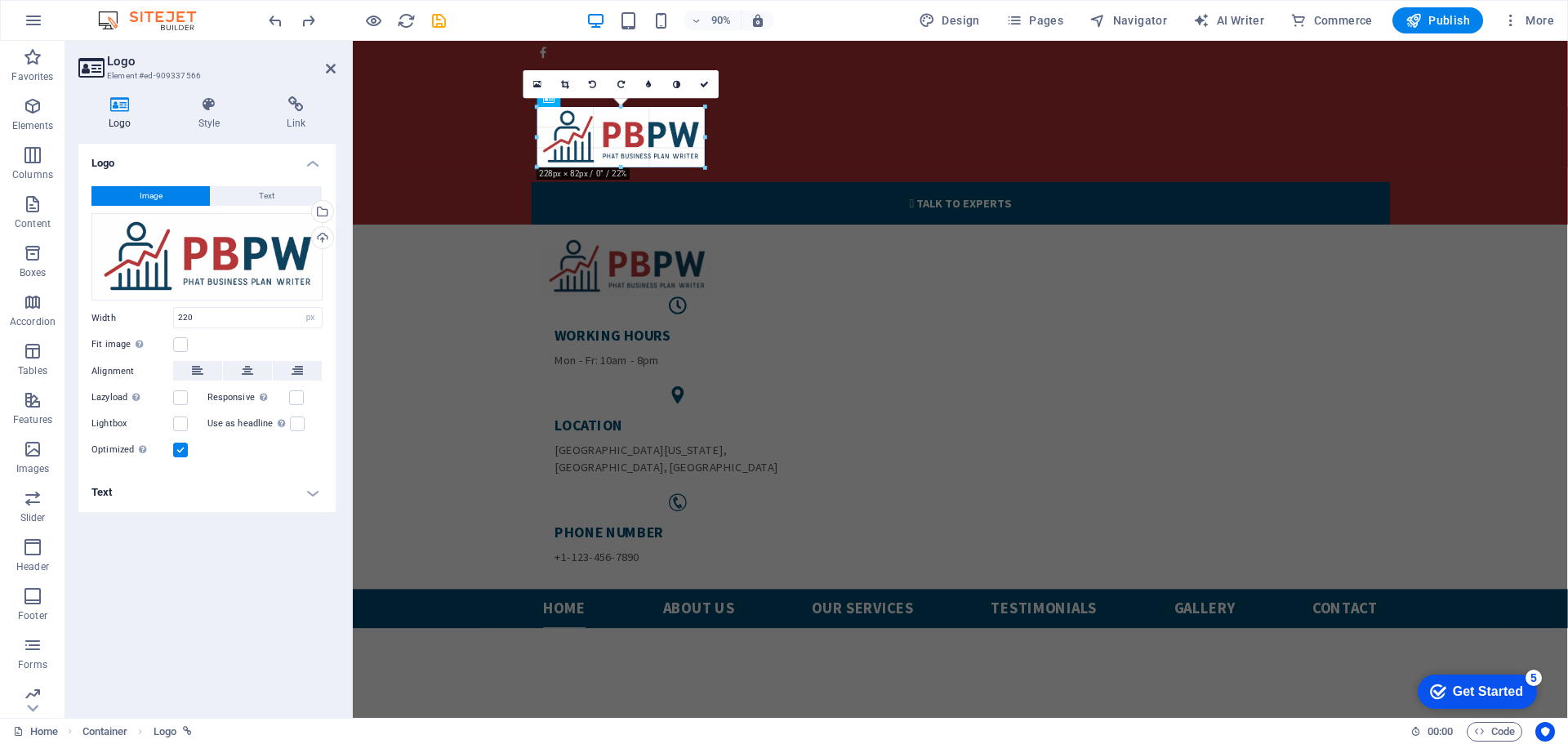
drag, startPoint x: 696, startPoint y: 166, endPoint x: 706, endPoint y: 169, distance: 10.4
type input "228"
click at [708, 78] on link at bounding box center [705, 85] width 28 height 28
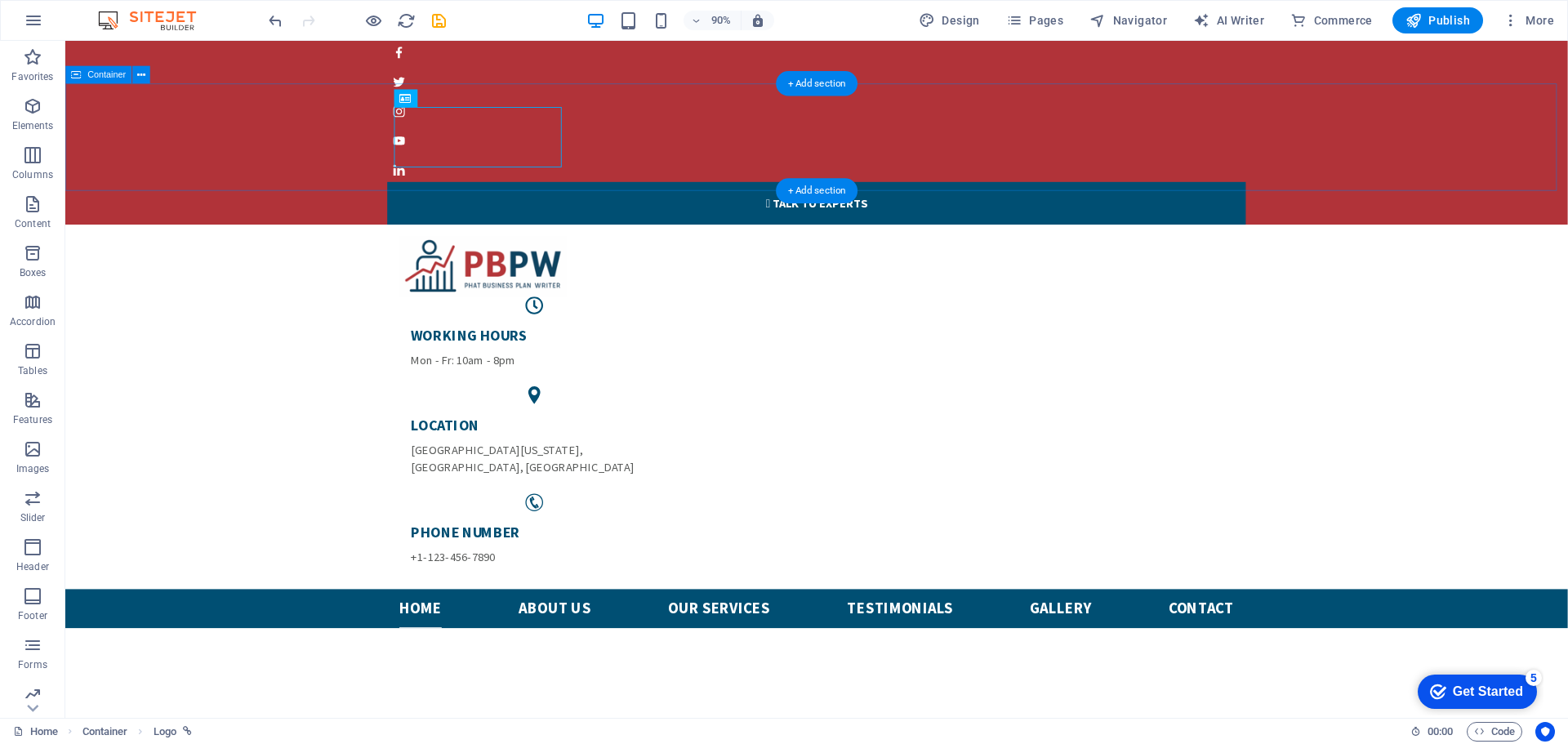
click at [1567, 245] on div "WORKING HOURS Mon - Fr: 10am - 8pm LOCATION North Michigan Avenue , Chicago, IL…" at bounding box center [899, 447] width 1669 height 405
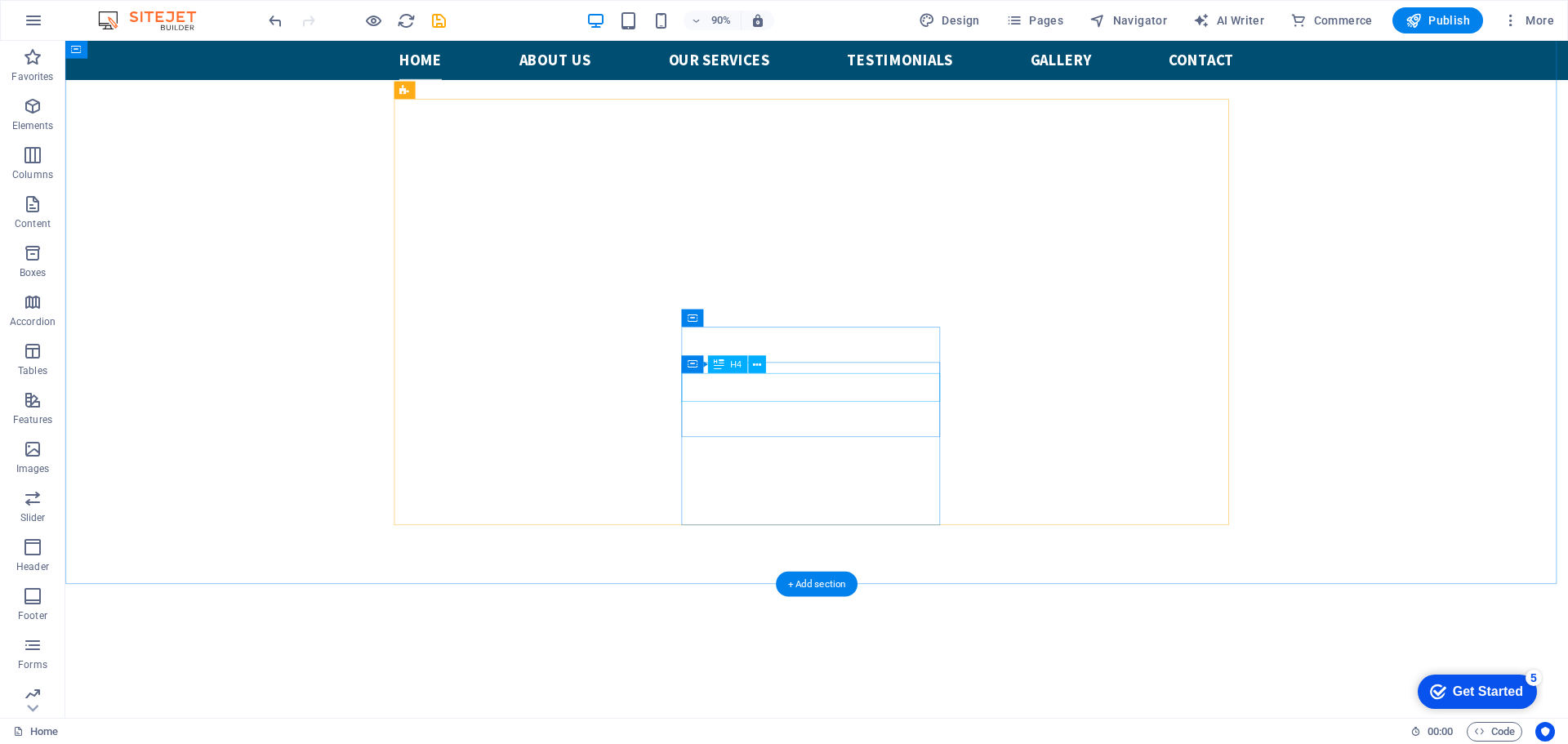
scroll to position [898, 0]
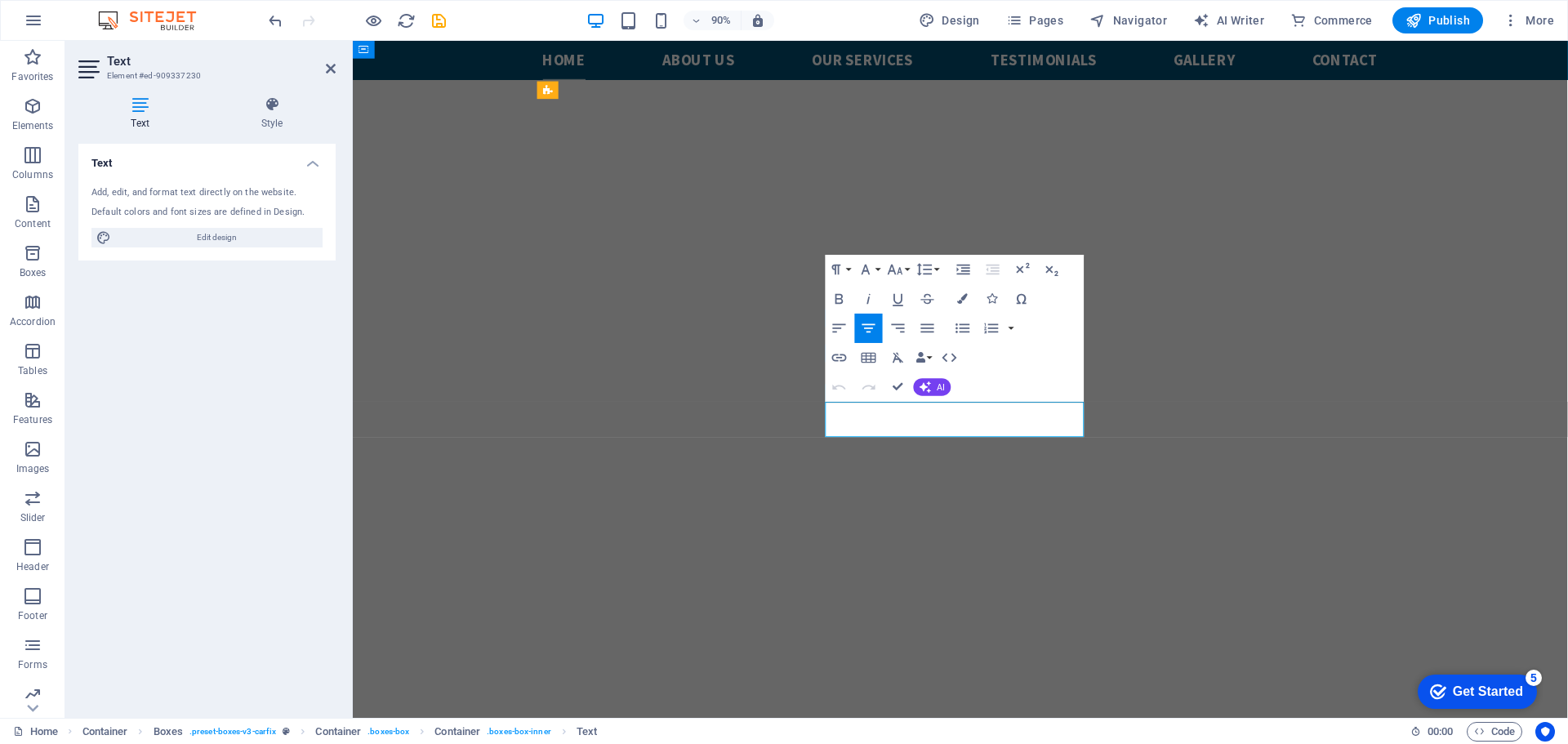
drag, startPoint x: 1105, startPoint y: 471, endPoint x: 988, endPoint y: 477, distance: 117.2
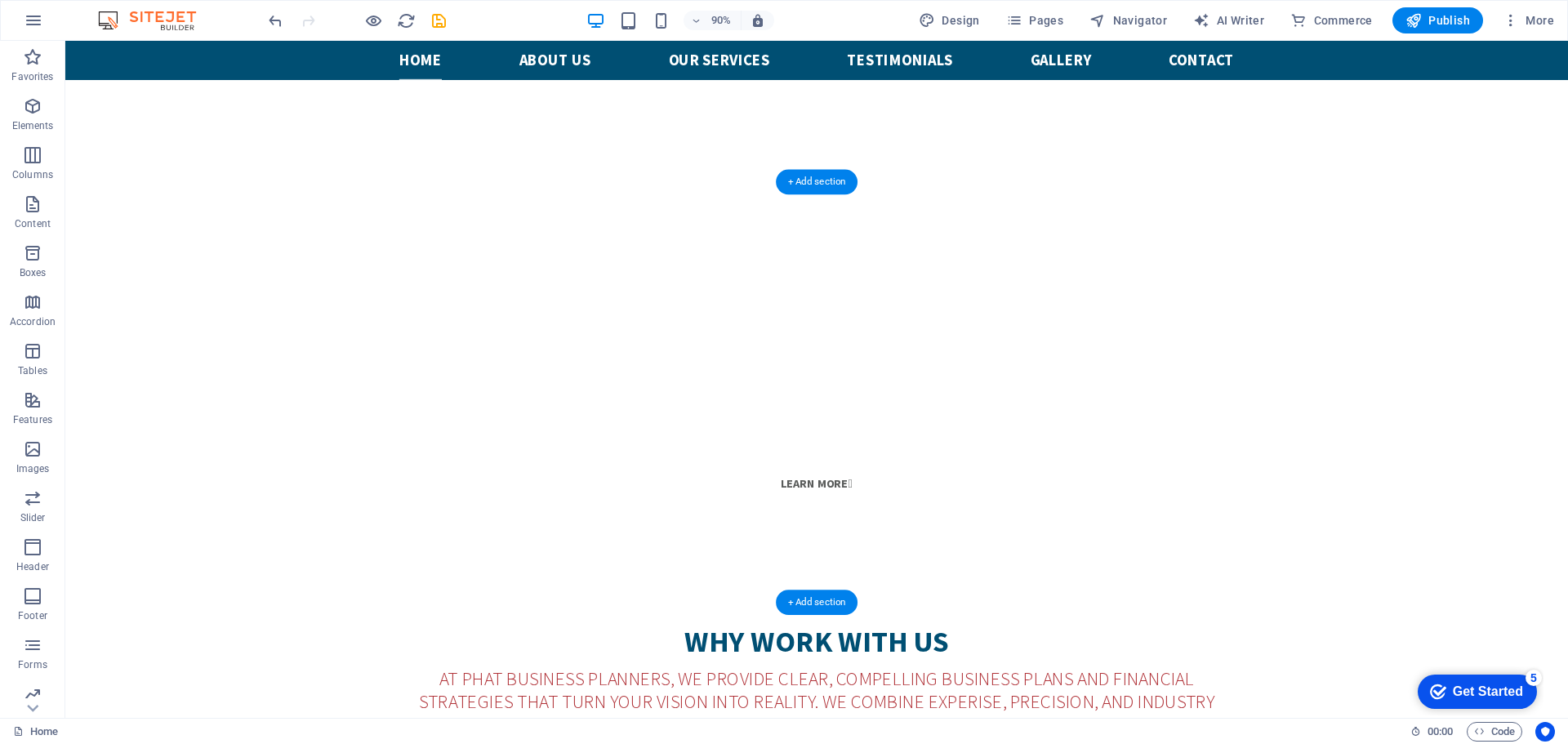
scroll to position [1225, 0]
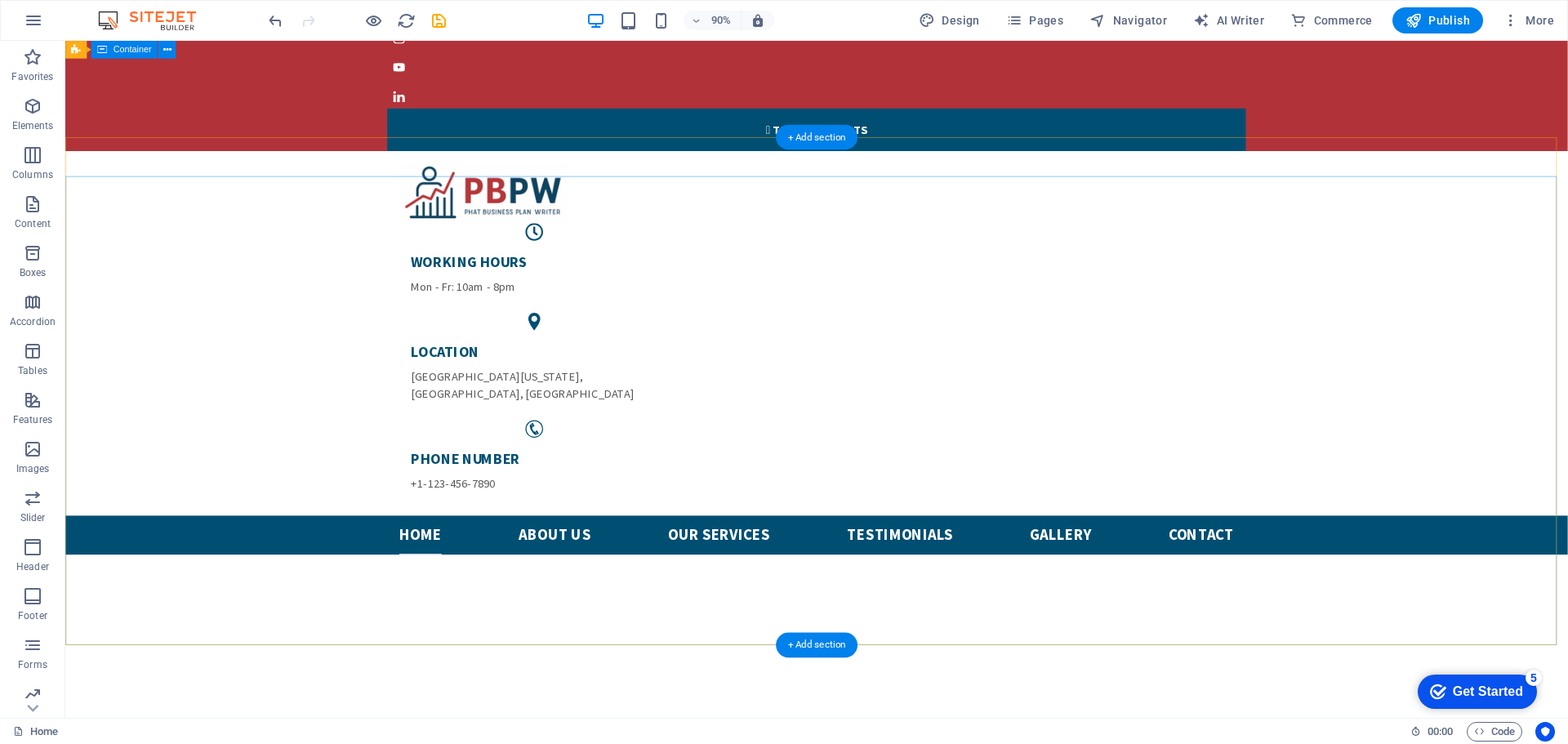
scroll to position [0, 0]
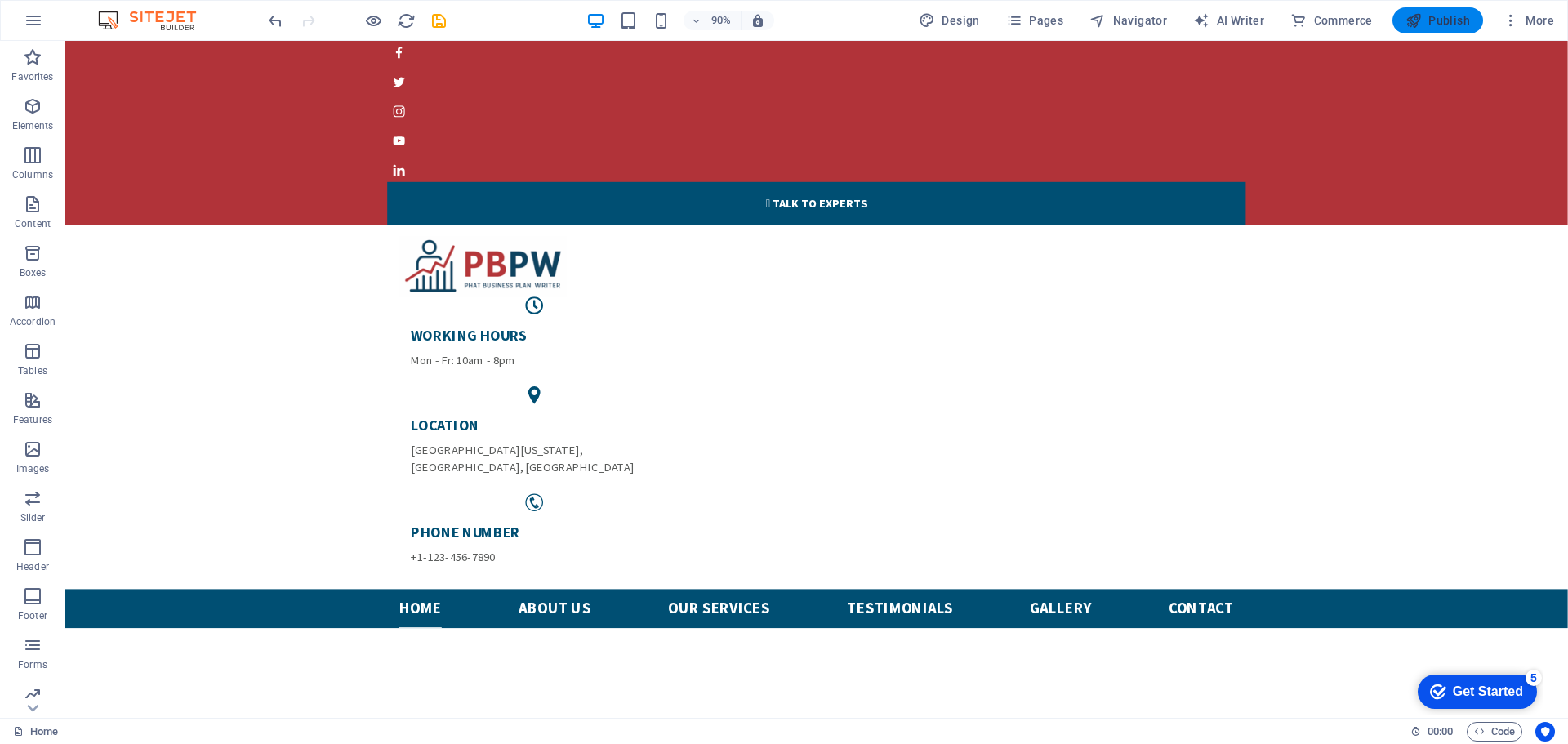
click at [1443, 25] on span "Publish" at bounding box center [1437, 20] width 64 height 17
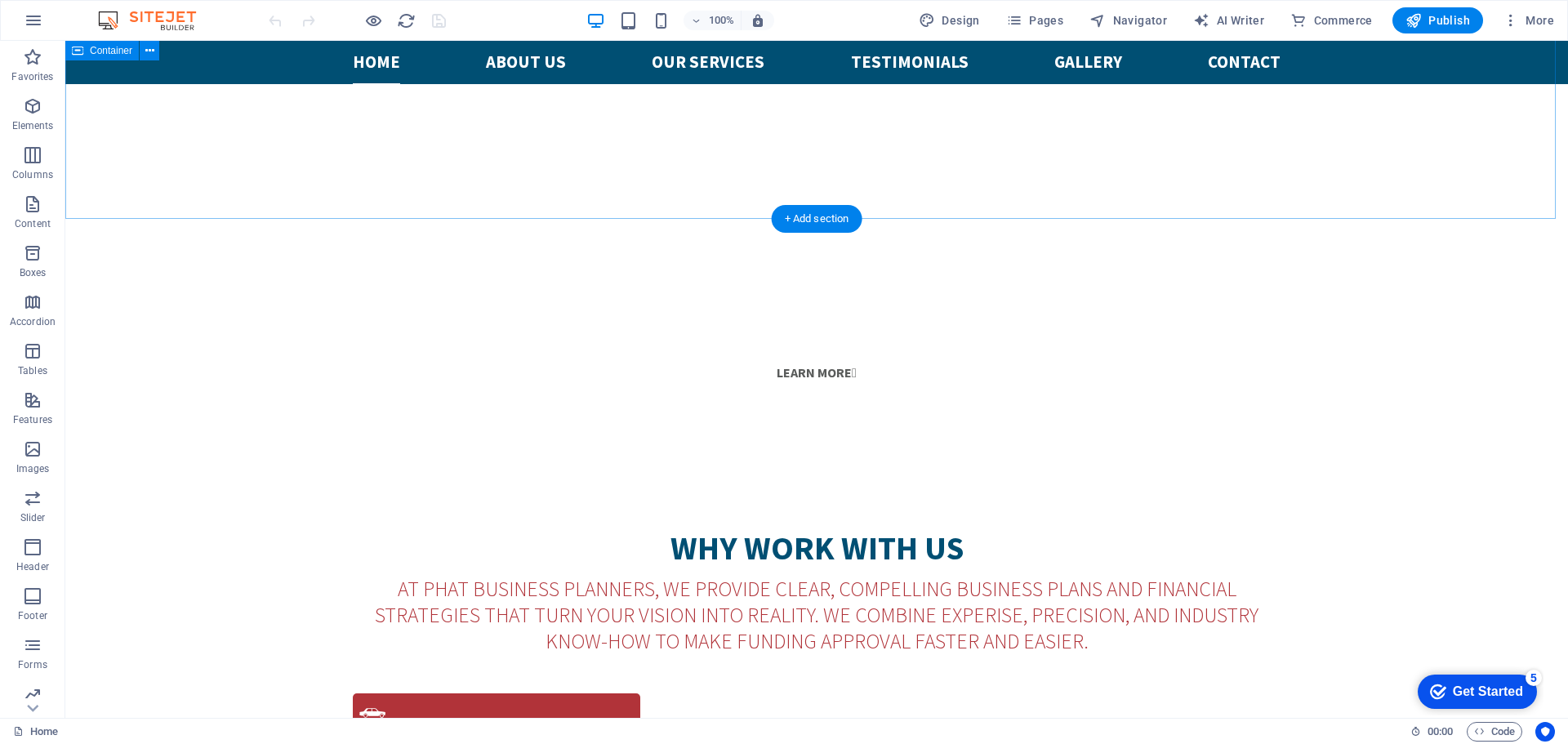
scroll to position [1388, 0]
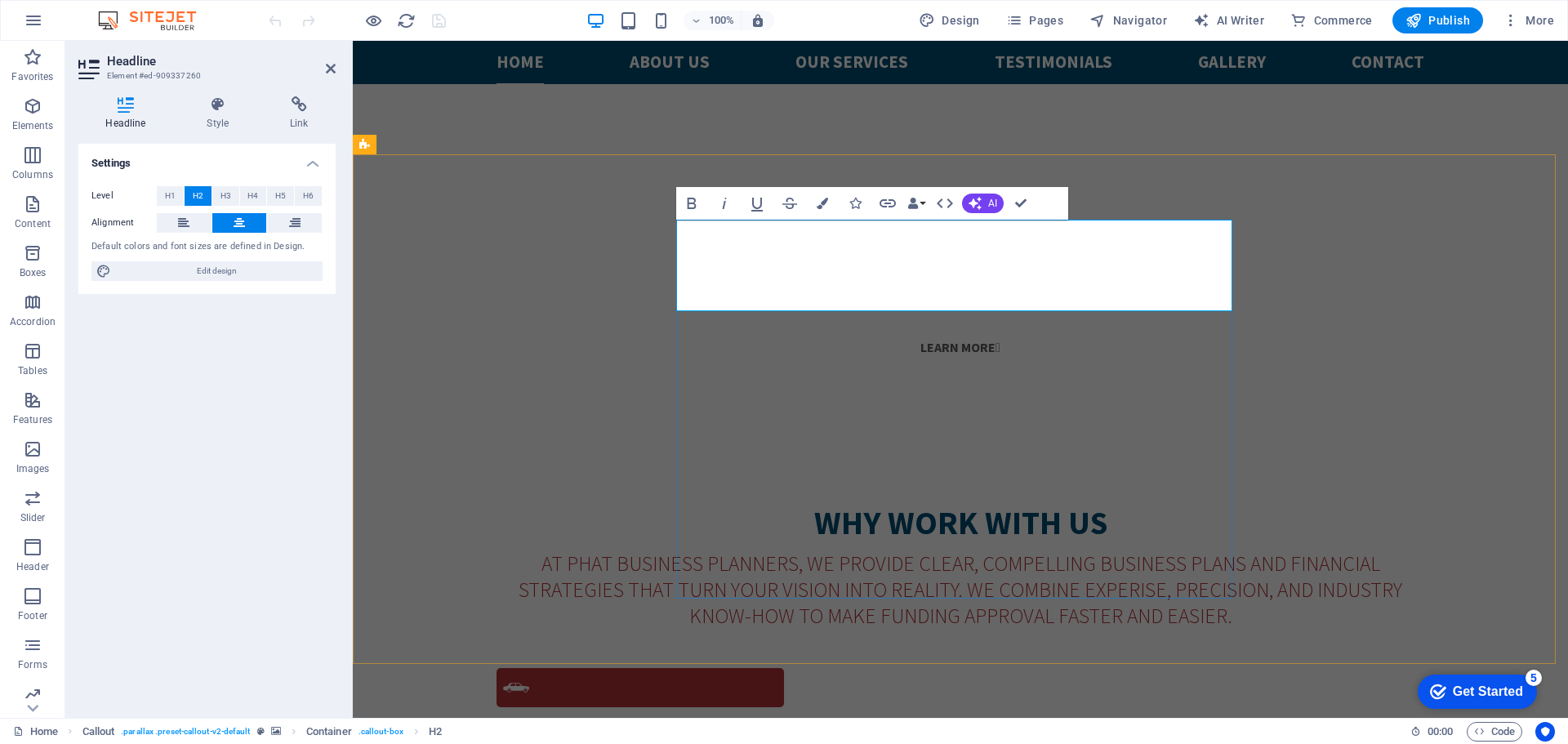
drag, startPoint x: 981, startPoint y: 241, endPoint x: 1163, endPoint y: 290, distance: 188.5
click at [229, 197] on span "H3" at bounding box center [226, 195] width 11 height 19
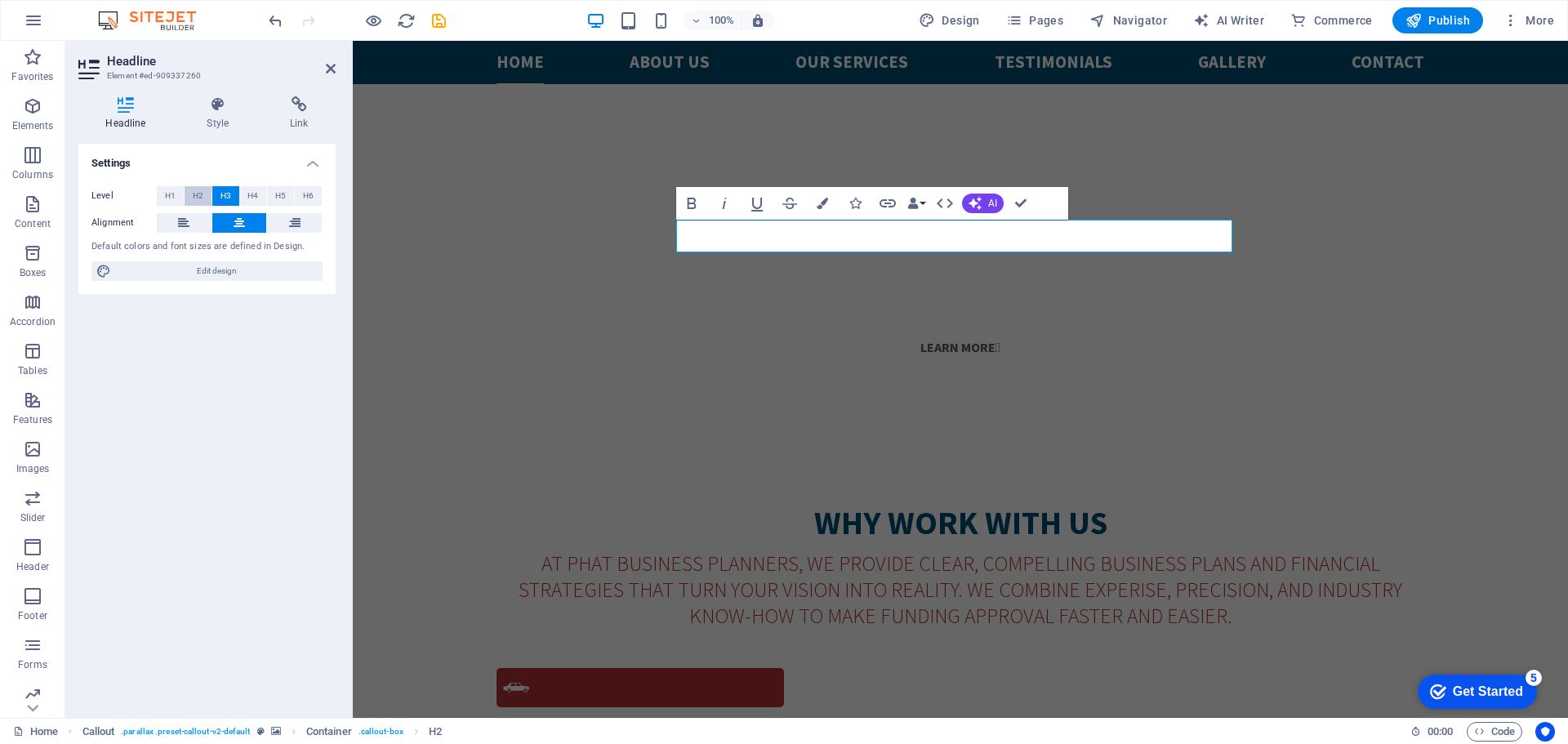
click at [202, 195] on span "H2" at bounding box center [198, 195] width 11 height 19
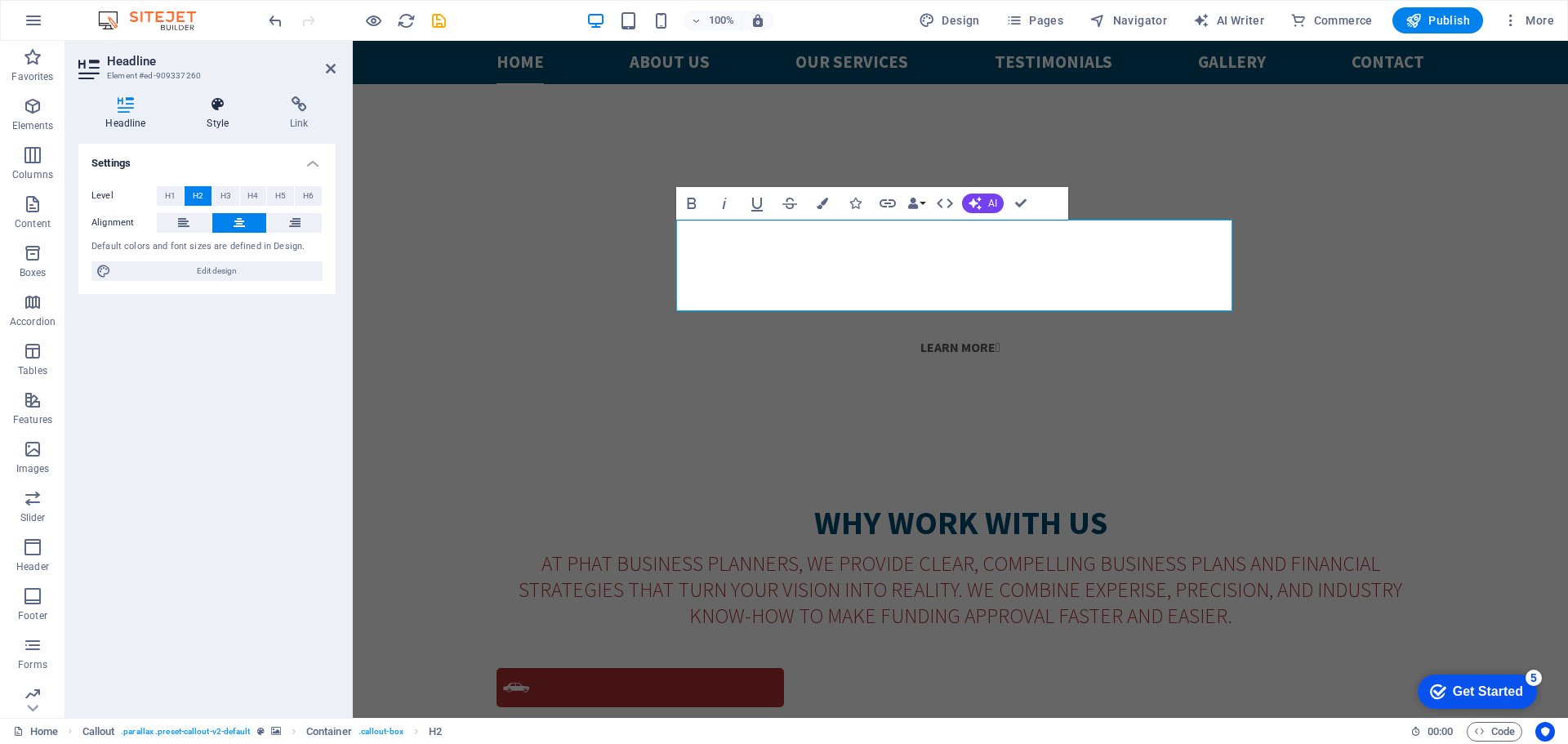
click at [210, 117] on h4 "Style" at bounding box center [221, 113] width 84 height 34
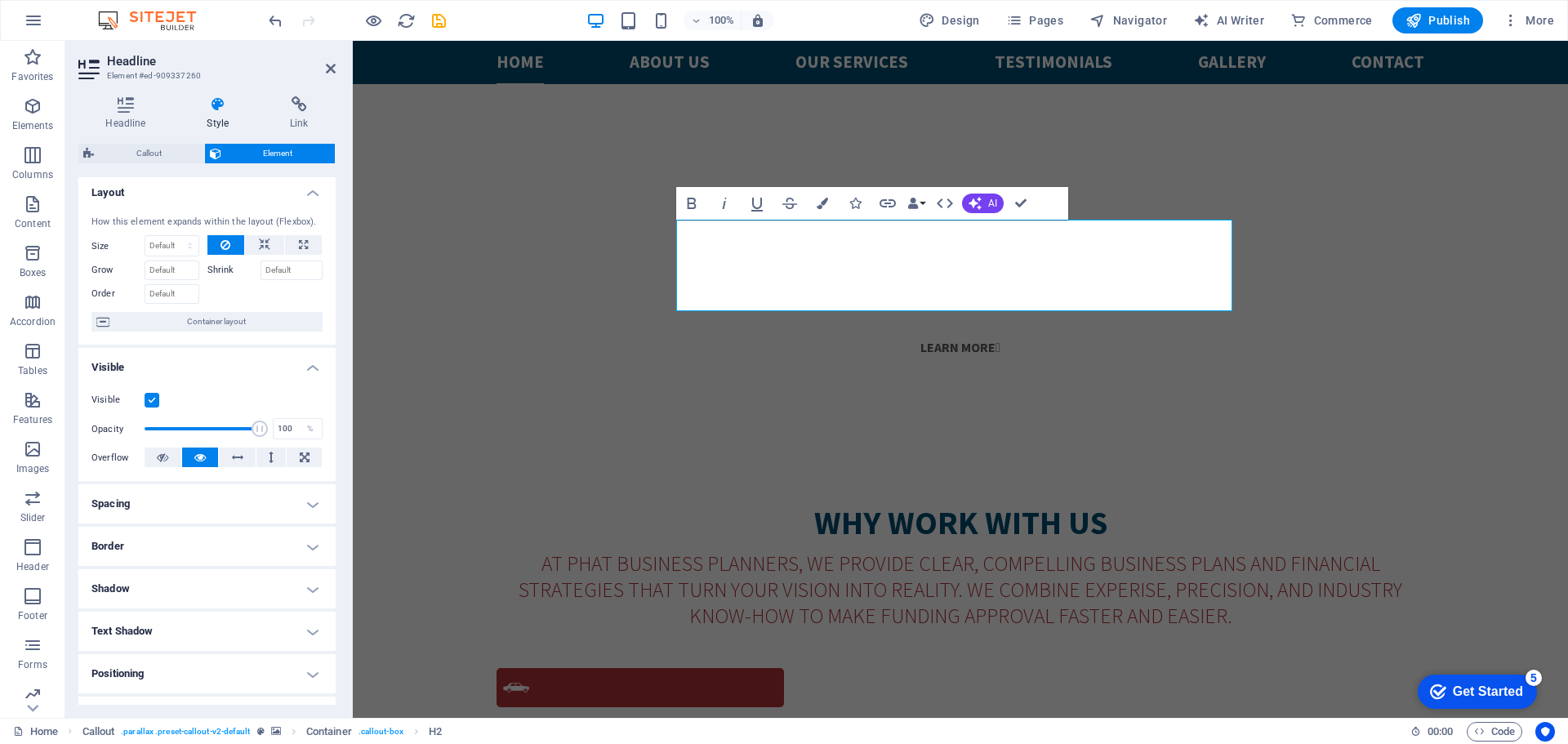
scroll to position [0, 0]
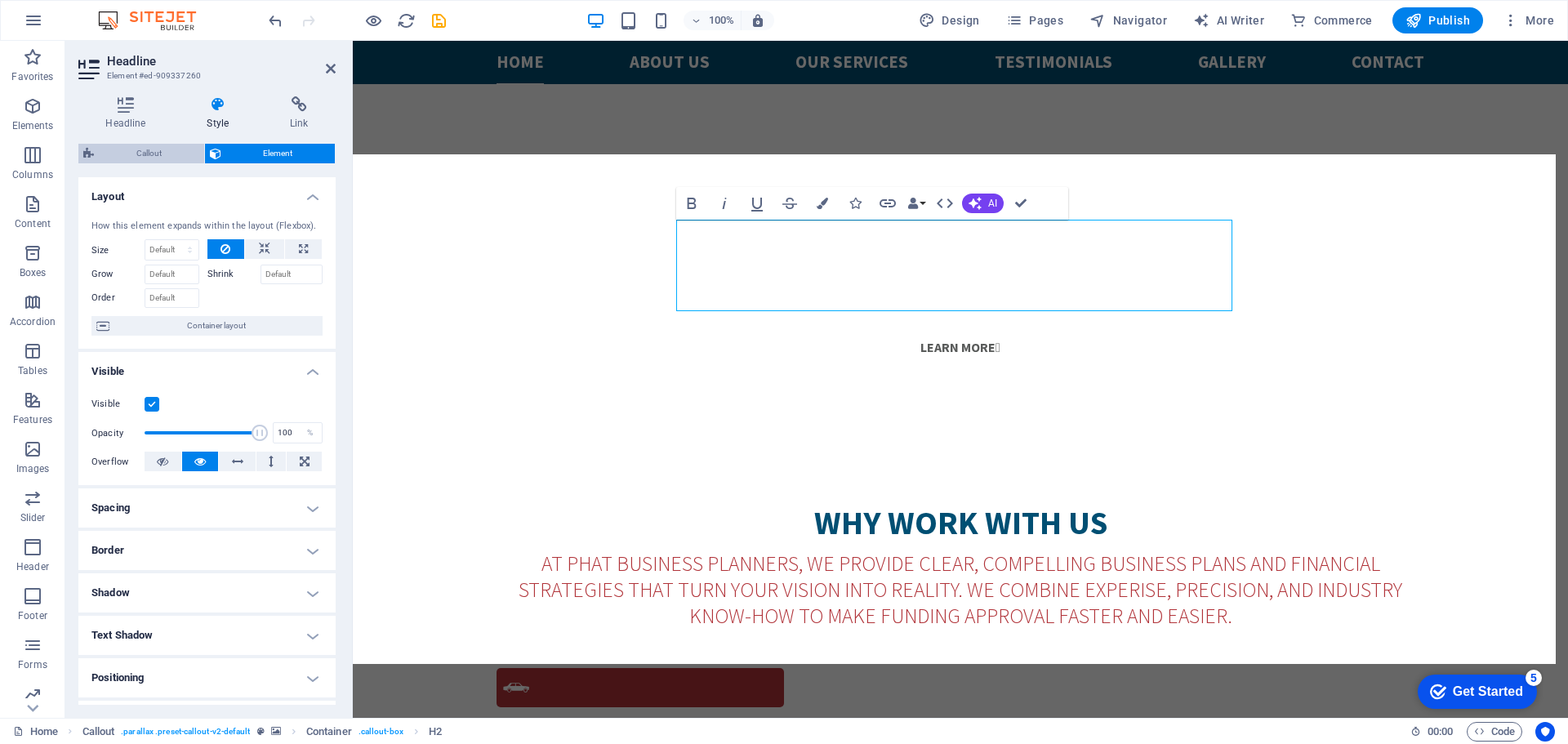
click at [133, 151] on span "Callout" at bounding box center [149, 153] width 100 height 19
select select "%"
select select "rem"
select select "px"
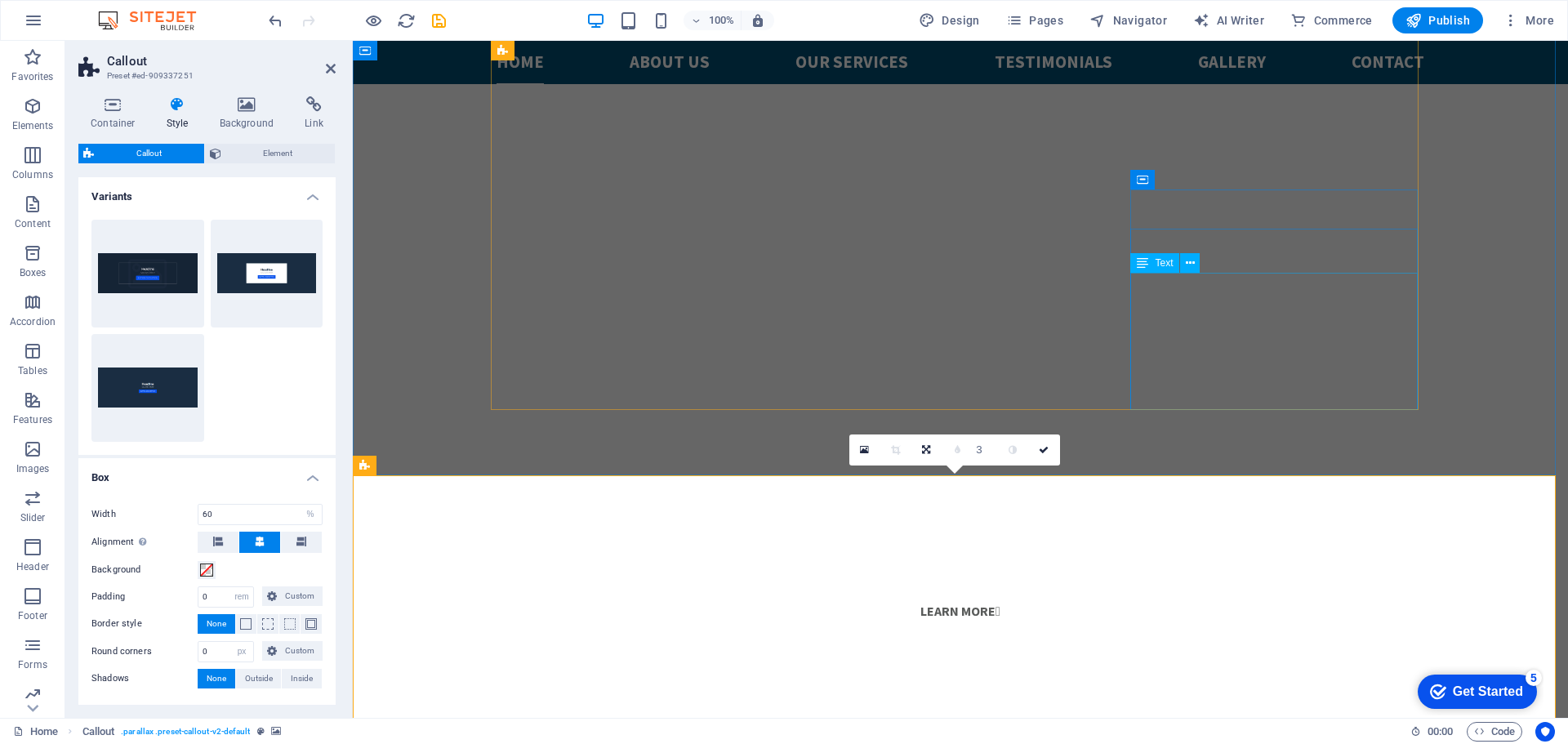
scroll to position [1143, 0]
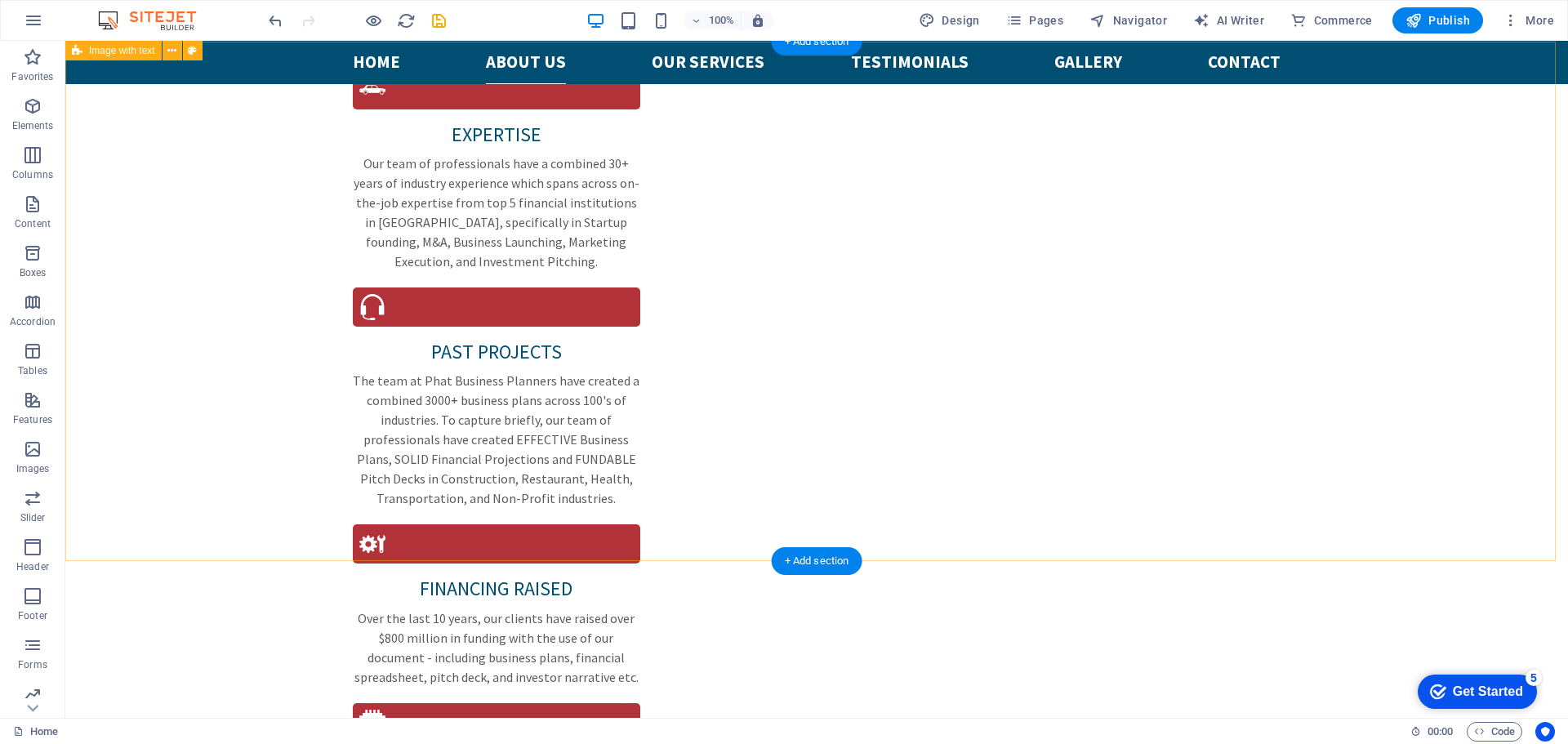
scroll to position [1959, 0]
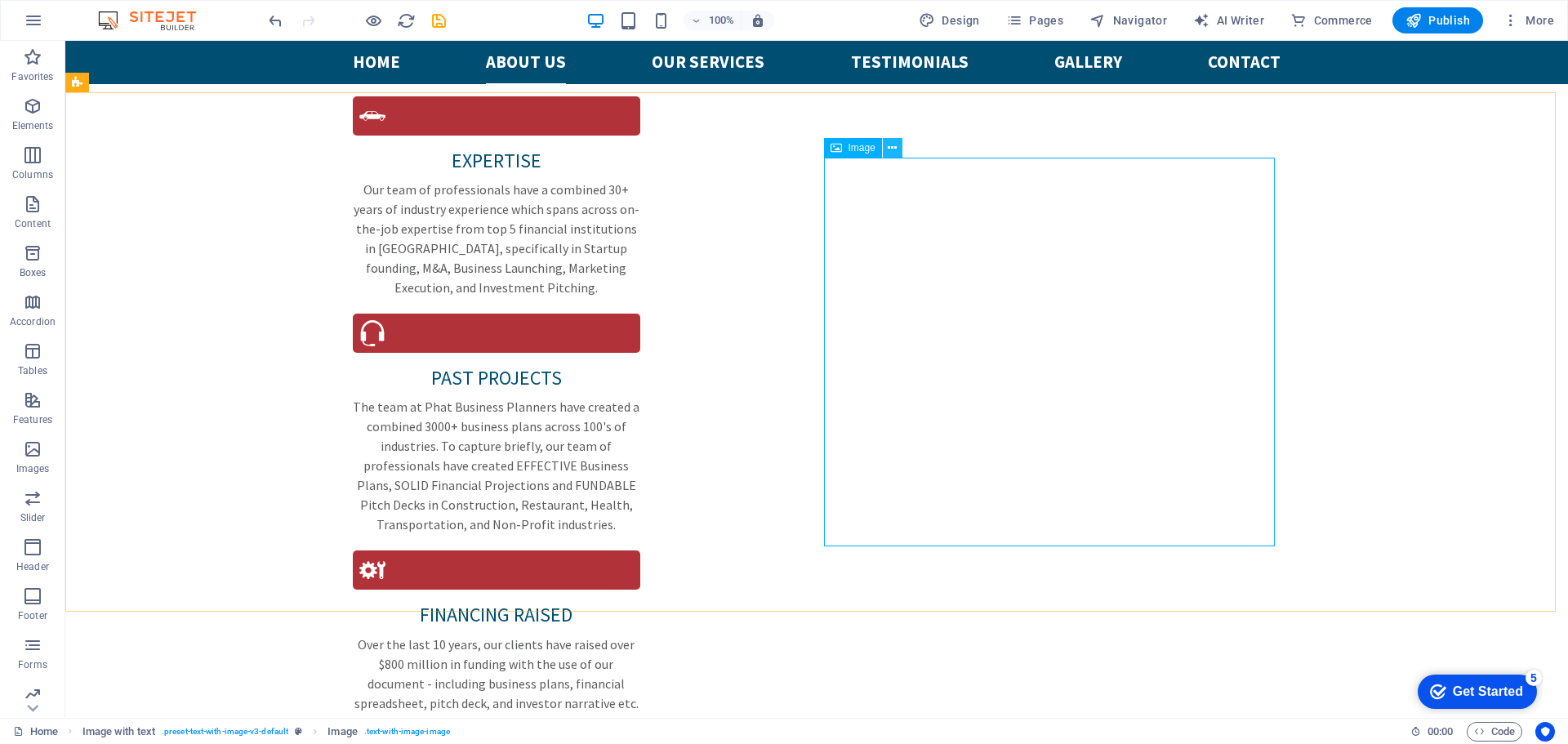
click at [899, 149] on button at bounding box center [892, 148] width 19 height 19
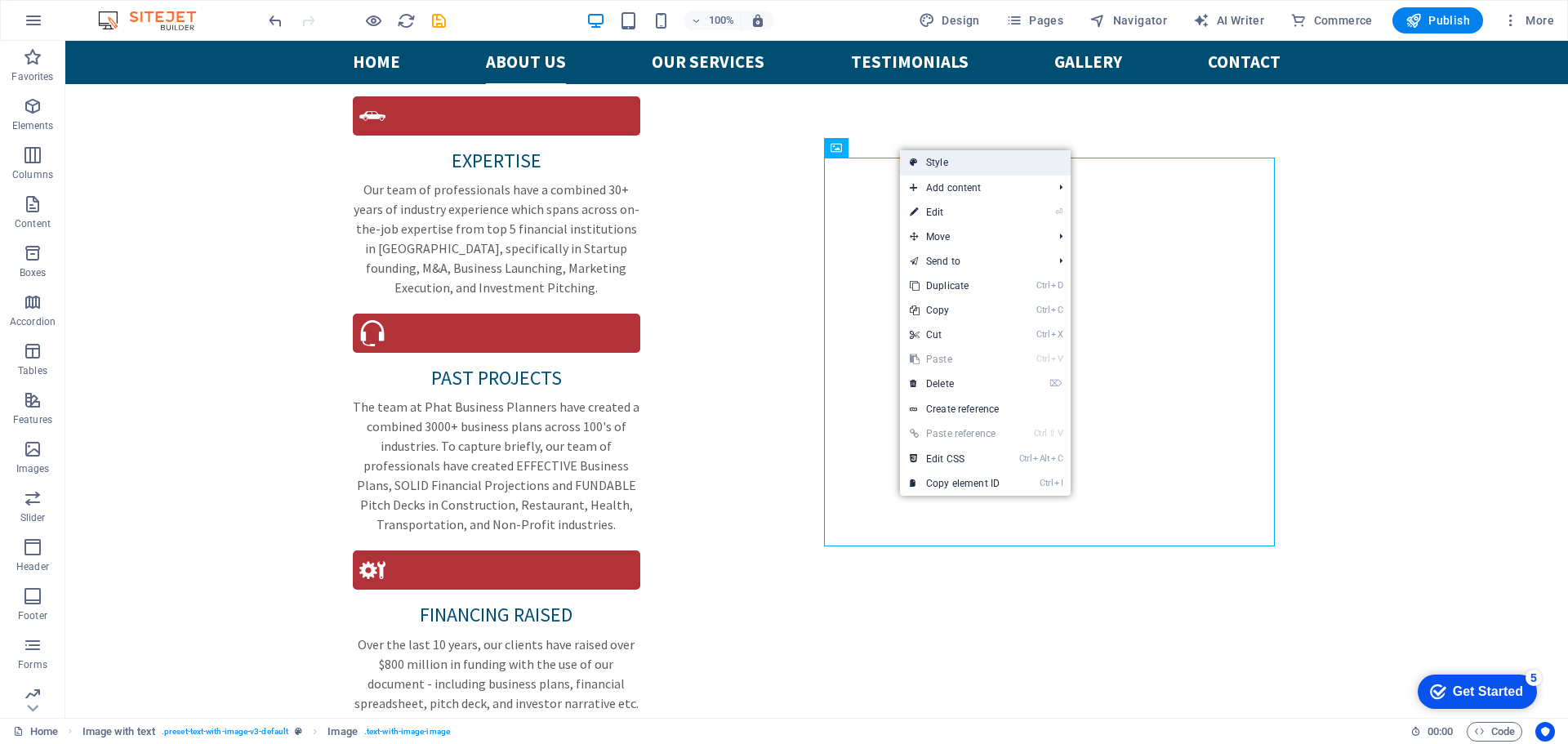
click at [968, 169] on link "Style" at bounding box center [986, 163] width 171 height 25
select select "rem"
select select "px"
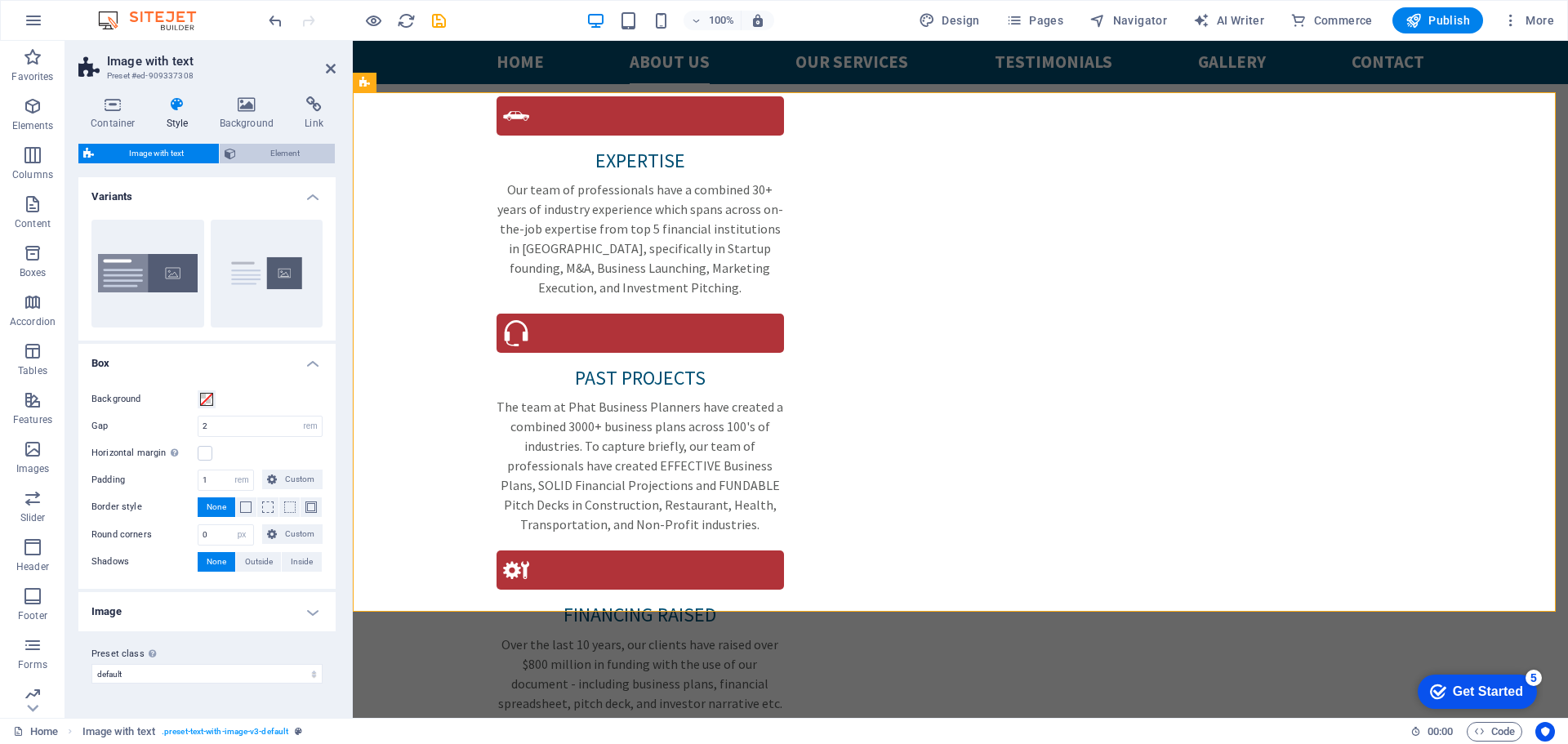
click at [292, 162] on span "Element" at bounding box center [285, 153] width 90 height 19
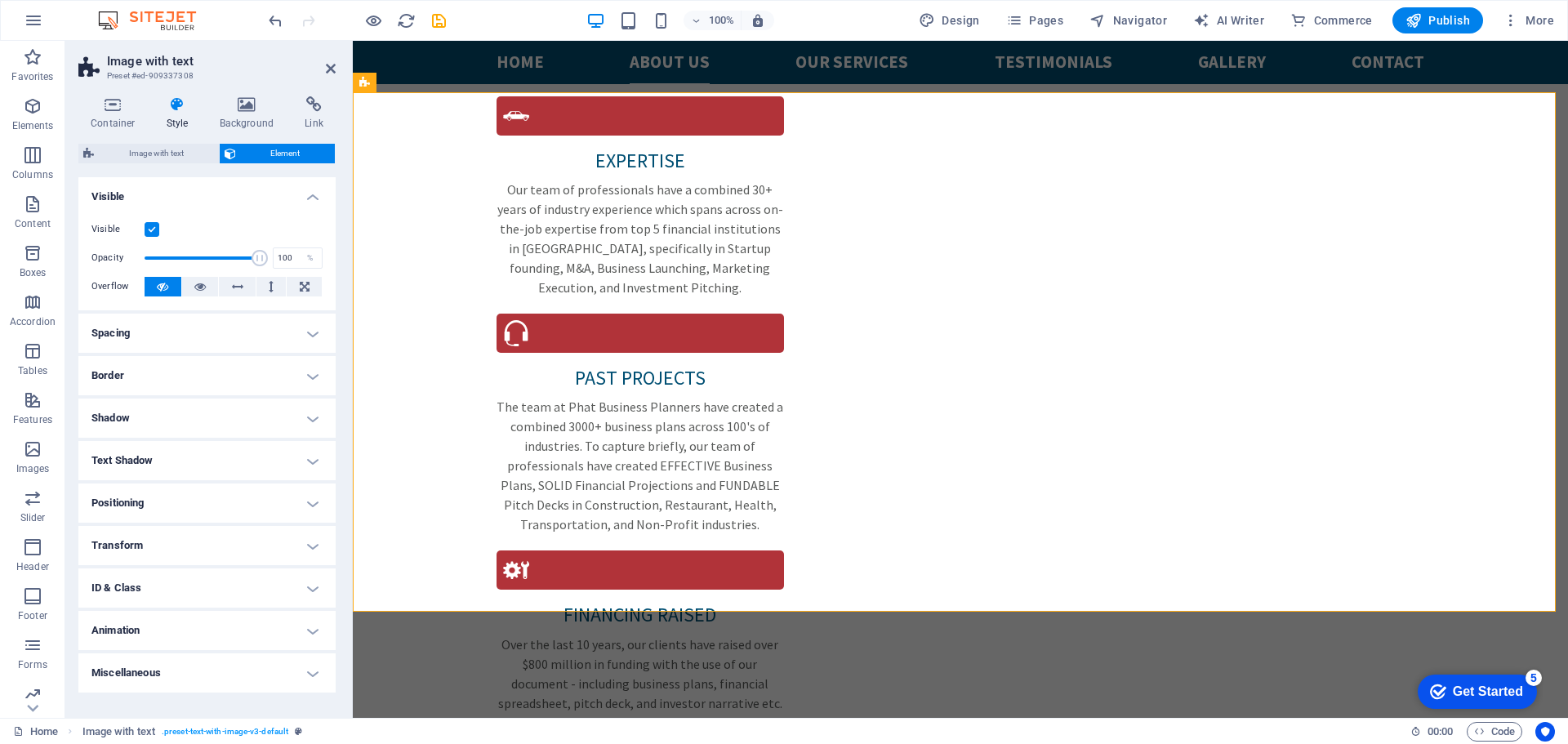
click at [315, 327] on h4 "Spacing" at bounding box center [207, 333] width 257 height 39
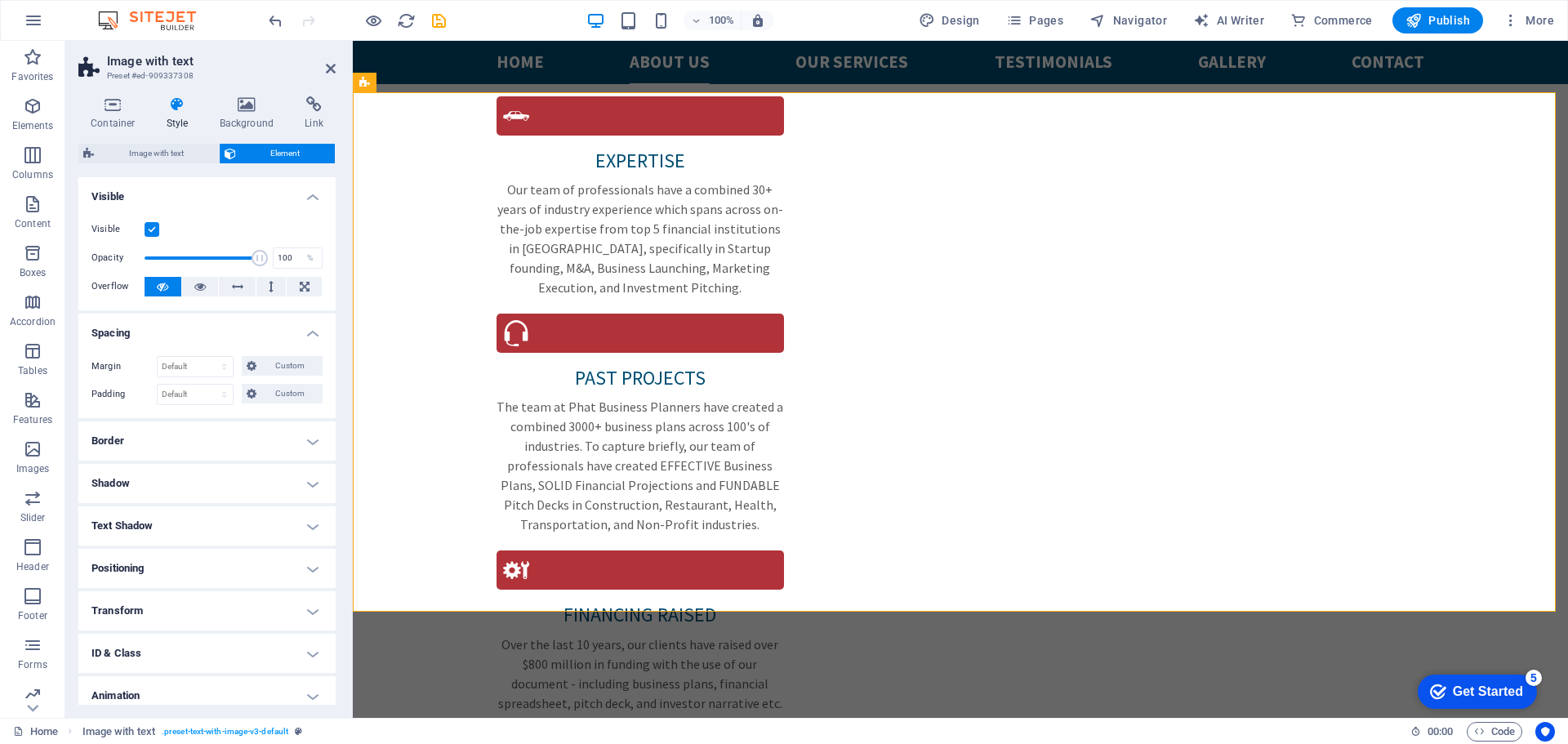
click at [308, 334] on h4 "Spacing" at bounding box center [207, 328] width 257 height 29
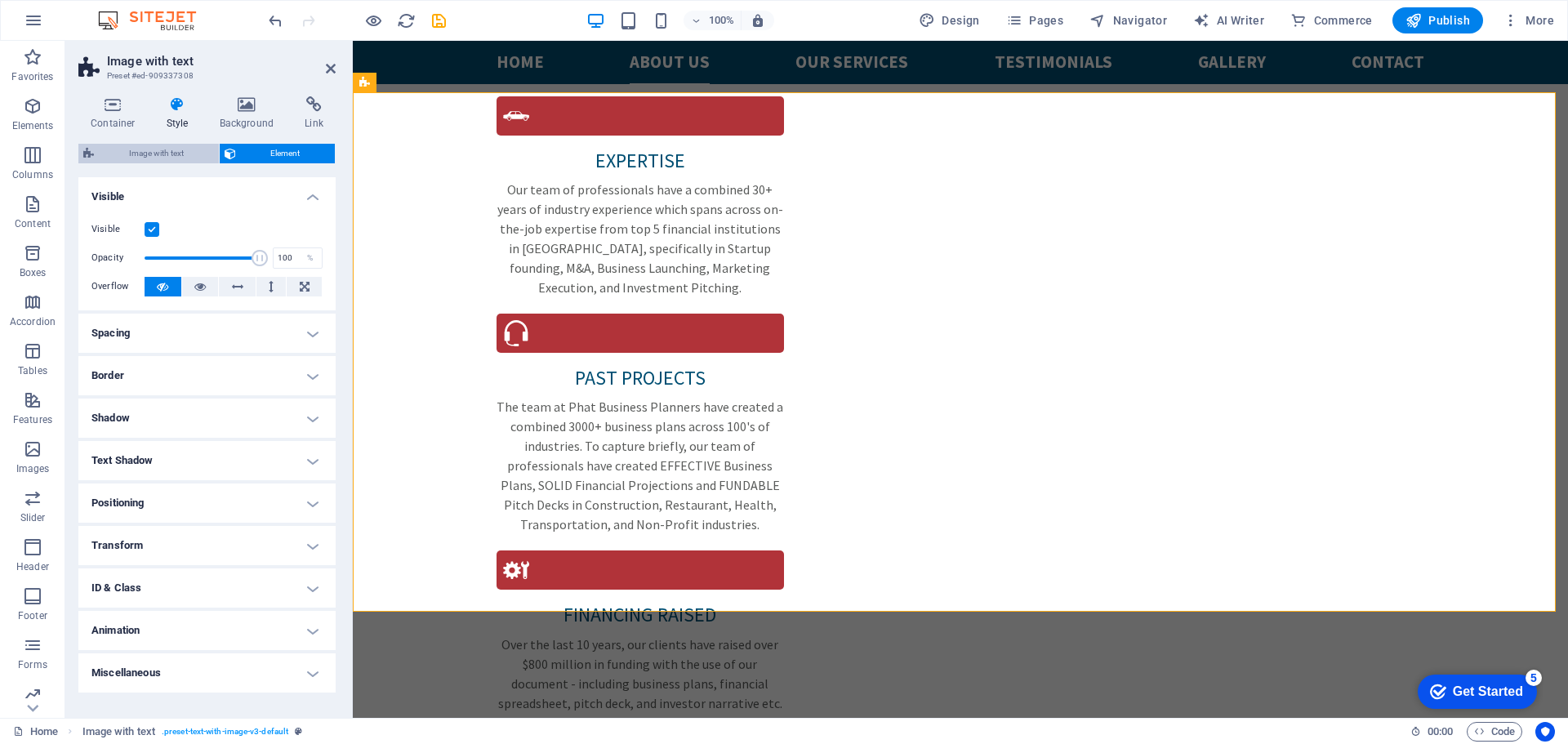
click at [170, 160] on span "Image with text" at bounding box center [156, 153] width 115 height 19
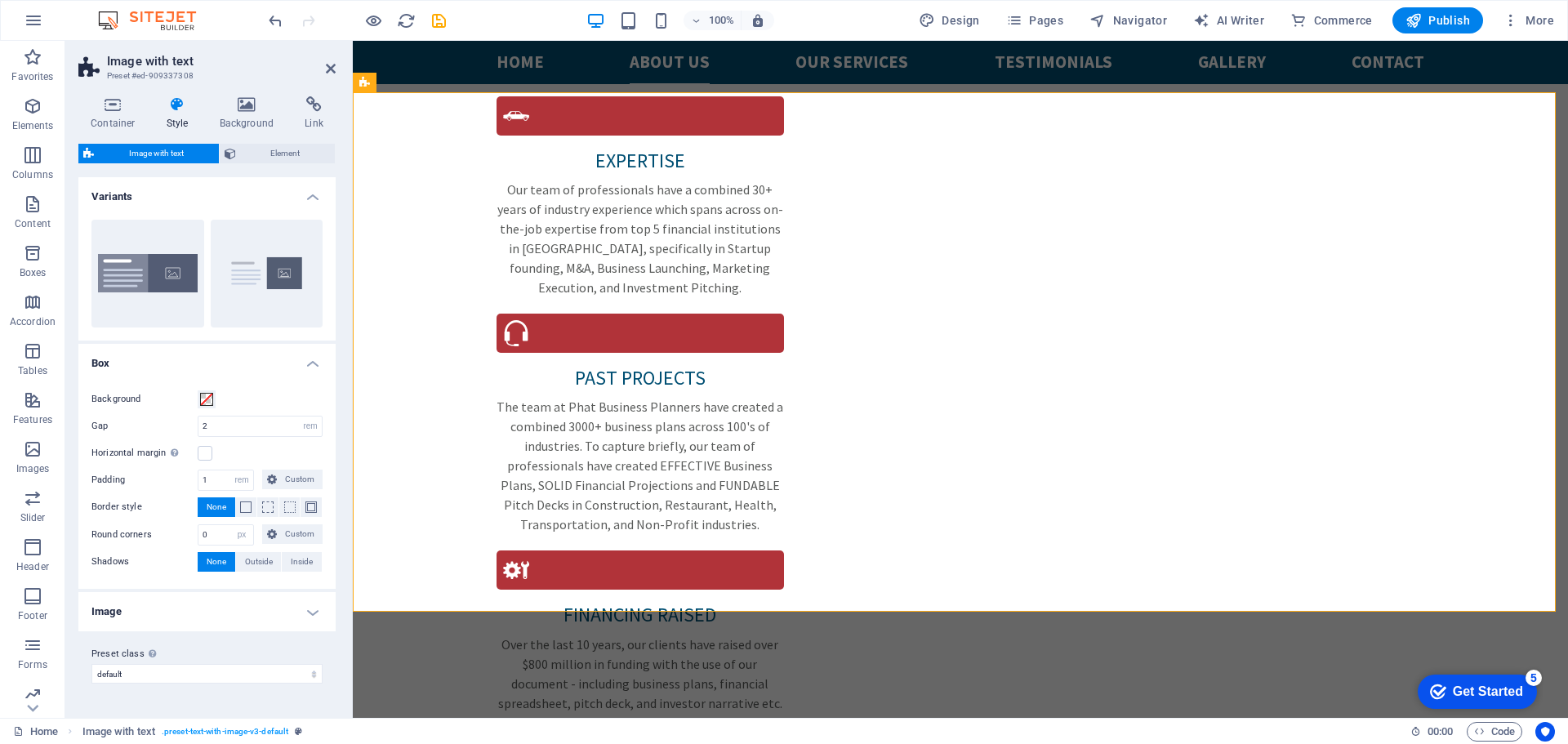
click at [306, 197] on h4 "Variants" at bounding box center [207, 191] width 257 height 29
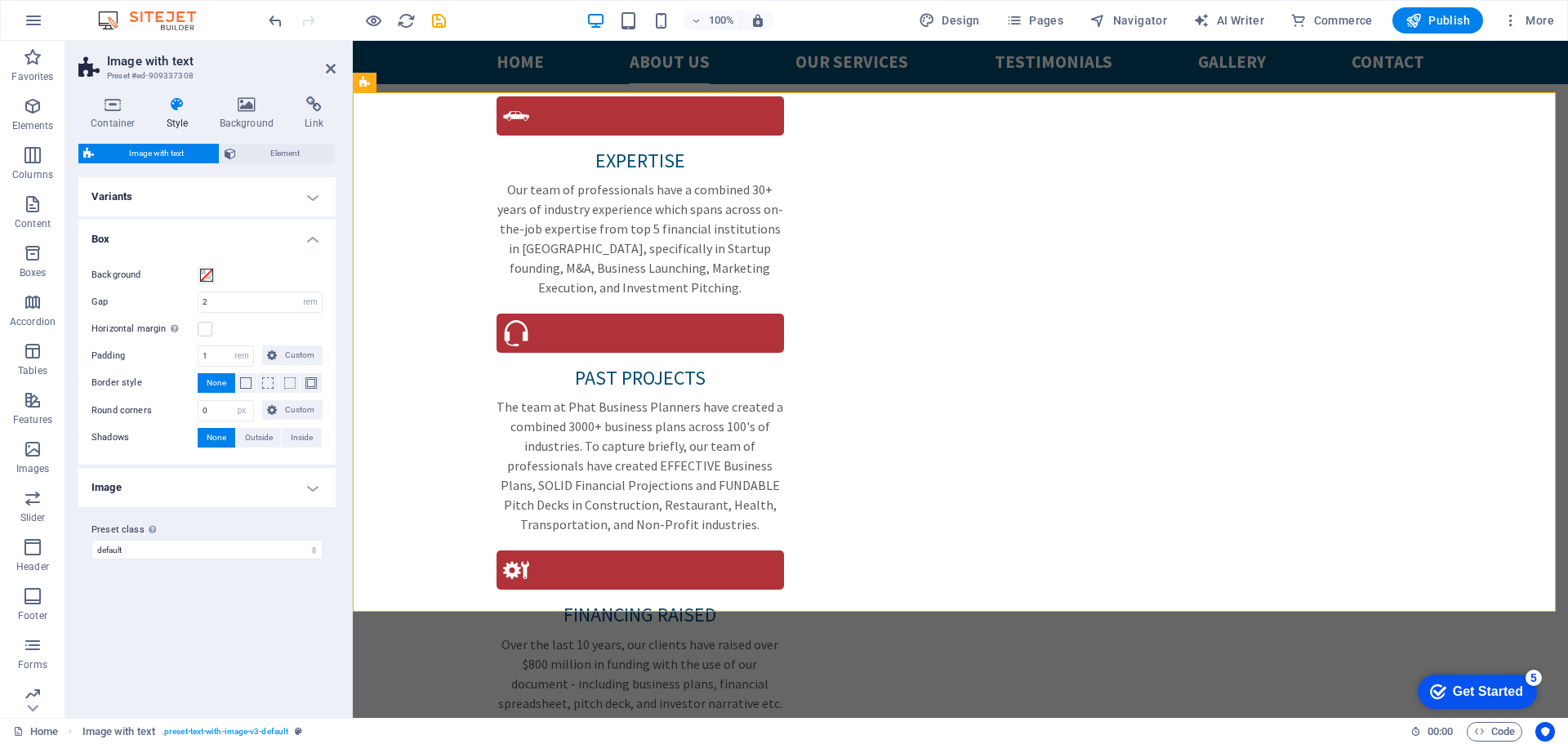
click at [308, 200] on h4 "Variants" at bounding box center [207, 196] width 257 height 39
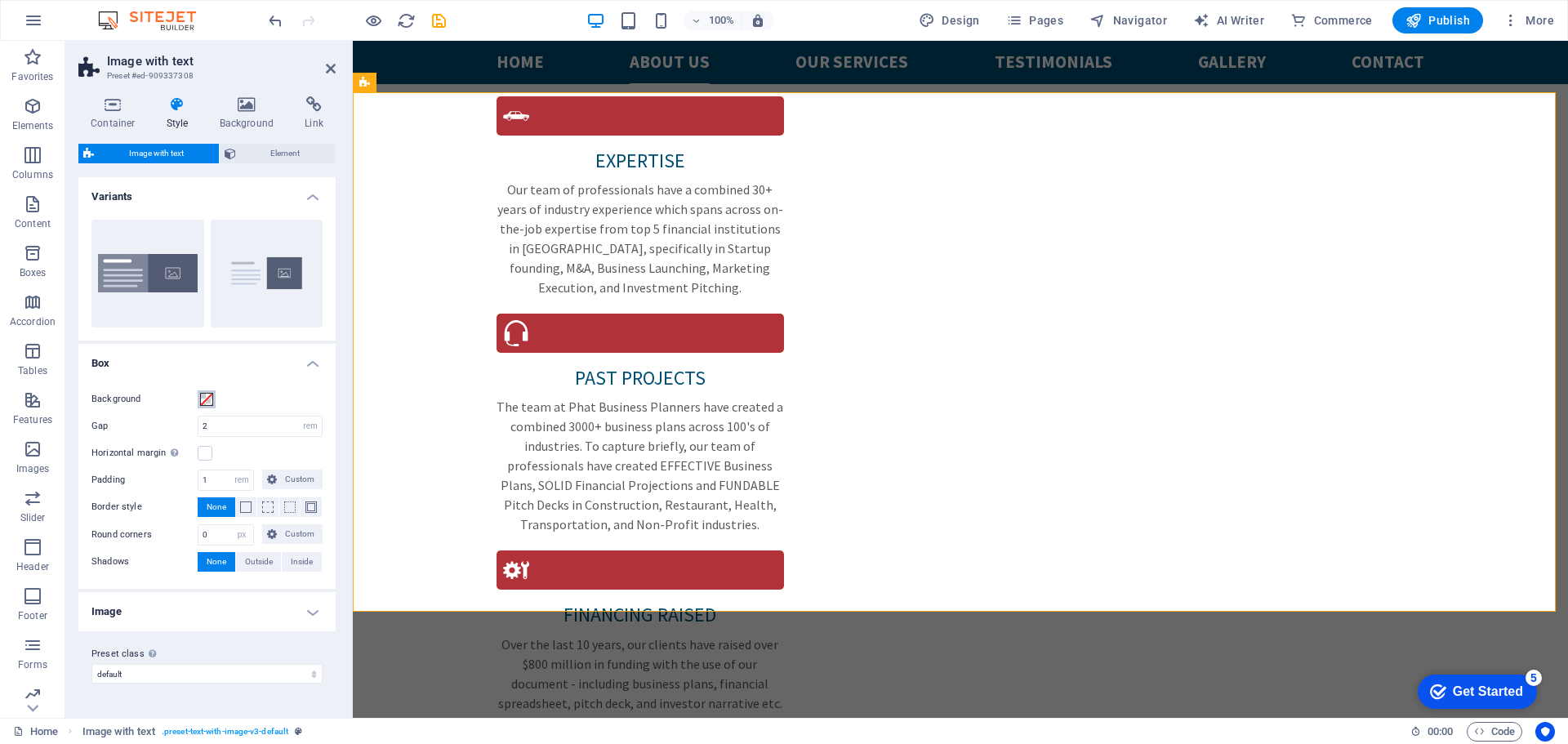
click at [208, 398] on span at bounding box center [206, 399] width 13 height 13
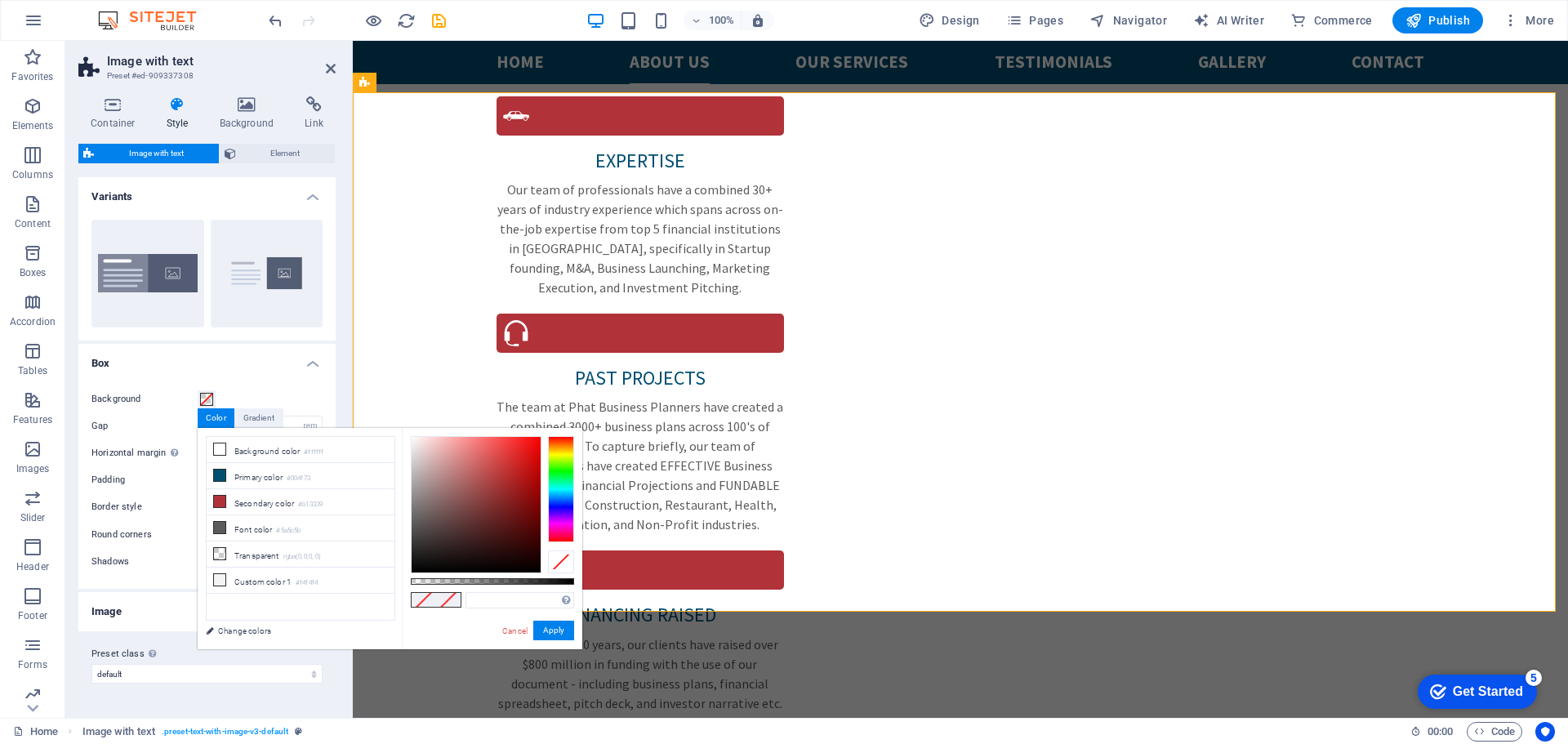
click at [243, 362] on h4 "Box" at bounding box center [207, 357] width 257 height 29
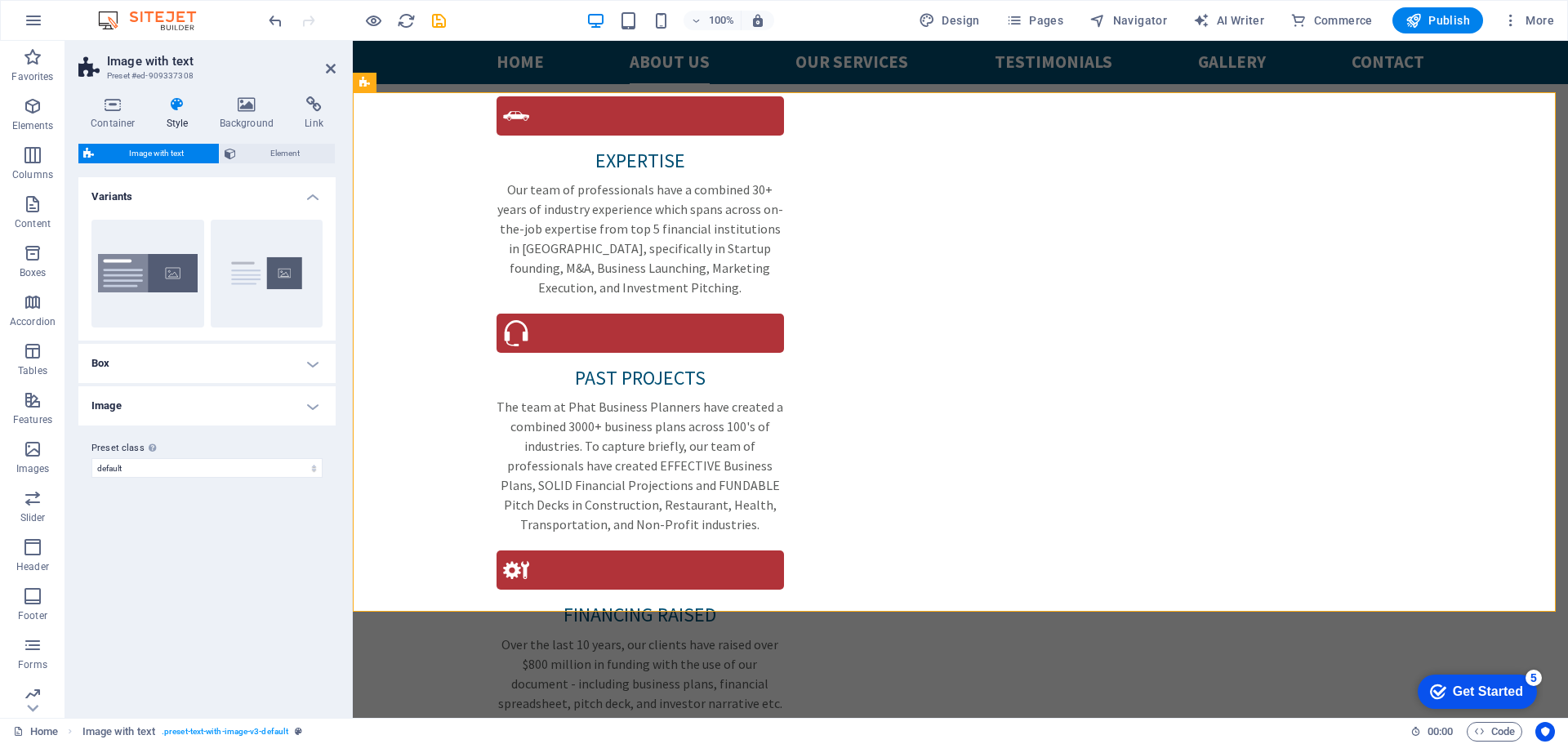
click at [268, 364] on h4 "Box" at bounding box center [207, 363] width 257 height 39
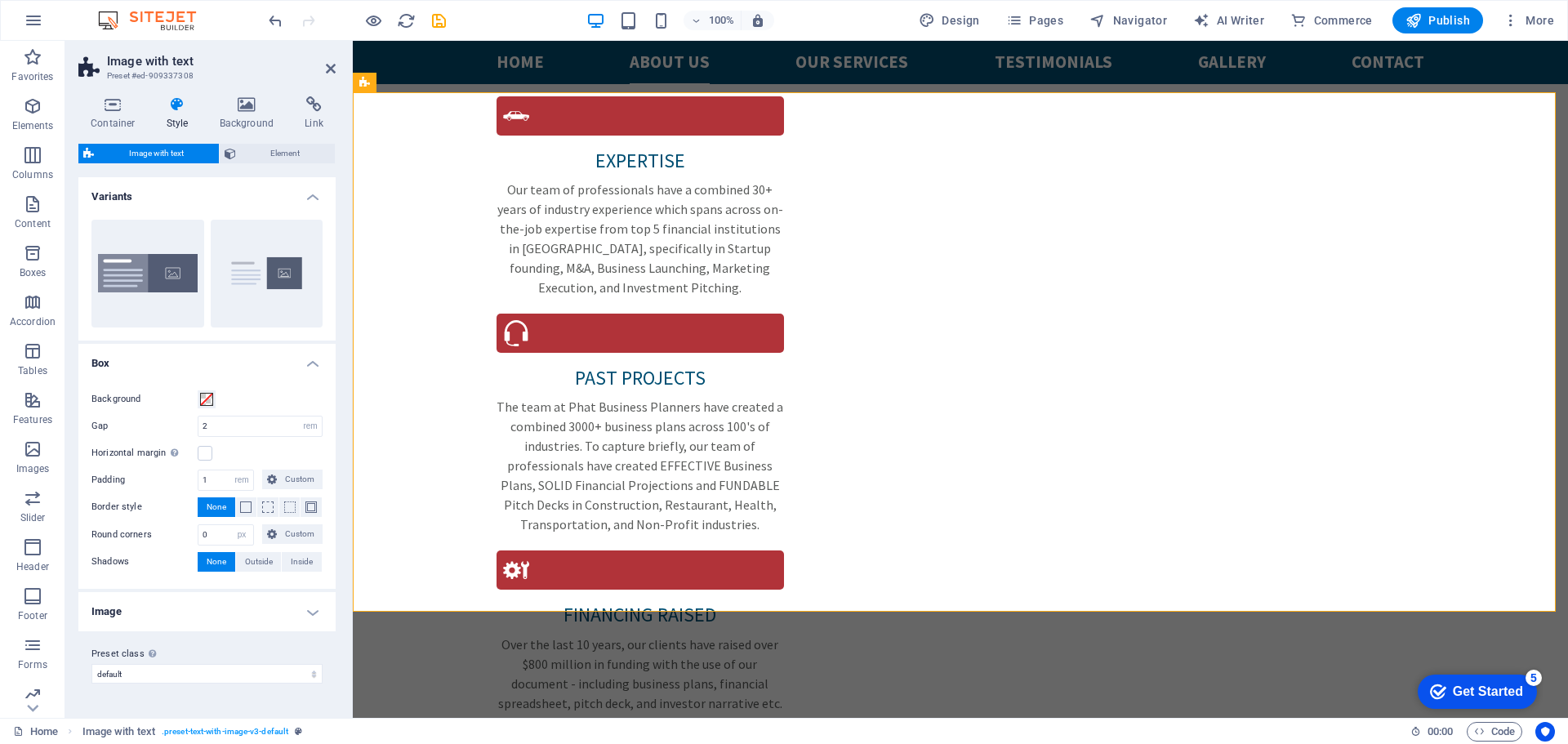
click at [270, 365] on h4 "Box" at bounding box center [207, 357] width 257 height 29
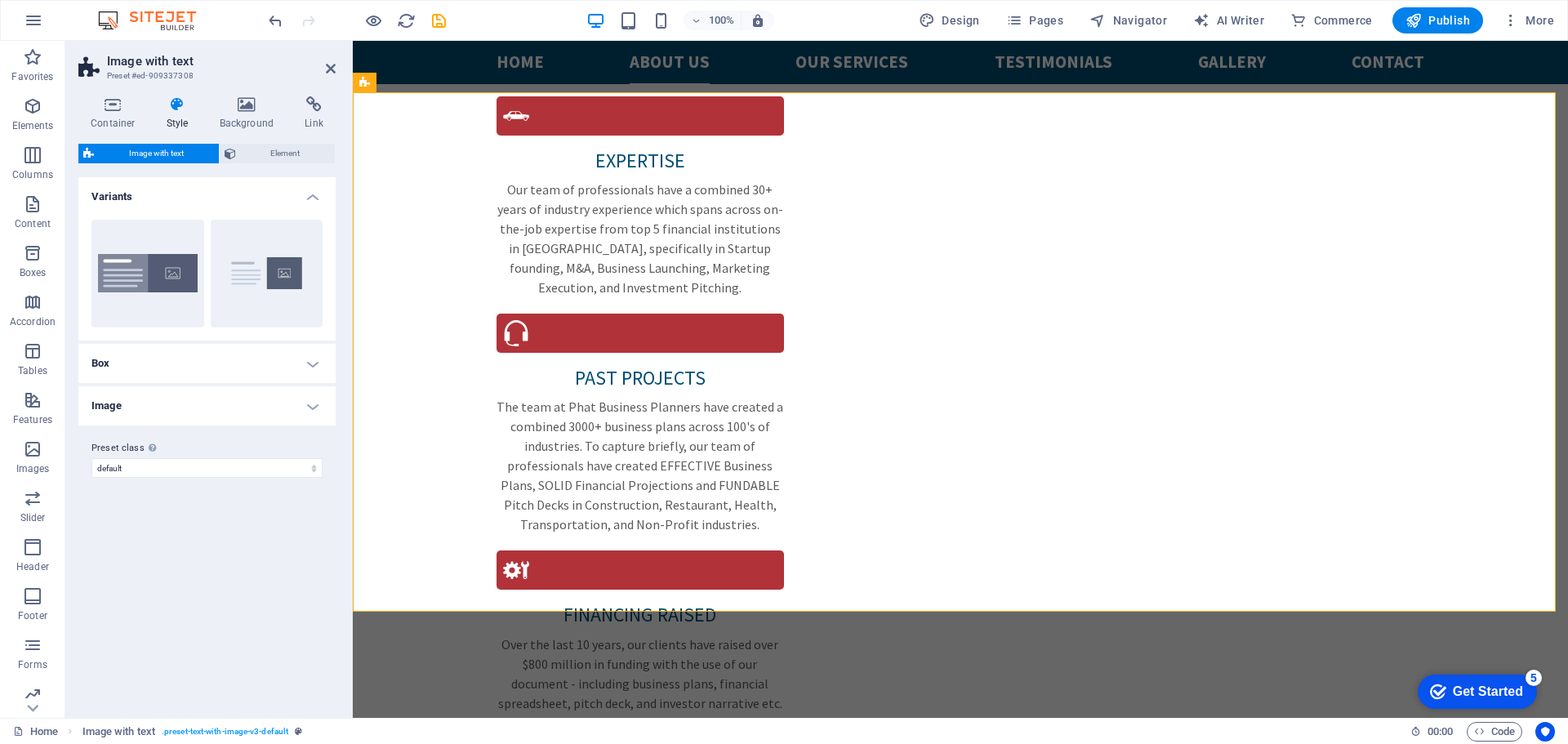
click at [311, 408] on h4 "Image" at bounding box center [207, 405] width 257 height 39
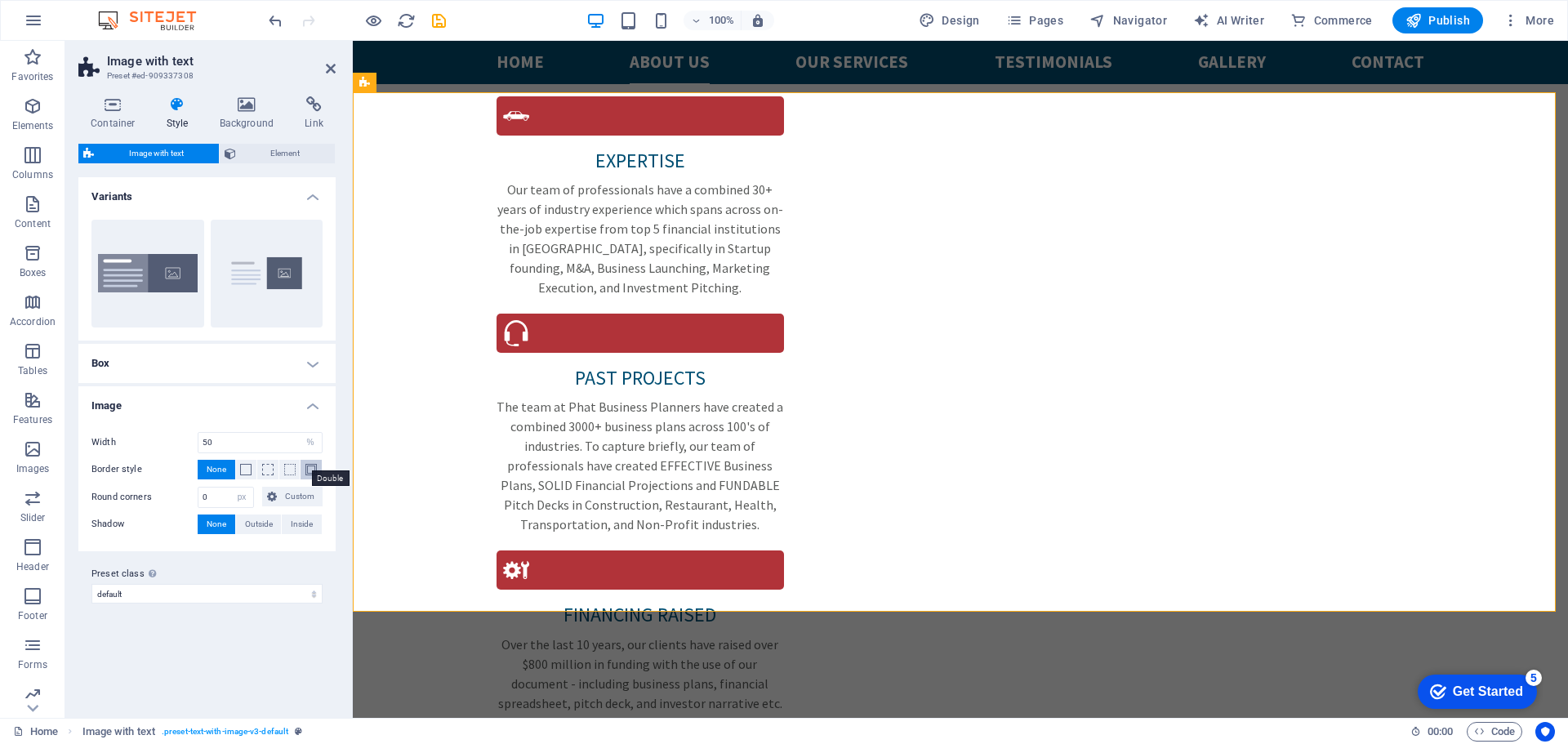
click at [312, 465] on span at bounding box center [311, 469] width 11 height 11
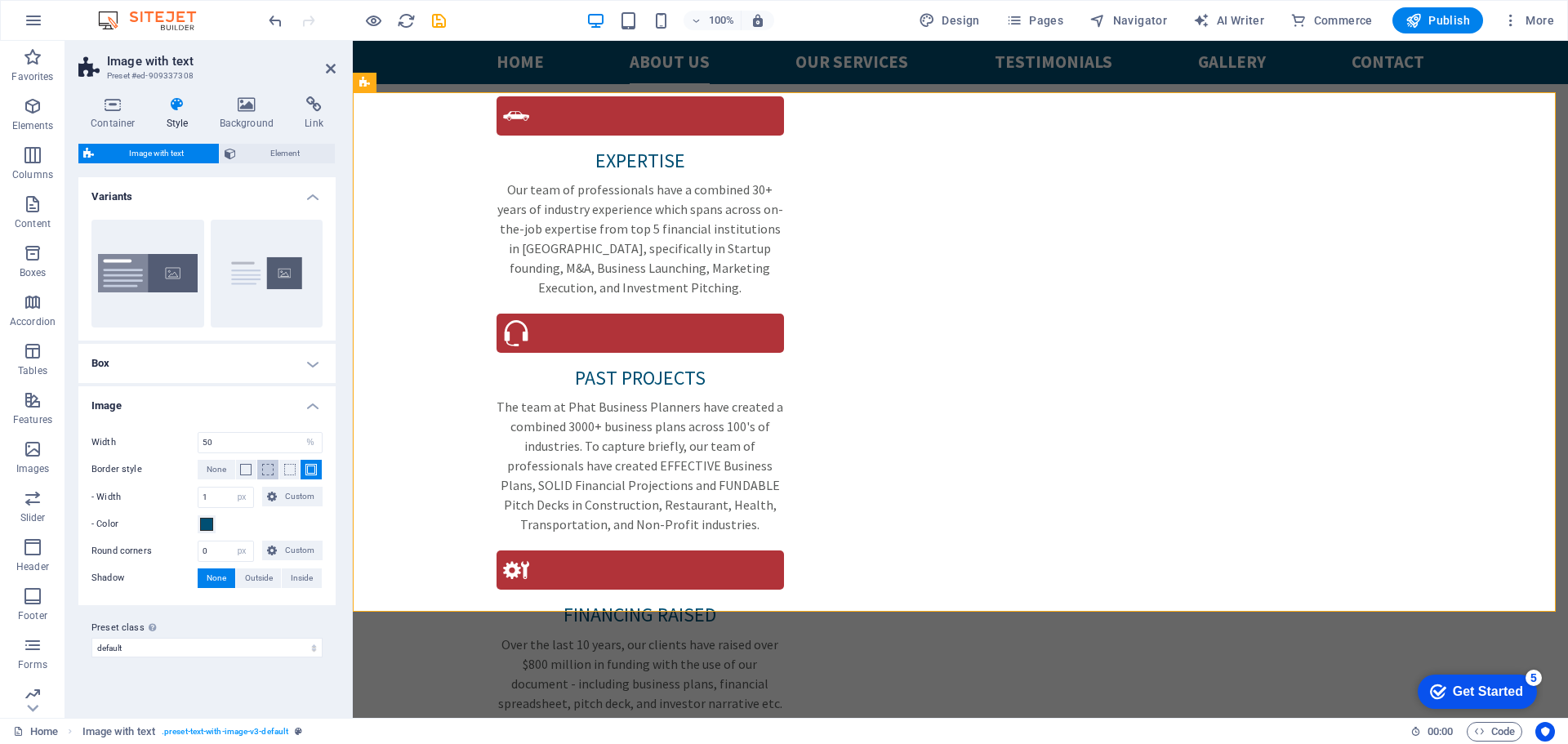
click at [268, 468] on span at bounding box center [268, 469] width 11 height 11
click at [307, 403] on h4 "Image" at bounding box center [207, 400] width 257 height 29
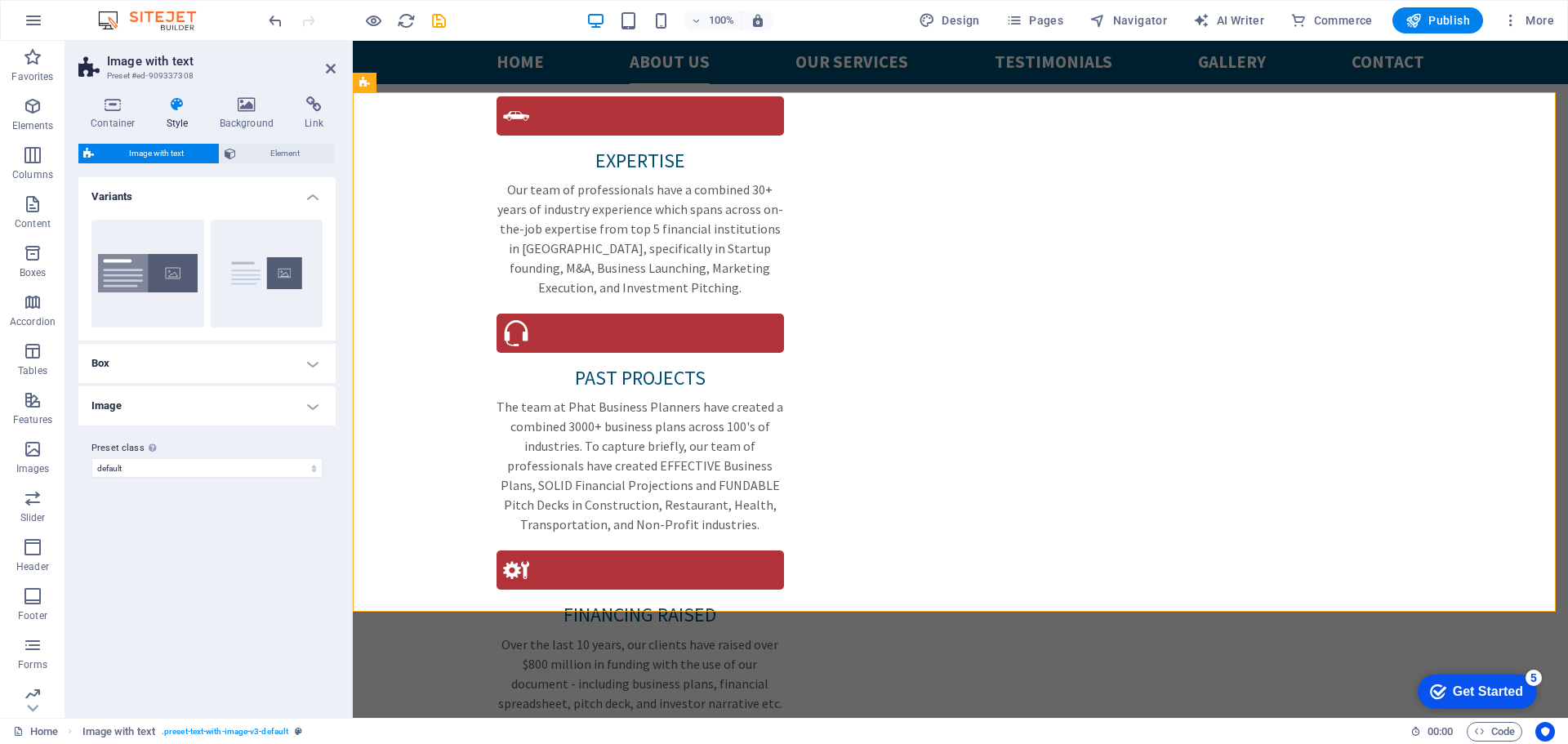
click at [307, 366] on h4 "Box" at bounding box center [207, 363] width 257 height 39
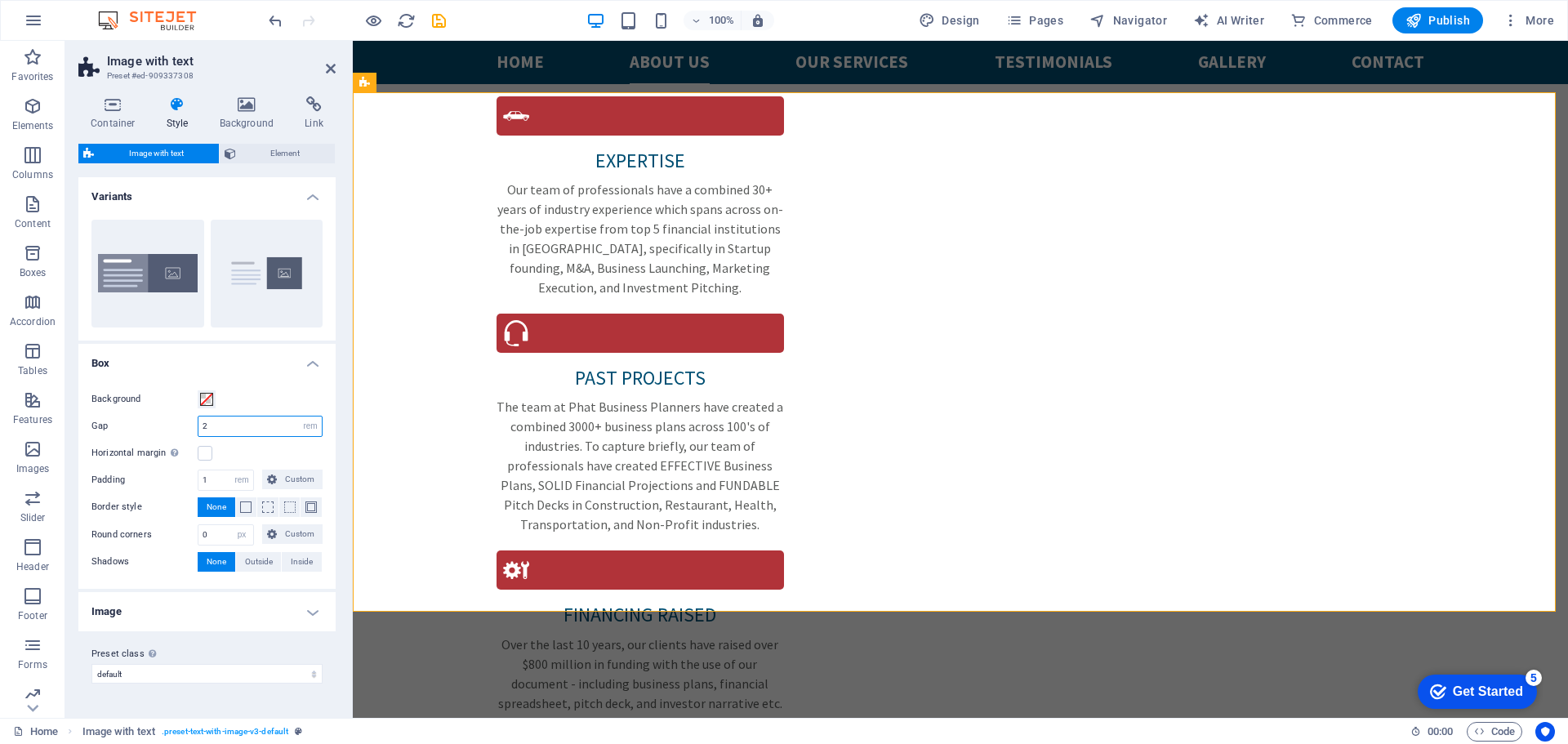
click at [235, 426] on input "2" at bounding box center [260, 426] width 123 height 19
click at [269, 395] on div "Background" at bounding box center [207, 399] width 231 height 19
drag, startPoint x: 214, startPoint y: 424, endPoint x: 118, endPoint y: 428, distance: 96.1
click at [118, 428] on div "Gap 3 rem px % vh vw" at bounding box center [207, 426] width 231 height 21
type input "2"
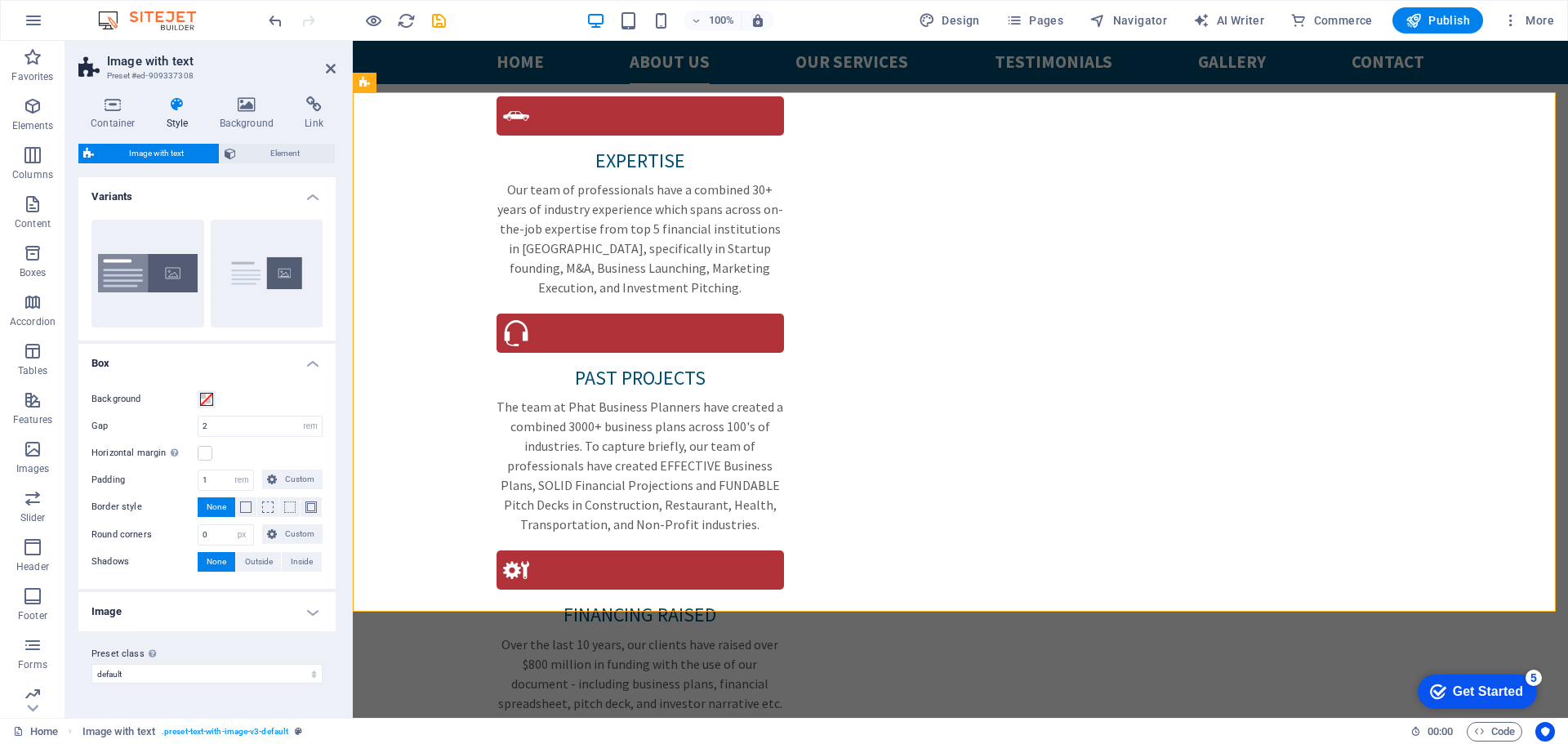
click at [242, 376] on div "Background Gap 2 rem px % vh vw Horizontal margin Only if the containers "Conte…" at bounding box center [206, 481] width 263 height 216
click at [253, 386] on div "Background Gap 2 rem px % vh vw Horizontal margin Only if the containers "Conte…" at bounding box center [206, 481] width 263 height 216
click at [300, 363] on h4 "Box" at bounding box center [207, 357] width 257 height 29
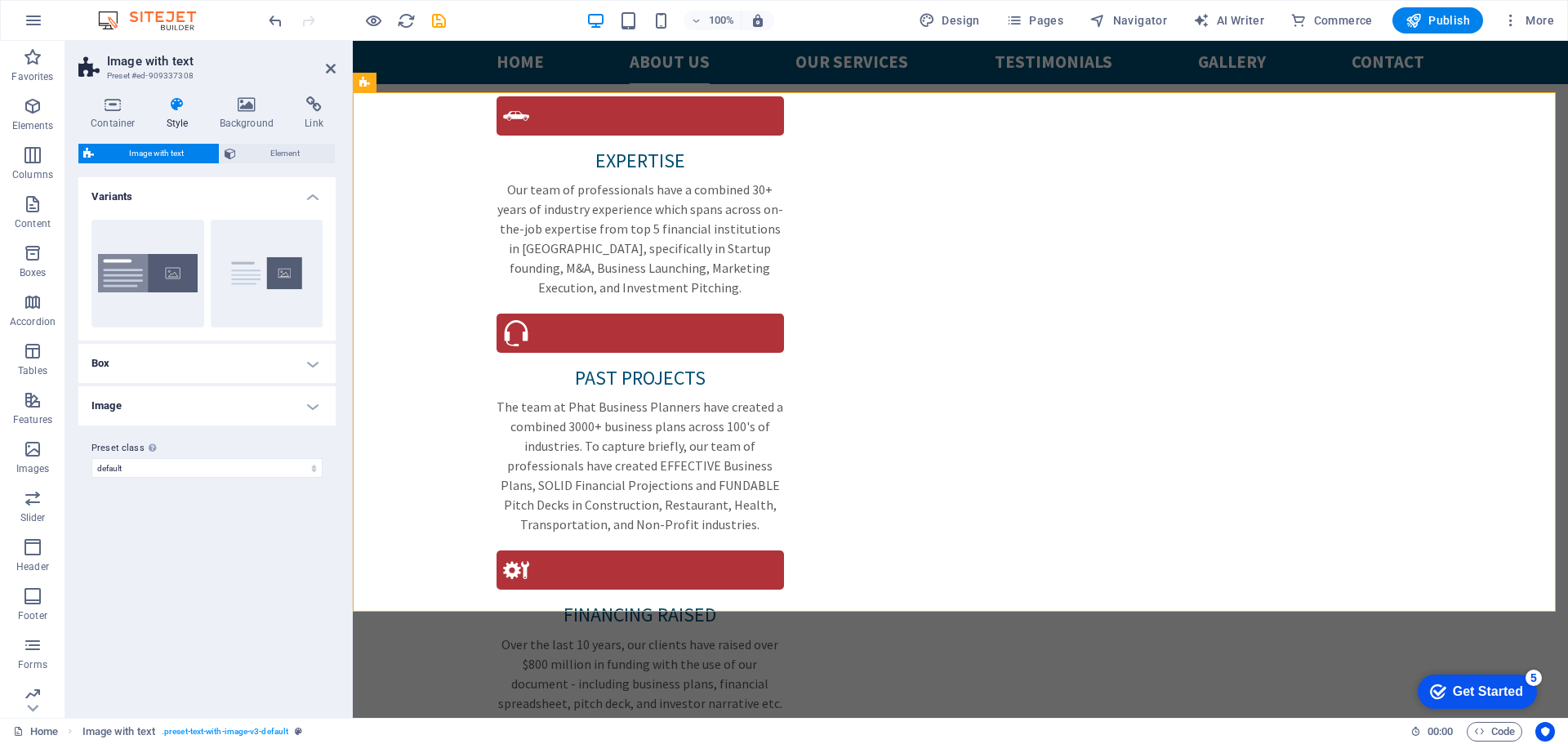
click at [305, 193] on h4 "Variants" at bounding box center [207, 191] width 257 height 29
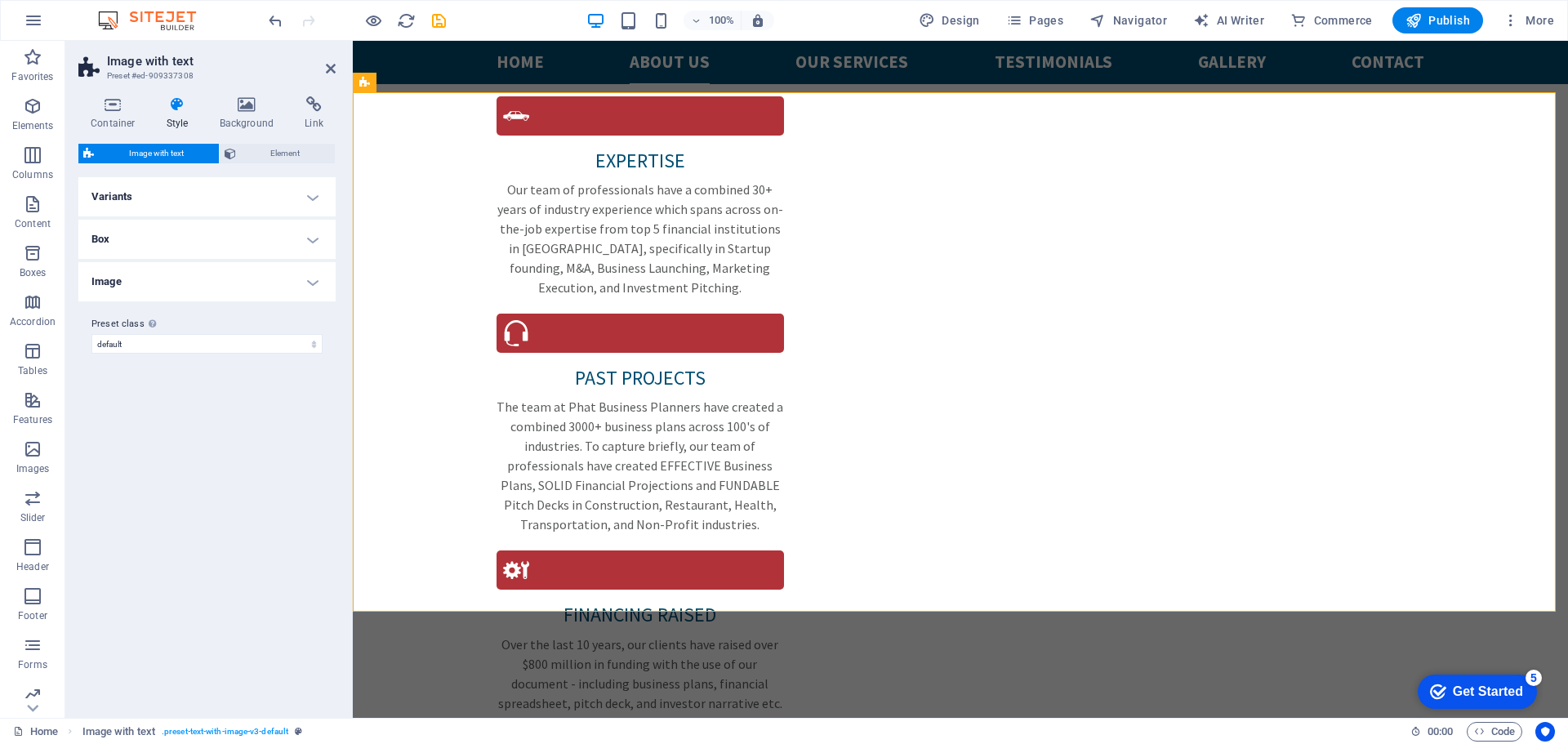
click at [305, 195] on h4 "Variants" at bounding box center [207, 196] width 257 height 39
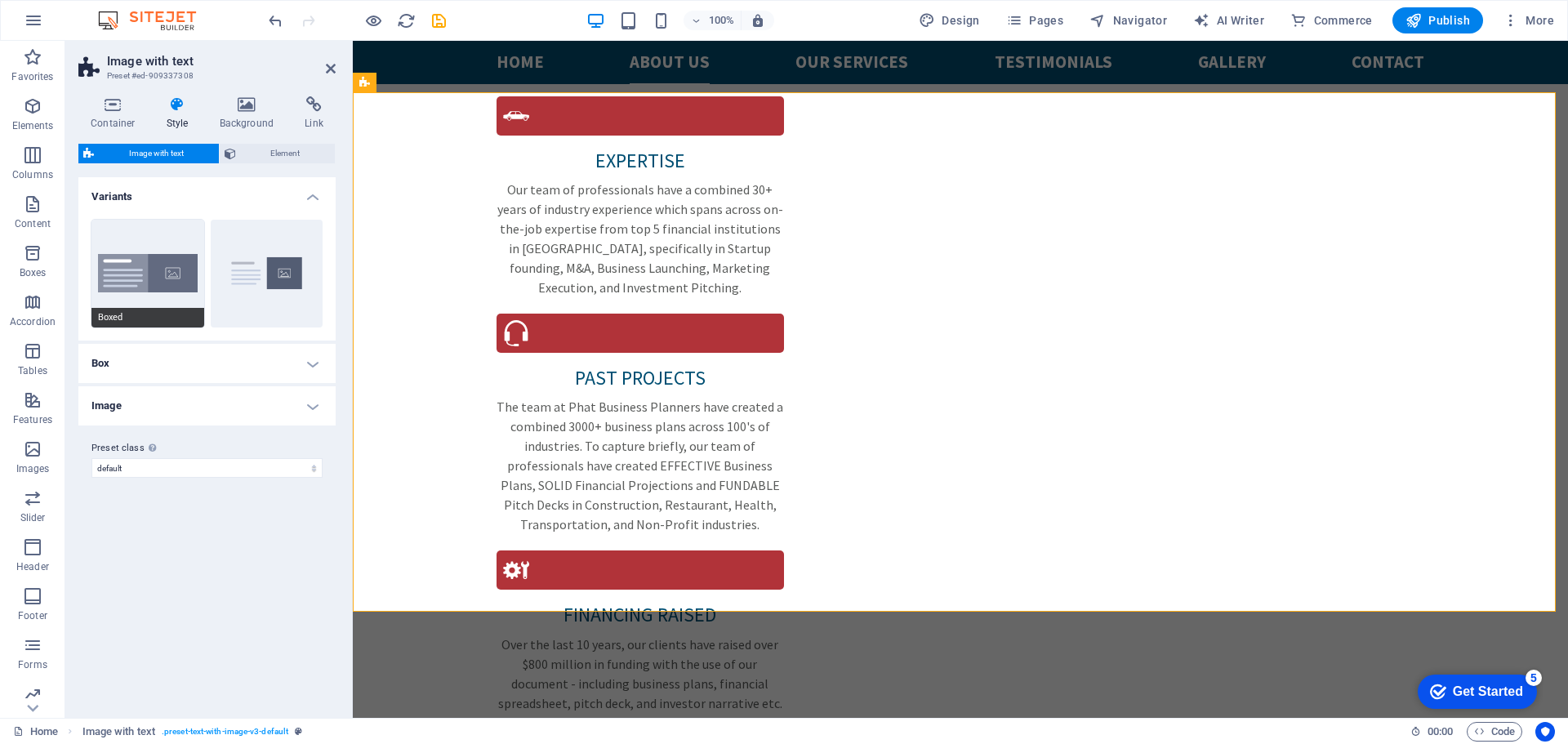
click at [144, 283] on button "Boxed" at bounding box center [148, 273] width 113 height 107
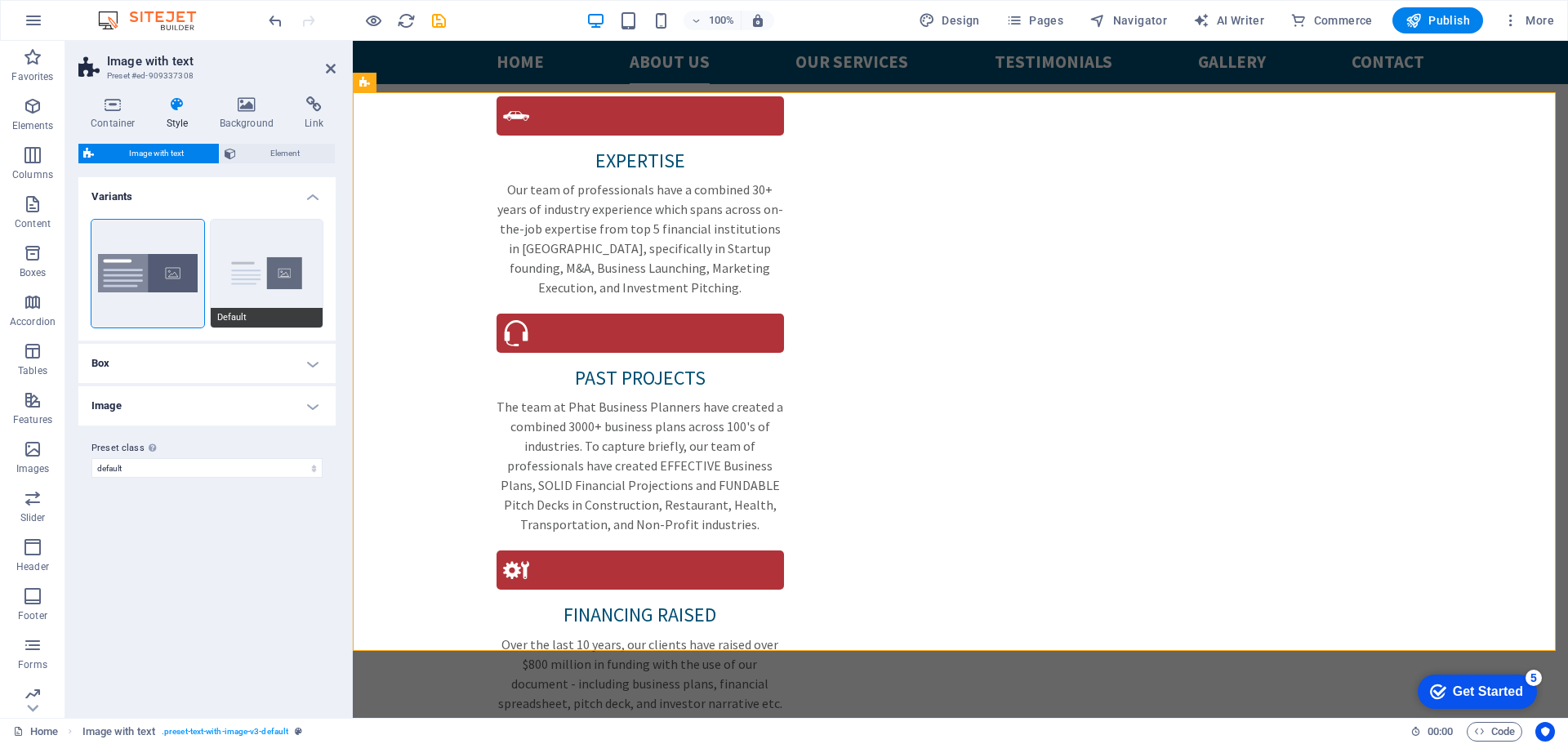
click at [270, 264] on button "Default" at bounding box center [267, 273] width 113 height 107
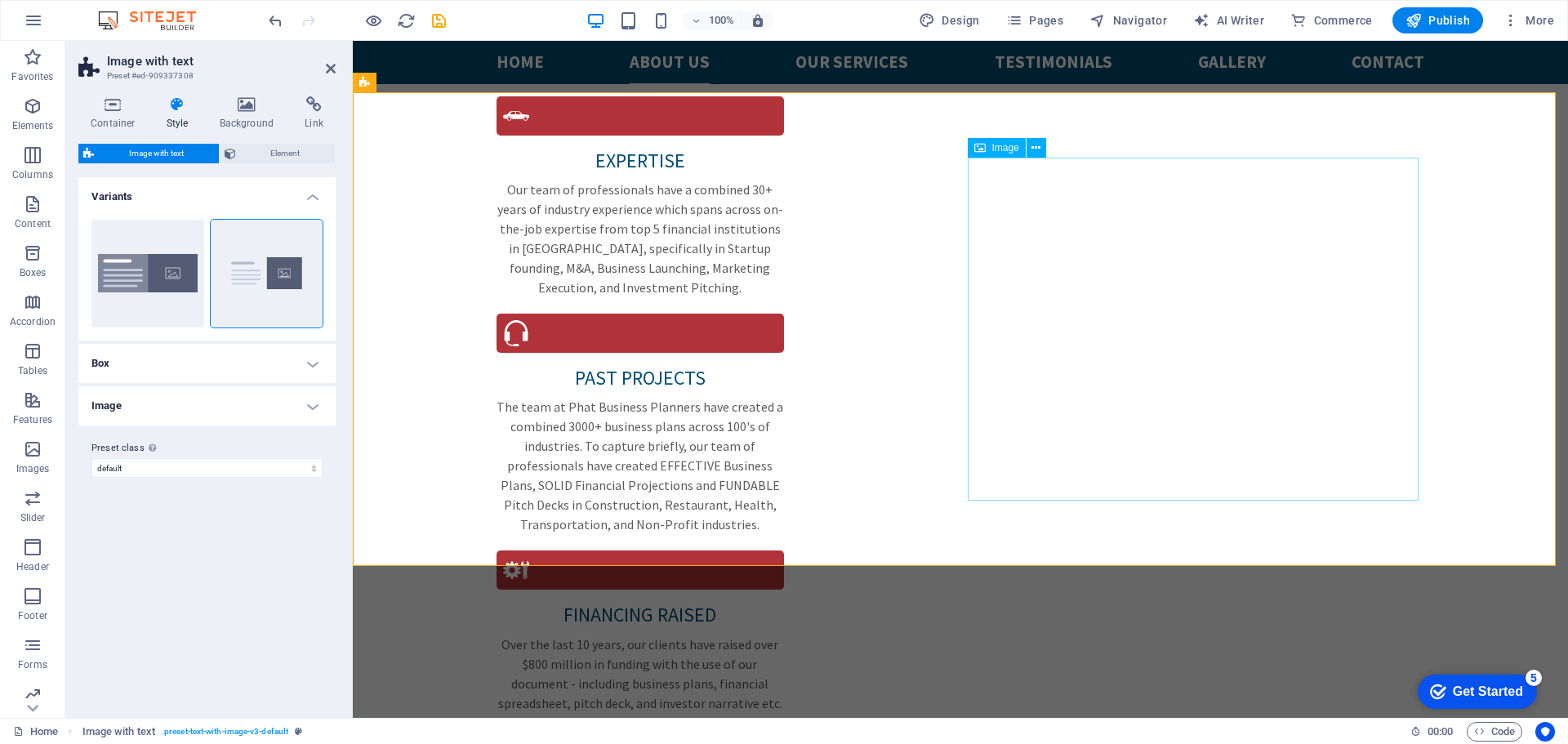
click at [1042, 146] on button at bounding box center [1036, 148] width 19 height 19
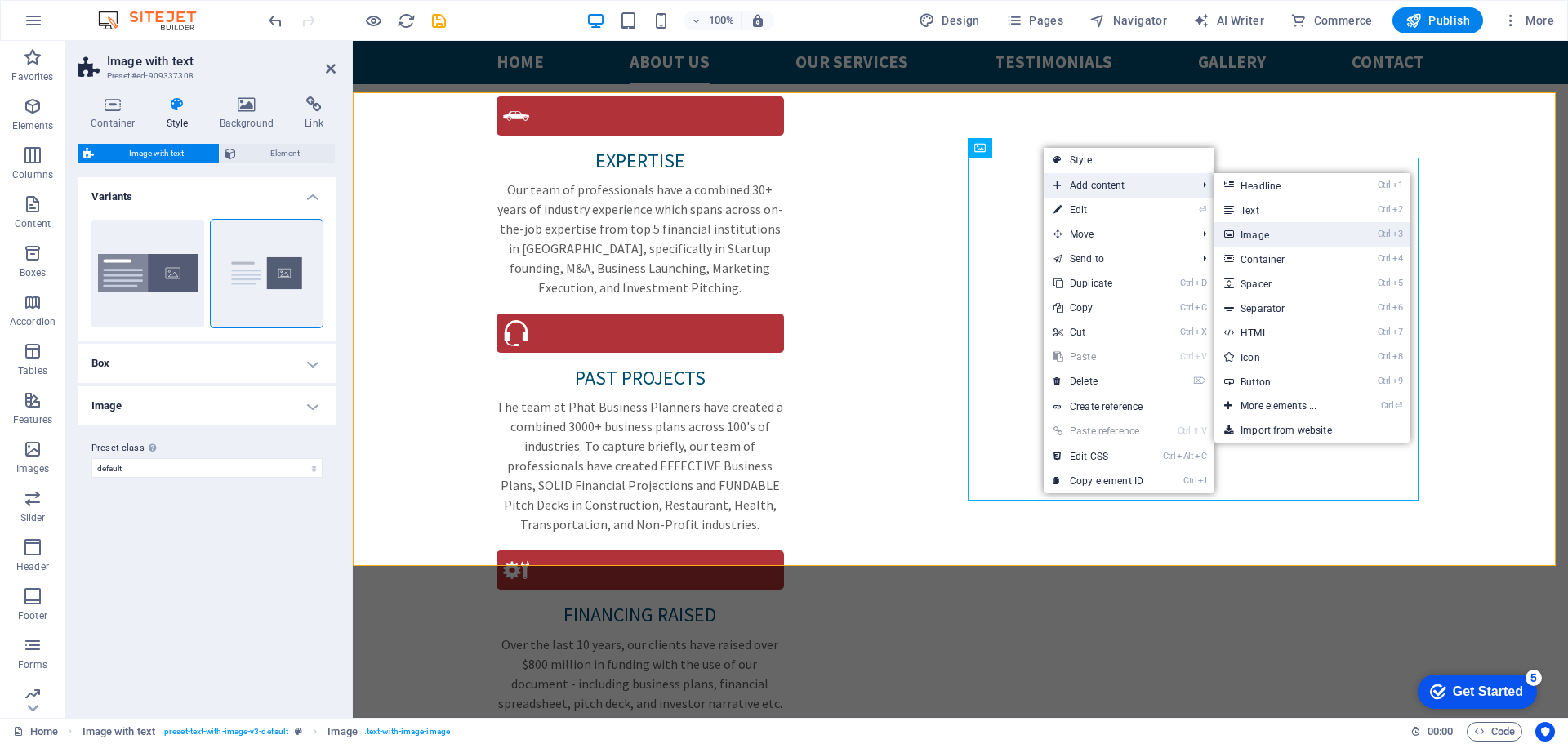
click at [1244, 229] on link "Ctrl 3 Image" at bounding box center [1282, 234] width 135 height 25
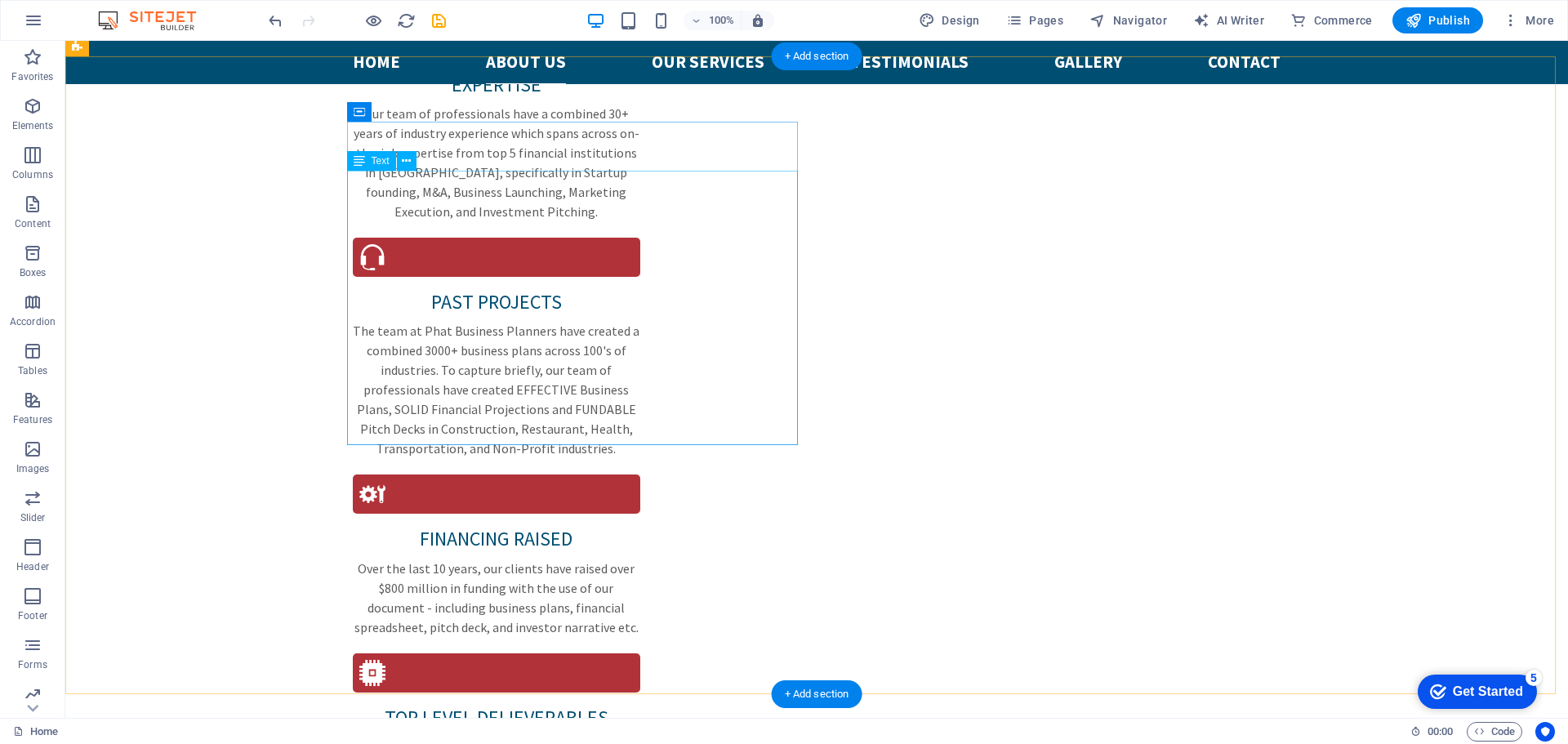
scroll to position [2041, 0]
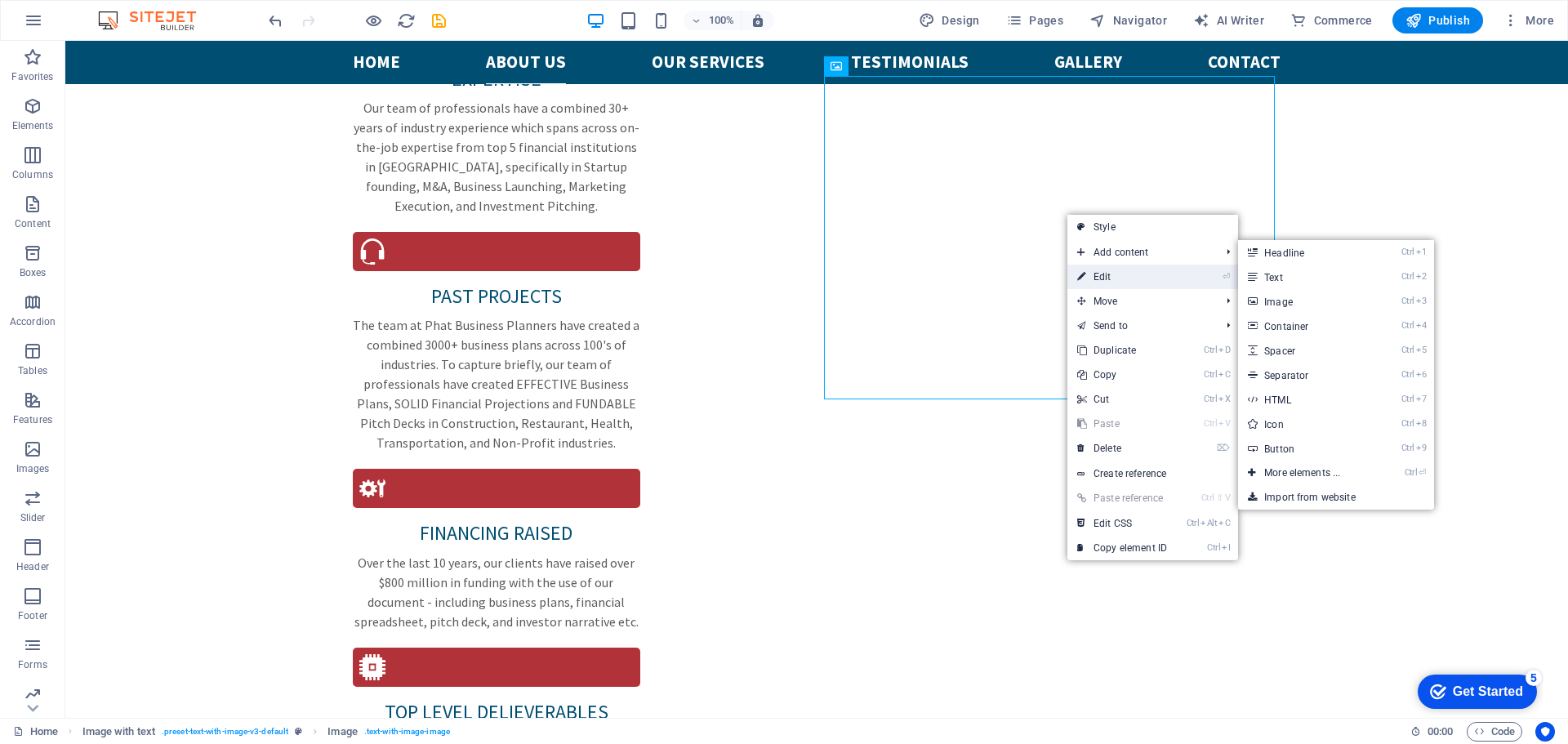
click at [1120, 275] on link "⏎ Edit" at bounding box center [1122, 276] width 109 height 25
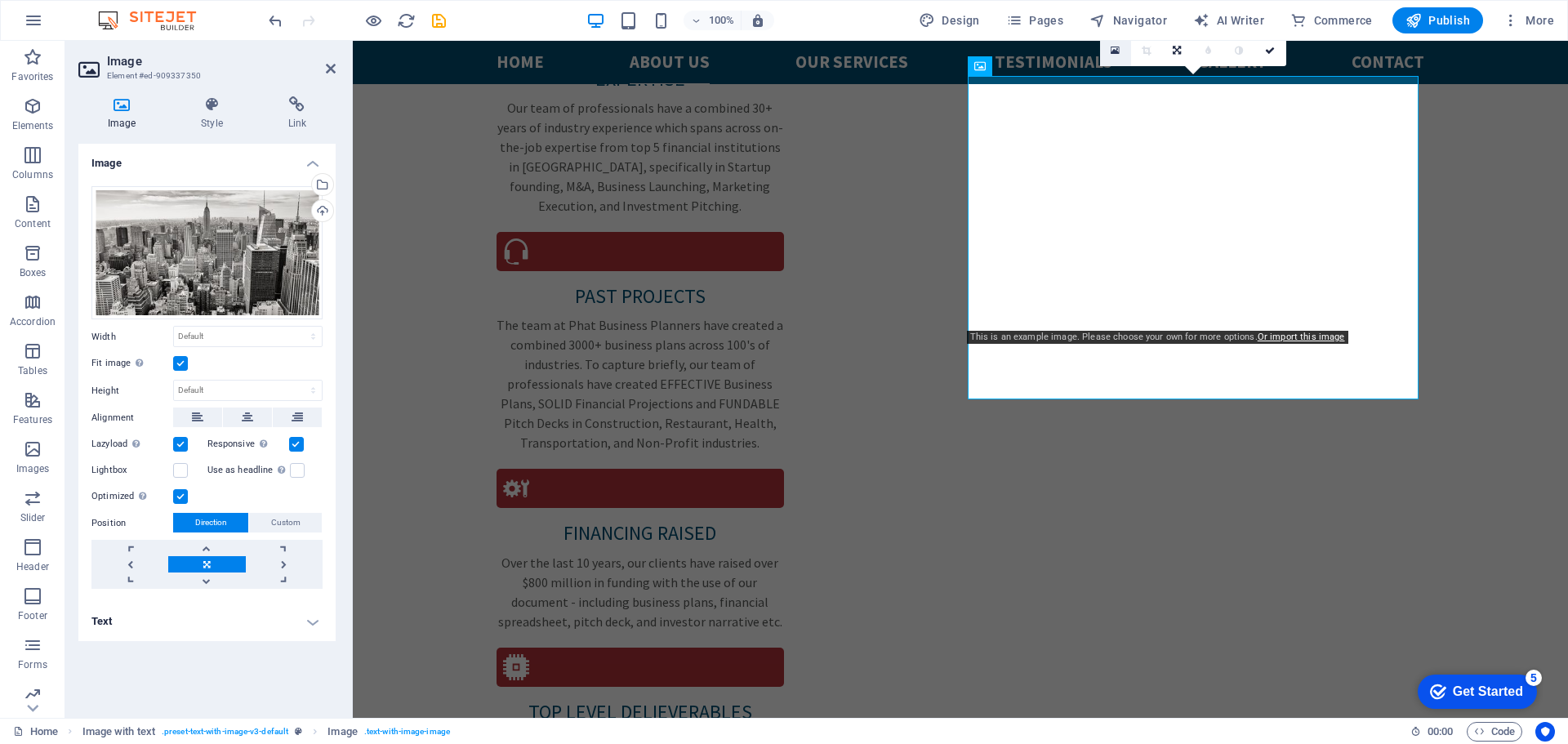
click at [1120, 59] on link at bounding box center [1115, 50] width 31 height 31
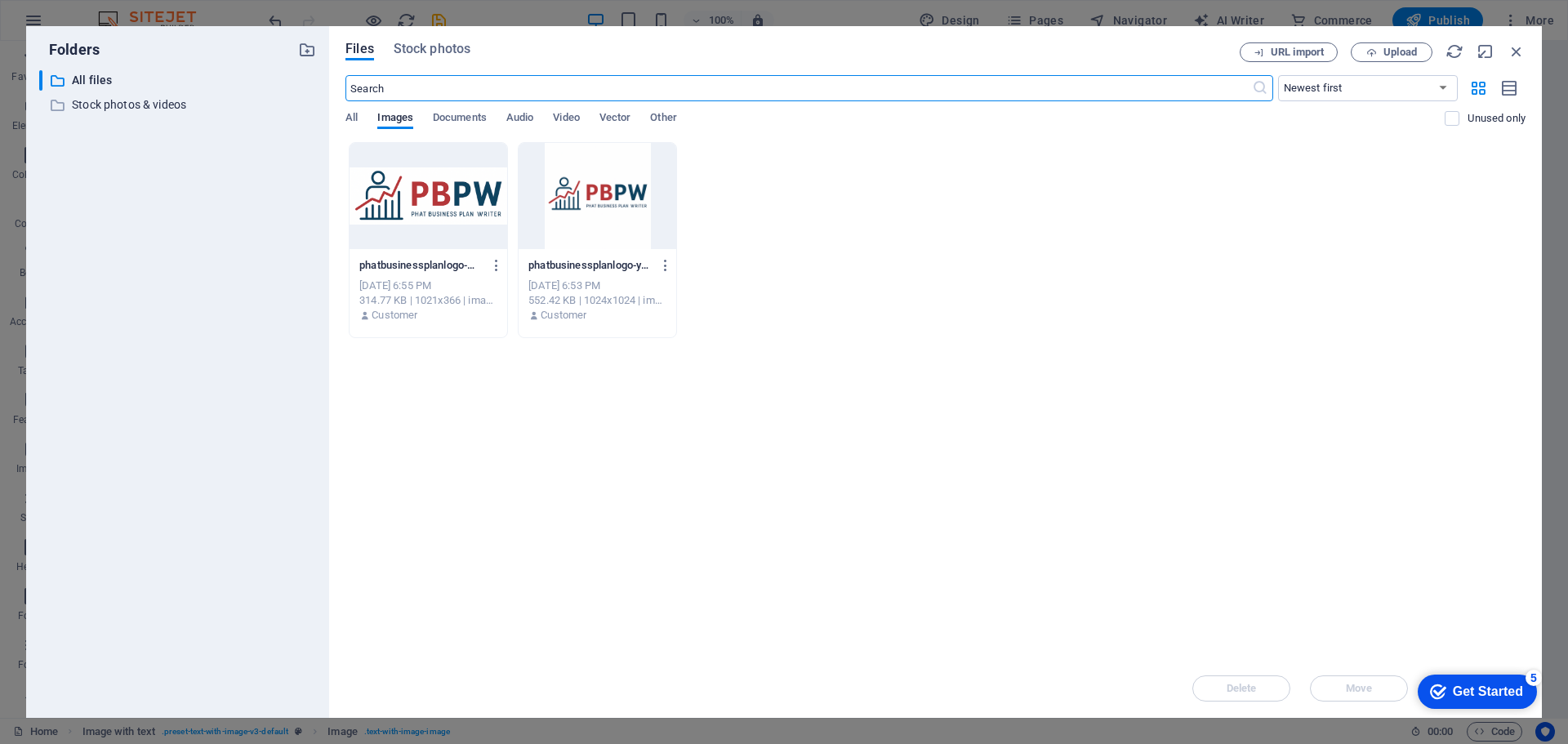
scroll to position [2182, 0]
click at [352, 122] on span "All" at bounding box center [351, 119] width 12 height 23
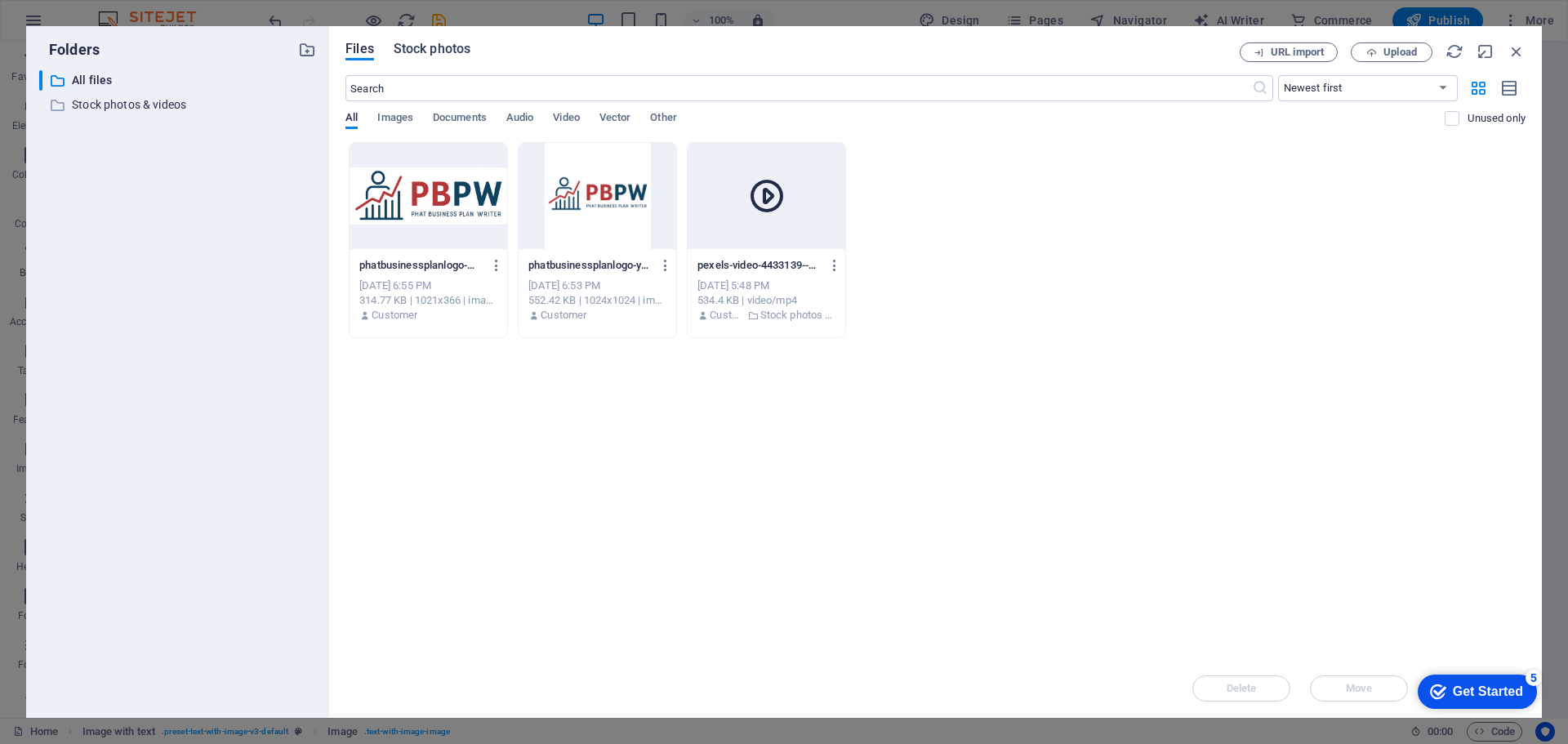
click at [438, 46] on span "Stock photos" at bounding box center [432, 48] width 77 height 19
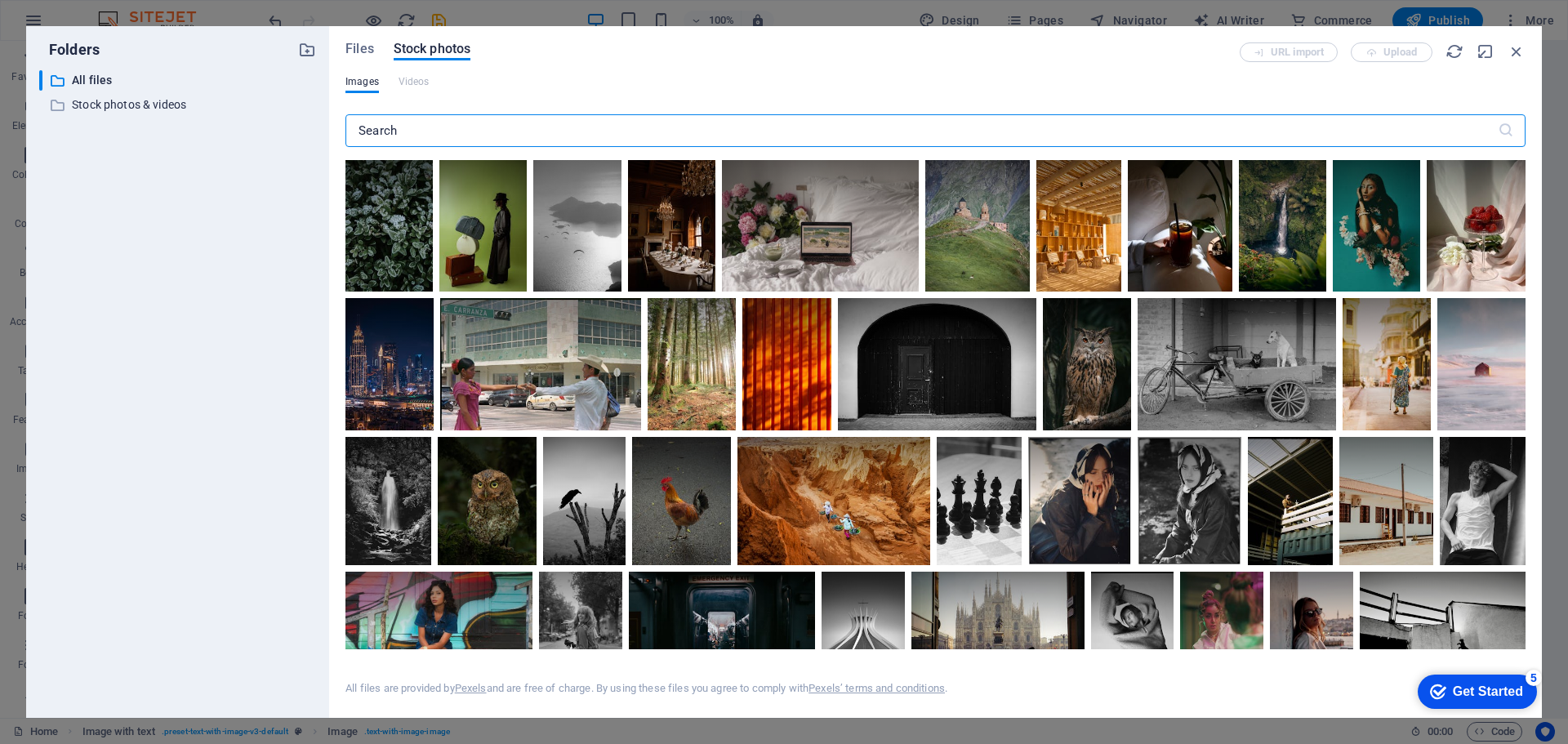
click at [432, 136] on input "text" at bounding box center [921, 130] width 1152 height 33
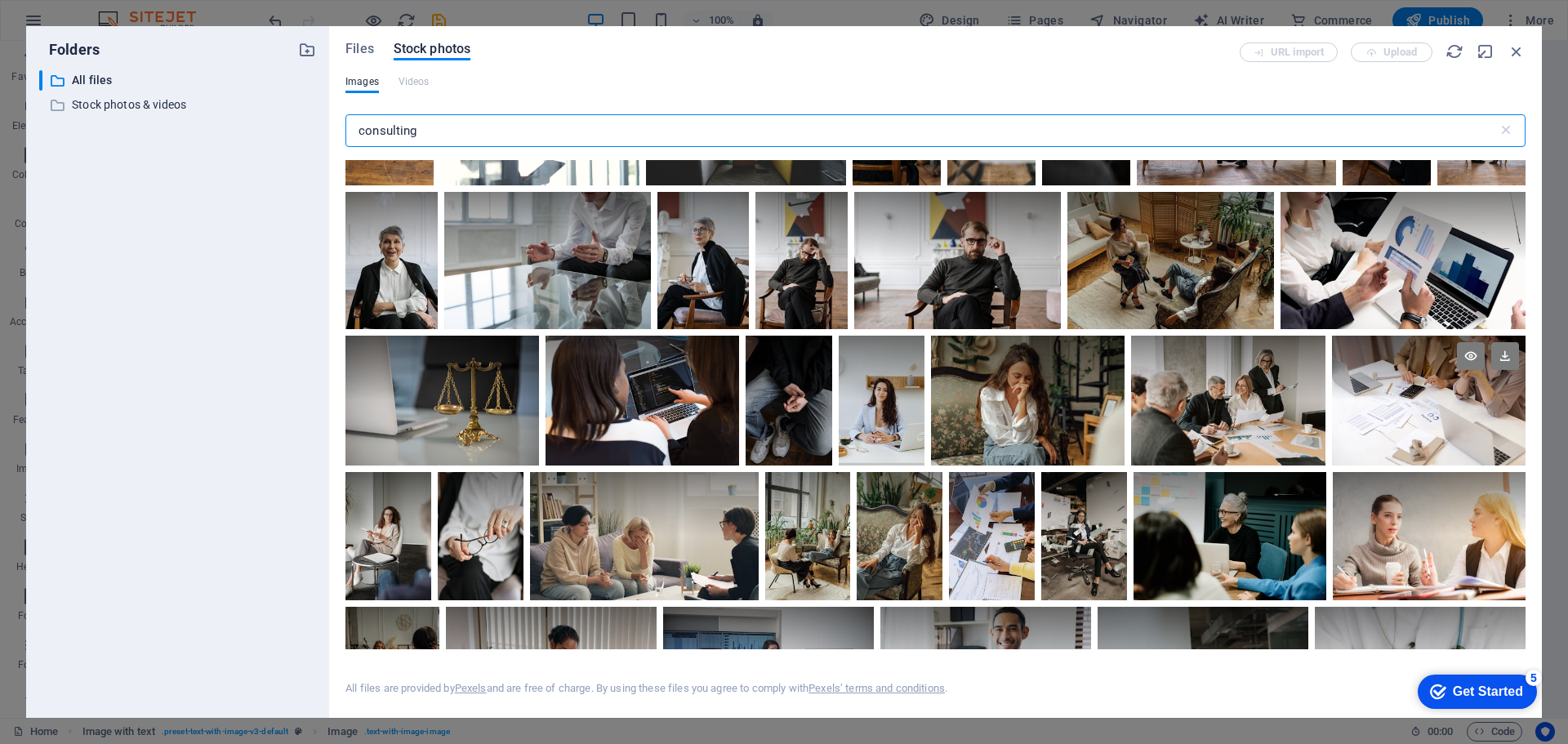
scroll to position [163, 0]
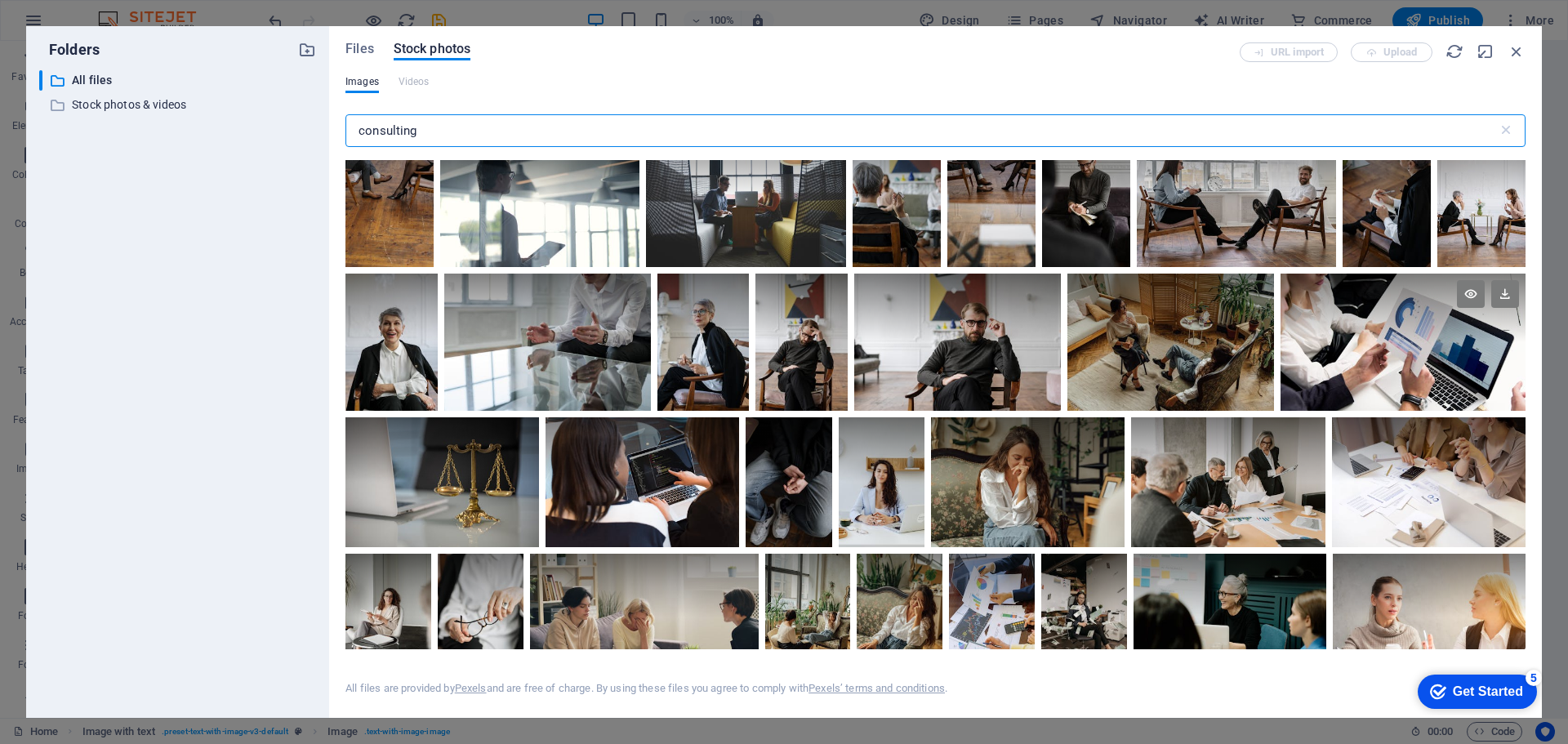
type input "consulting"
click at [1400, 312] on div at bounding box center [1403, 308] width 245 height 69
click at [1373, 373] on div at bounding box center [1403, 376] width 245 height 69
click at [1373, 373] on div at bounding box center [1403, 343] width 245 height 138
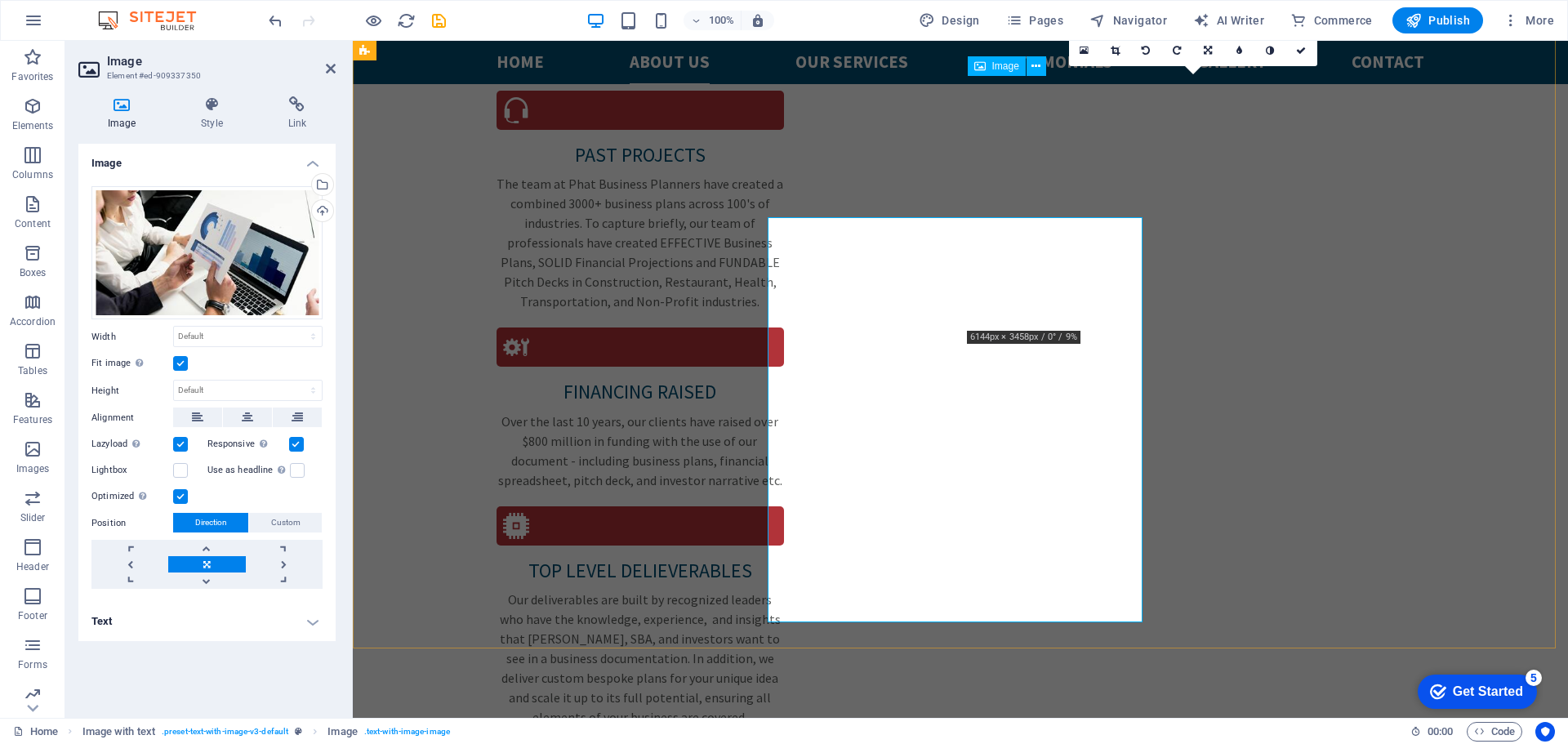
scroll to position [2041, 0]
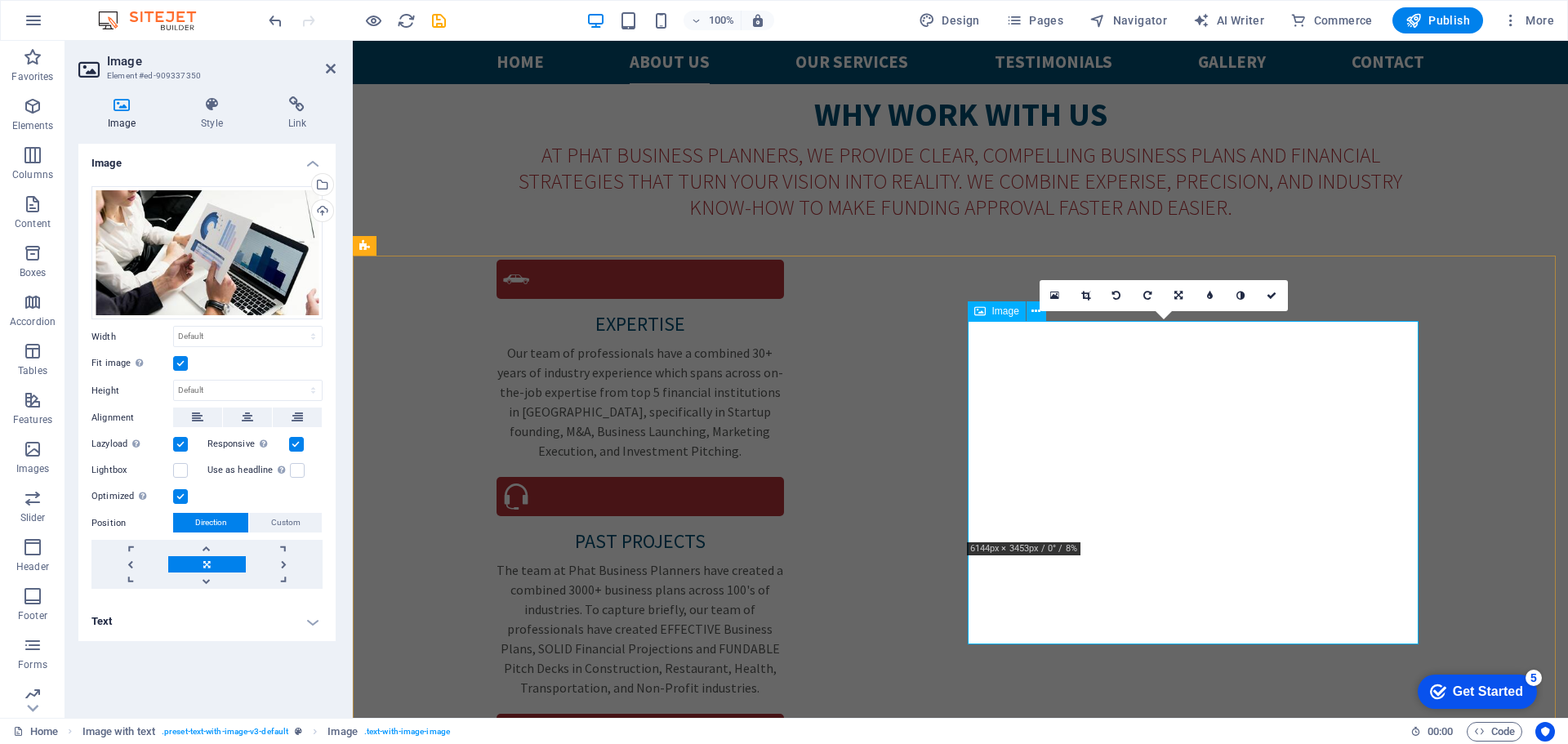
scroll to position [1877, 0]
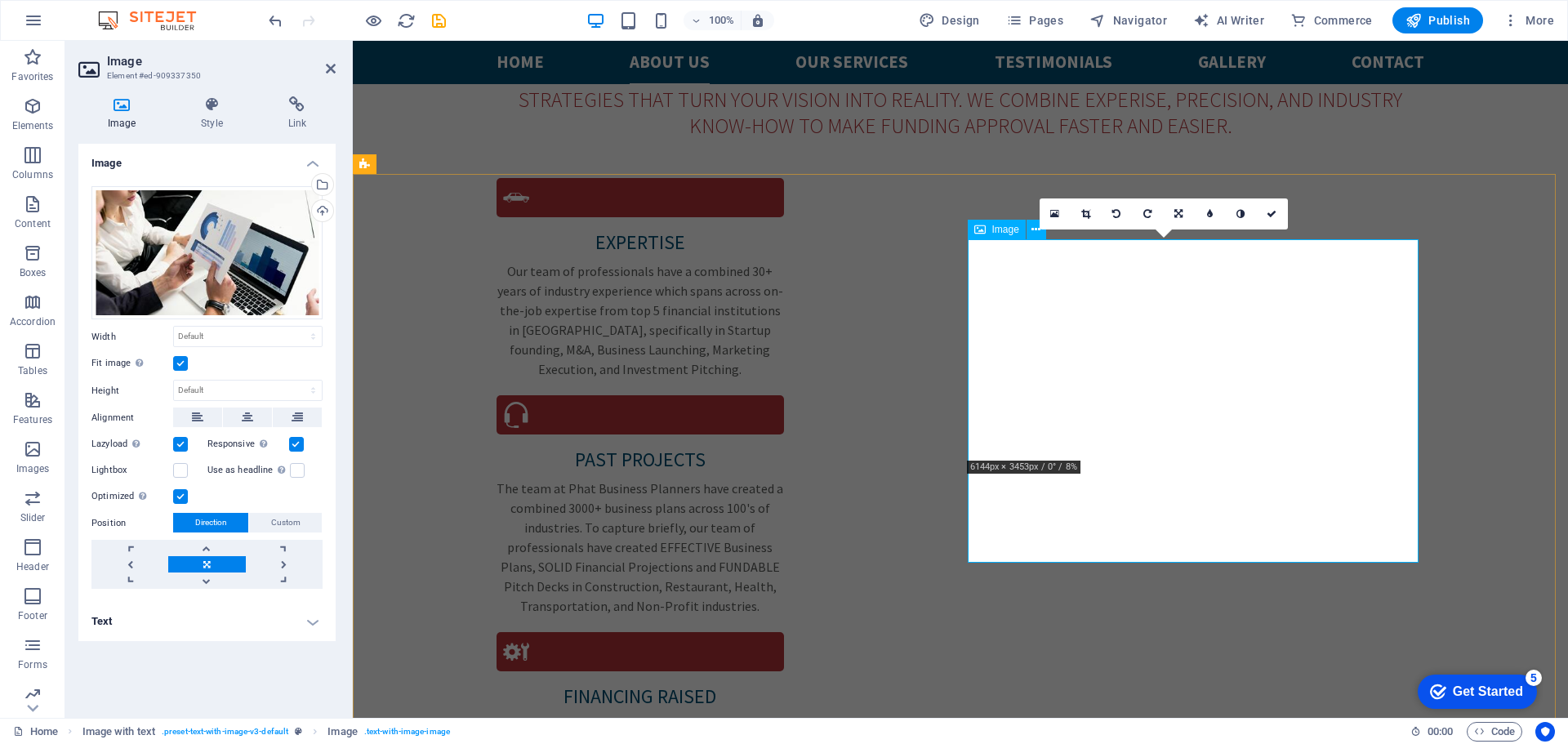
click at [1081, 218] on icon at bounding box center [1085, 213] width 9 height 10
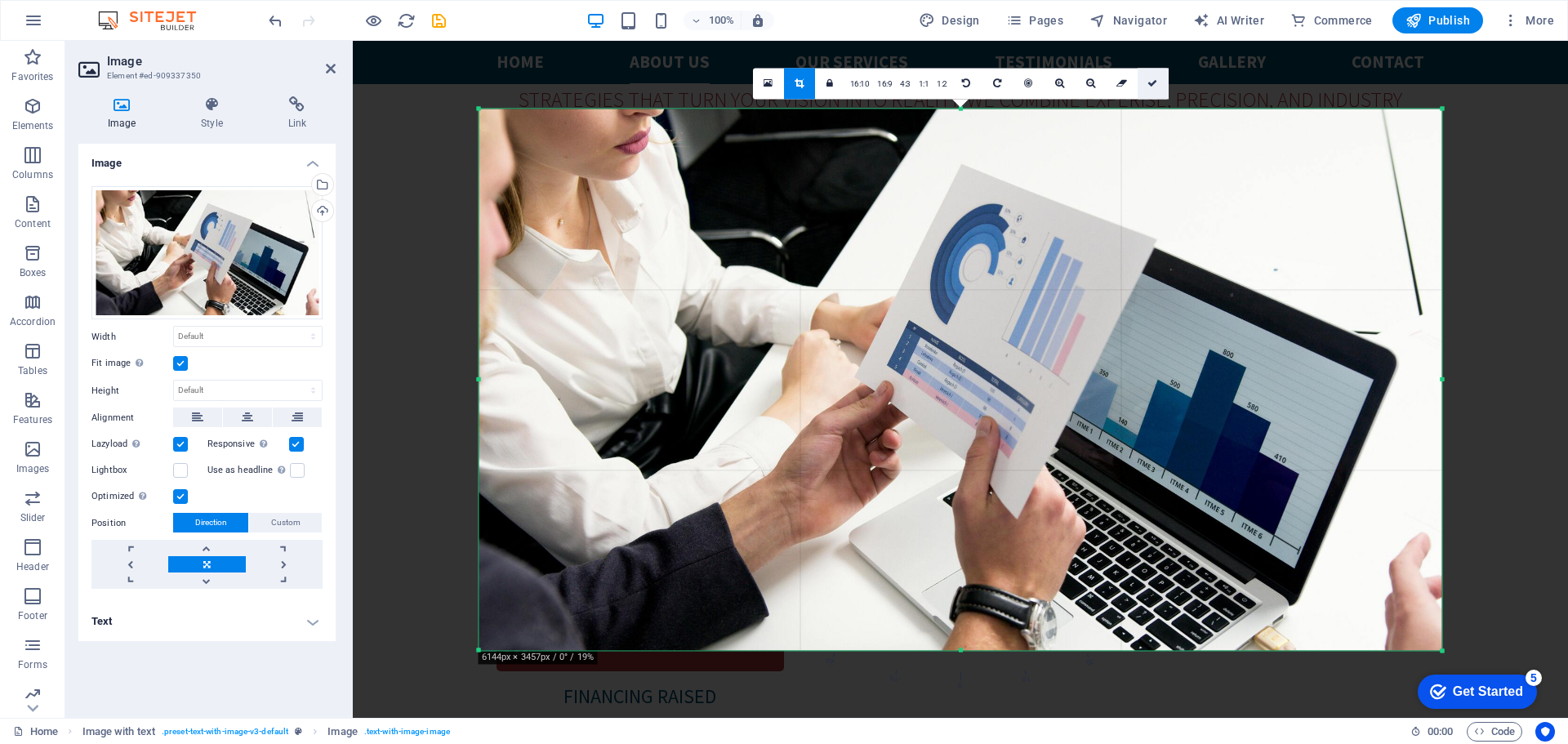
click at [1158, 91] on link at bounding box center [1152, 83] width 31 height 31
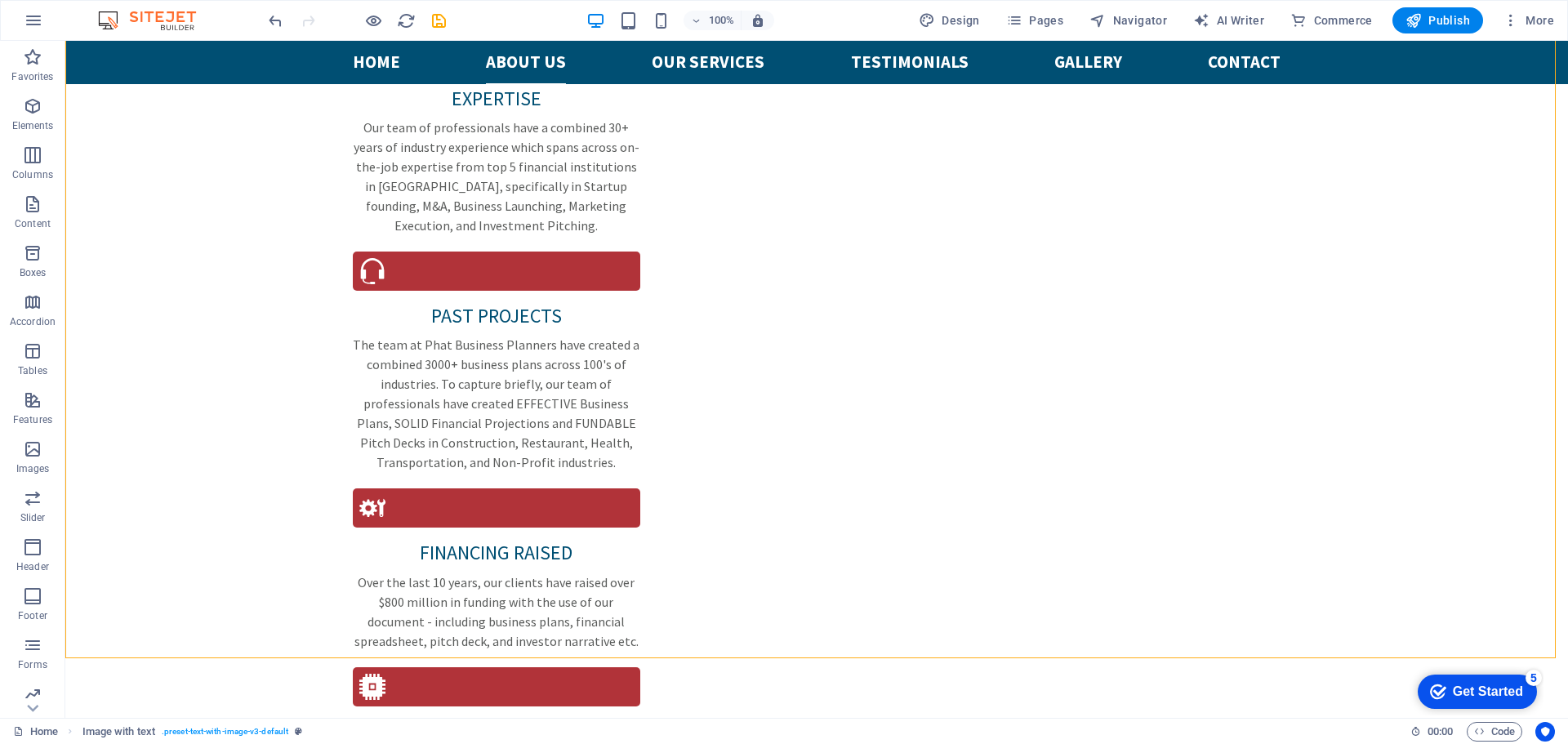
scroll to position [2041, 0]
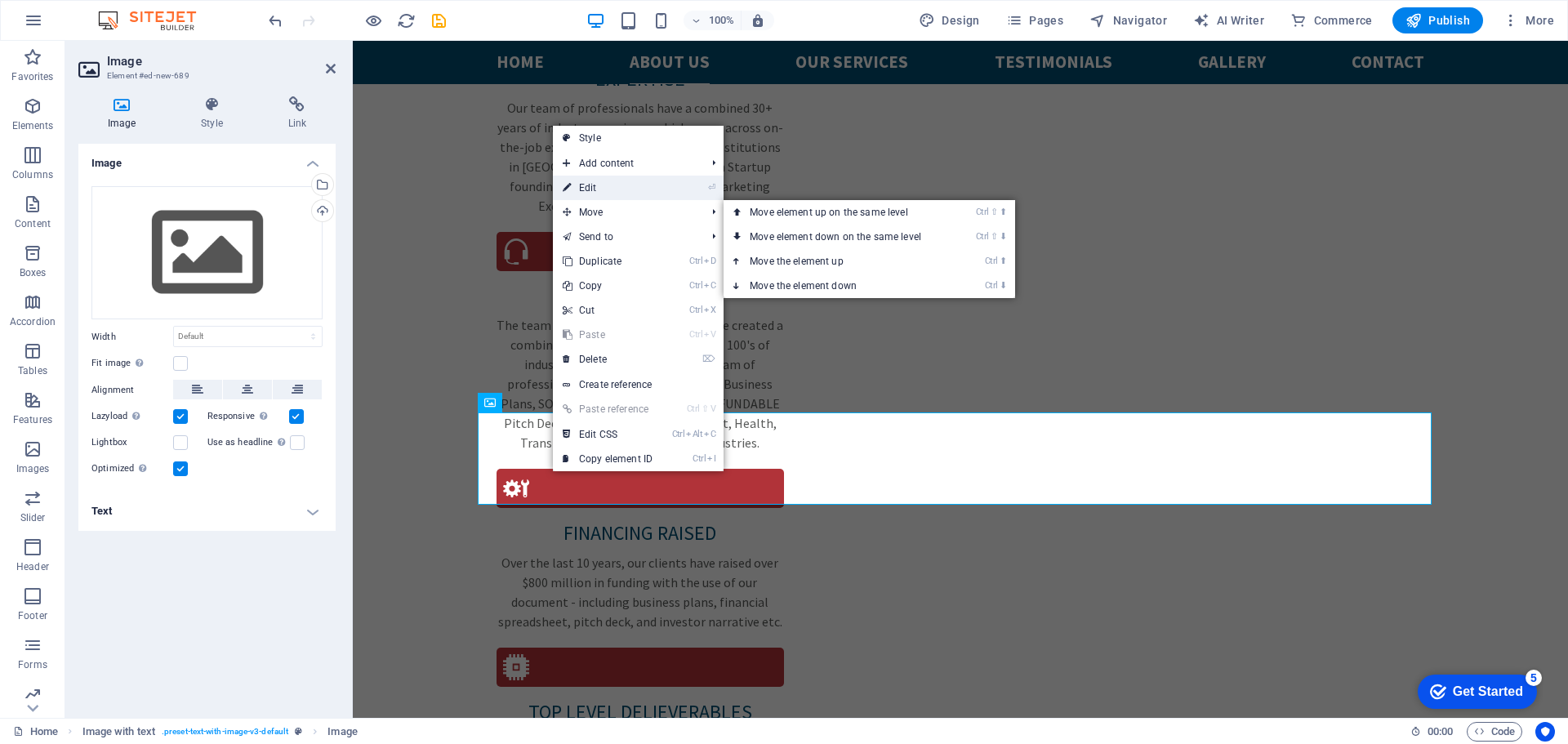
click at [590, 193] on link "⏎ Edit" at bounding box center [608, 188] width 109 height 25
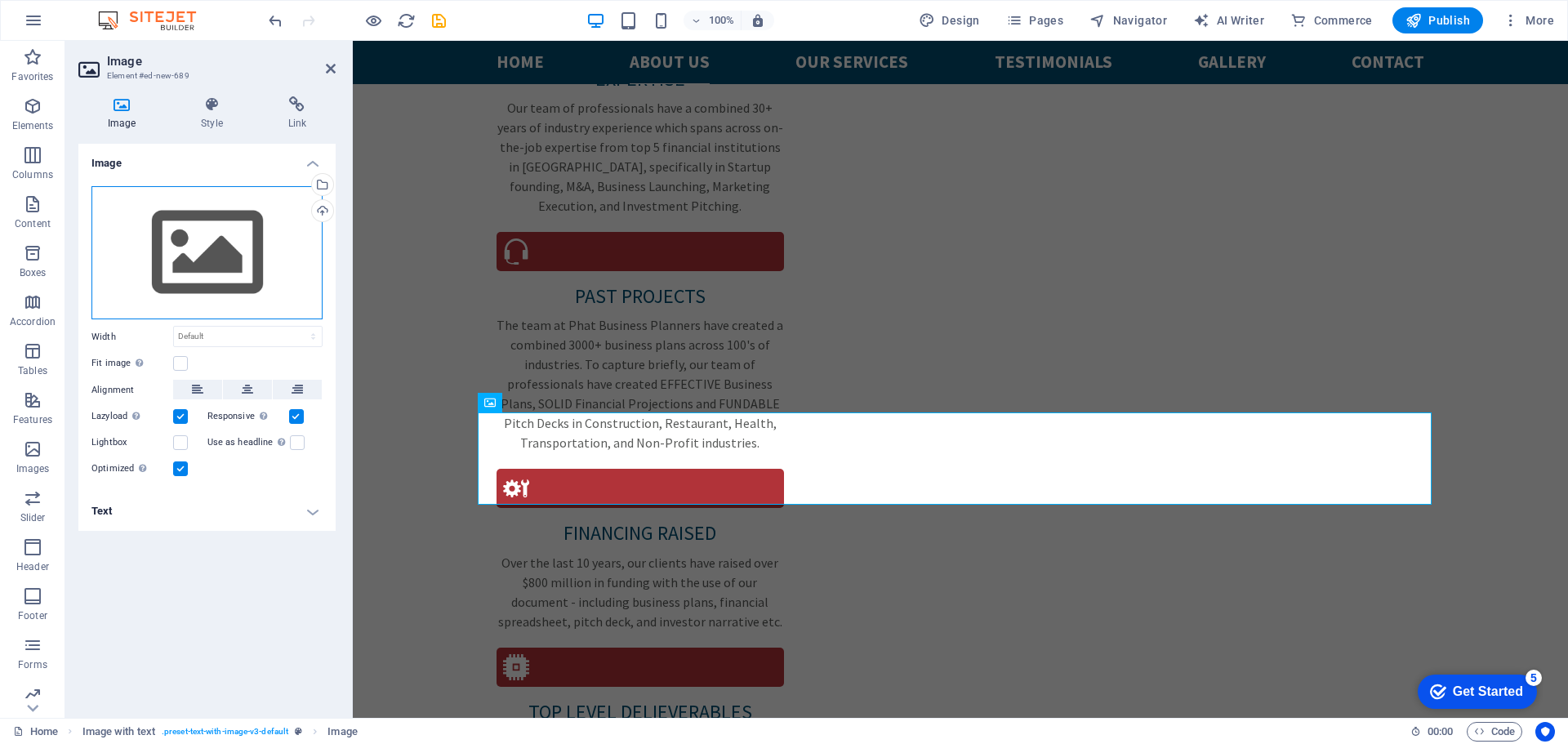
click at [198, 254] on div "Drag files here, click to choose files or select files from Files or our free s…" at bounding box center [207, 253] width 231 height 134
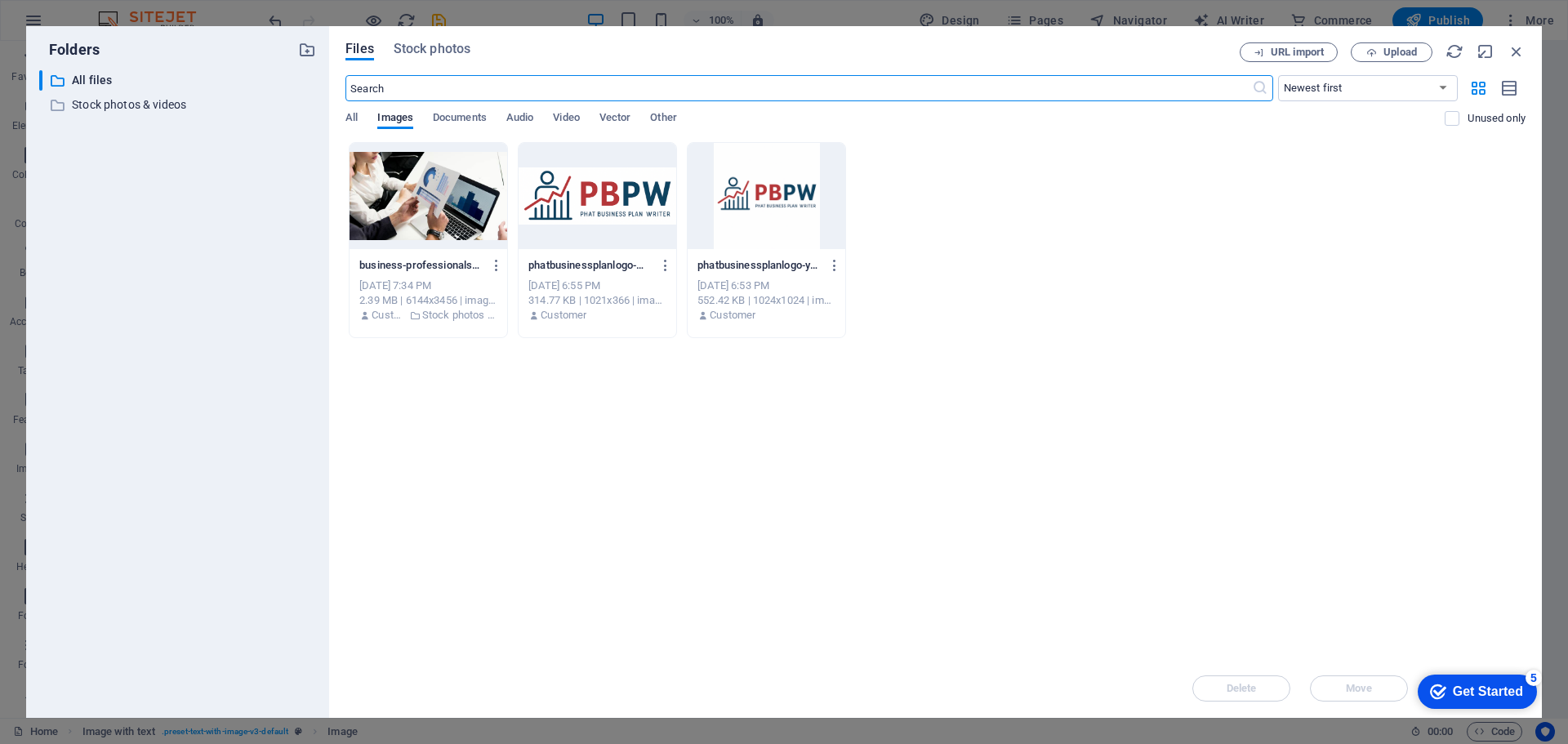
scroll to position [2182, 0]
drag, startPoint x: 414, startPoint y: 92, endPoint x: 397, endPoint y: 101, distance: 19.2
click at [415, 92] on input "text" at bounding box center [798, 88] width 906 height 26
click at [356, 117] on span "All" at bounding box center [351, 119] width 12 height 23
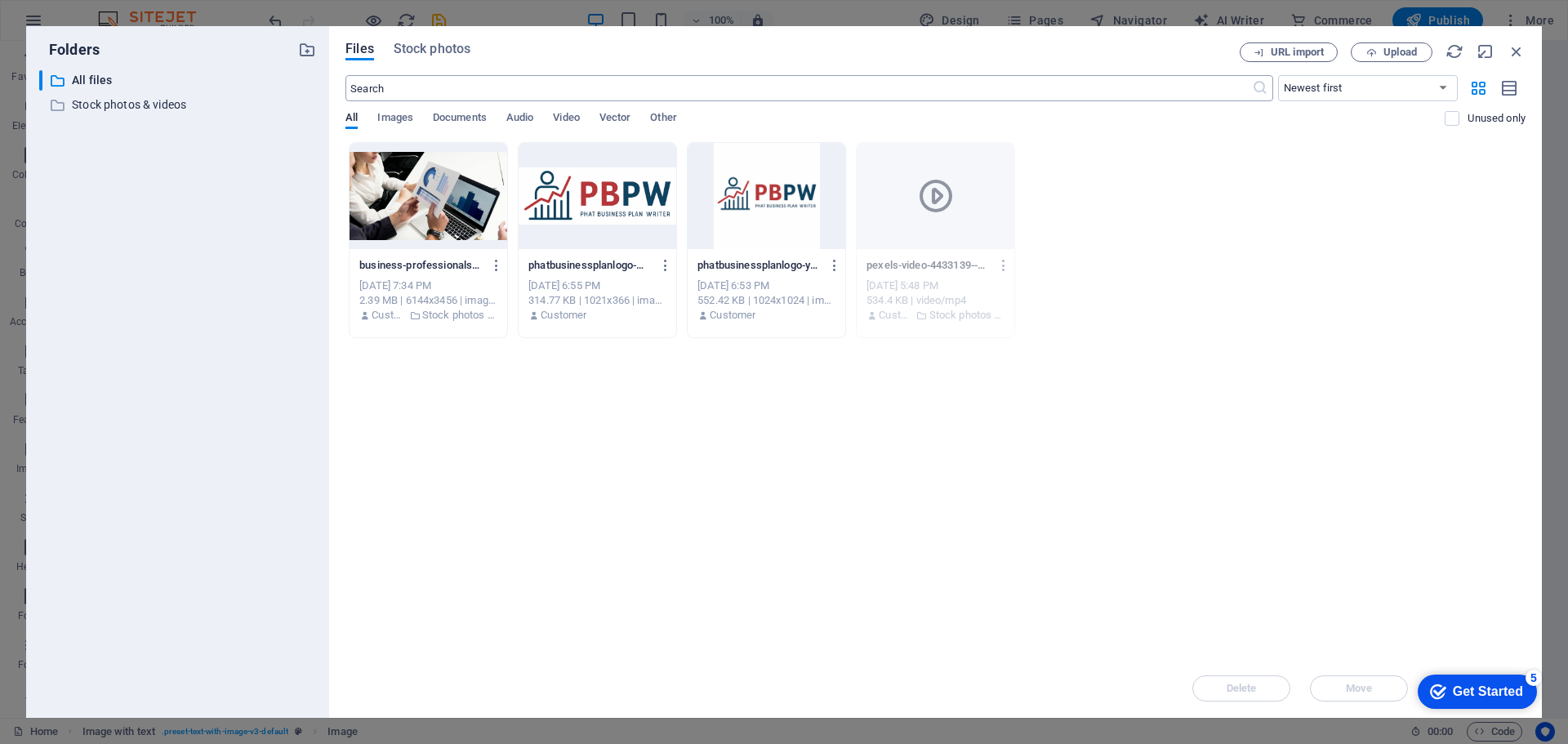
click at [403, 85] on input "text" at bounding box center [798, 88] width 906 height 26
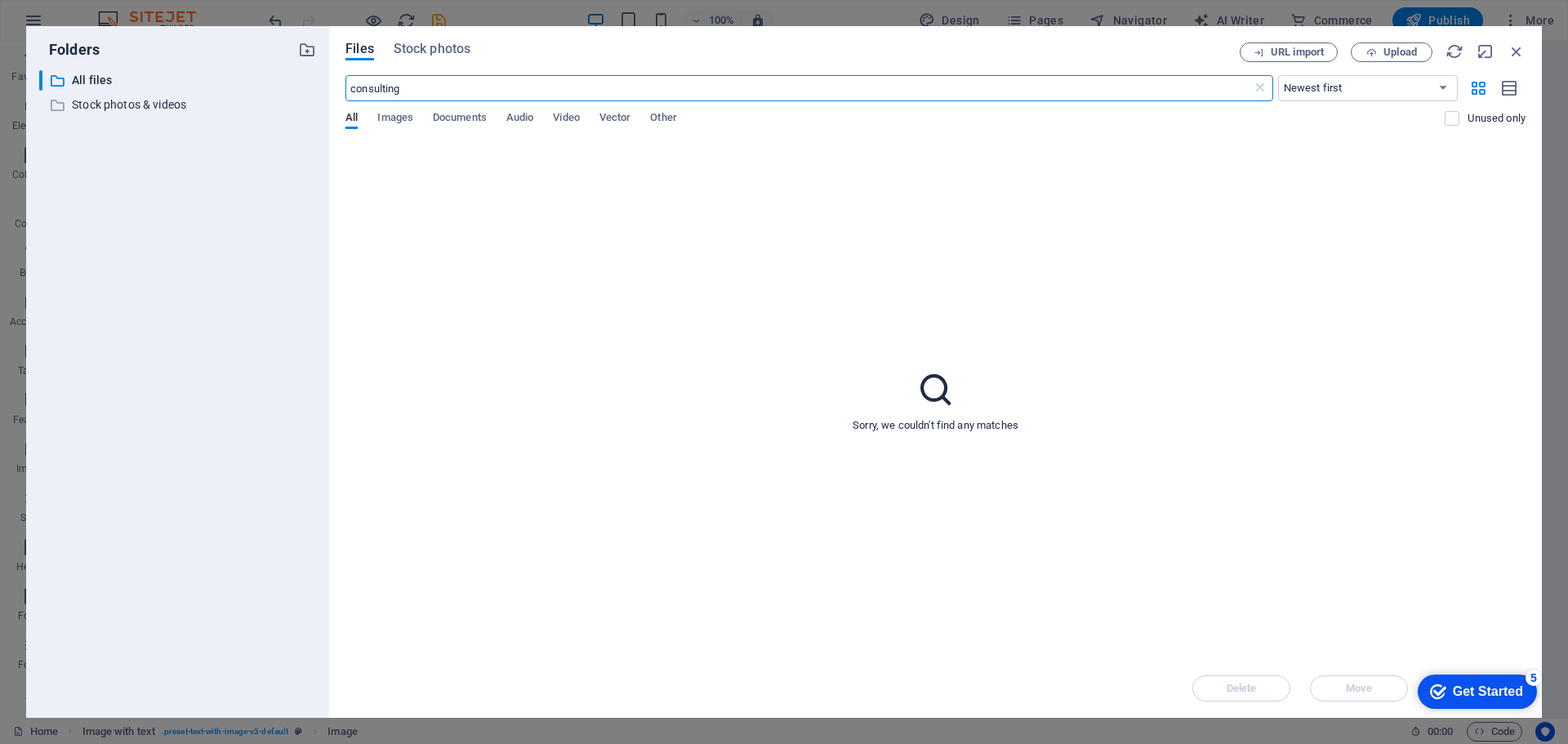
type input "consulting"
click at [440, 54] on span "Stock photos" at bounding box center [432, 48] width 77 height 19
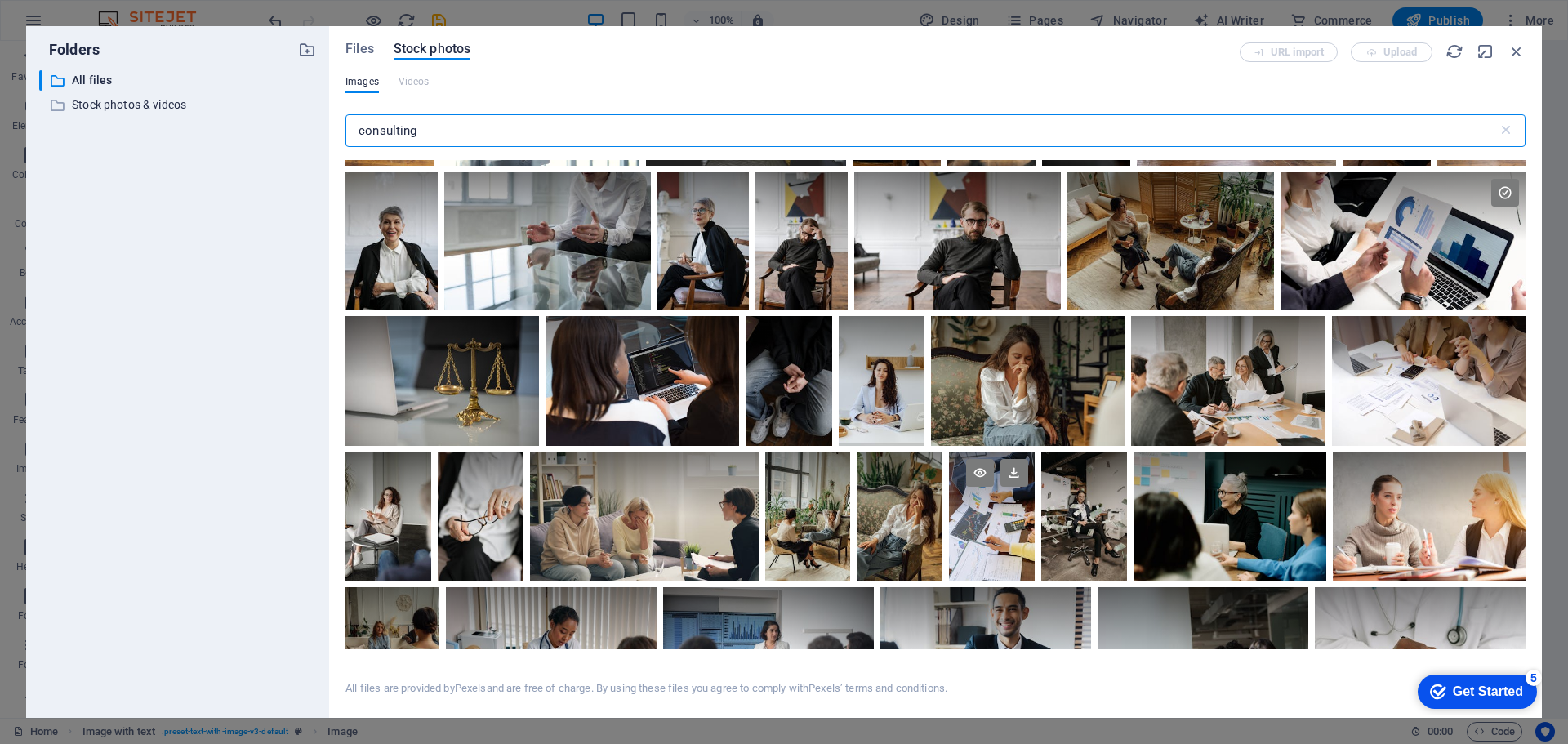
scroll to position [327, 0]
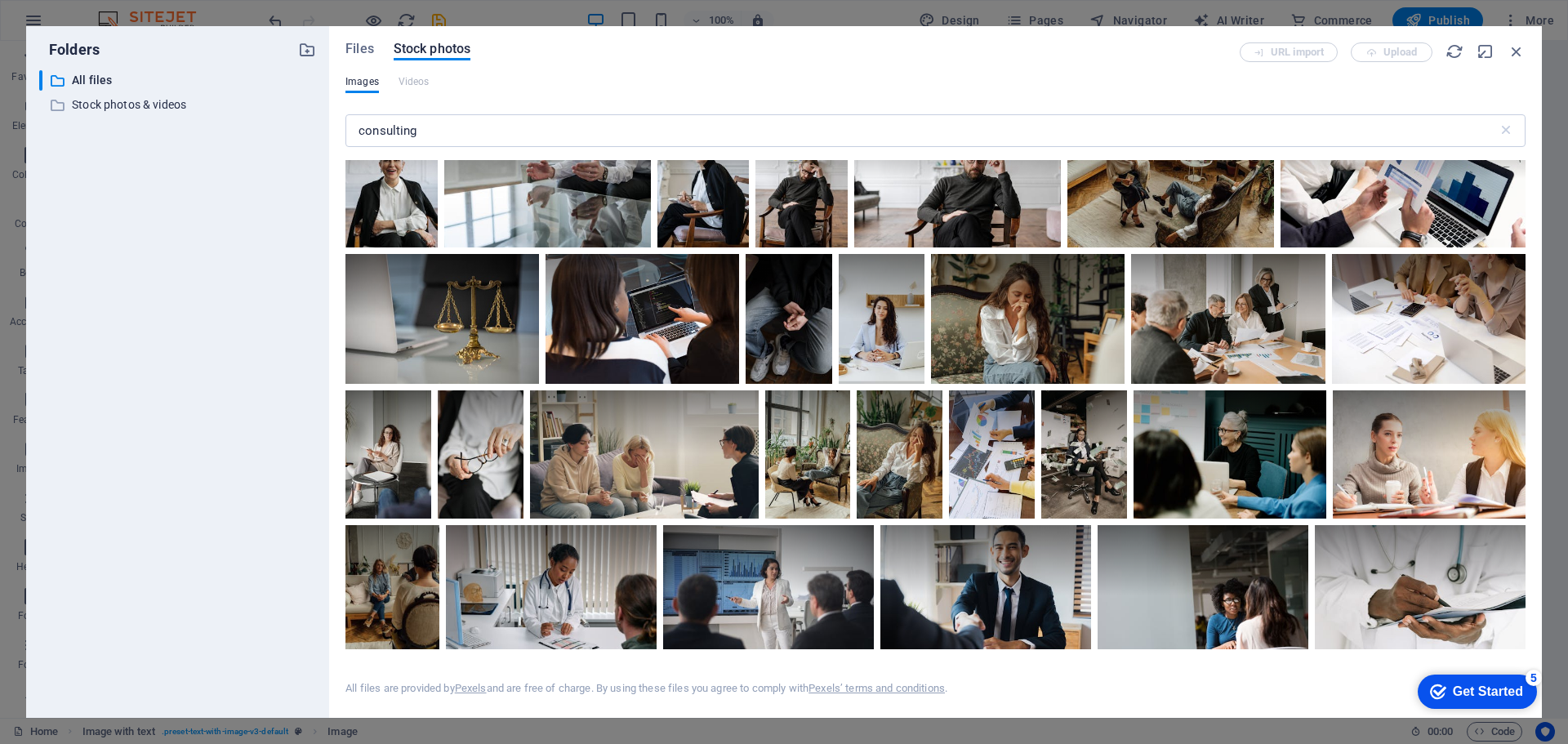
click at [432, 84] on div "Images Videos" at bounding box center [936, 90] width 1180 height 31
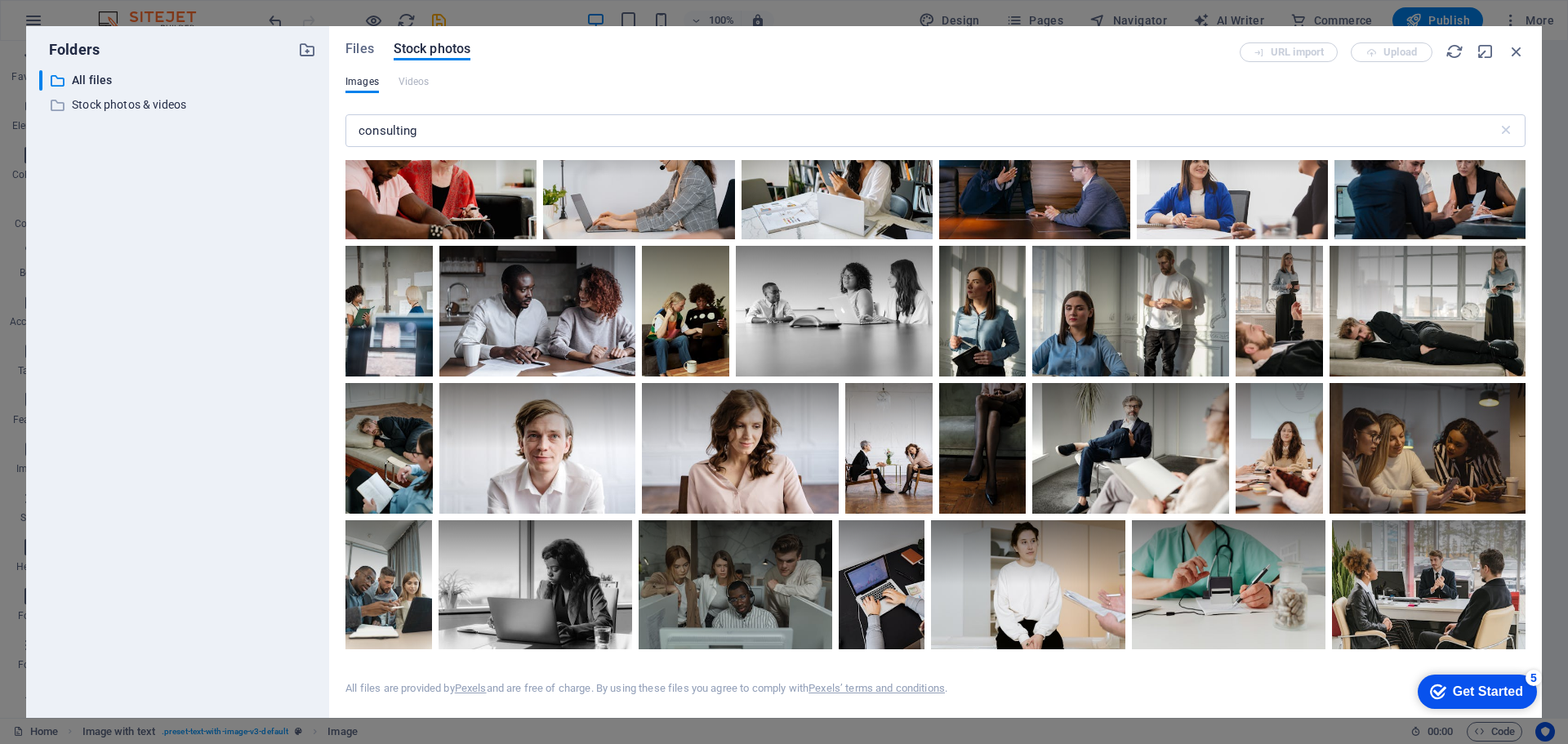
scroll to position [8064, 0]
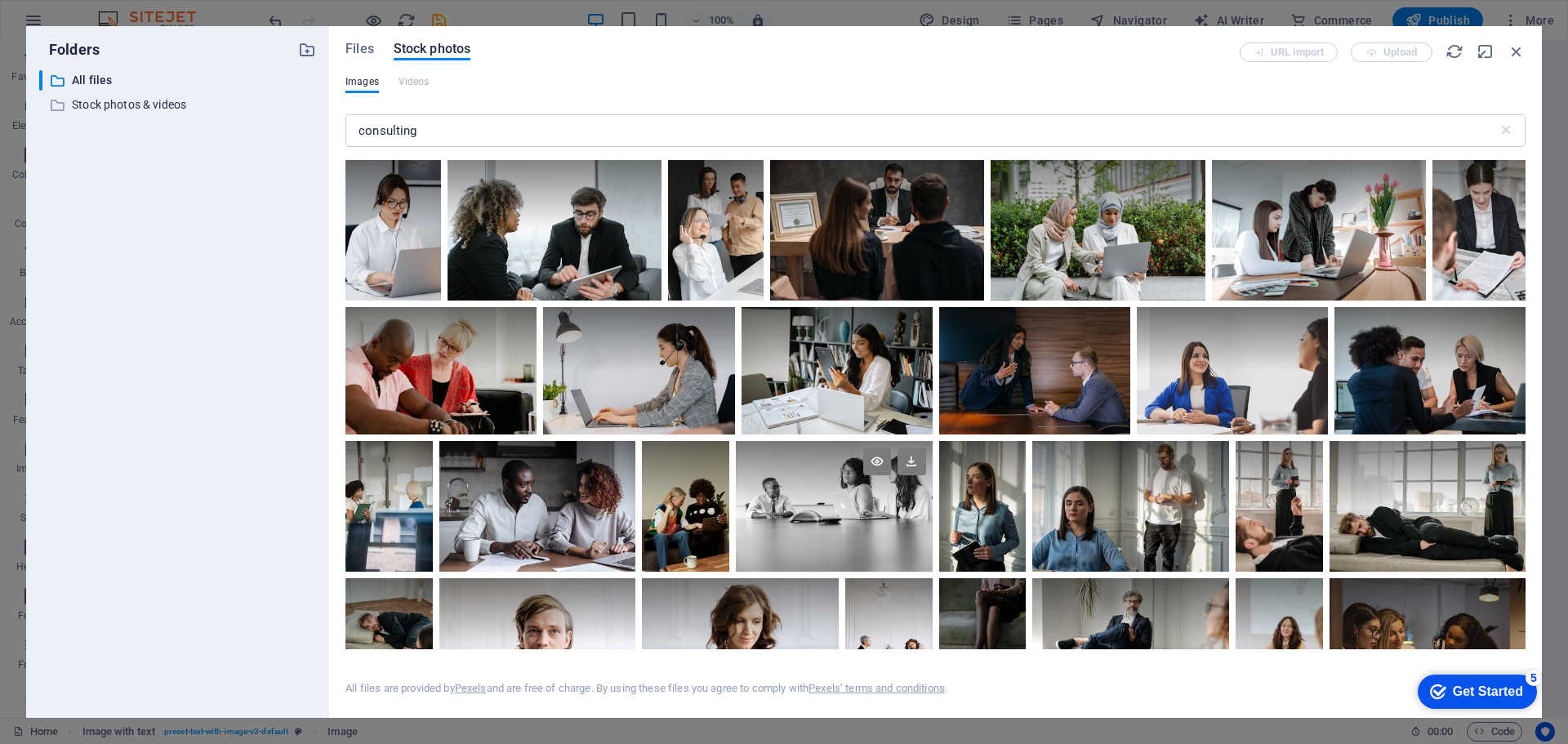
click at [802, 466] on div at bounding box center [833, 474] width 196 height 65
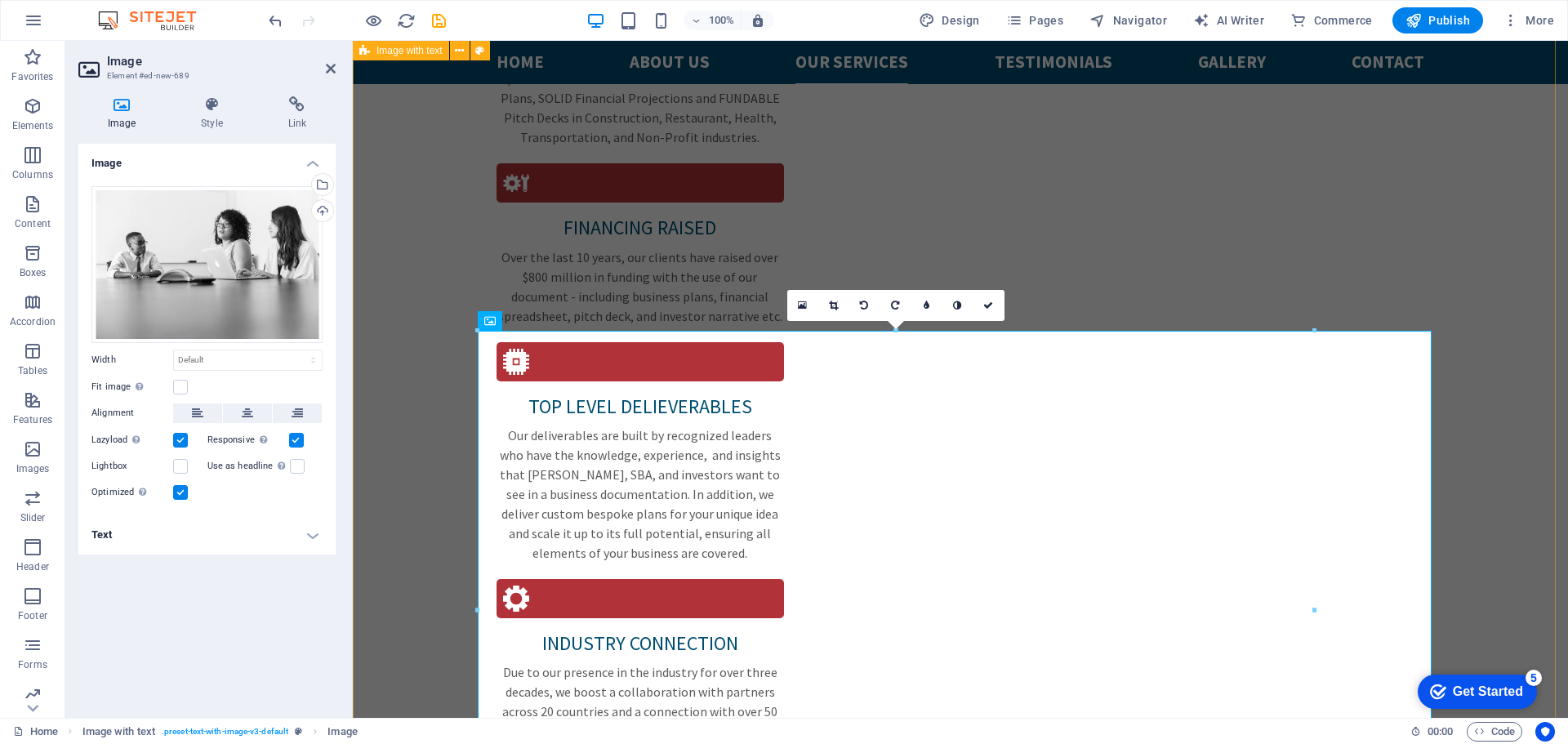
scroll to position [2449, 0]
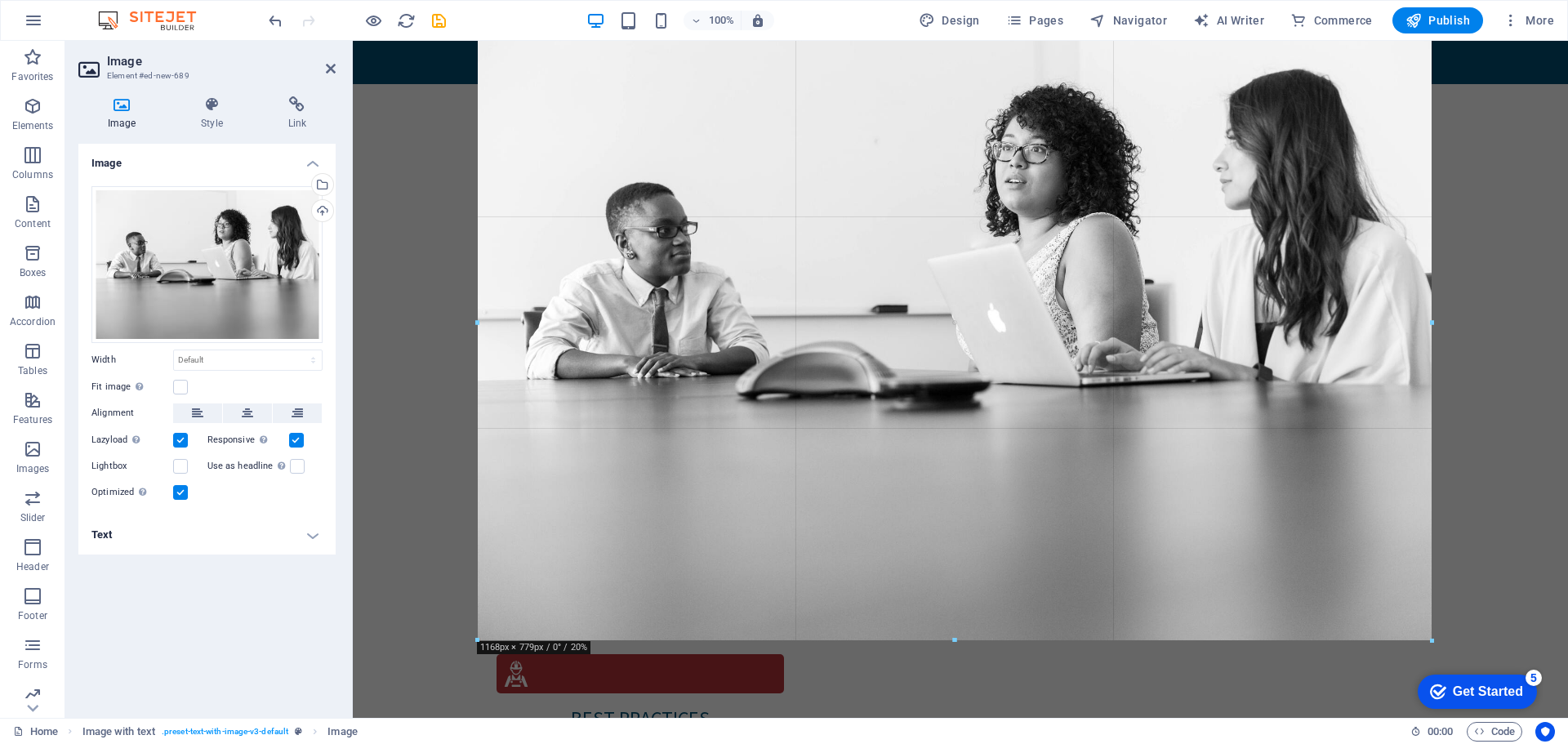
drag, startPoint x: 1314, startPoint y: 284, endPoint x: 1062, endPoint y: 250, distance: 254.3
type input "1168"
select select "px"
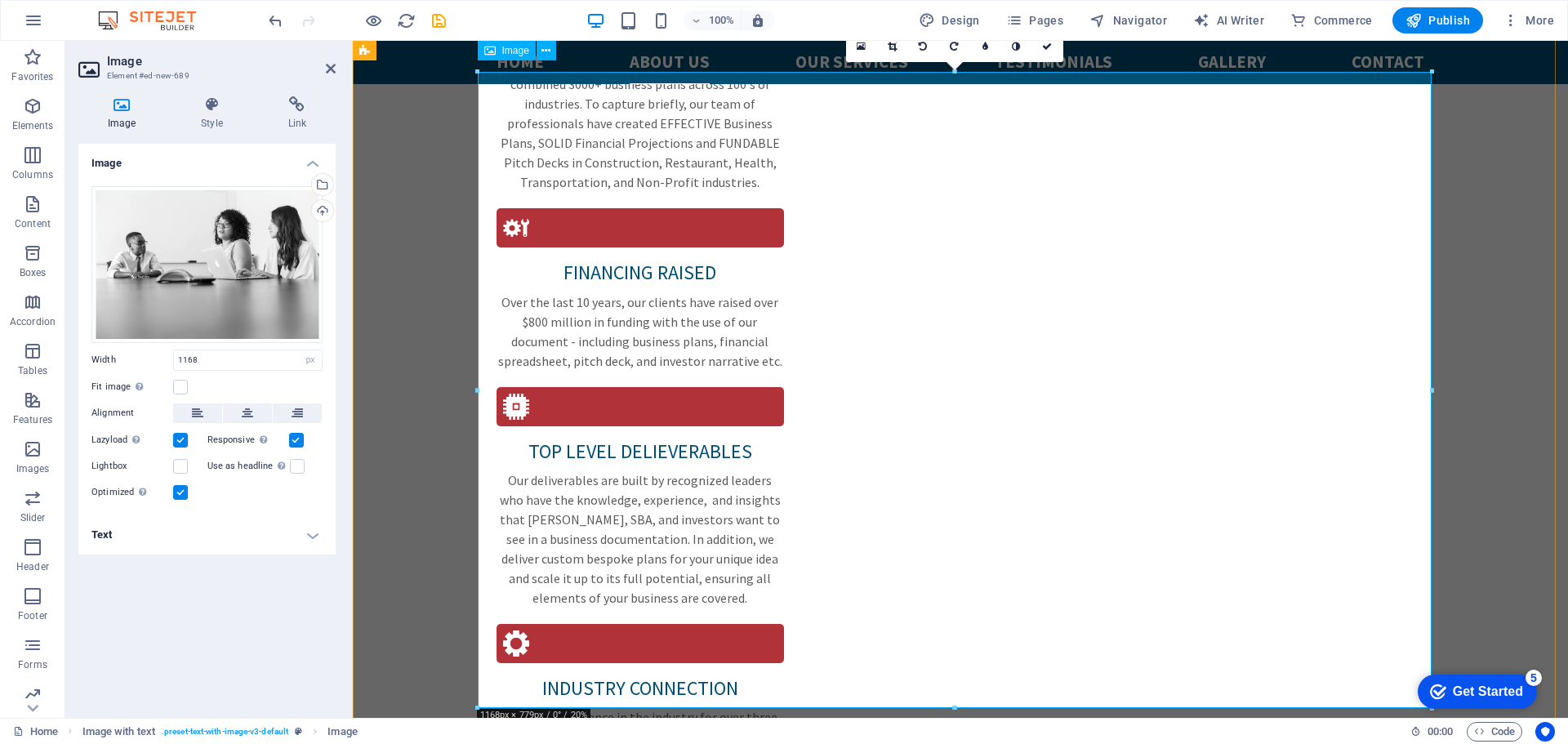
scroll to position [2122, 0]
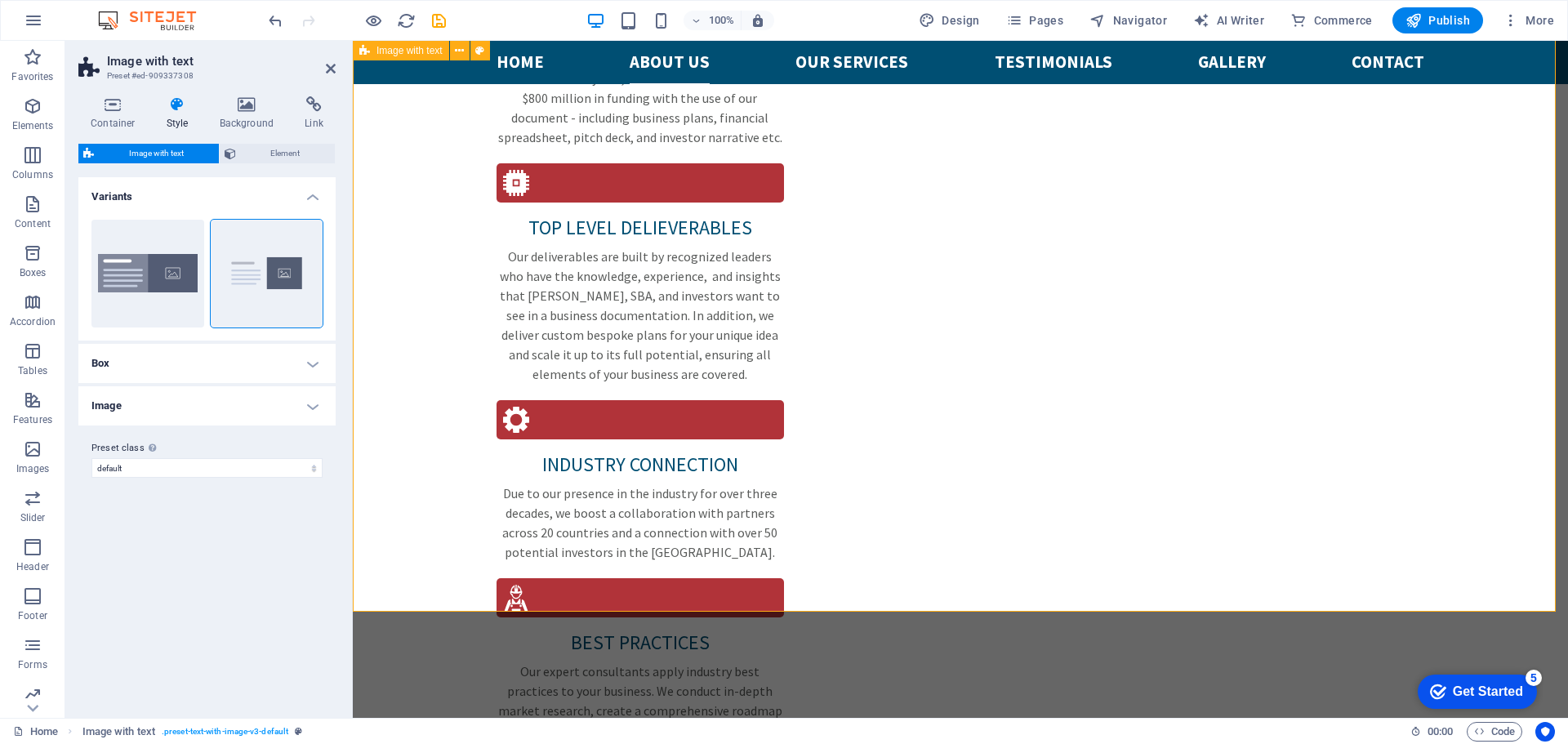
scroll to position [2530, 0]
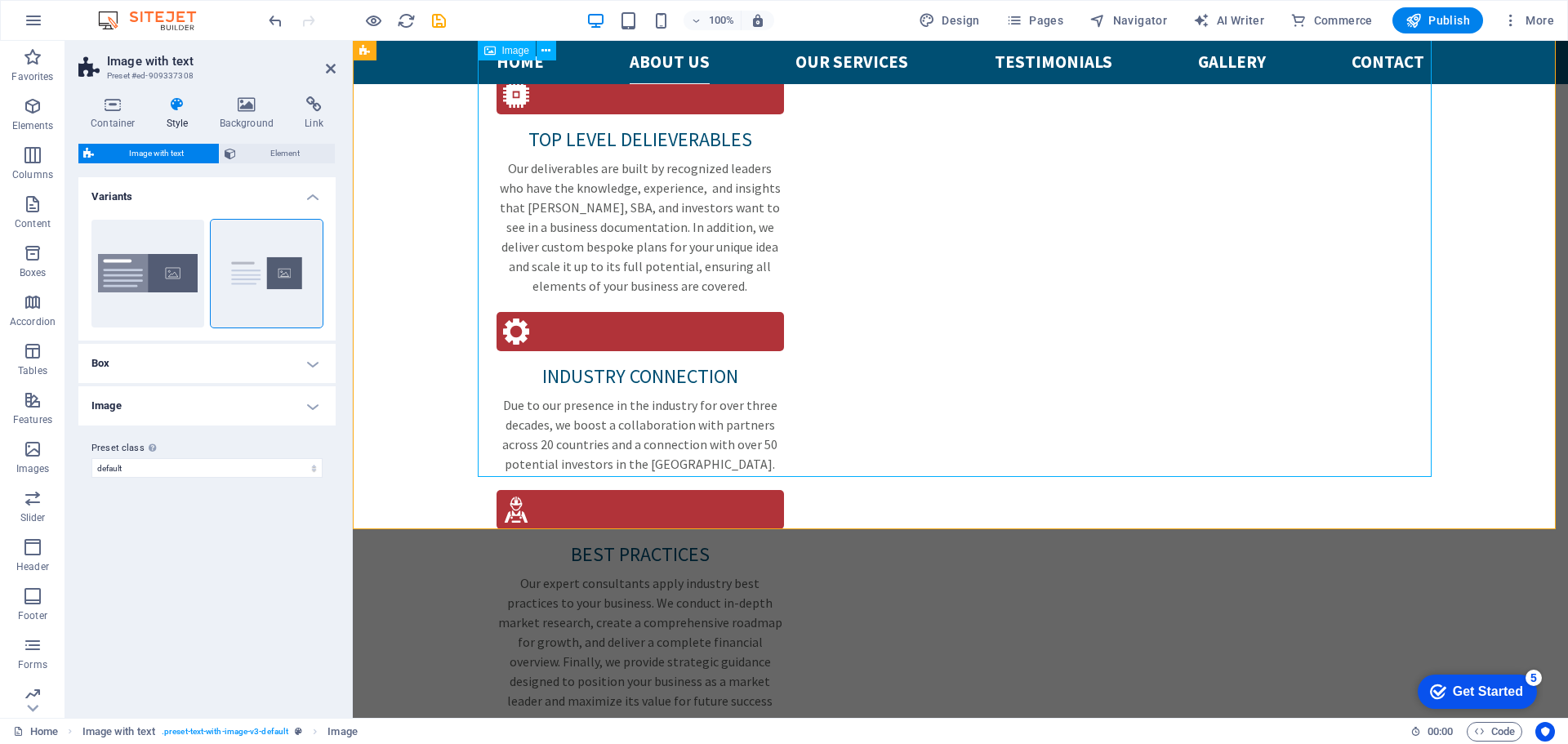
scroll to position [2612, 0]
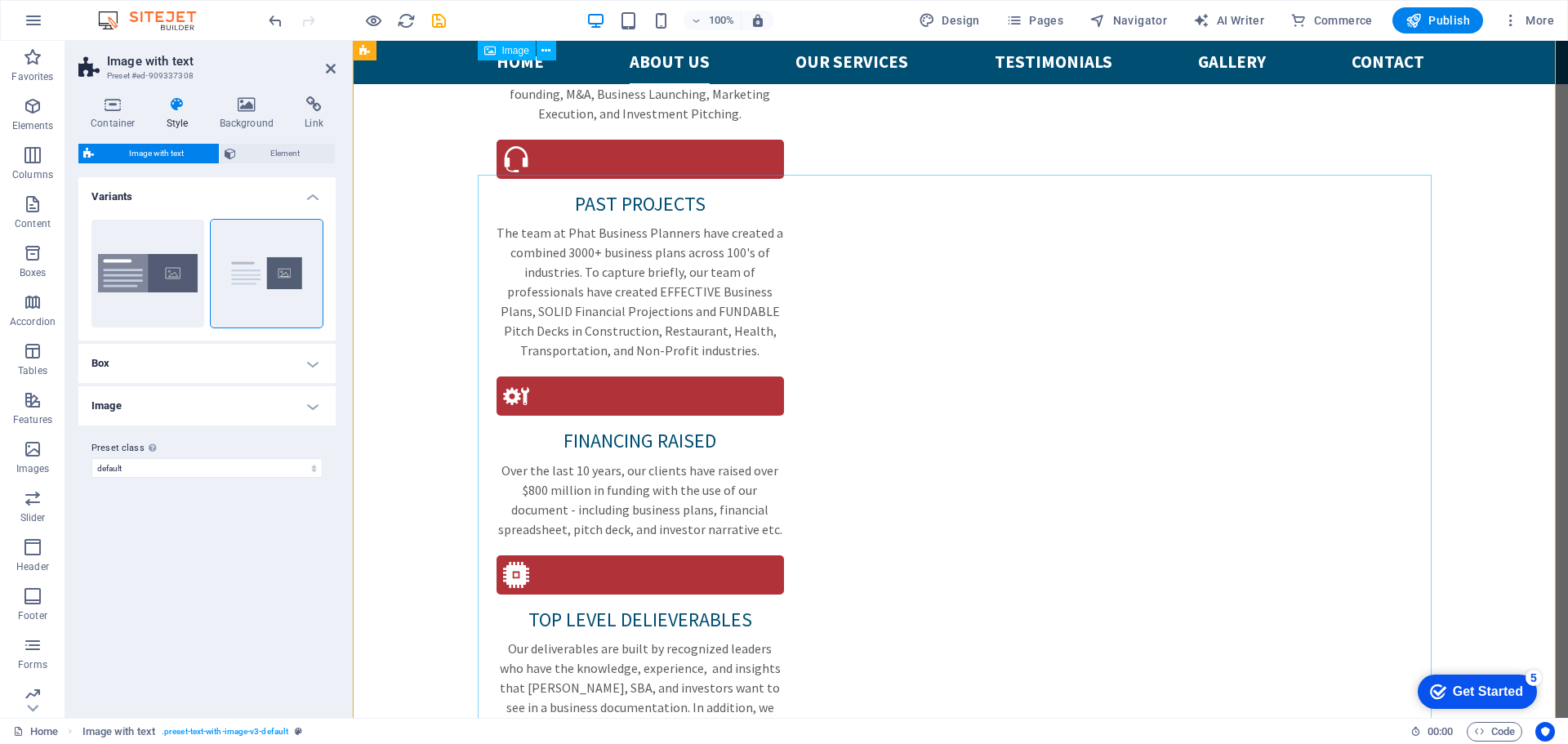
scroll to position [2122, 0]
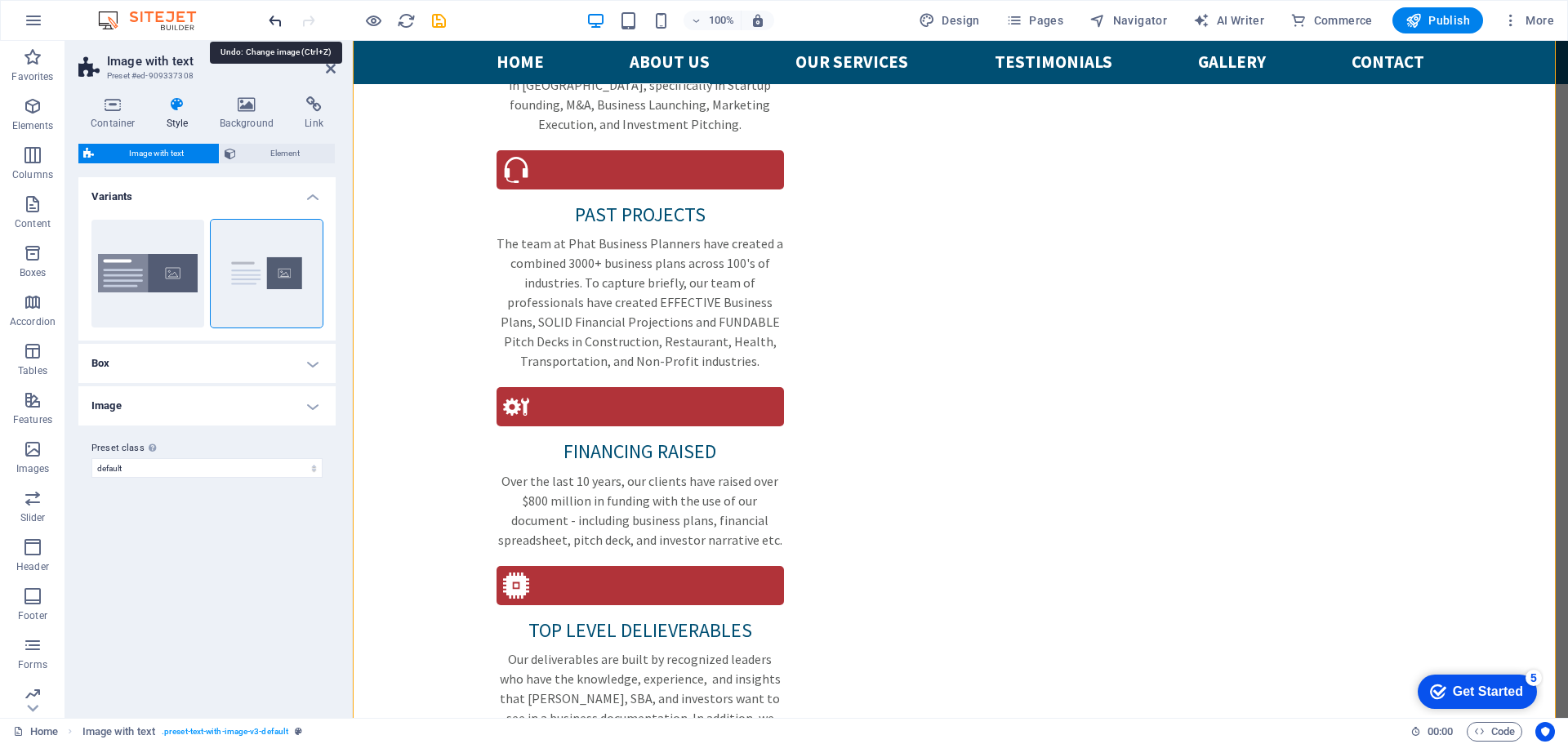
click at [270, 25] on icon "undo" at bounding box center [275, 20] width 18 height 18
click at [283, 17] on icon "undo" at bounding box center [275, 20] width 18 height 18
click at [276, 22] on icon "undo" at bounding box center [275, 20] width 18 height 18
click at [305, 26] on icon "redo" at bounding box center [307, 20] width 18 height 18
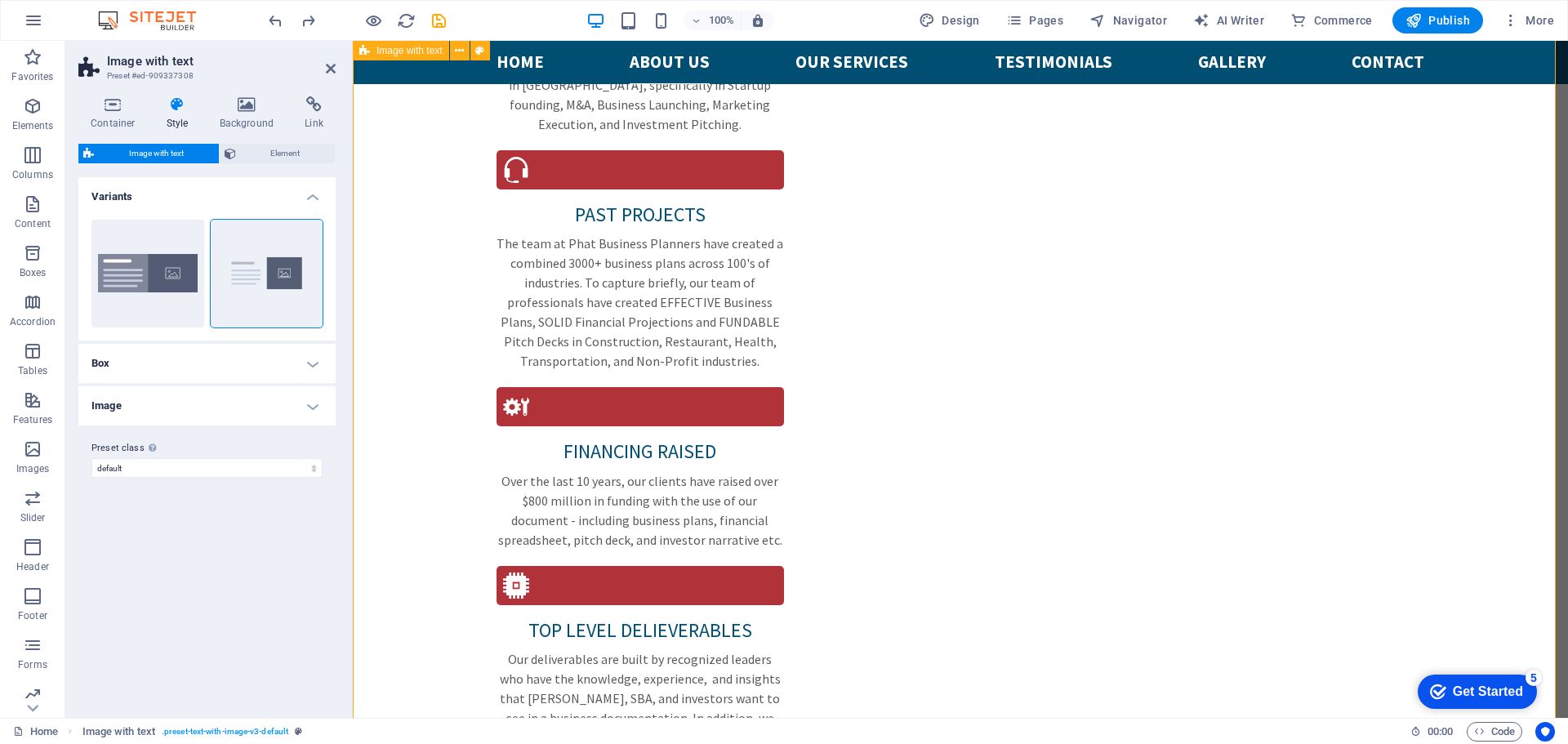
click at [311, 21] on icon "redo" at bounding box center [307, 20] width 18 height 18
click at [304, 32] on div at bounding box center [357, 20] width 183 height 26
click at [304, 18] on icon "redo" at bounding box center [307, 20] width 18 height 18
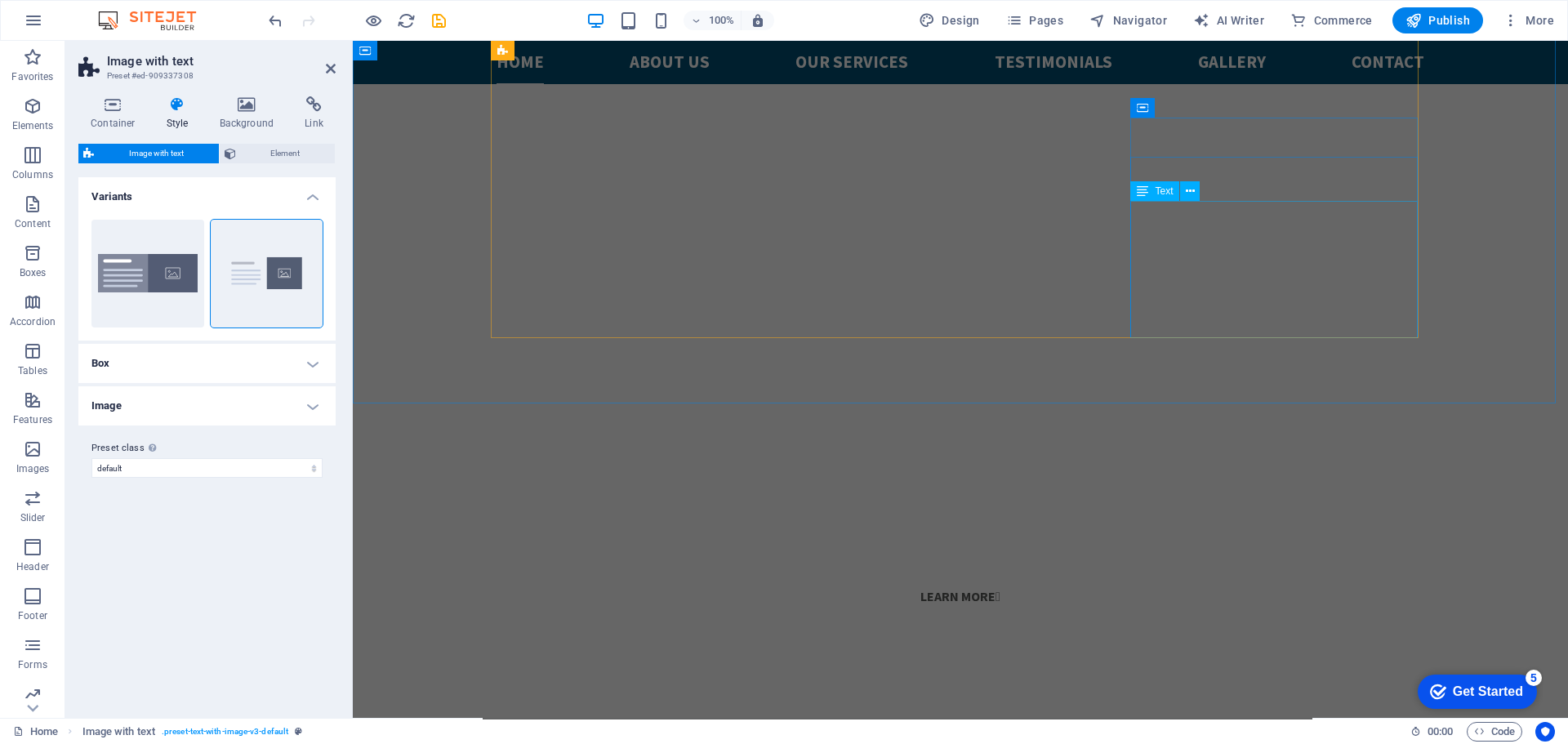
scroll to position [1061, 0]
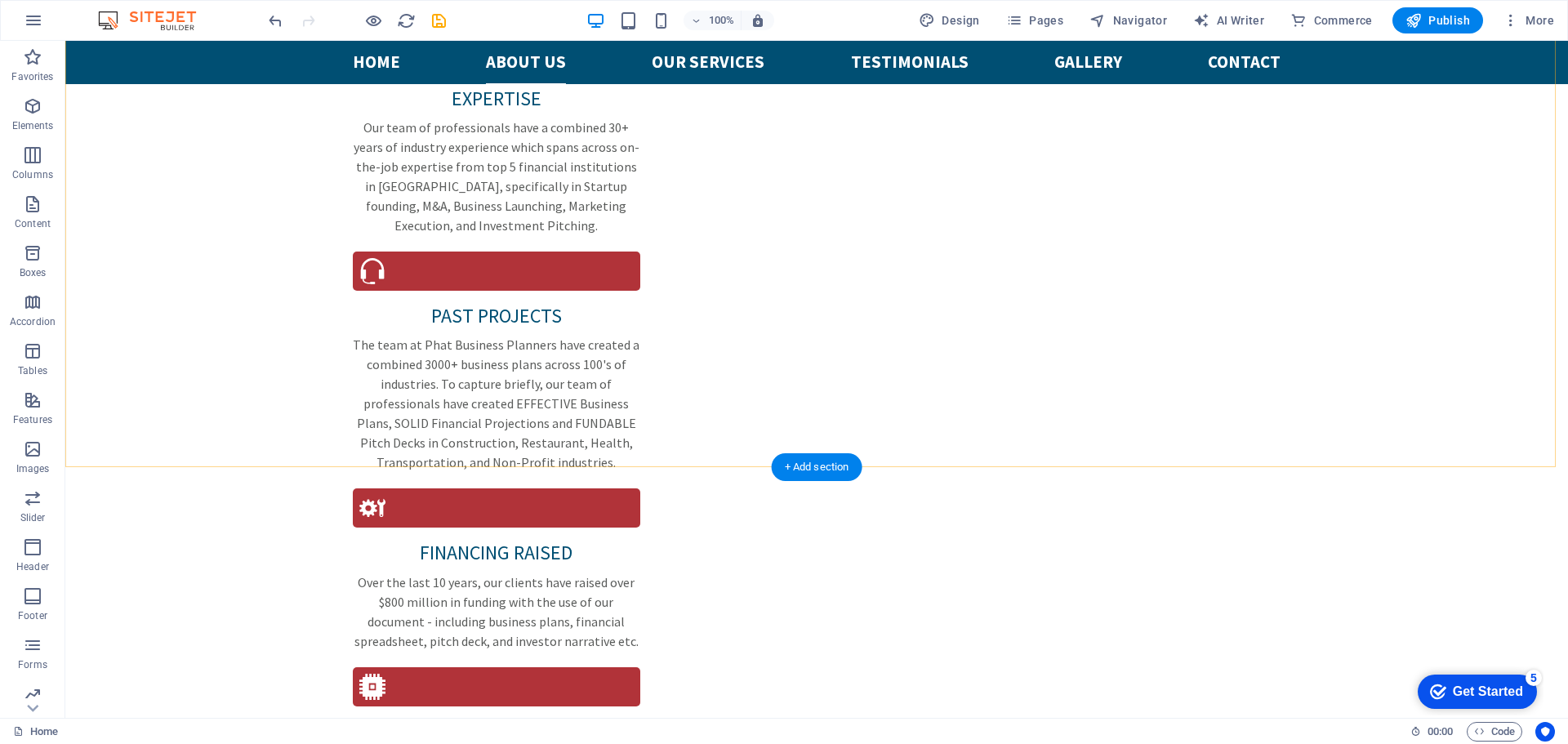
scroll to position [2041, 0]
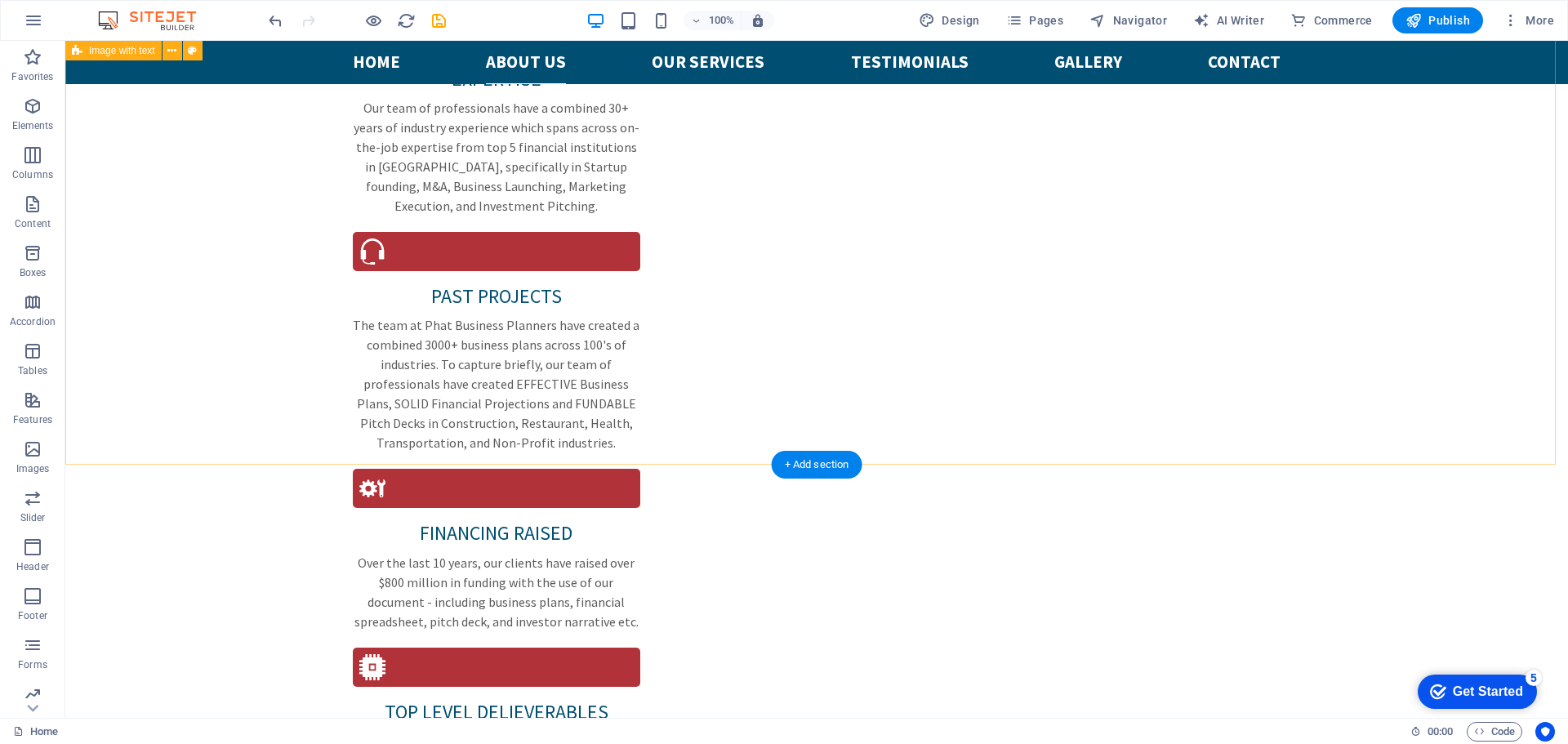
click at [827, 467] on div "+ Add section" at bounding box center [817, 465] width 91 height 28
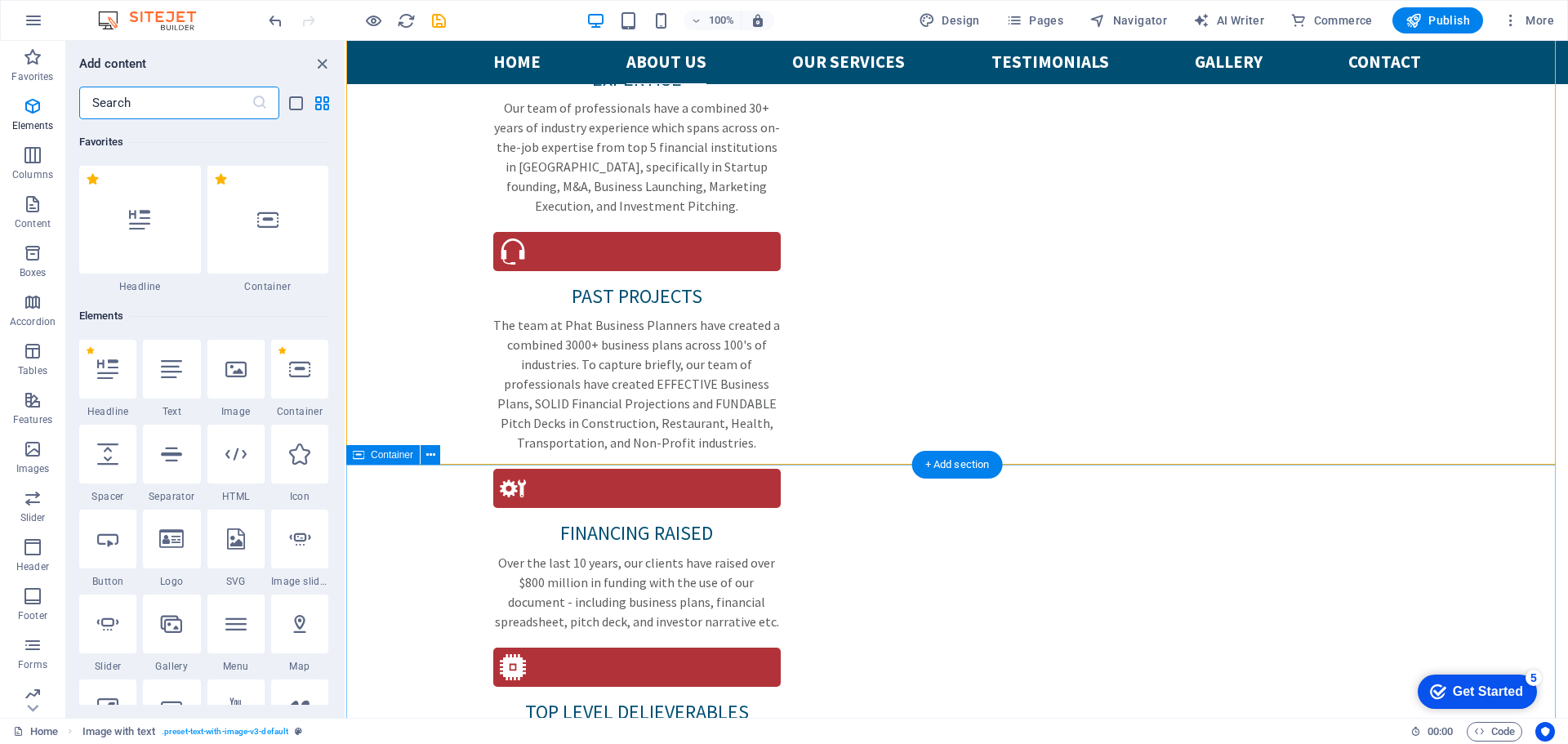
scroll to position [2856, 0]
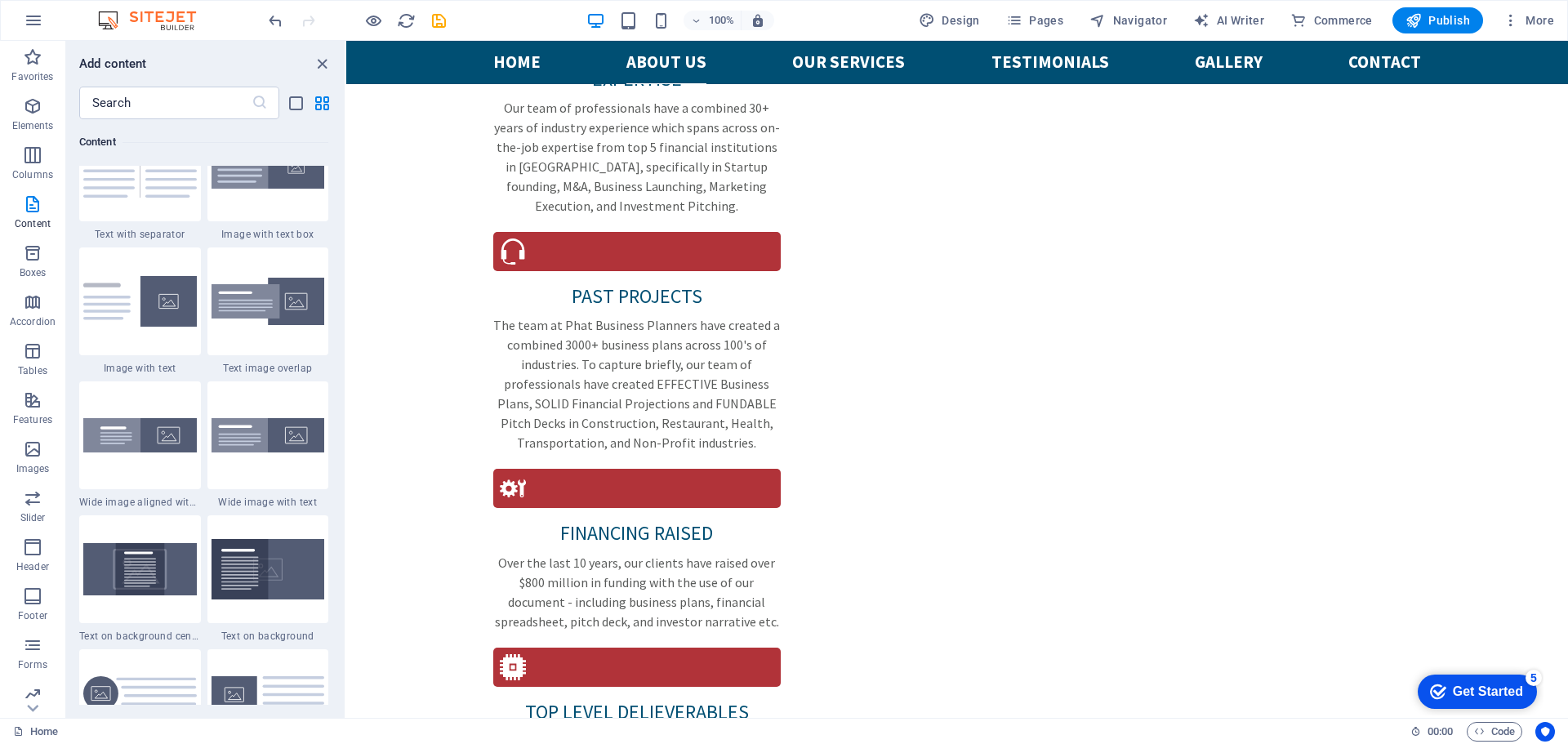
scroll to position [2937, 0]
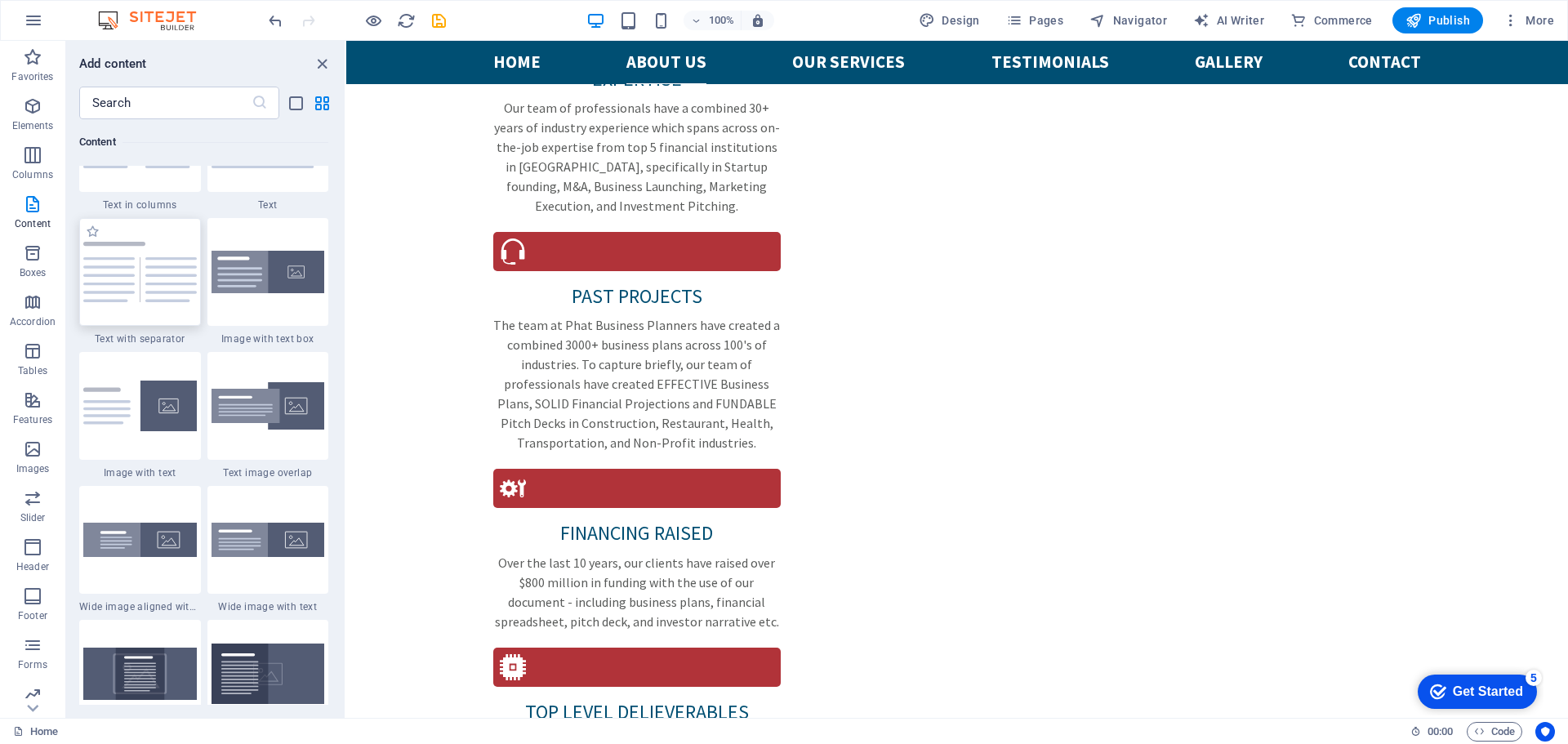
click at [152, 298] on img at bounding box center [140, 271] width 114 height 61
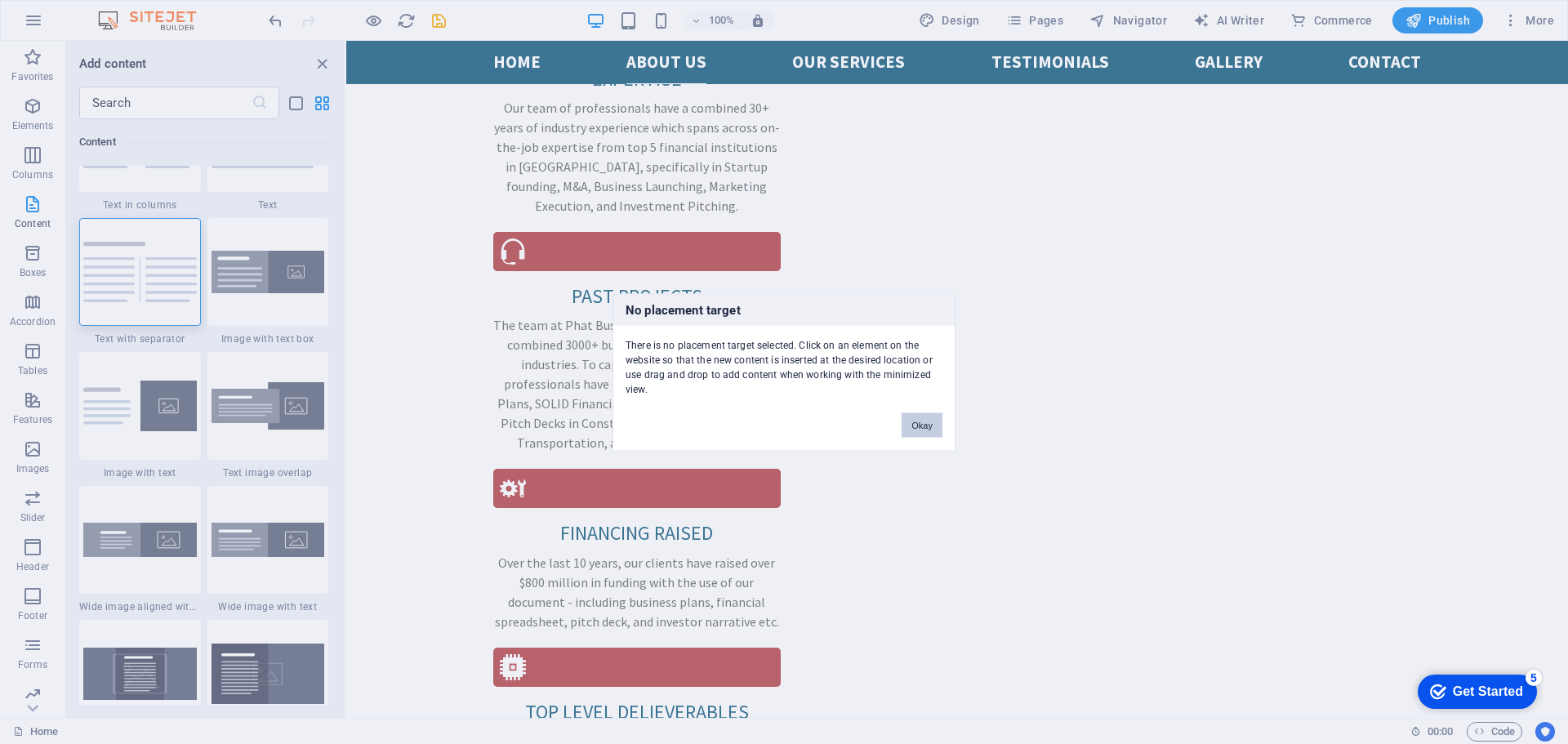
click at [931, 420] on button "Okay" at bounding box center [921, 424] width 41 height 25
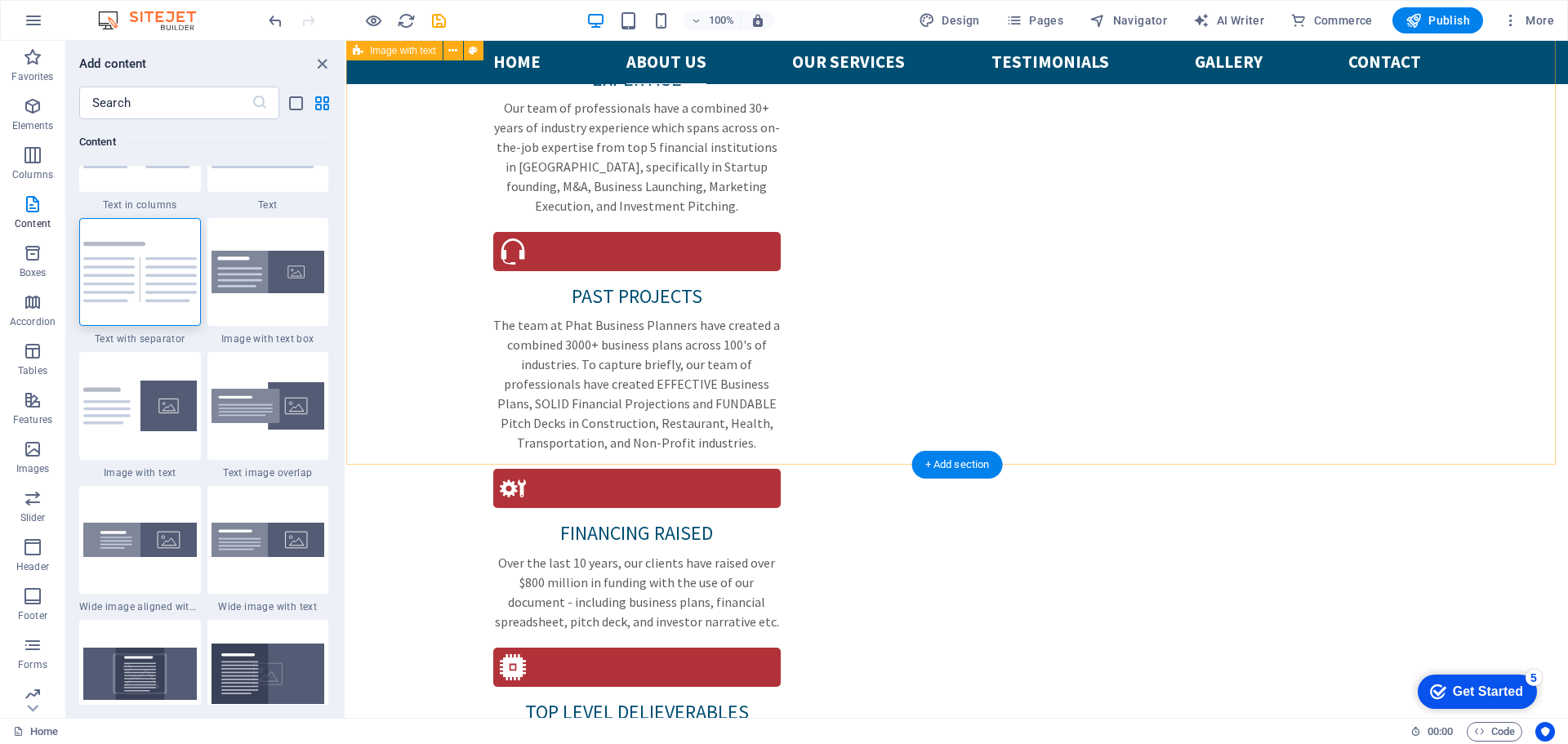
click at [950, 469] on div "+ Add section" at bounding box center [958, 465] width 91 height 28
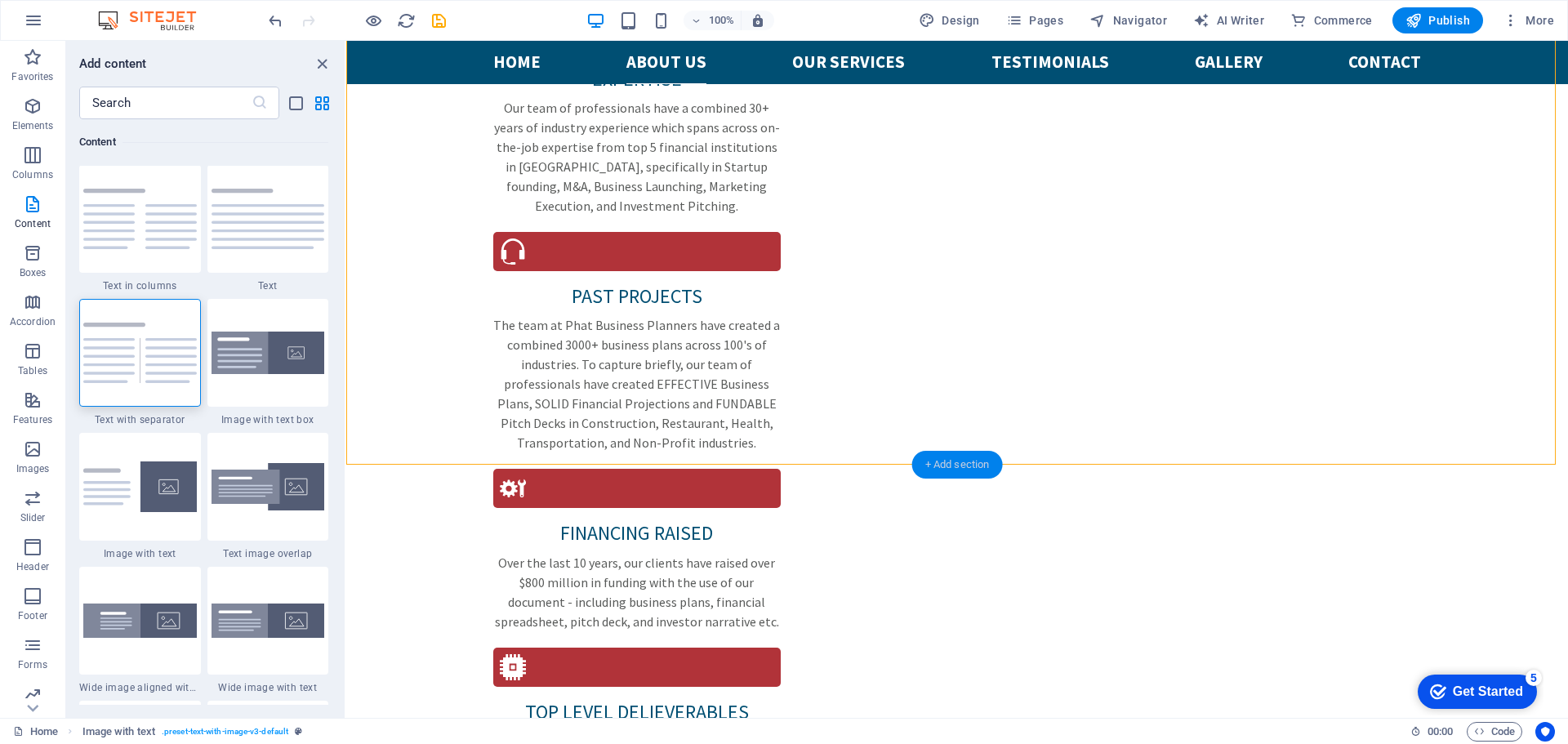
scroll to position [2856, 0]
click at [166, 365] on img at bounding box center [140, 353] width 114 height 61
click at [346, 365] on div "Drag here to replace the existing content. Press “Ctrl” if you want to create a…" at bounding box center [957, 379] width 1222 height 677
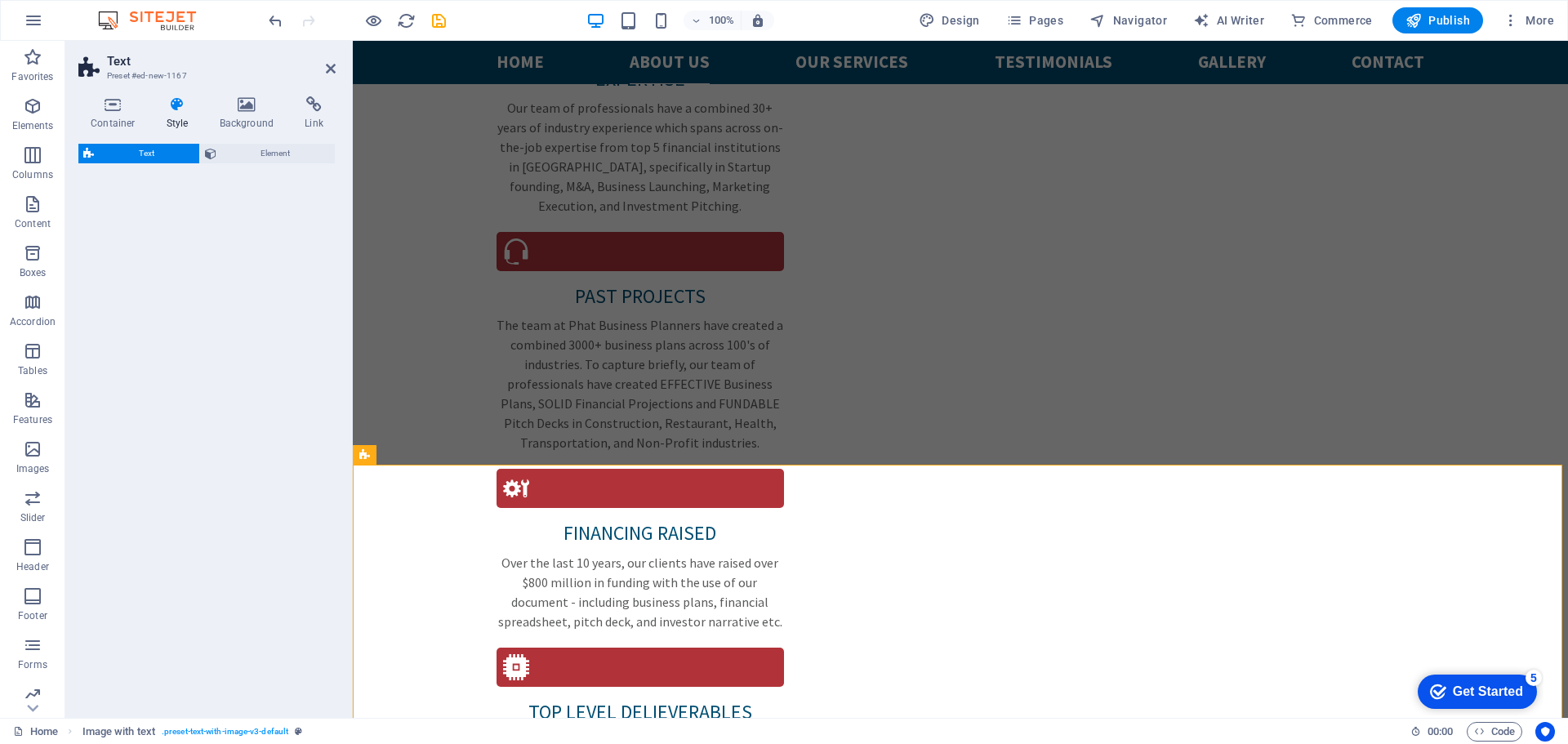
select select "rem"
select select "px"
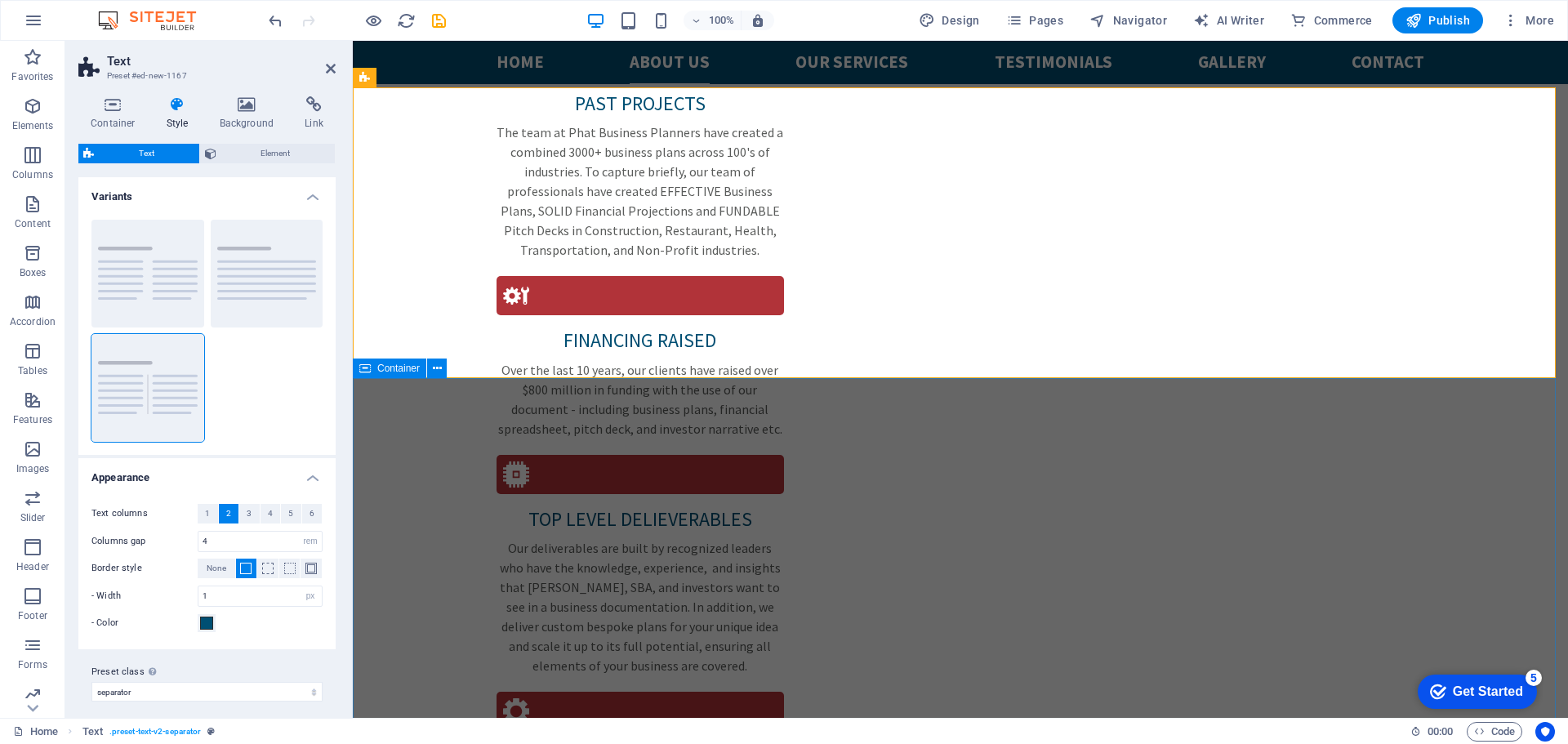
scroll to position [2041, 0]
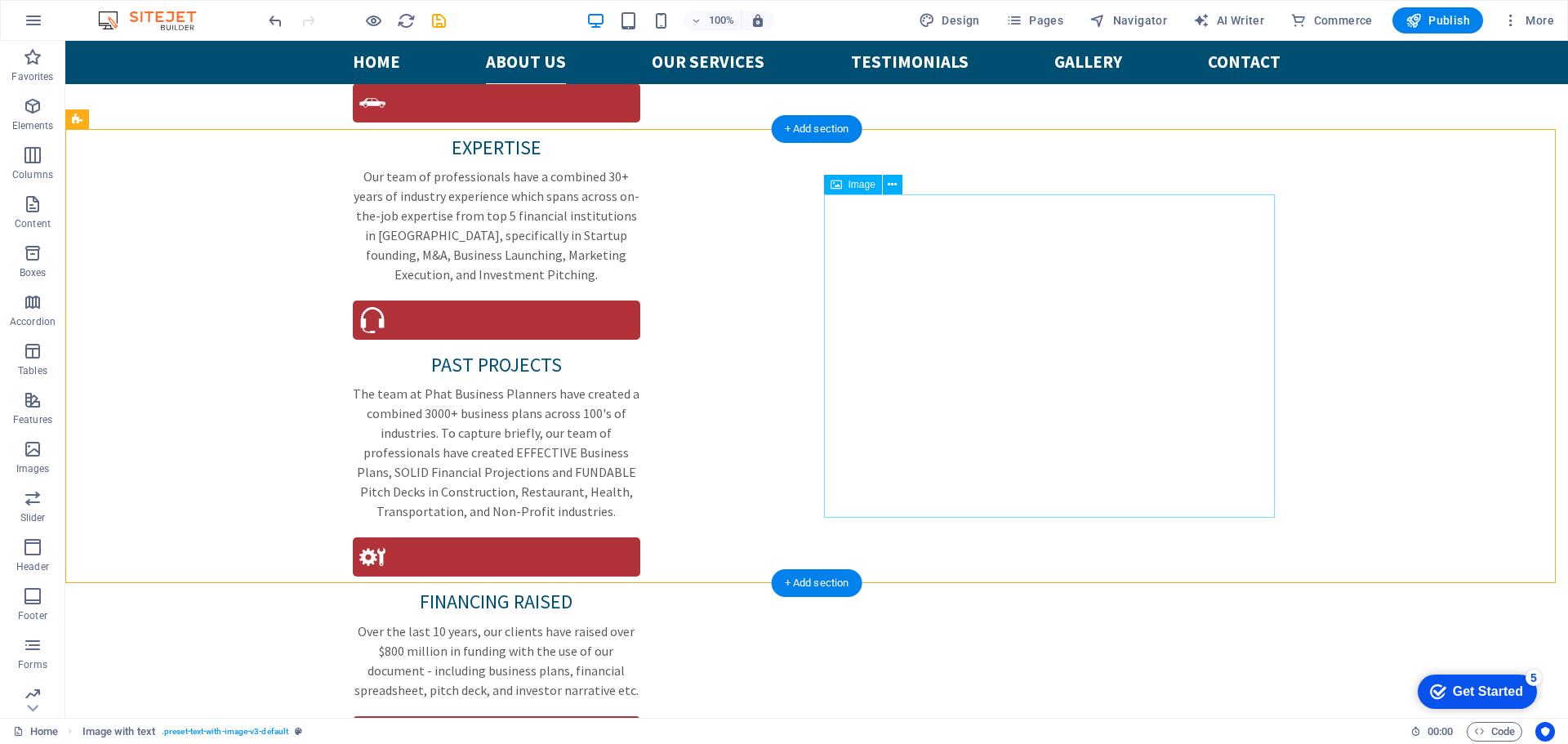
scroll to position [2122, 0]
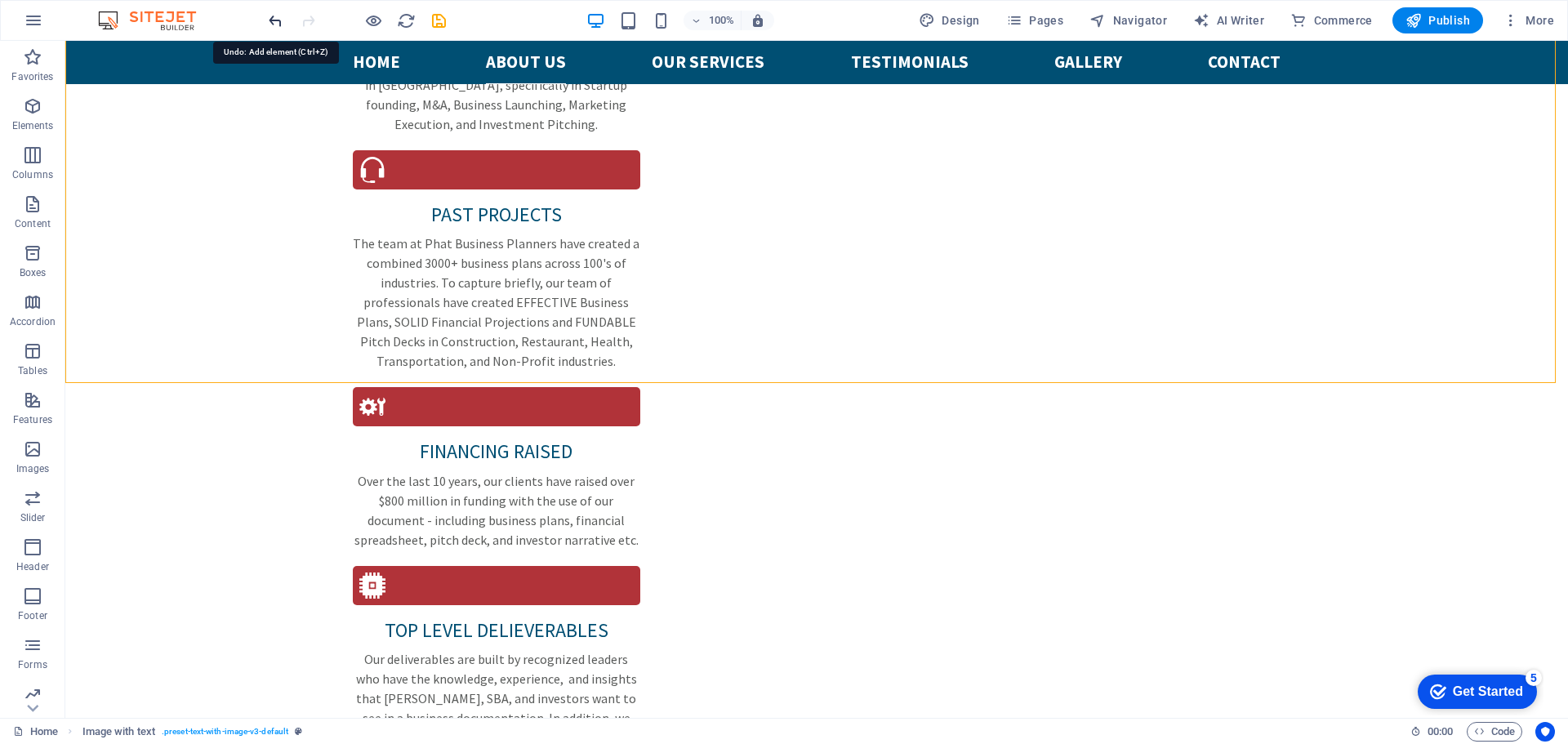
click at [280, 23] on icon "undo" at bounding box center [275, 20] width 18 height 18
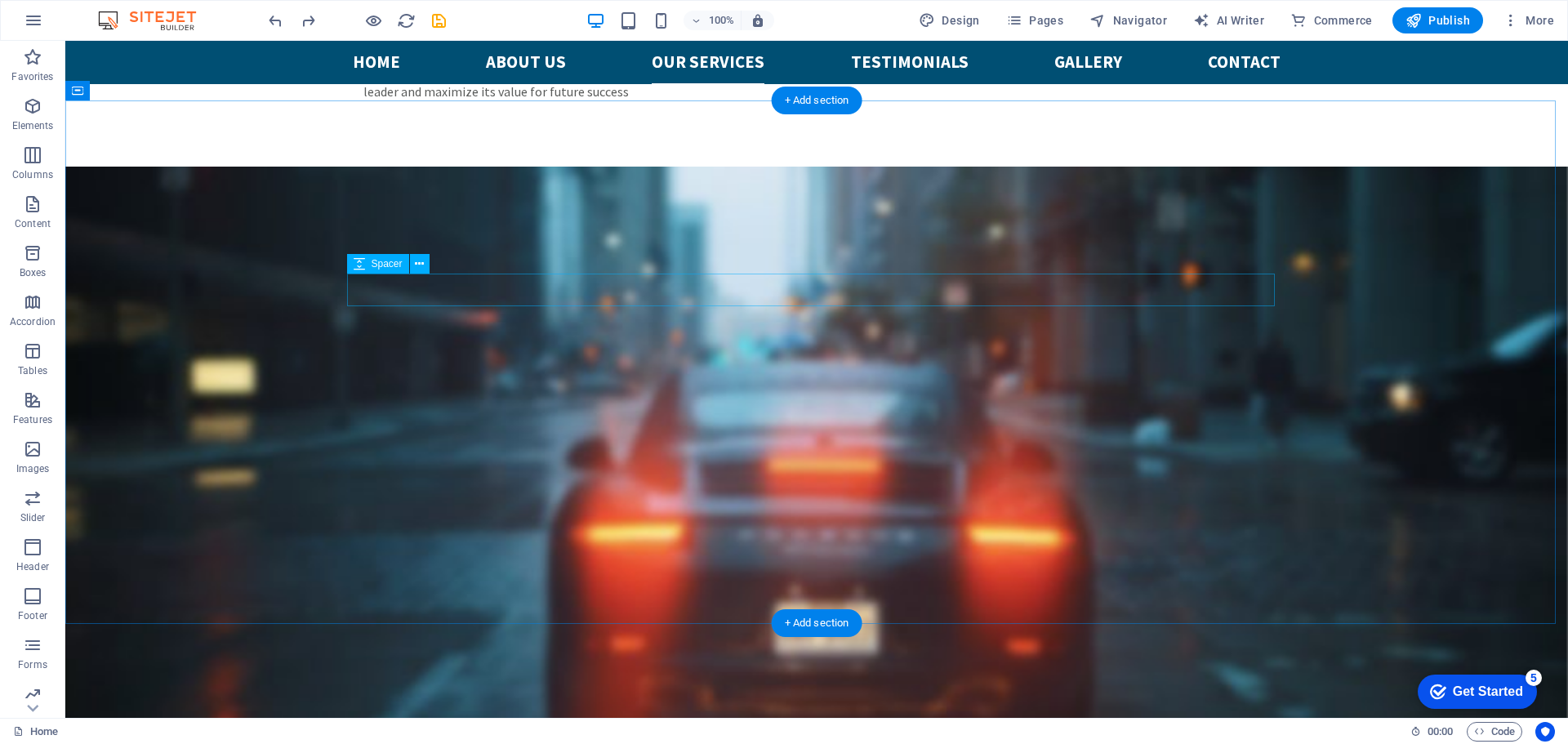
scroll to position [3183, 0]
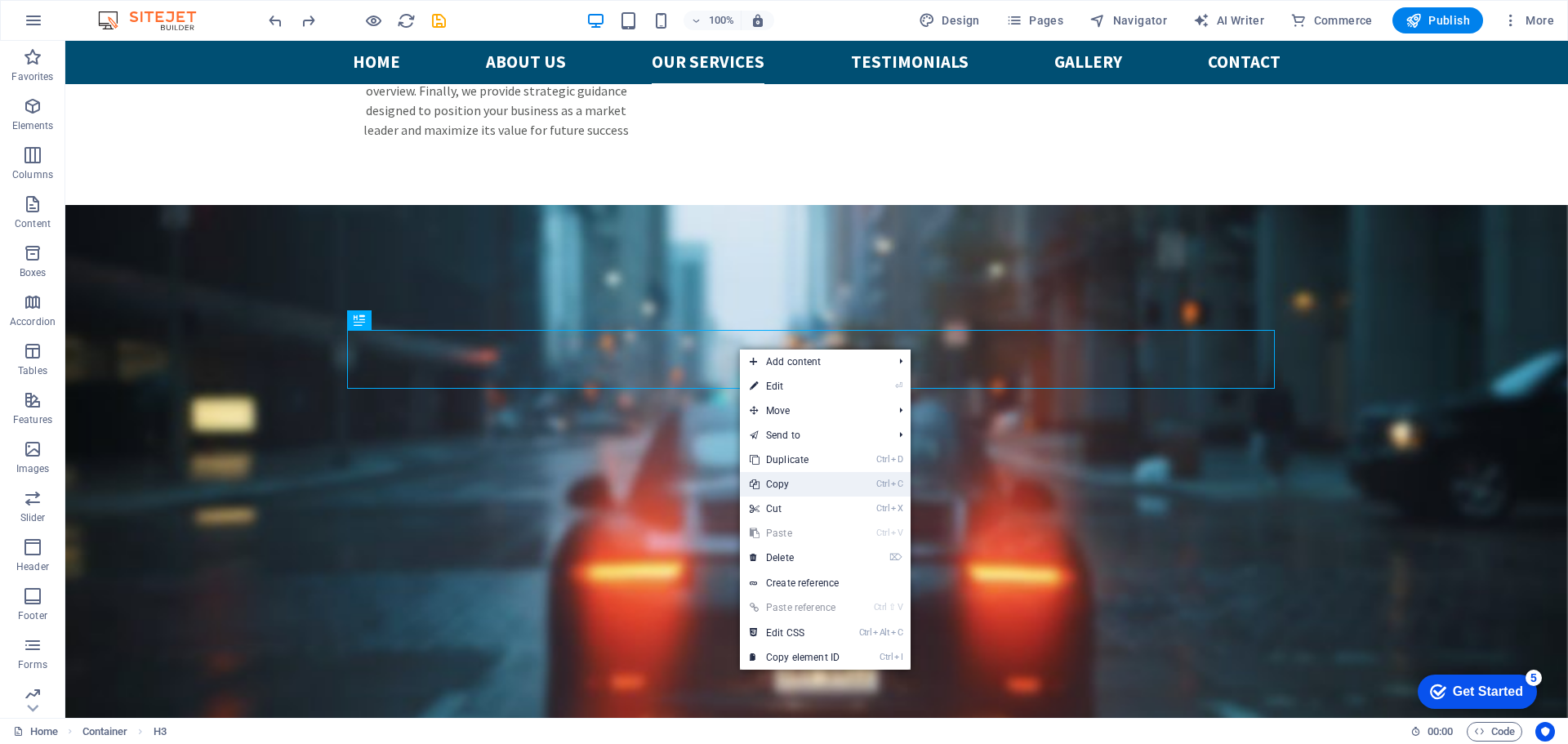
click at [780, 487] on link "Ctrl C Copy" at bounding box center [795, 484] width 109 height 25
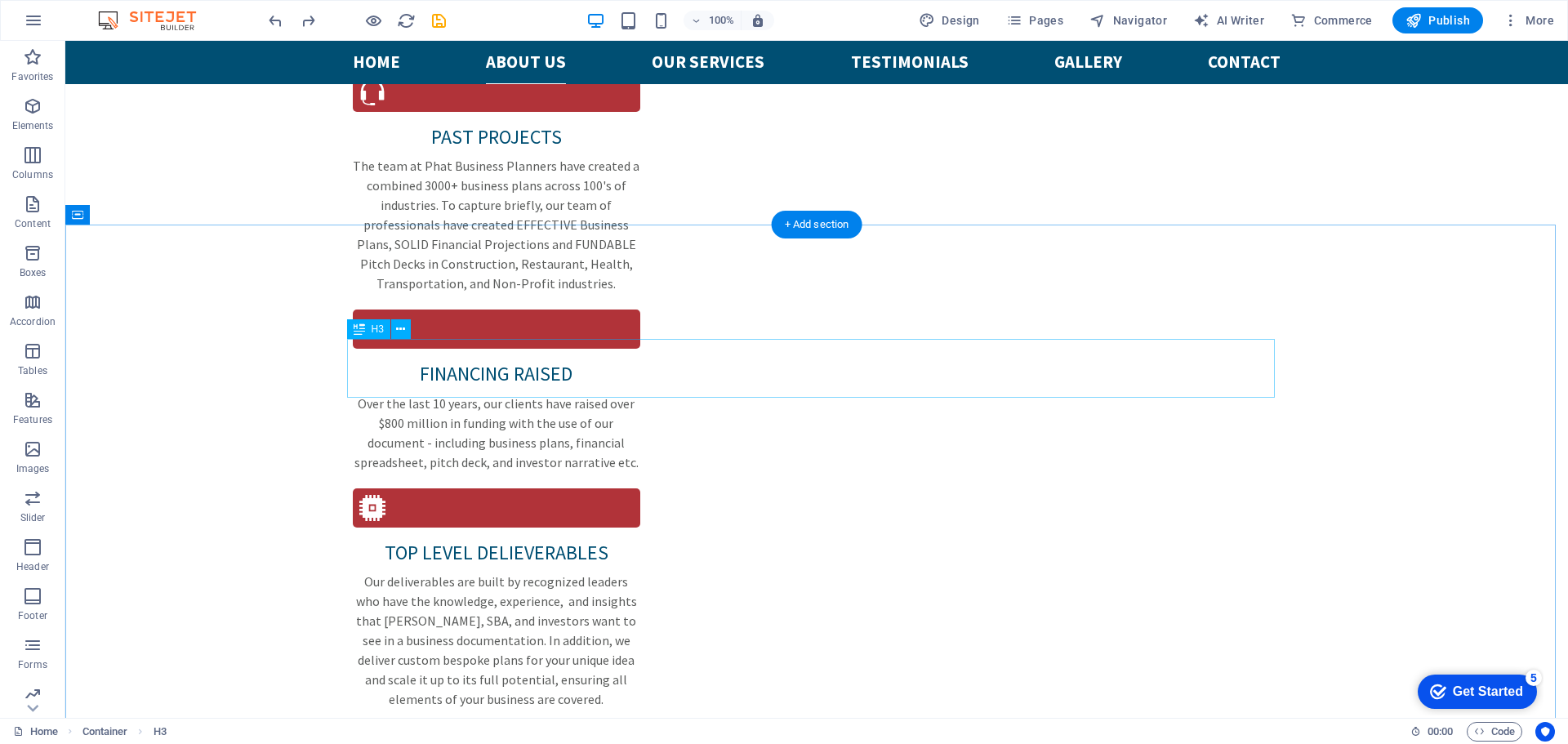
scroll to position [2122, 0]
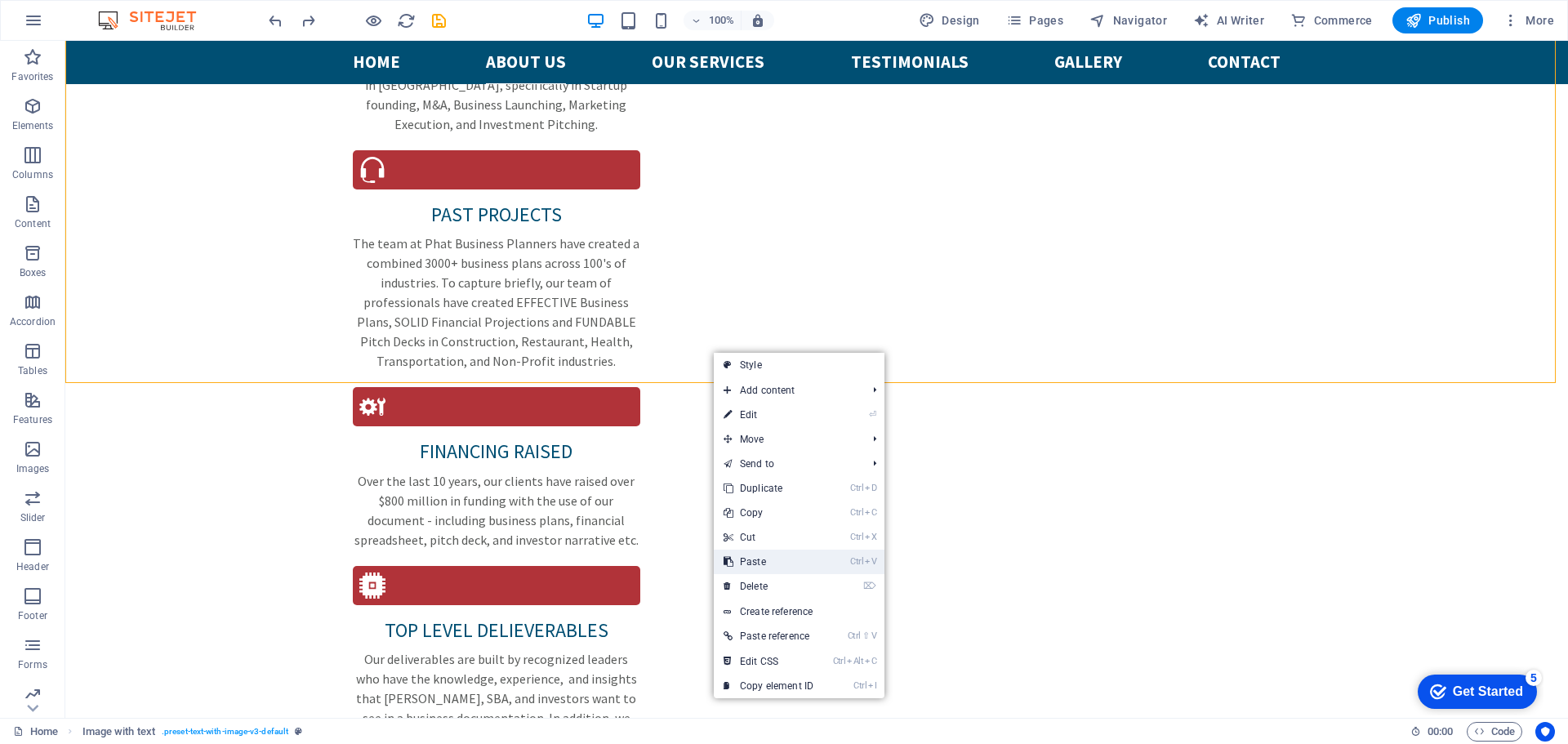
click at [754, 565] on link "Ctrl V Paste" at bounding box center [768, 562] width 109 height 25
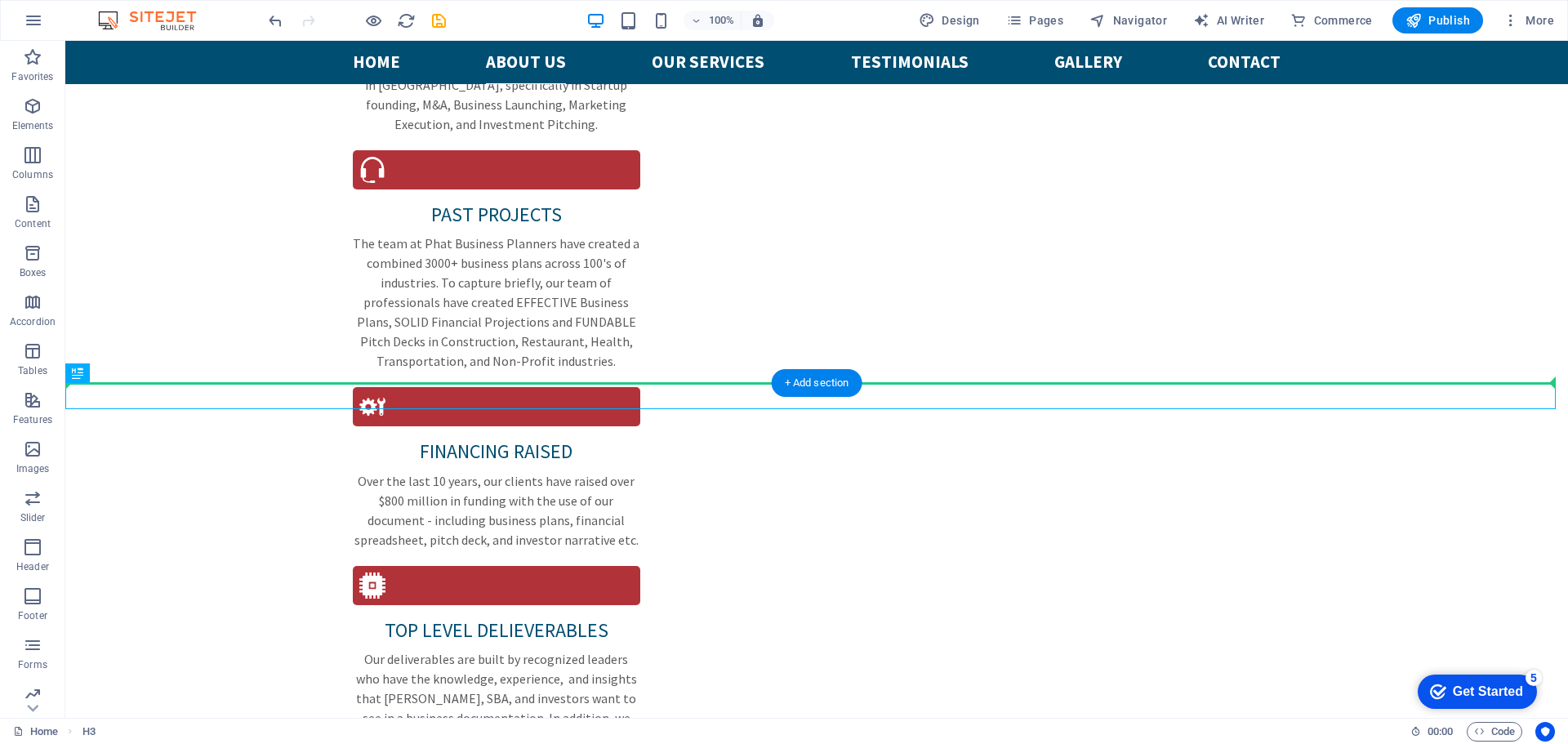
drag, startPoint x: 793, startPoint y: 398, endPoint x: 785, endPoint y: 353, distance: 45.7
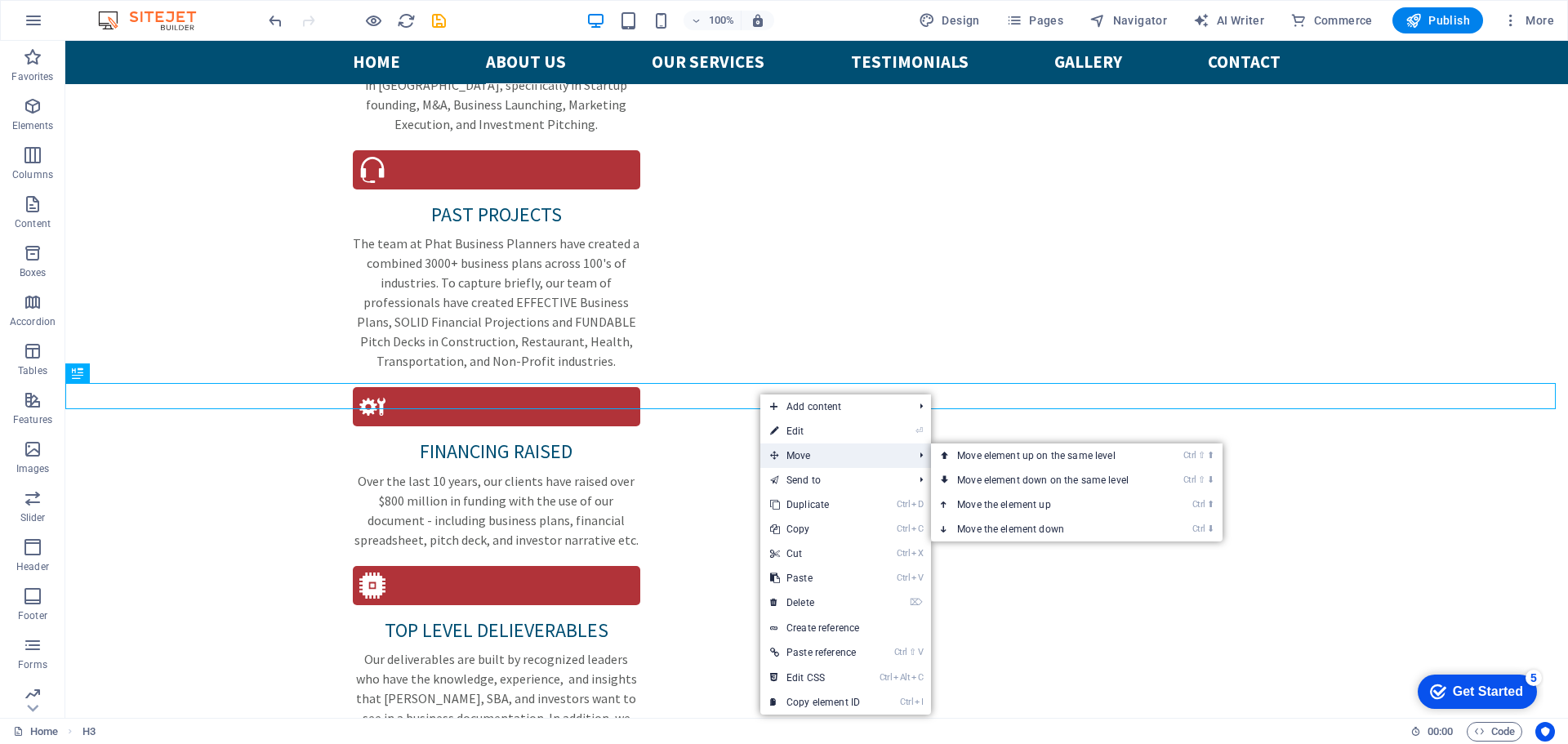
click at [795, 455] on span "Move" at bounding box center [833, 455] width 146 height 25
click at [974, 446] on link "Ctrl ⇧ ⬆ Move element up on the same level" at bounding box center [1046, 455] width 230 height 25
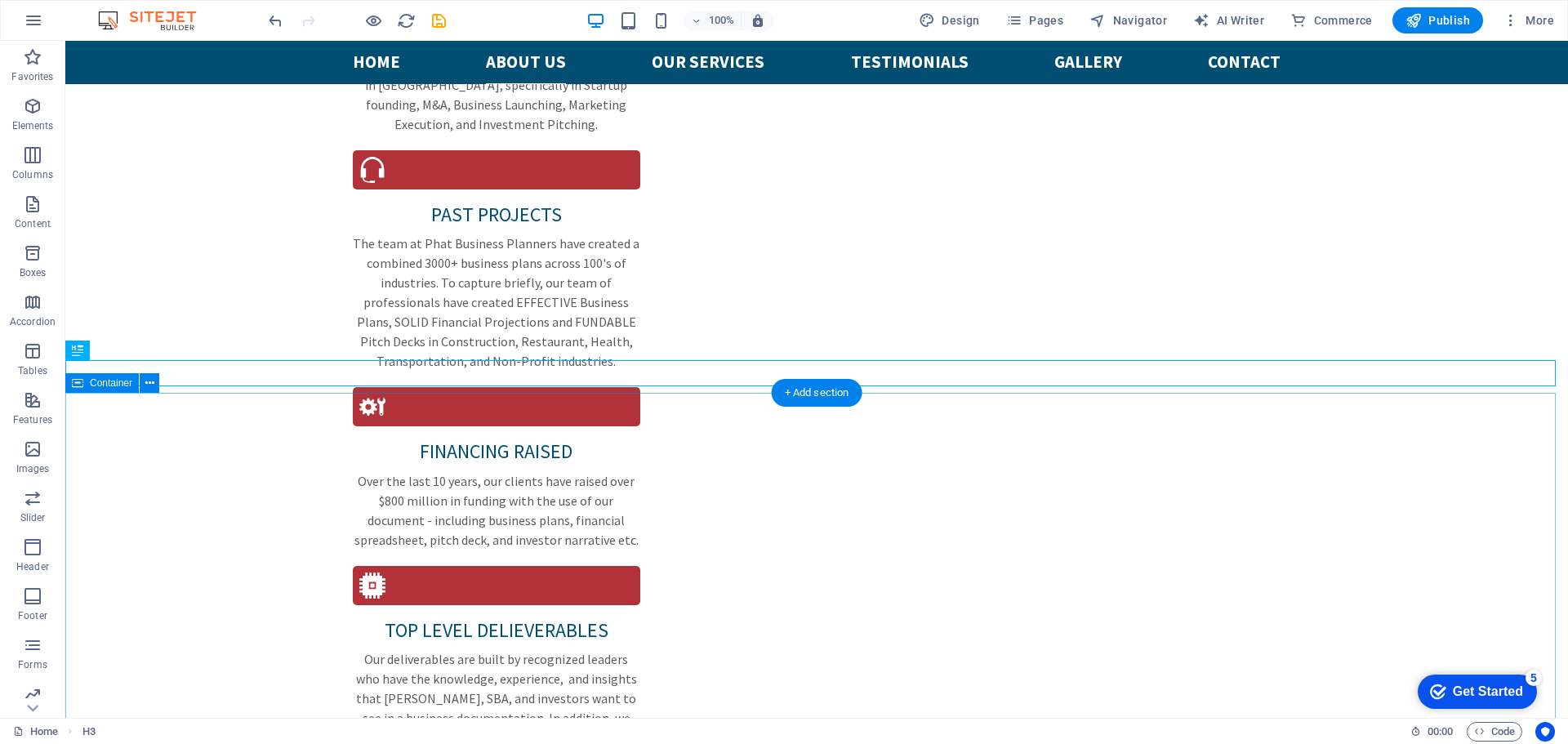
scroll to position [1685, 0]
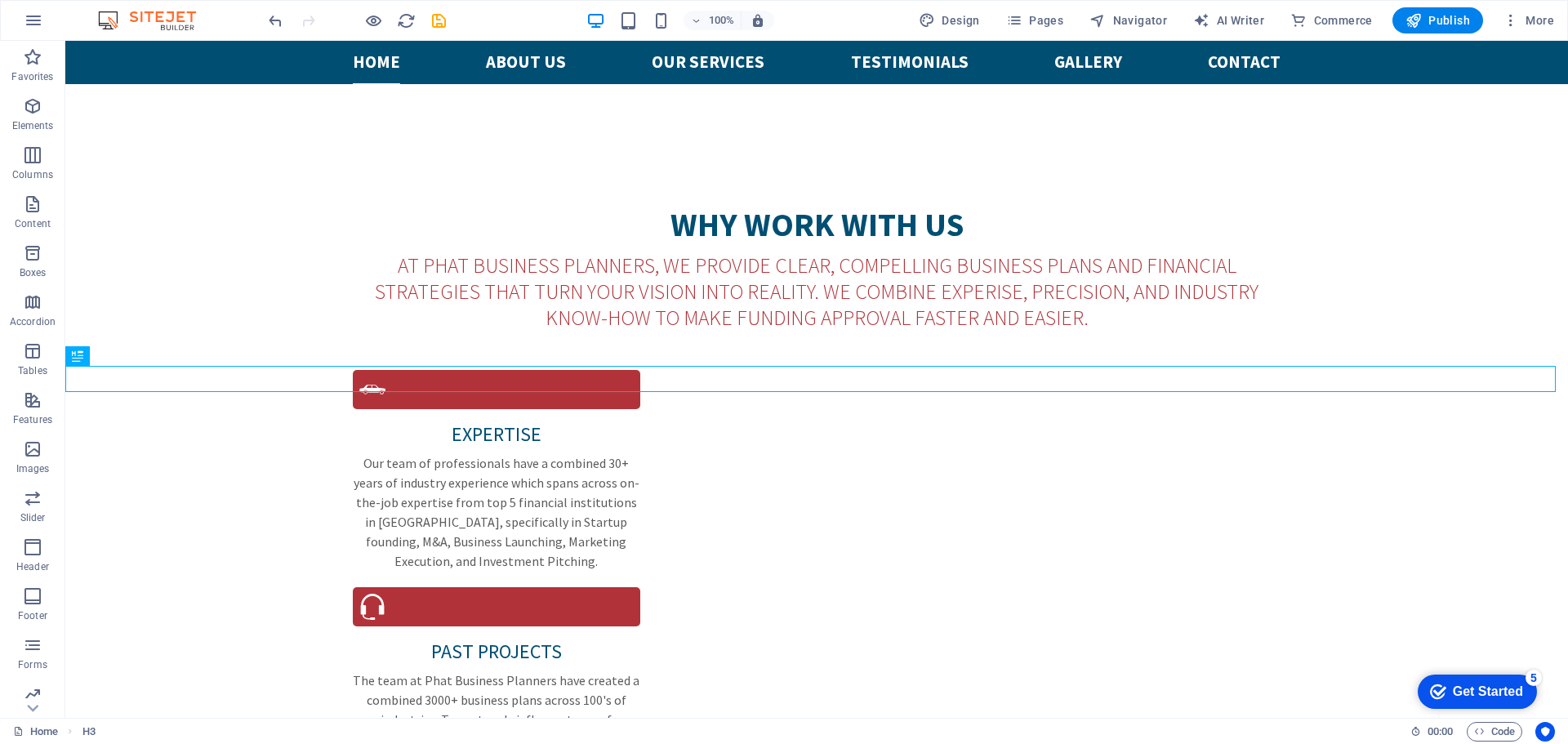
click at [270, 31] on div at bounding box center [357, 20] width 183 height 26
click at [273, 23] on icon "undo" at bounding box center [275, 20] width 18 height 18
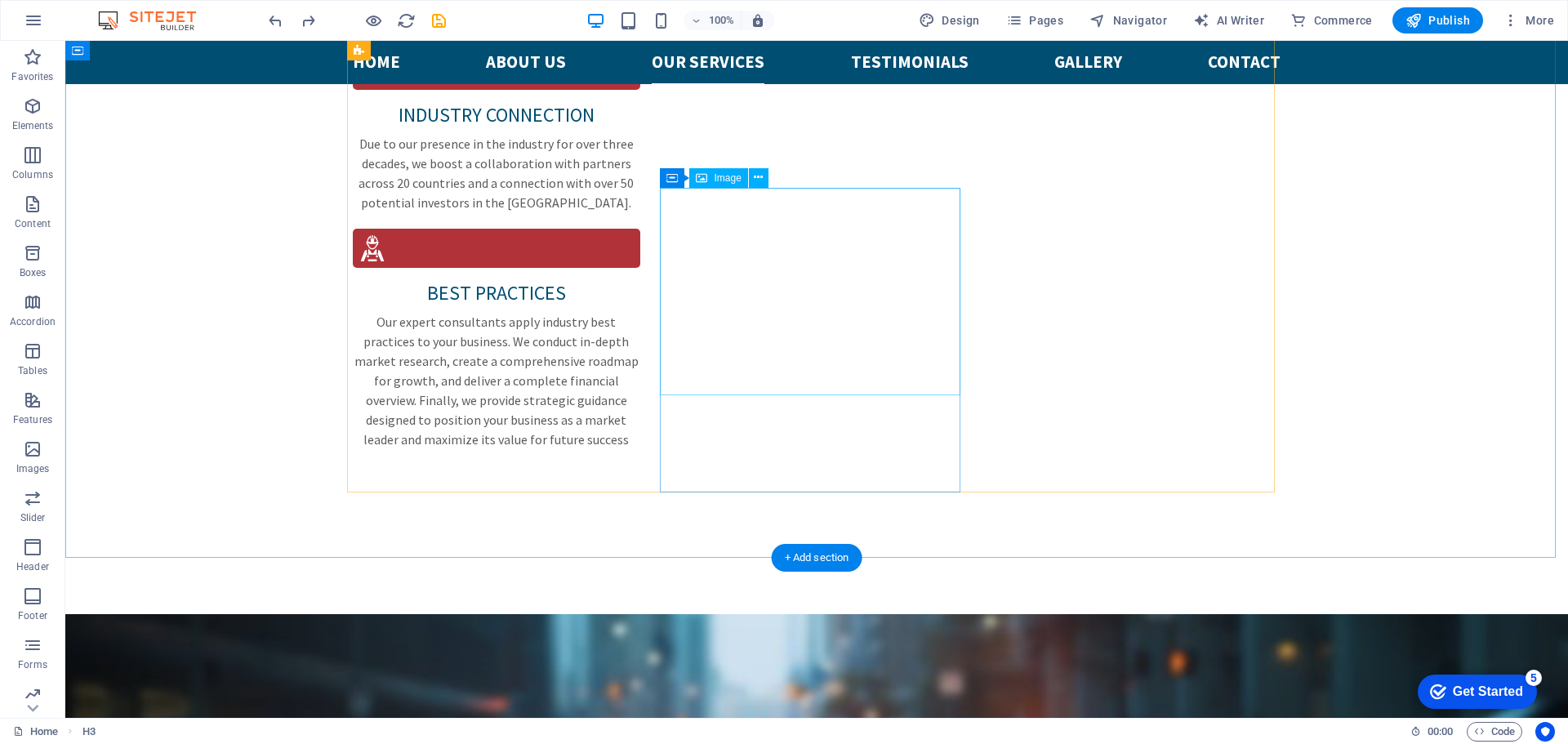
scroll to position [3201, 0]
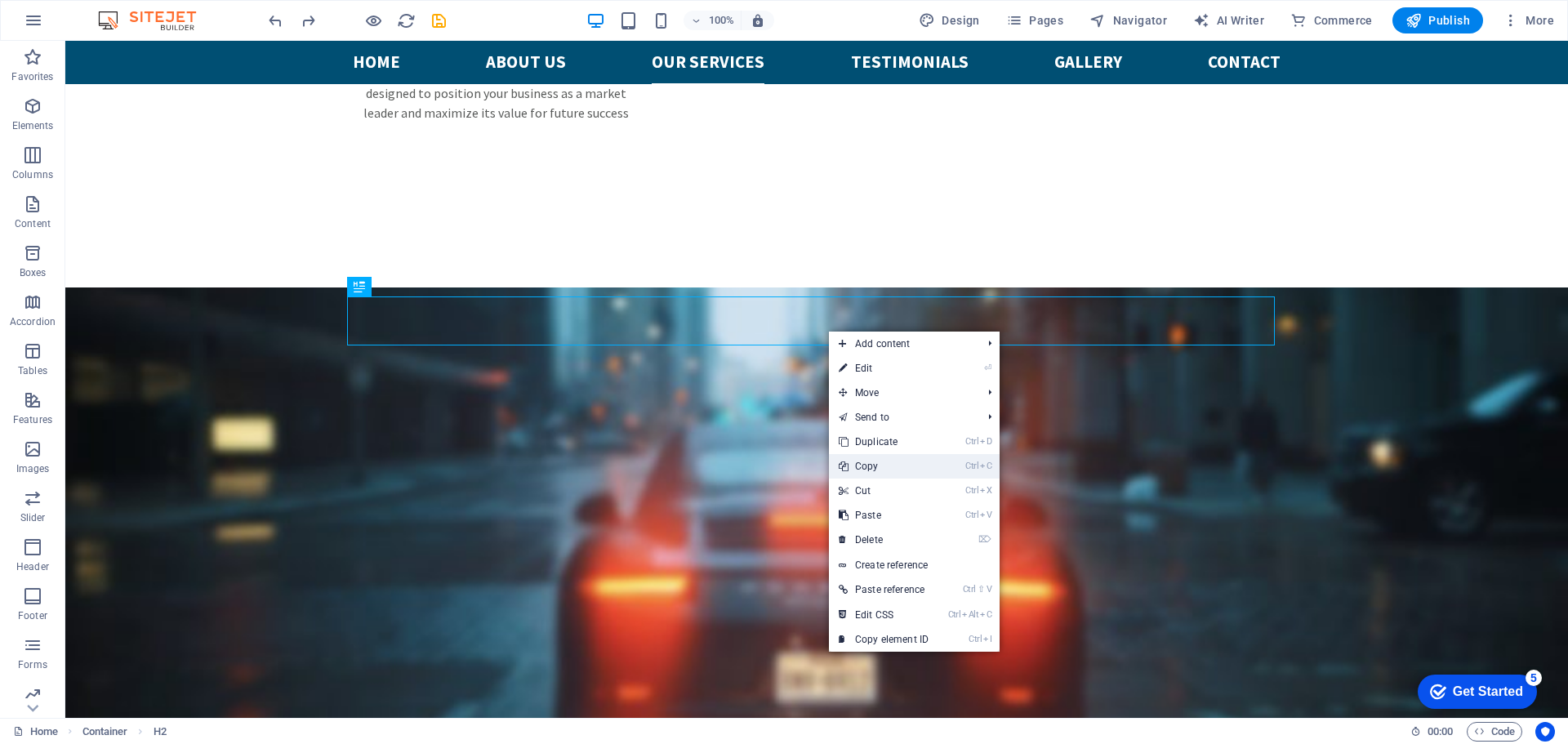
click at [868, 463] on link "Ctrl C Copy" at bounding box center [884, 466] width 109 height 25
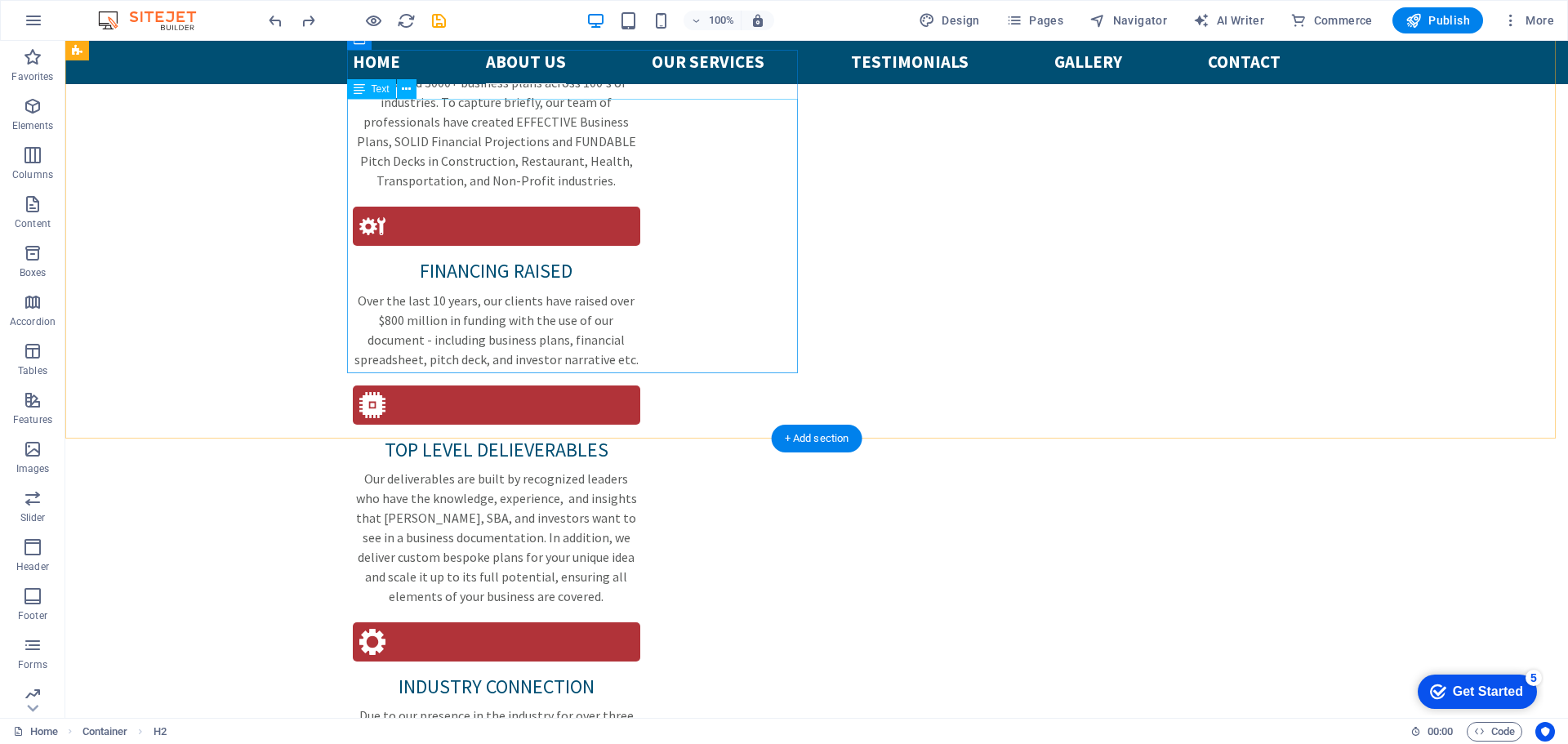
scroll to position [2058, 0]
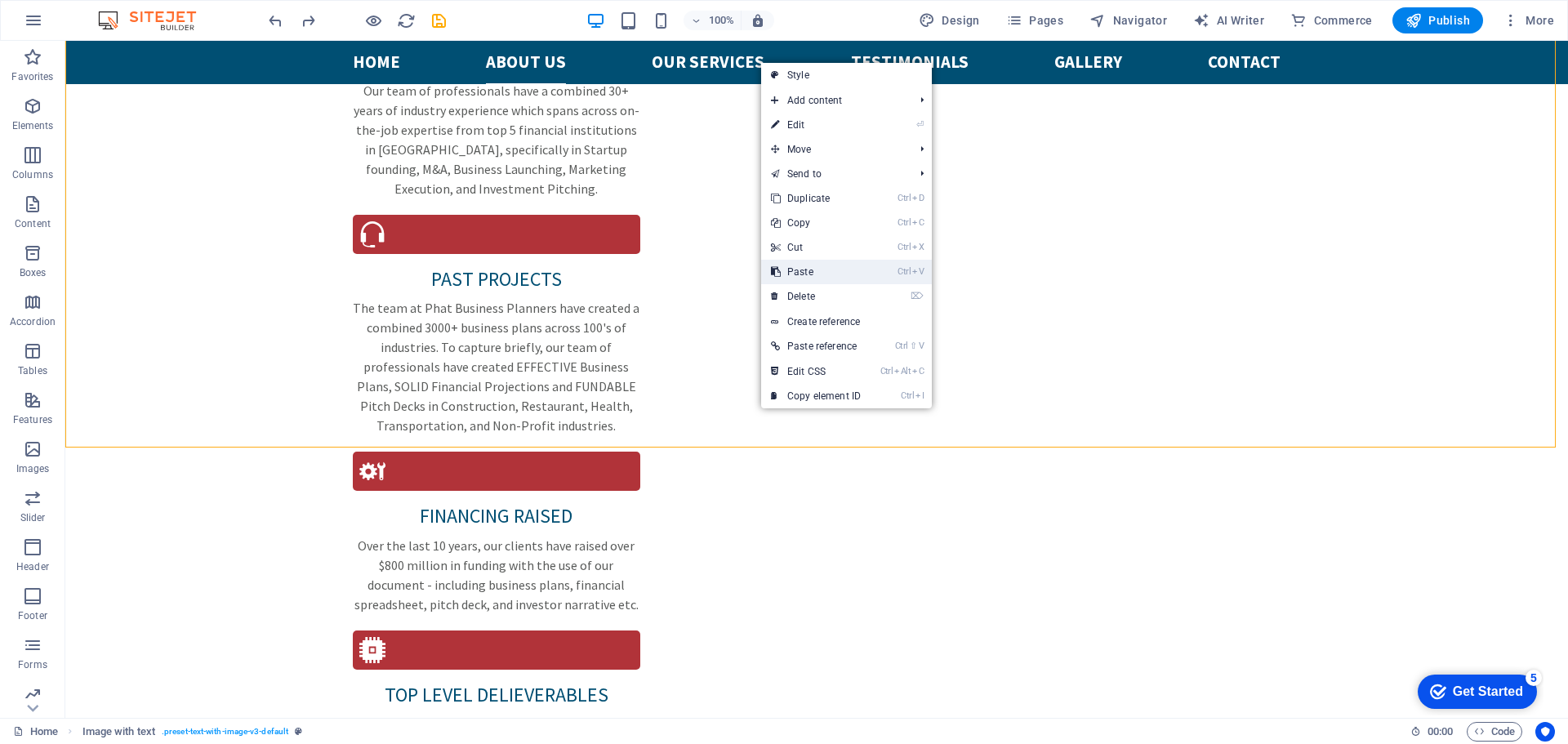
click at [805, 265] on link "Ctrl V Paste" at bounding box center [816, 272] width 109 height 25
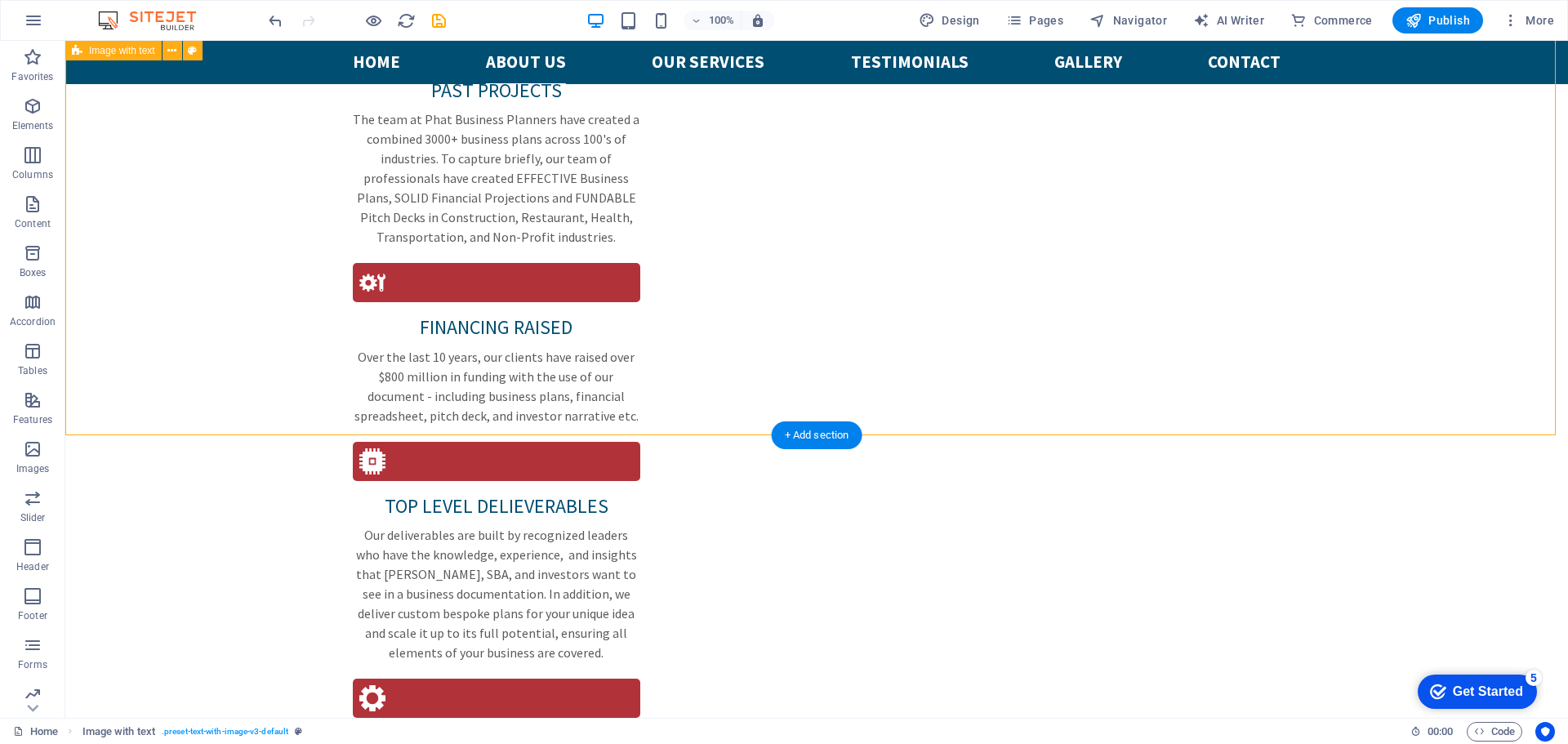
scroll to position [2384, 0]
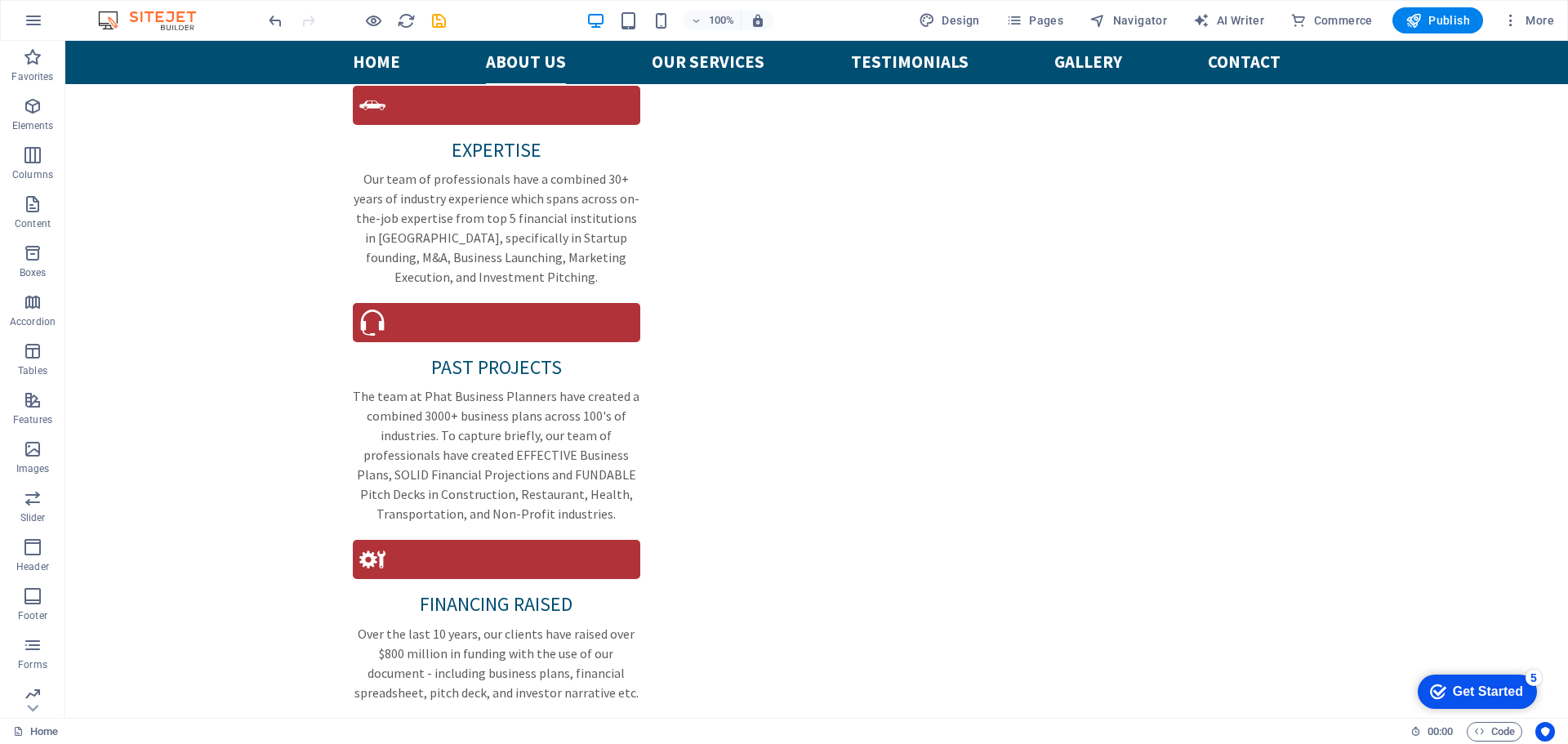
scroll to position [2065, 0]
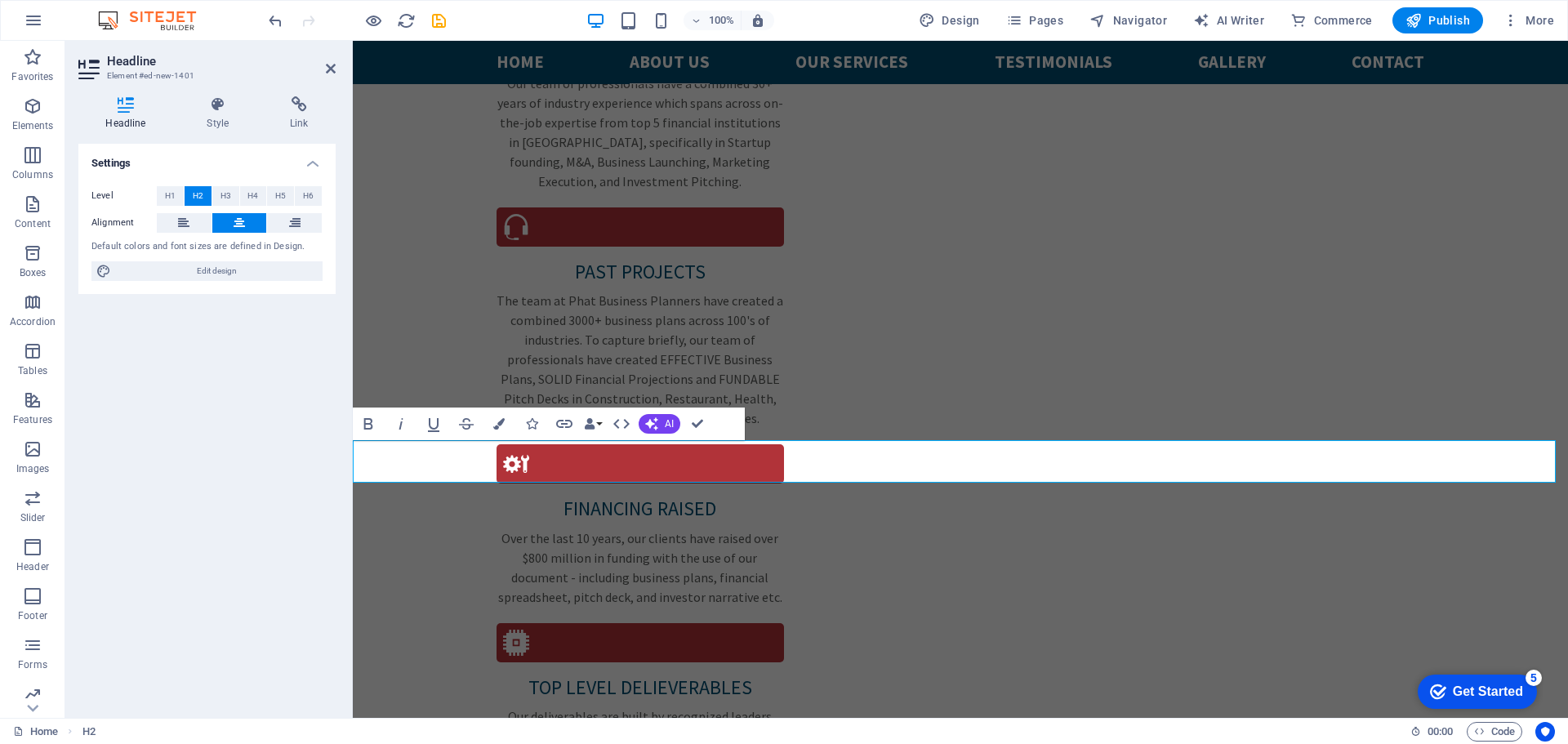
click at [186, 225] on icon at bounding box center [183, 223] width 11 height 19
click at [230, 195] on span "H3" at bounding box center [226, 195] width 11 height 19
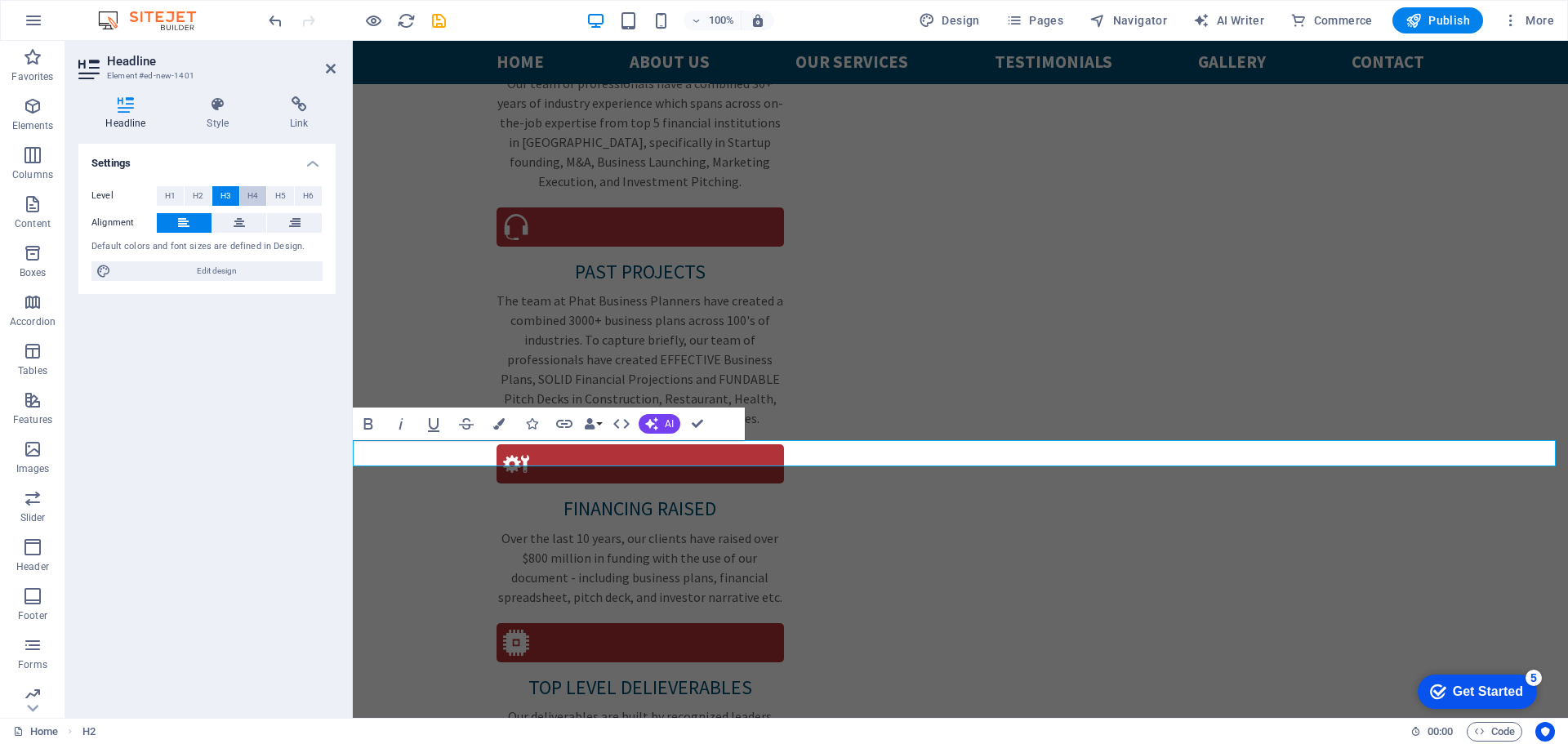
click at [263, 195] on button "H4" at bounding box center [254, 195] width 27 height 19
click at [274, 197] on button "H5" at bounding box center [280, 195] width 27 height 19
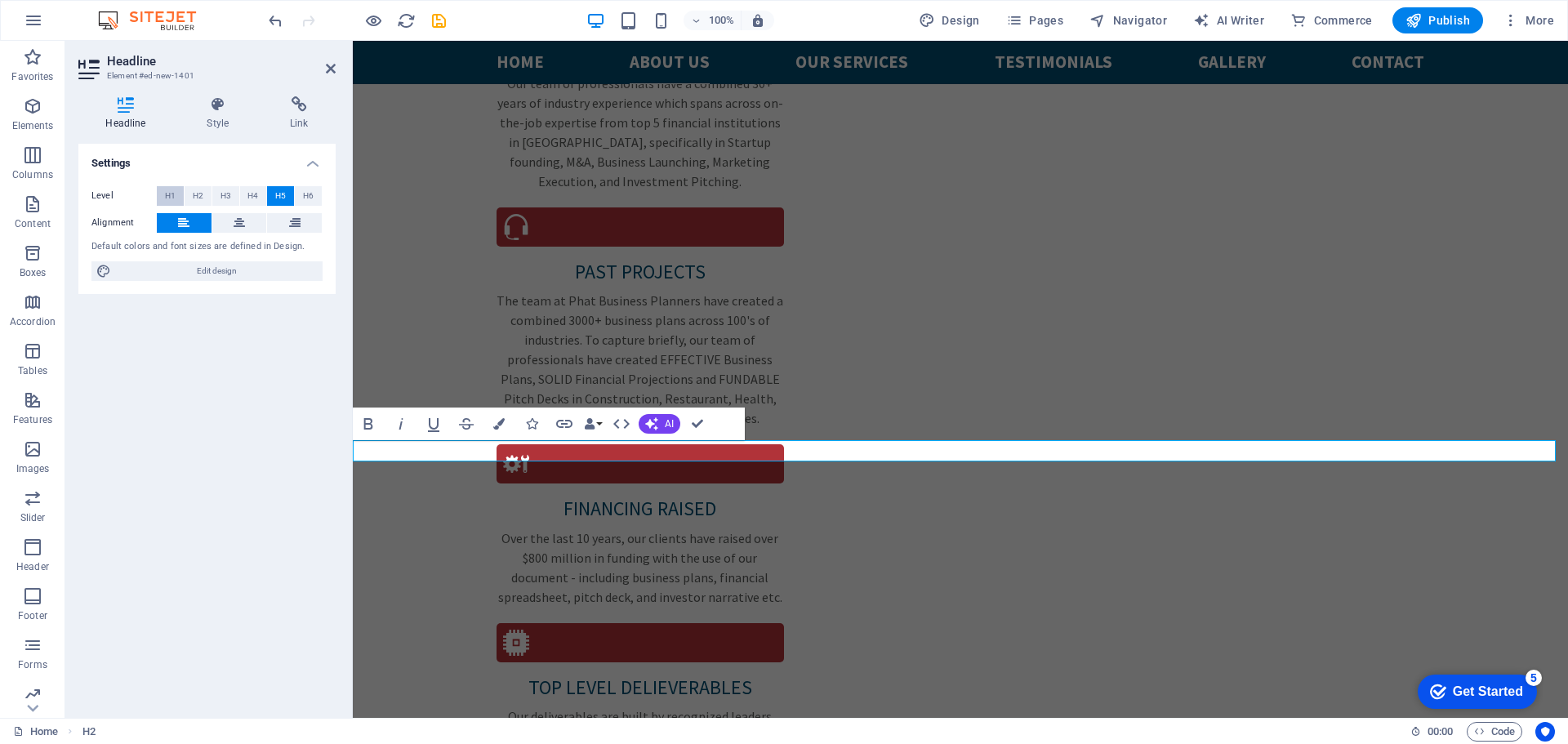
click at [164, 193] on button "H1" at bounding box center [170, 195] width 27 height 19
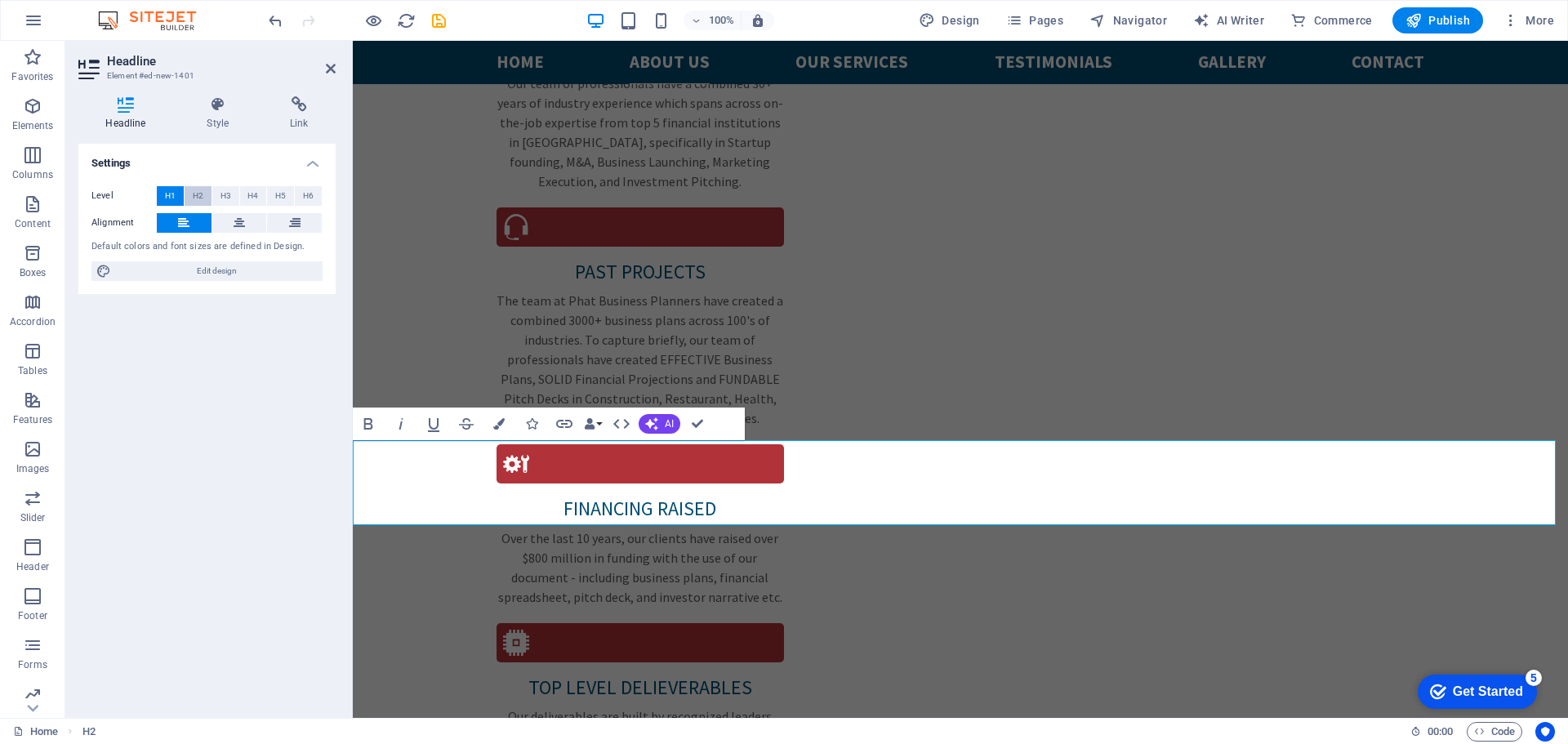
click at [193, 195] on span "H2" at bounding box center [198, 195] width 11 height 19
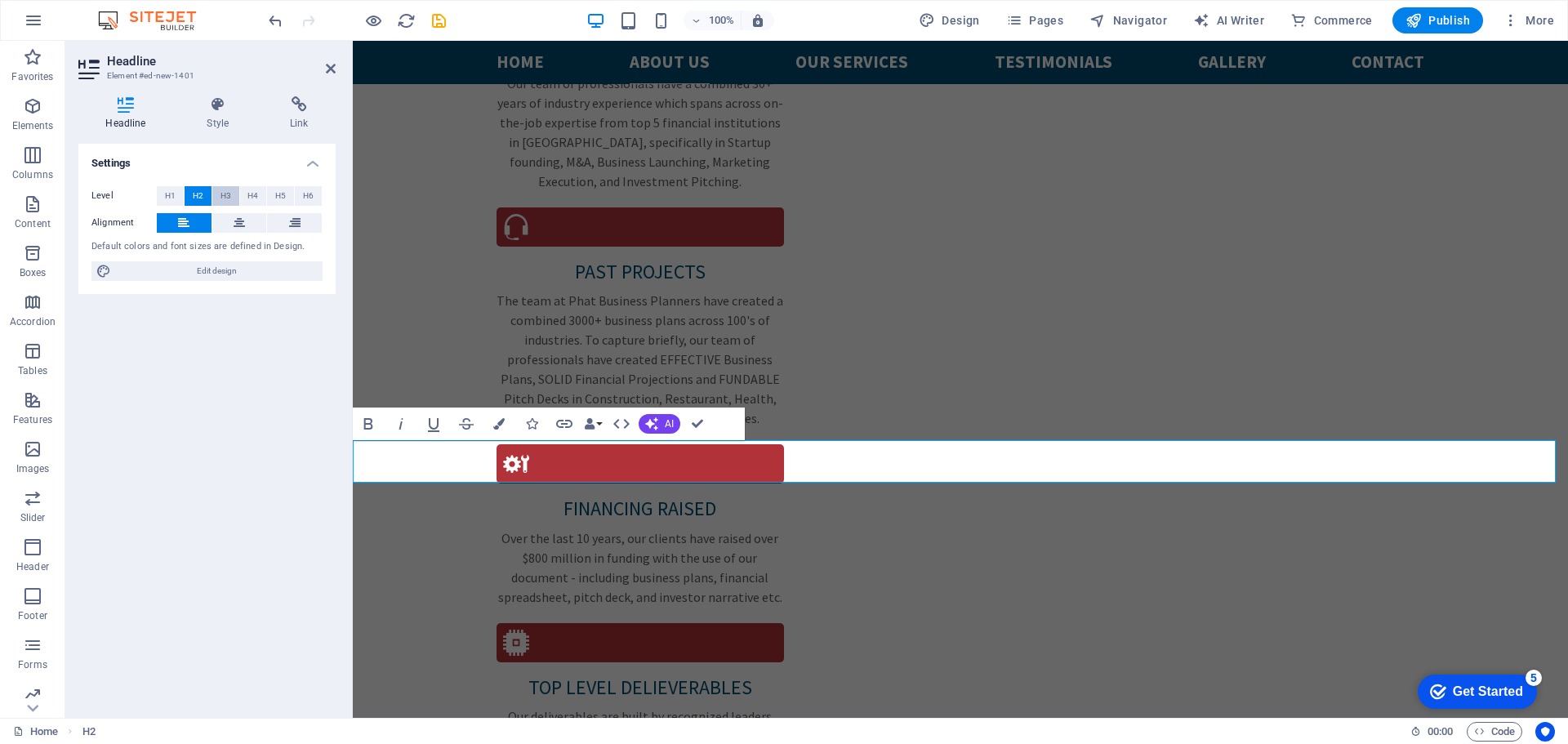
click at [218, 203] on button "H3" at bounding box center [226, 195] width 27 height 19
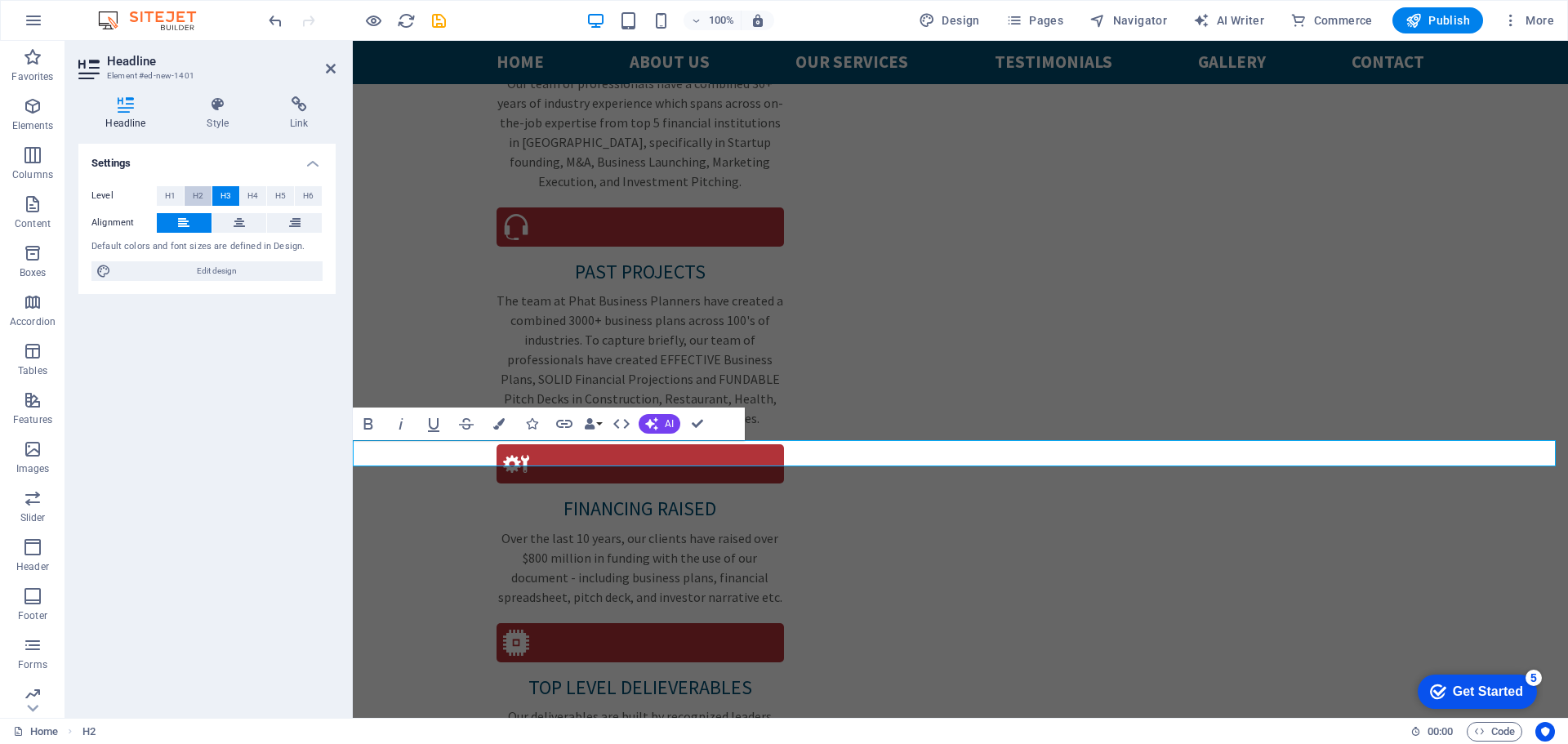
click at [203, 203] on button "H2" at bounding box center [198, 195] width 27 height 19
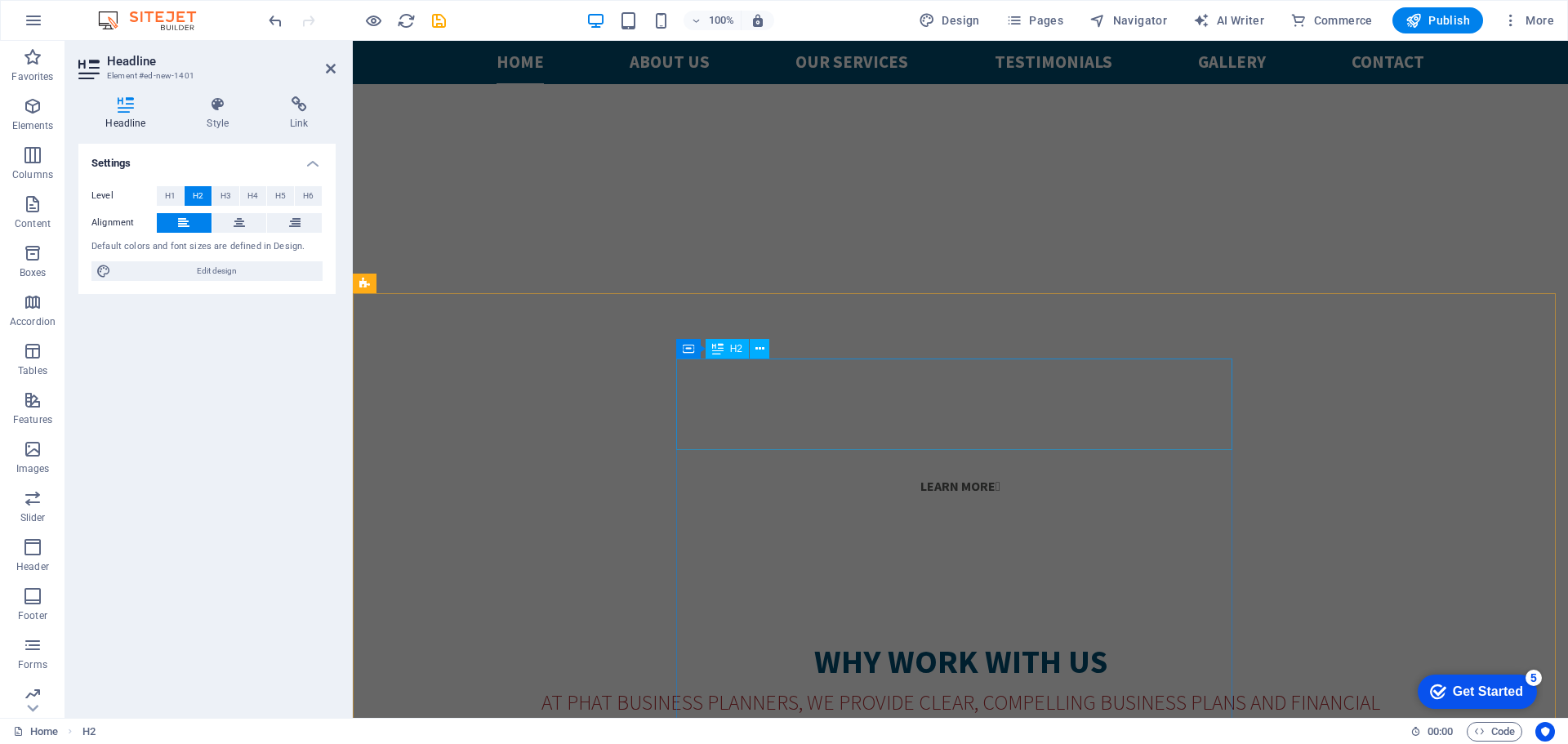
scroll to position [1820, 0]
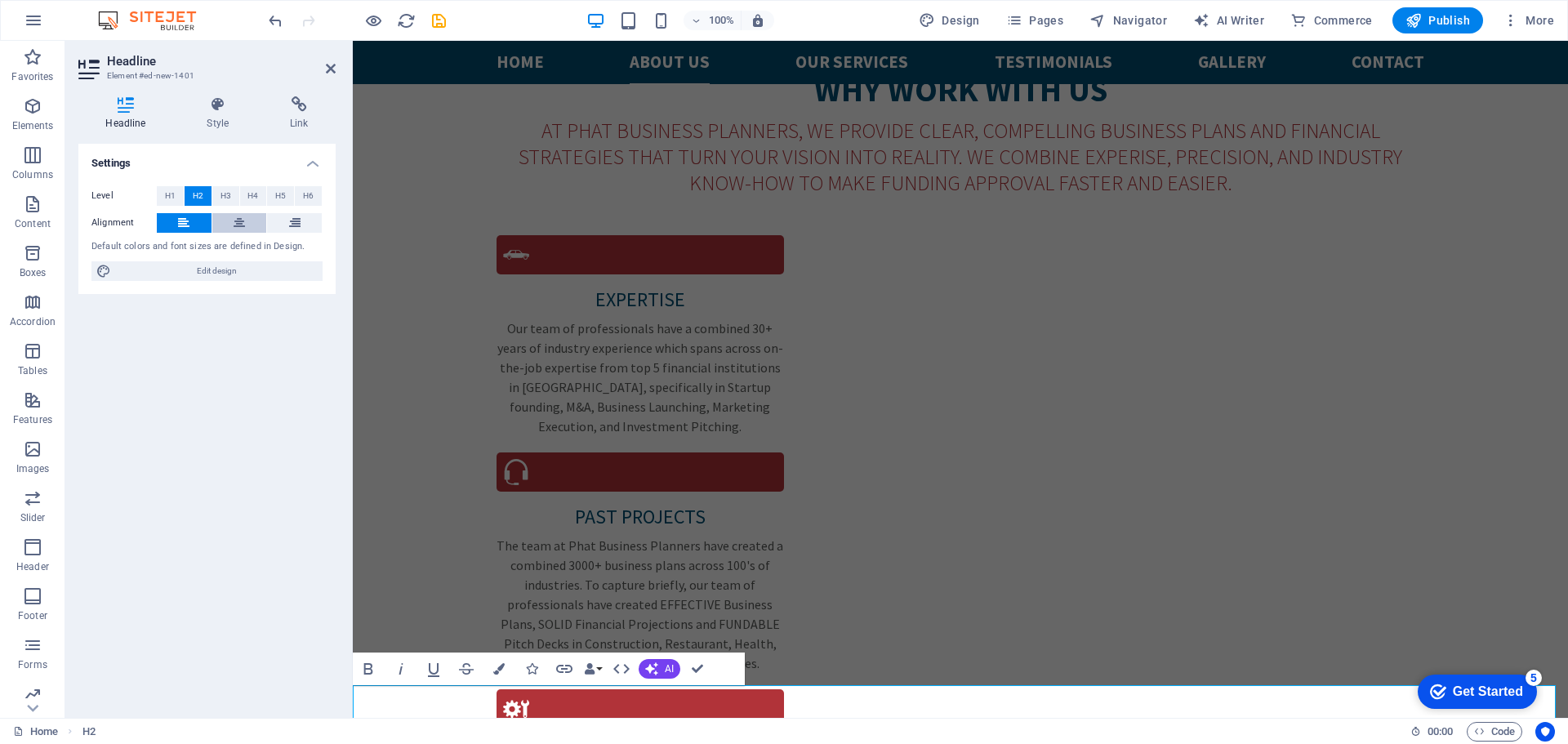
click at [245, 229] on button at bounding box center [240, 223] width 55 height 19
click at [236, 263] on span "Edit design" at bounding box center [217, 271] width 202 height 19
select select "px"
select select "400"
select select "px"
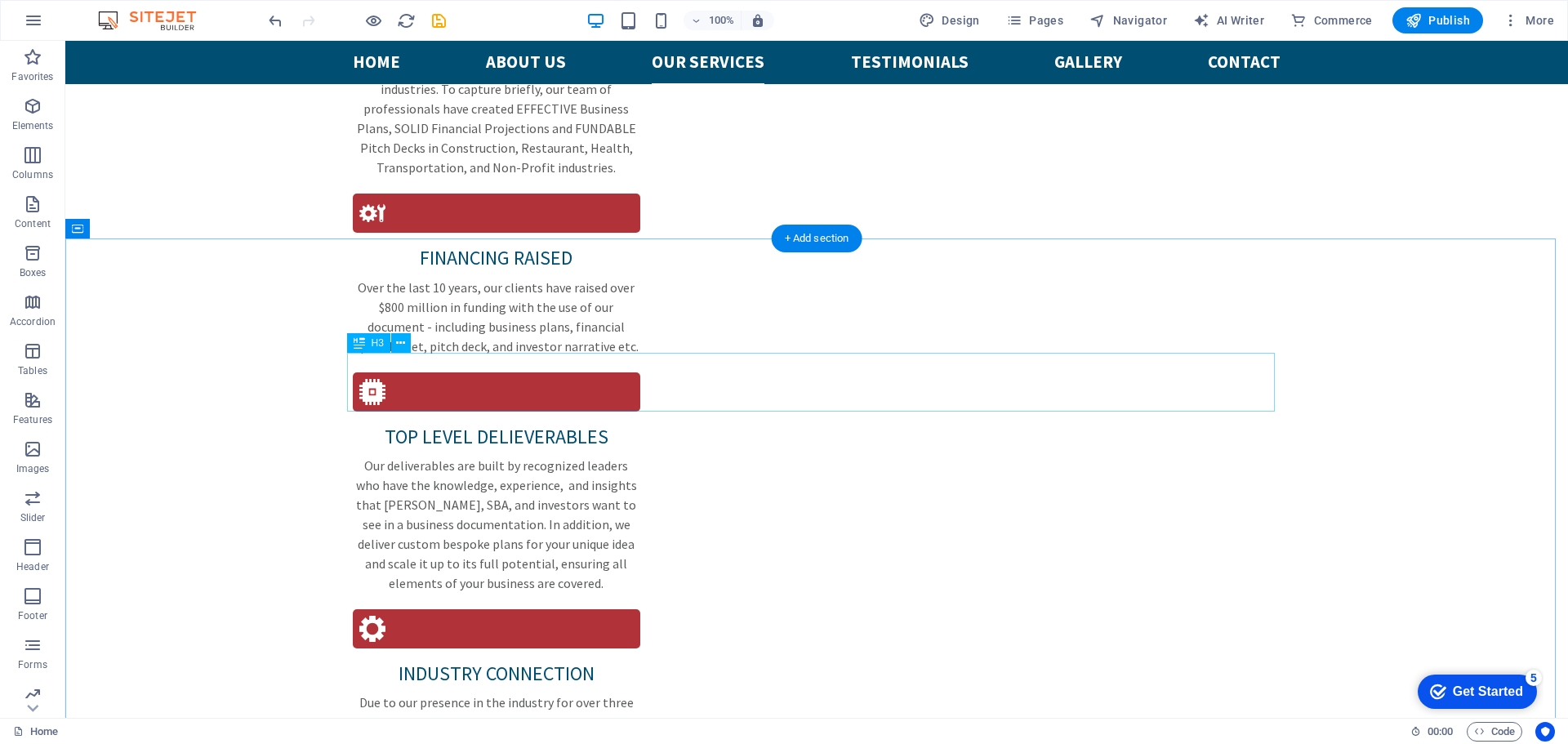
scroll to position [2444, 0]
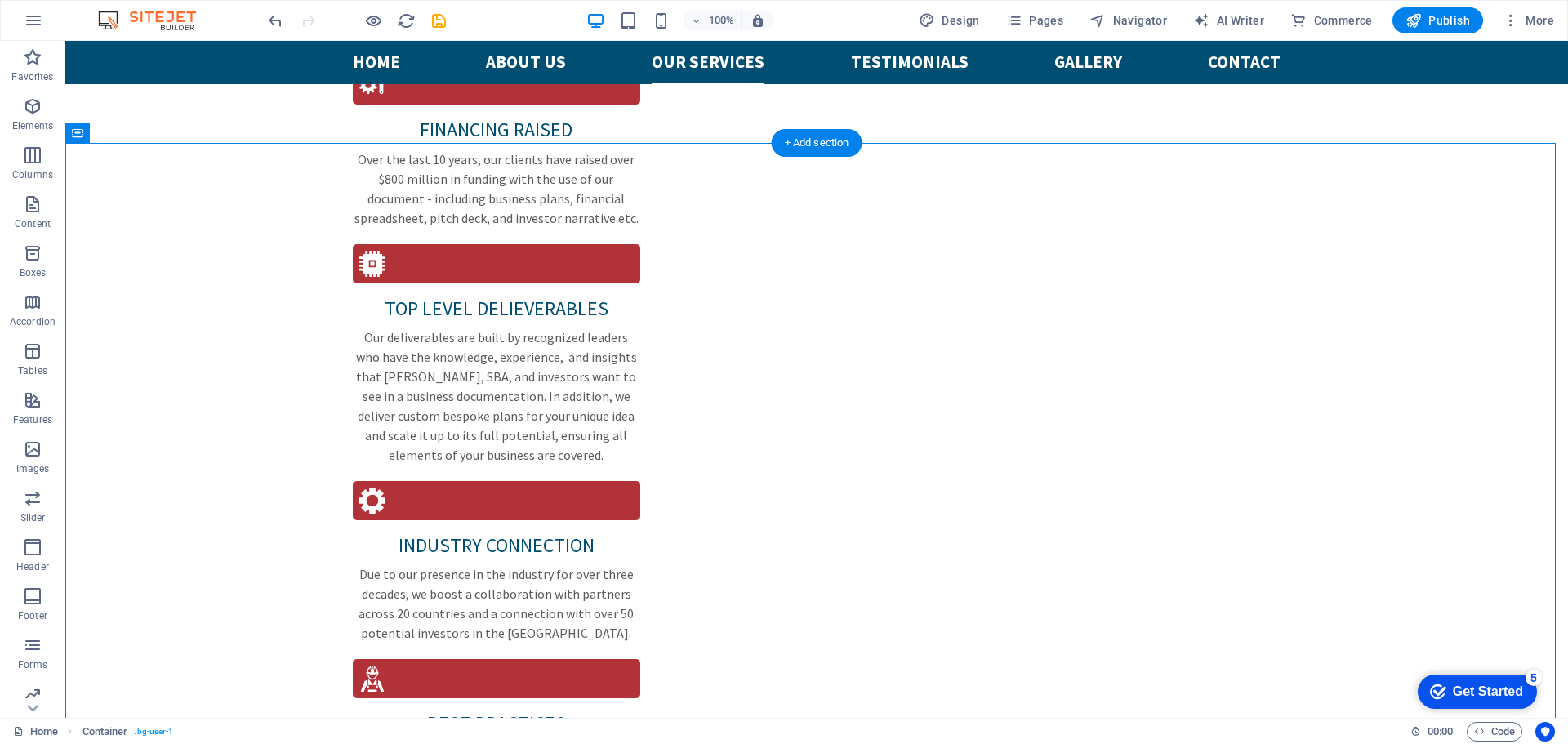
drag, startPoint x: 330, startPoint y: 459, endPoint x: 1256, endPoint y: 441, distance: 926.2
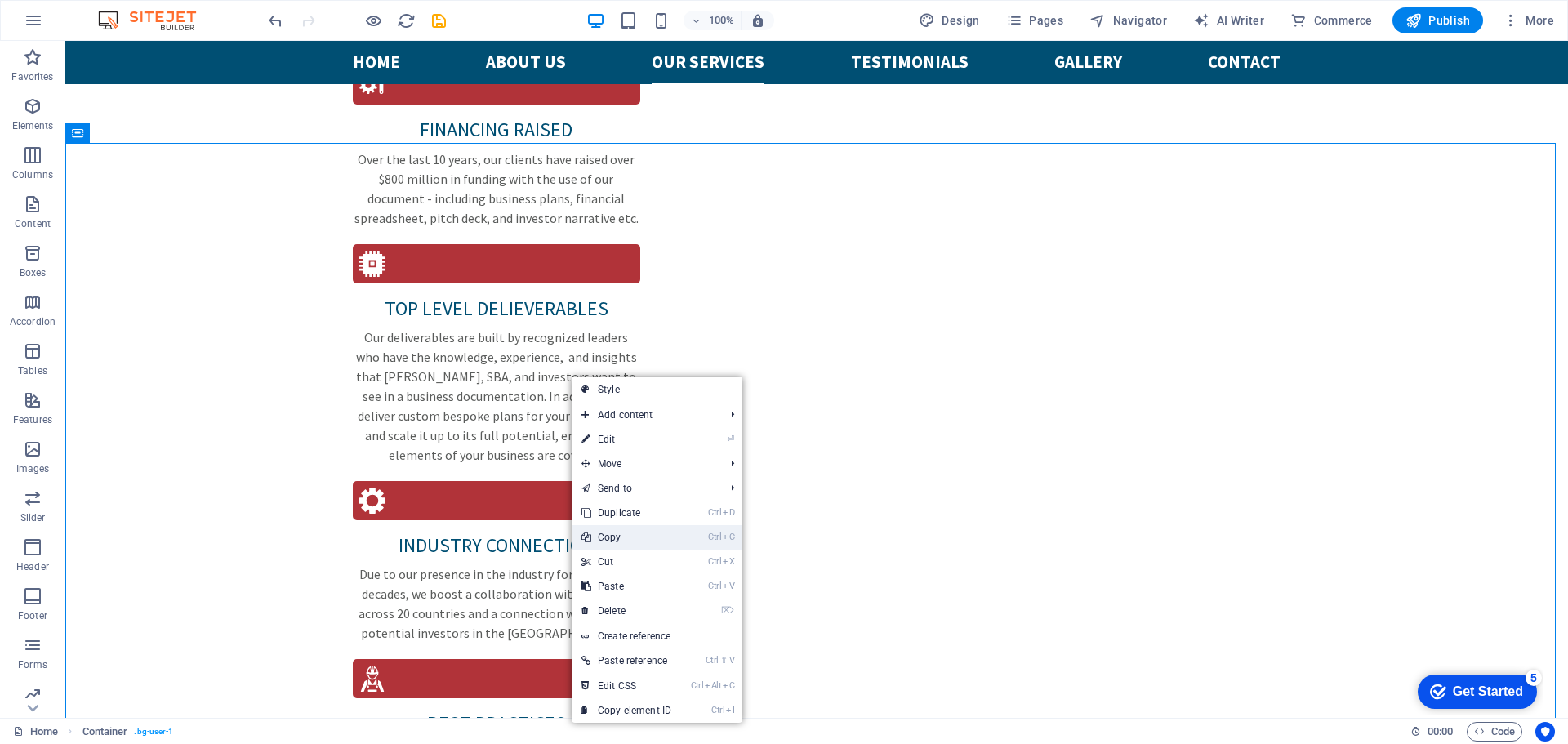
click at [632, 541] on link "Ctrl C Copy" at bounding box center [626, 537] width 109 height 25
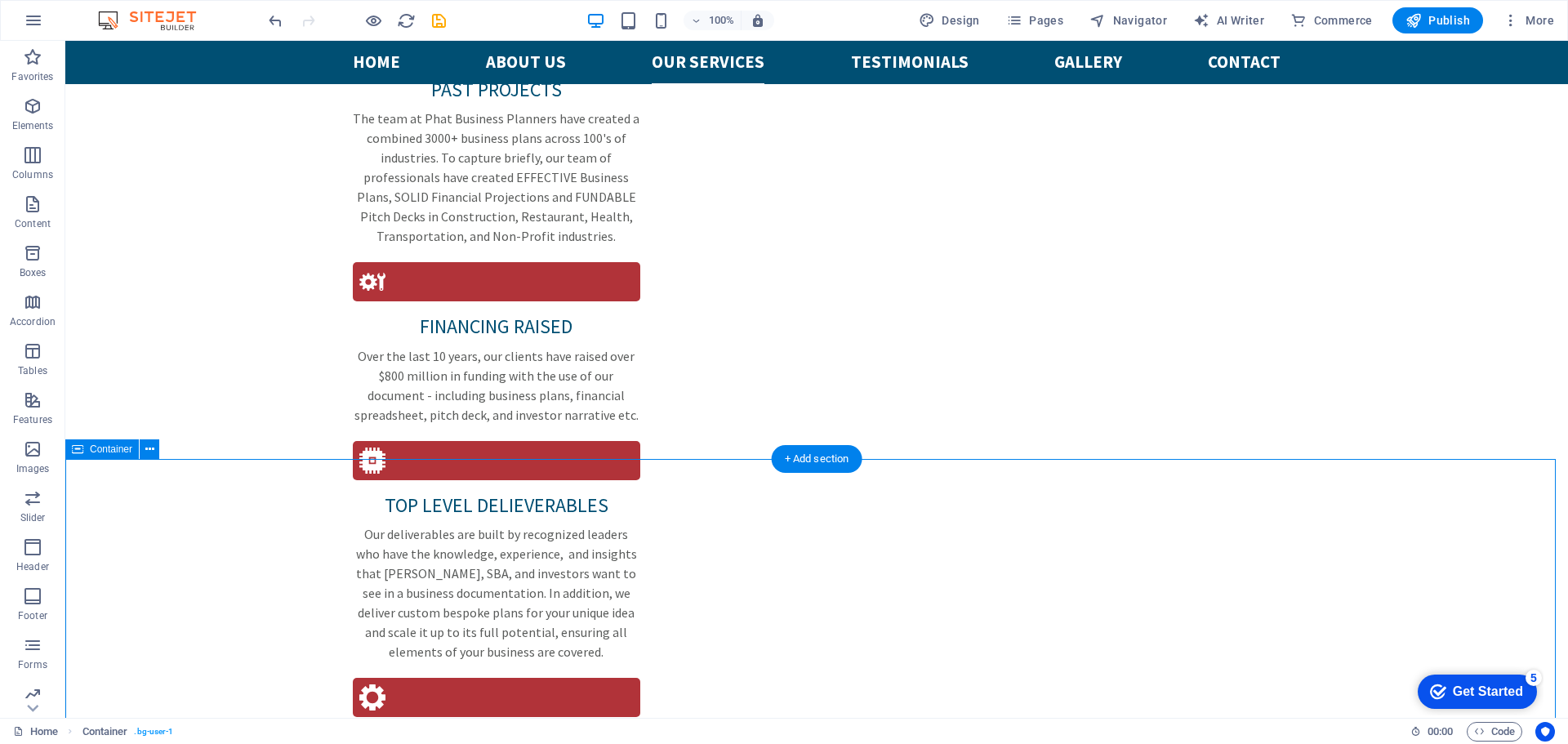
scroll to position [2118, 0]
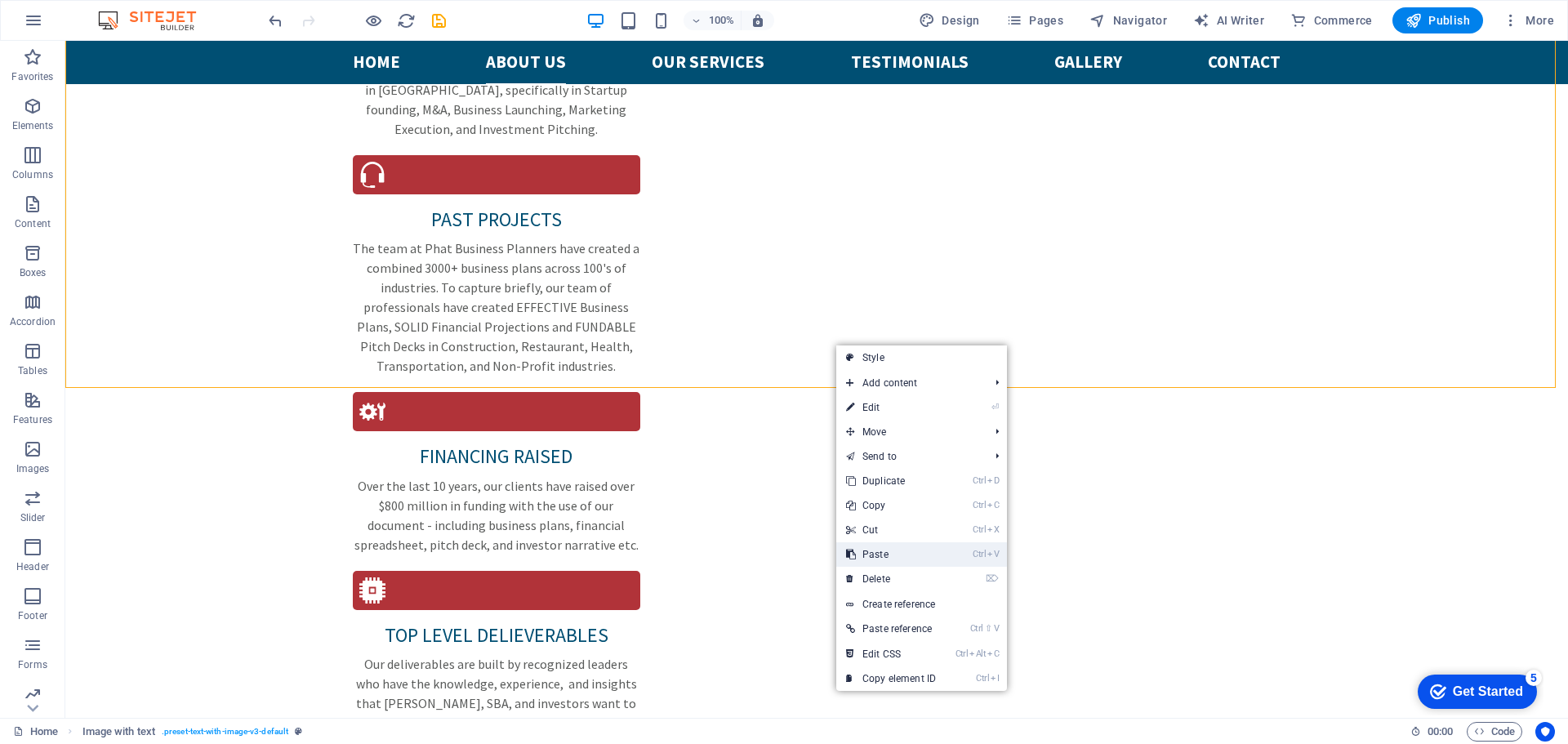
click at [887, 554] on link "Ctrl V Paste" at bounding box center [891, 555] width 109 height 25
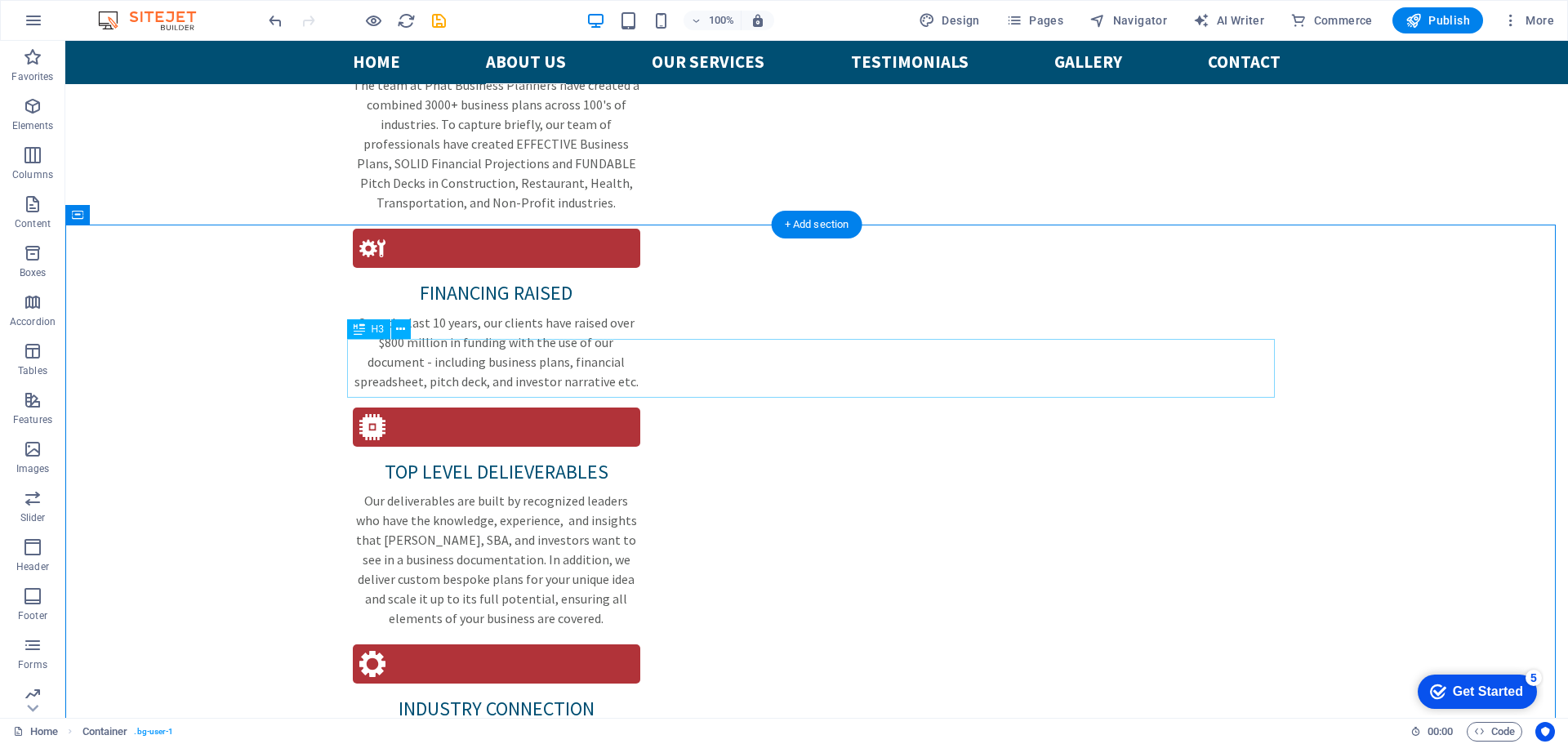
scroll to position [2199, 0]
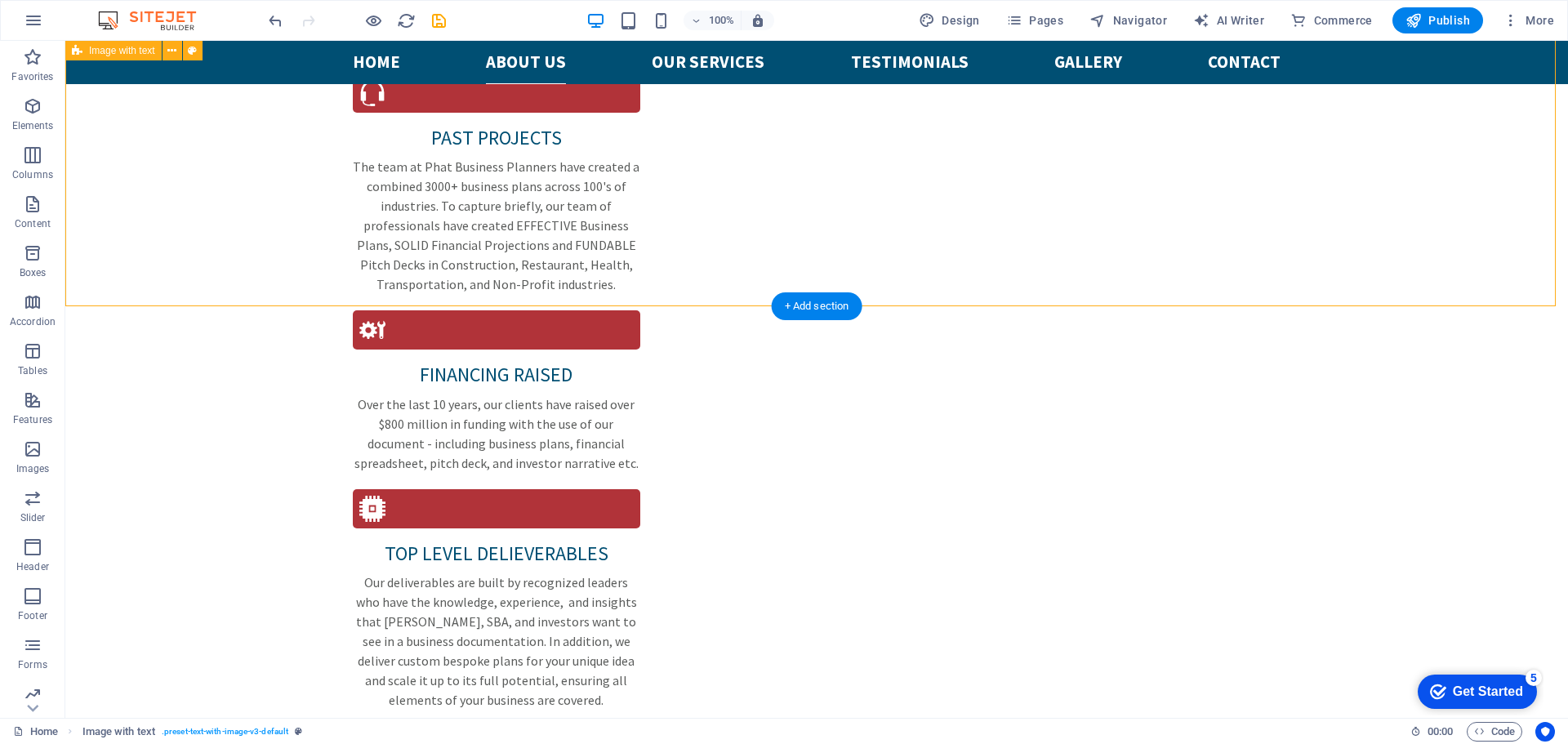
scroll to position [2280, 0]
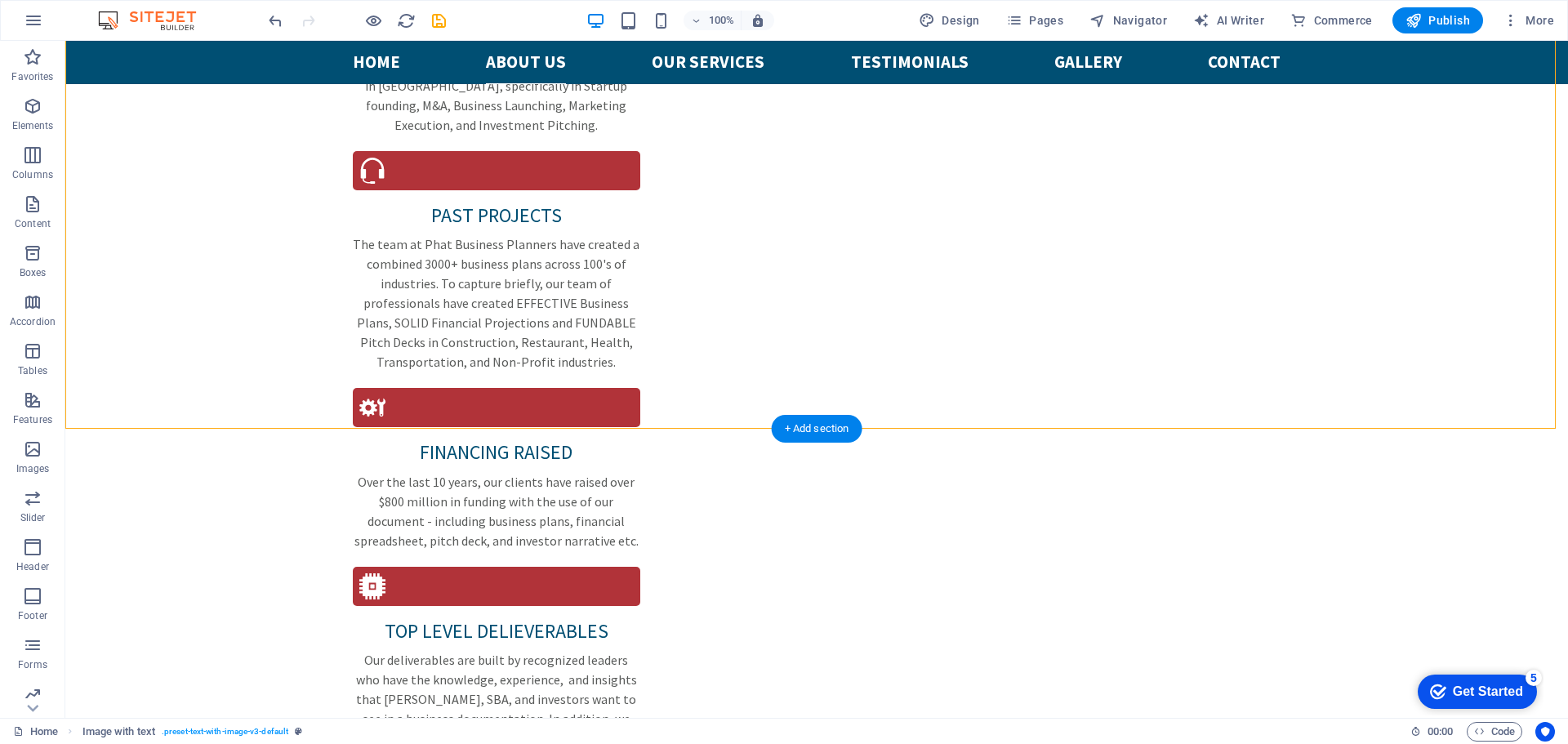
scroll to position [2199, 0]
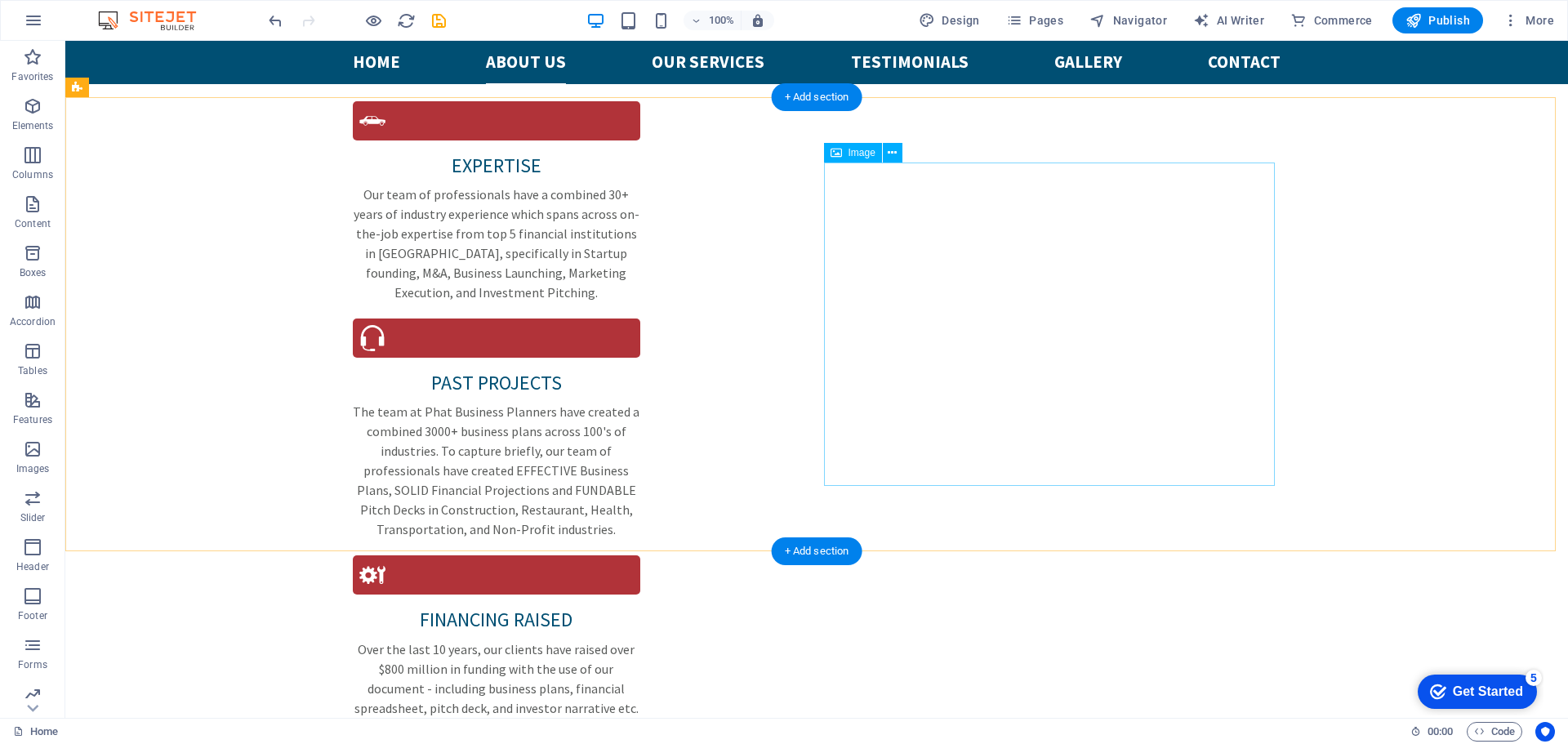
scroll to position [2118, 0]
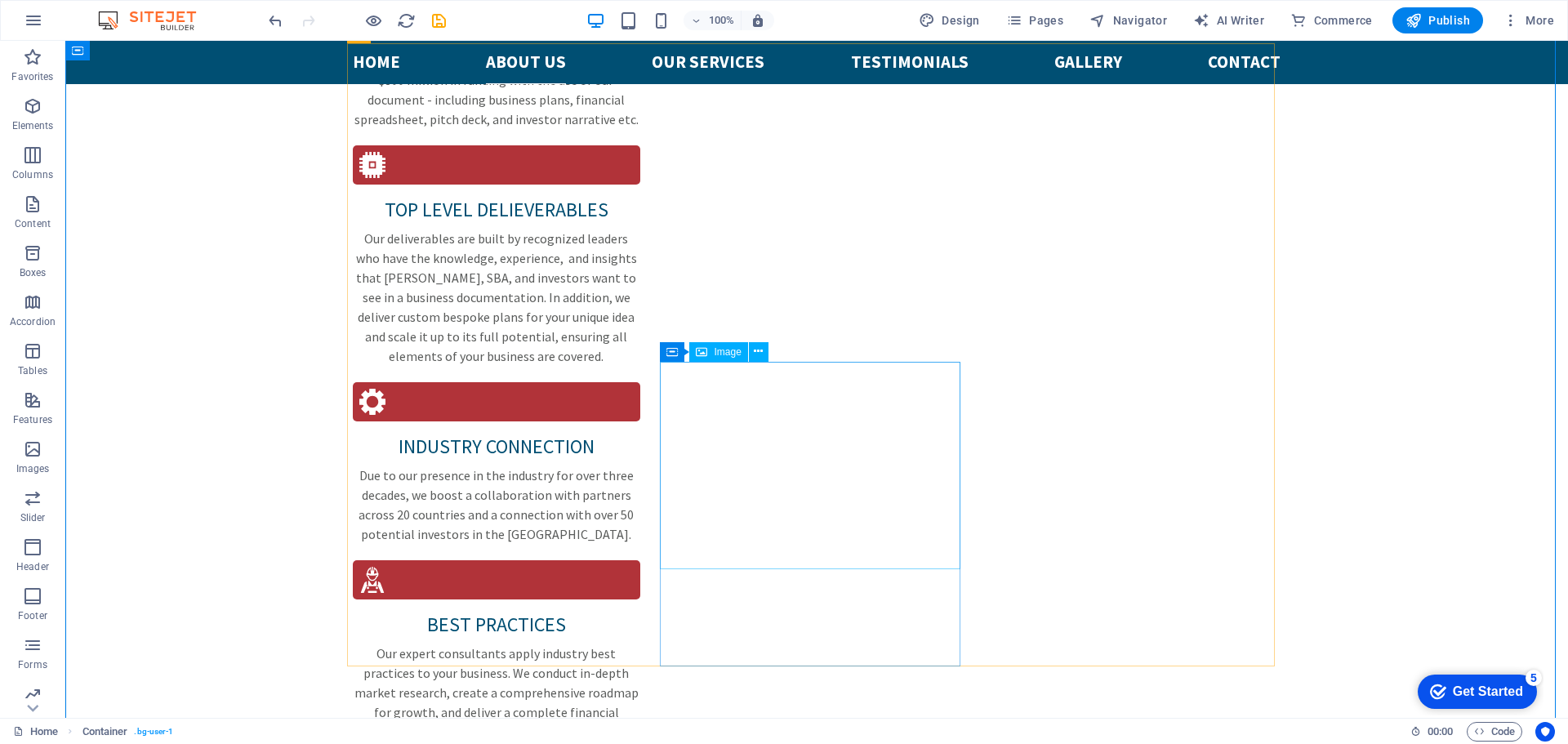
scroll to position [2770, 0]
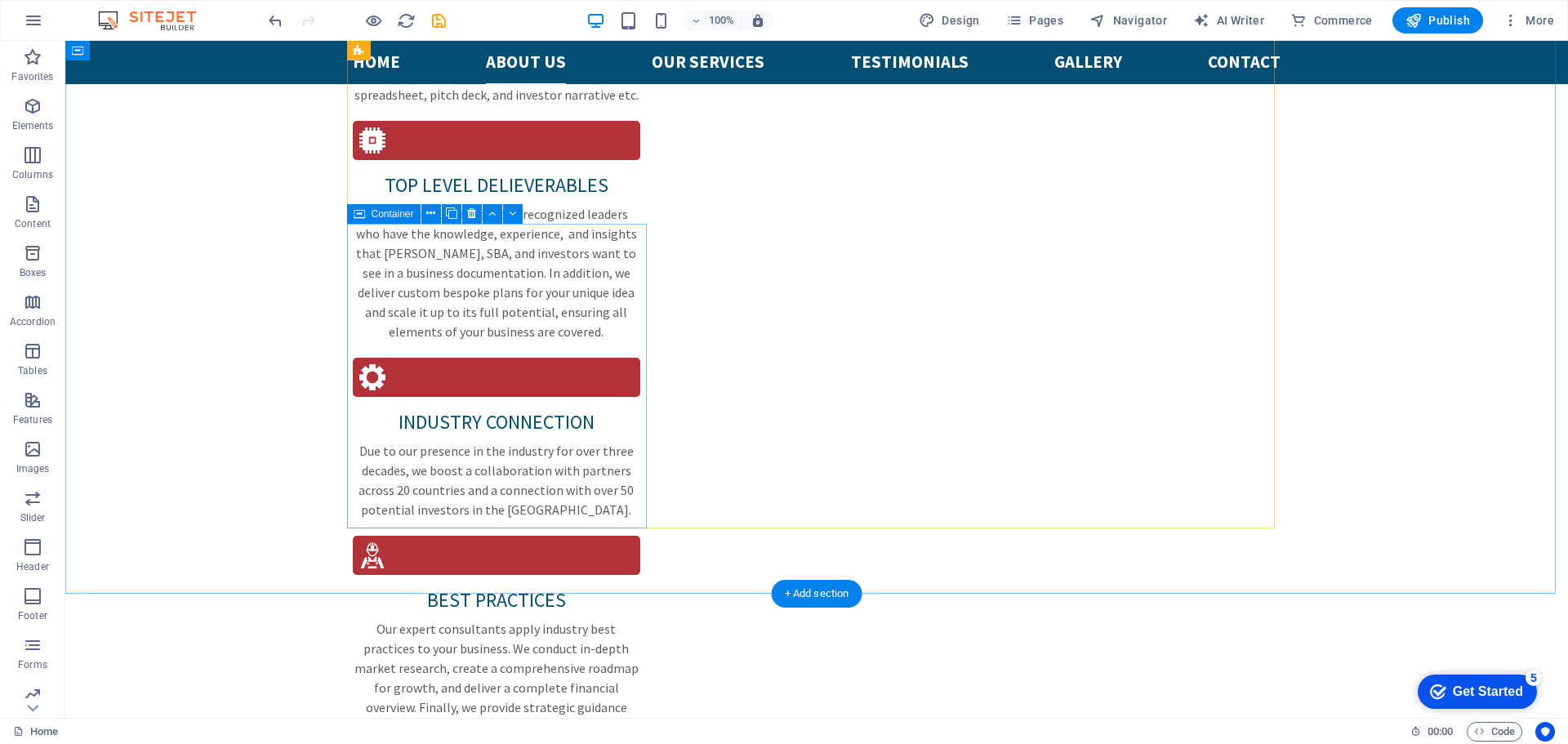
scroll to position [2525, 0]
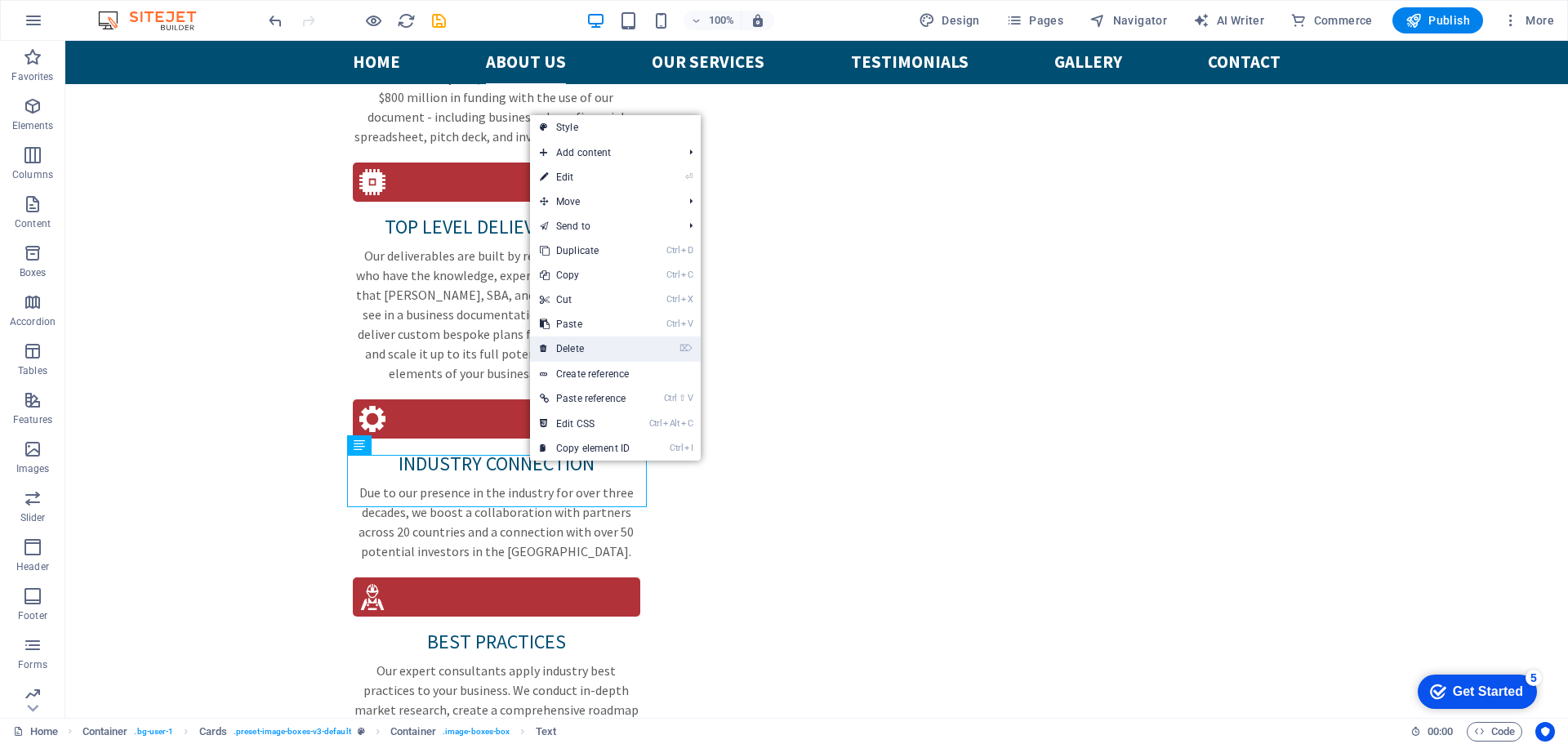
click at [579, 349] on link "⌦ Delete" at bounding box center [585, 349] width 109 height 25
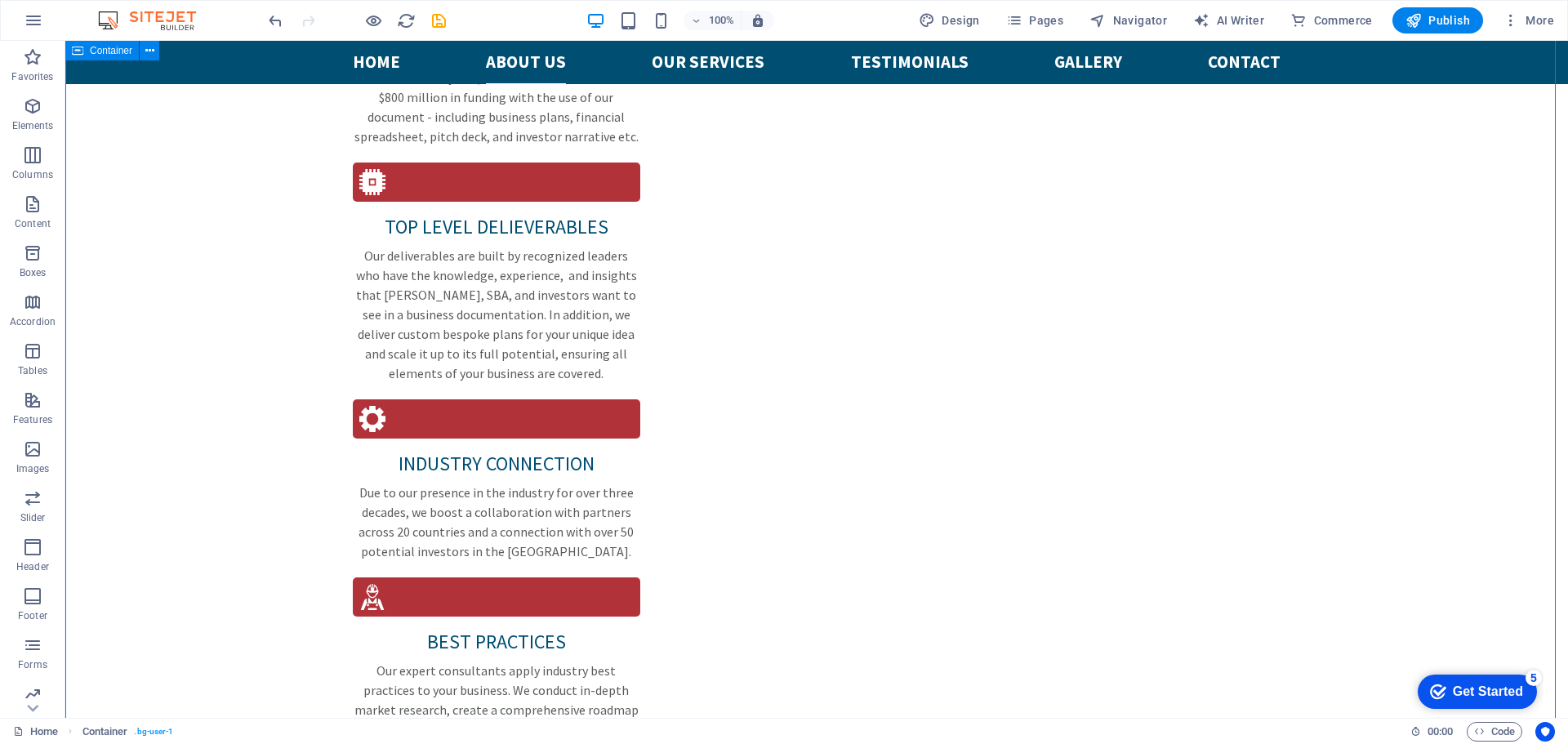
drag, startPoint x: 264, startPoint y: 534, endPoint x: 539, endPoint y: 539, distance: 275.0
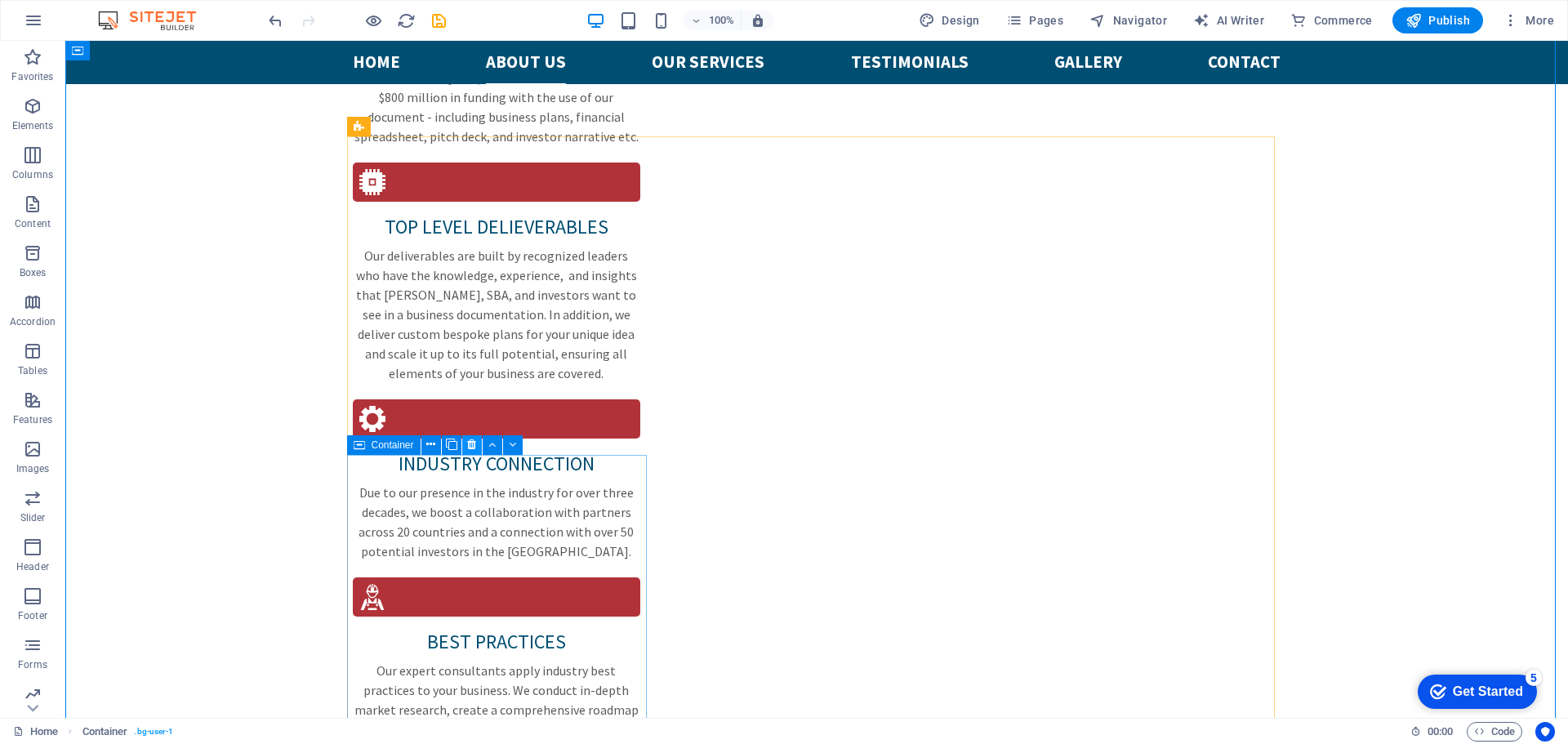
click at [470, 443] on icon at bounding box center [471, 444] width 9 height 17
click at [753, 453] on button at bounding box center [758, 445] width 19 height 19
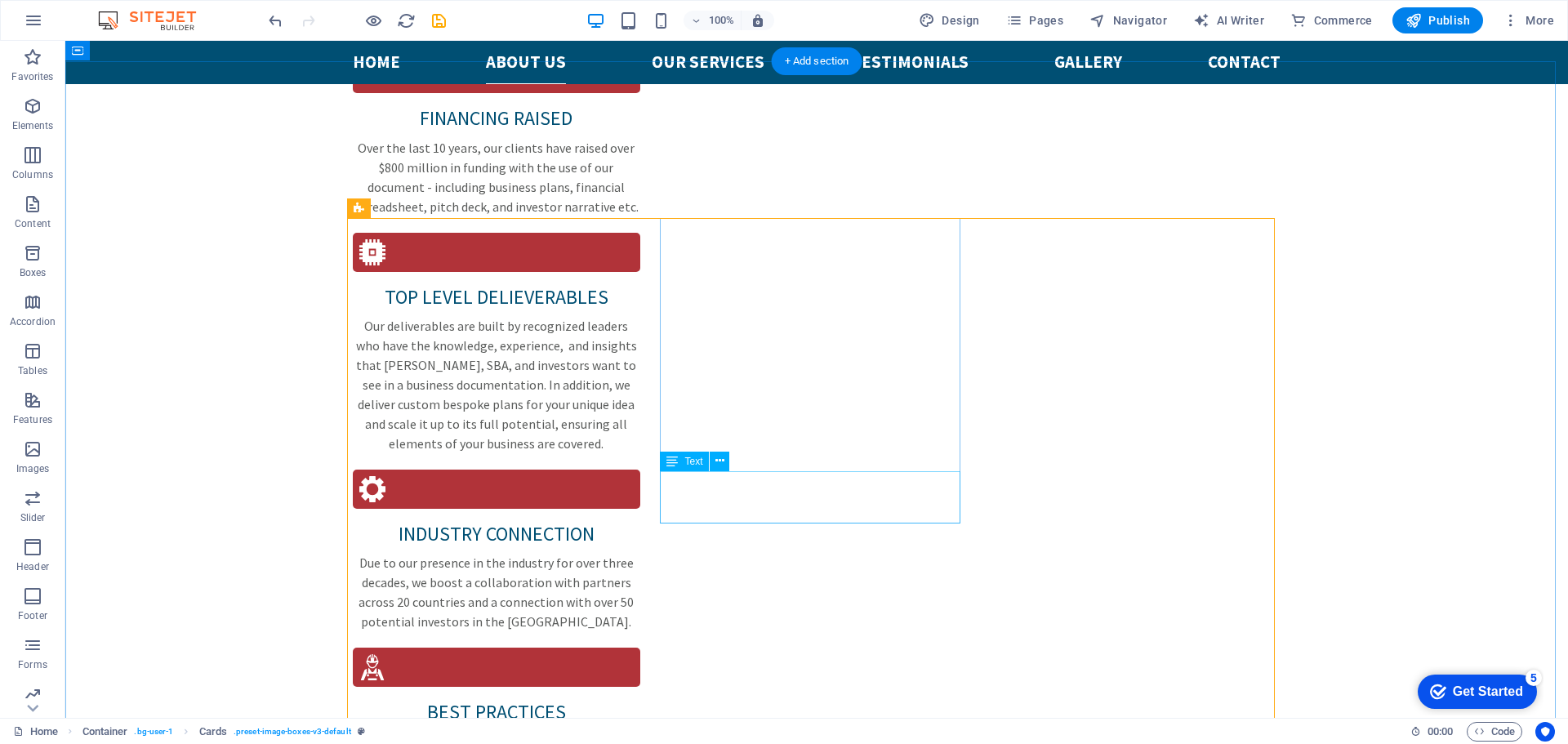
scroll to position [2444, 0]
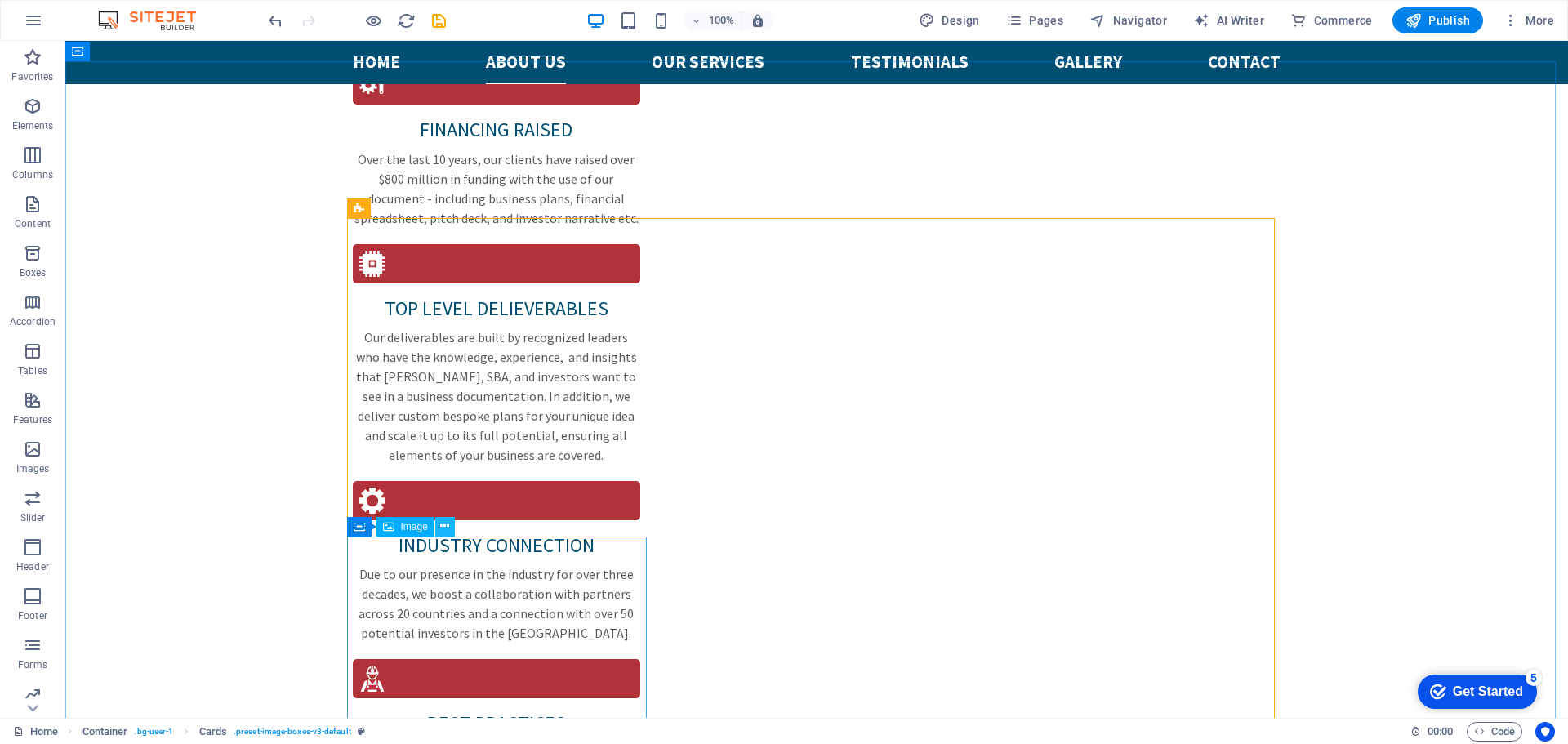
click at [447, 528] on icon at bounding box center [445, 526] width 9 height 17
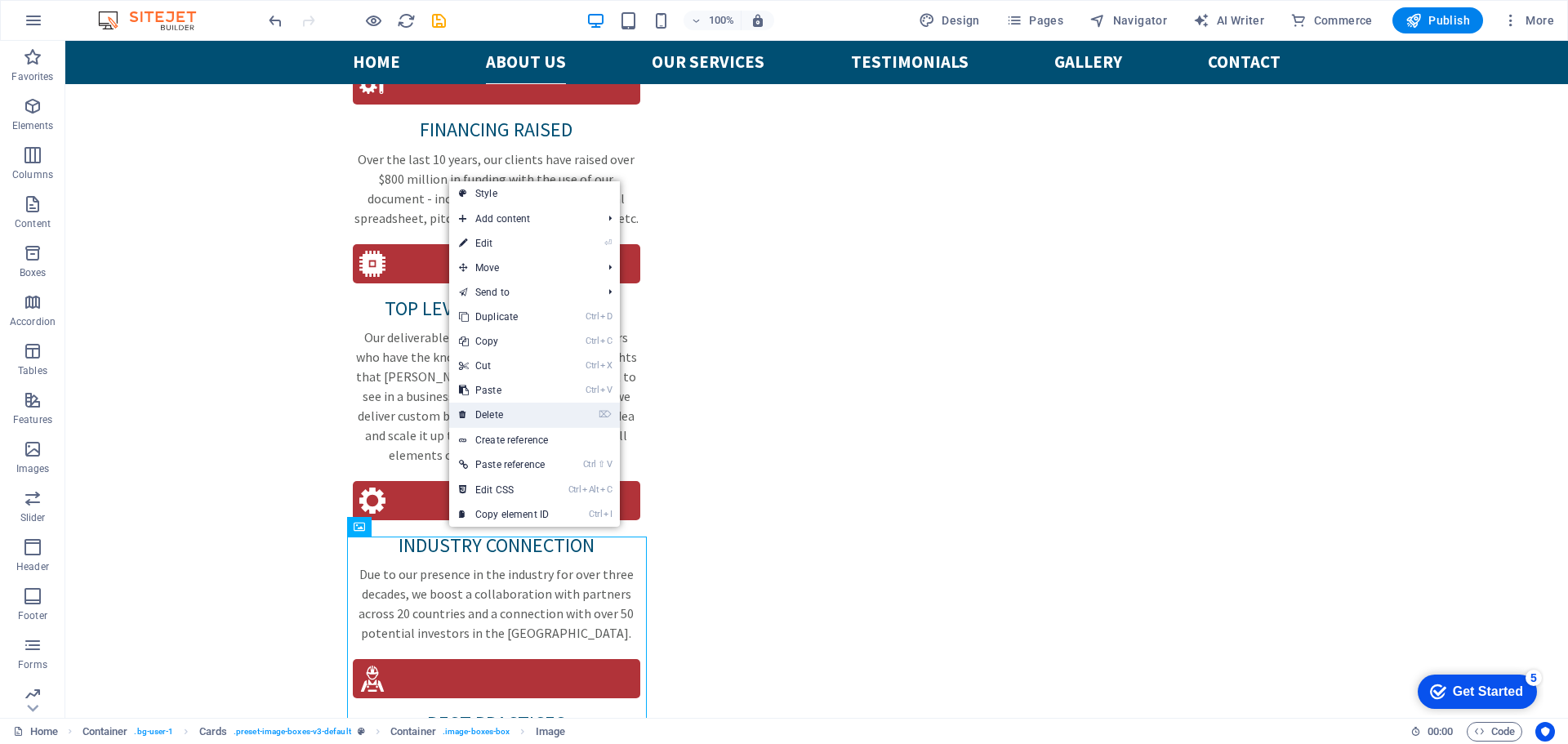
click at [503, 416] on link "⌦ Delete" at bounding box center [504, 415] width 109 height 25
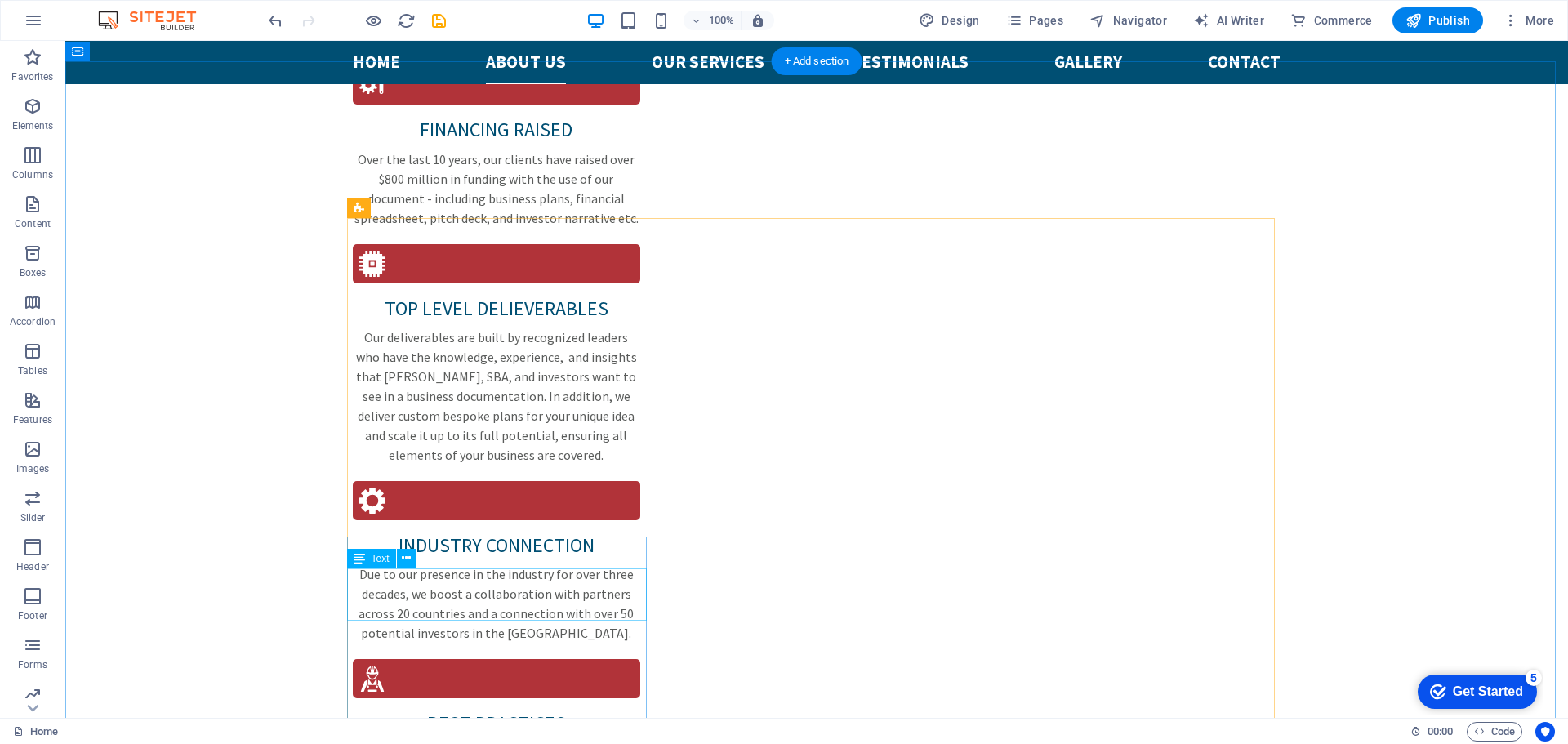
drag, startPoint x: 421, startPoint y: 629, endPoint x: 431, endPoint y: 617, distance: 15.6
click at [433, 529] on icon at bounding box center [430, 526] width 9 height 17
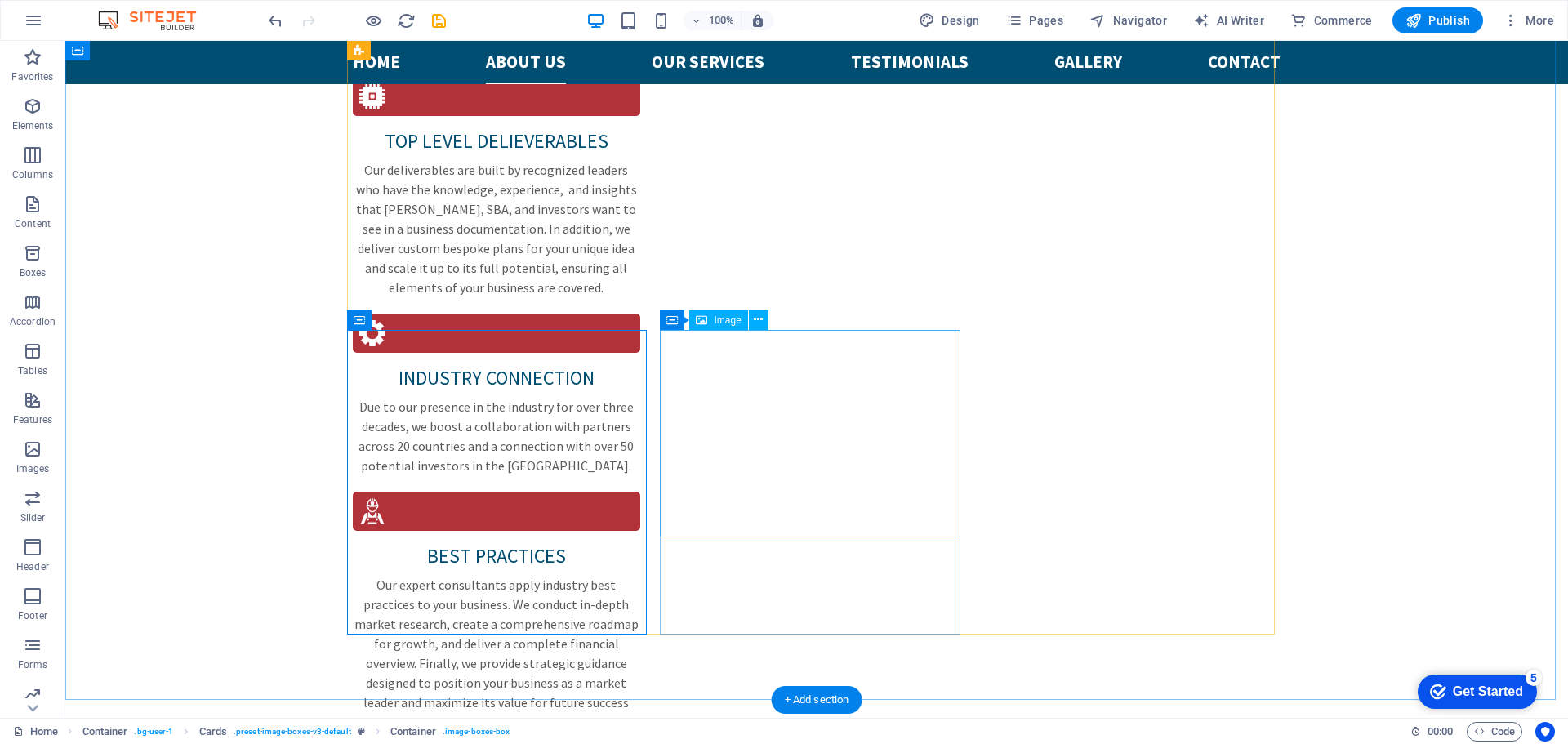
scroll to position [2525, 0]
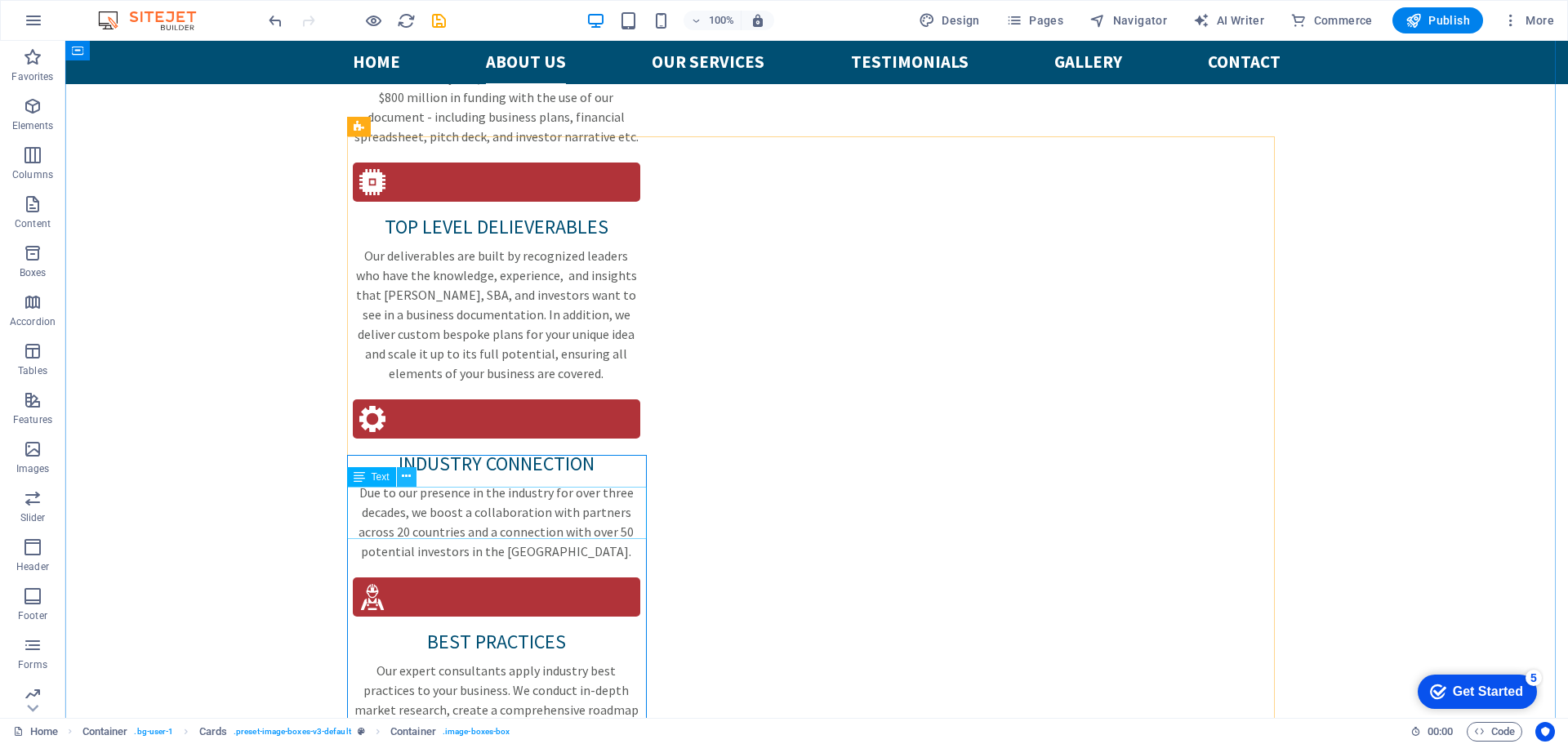
click at [404, 476] on icon at bounding box center [406, 475] width 9 height 17
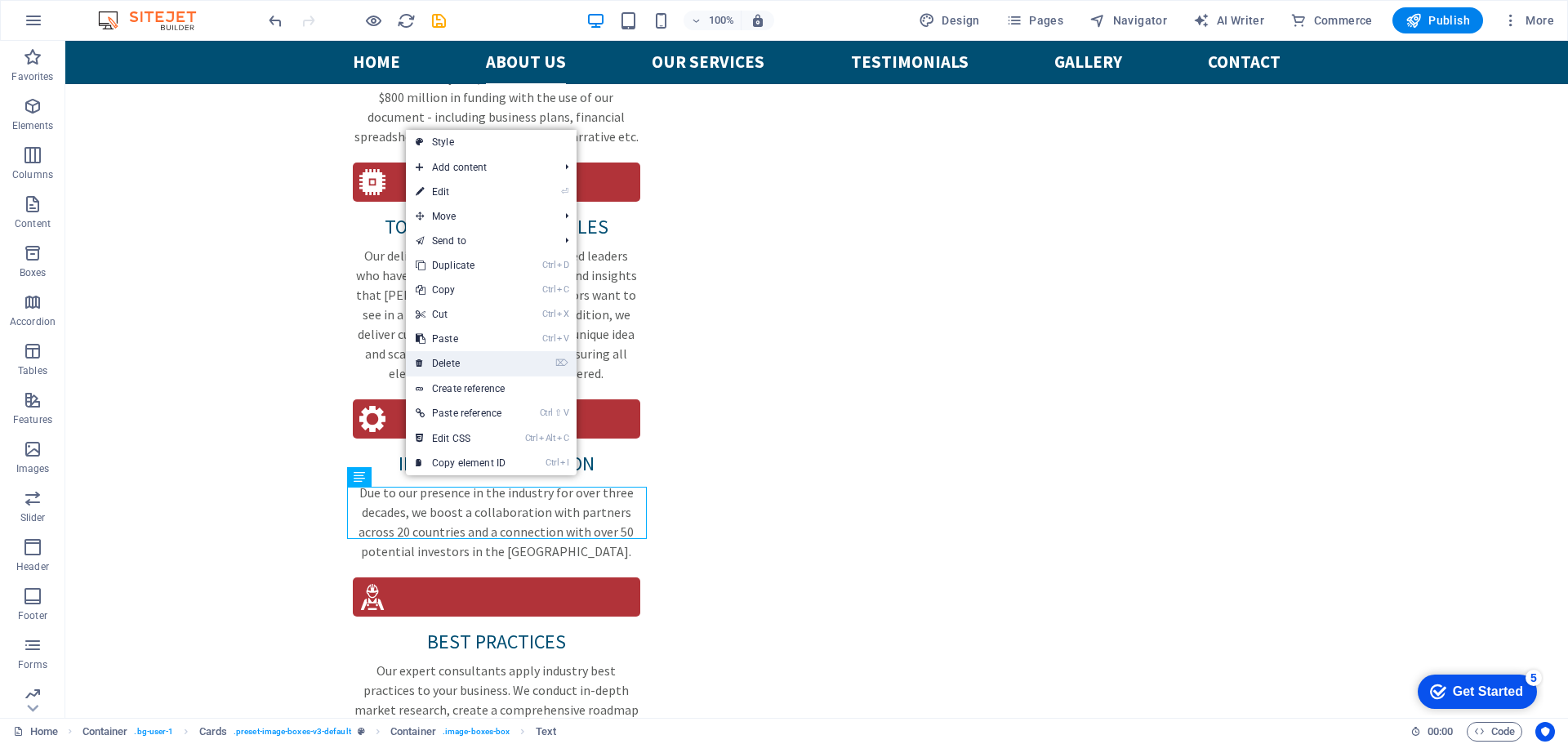
click at [455, 365] on link "⌦ Delete" at bounding box center [461, 364] width 109 height 25
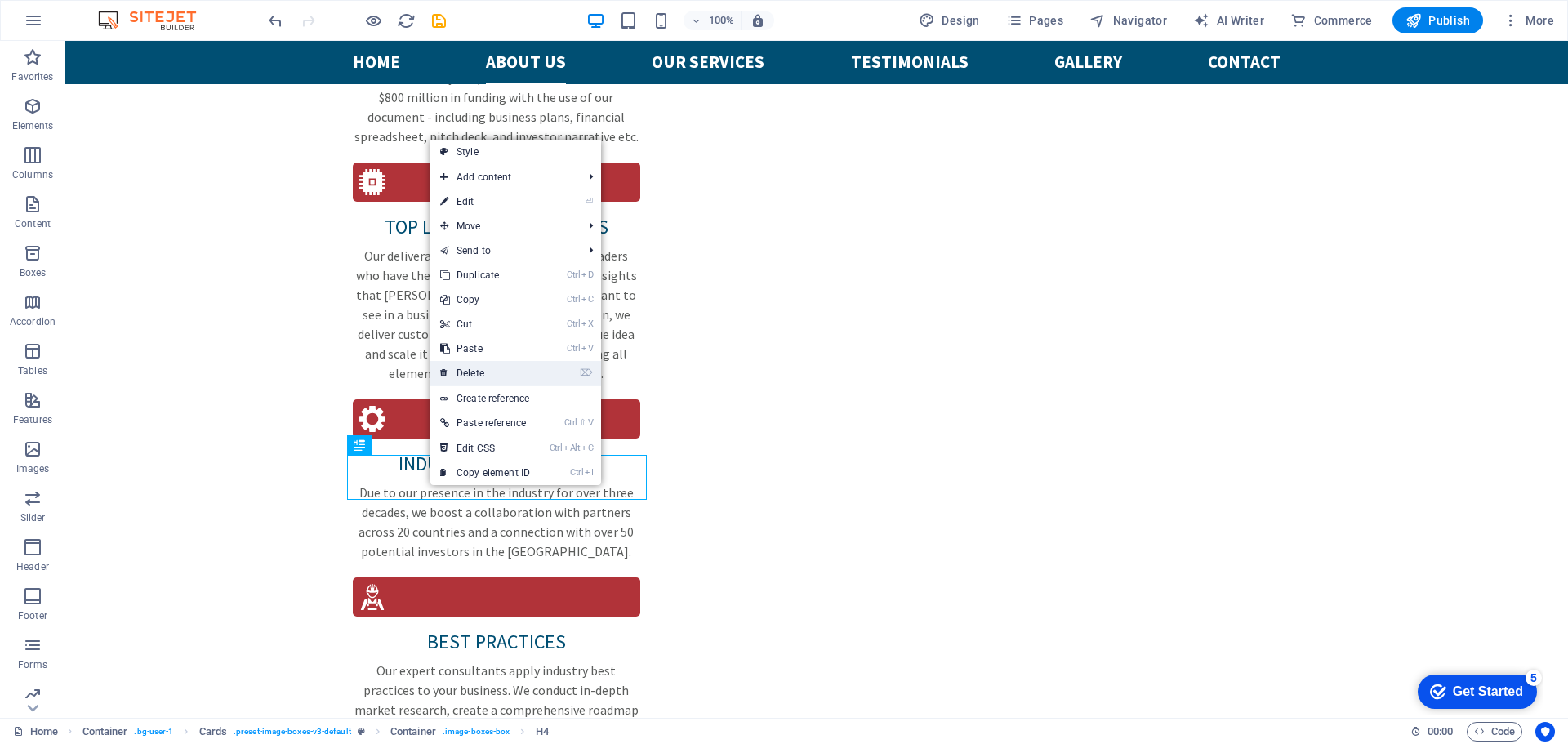
click at [480, 381] on link "⌦ Delete" at bounding box center [485, 373] width 109 height 25
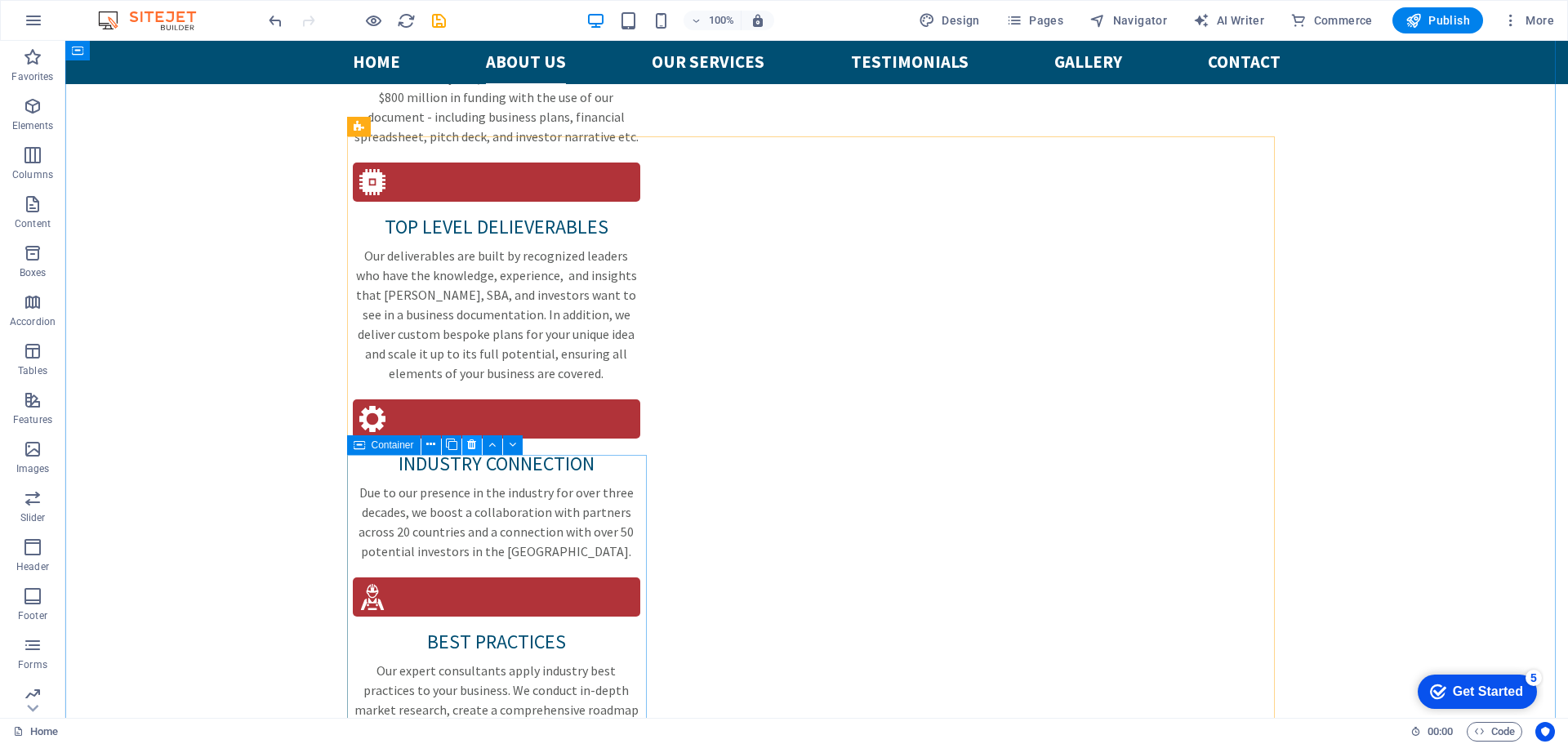
click at [474, 444] on icon at bounding box center [471, 444] width 9 height 17
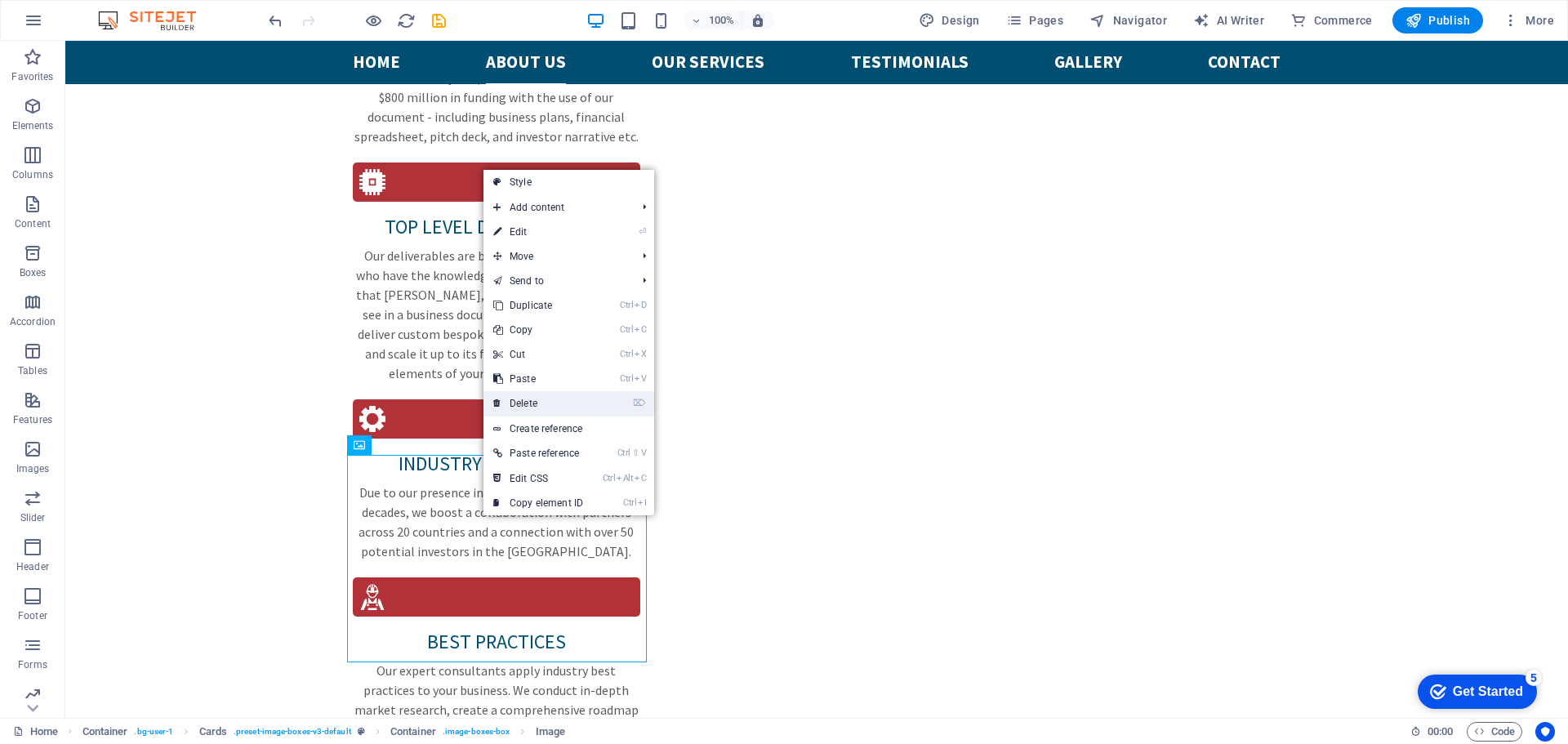
drag, startPoint x: 528, startPoint y: 409, endPoint x: 461, endPoint y: 370, distance: 77.5
click at [528, 409] on link "⌦ Delete" at bounding box center [538, 403] width 109 height 25
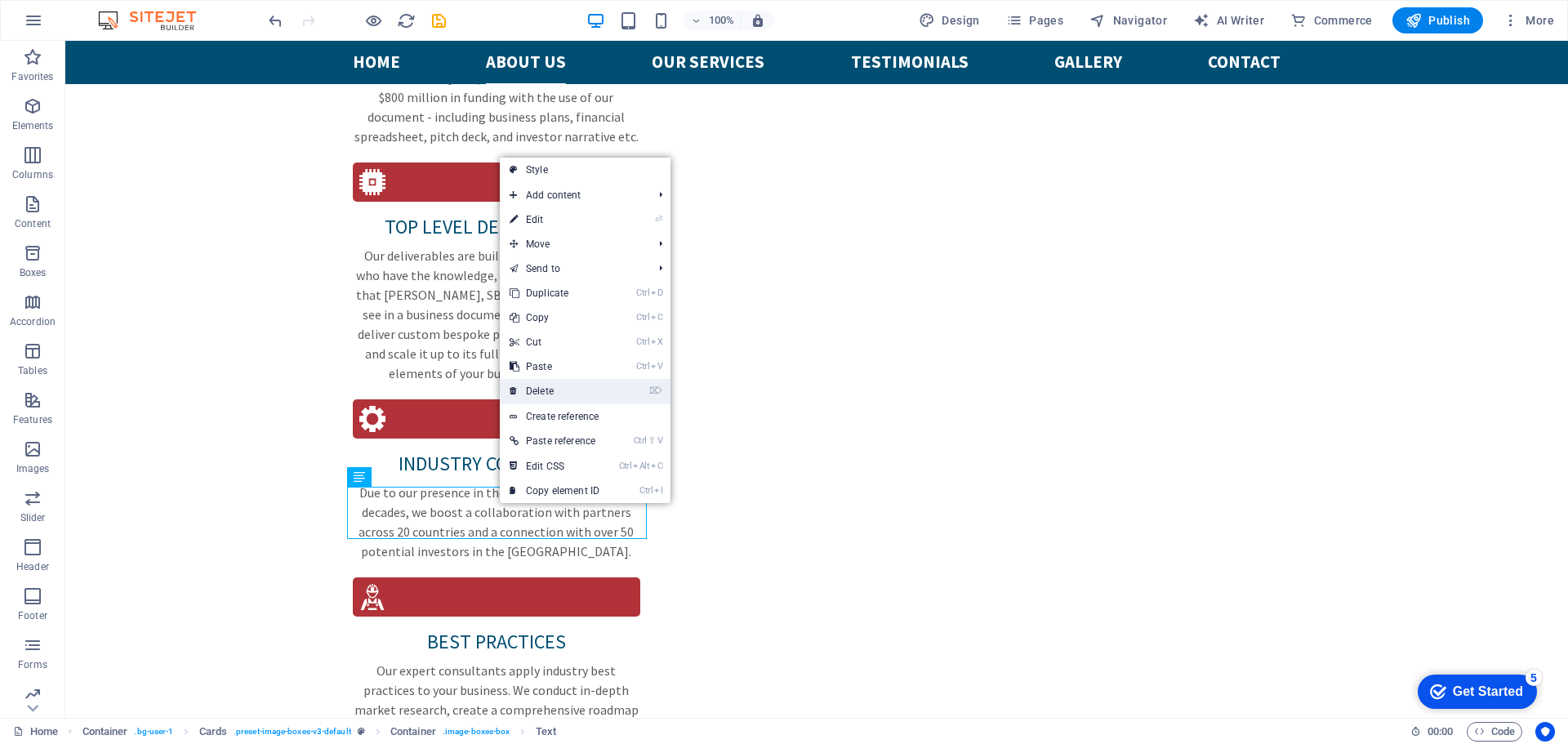
click at [553, 390] on link "⌦ Delete" at bounding box center [554, 391] width 109 height 25
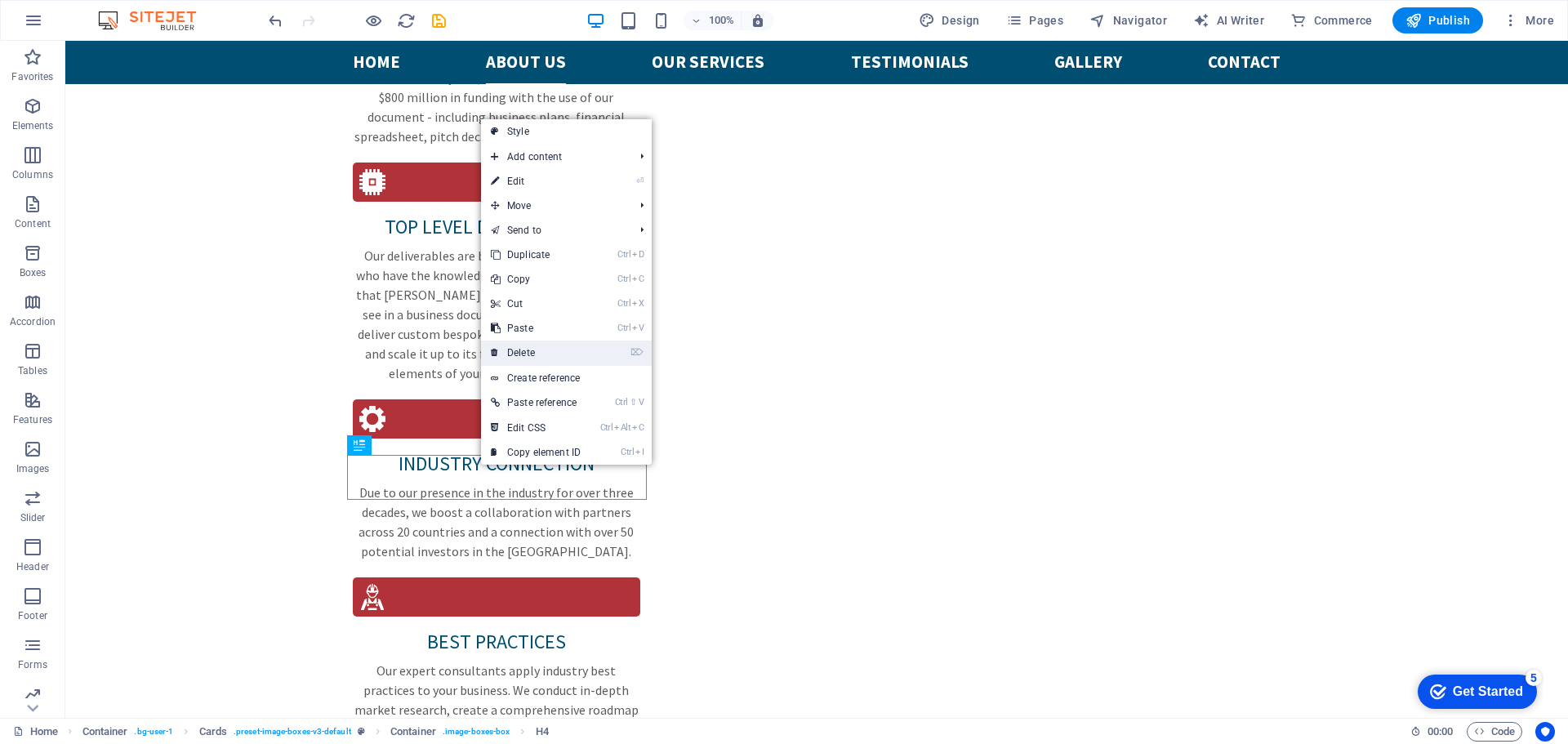
click at [538, 355] on link "⌦ Delete" at bounding box center [536, 353] width 109 height 25
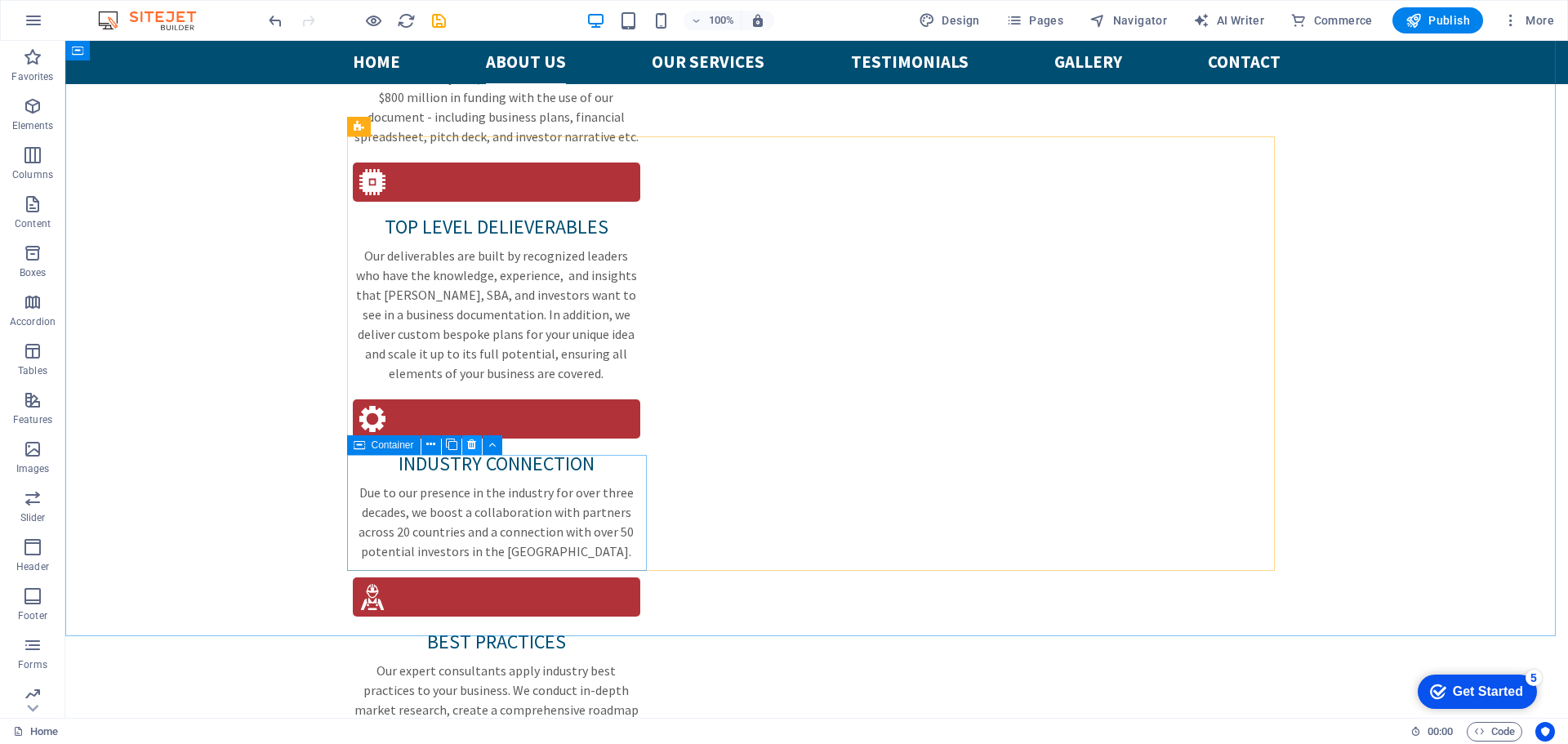
click at [469, 446] on icon at bounding box center [471, 444] width 9 height 17
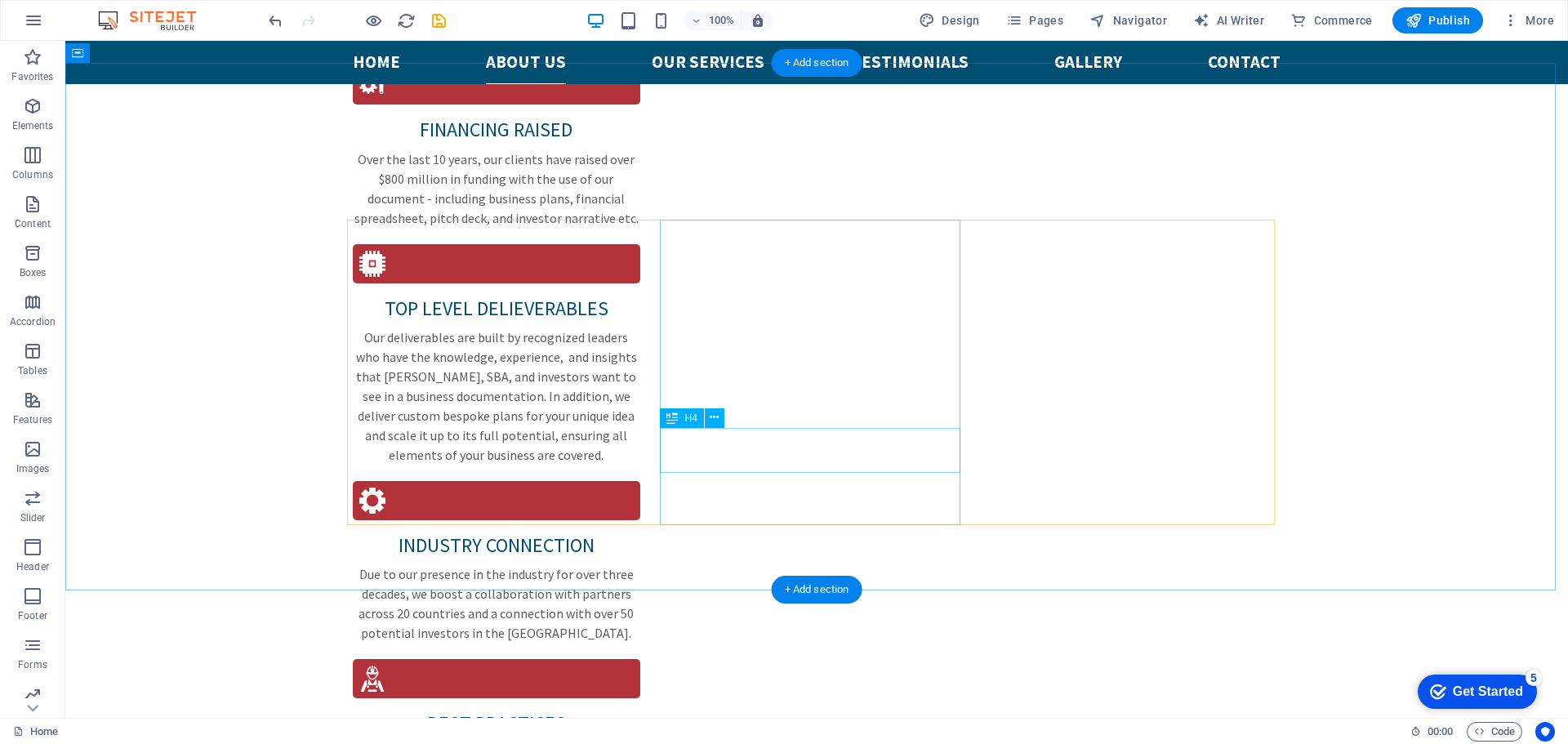
scroll to position [2118, 0]
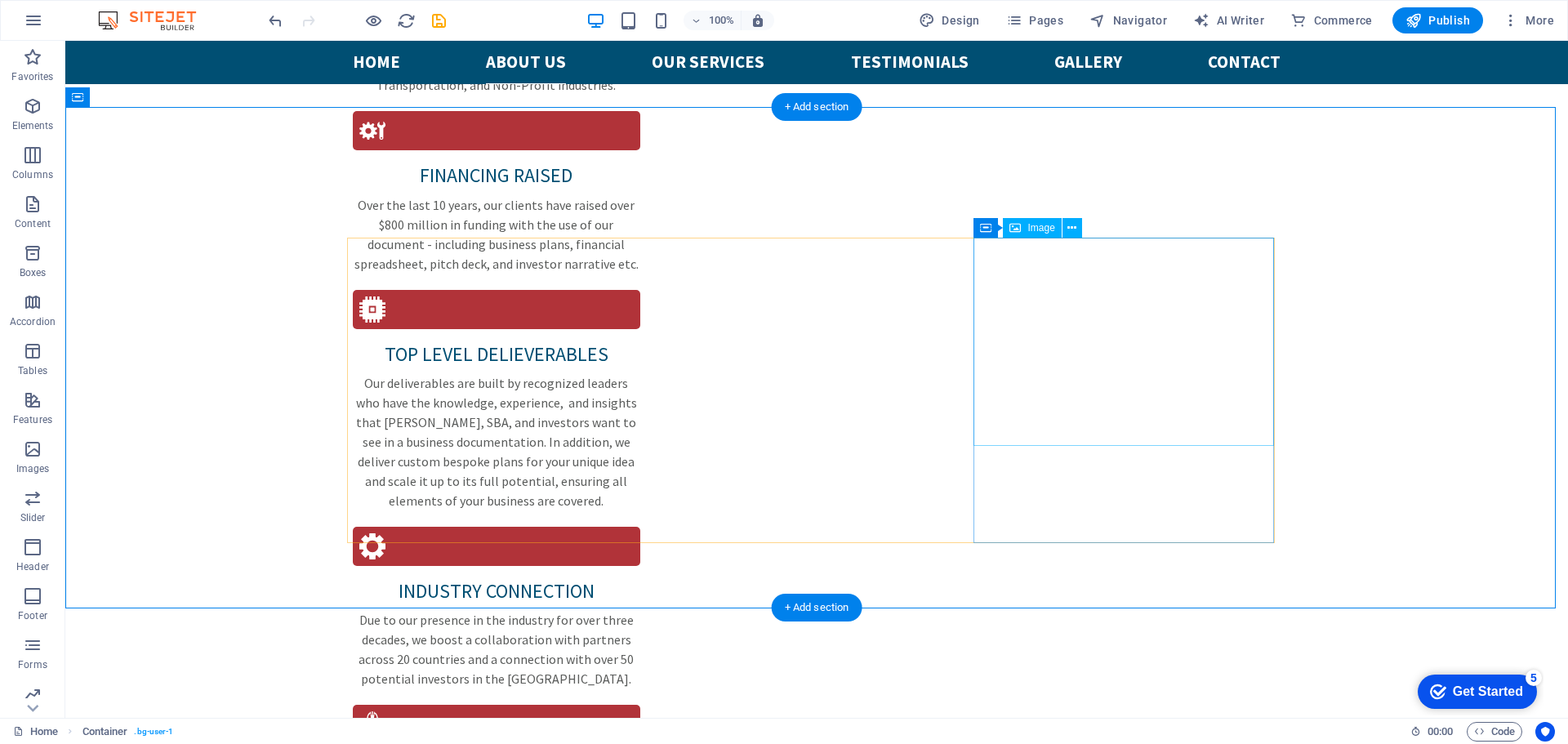
scroll to position [2444, 0]
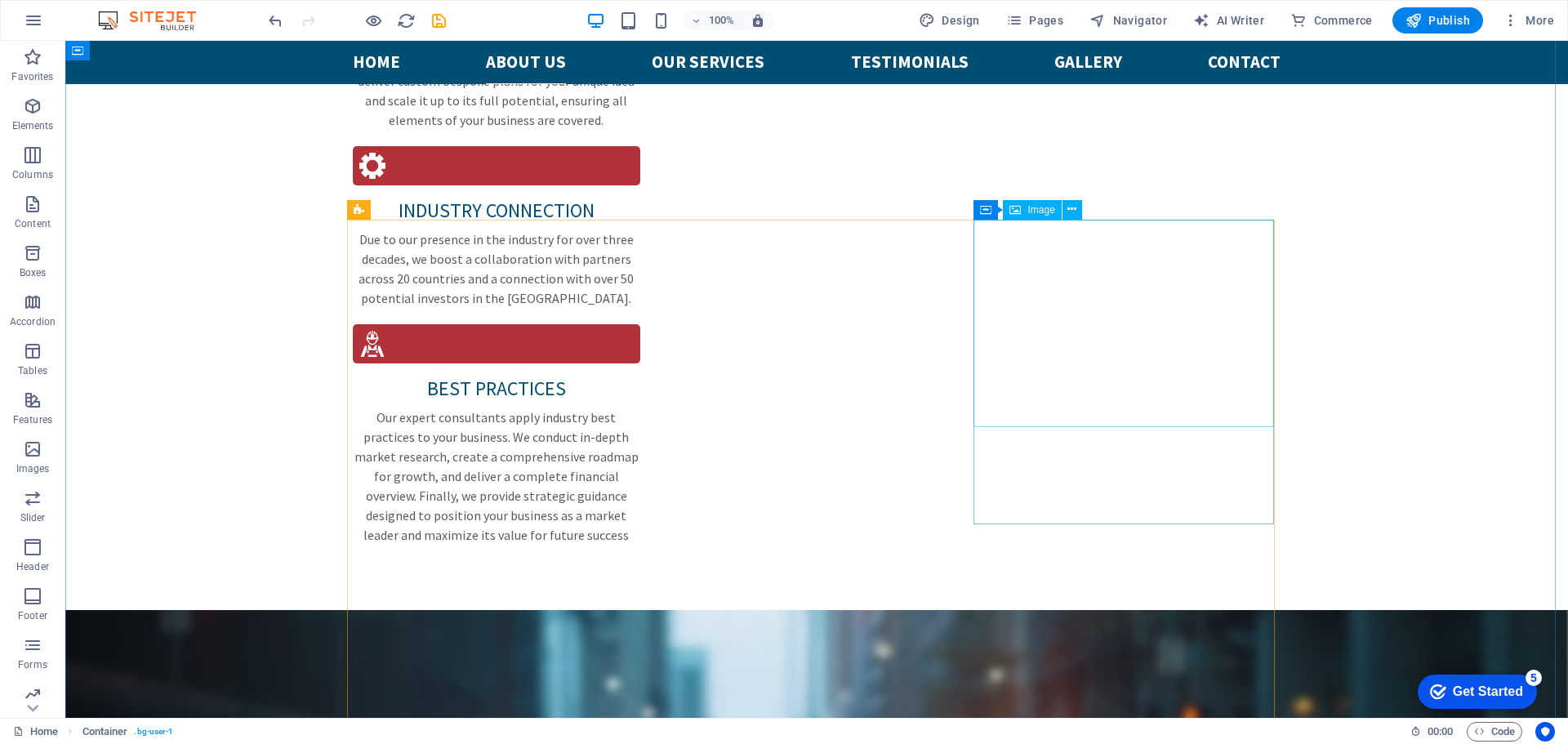
scroll to position [2770, 0]
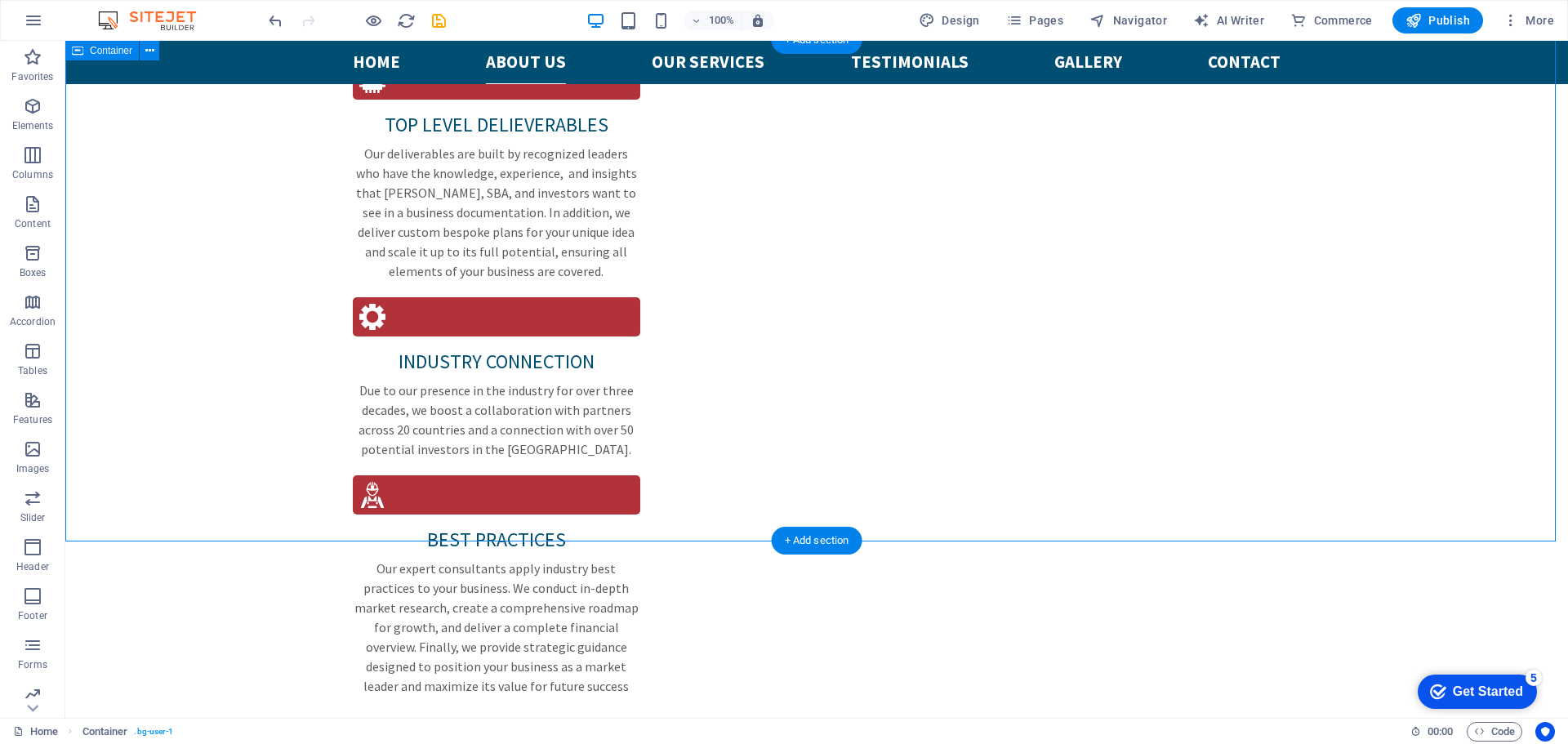
scroll to position [2444, 0]
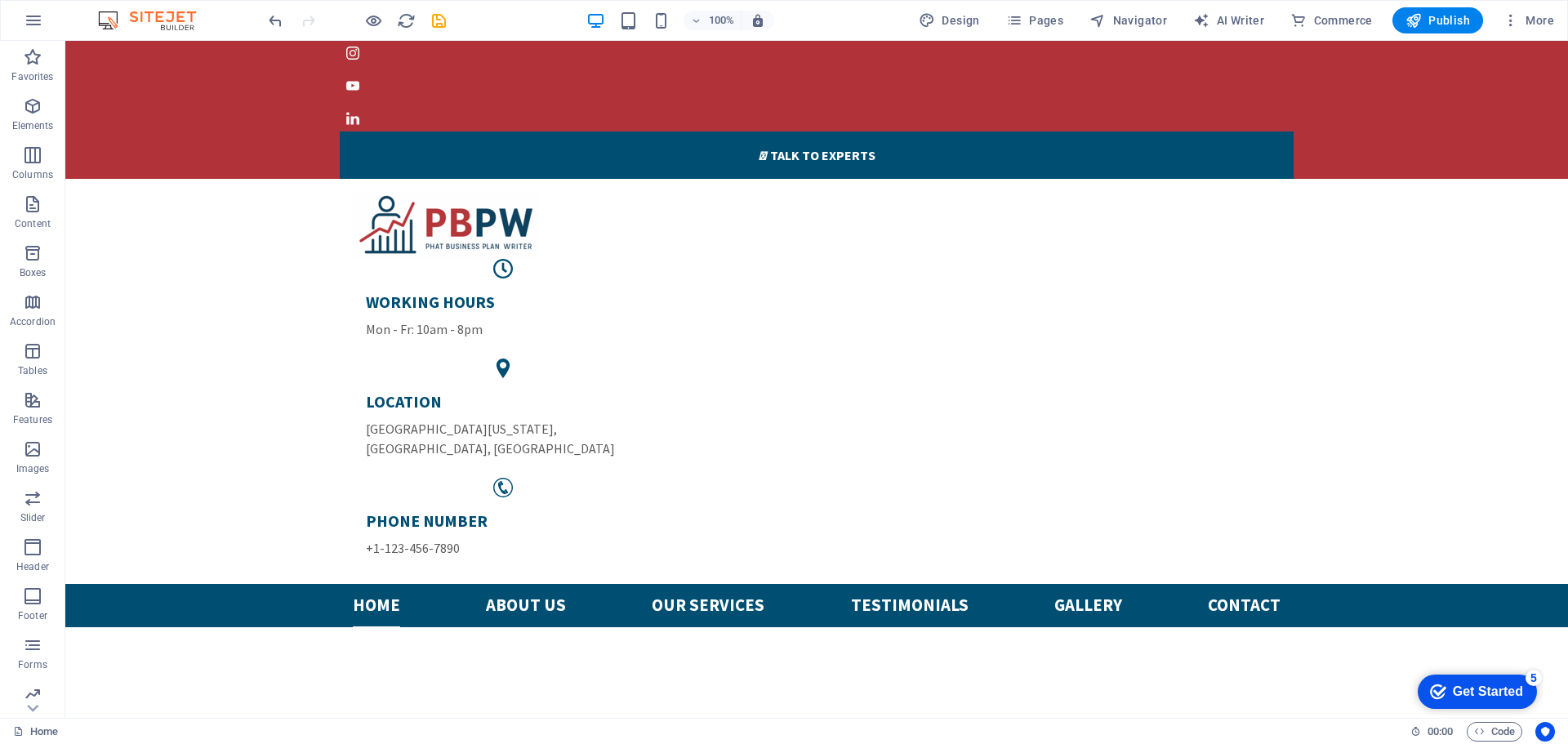
scroll to position [0, 0]
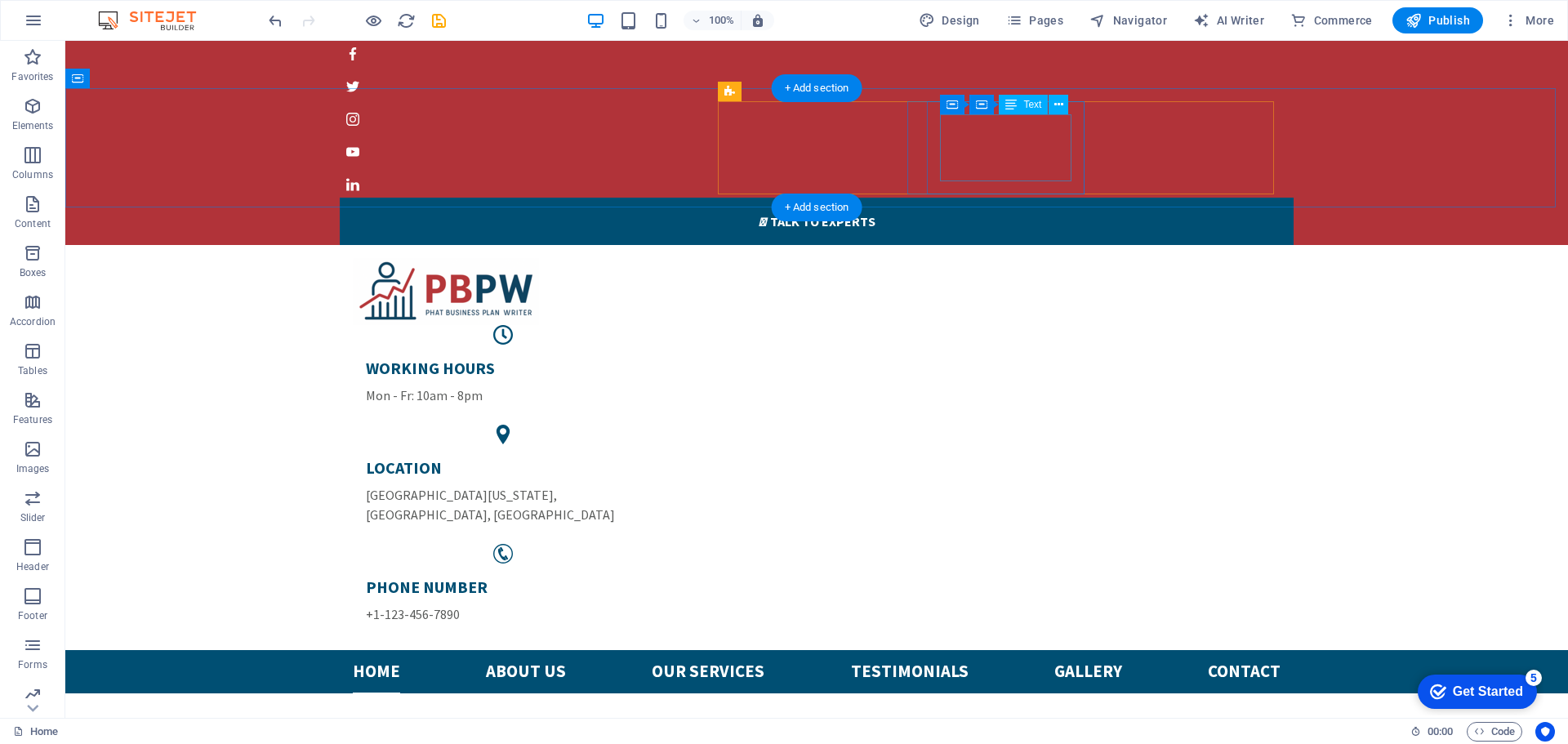
click at [554, 487] on span "[GEOGRAPHIC_DATA][US_STATE]" at bounding box center [459, 495] width 188 height 17
click at [640, 357] on div "WORKING HOURS Mon - Fr: 10am - 8pm" at bounding box center [502, 381] width 274 height 48
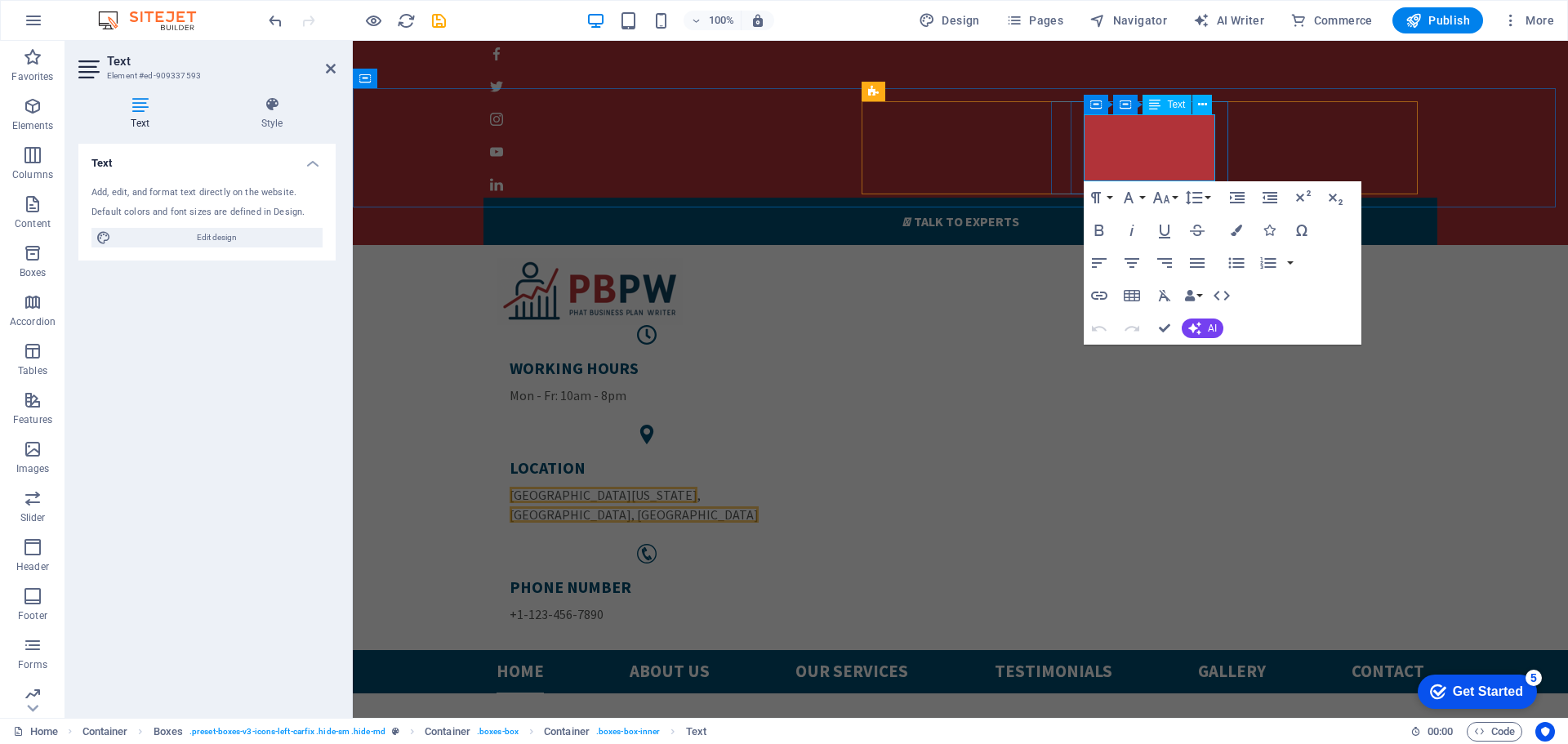
click at [758, 506] on span "[GEOGRAPHIC_DATA], [GEOGRAPHIC_DATA]" at bounding box center [633, 514] width 249 height 17
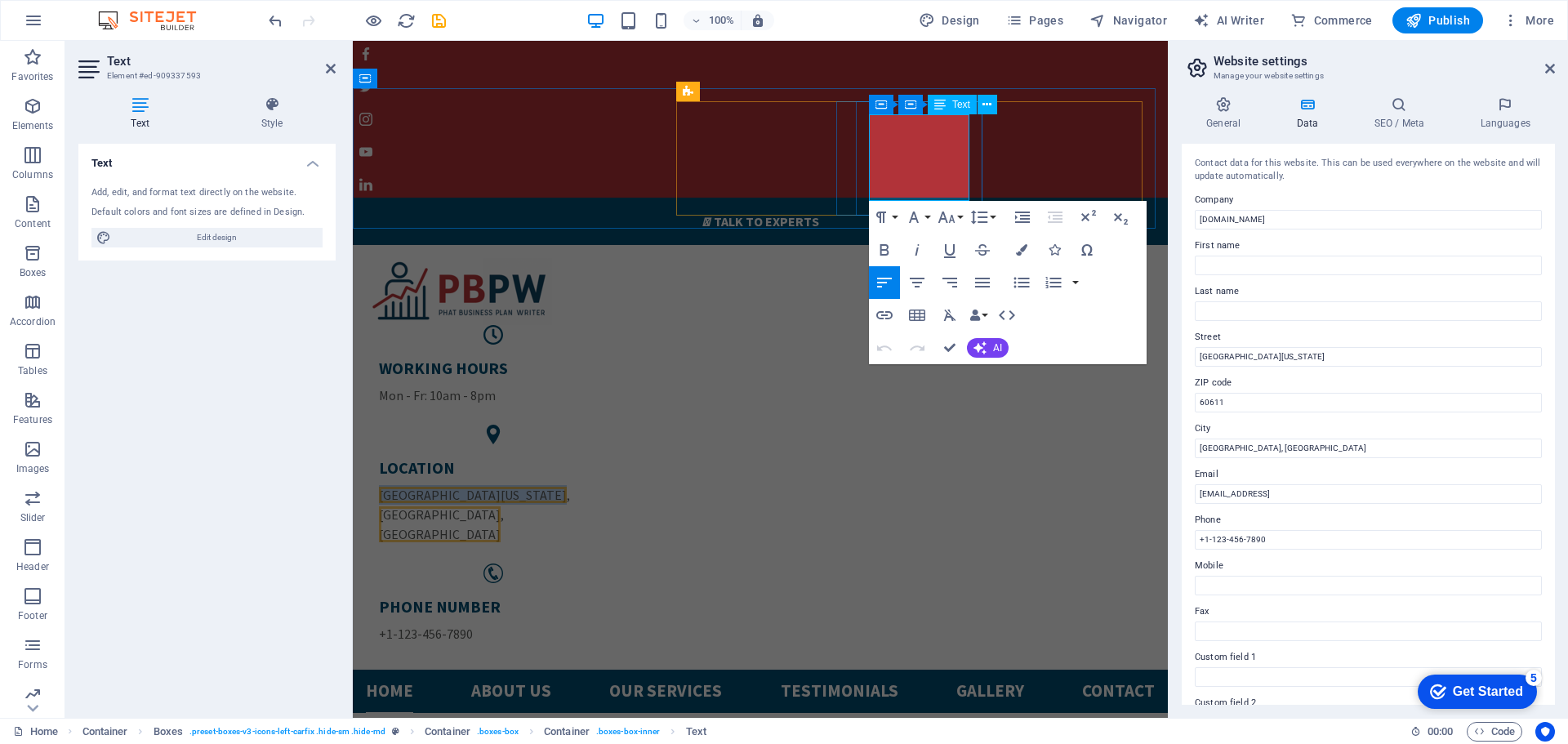
click at [566, 487] on span "[GEOGRAPHIC_DATA][US_STATE]" at bounding box center [472, 495] width 188 height 17
click at [607, 485] on p "[GEOGRAPHIC_DATA][US_STATE] , [GEOGRAPHIC_DATA], [GEOGRAPHIC_DATA]" at bounding box center [492, 514] width 228 height 59
drag, startPoint x: 891, startPoint y: 195, endPoint x: 868, endPoint y: 156, distance: 45.3
click at [620, 444] on div "LOCATION [GEOGRAPHIC_DATA][US_STATE] , [GEOGRAPHIC_DATA], [GEOGRAPHIC_DATA]" at bounding box center [492, 500] width 254 height 113
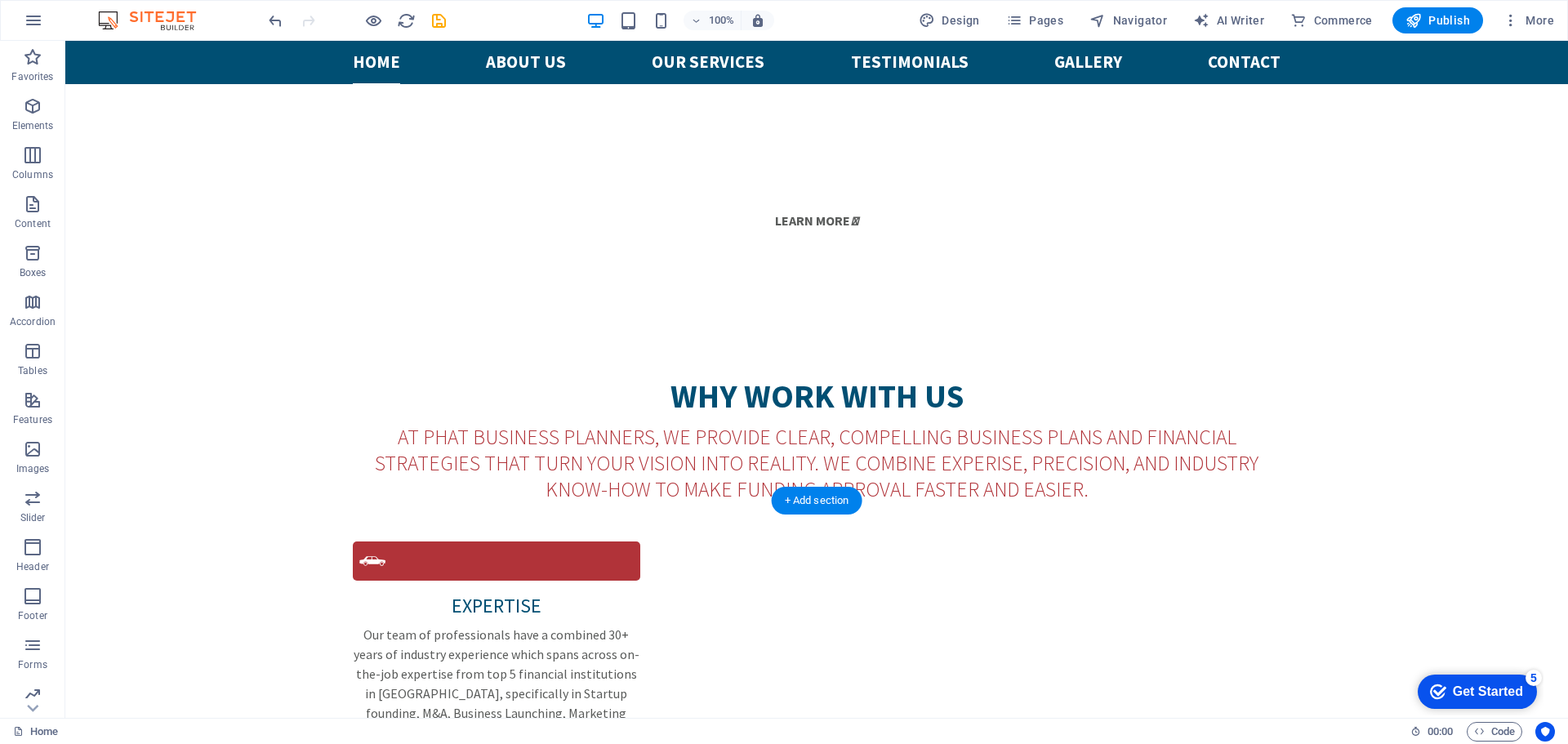
scroll to position [1551, 0]
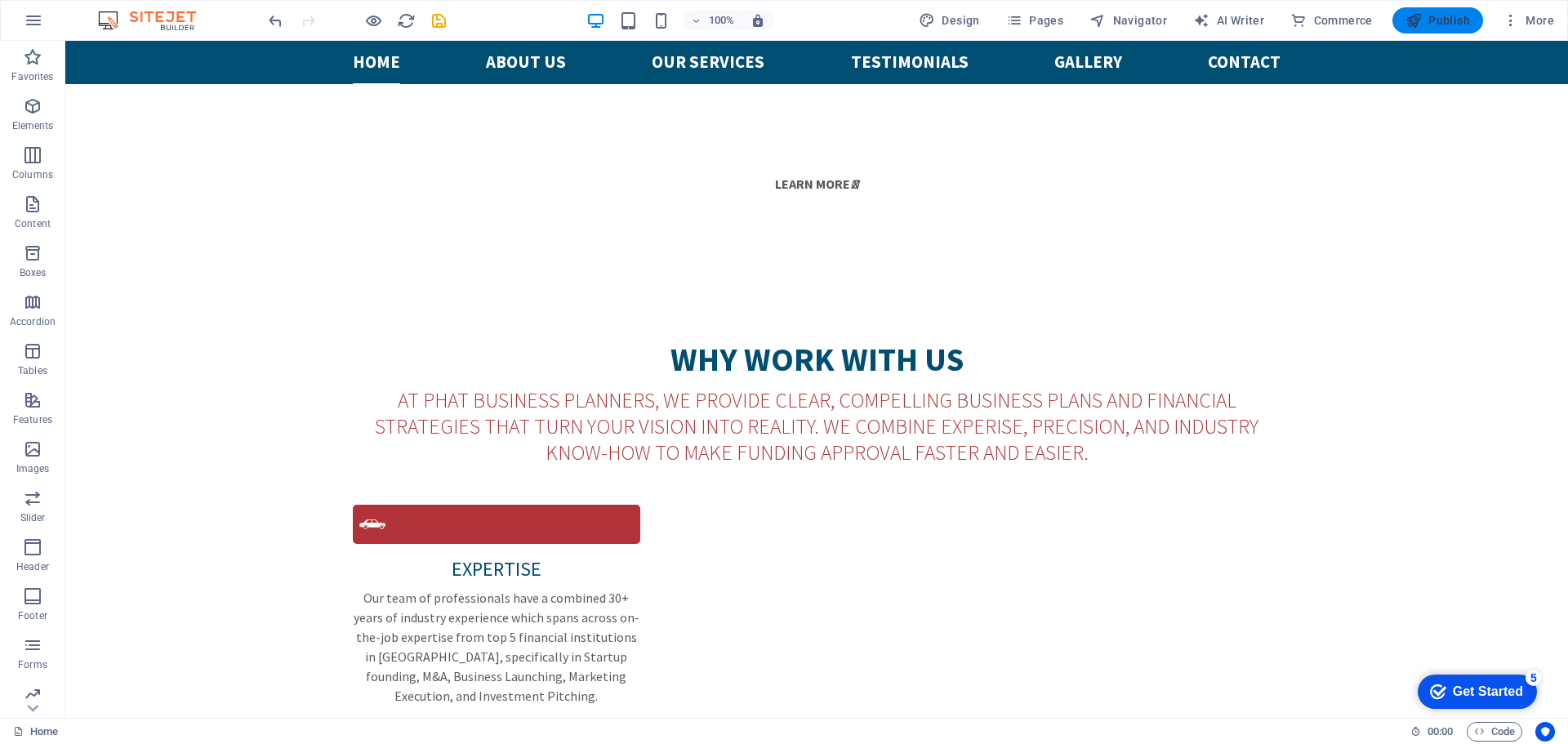
click at [1426, 19] on span "Publish" at bounding box center [1437, 20] width 64 height 17
